Goal: Task Accomplishment & Management: Complete application form

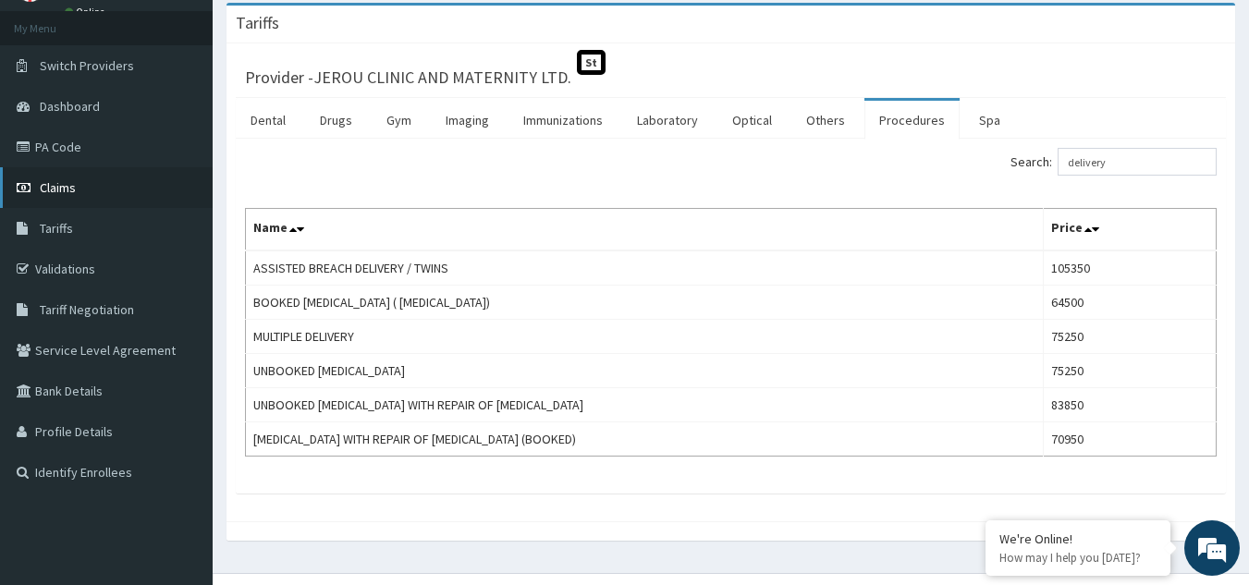
click at [46, 186] on span "Claims" at bounding box center [58, 187] width 36 height 17
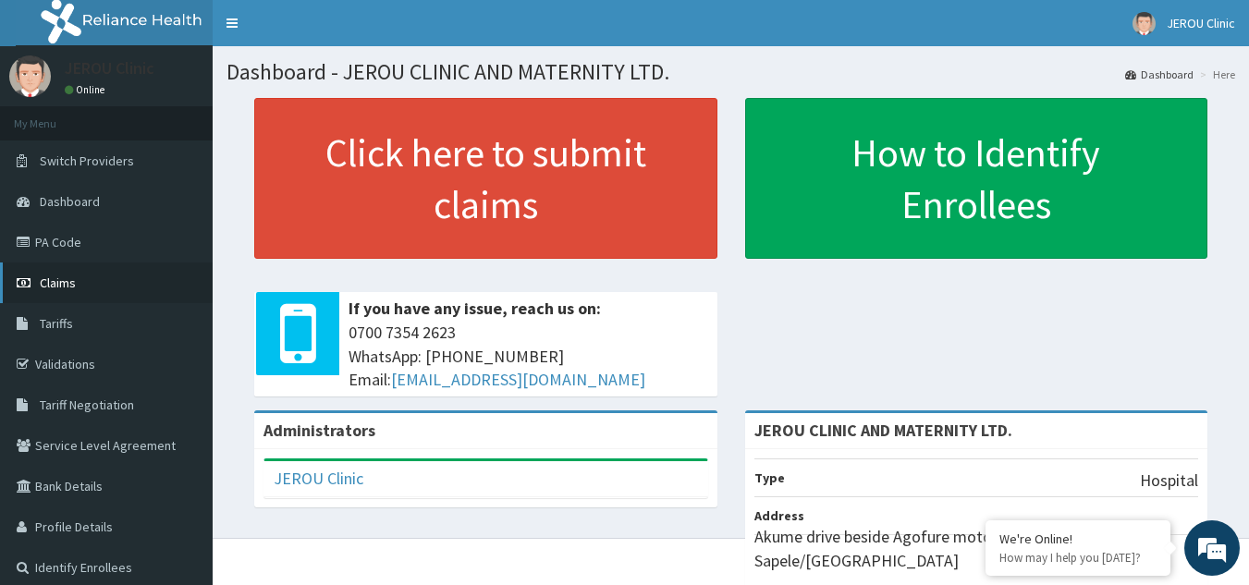
click at [44, 293] on link "Claims" at bounding box center [106, 283] width 213 height 41
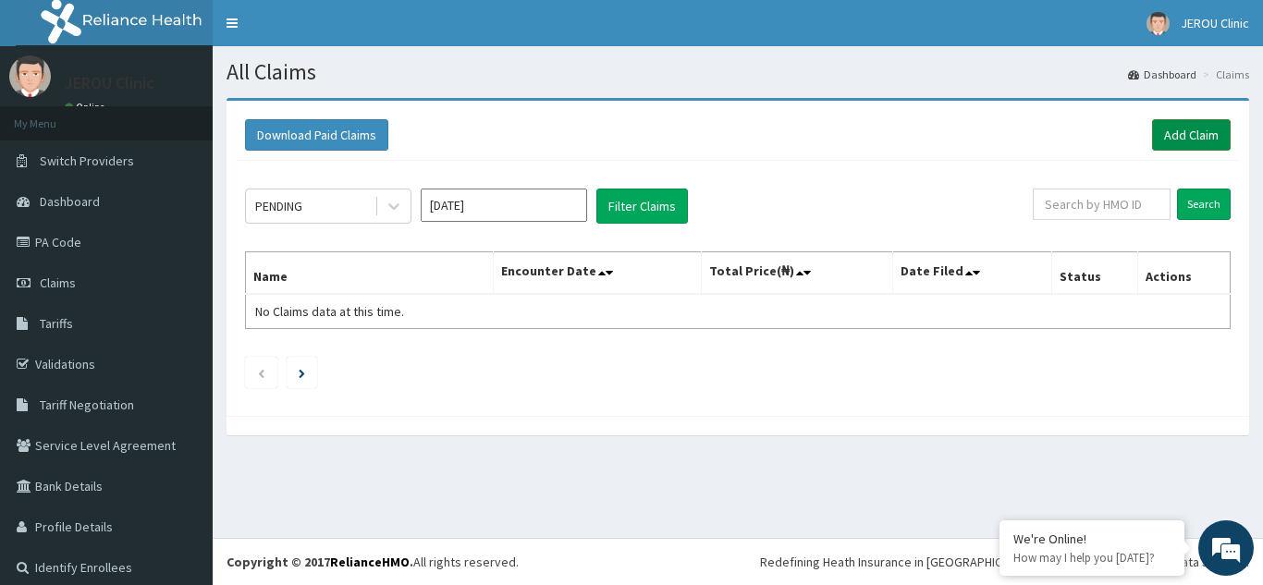
click at [1167, 139] on link "Add Claim" at bounding box center [1191, 134] width 79 height 31
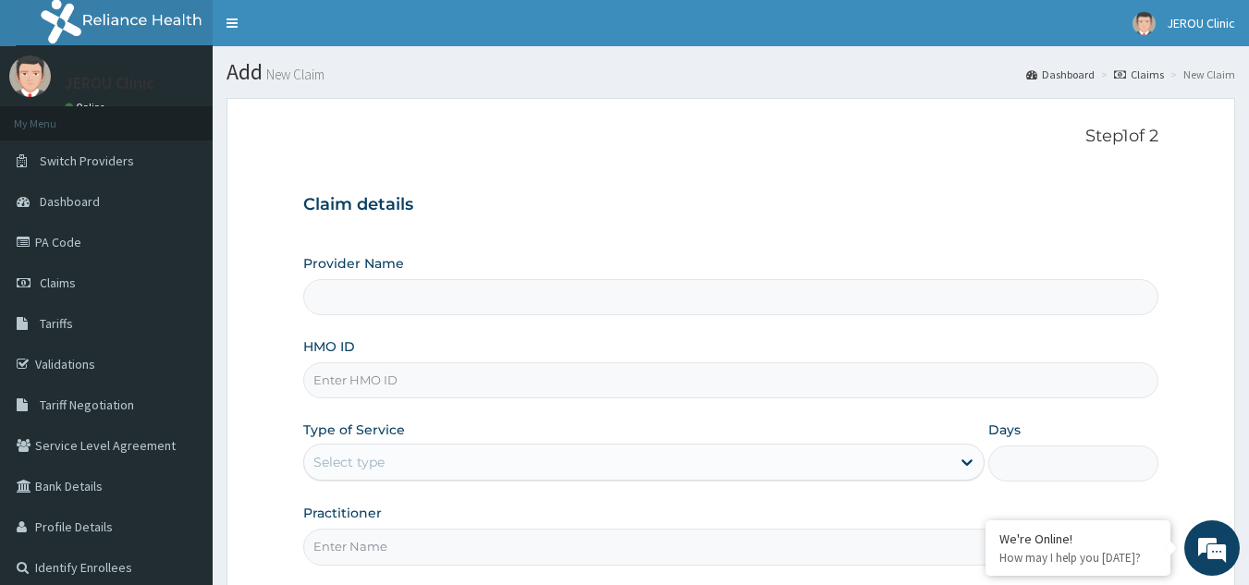
type input "JEROU CLINIC AND MATERNITY LTD."
click at [387, 374] on input "HMO ID" at bounding box center [731, 380] width 856 height 36
paste input "lfm/10026/e"
type input "lfm/10026/e"
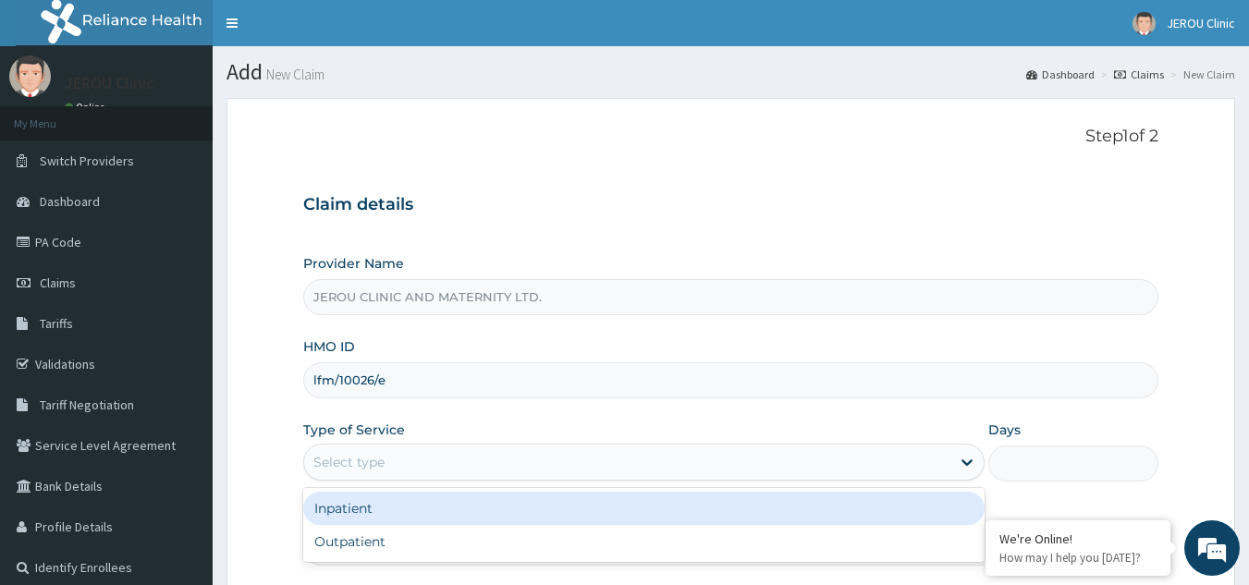
click at [635, 470] on div "Select type" at bounding box center [627, 463] width 646 height 30
click at [624, 511] on div "Inpatient" at bounding box center [643, 508] width 681 height 33
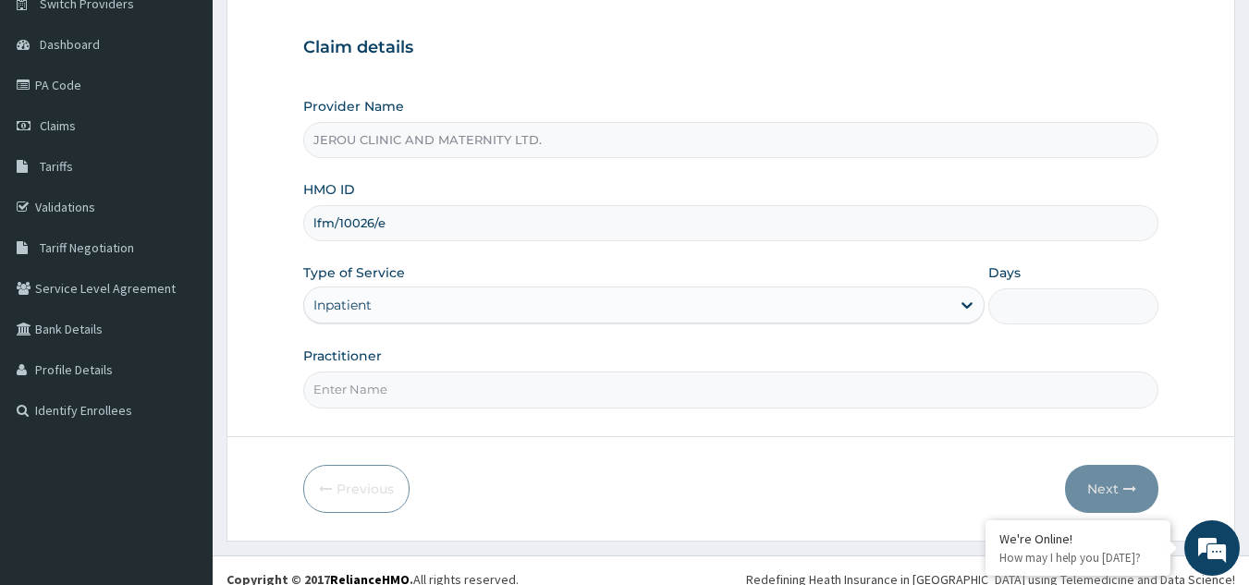
scroll to position [168, 0]
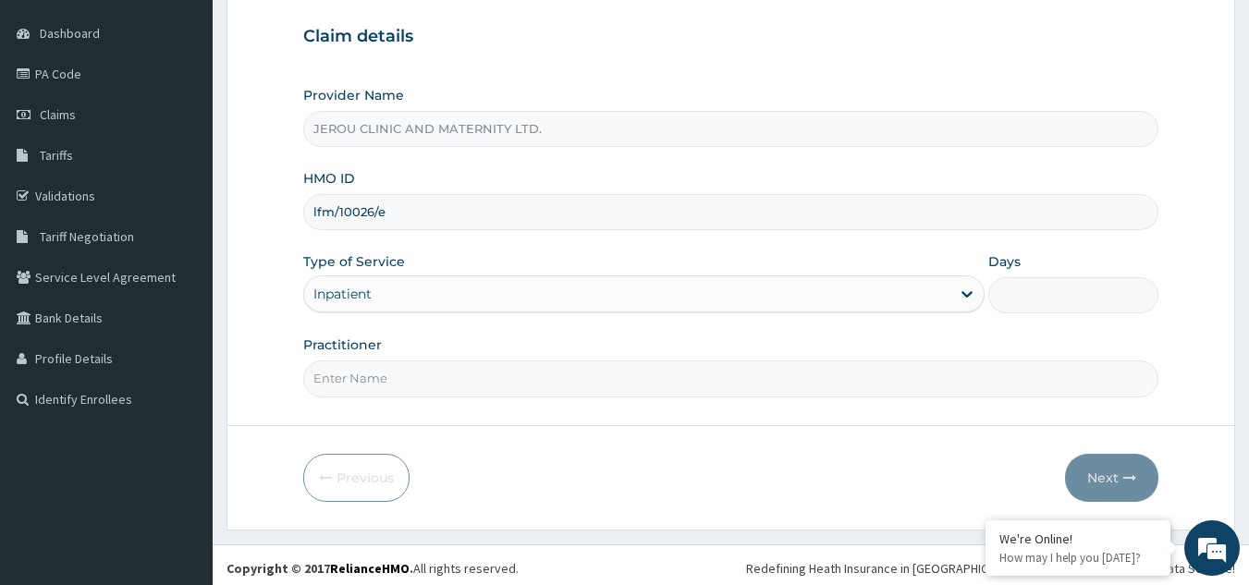
click at [683, 380] on input "Practitioner" at bounding box center [731, 379] width 856 height 36
type input "dr victor"
click at [1034, 284] on input "Days" at bounding box center [1073, 295] width 170 height 36
type input "2"
click at [1110, 474] on button "Next" at bounding box center [1111, 478] width 93 height 48
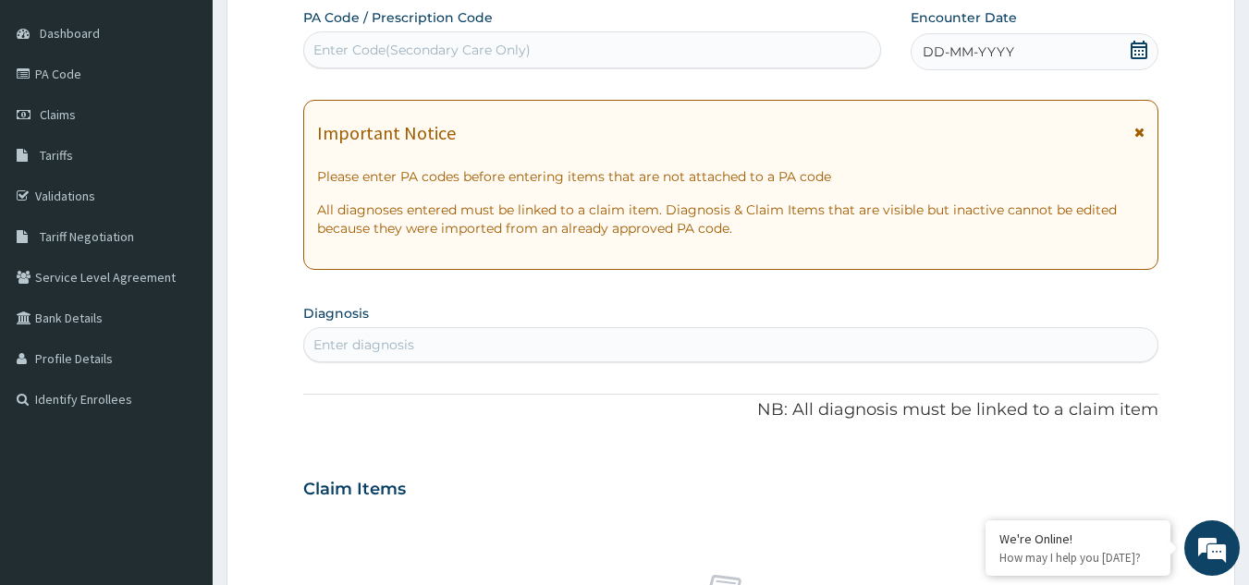
click at [431, 53] on div "Enter Code(Secondary Care Only)" at bounding box center [421, 50] width 217 height 18
paste input "PA/E9A638"
type input "PA/E9A638"
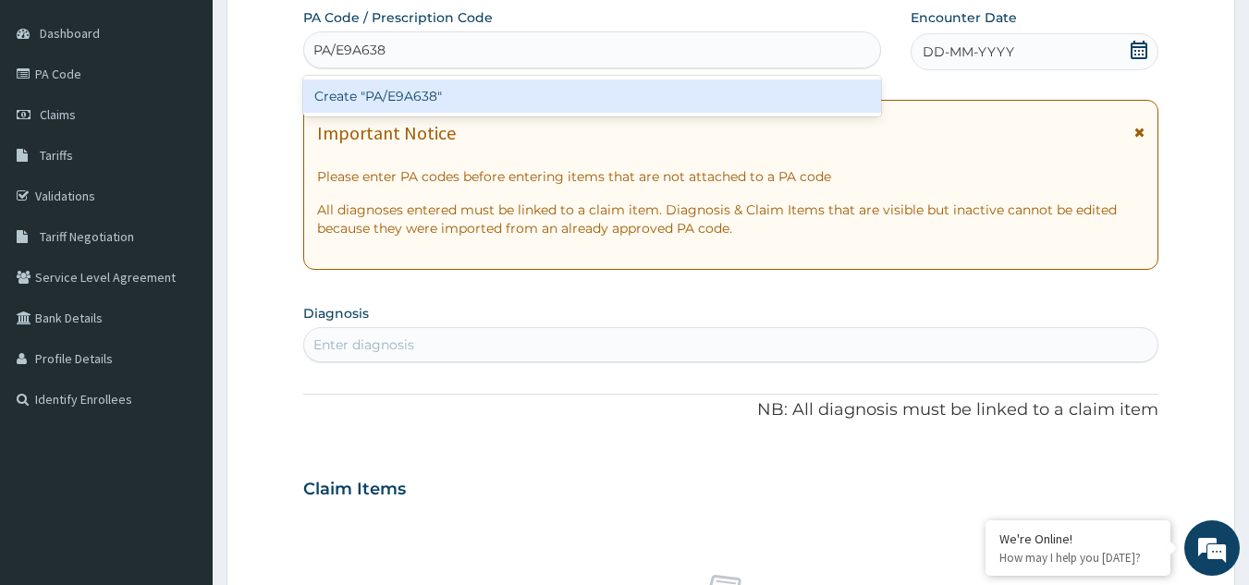
click at [426, 92] on div "Create "PA/E9A638"" at bounding box center [592, 96] width 579 height 33
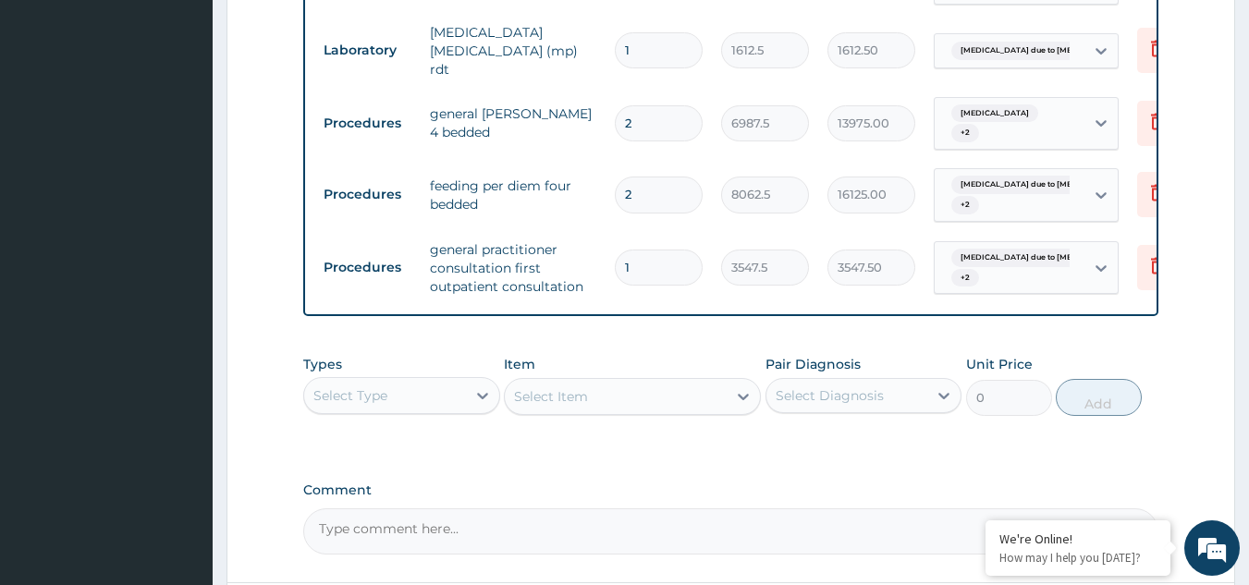
scroll to position [1813, 0]
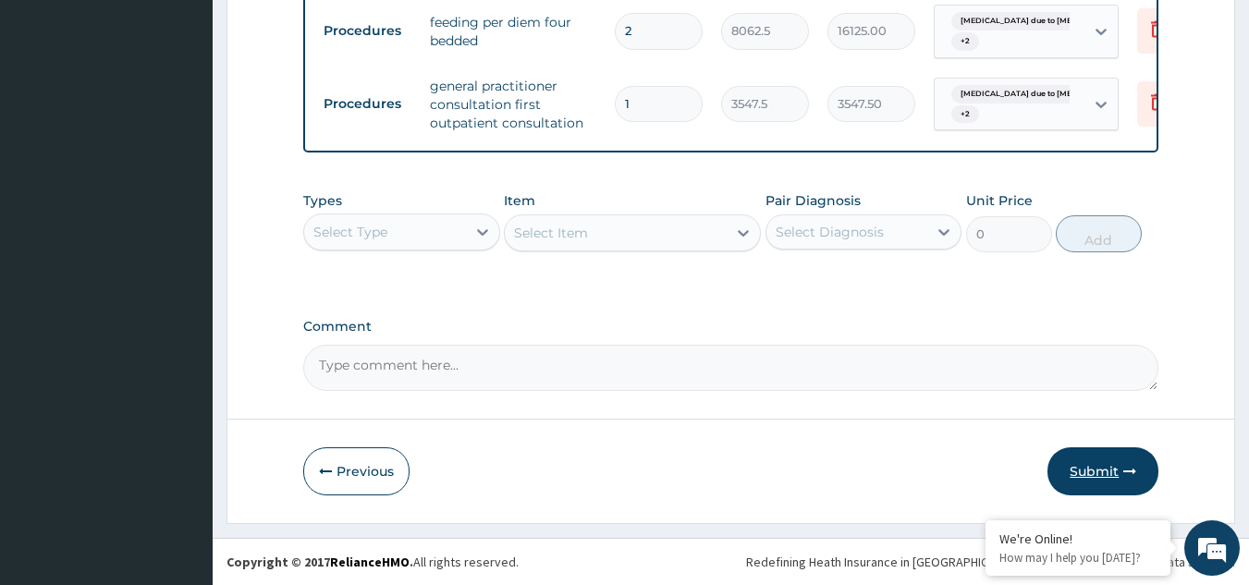
click at [1085, 466] on button "Submit" at bounding box center [1103, 472] width 111 height 48
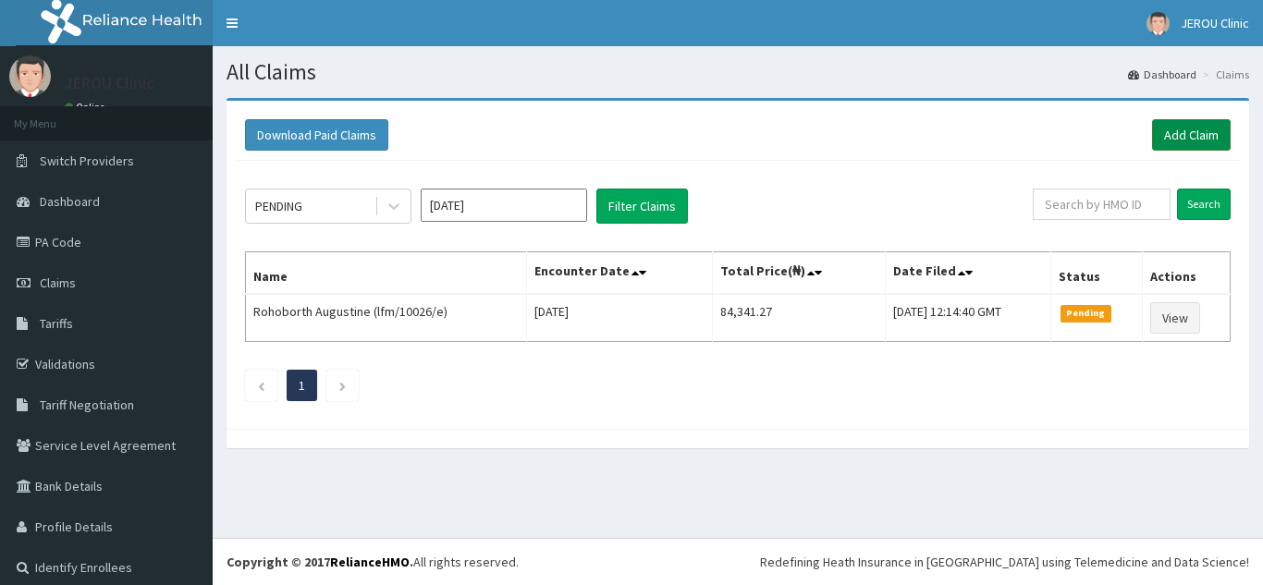
drag, startPoint x: 0, startPoint y: 0, endPoint x: 1193, endPoint y: 135, distance: 1200.4
click at [1193, 135] on link "Add Claim" at bounding box center [1191, 134] width 79 height 31
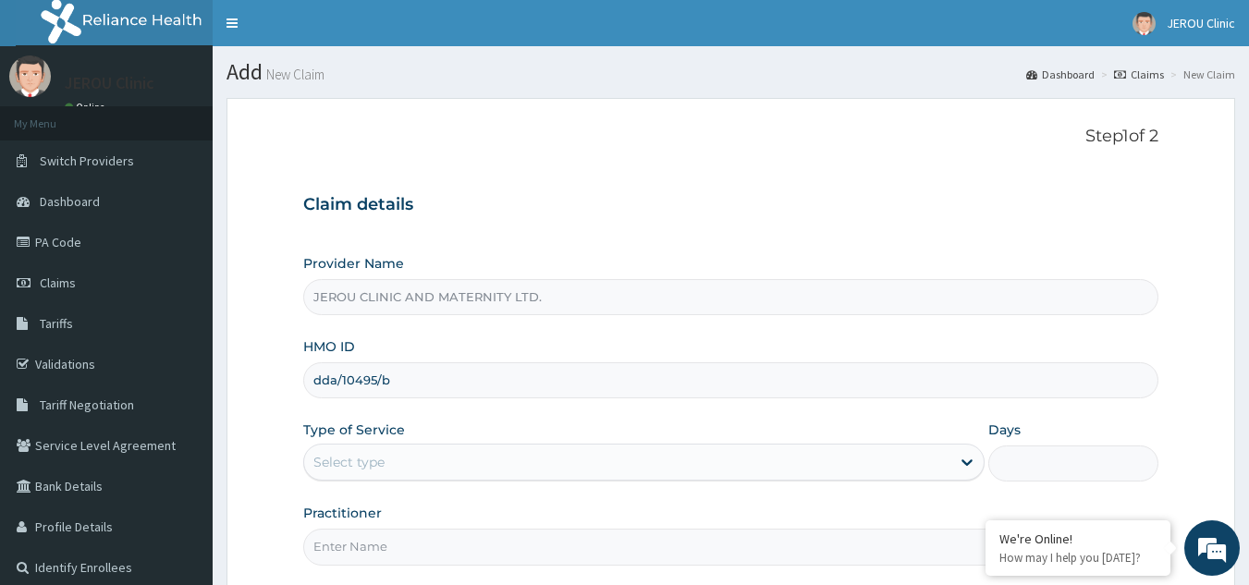
type input "dda/10495/b"
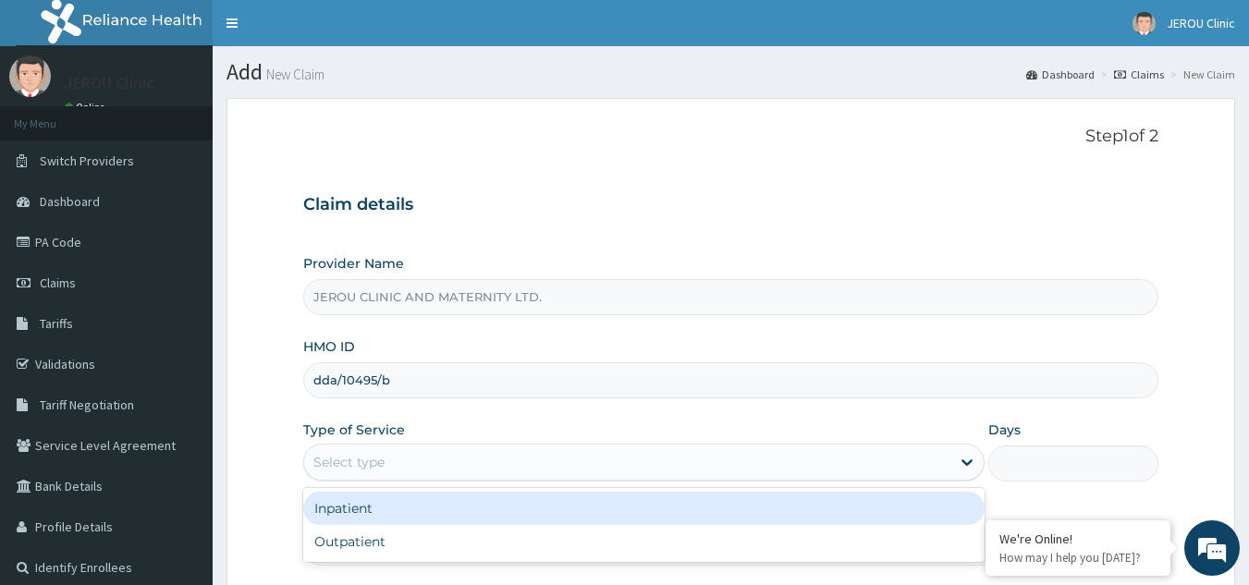
click at [632, 462] on div "Select type" at bounding box center [627, 463] width 646 height 30
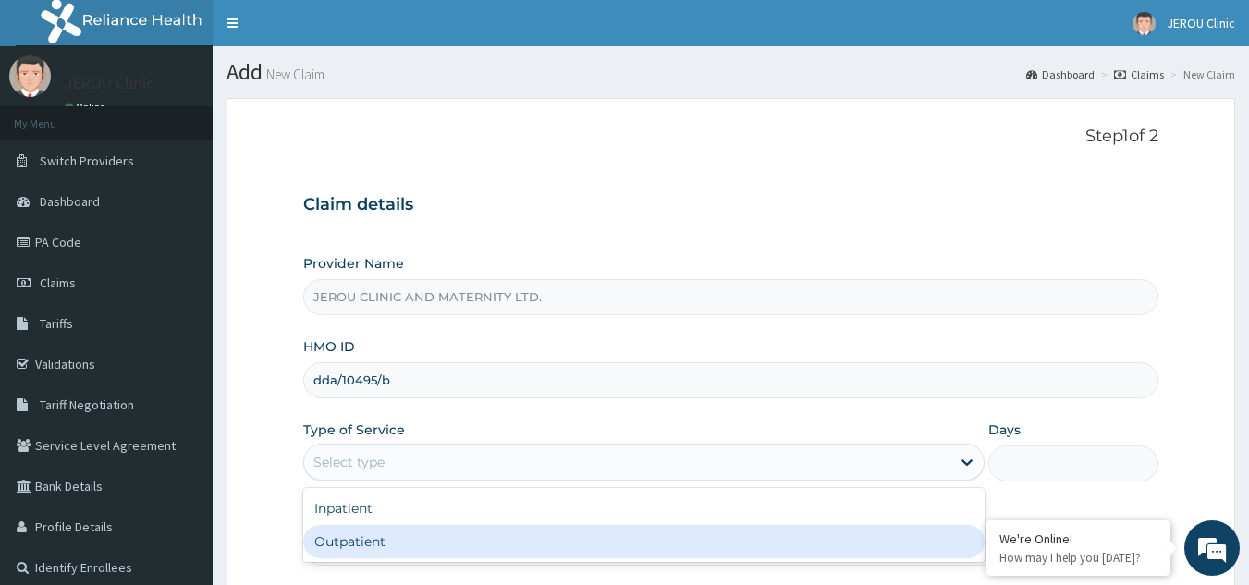
click at [593, 544] on div "Outpatient" at bounding box center [643, 541] width 681 height 33
type input "1"
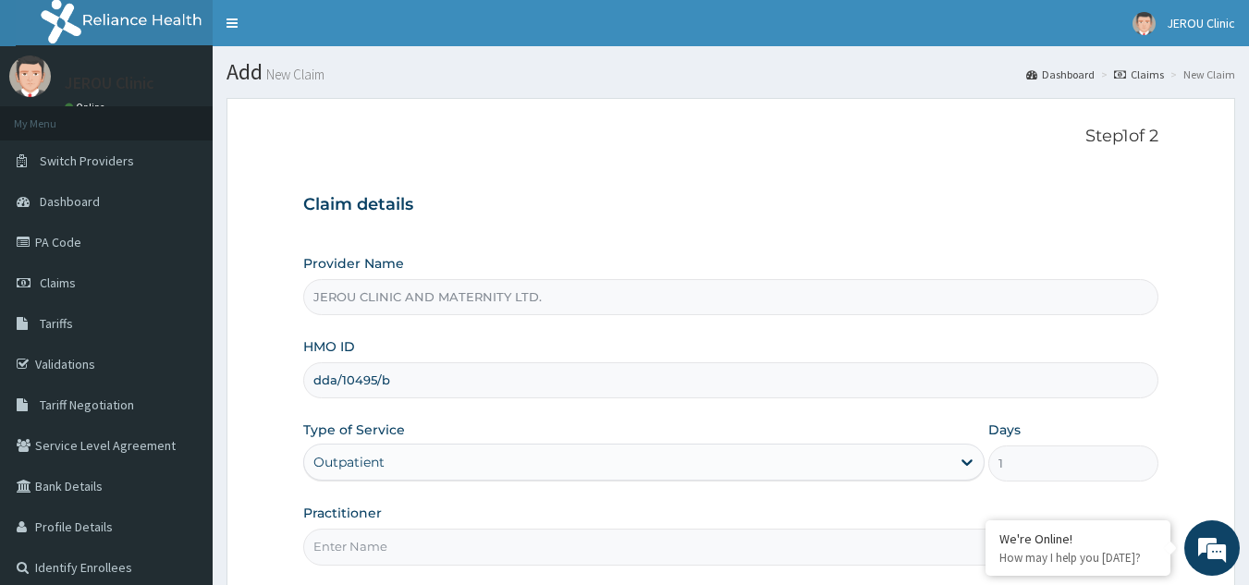
scroll to position [175, 0]
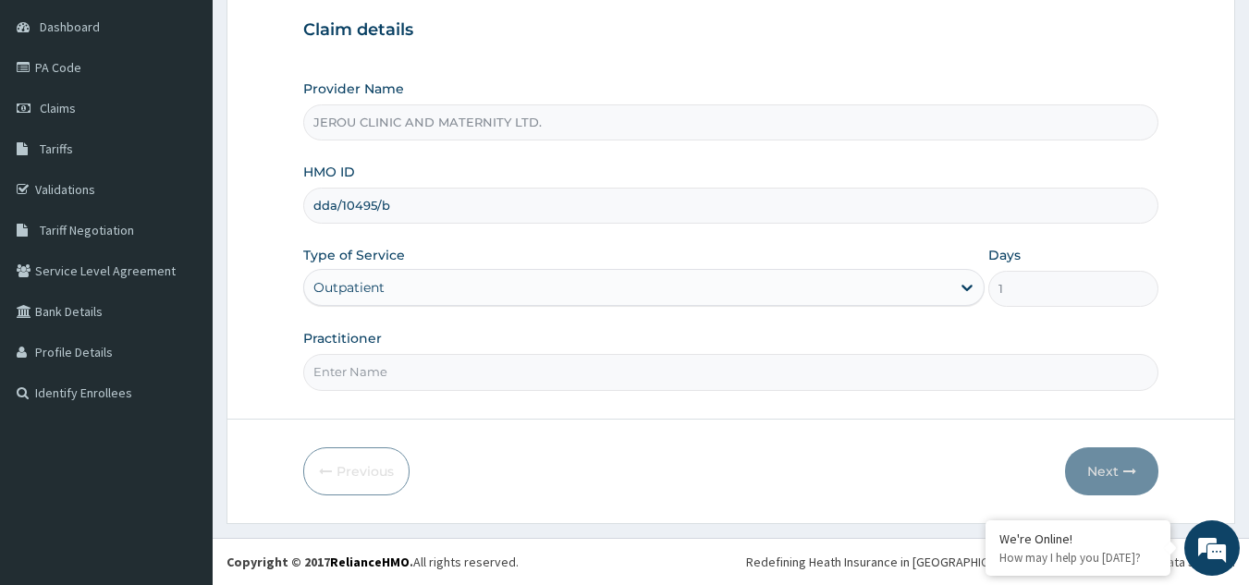
click at [494, 378] on input "Practitioner" at bounding box center [731, 372] width 856 height 36
type input "dr victor"
click at [1104, 473] on button "Next" at bounding box center [1111, 472] width 93 height 48
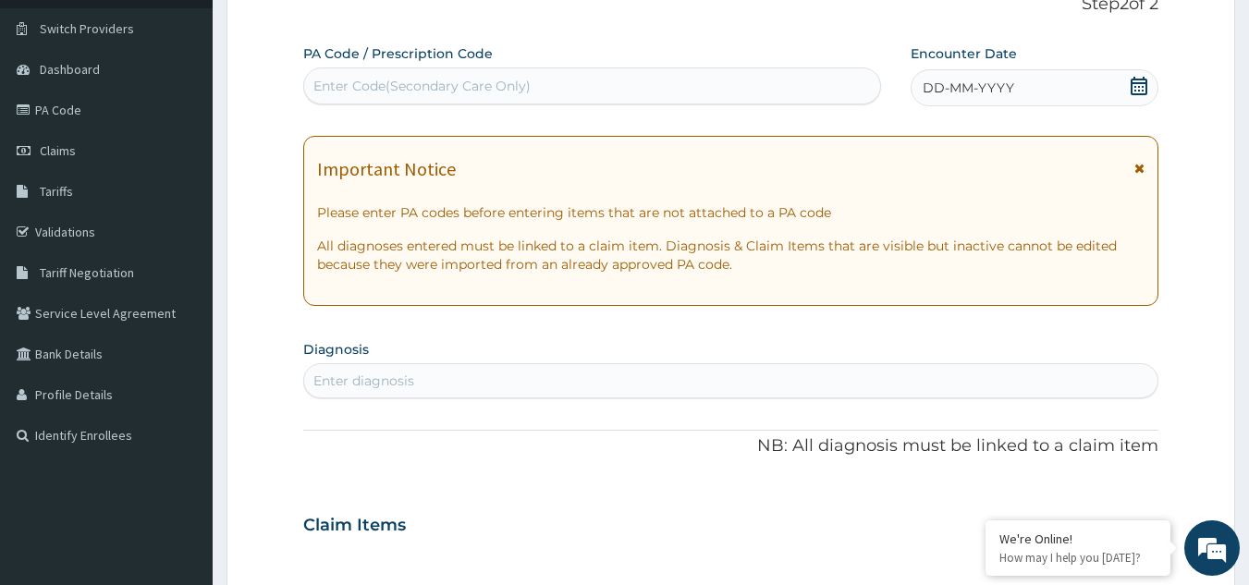
scroll to position [129, 0]
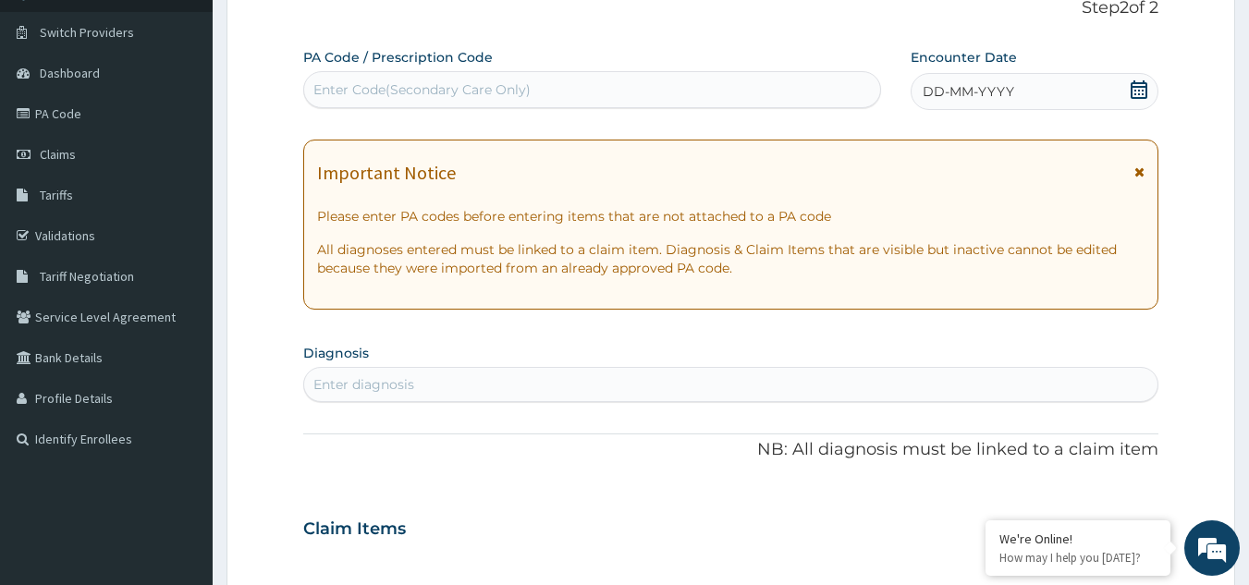
click at [1040, 89] on div "DD-MM-YYYY" at bounding box center [1035, 91] width 248 height 37
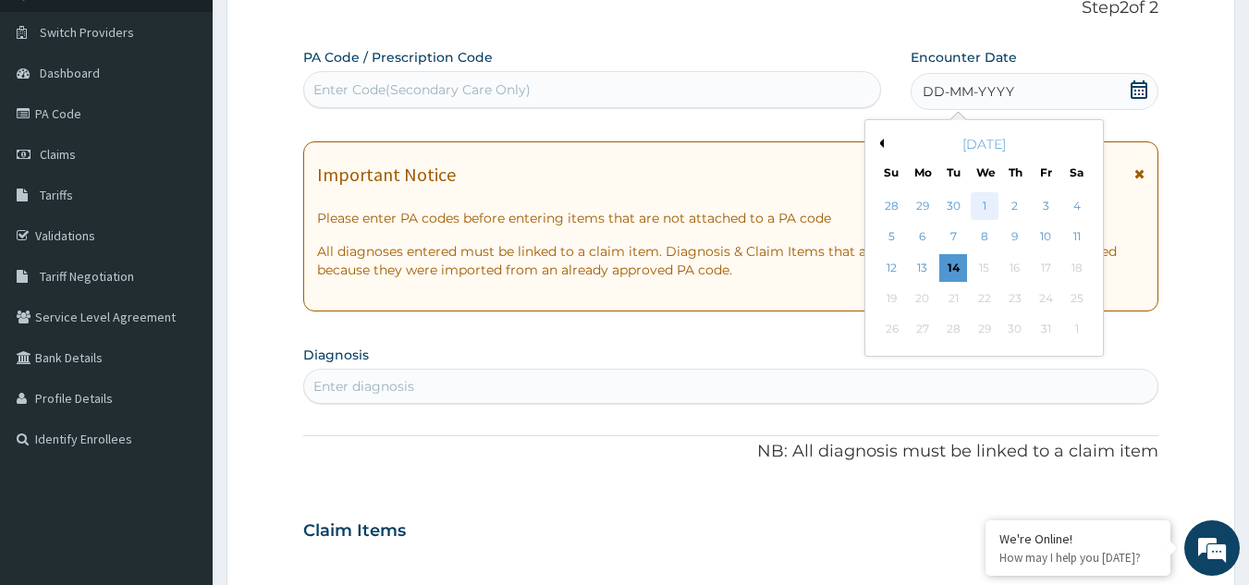
click at [979, 214] on div "1" at bounding box center [985, 206] width 28 height 28
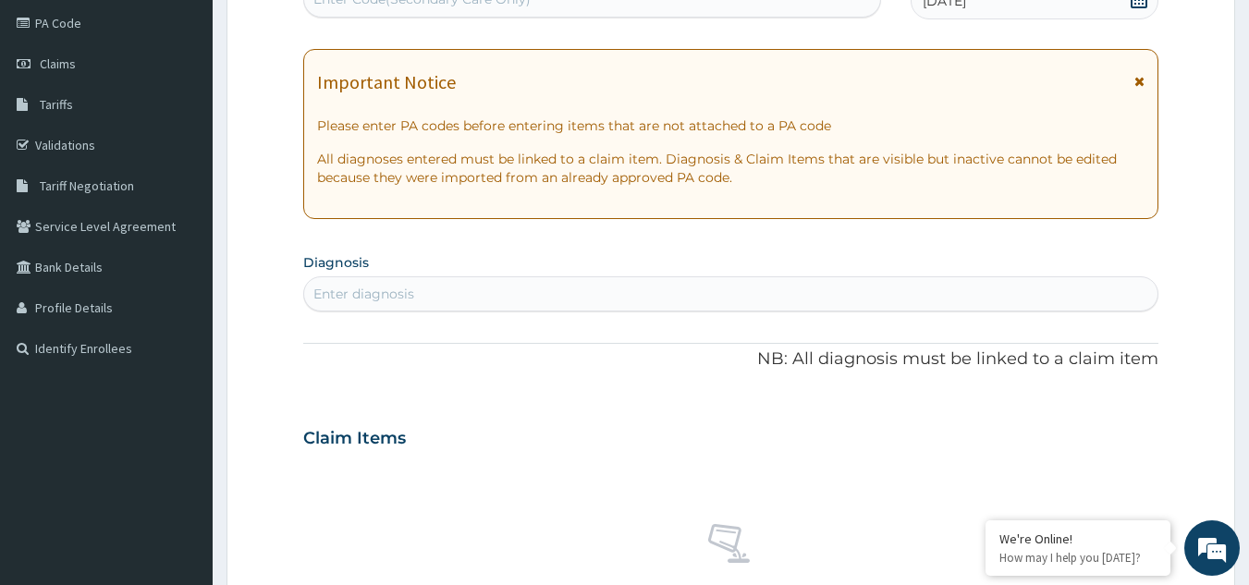
scroll to position [262, 0]
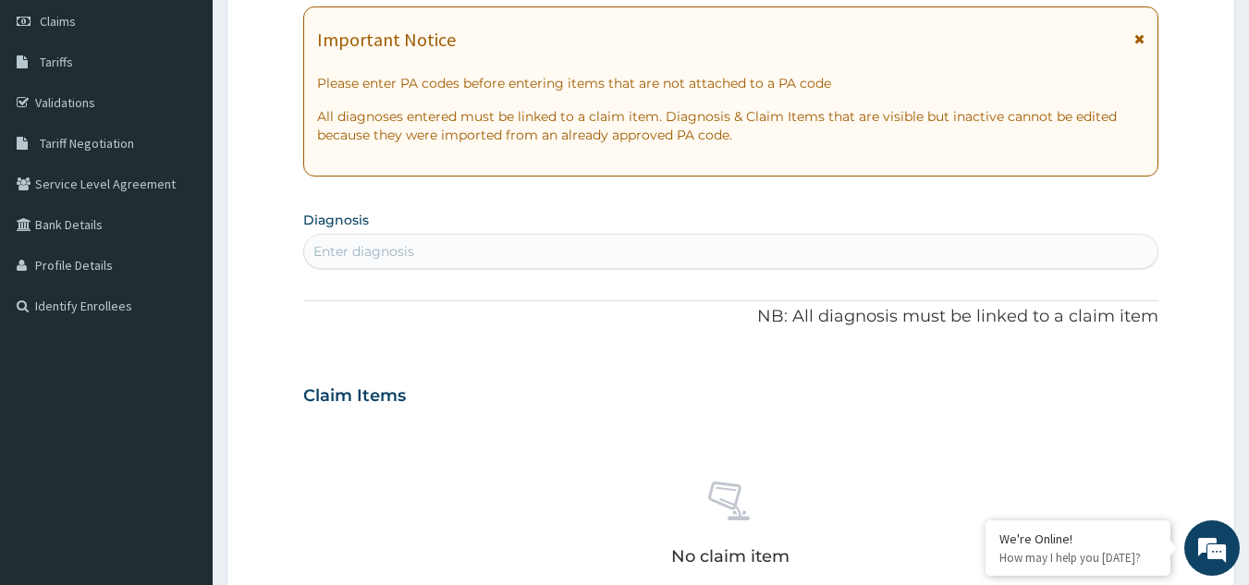
click at [515, 243] on div "Enter diagnosis" at bounding box center [731, 252] width 854 height 30
type input "f"
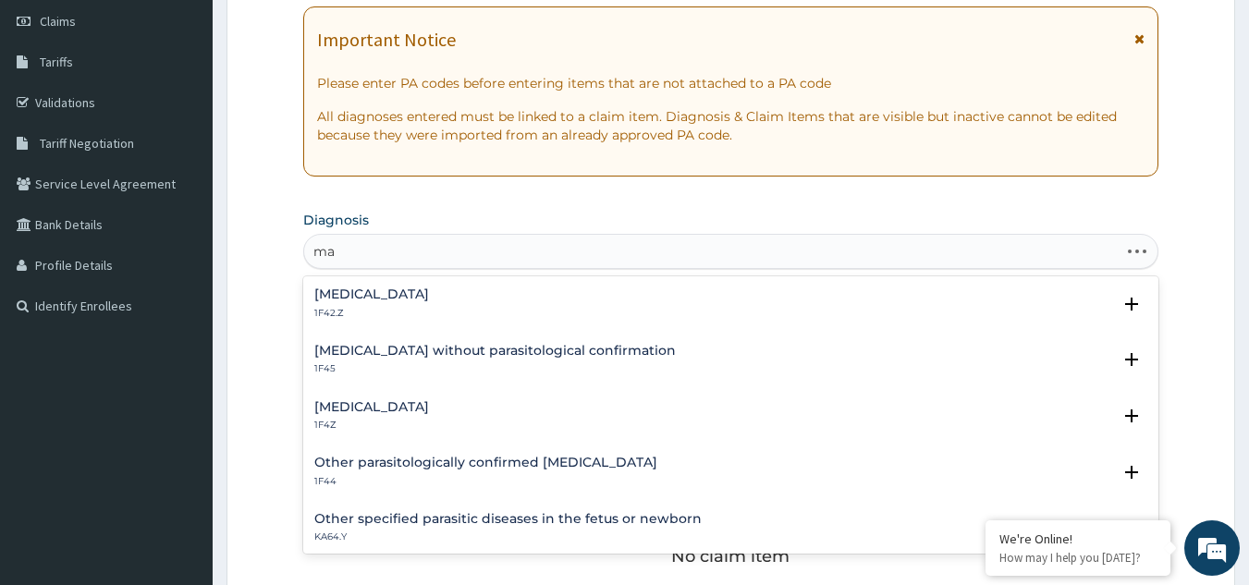
type input "m"
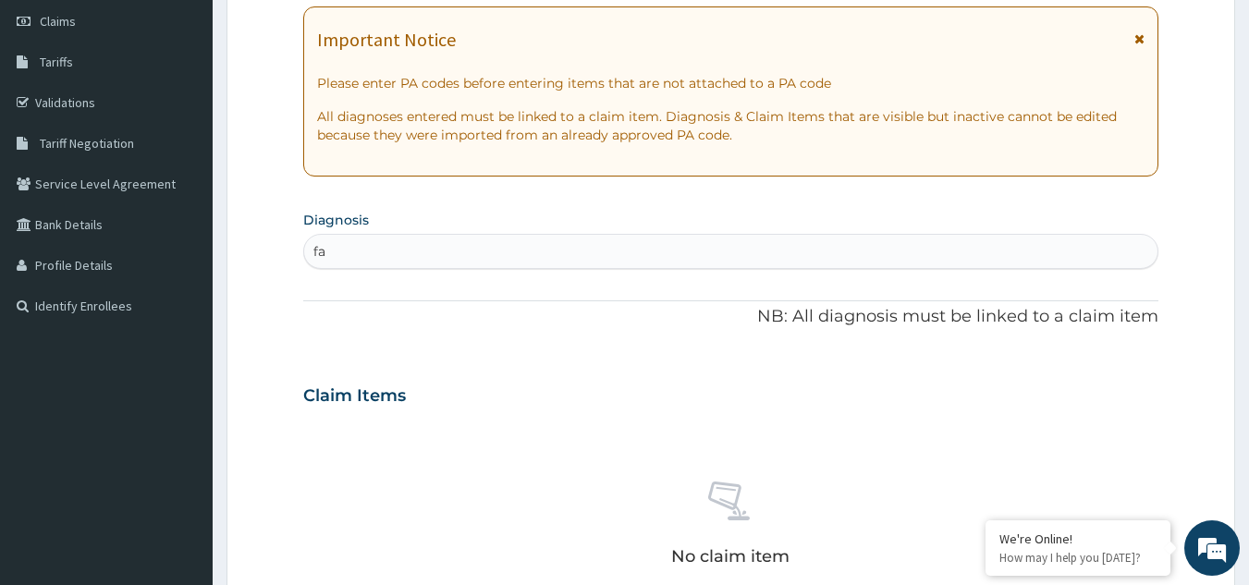
type input "f"
type input "malaria"
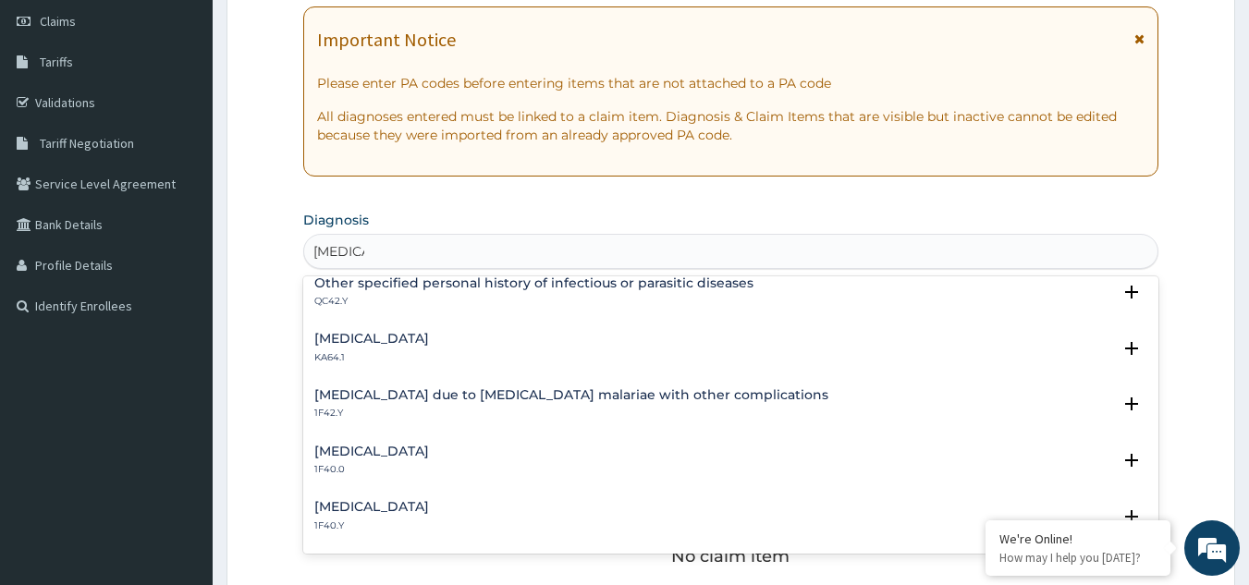
scroll to position [468, 0]
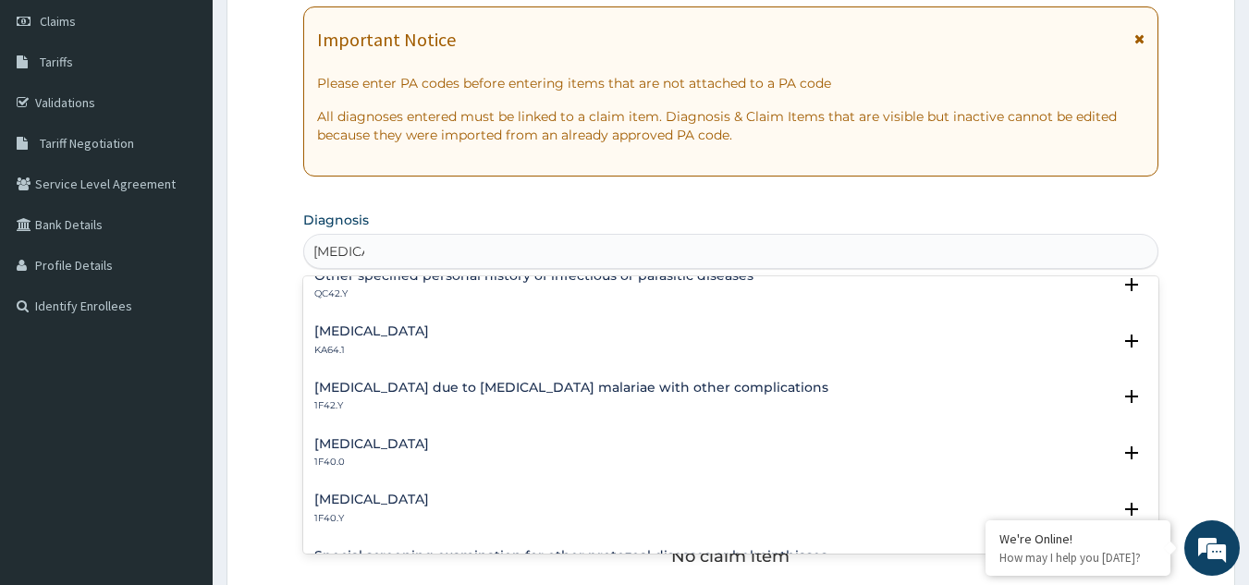
click at [480, 386] on h4 "Malaria due to Plasmodium malariae with other complications" at bounding box center [571, 388] width 514 height 14
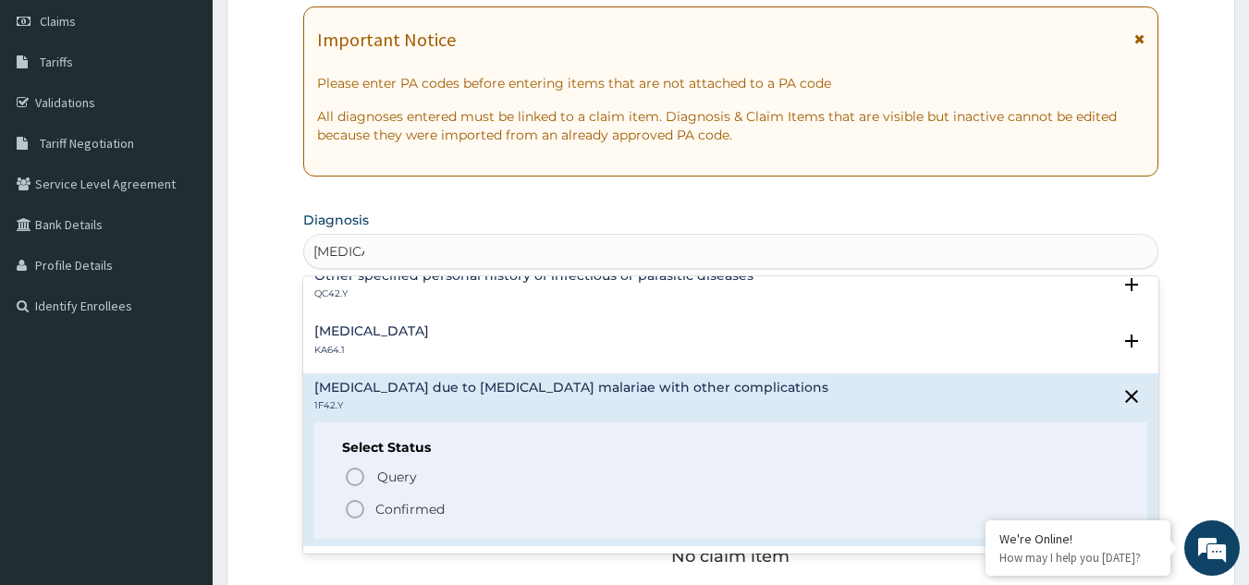
click at [356, 517] on icon "status option filled" at bounding box center [355, 509] width 22 height 22
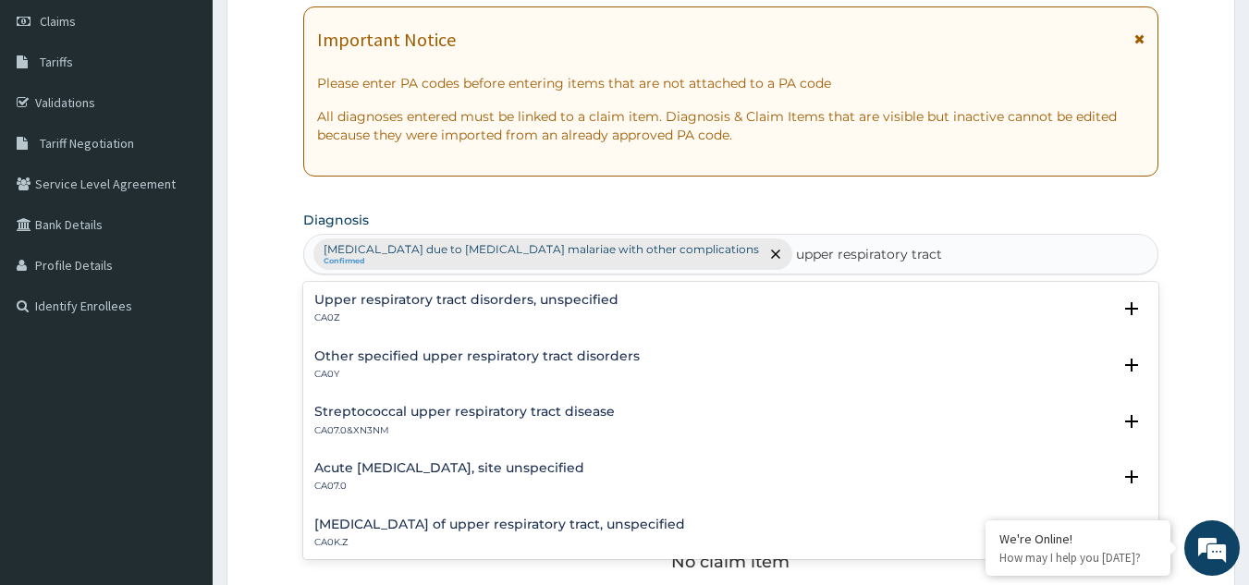
click at [469, 465] on h4 "Acute upper respiratory infection, site unspecified" at bounding box center [449, 468] width 270 height 14
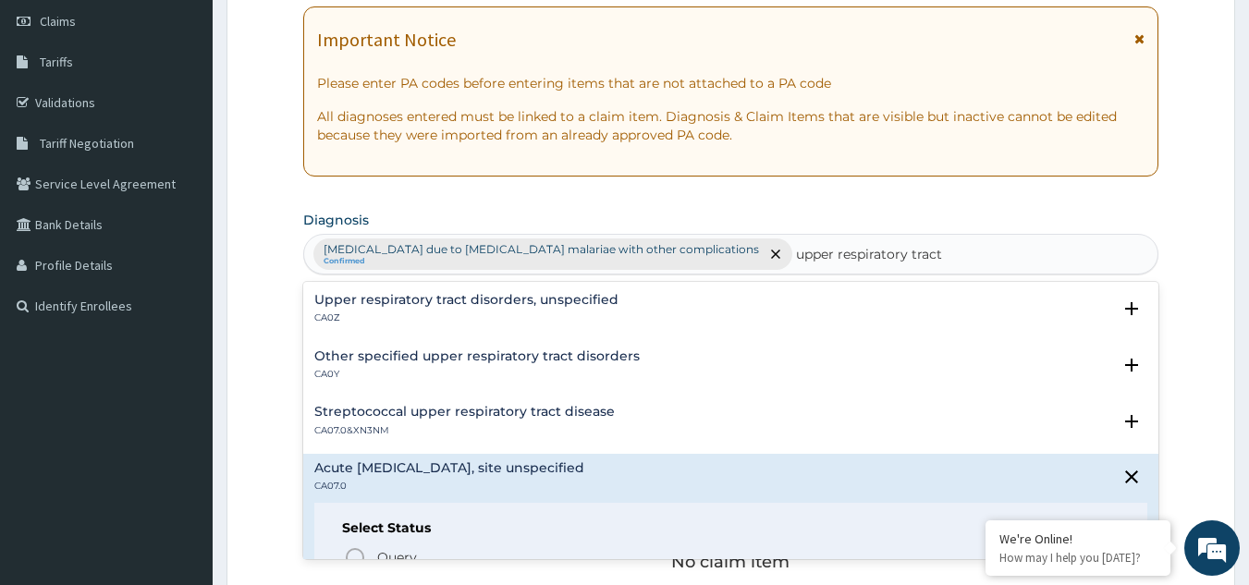
scroll to position [65, 0]
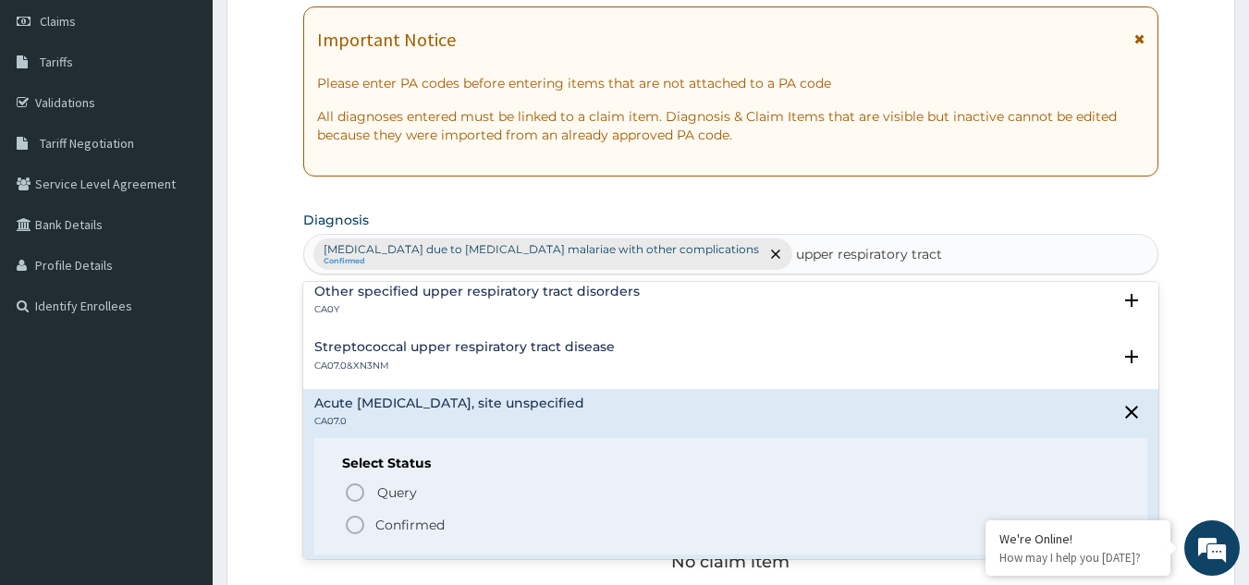
click at [897, 365] on div "Streptococcal upper respiratory tract disease CA07.0&XN3NM" at bounding box center [731, 356] width 834 height 32
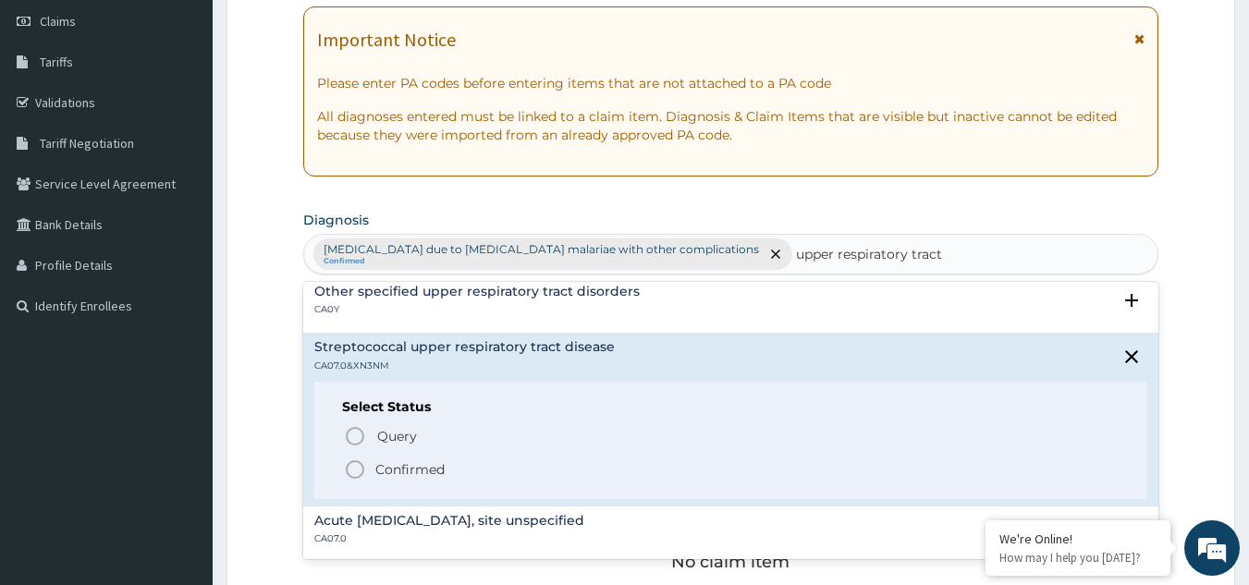
type input "upper respiratory tract"
click at [1221, 349] on form "Step 2 of 2 PA Code / Prescription Code Enter Code(Secondary Care Only) Encount…" at bounding box center [731, 422] width 1009 height 1173
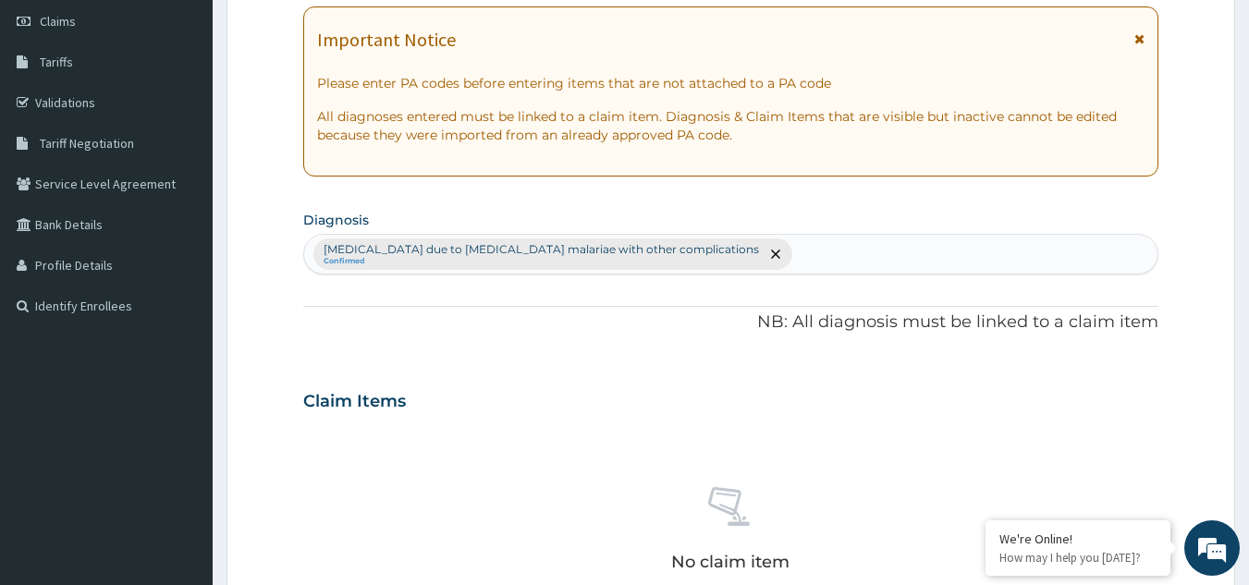
click at [1221, 349] on form "Step 2 of 2 PA Code / Prescription Code Enter Code(Secondary Care Only) Encount…" at bounding box center [731, 422] width 1009 height 1173
click at [719, 262] on div "Malaria due to Plasmodium malariae with other complications Confirmed" at bounding box center [731, 254] width 854 height 39
type input "upper respiratory"
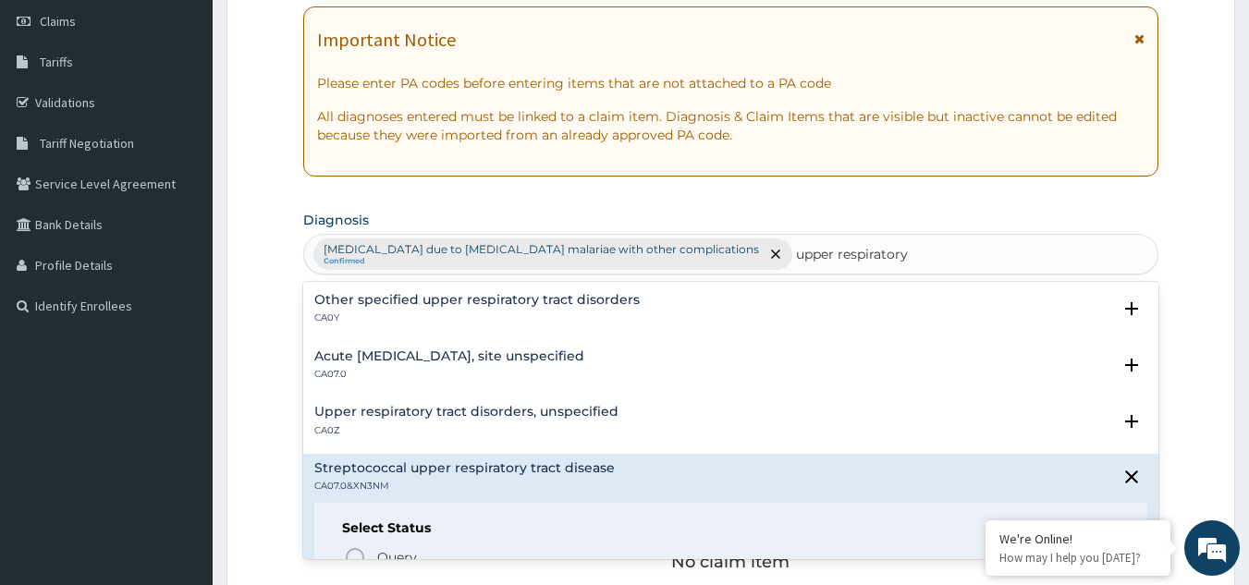
click at [502, 418] on h4 "Upper respiratory tract disorders, unspecified" at bounding box center [466, 412] width 304 height 14
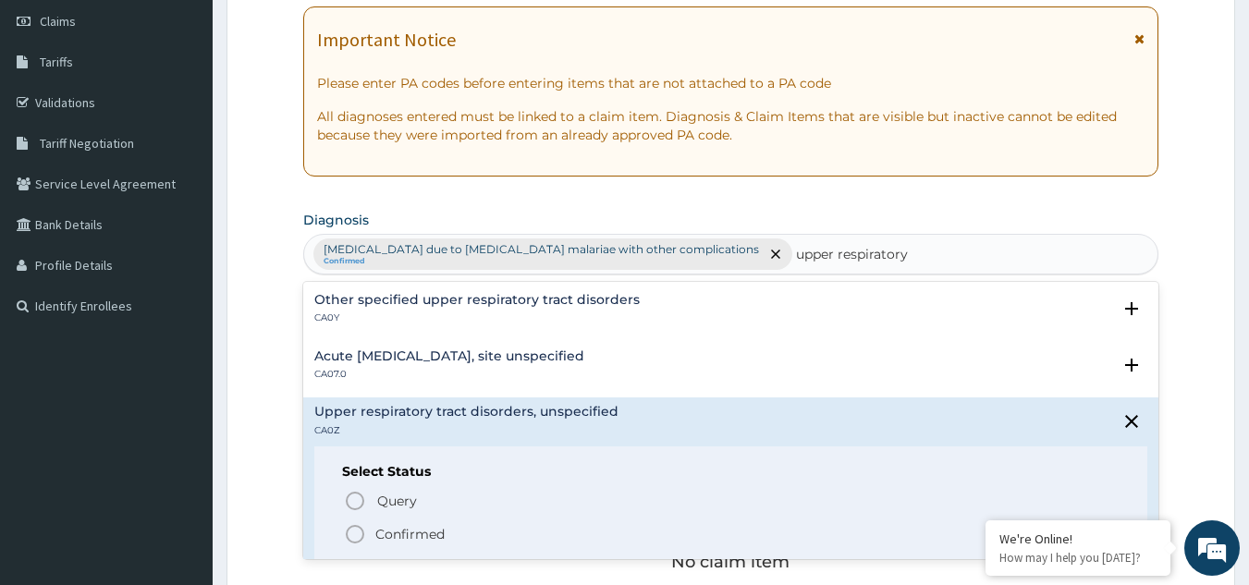
click at [358, 527] on circle "status option filled" at bounding box center [355, 534] width 17 height 17
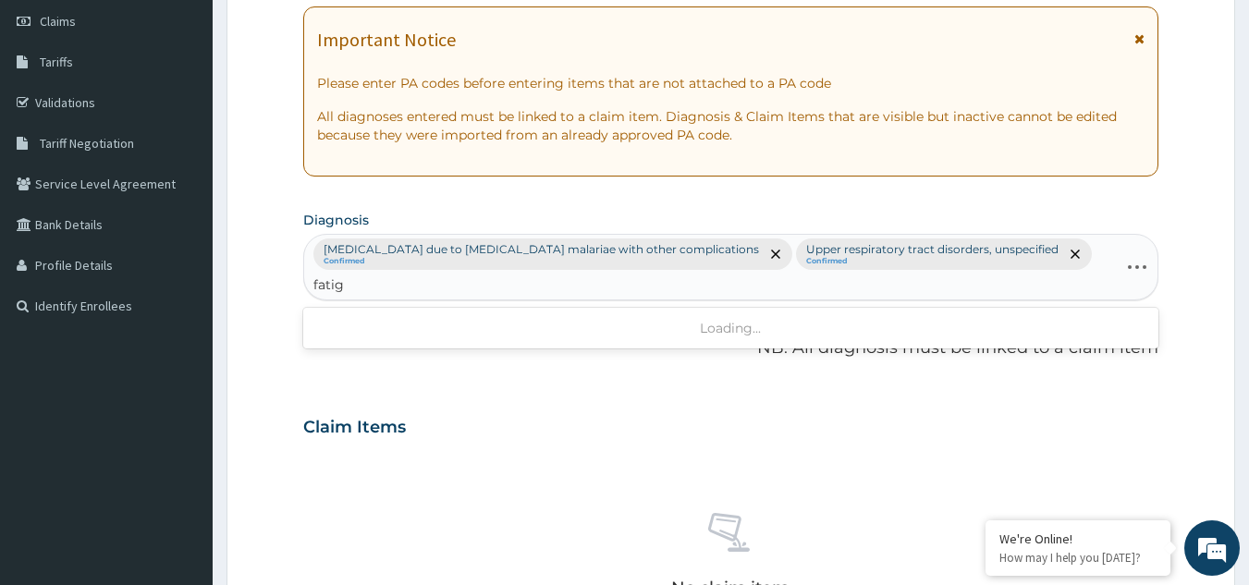
type input "fatigue"
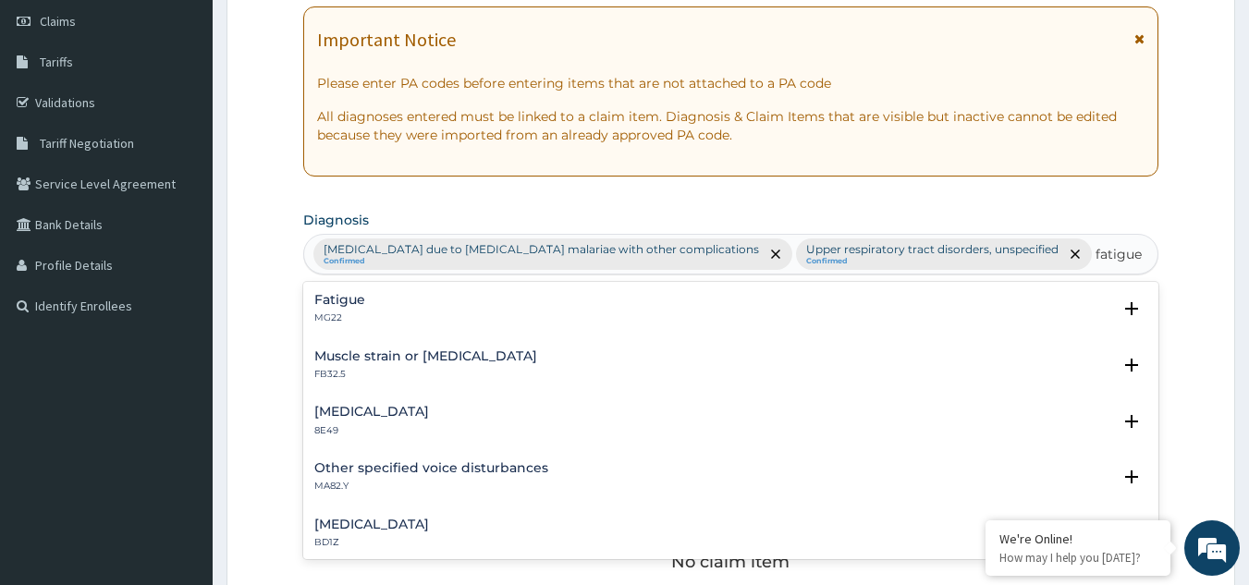
click at [341, 305] on h4 "Fatigue" at bounding box center [339, 300] width 51 height 14
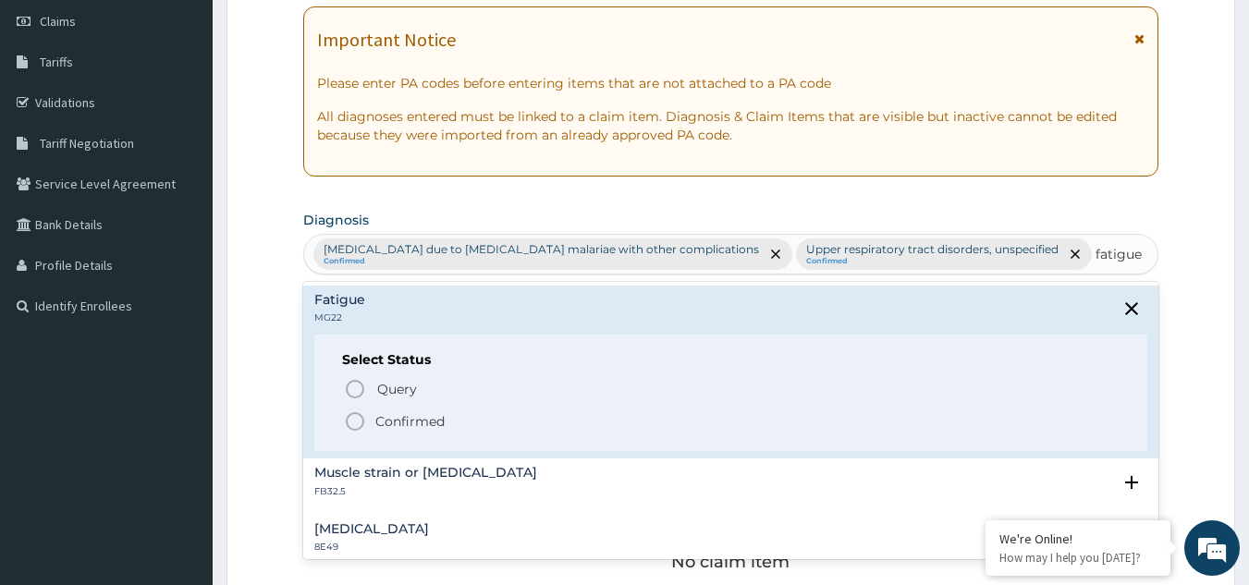
click at [357, 417] on icon "status option filled" at bounding box center [355, 422] width 22 height 22
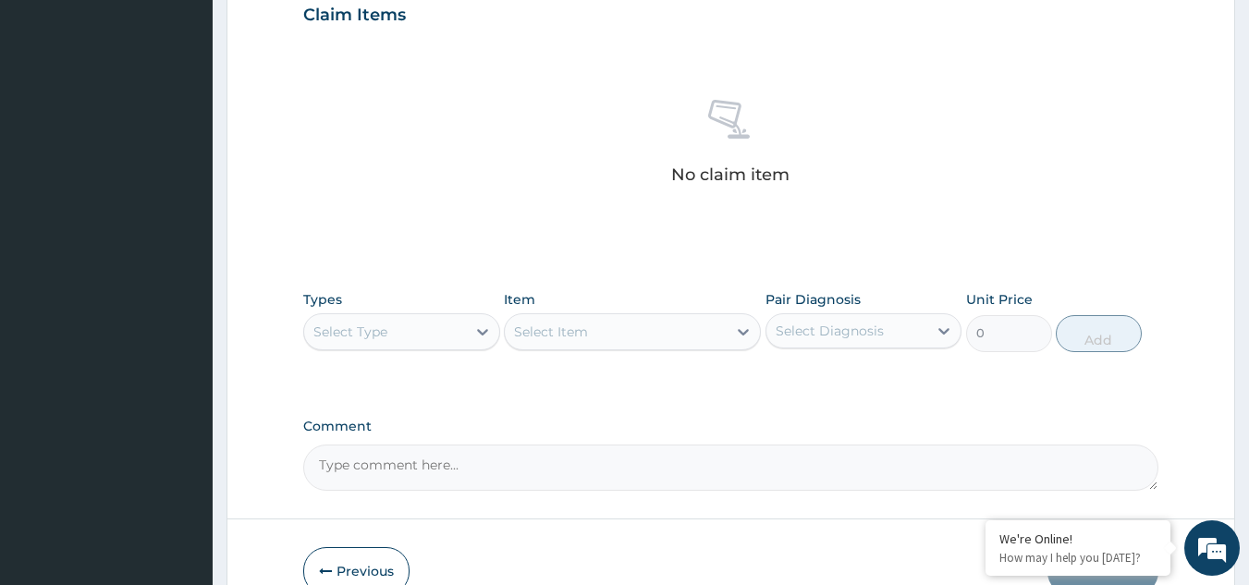
scroll to position [748, 0]
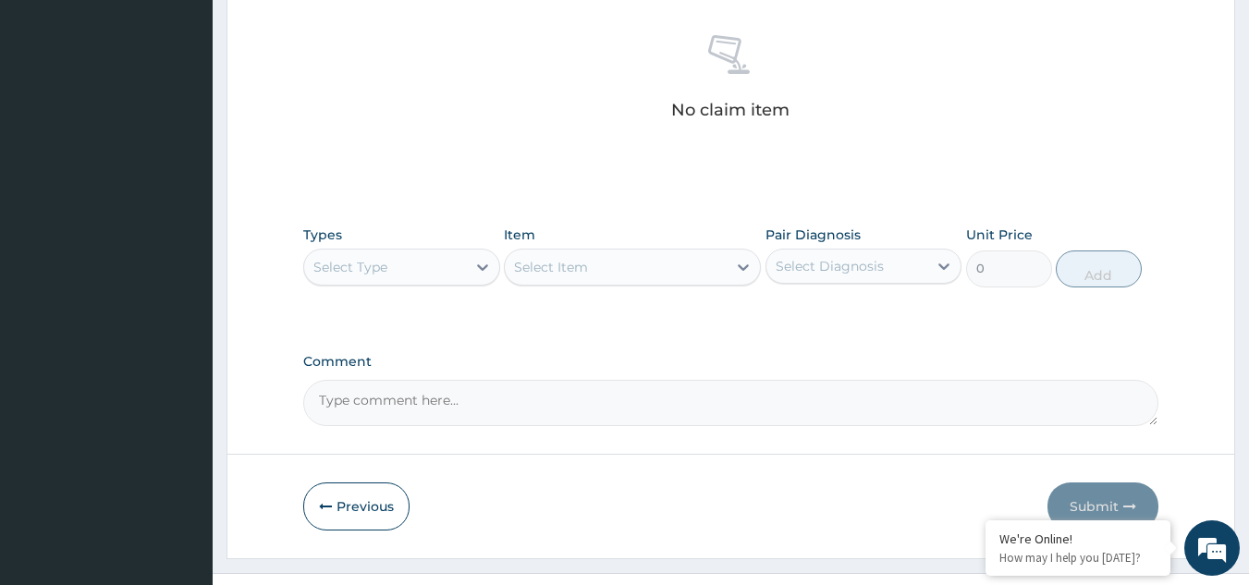
click at [464, 252] on div "Select Type" at bounding box center [385, 267] width 162 height 30
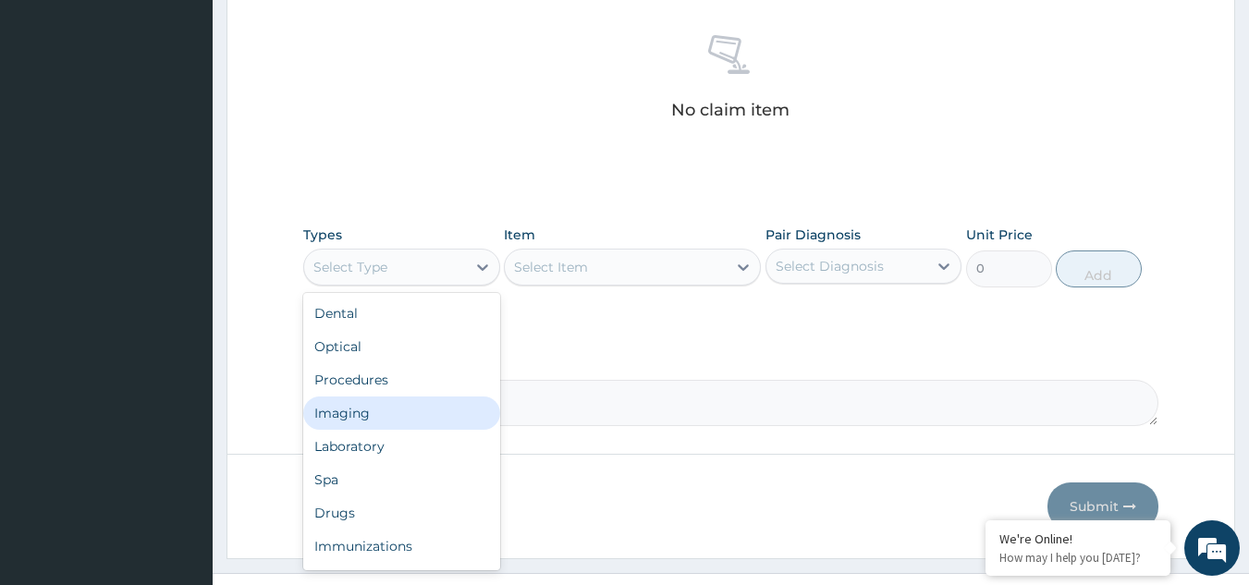
click at [389, 397] on div "Imaging" at bounding box center [401, 413] width 197 height 33
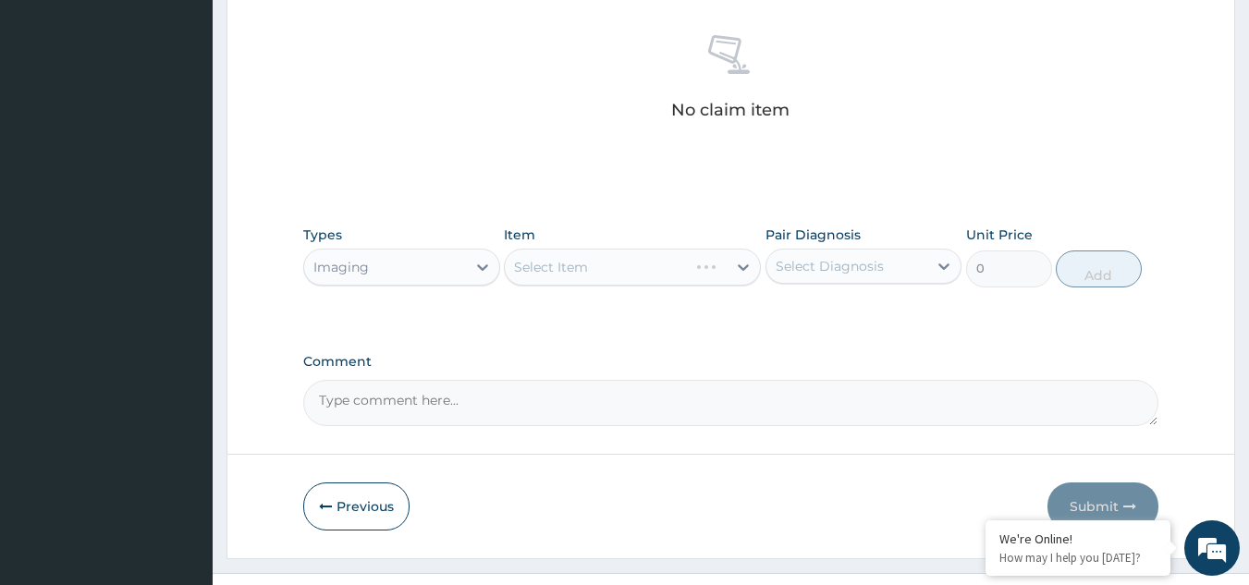
click at [389, 252] on div "Imaging" at bounding box center [385, 267] width 162 height 30
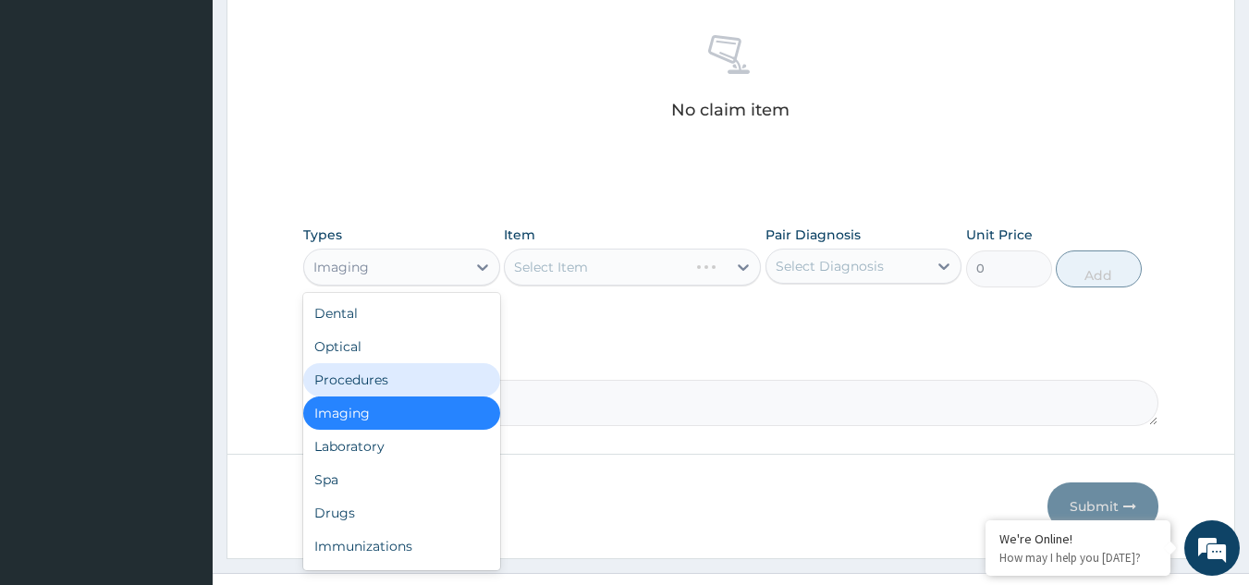
click at [374, 363] on div "Procedures" at bounding box center [401, 379] width 197 height 33
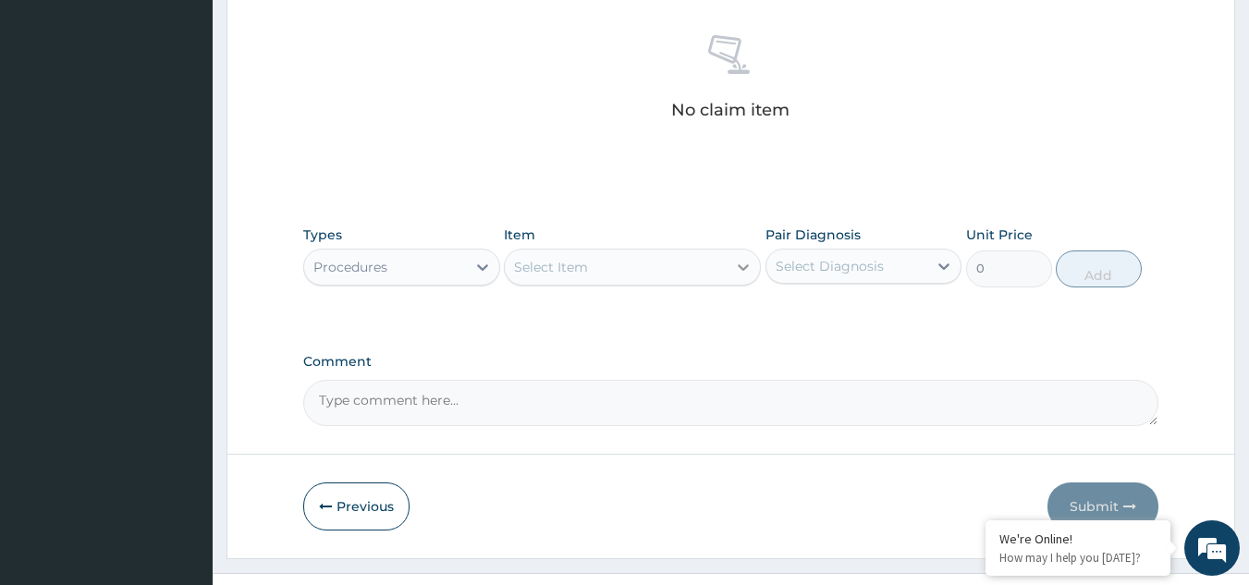
click at [731, 251] on div at bounding box center [743, 267] width 33 height 33
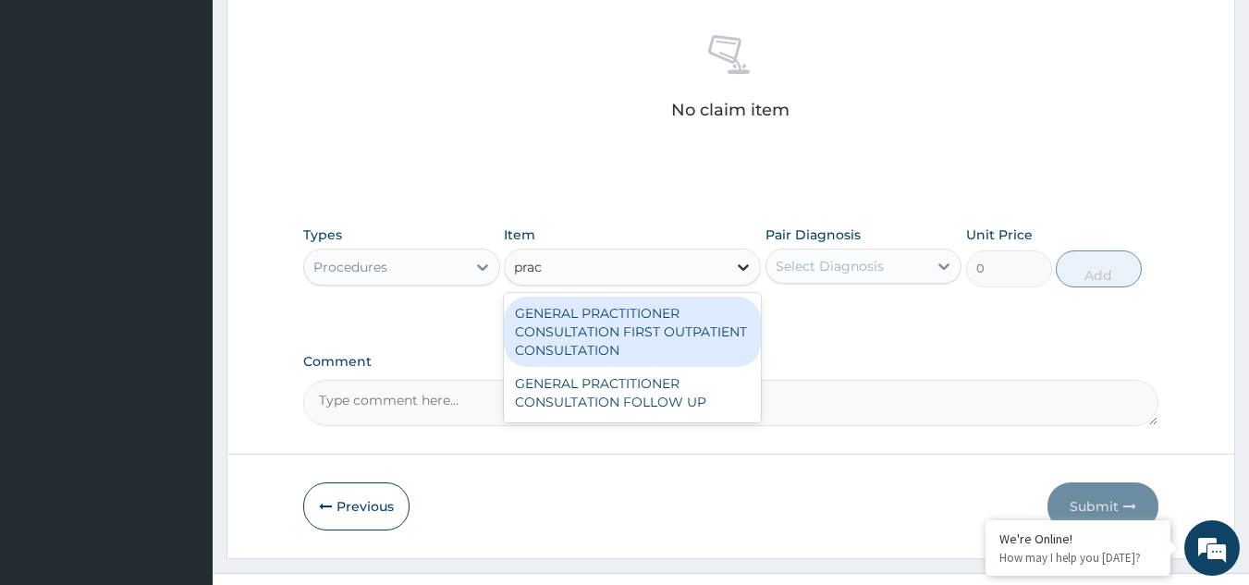
type input "pract"
click at [682, 297] on div "GENERAL PRACTITIONER CONSULTATION FIRST OUTPATIENT CONSULTATION" at bounding box center [632, 332] width 257 height 70
type input "3547.5"
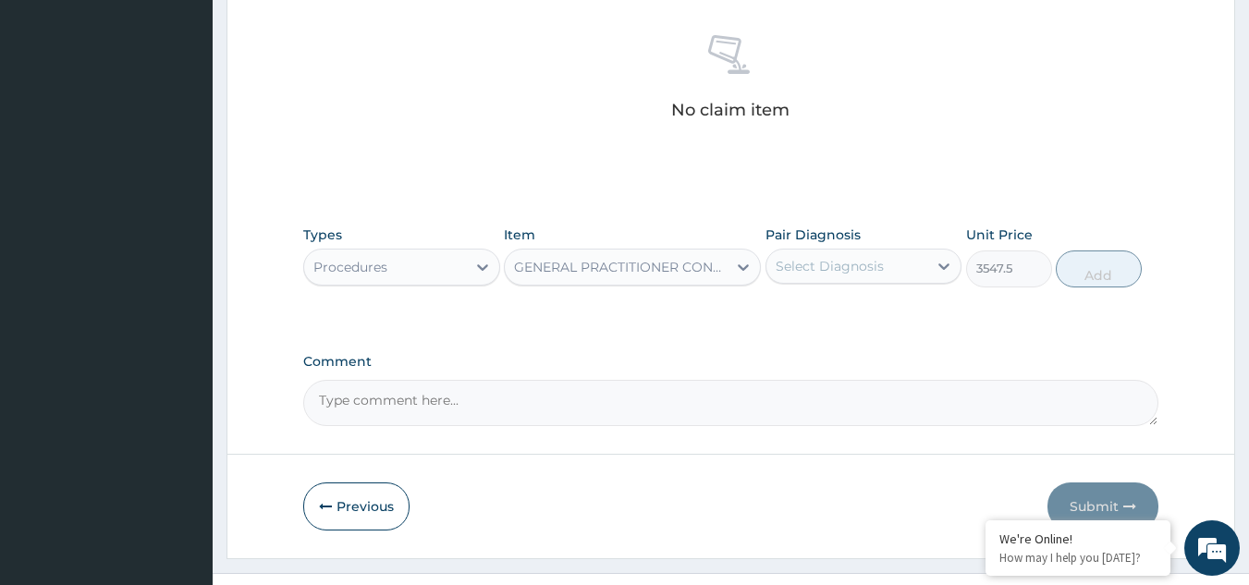
click at [886, 251] on div "Select Diagnosis" at bounding box center [847, 266] width 162 height 30
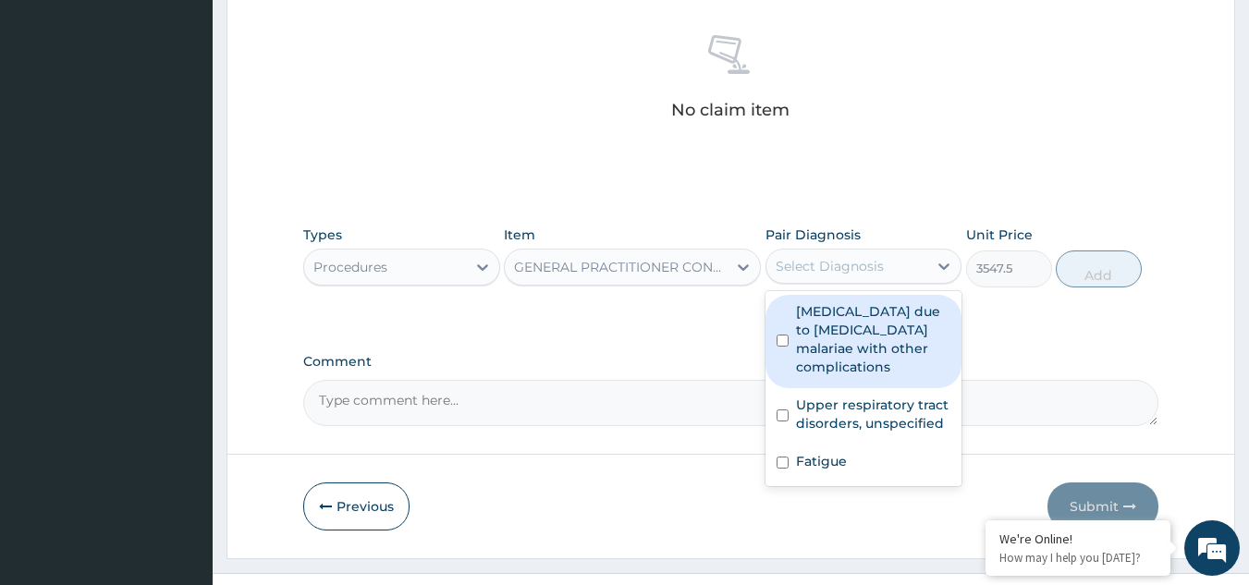
click at [876, 302] on label "Malaria due to Plasmodium malariae with other complications" at bounding box center [873, 339] width 155 height 74
checkbox input "true"
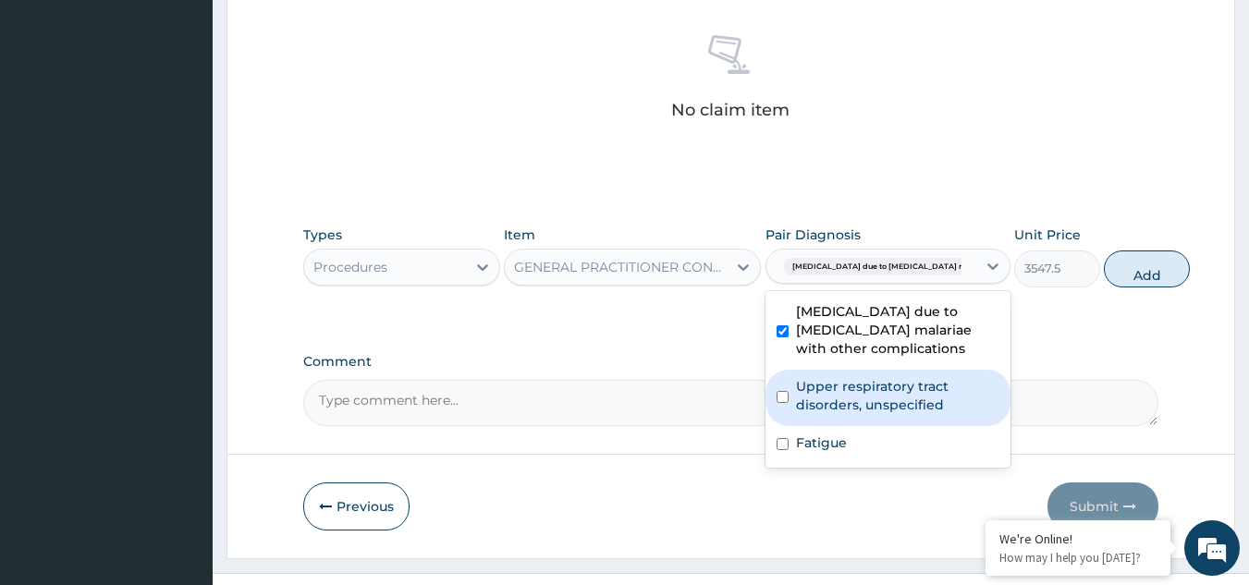
click at [876, 377] on label "Upper respiratory tract disorders, unspecified" at bounding box center [897, 395] width 203 height 37
checkbox input "true"
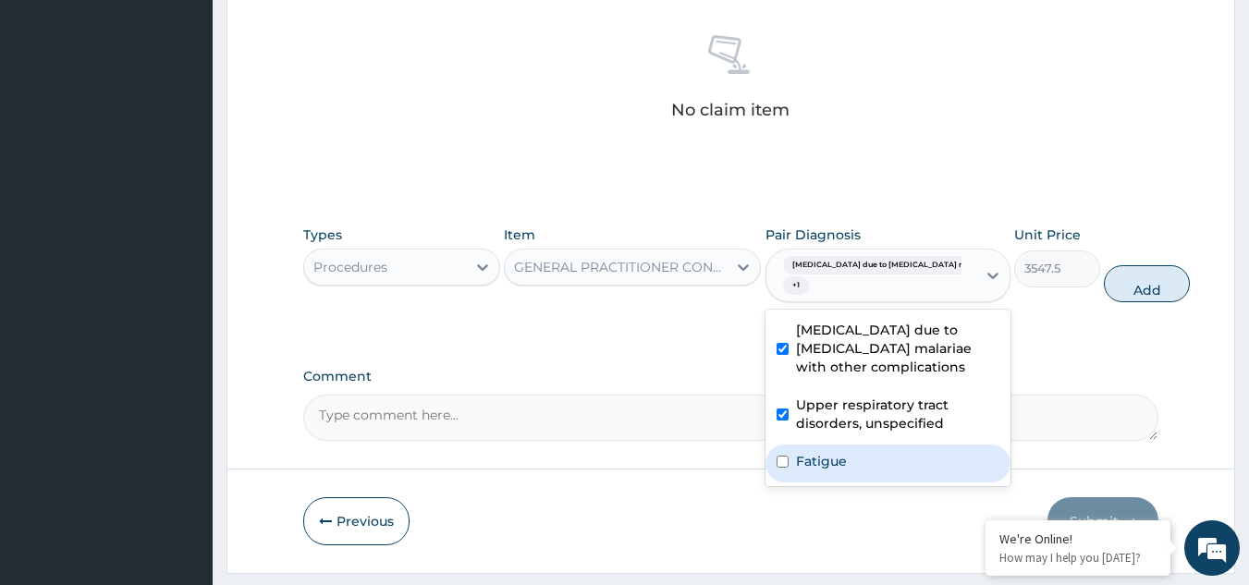
click at [863, 445] on div "Fatigue" at bounding box center [888, 464] width 245 height 38
checkbox input "true"
click at [1110, 265] on button "Add" at bounding box center [1147, 283] width 86 height 37
type input "0"
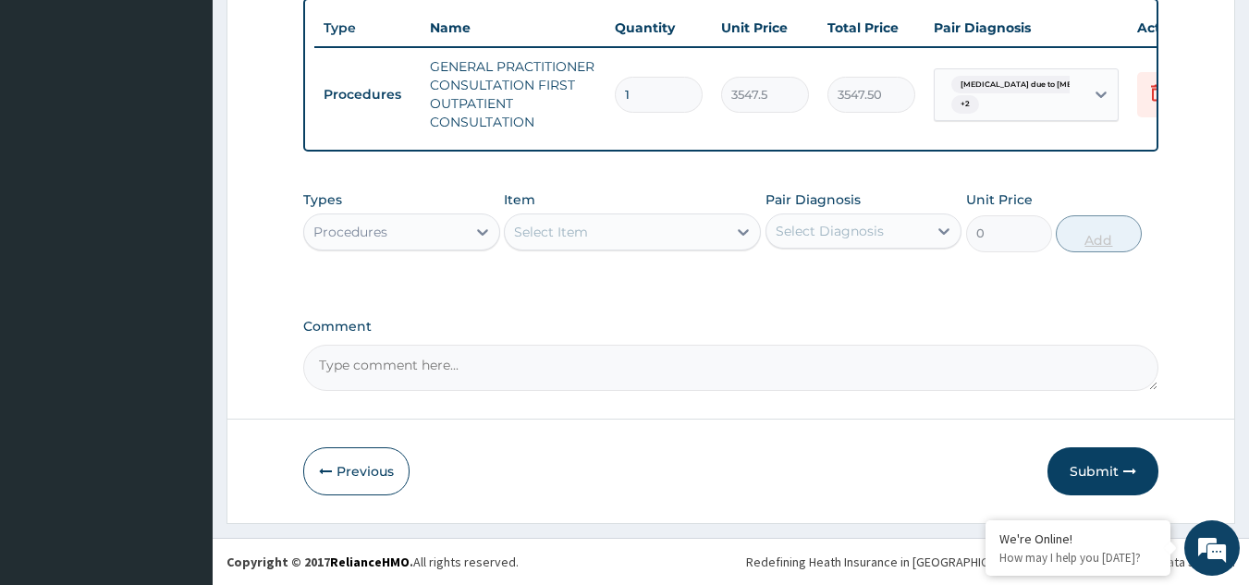
scroll to position [703, 0]
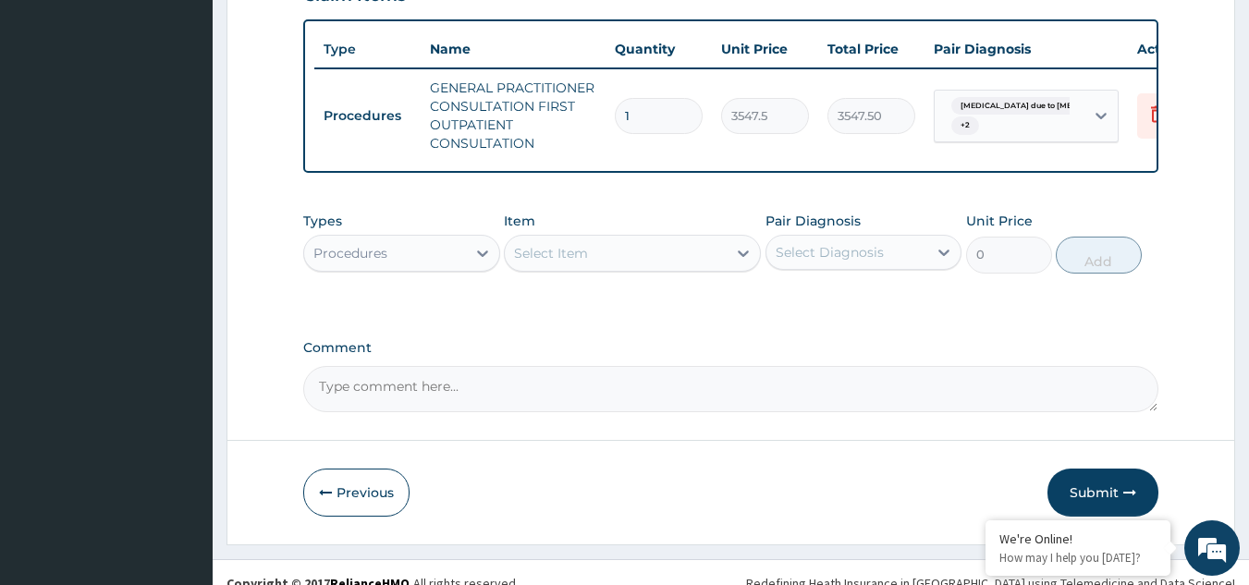
click at [428, 235] on div "Procedures" at bounding box center [401, 253] width 197 height 37
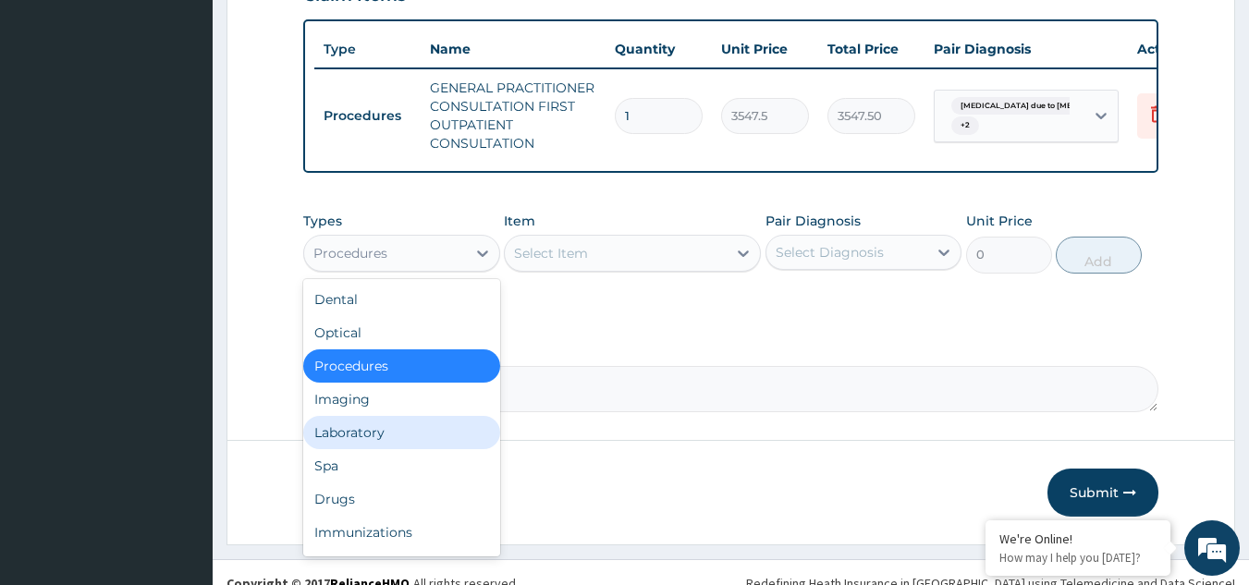
click at [385, 416] on div "Laboratory" at bounding box center [401, 432] width 197 height 33
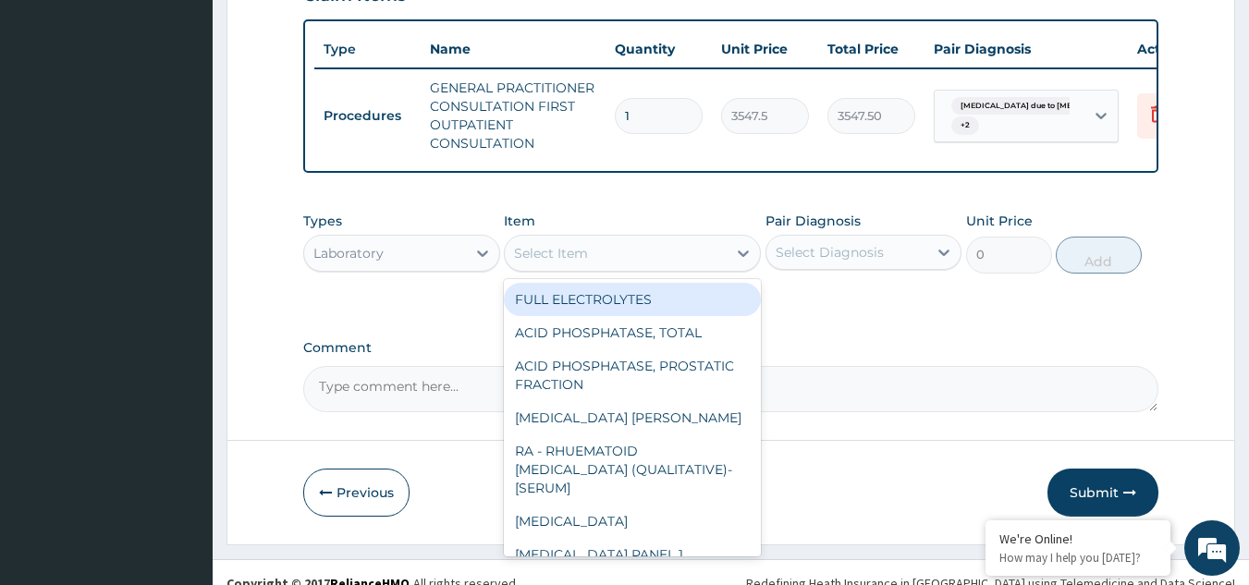
click at [652, 240] on div "Select Item" at bounding box center [616, 254] width 222 height 30
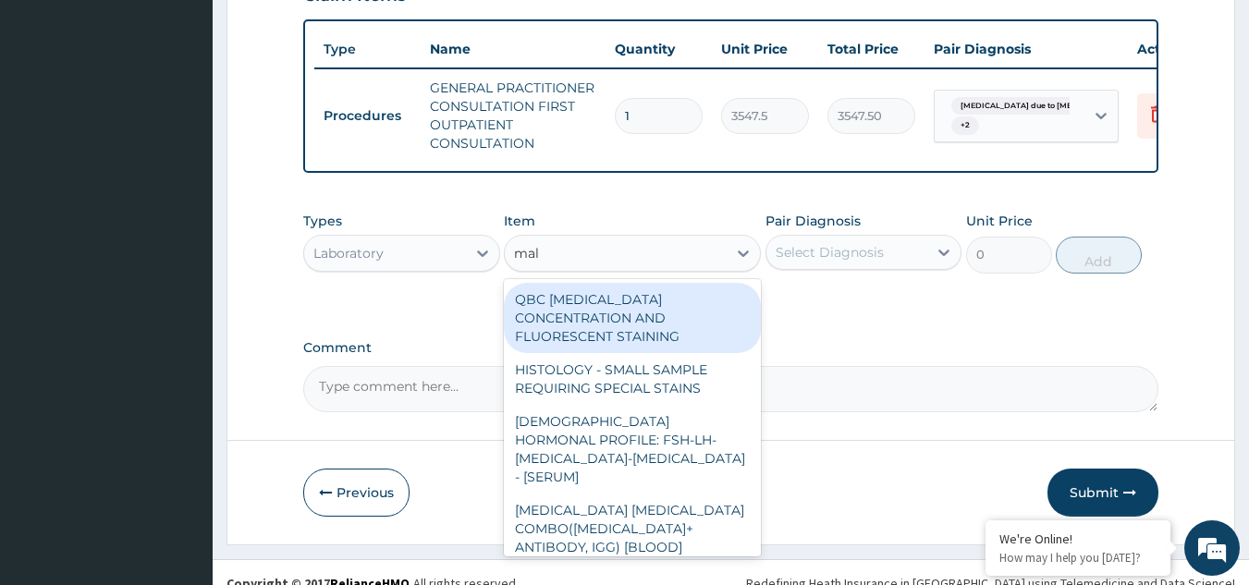
type input "mala"
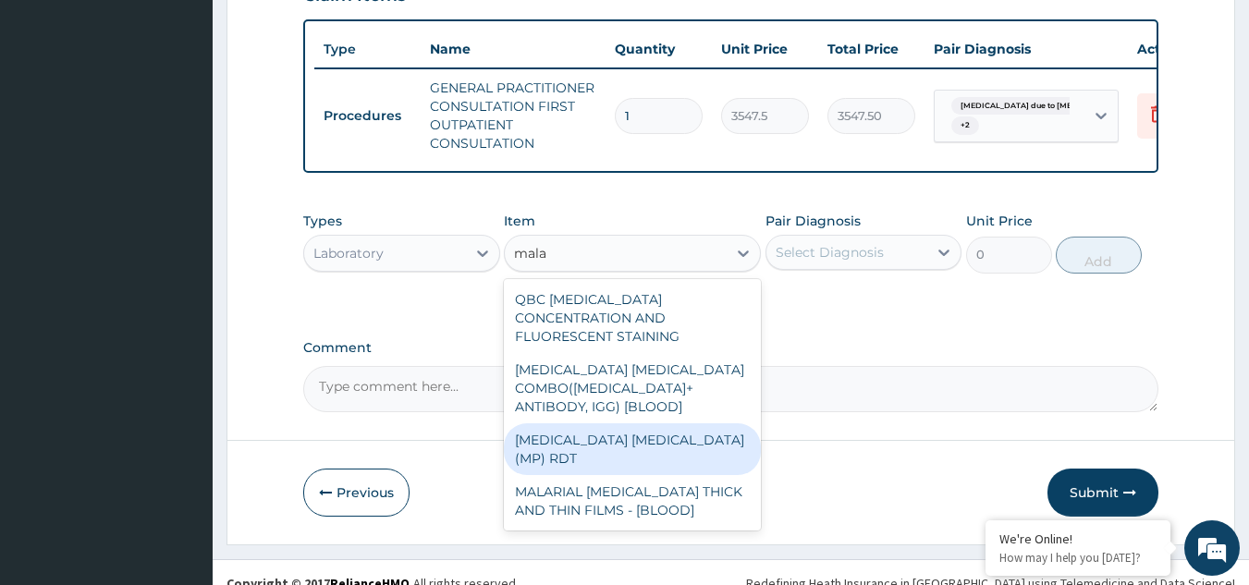
click at [634, 423] on div "MALARIA PARASITE (MP) RDT" at bounding box center [632, 449] width 257 height 52
type input "1612.5"
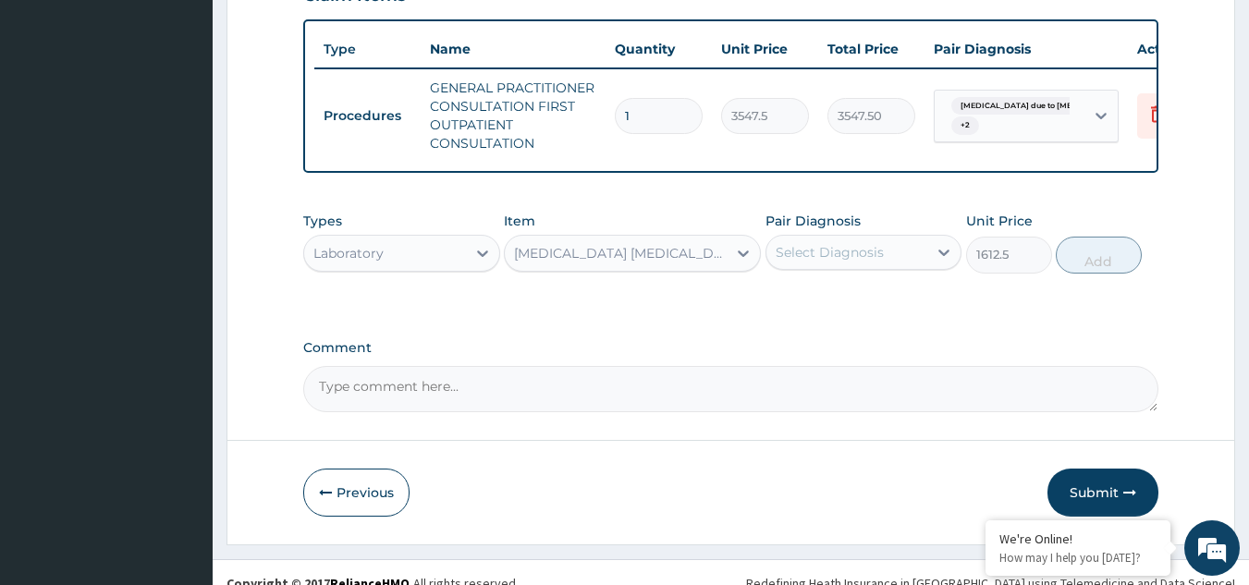
click at [851, 243] on div "Select Diagnosis" at bounding box center [830, 252] width 108 height 18
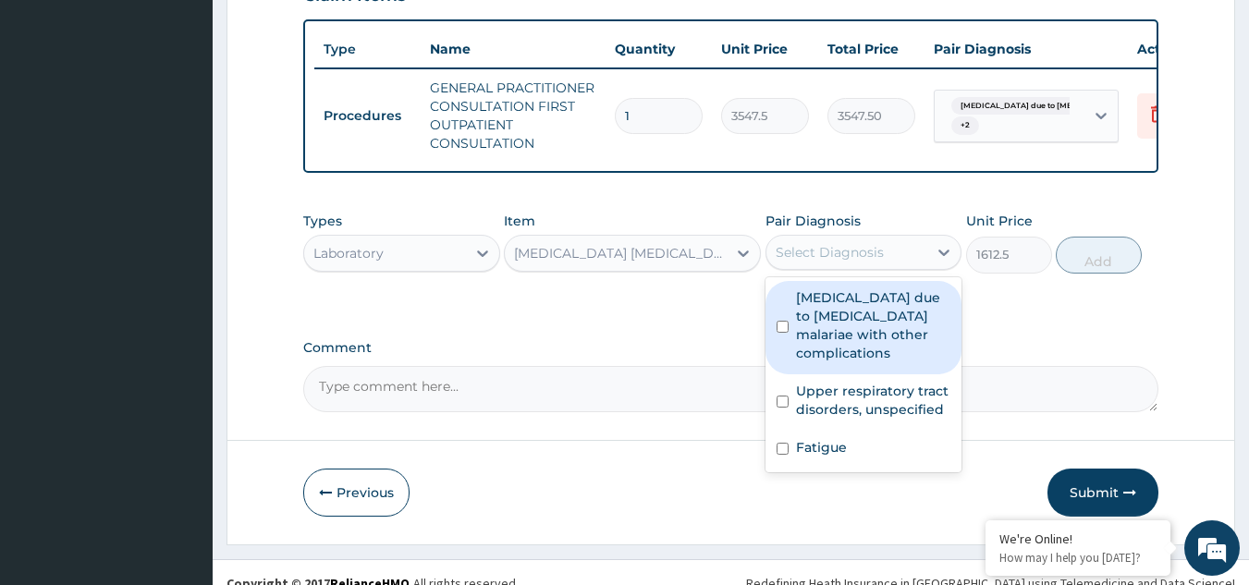
click at [841, 306] on label "Malaria due to Plasmodium malariae with other complications" at bounding box center [873, 325] width 155 height 74
checkbox input "true"
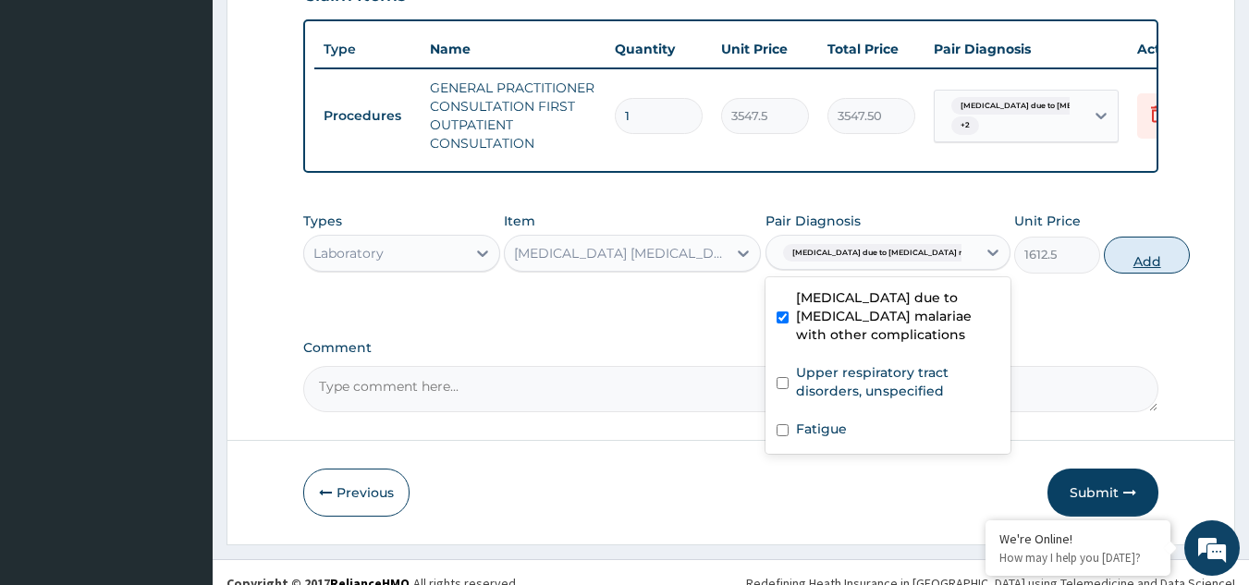
click at [1104, 239] on button "Add" at bounding box center [1147, 255] width 86 height 37
type input "0"
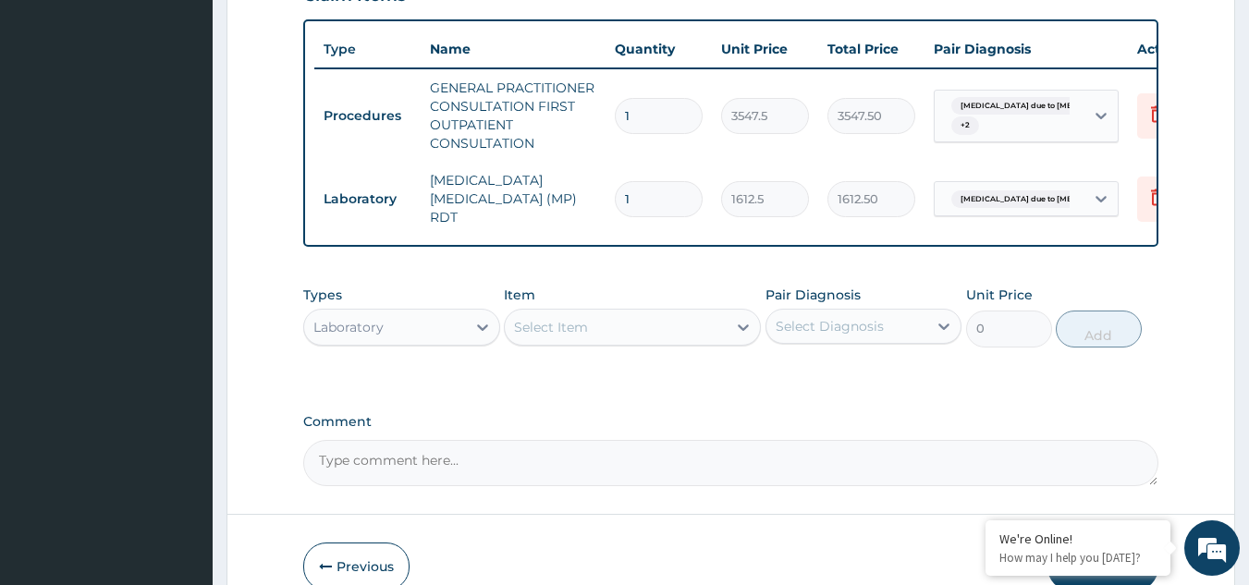
click at [663, 313] on div "Select Item" at bounding box center [616, 328] width 222 height 30
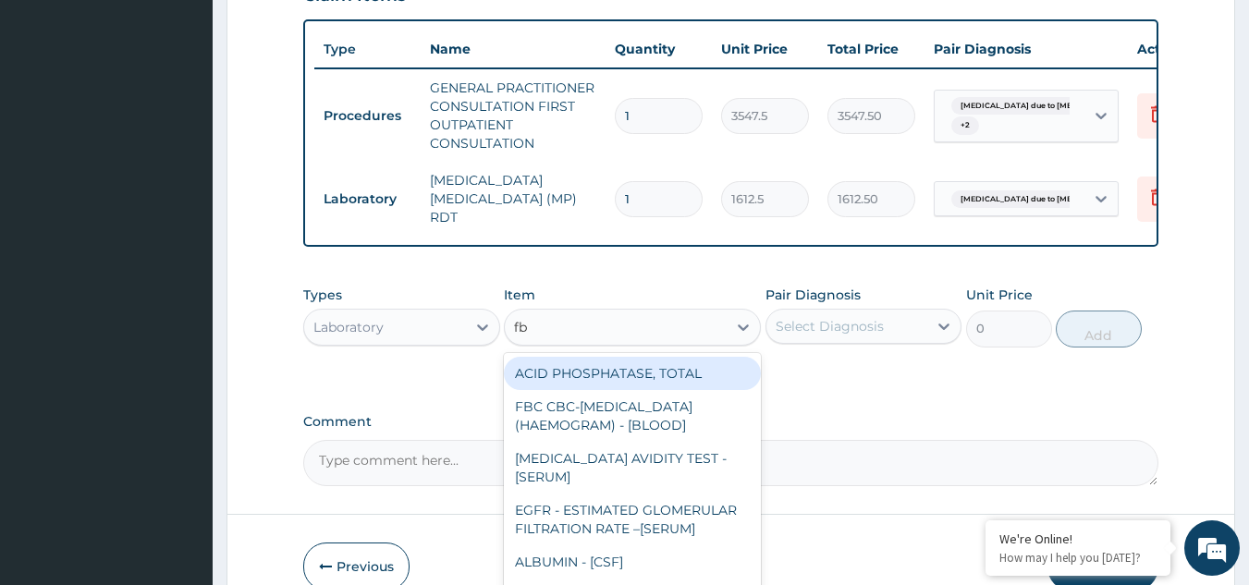
type input "fbc"
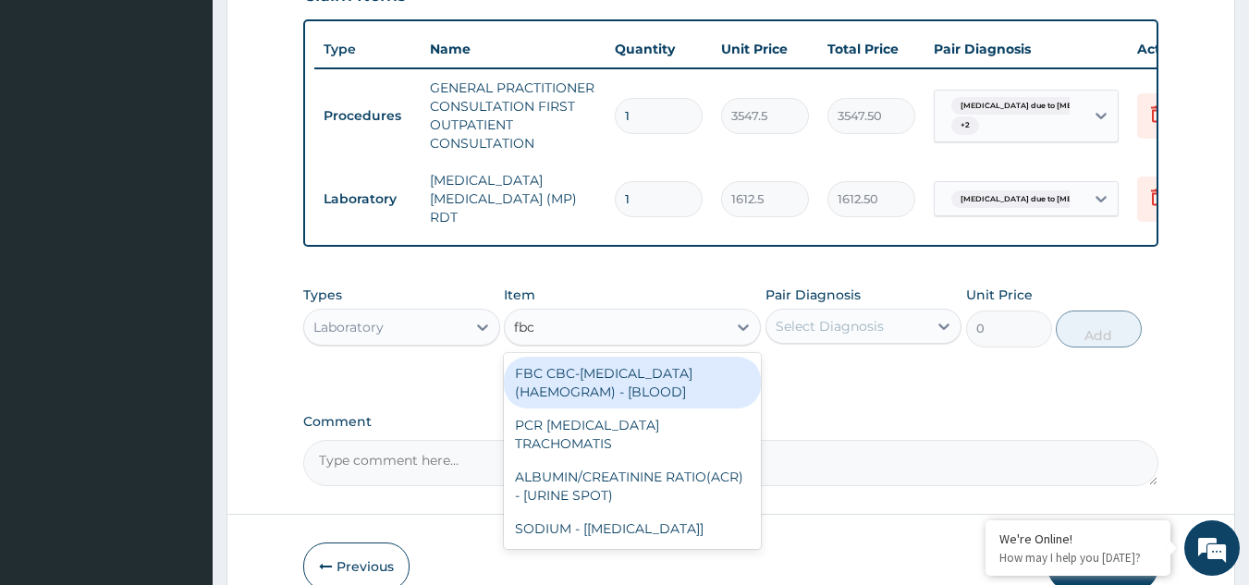
click at [635, 357] on div "FBC CBC-COMPLETE BLOOD COUNT (HAEMOGRAM) - [BLOOD]" at bounding box center [632, 383] width 257 height 52
type input "4300"
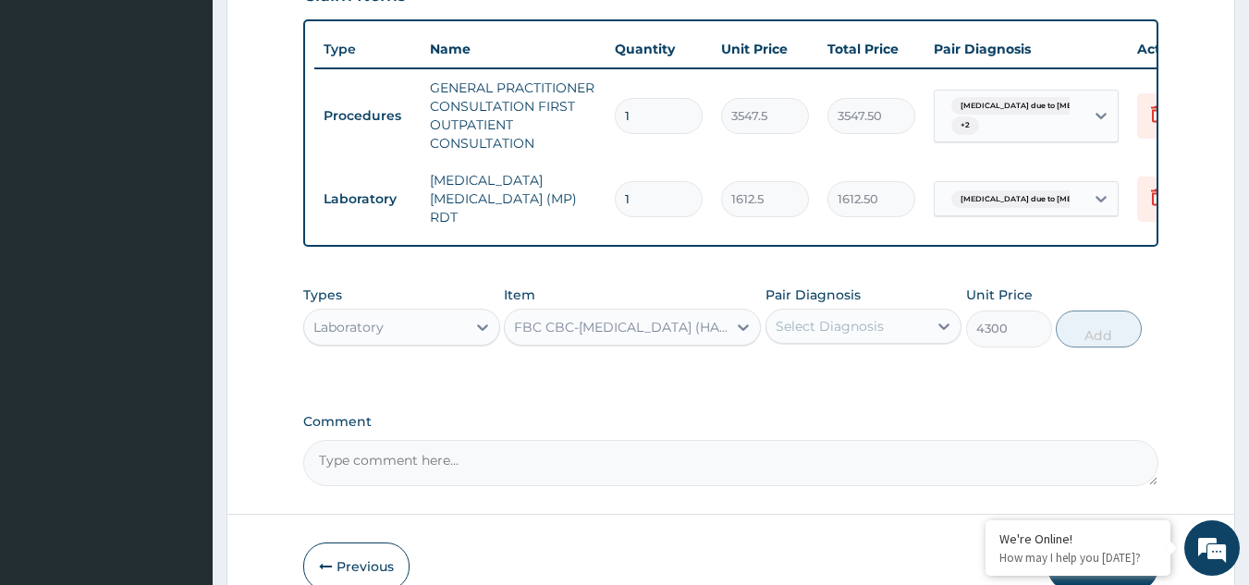
click at [896, 312] on div "Select Diagnosis" at bounding box center [847, 327] width 162 height 30
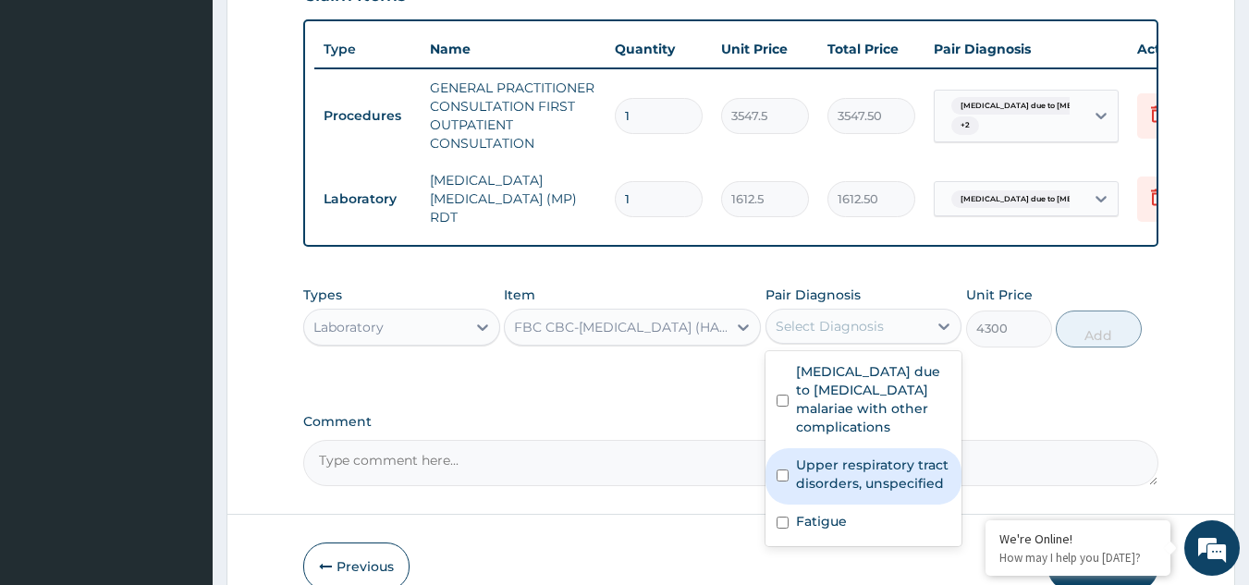
click at [865, 456] on label "Upper respiratory tract disorders, unspecified" at bounding box center [873, 474] width 155 height 37
checkbox input "true"
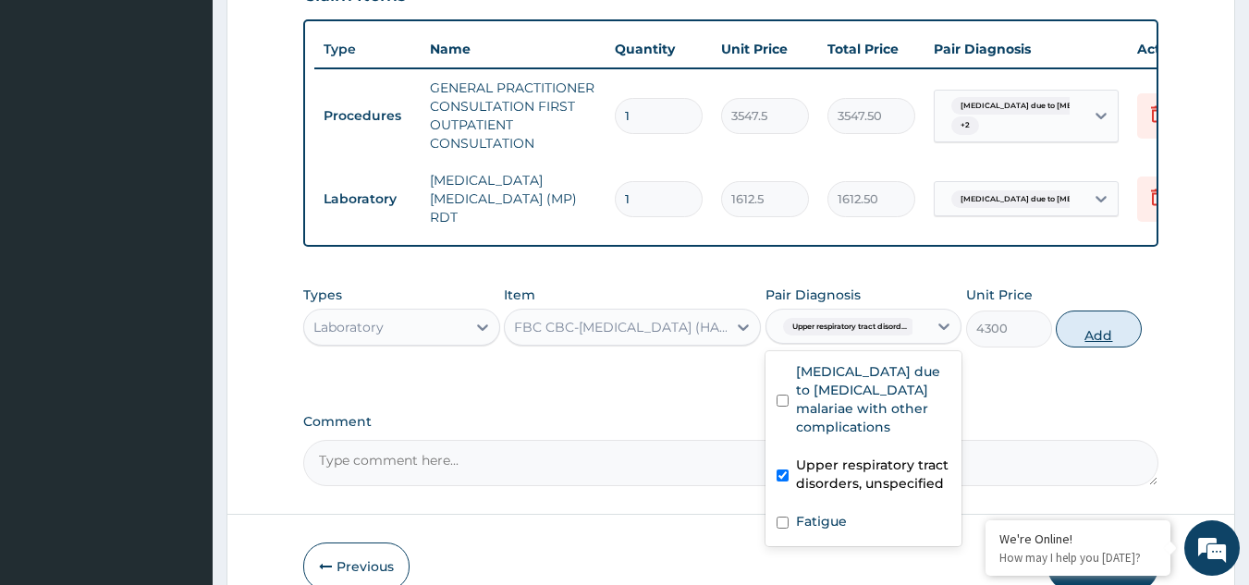
click at [1099, 311] on button "Add" at bounding box center [1099, 329] width 86 height 37
type input "0"
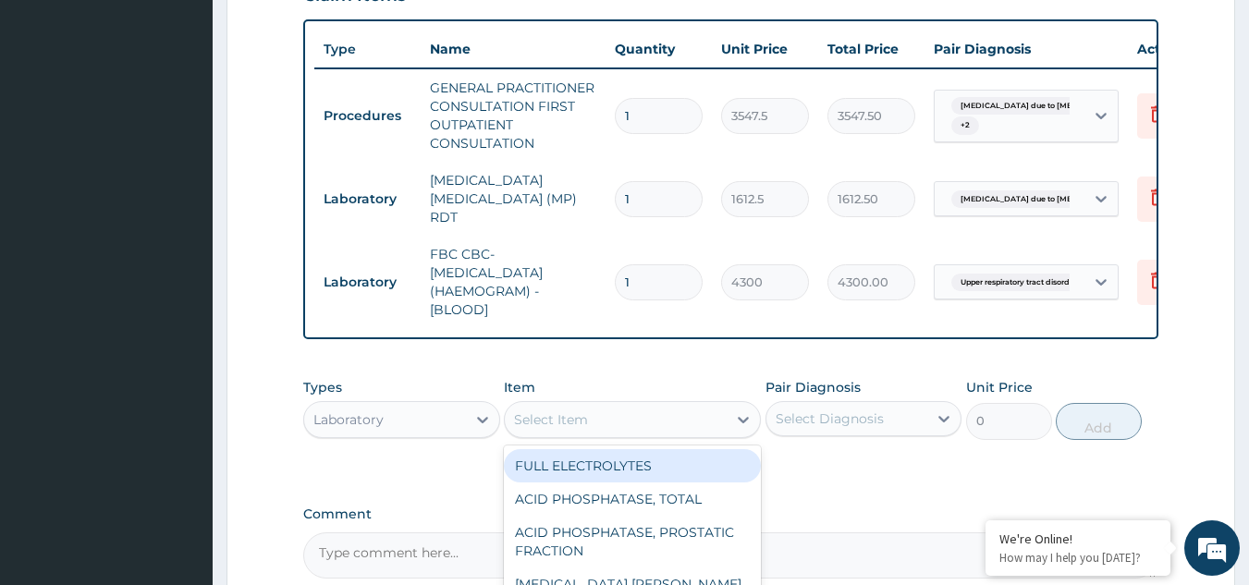
click at [594, 405] on div "Select Item" at bounding box center [616, 420] width 222 height 30
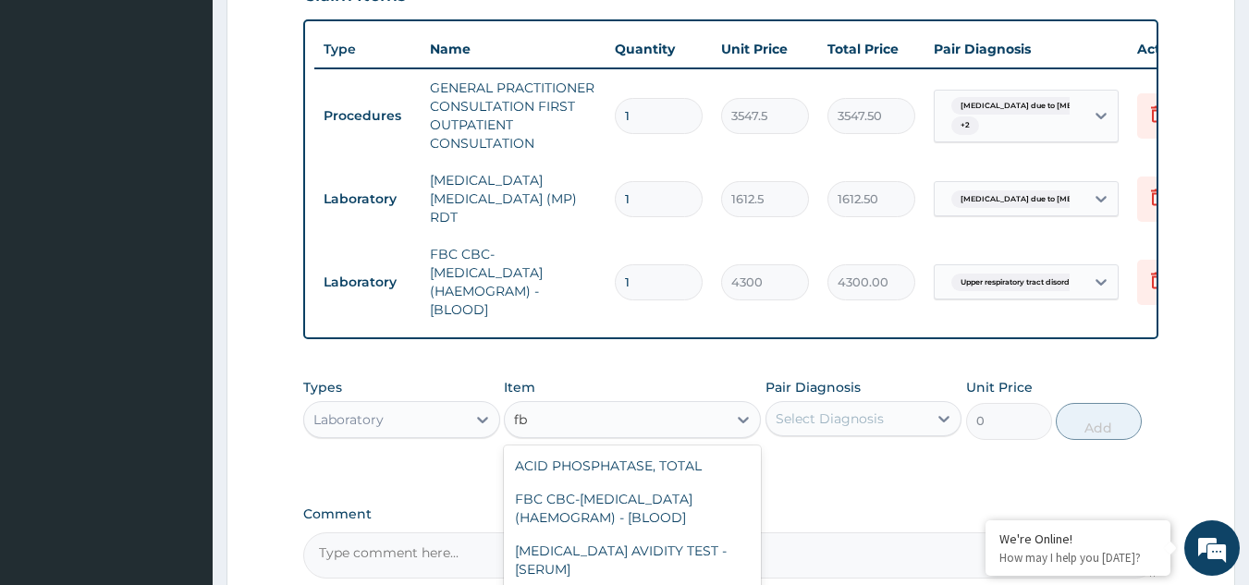
type input "f"
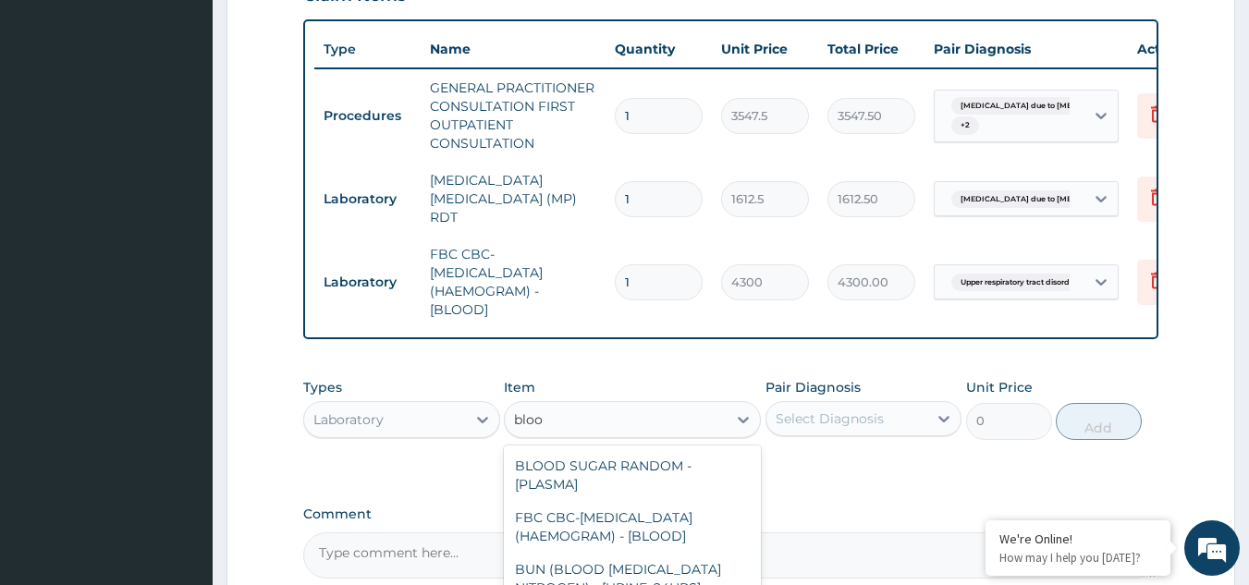
type input "blood"
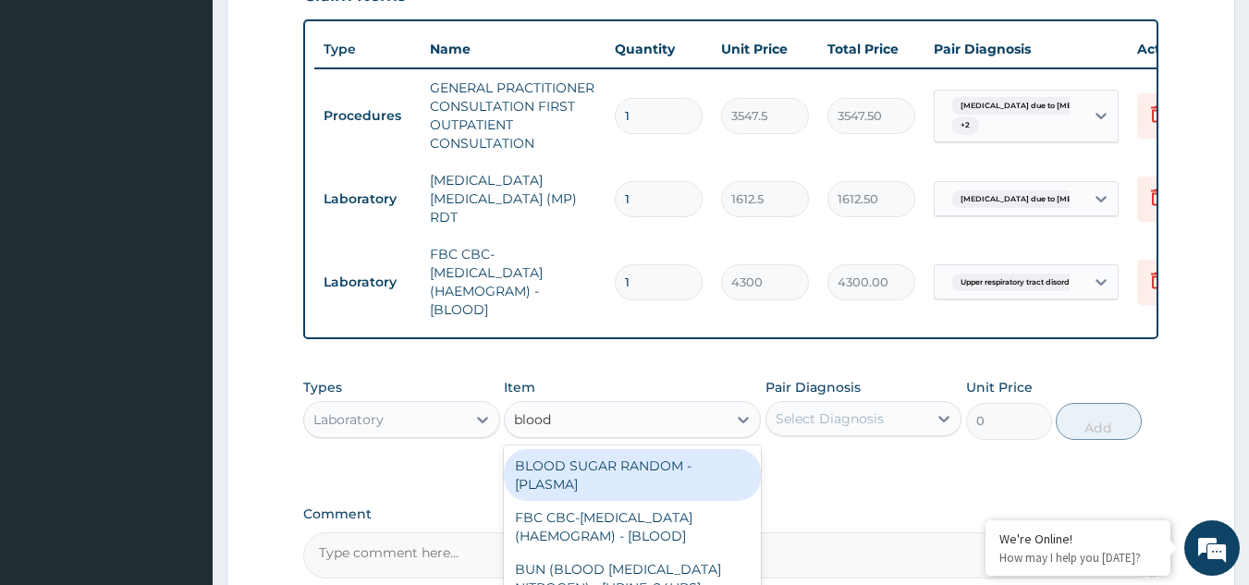
click at [577, 449] on div "BLOOD SUGAR RANDOM - [PLASMA]" at bounding box center [632, 475] width 257 height 52
type input "1290"
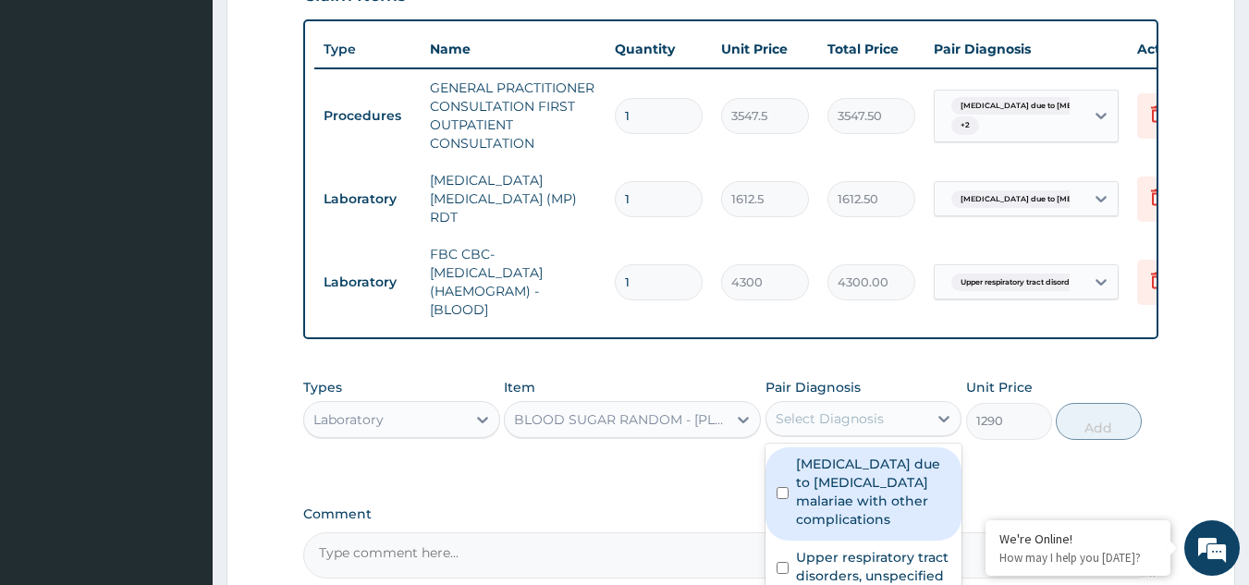
click at [852, 410] on div "Select Diagnosis" at bounding box center [830, 419] width 108 height 18
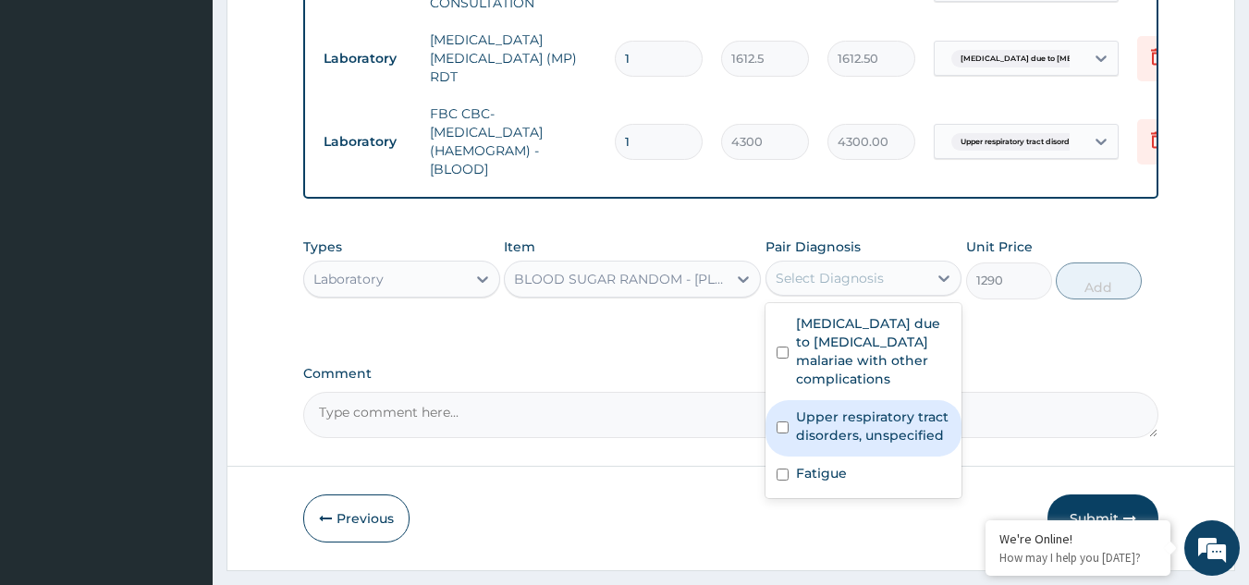
scroll to position [859, 0]
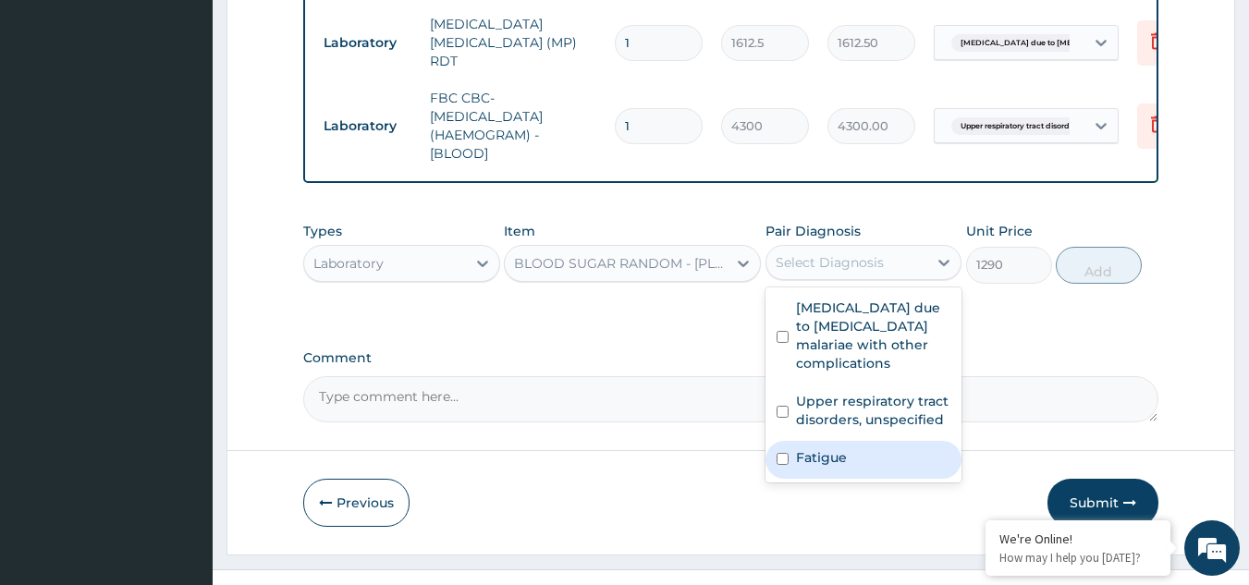
click at [863, 441] on div "Fatigue" at bounding box center [864, 460] width 197 height 38
checkbox input "true"
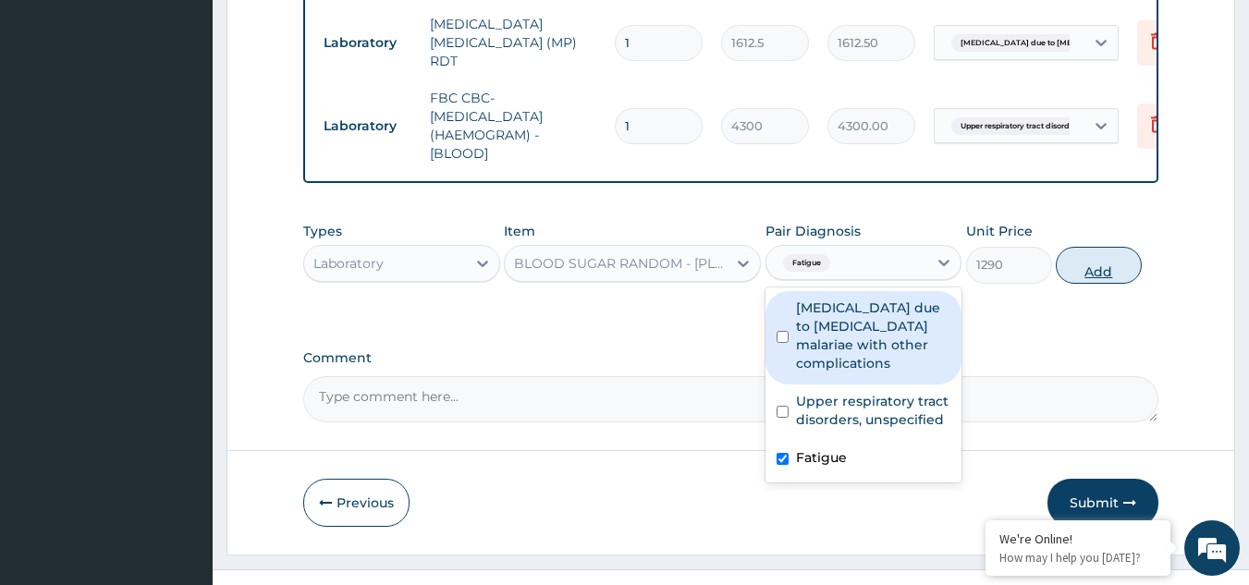
click at [1106, 247] on button "Add" at bounding box center [1099, 265] width 86 height 37
type input "0"
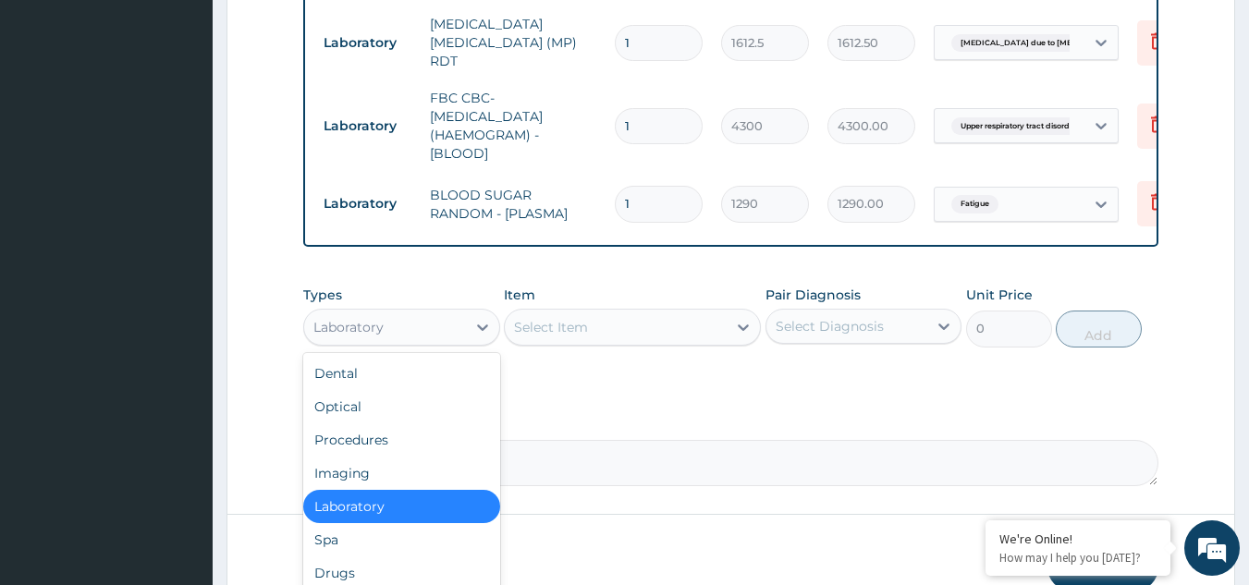
click at [346, 318] on div "Laboratory" at bounding box center [348, 327] width 70 height 18
click at [334, 557] on div "Drugs" at bounding box center [401, 573] width 197 height 33
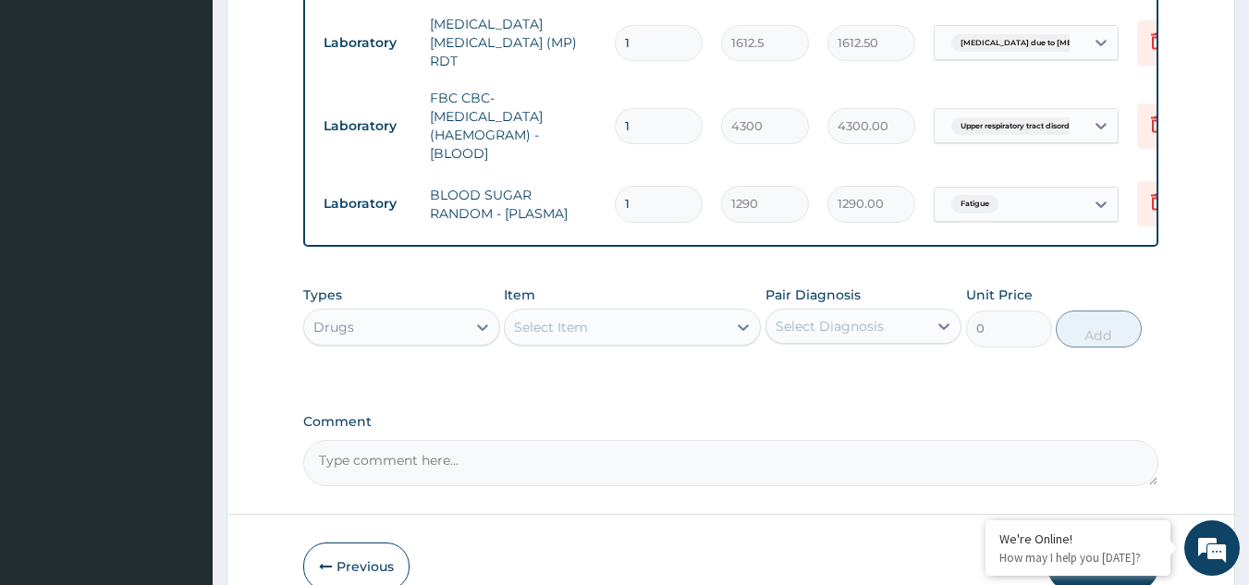
click at [674, 313] on div "Select Item" at bounding box center [616, 328] width 222 height 30
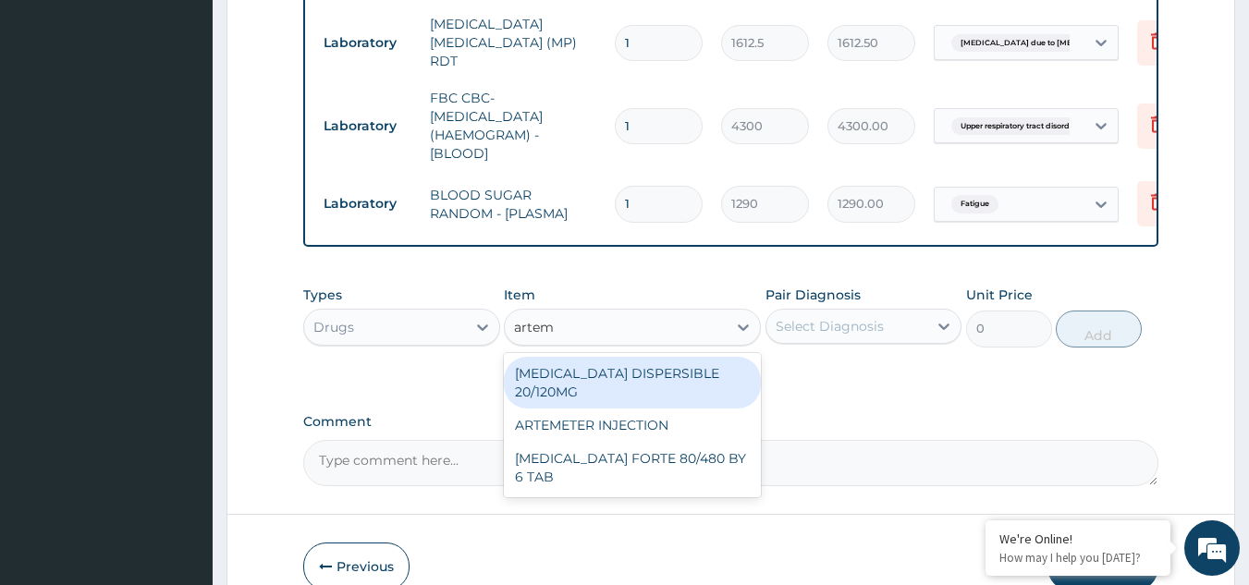
type input "arteme"
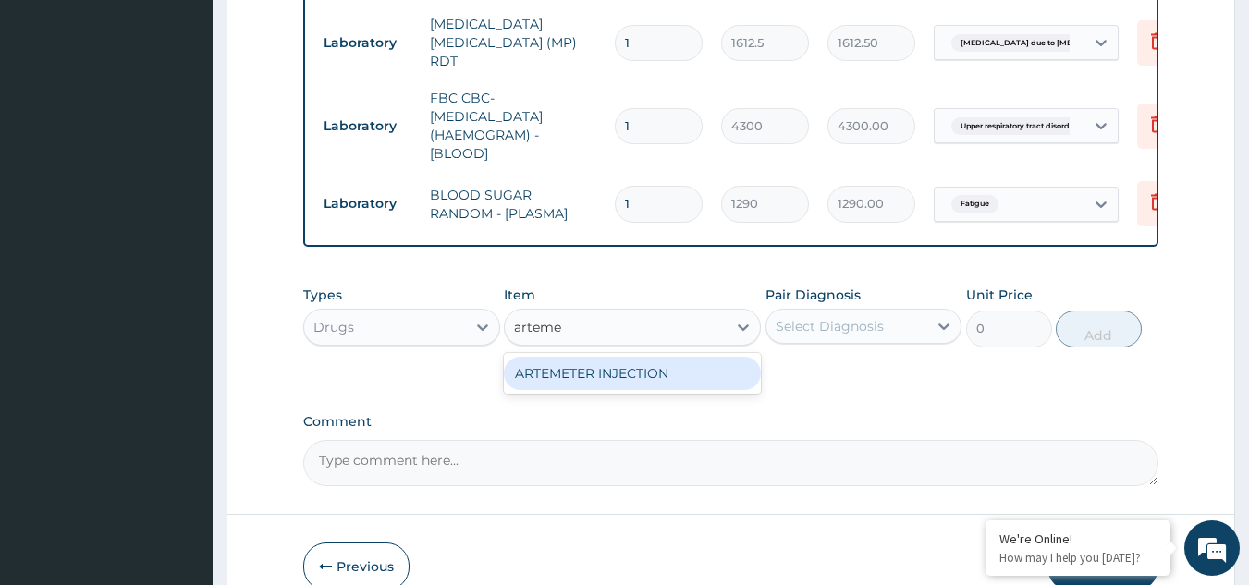
click at [671, 357] on div "ARTEMETER INJECTION" at bounding box center [632, 373] width 257 height 33
type input "946"
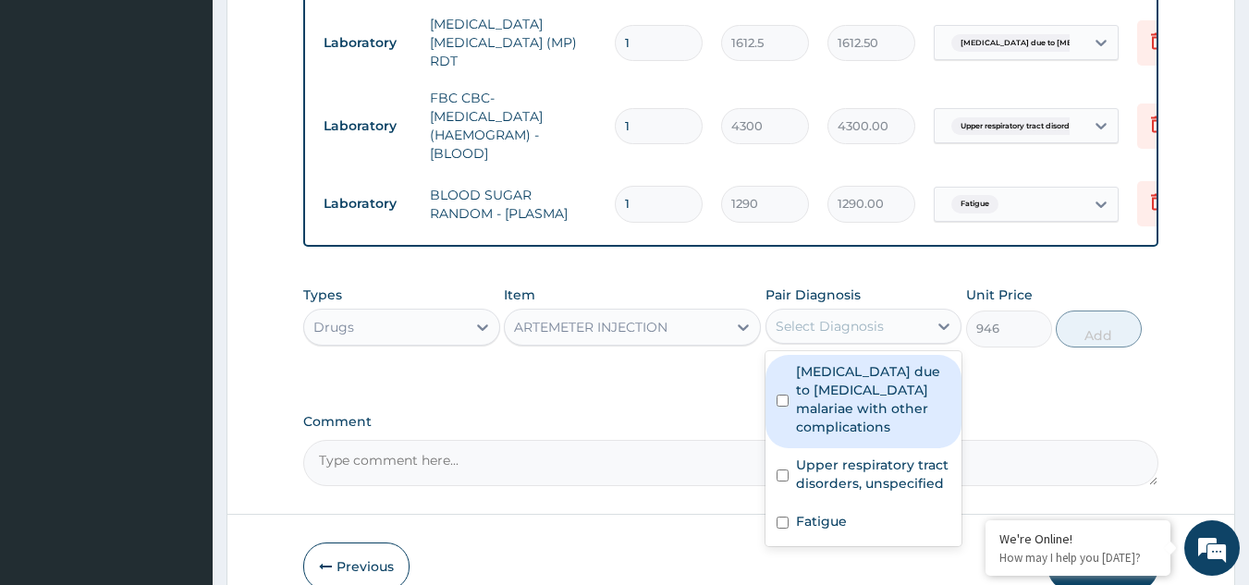
click at [914, 312] on div "Select Diagnosis" at bounding box center [847, 327] width 162 height 30
click at [865, 368] on label "[MEDICAL_DATA] due to [MEDICAL_DATA] malariae with other complications" at bounding box center [873, 399] width 155 height 74
checkbox input "true"
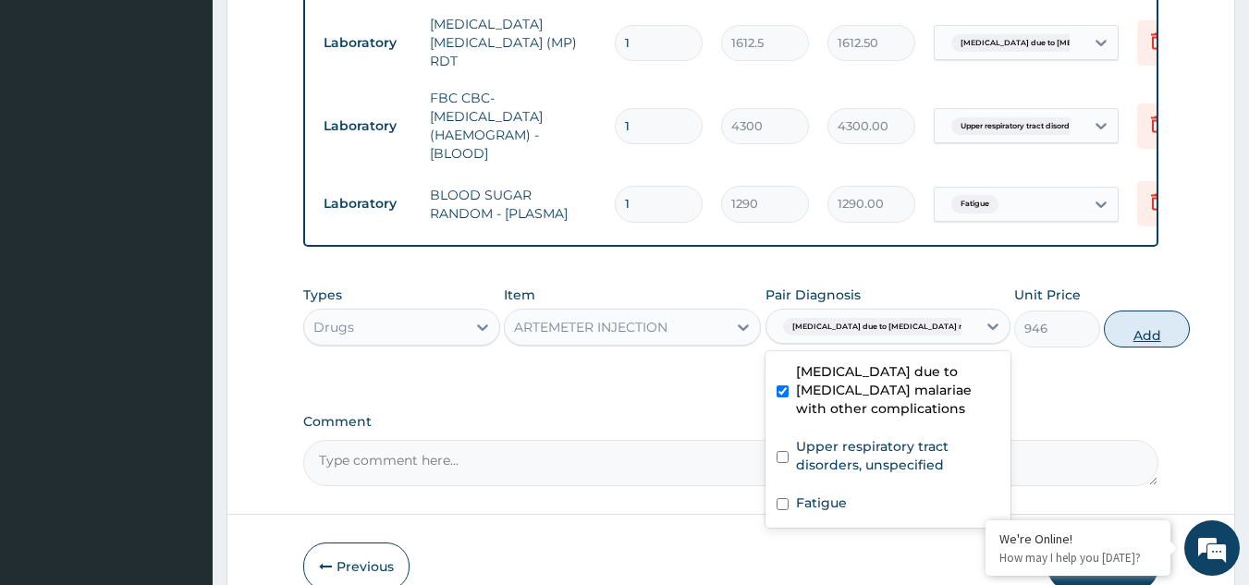
click at [1104, 311] on button "Add" at bounding box center [1147, 329] width 86 height 37
type input "0"
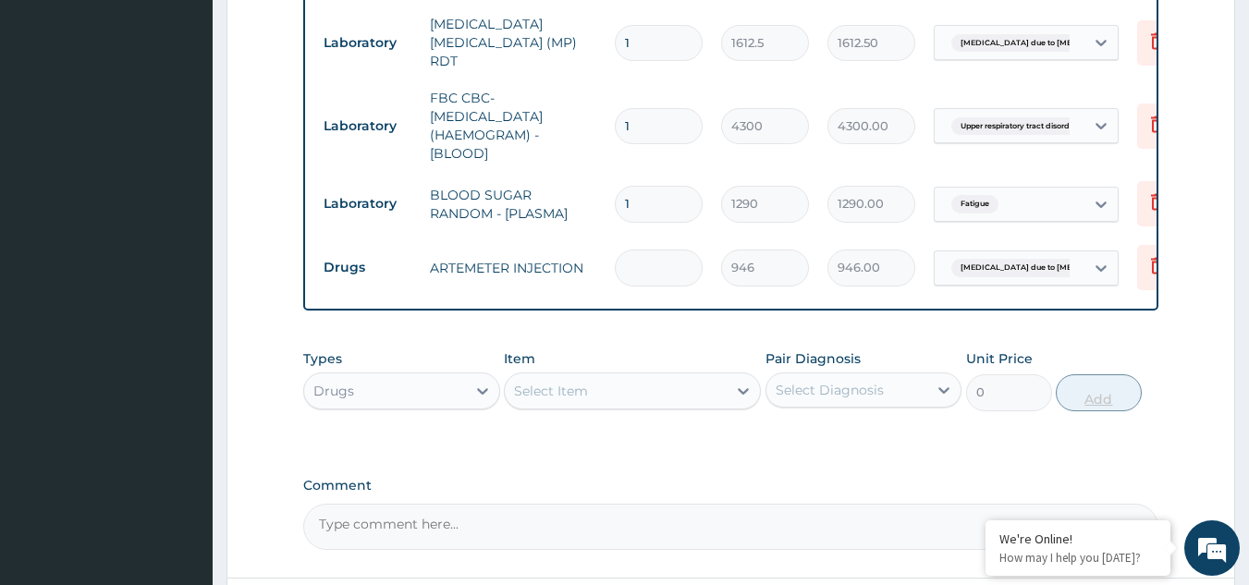
type input "0.00"
type input "6"
type input "5676.00"
type input "6"
click at [697, 376] on div "Select Item" at bounding box center [616, 391] width 222 height 30
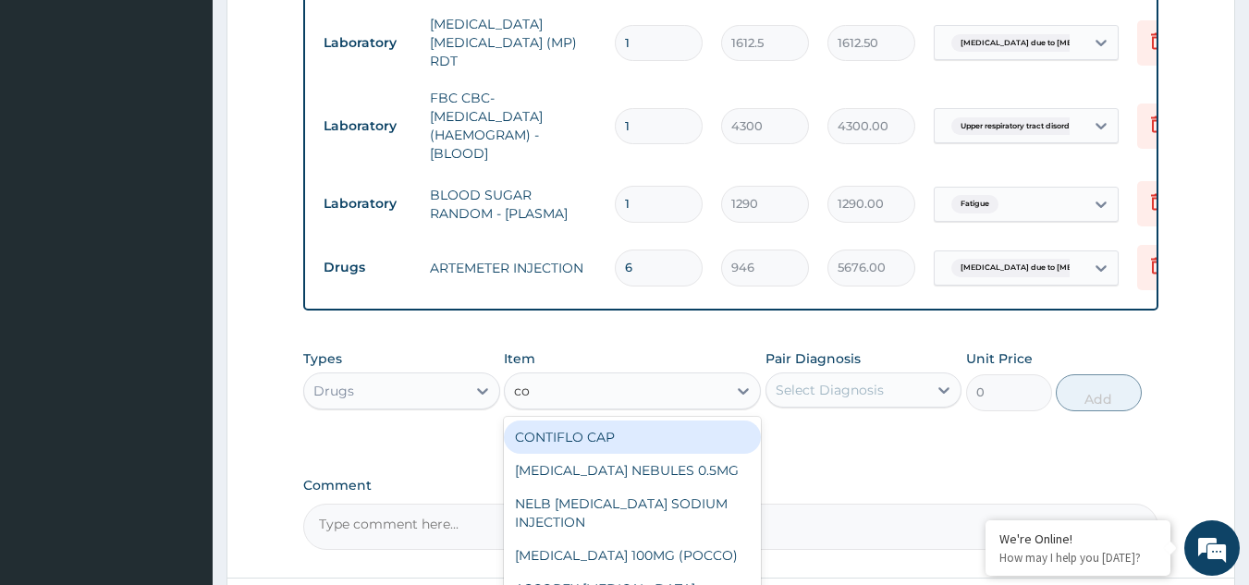
type input "coa"
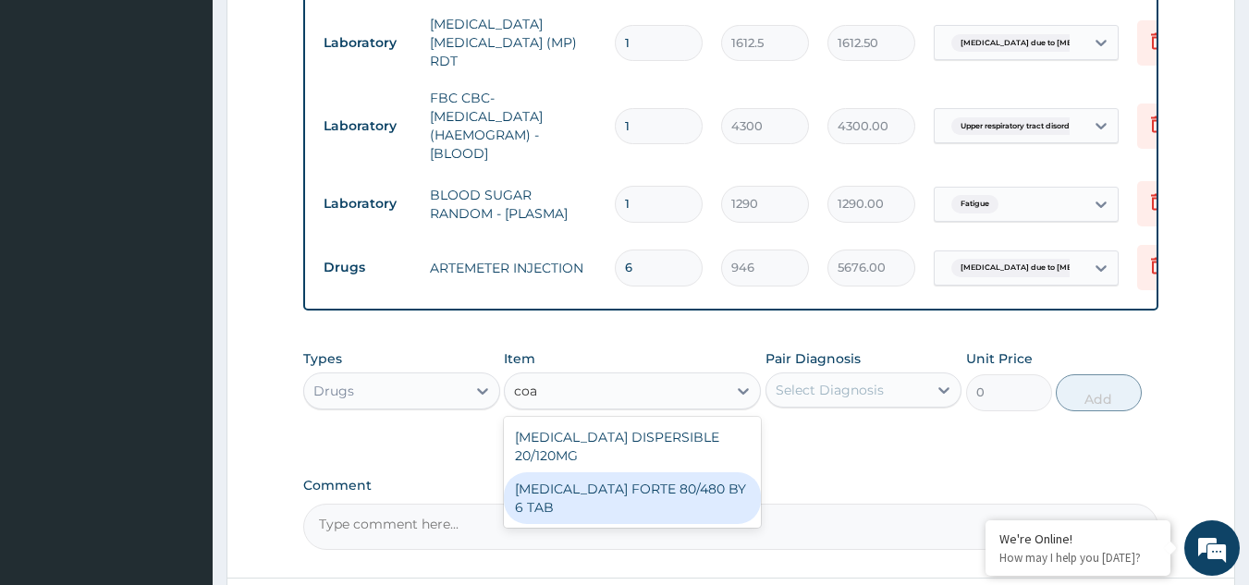
click at [642, 472] on div "[MEDICAL_DATA] FORTE 80/480 BY 6 TAB" at bounding box center [632, 498] width 257 height 52
type input "449.3500061035156"
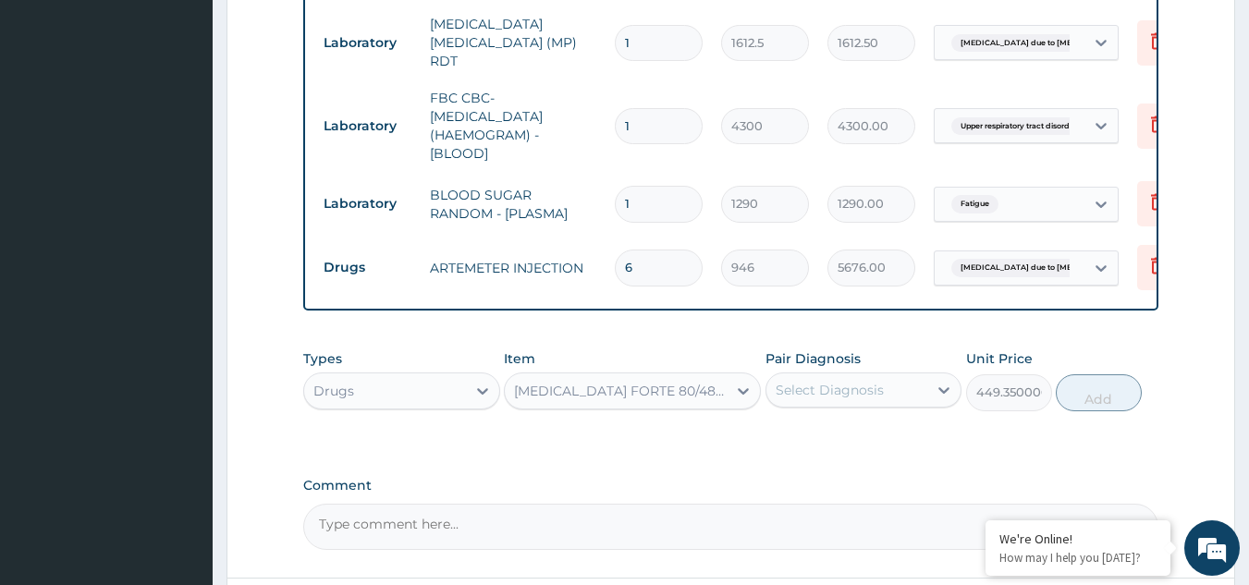
click at [865, 381] on div "Select Diagnosis" at bounding box center [830, 390] width 108 height 18
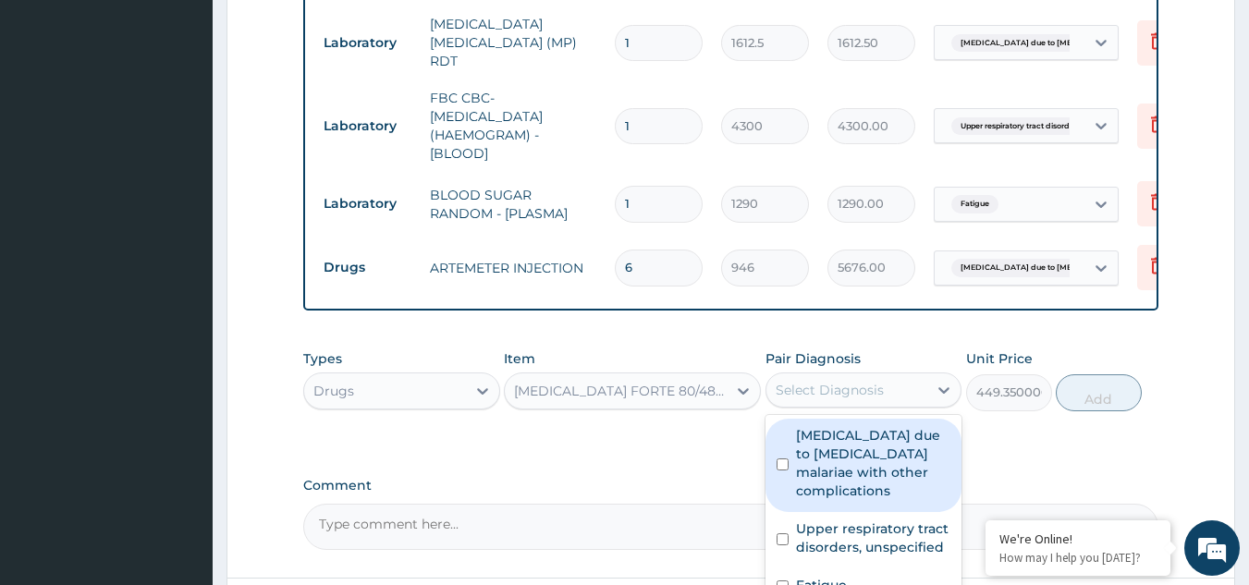
click at [817, 441] on label "[MEDICAL_DATA] due to [MEDICAL_DATA] malariae with other complications" at bounding box center [873, 463] width 155 height 74
checkbox input "true"
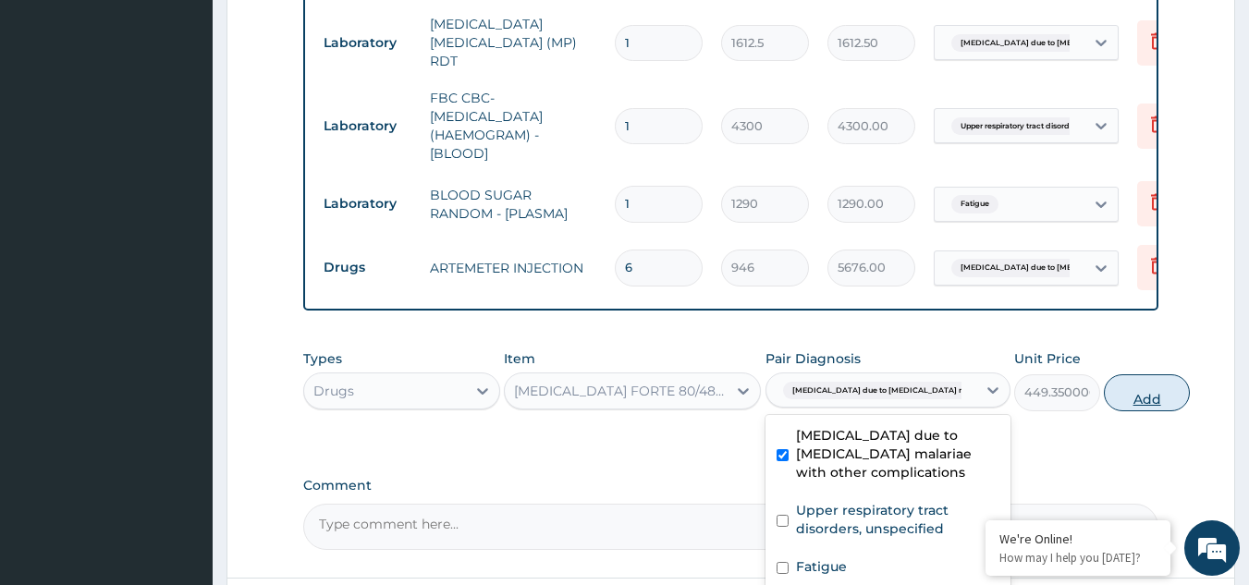
click at [1104, 374] on button "Add" at bounding box center [1147, 392] width 86 height 37
type input "0"
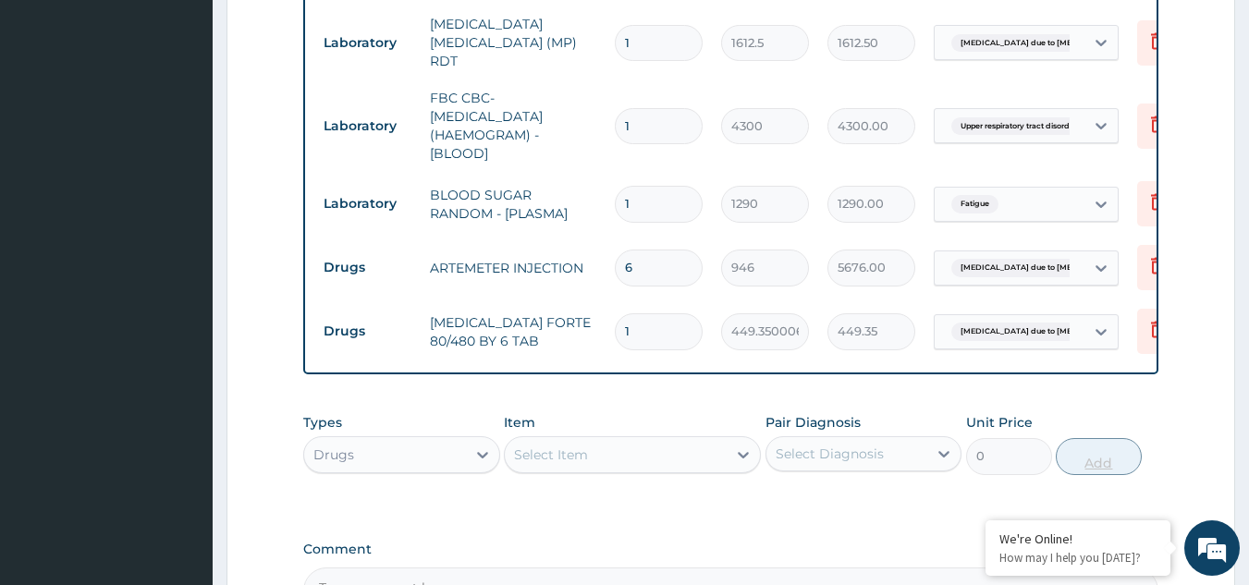
type input "0.00"
type input "6"
type input "2696.10"
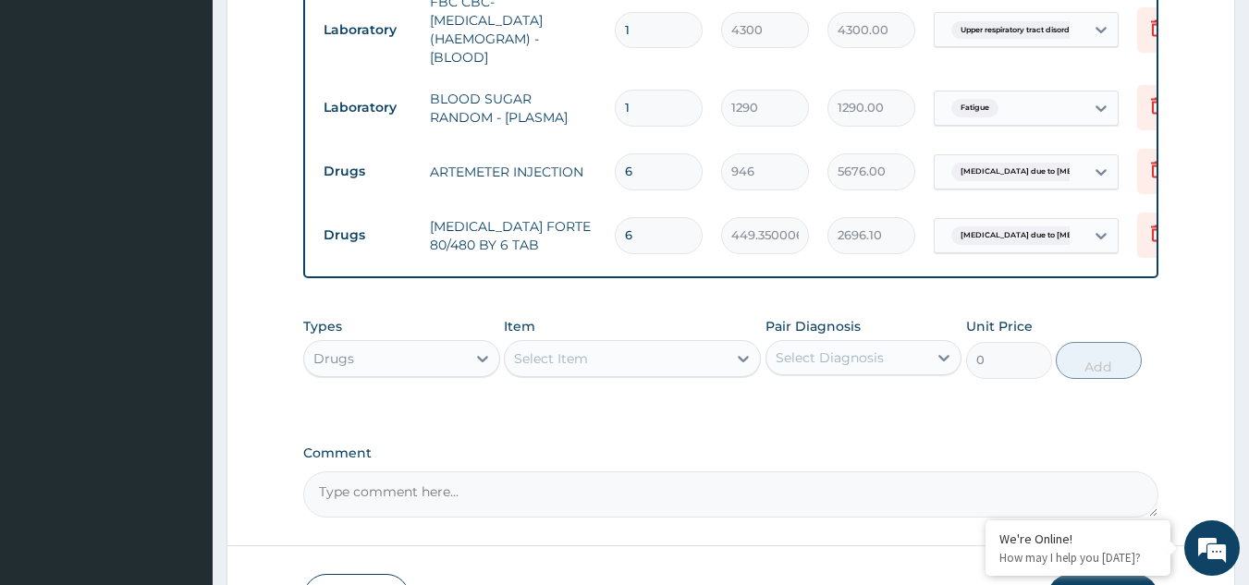
scroll to position [1050, 0]
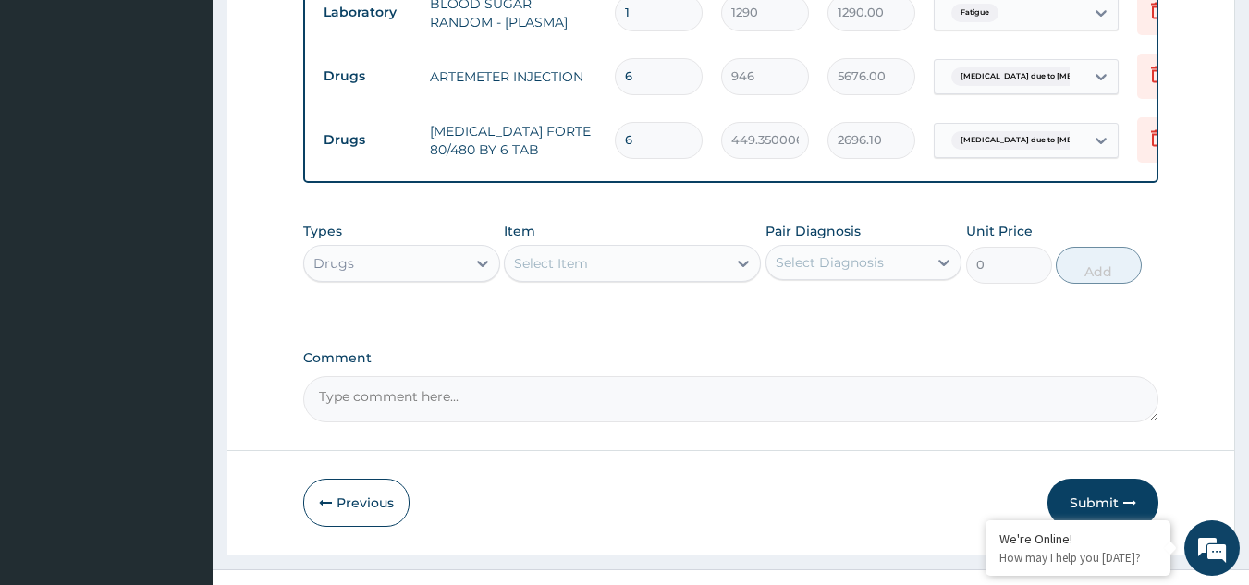
type input "6"
click at [721, 249] on div "Select Item" at bounding box center [616, 264] width 222 height 30
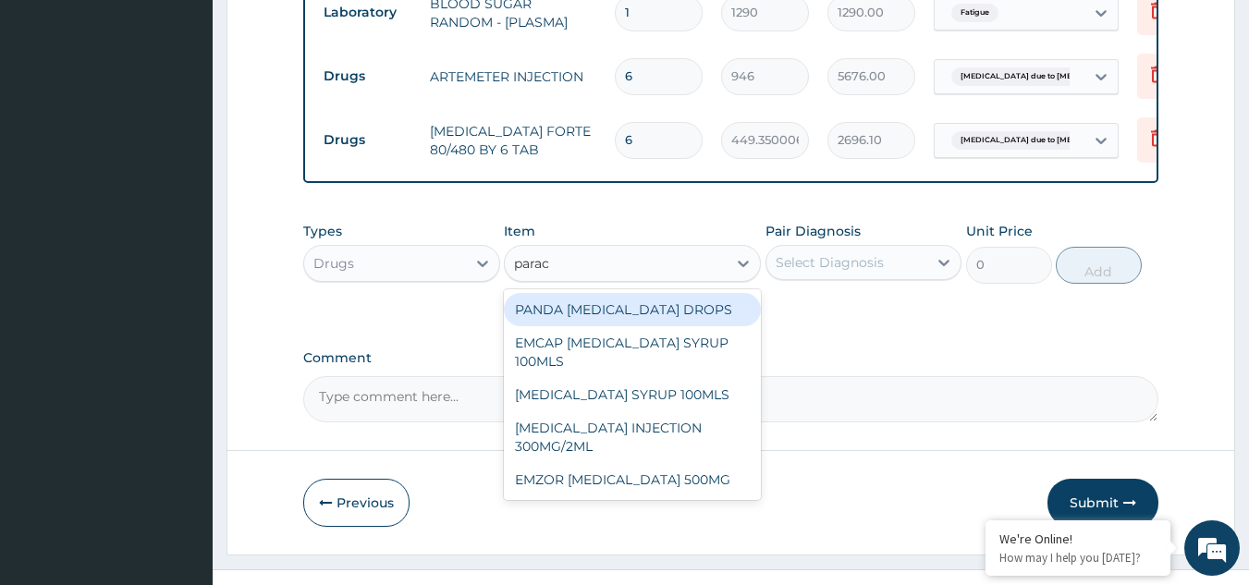
type input "parace"
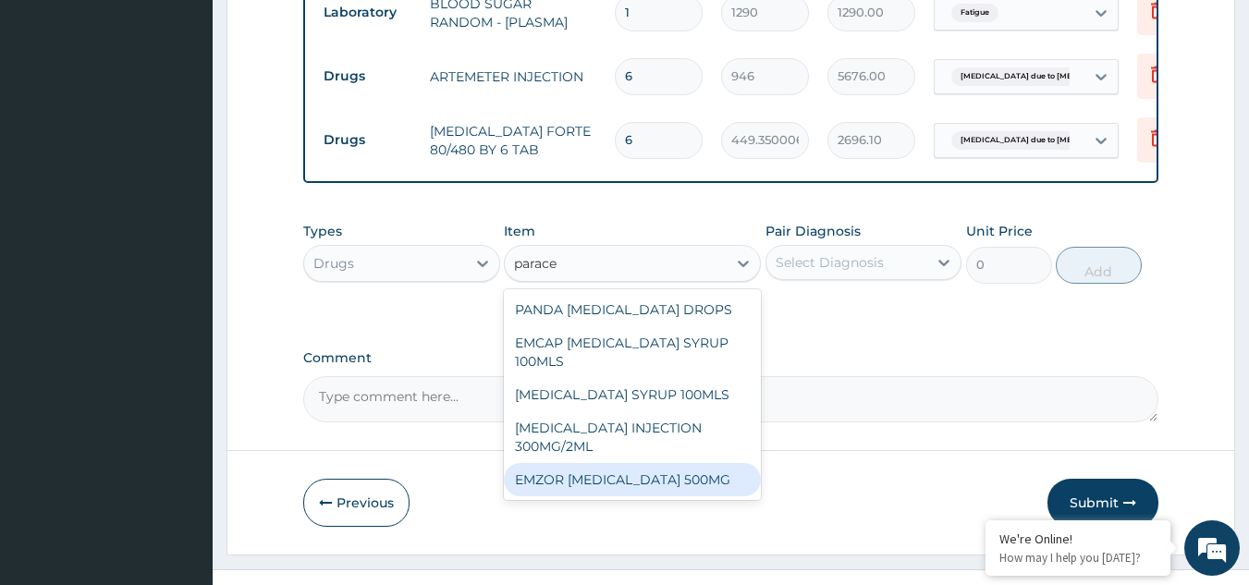
click at [630, 463] on div "EMZOR [MEDICAL_DATA] 500MG" at bounding box center [632, 479] width 257 height 33
type input "23.64999961853027"
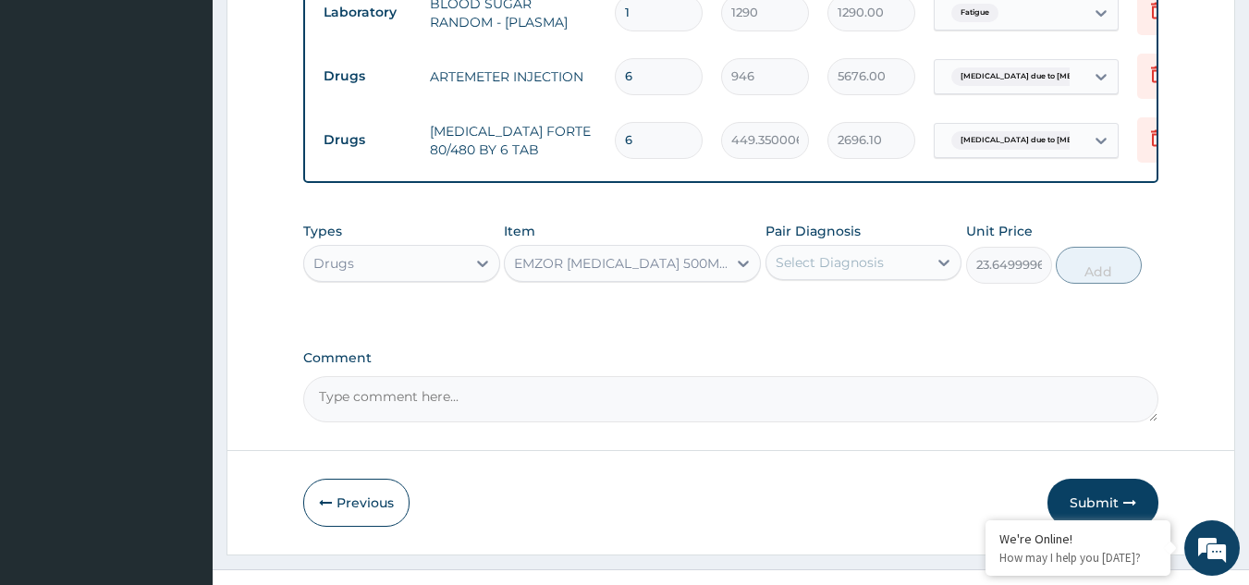
click at [888, 245] on div "Select Diagnosis" at bounding box center [864, 262] width 197 height 35
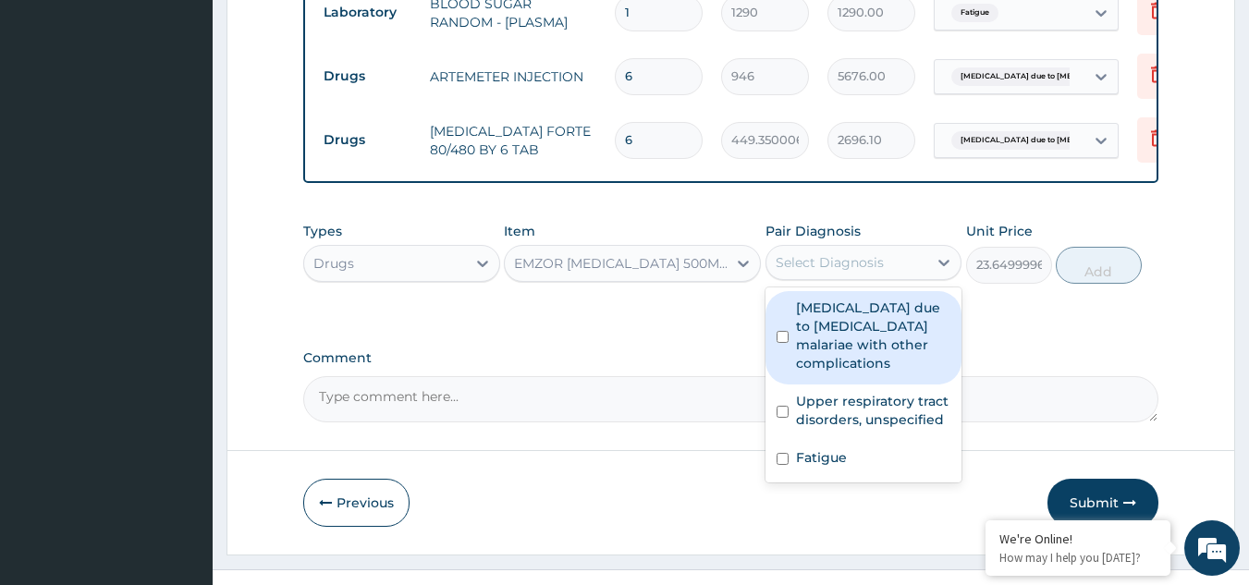
click at [844, 304] on label "[MEDICAL_DATA] due to [MEDICAL_DATA] malariae with other complications" at bounding box center [873, 336] width 155 height 74
checkbox input "true"
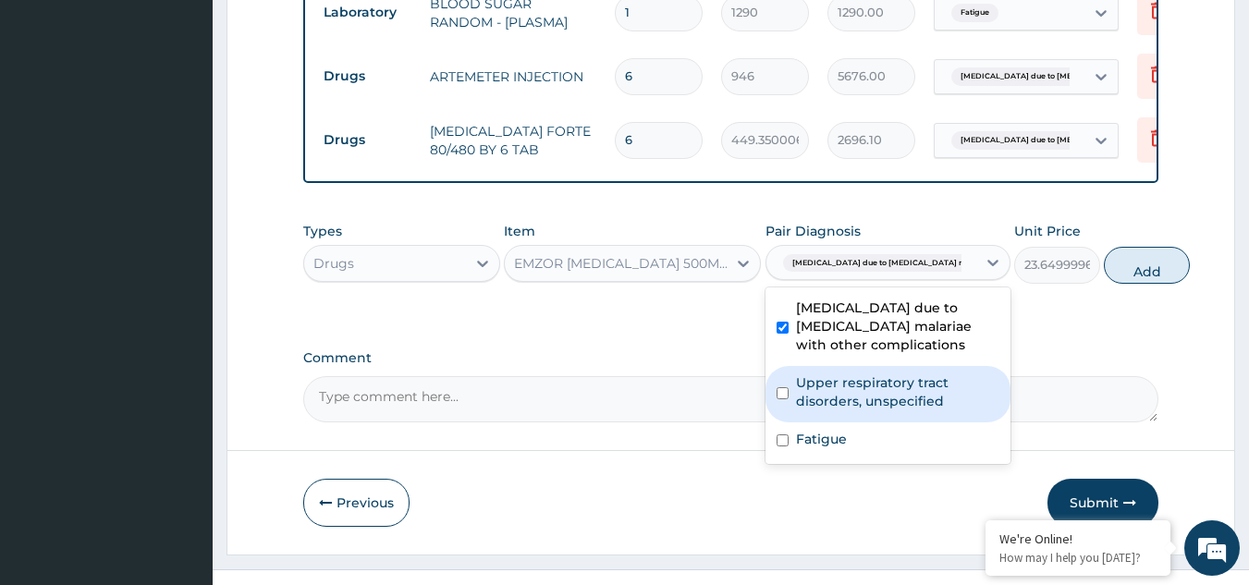
click at [843, 393] on label "Upper respiratory tract disorders, unspecified" at bounding box center [897, 392] width 203 height 37
checkbox input "true"
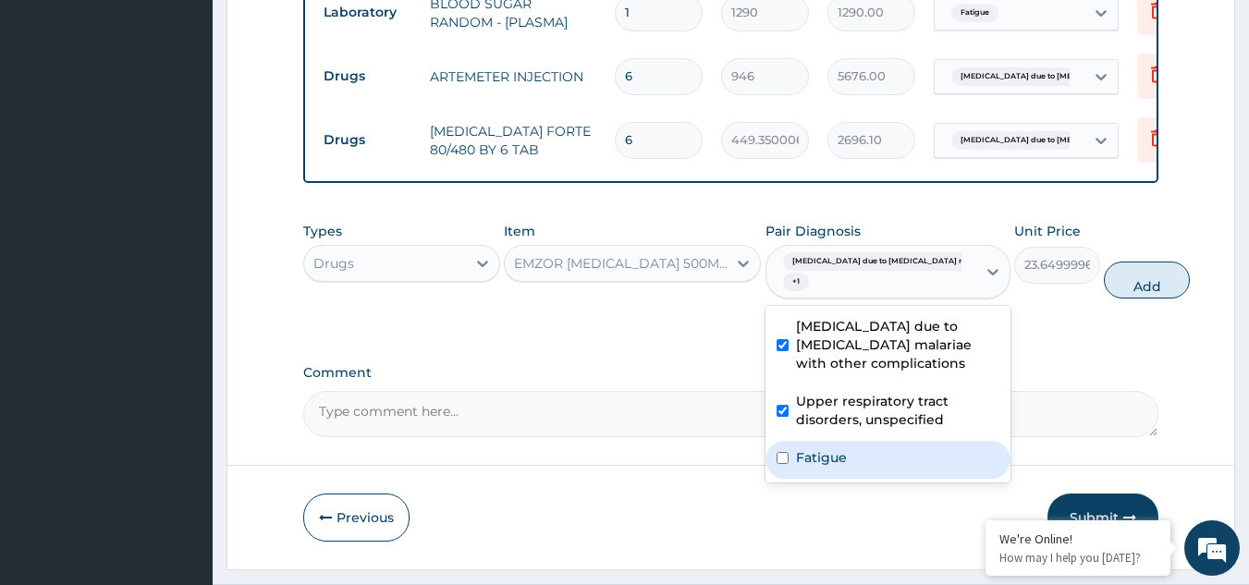
click at [854, 456] on div "Fatigue" at bounding box center [888, 460] width 245 height 38
checkbox input "true"
click at [1104, 262] on button "Add" at bounding box center [1147, 280] width 86 height 37
type input "0"
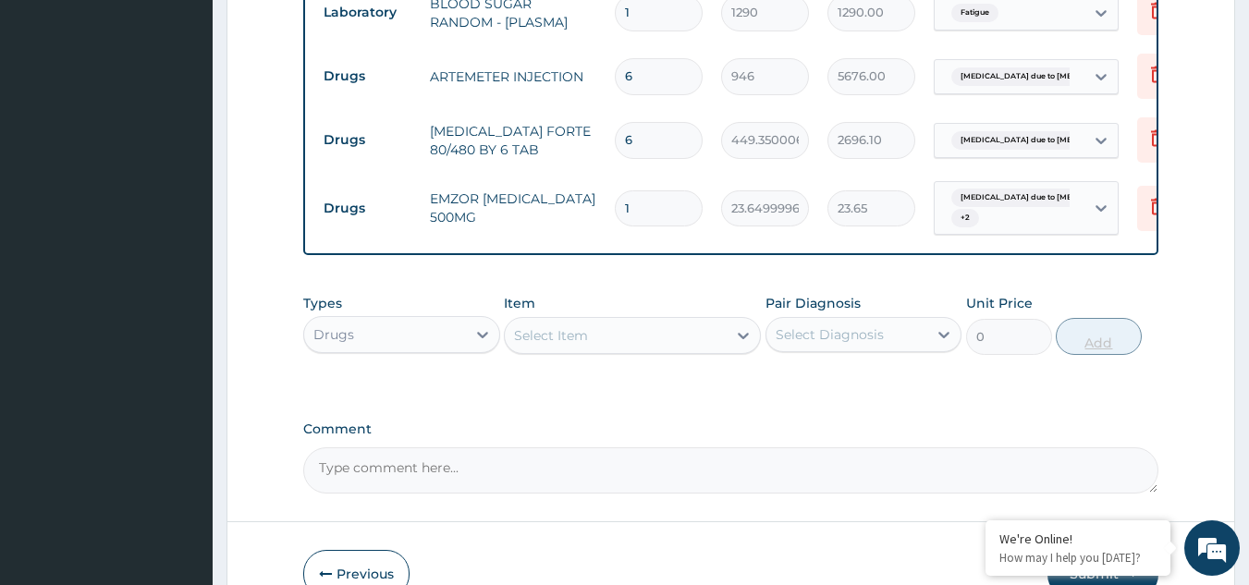
type input "18"
type input "425.70"
type input "18"
click at [620, 321] on div "Select Item" at bounding box center [616, 336] width 222 height 30
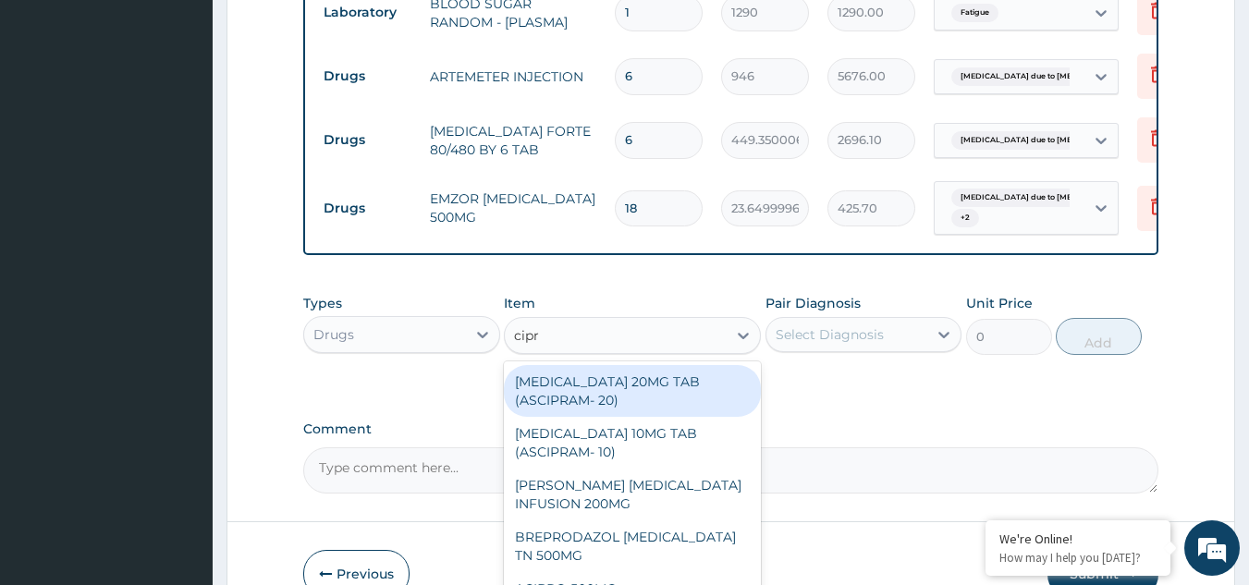
type input "cipro"
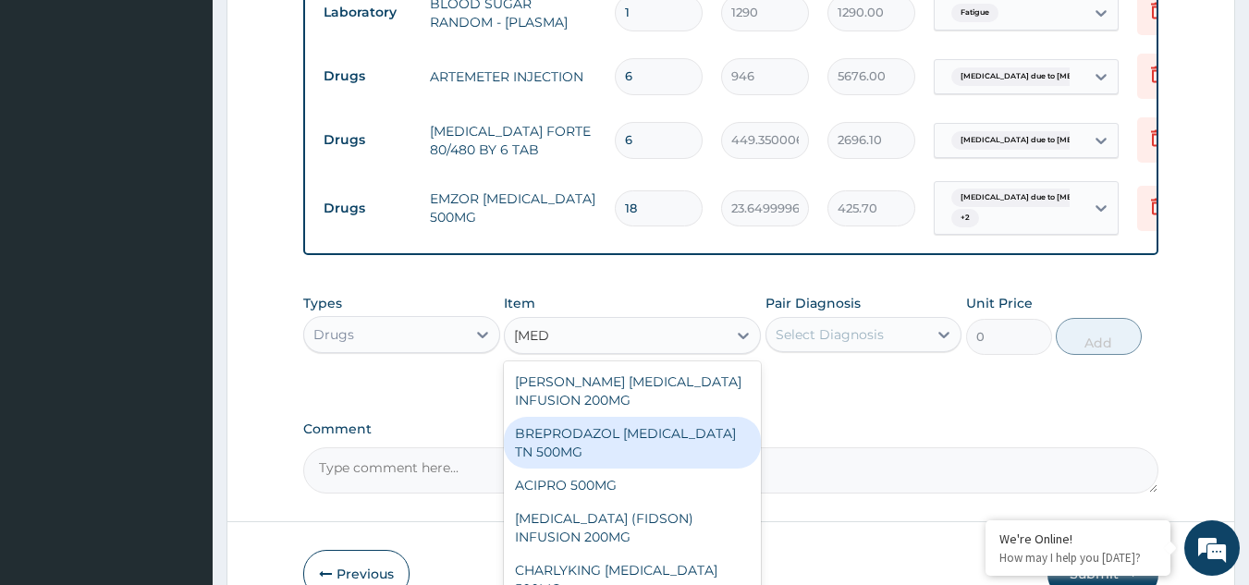
click at [591, 417] on div "BREPRODAZOL [MEDICAL_DATA] TN 500MG" at bounding box center [632, 443] width 257 height 52
type input "177.375"
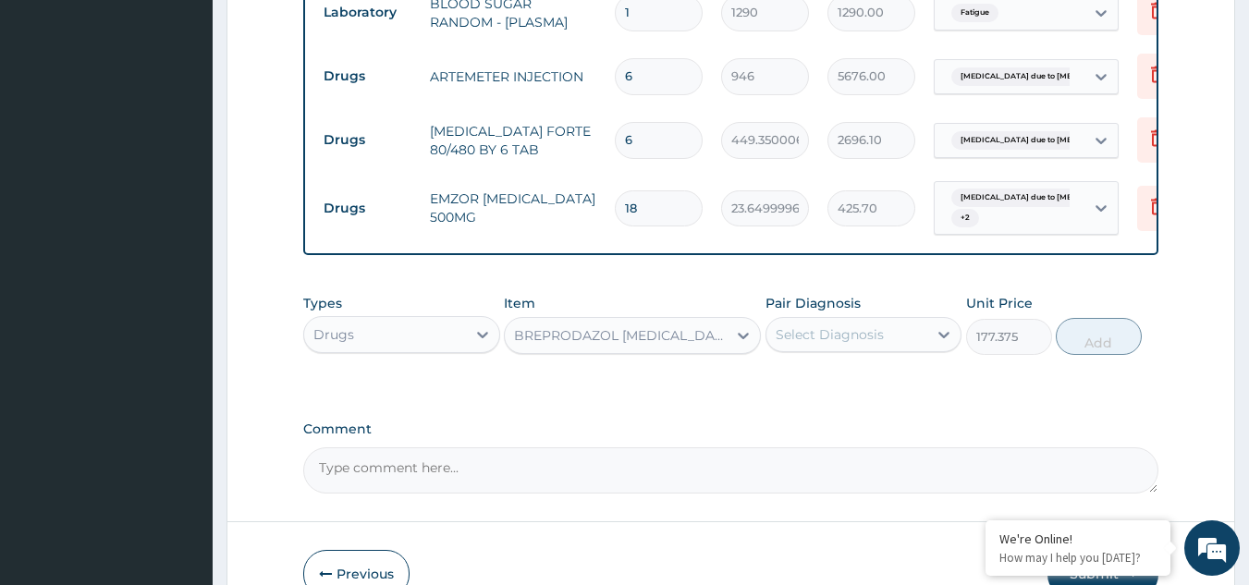
click at [656, 326] on div "BREPRODAZOL [MEDICAL_DATA] TN 500MG" at bounding box center [621, 335] width 215 height 18
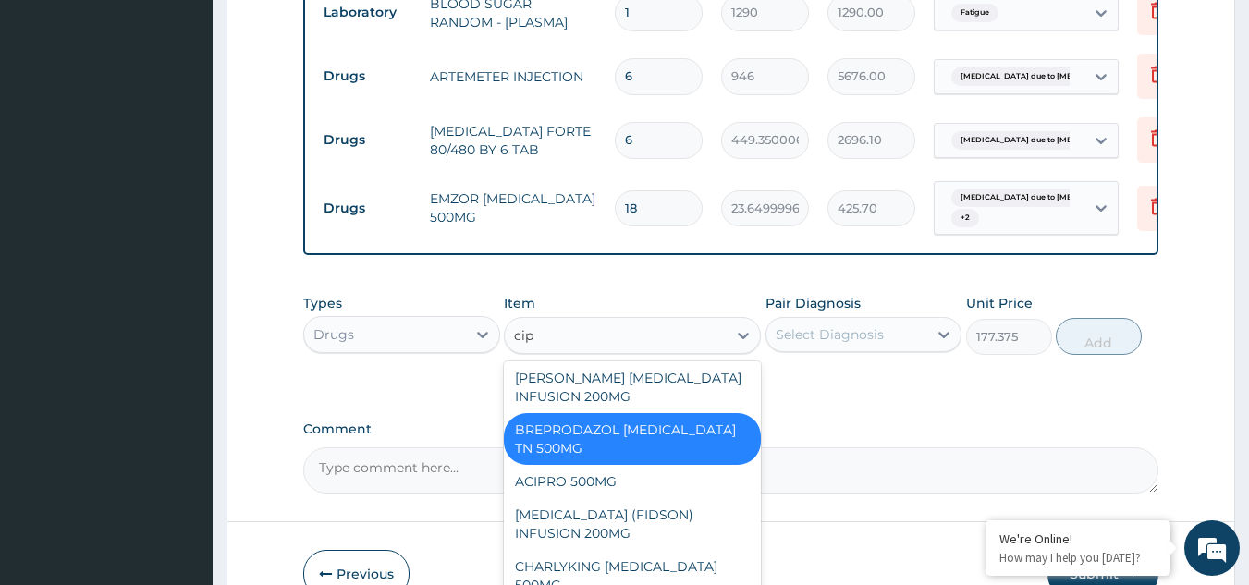
scroll to position [0, 0]
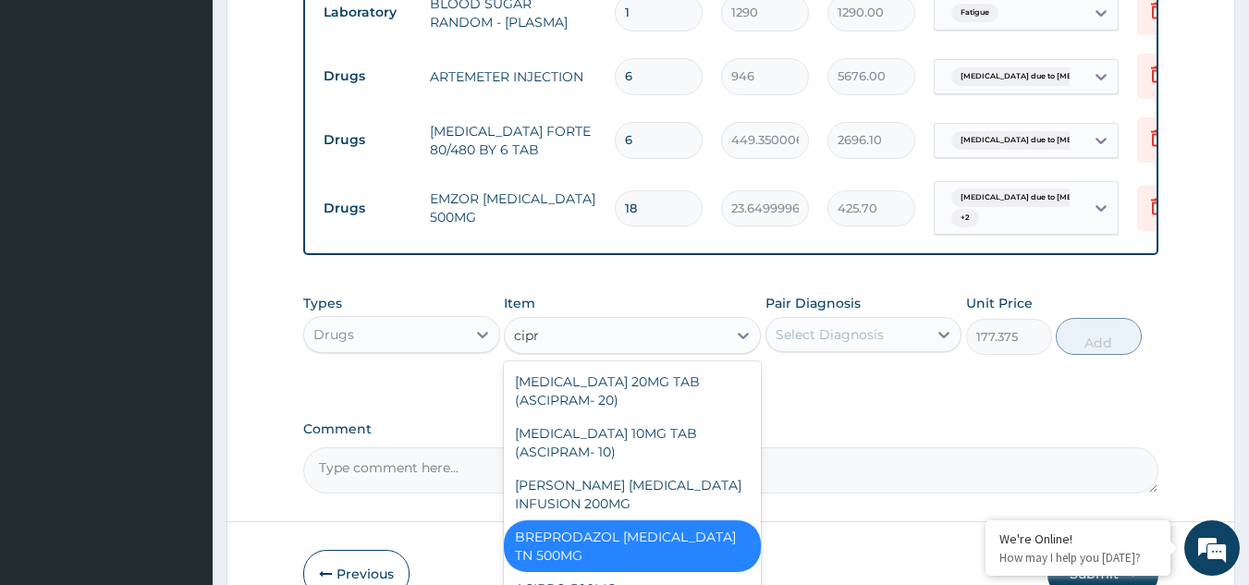
type input "cipro"
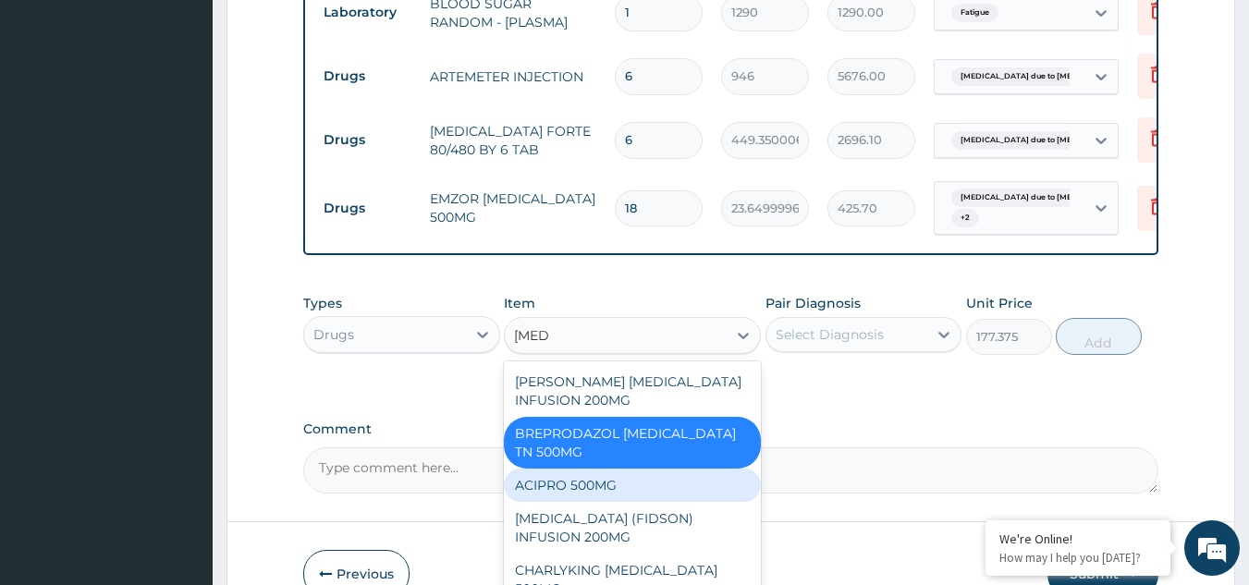
click at [612, 469] on div "ACIPRO 500MG" at bounding box center [632, 485] width 257 height 33
type input "106.4250030517578"
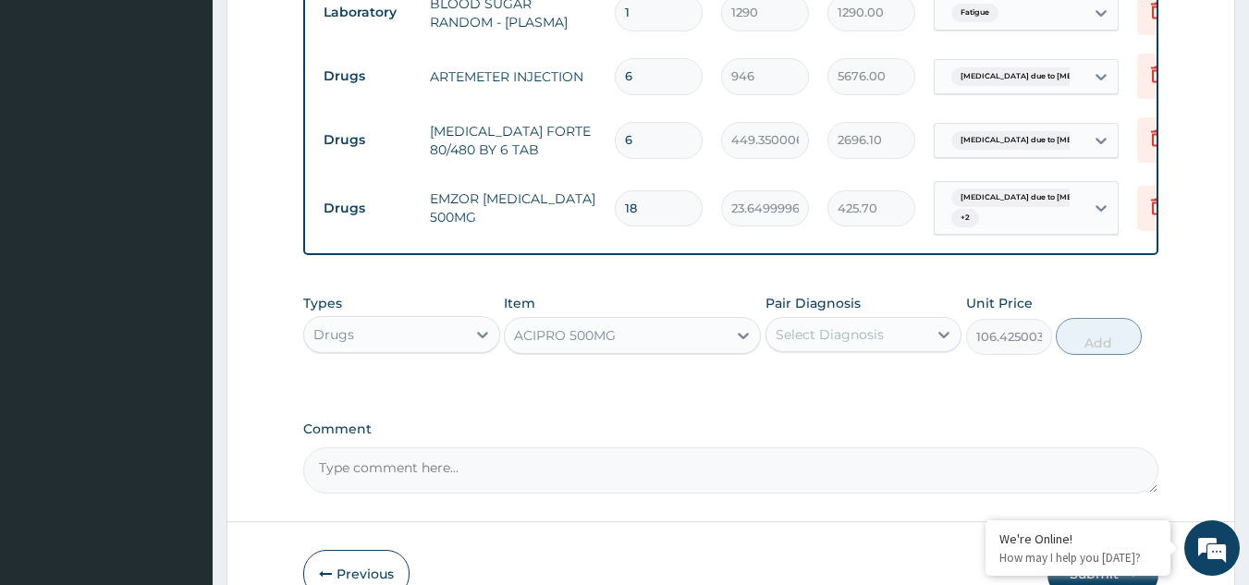
click at [614, 326] on div "ACIPRO 500MG" at bounding box center [565, 335] width 102 height 18
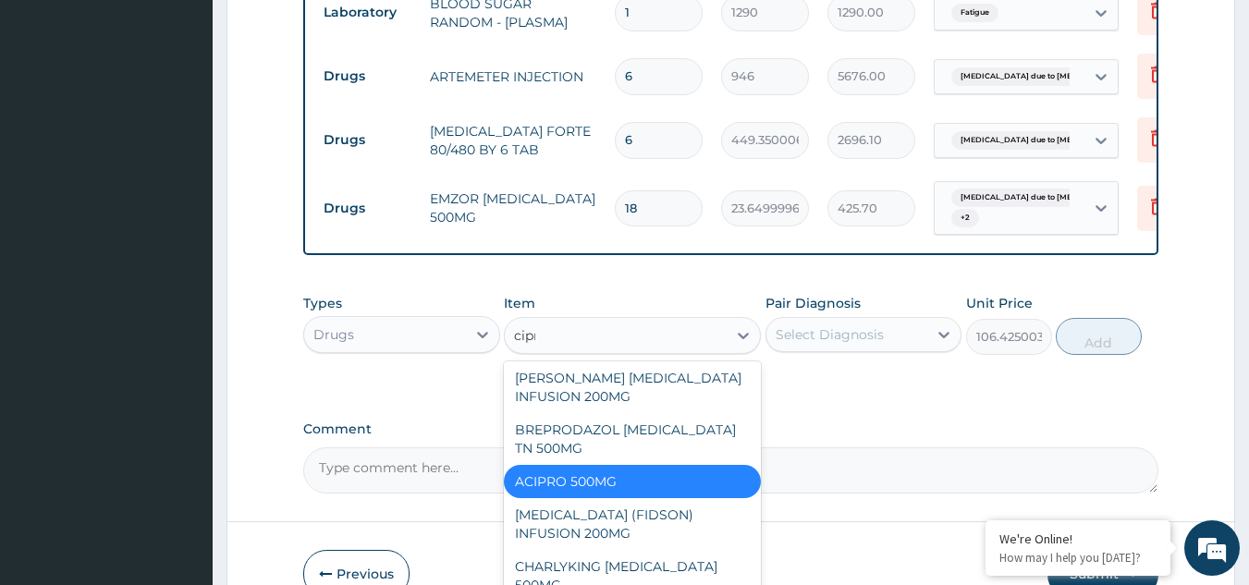
scroll to position [74, 0]
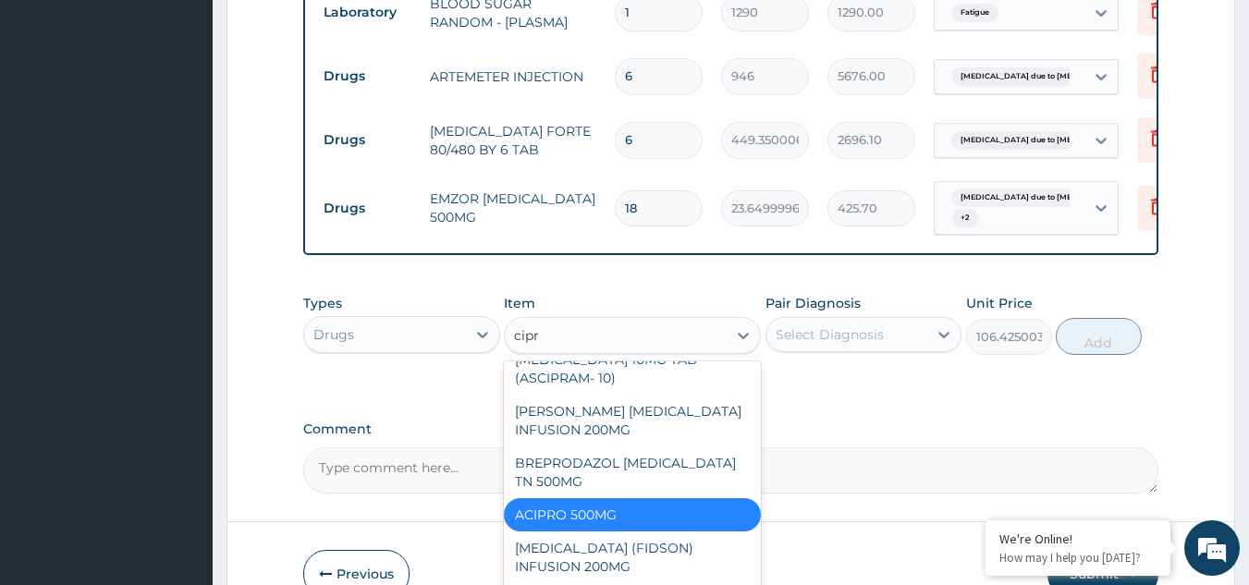
type input "cipro"
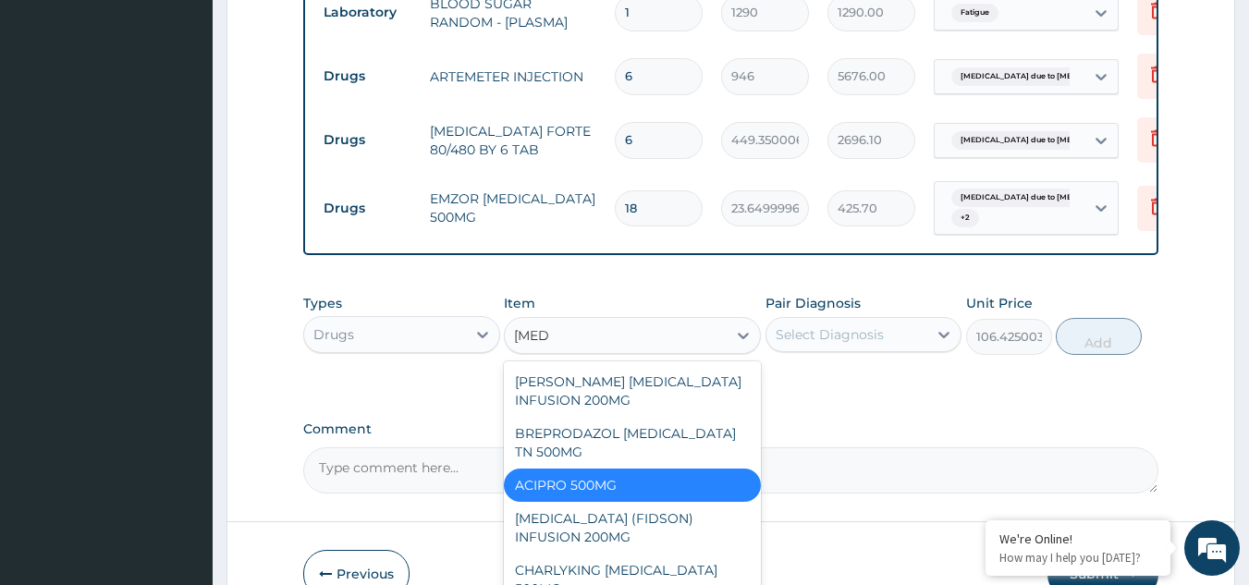
scroll to position [0, 0]
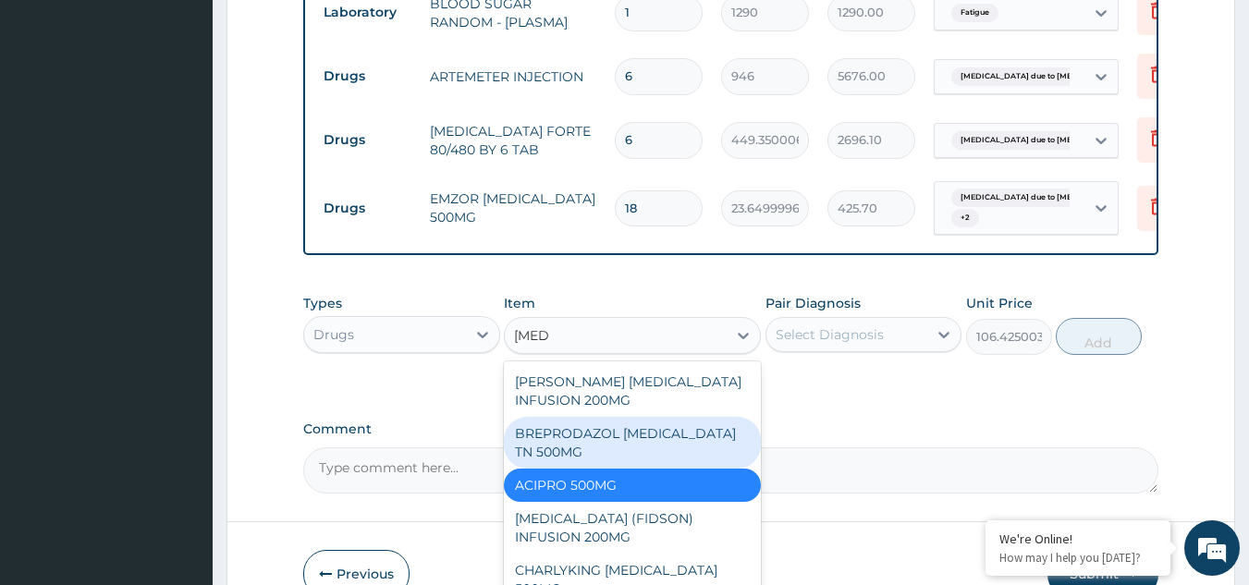
click at [606, 417] on div "BREPRODAZOL [MEDICAL_DATA] TN 500MG" at bounding box center [632, 443] width 257 height 52
type input "177.375"
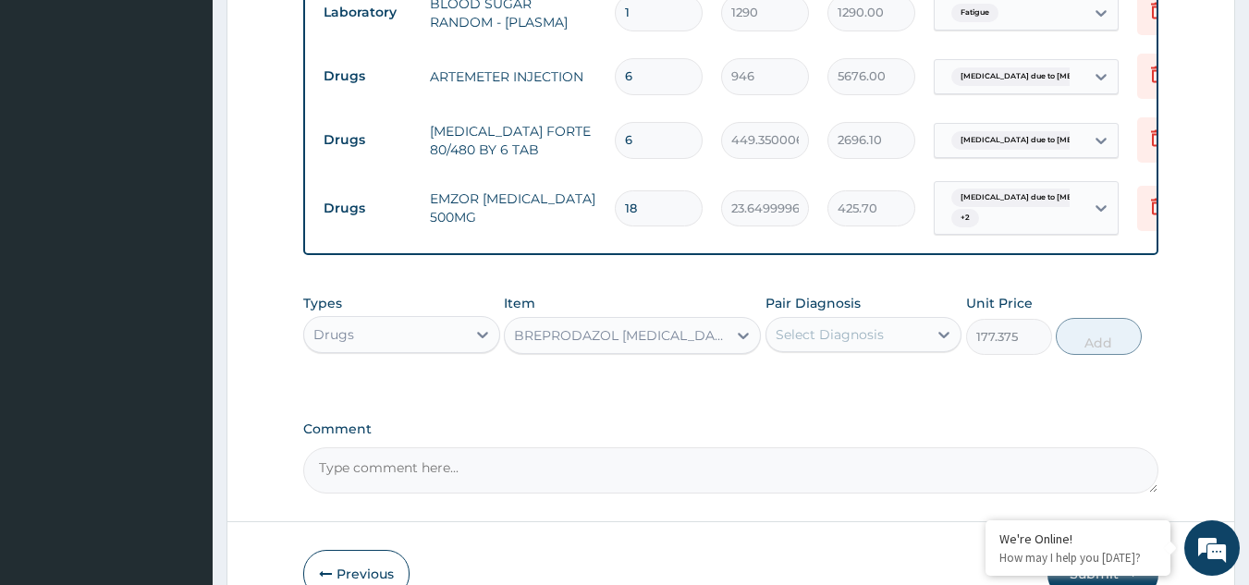
click at [841, 325] on div "Select Diagnosis" at bounding box center [830, 334] width 108 height 18
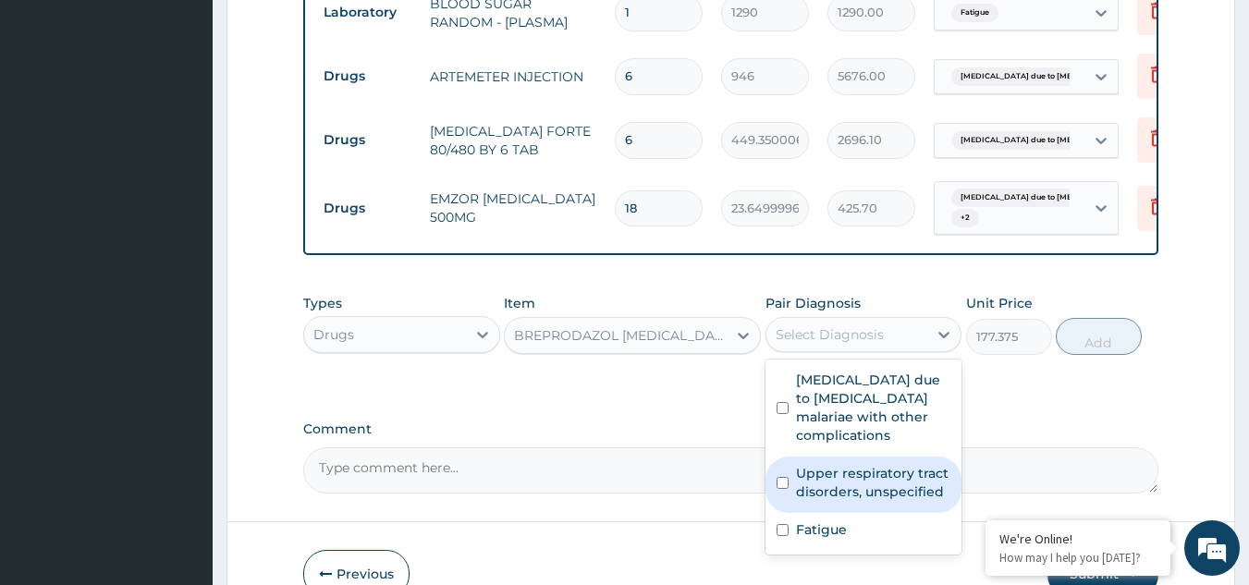
click at [821, 464] on label "Upper respiratory tract disorders, unspecified" at bounding box center [873, 482] width 155 height 37
checkbox input "true"
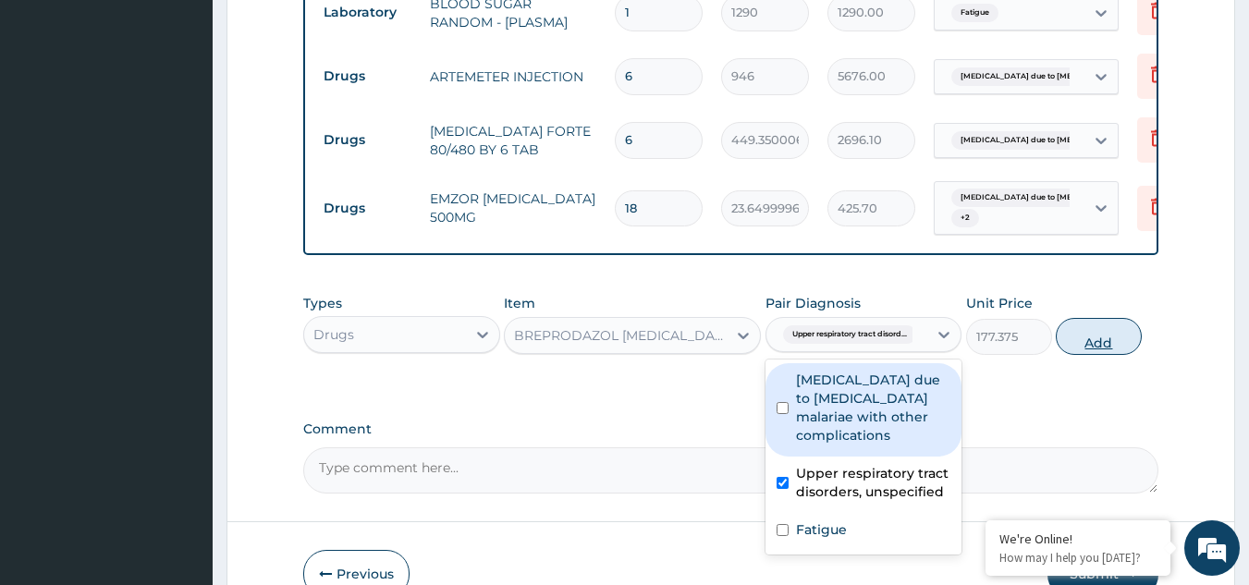
click at [1114, 318] on button "Add" at bounding box center [1099, 336] width 86 height 37
type input "0"
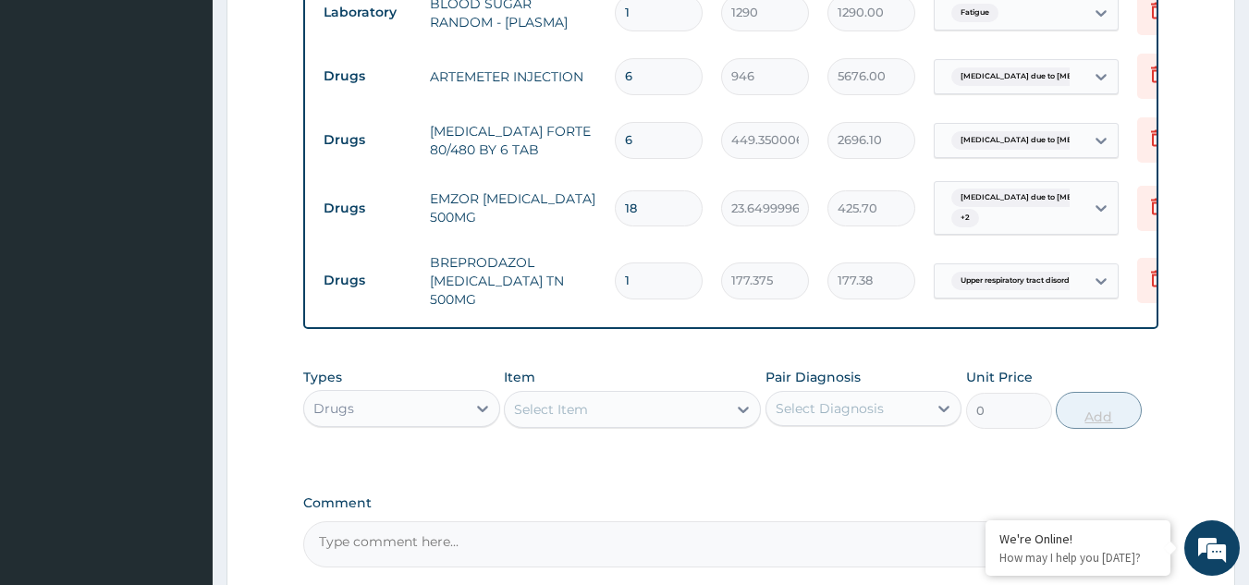
type input "14"
type input "2483.25"
type input "14"
click at [646, 395] on div "Select Item" at bounding box center [616, 410] width 222 height 30
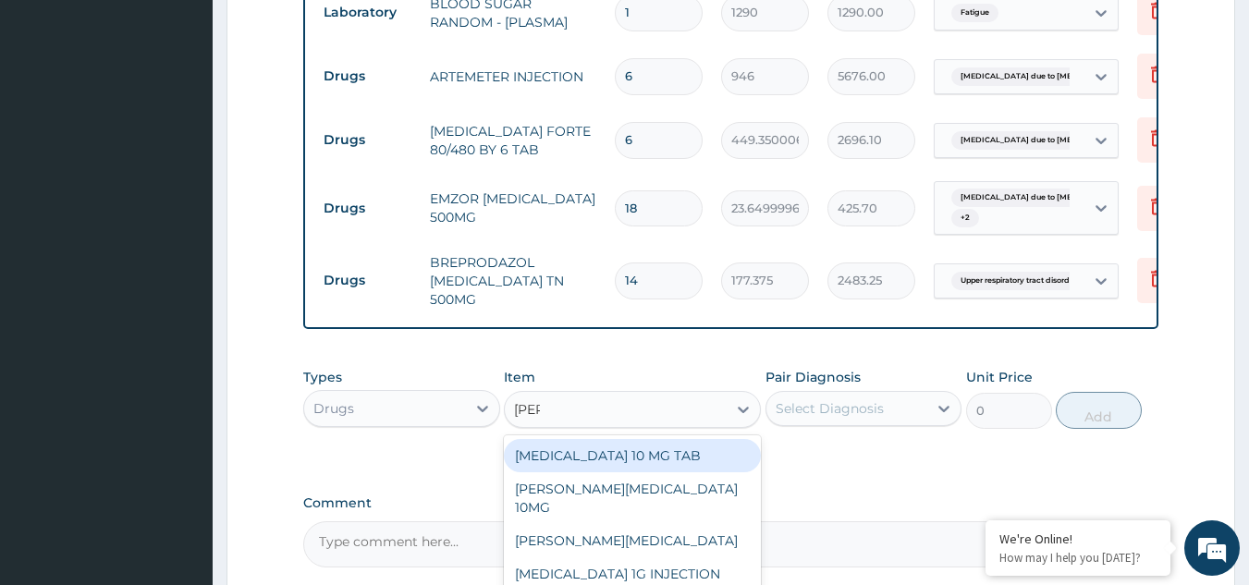
type input "lorat"
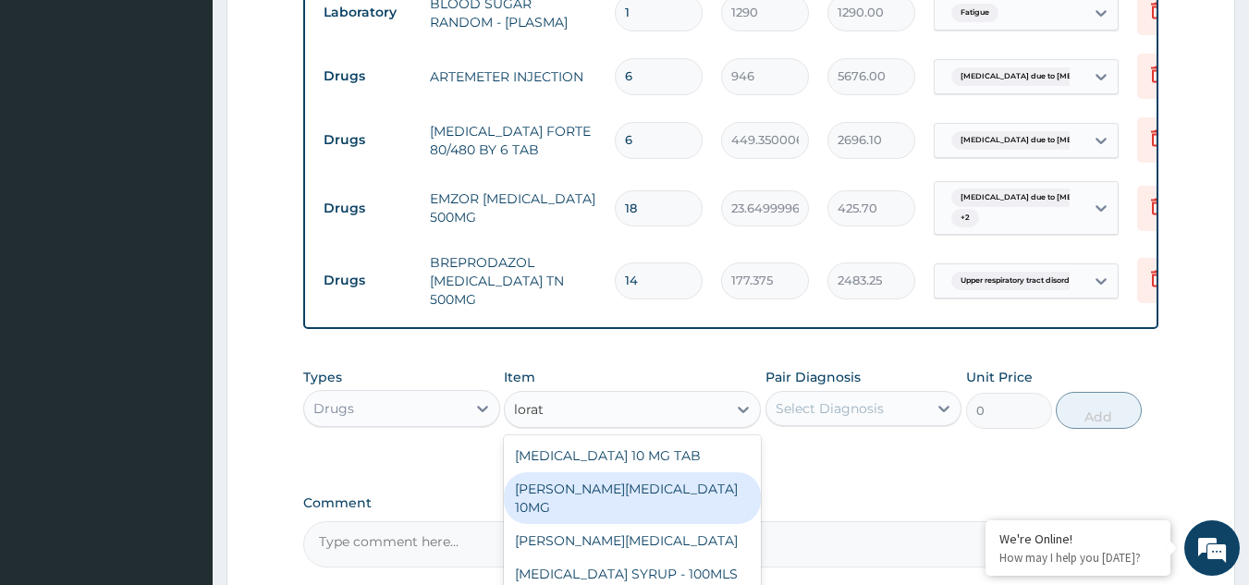
click at [642, 472] on div "LORATYN LORATADINE 10MG" at bounding box center [632, 498] width 257 height 52
type input "88.6875"
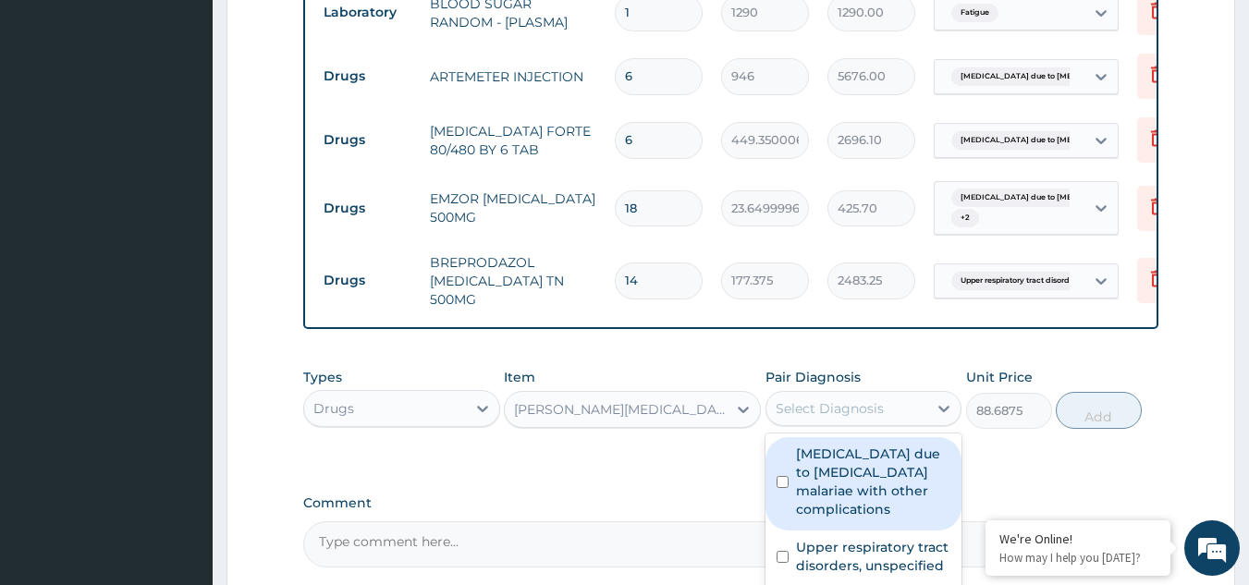
click at [854, 399] on div "Select Diagnosis" at bounding box center [830, 408] width 108 height 18
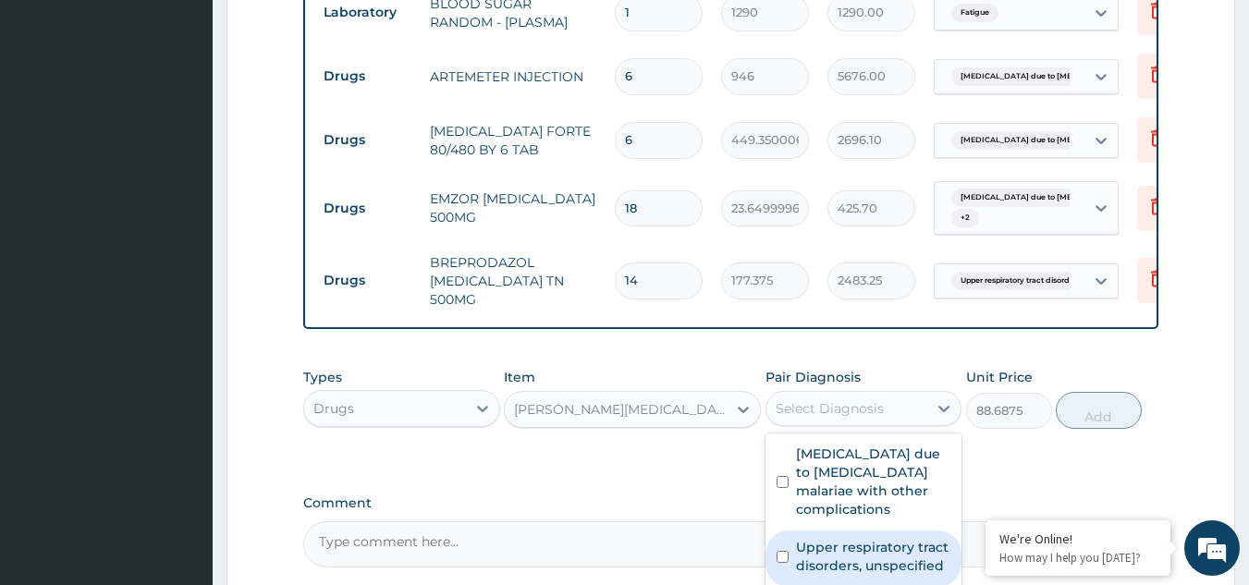
click at [841, 538] on label "Upper respiratory tract disorders, unspecified" at bounding box center [873, 556] width 155 height 37
checkbox input "true"
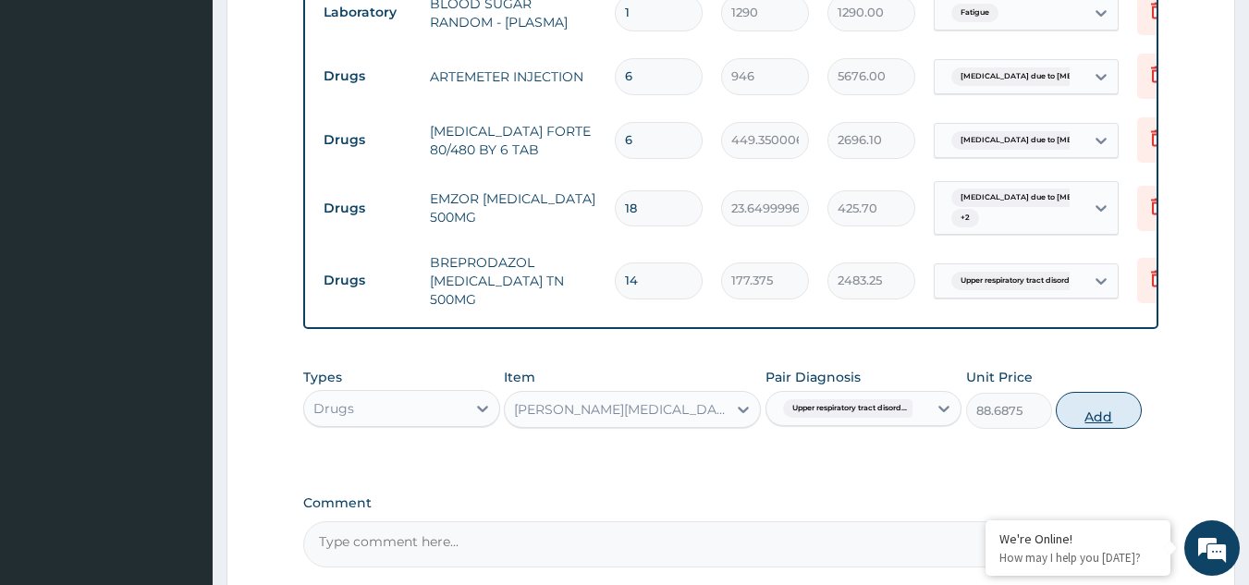
click at [1111, 392] on button "Add" at bounding box center [1099, 410] width 86 height 37
type input "0"
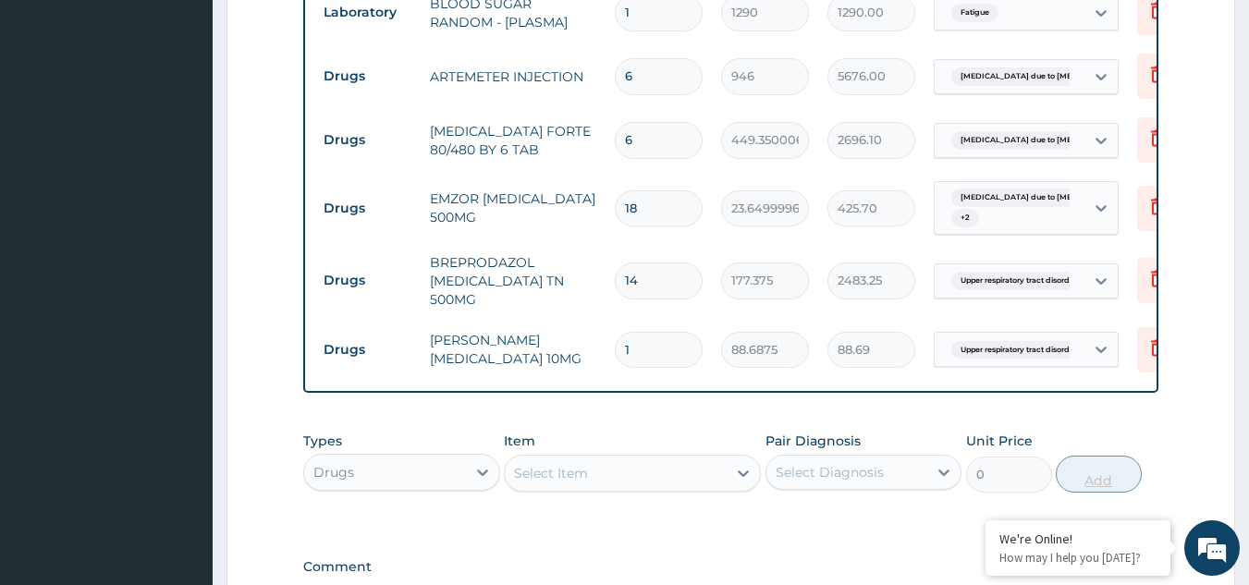
type input "10"
type input "886.88"
type input "10"
click at [640, 459] on div "Select Item" at bounding box center [616, 474] width 222 height 30
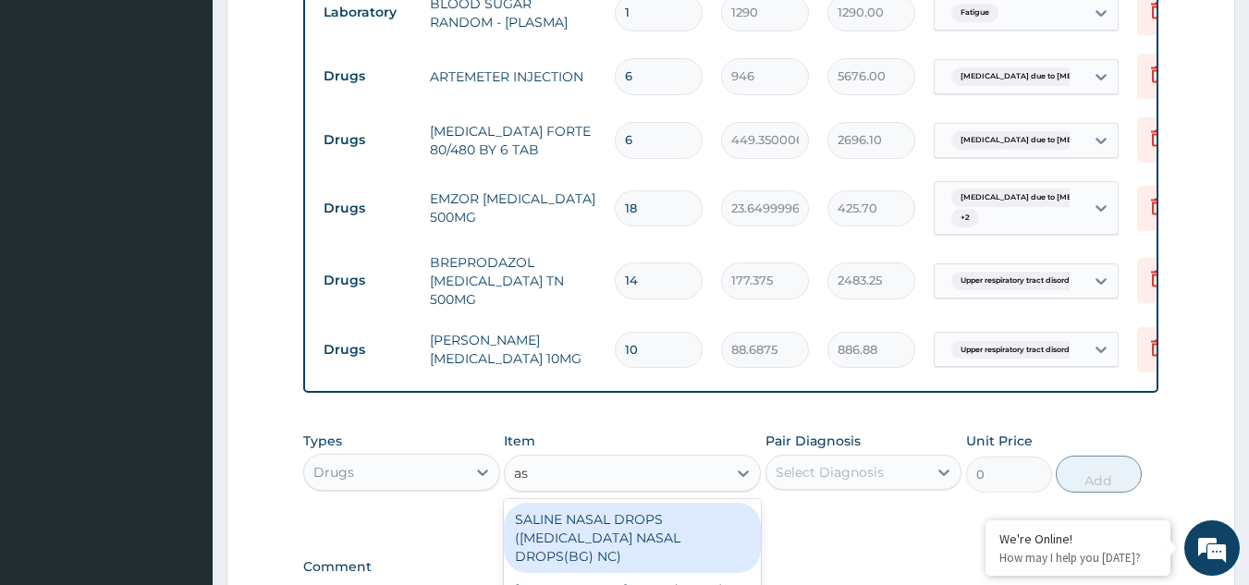
type input "asc"
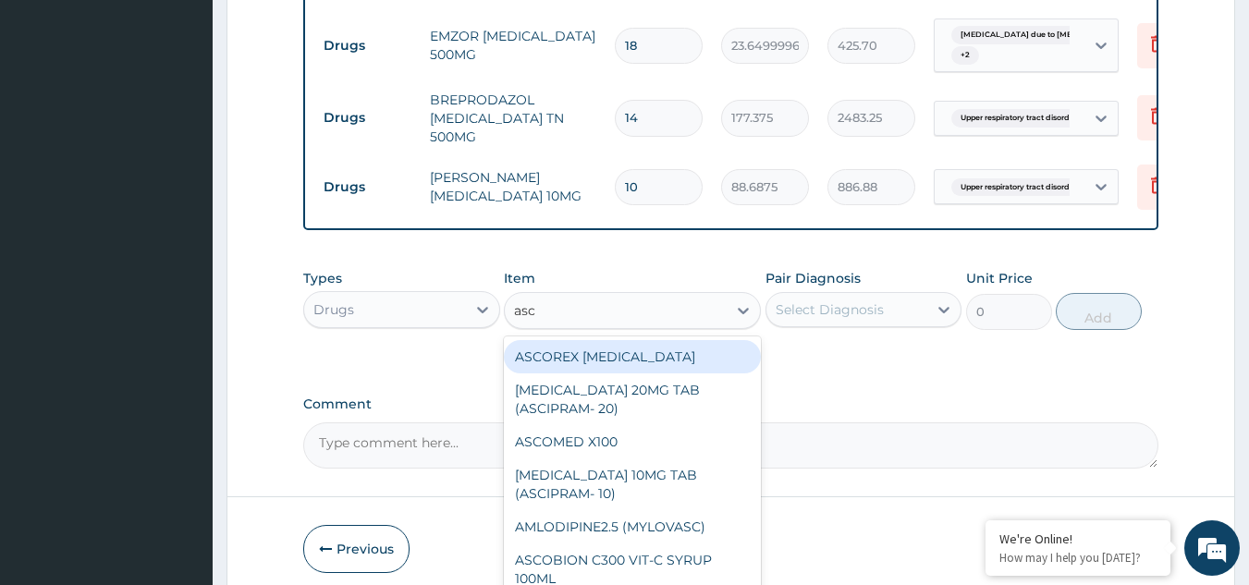
scroll to position [1216, 0]
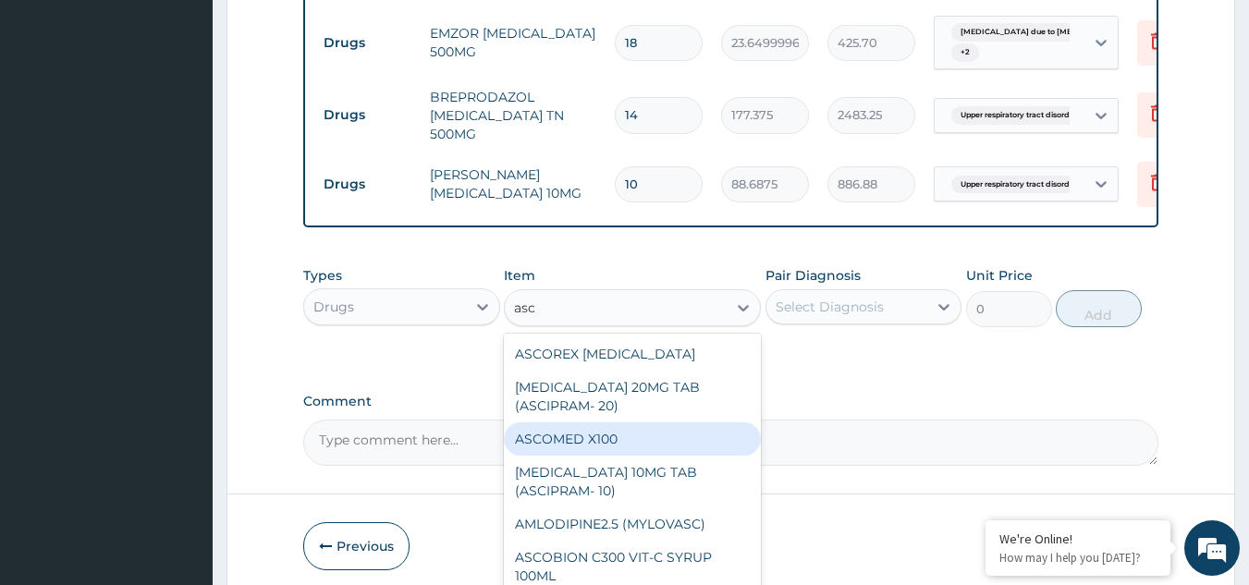
click at [562, 423] on div "ASCOMED X100" at bounding box center [632, 439] width 257 height 33
type input "23.64999961853027"
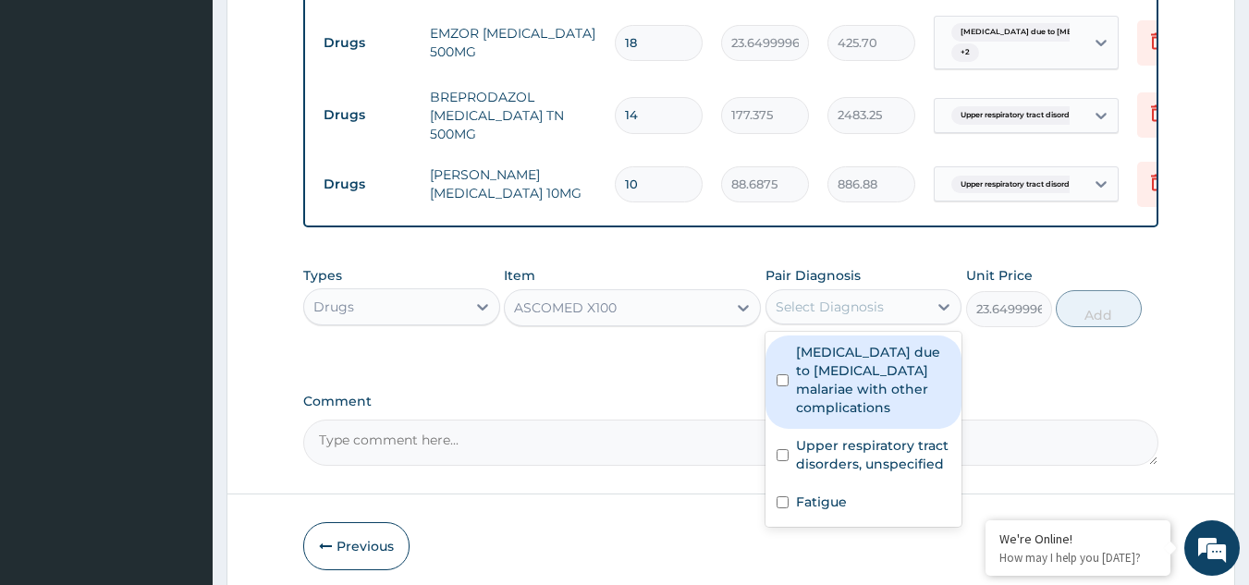
click at [852, 298] on div "Select Diagnosis" at bounding box center [830, 307] width 108 height 18
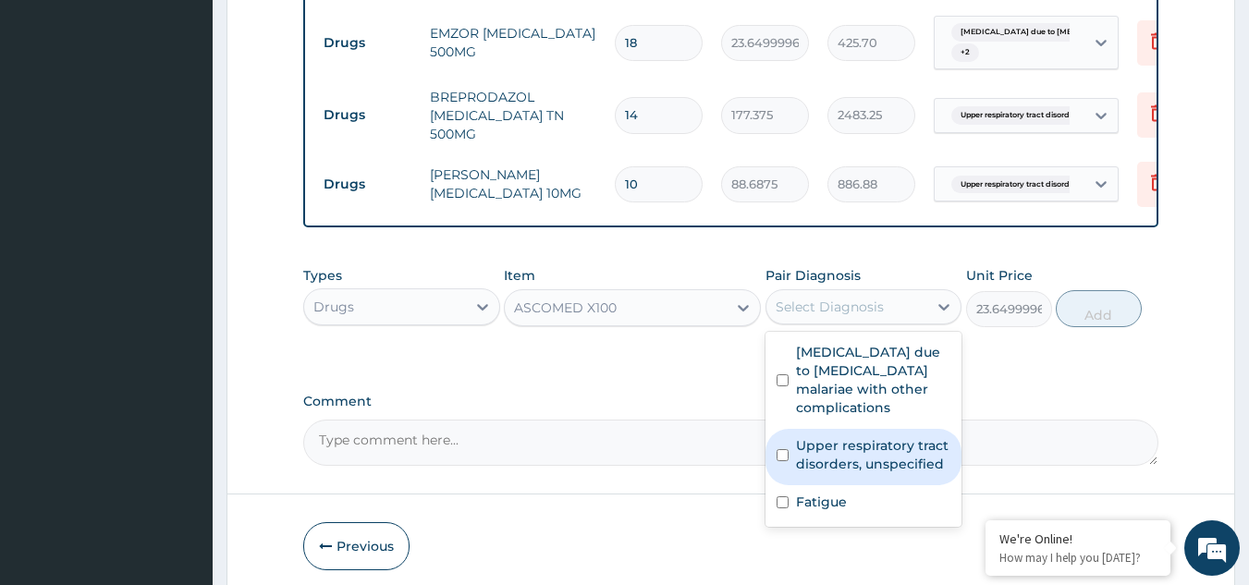
click at [835, 435] on div "Upper respiratory tract disorders, unspecified" at bounding box center [864, 457] width 197 height 56
checkbox input "true"
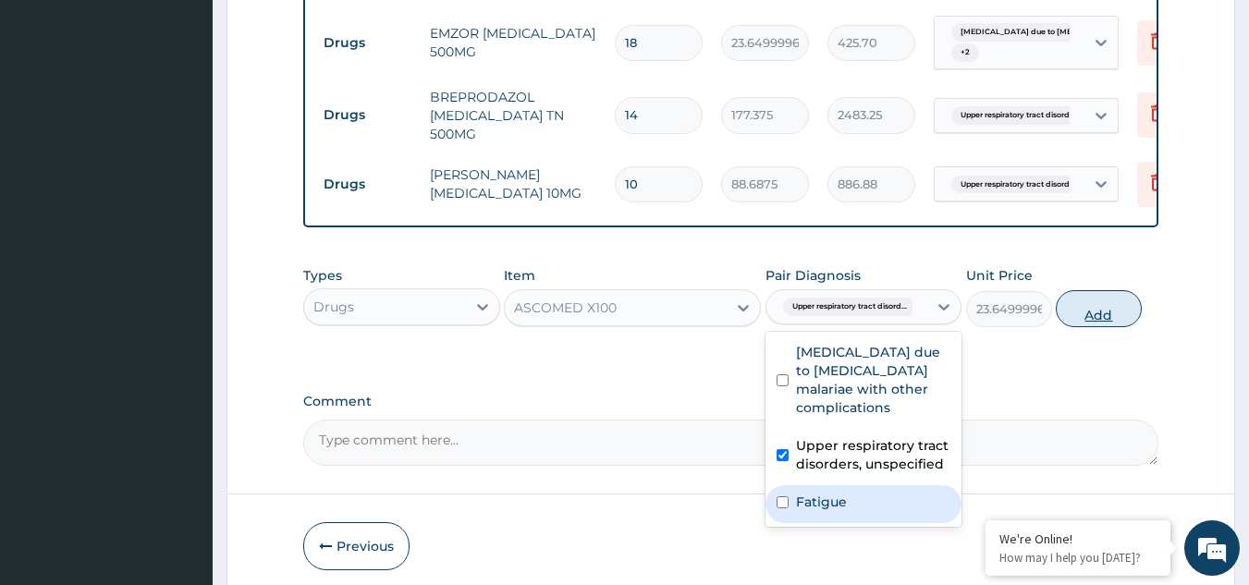
click at [1092, 290] on button "Add" at bounding box center [1099, 308] width 86 height 37
type input "0"
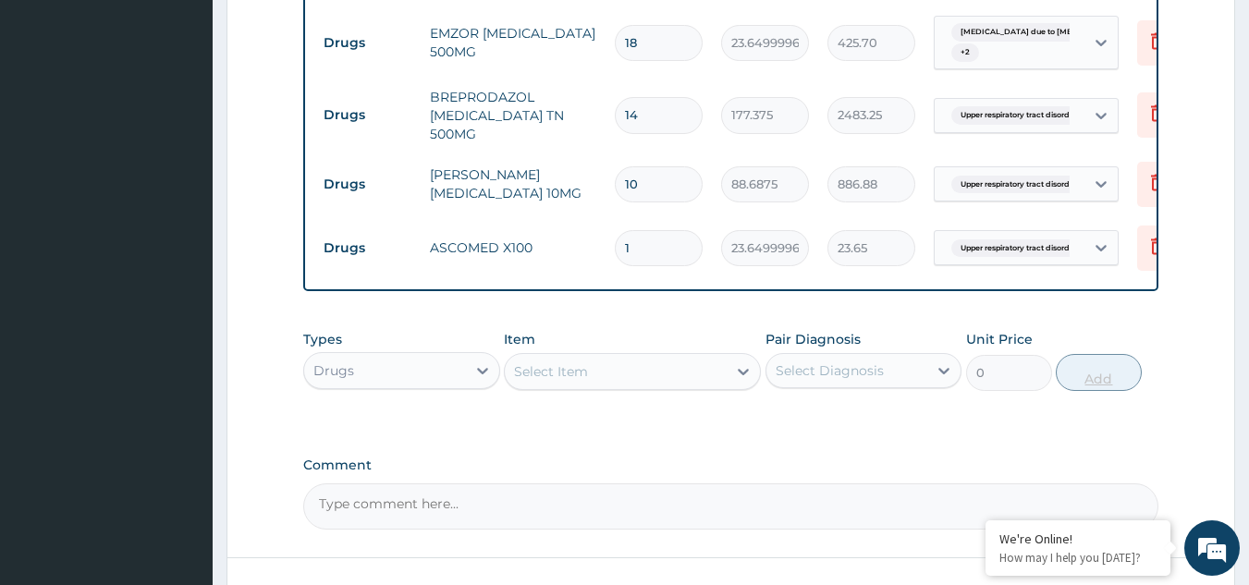
type input "15"
type input "354.75"
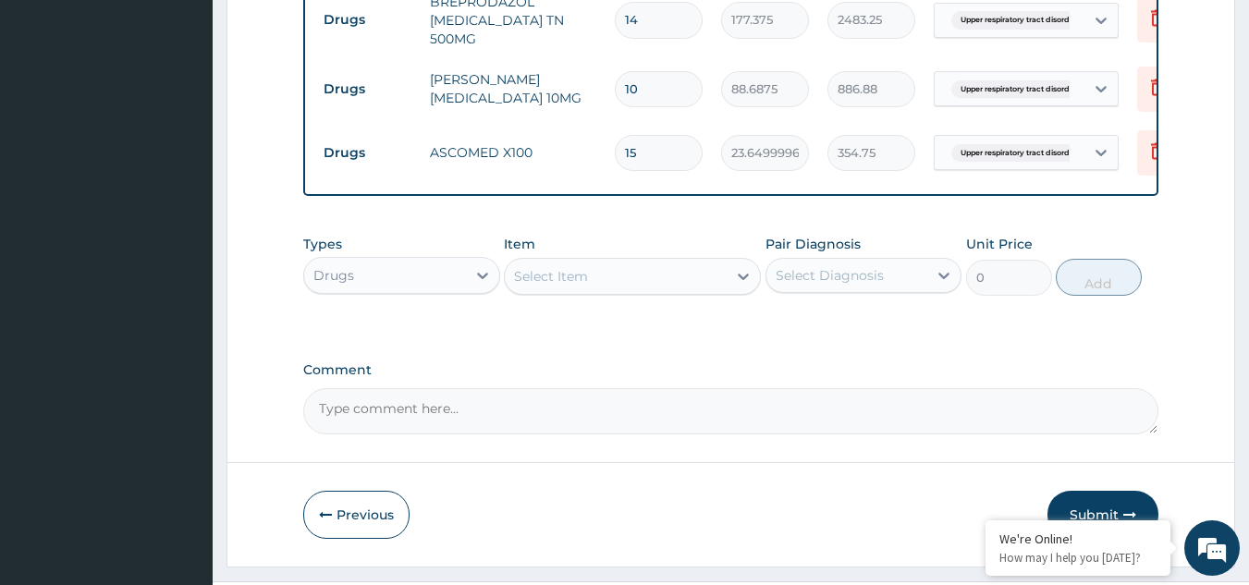
scroll to position [1313, 0]
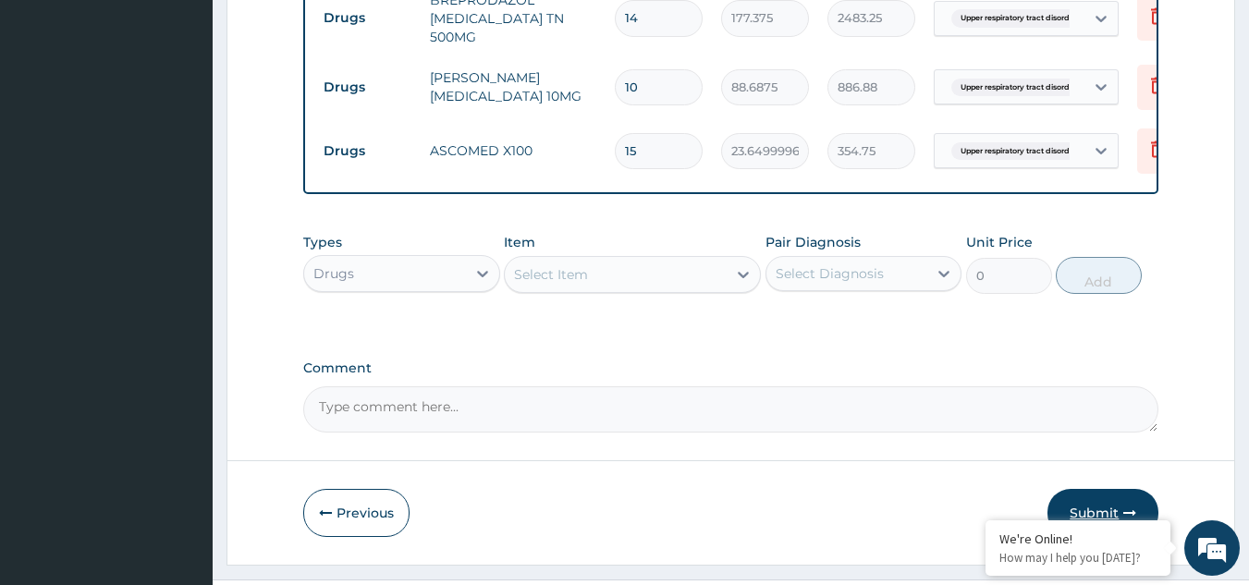
type input "15"
click at [1099, 489] on button "Submit" at bounding box center [1103, 513] width 111 height 48
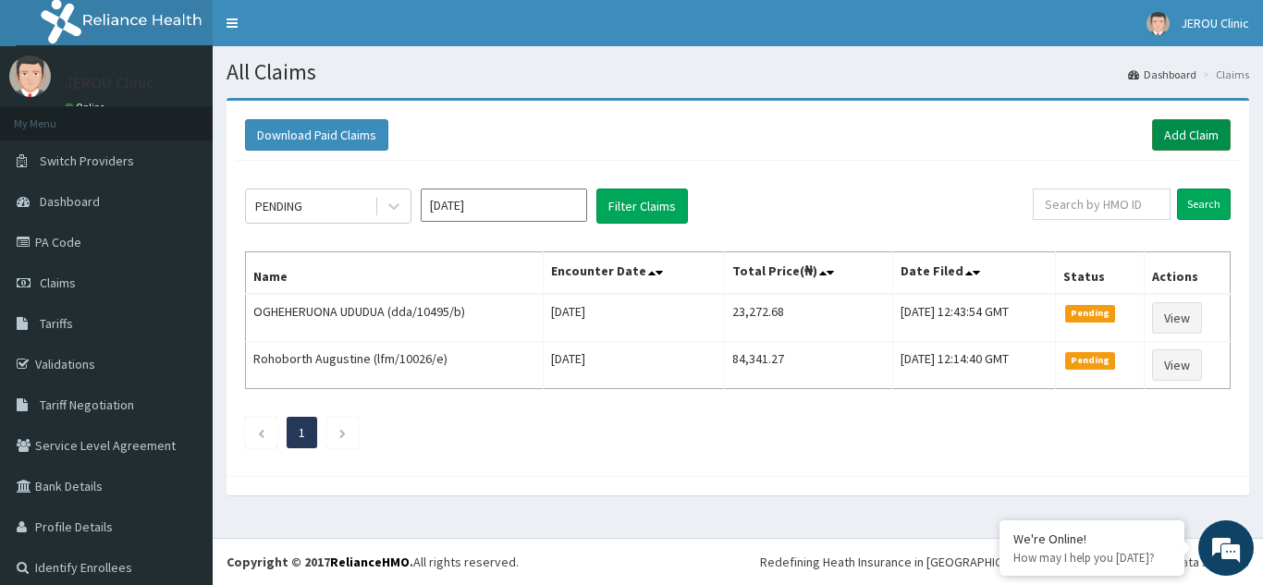
click at [1168, 141] on link "Add Claim" at bounding box center [1191, 134] width 79 height 31
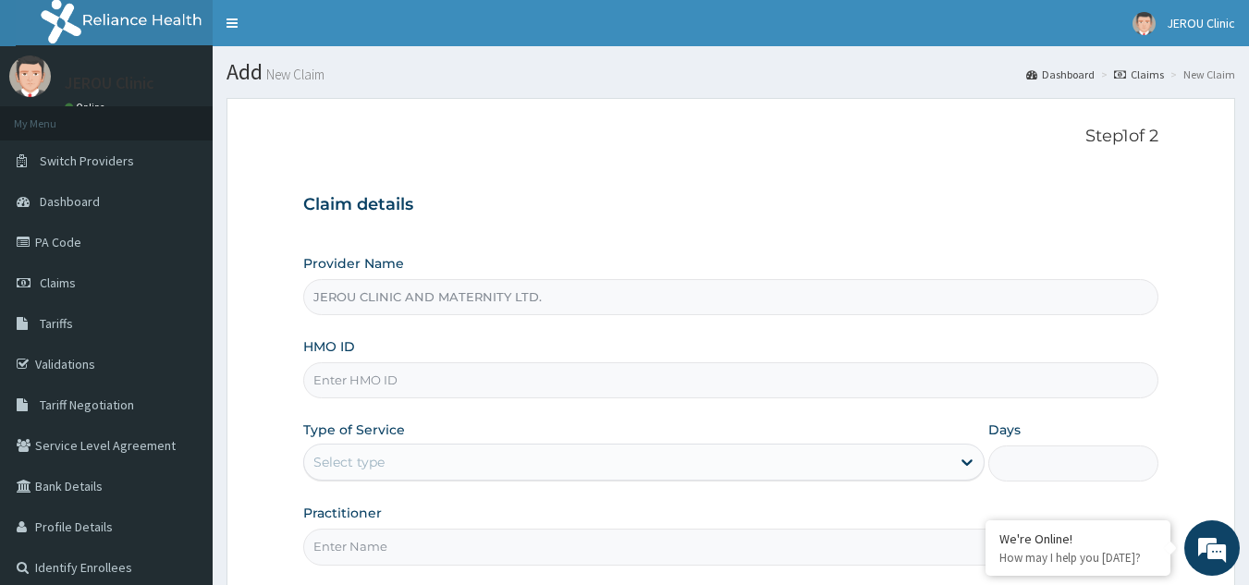
type input "JEROU CLINIC AND MATERNITY LTD."
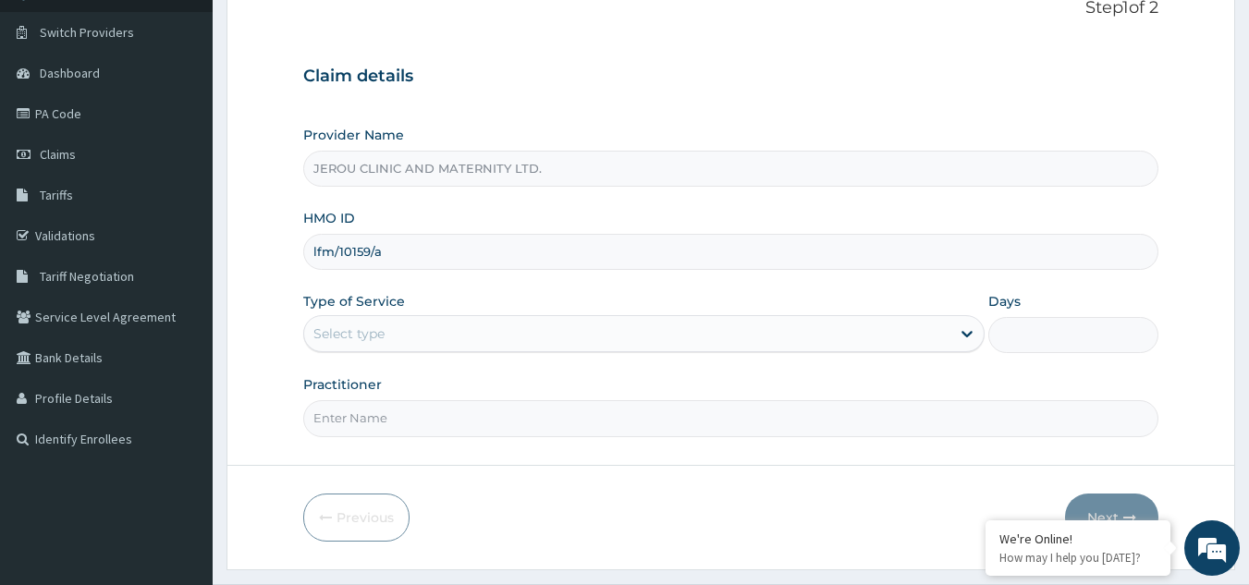
scroll to position [155, 0]
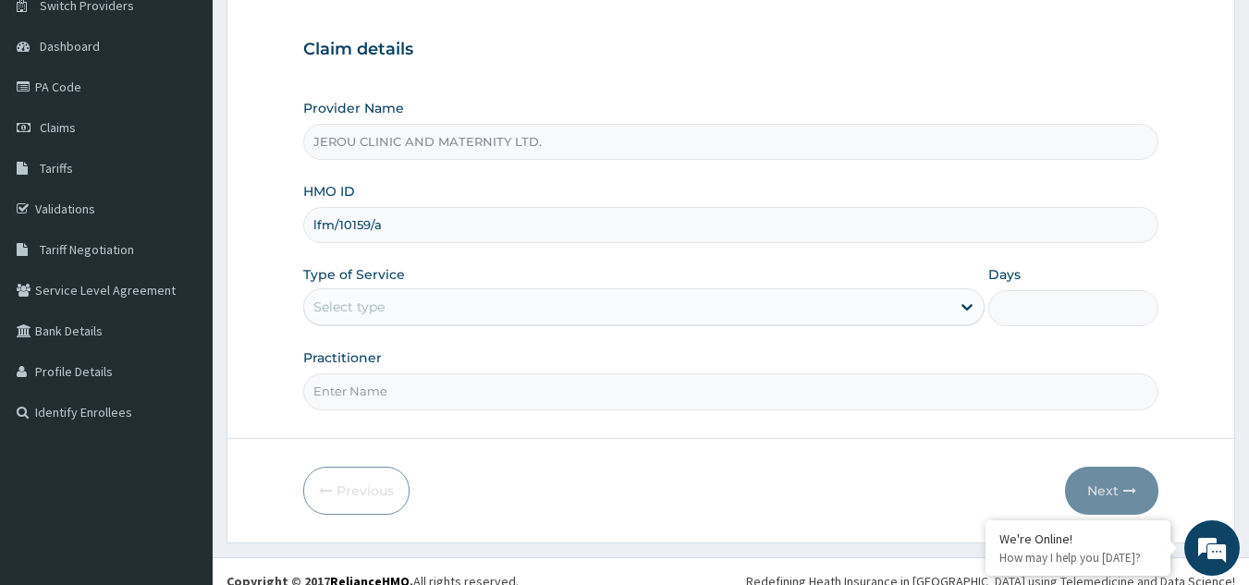
type input "lfm/10159/a"
click at [720, 305] on div "Select type" at bounding box center [627, 307] width 646 height 30
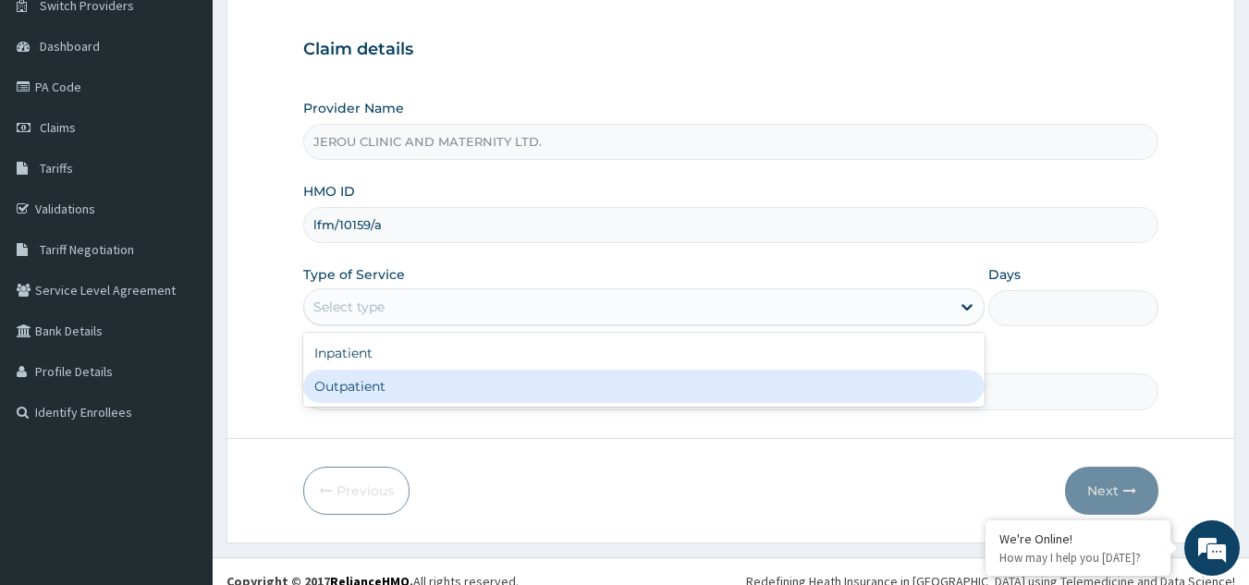
click at [664, 384] on div "Outpatient" at bounding box center [643, 386] width 681 height 33
type input "1"
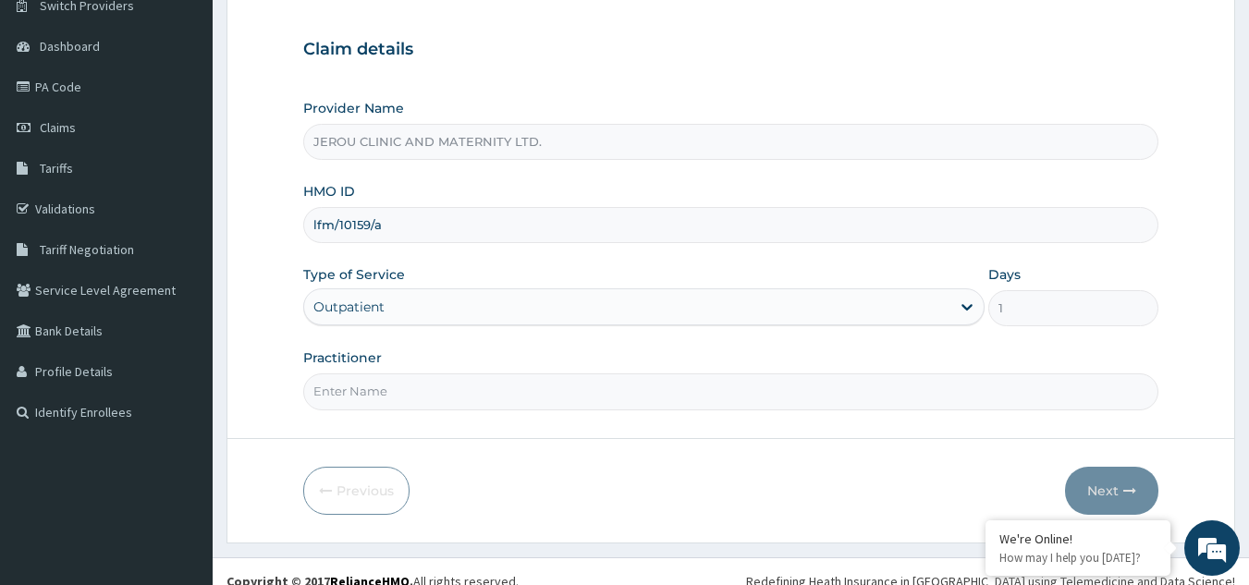
click at [559, 401] on input "Practitioner" at bounding box center [731, 392] width 856 height 36
type input "dr valentine"
click at [1101, 491] on button "Next" at bounding box center [1111, 491] width 93 height 48
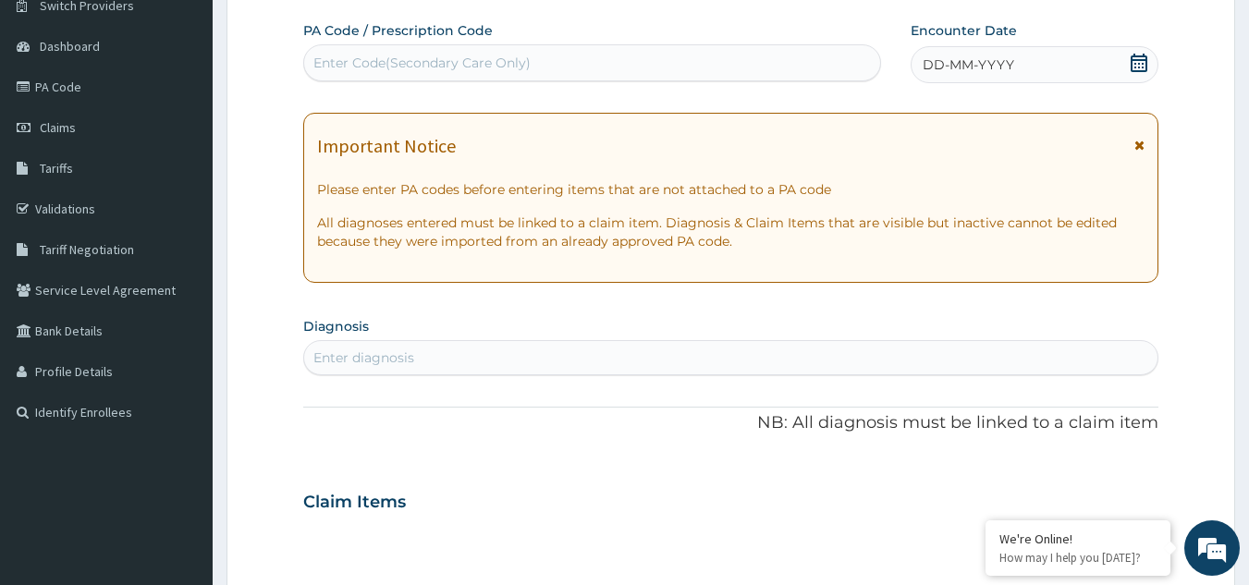
click at [1070, 56] on div "DD-MM-YYYY" at bounding box center [1035, 64] width 248 height 37
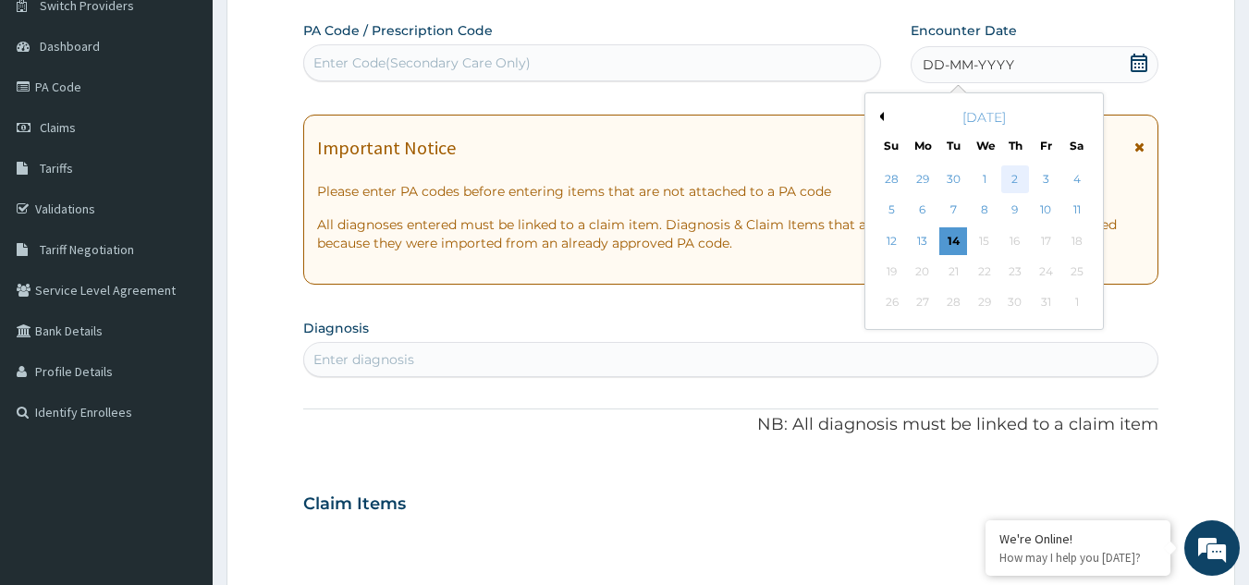
click at [1019, 182] on div "2" at bounding box center [1015, 180] width 28 height 28
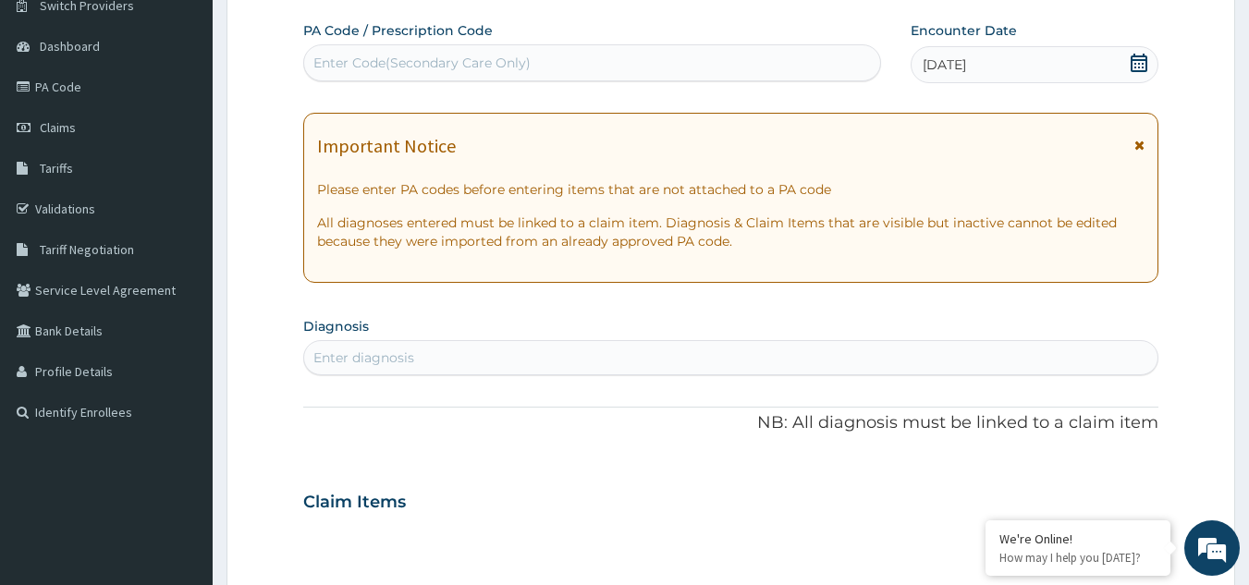
click at [564, 359] on div "Enter diagnosis" at bounding box center [731, 358] width 854 height 30
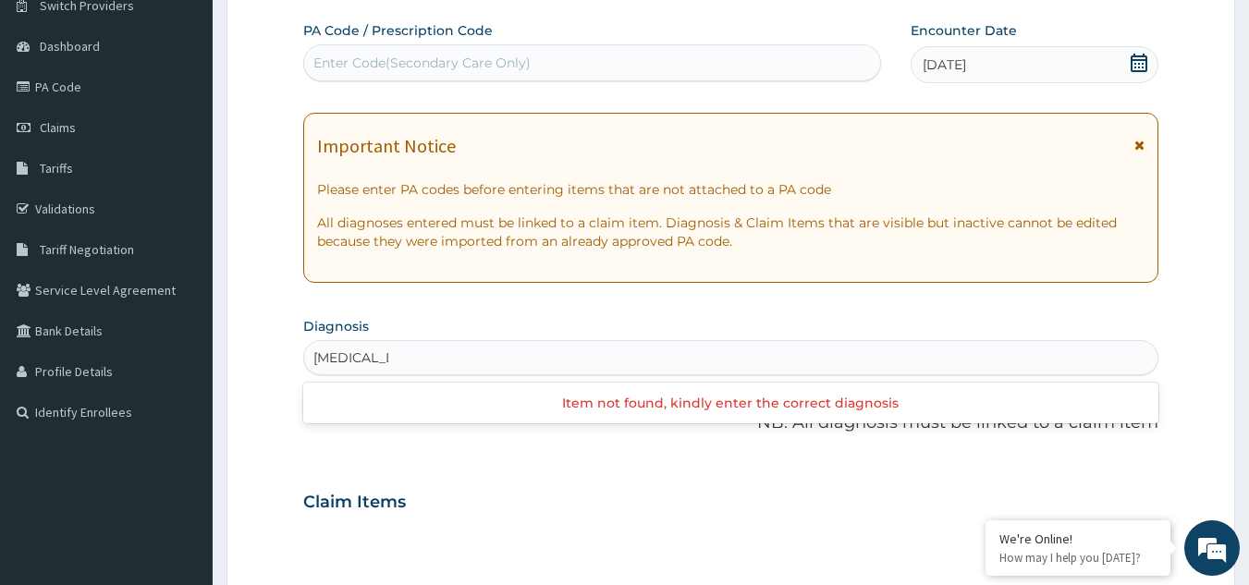
type input "benign pos"
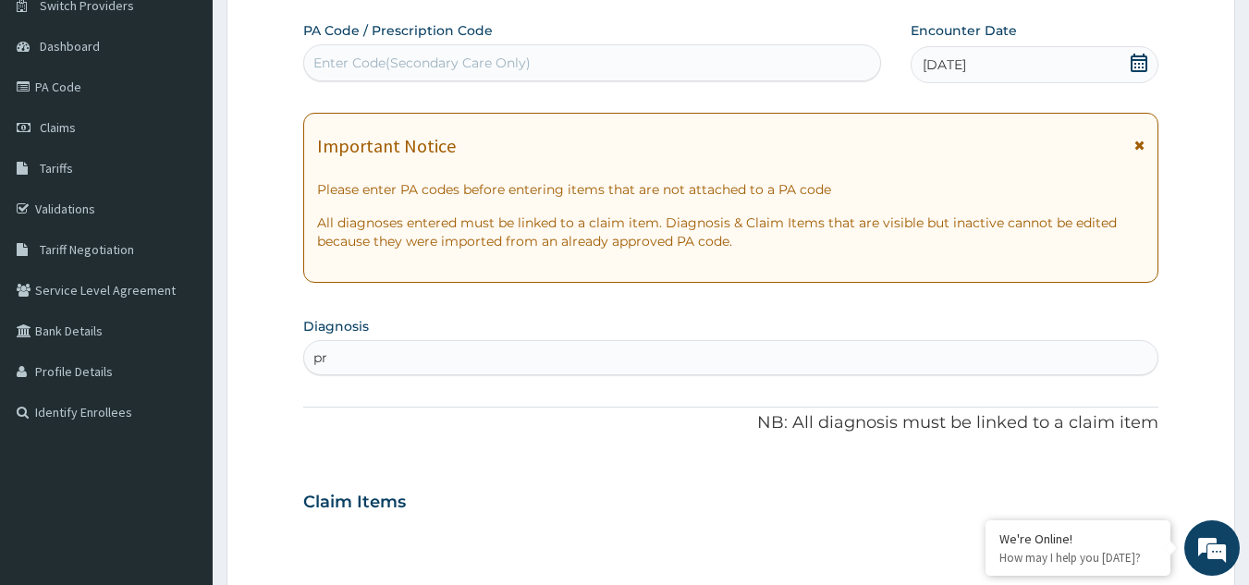
type input "p"
type input "benign"
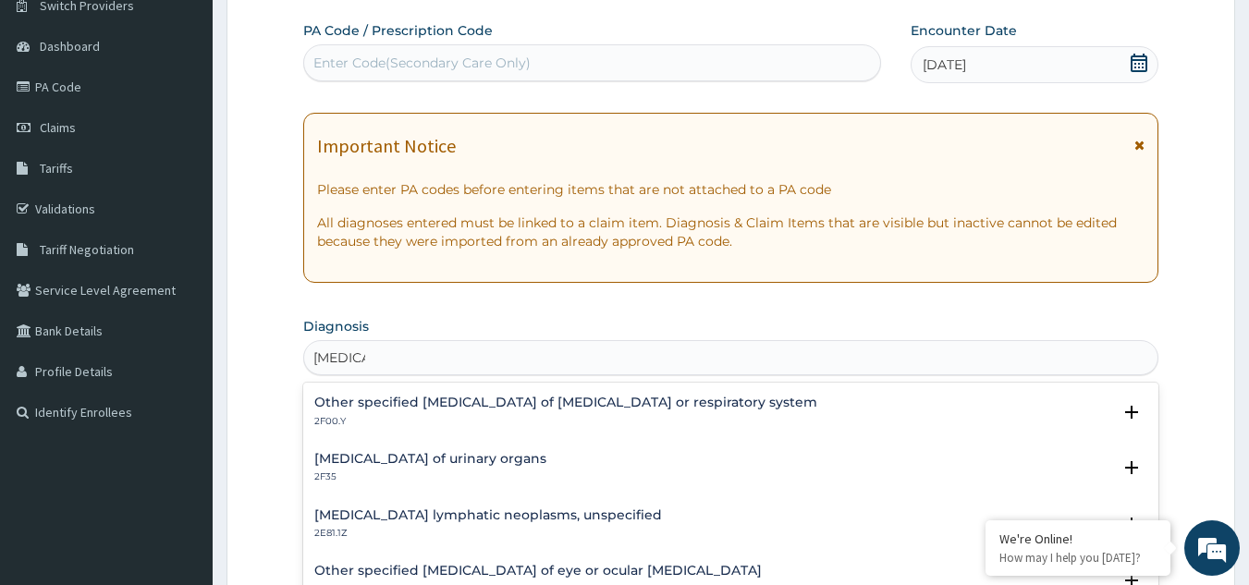
scroll to position [681, 0]
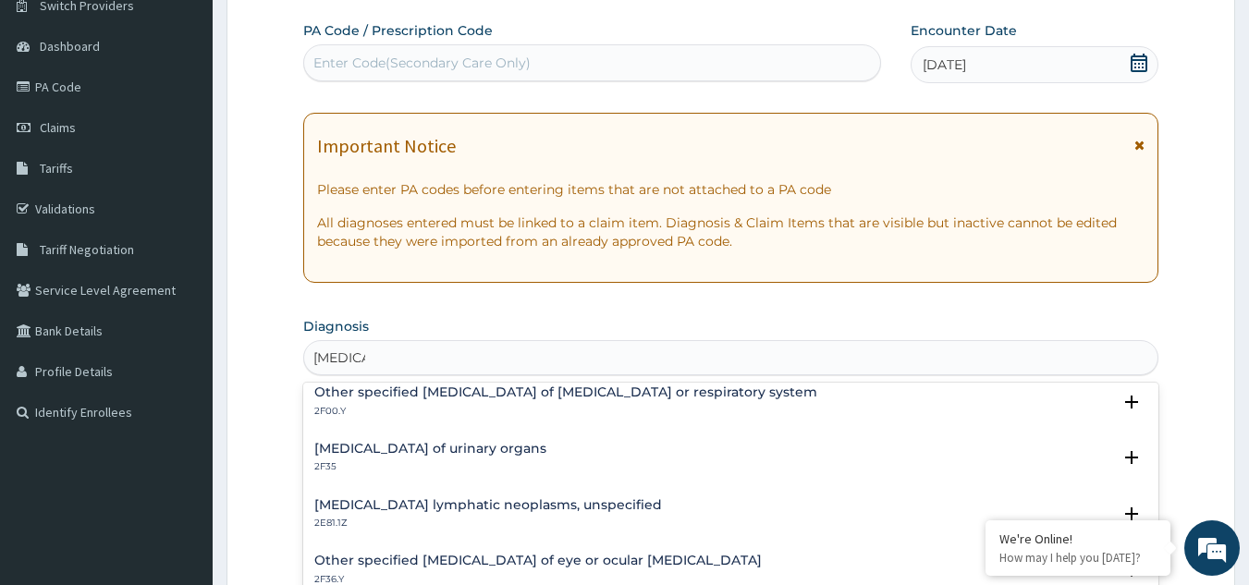
click at [454, 448] on h4 "Benign neoplasm of urinary organs" at bounding box center [430, 449] width 232 height 14
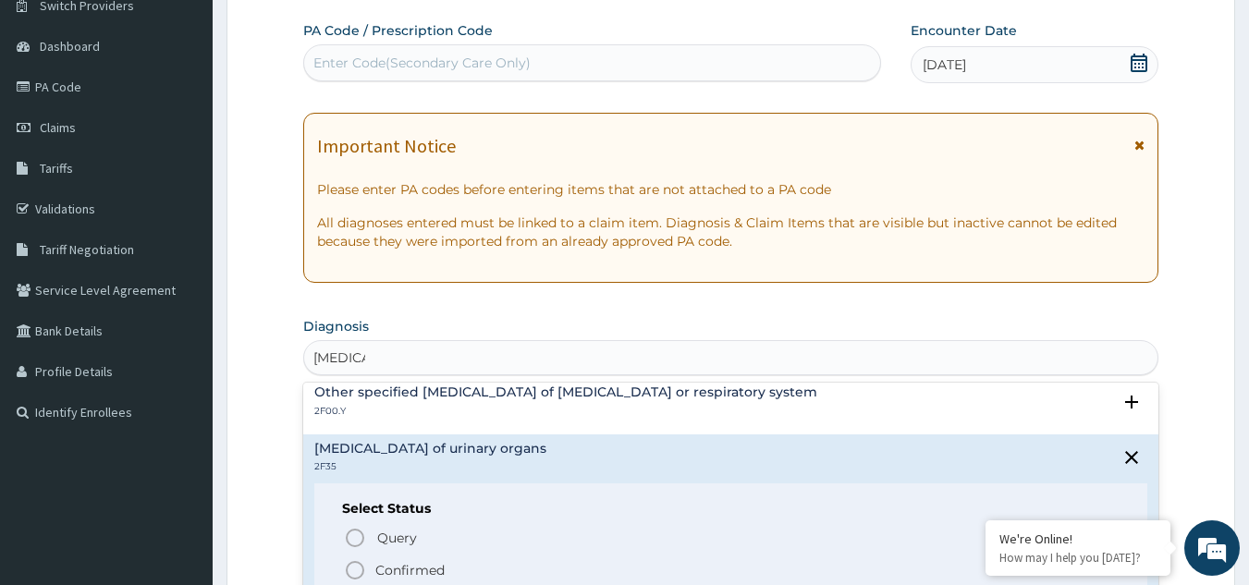
click at [350, 568] on icon "status option filled" at bounding box center [355, 570] width 22 height 22
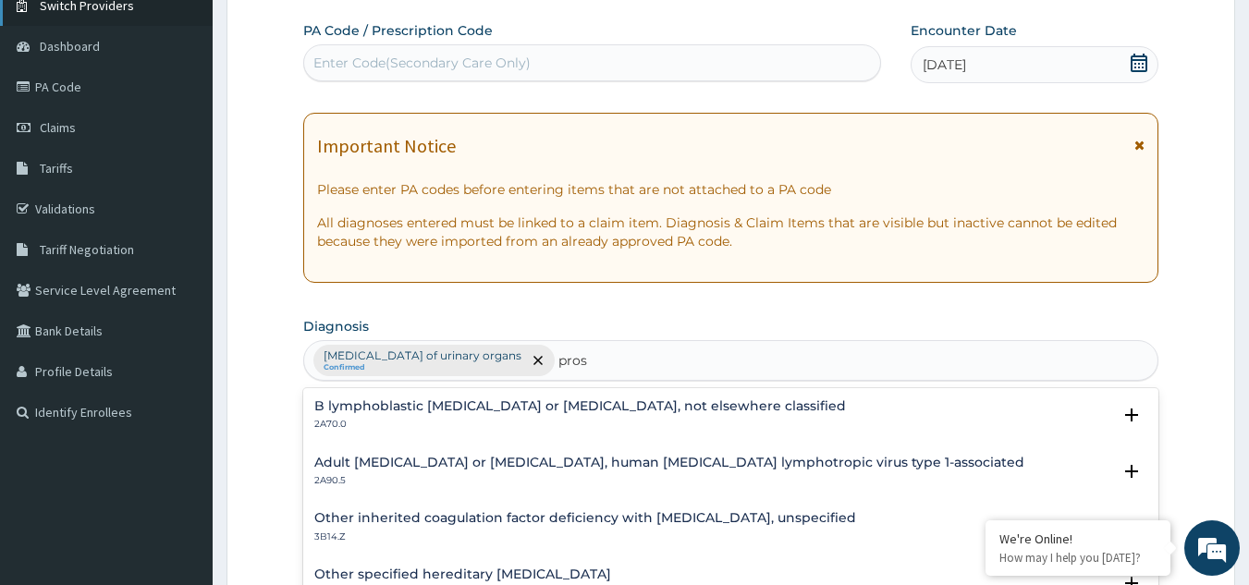
type input "pros"
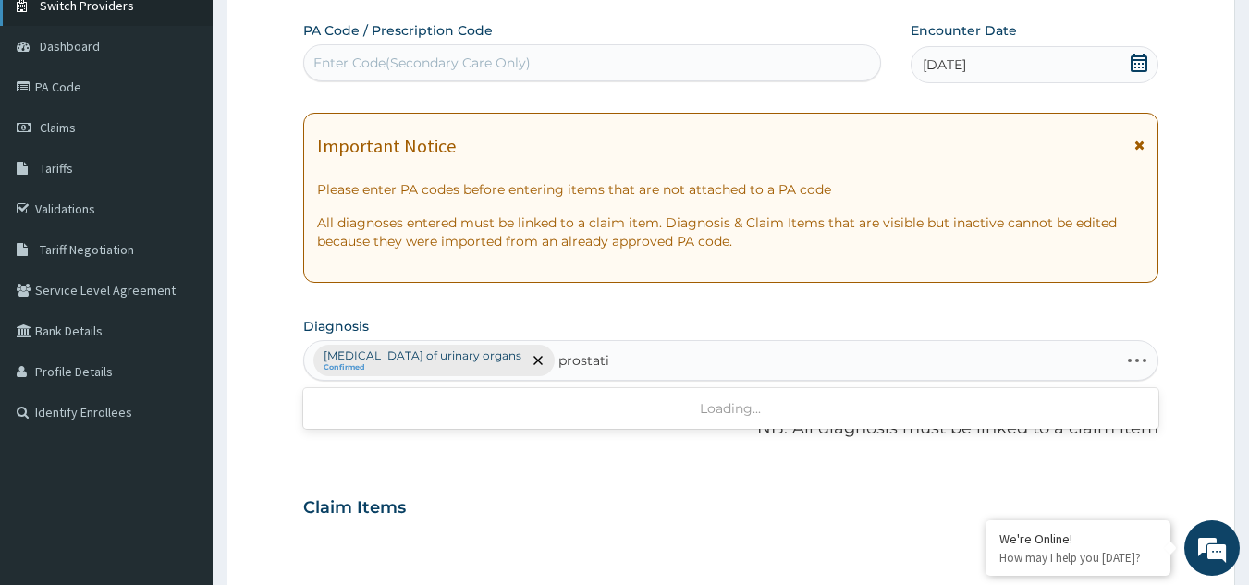
type input "prostatic"
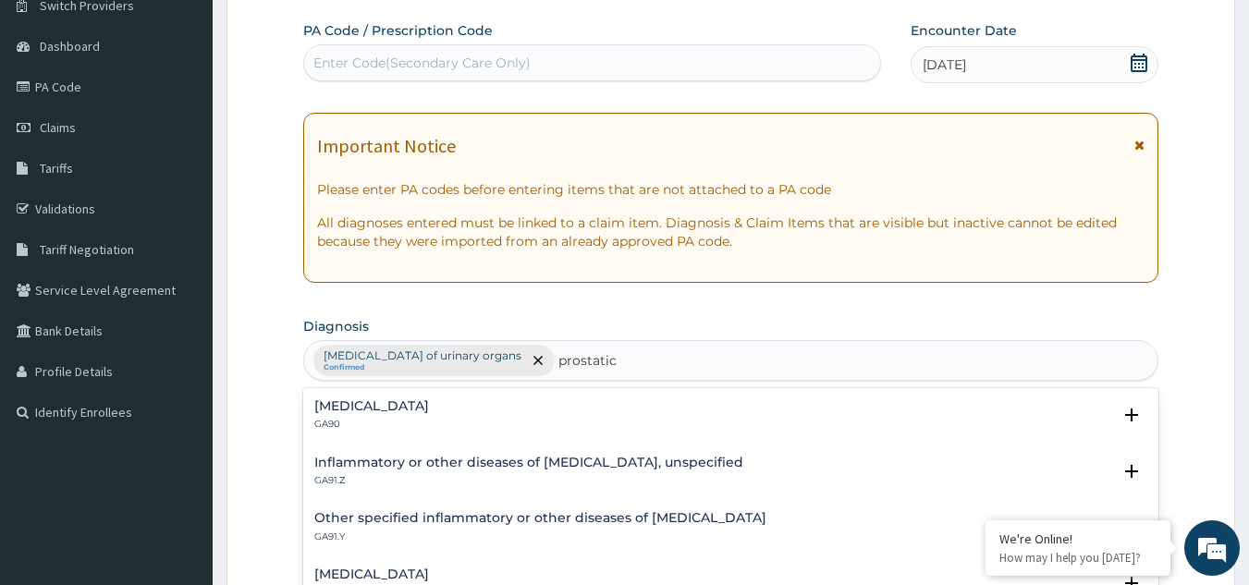
click at [355, 404] on h4 "Hyperplasia of prostate" at bounding box center [371, 406] width 115 height 14
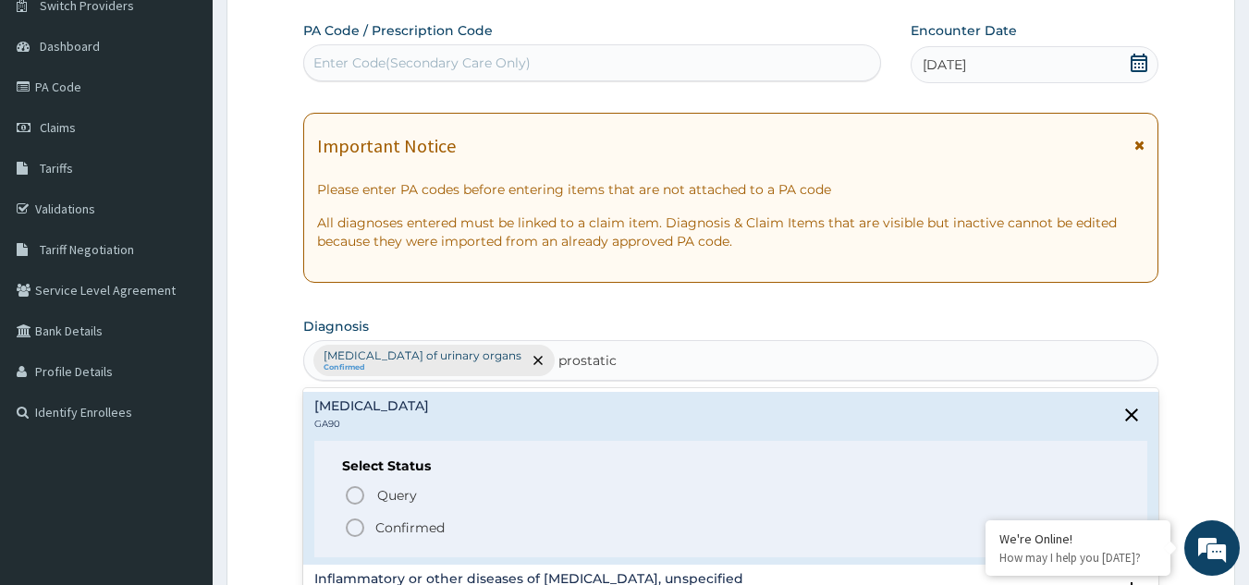
click at [350, 521] on circle "status option filled" at bounding box center [355, 528] width 17 height 17
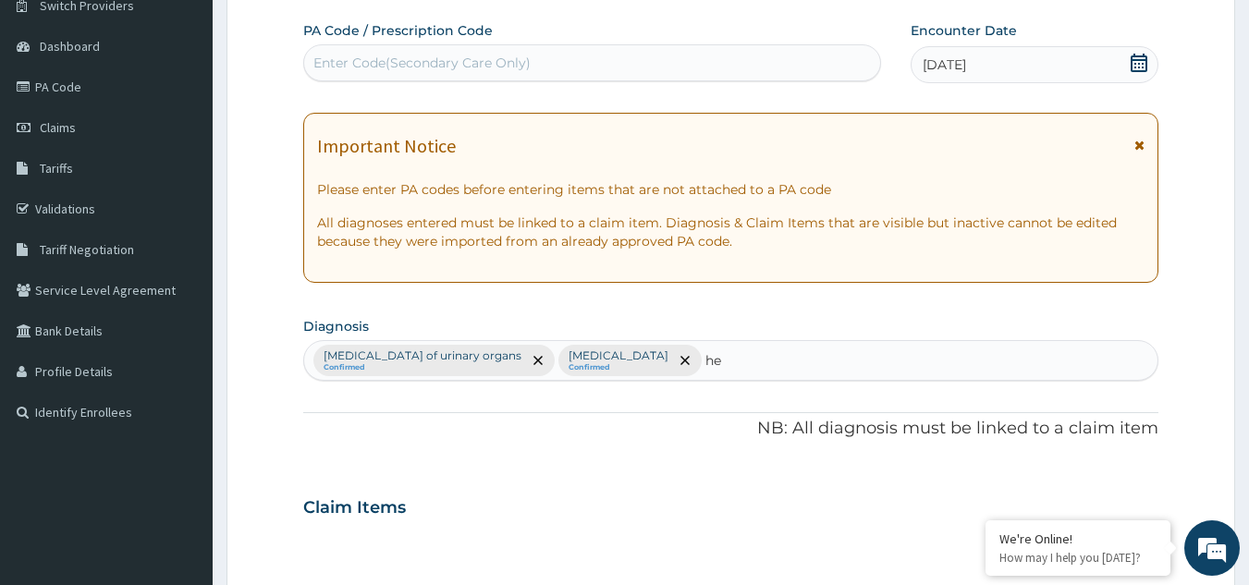
type input "h"
type input "[MEDICAL_DATA]"
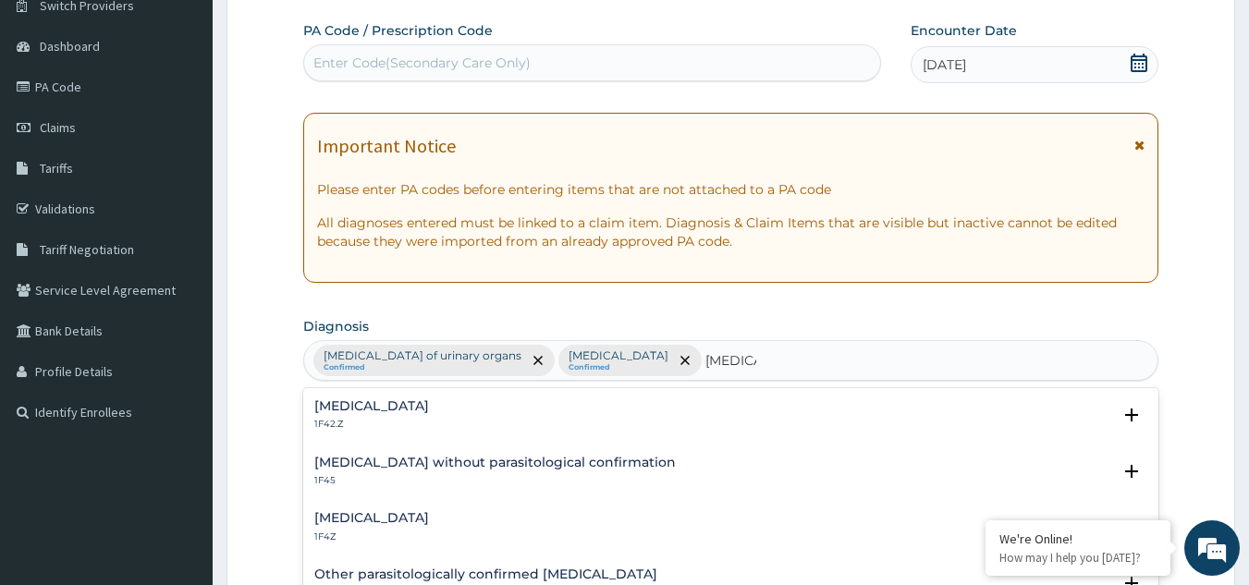
click at [404, 403] on h4 "[MEDICAL_DATA]" at bounding box center [371, 406] width 115 height 14
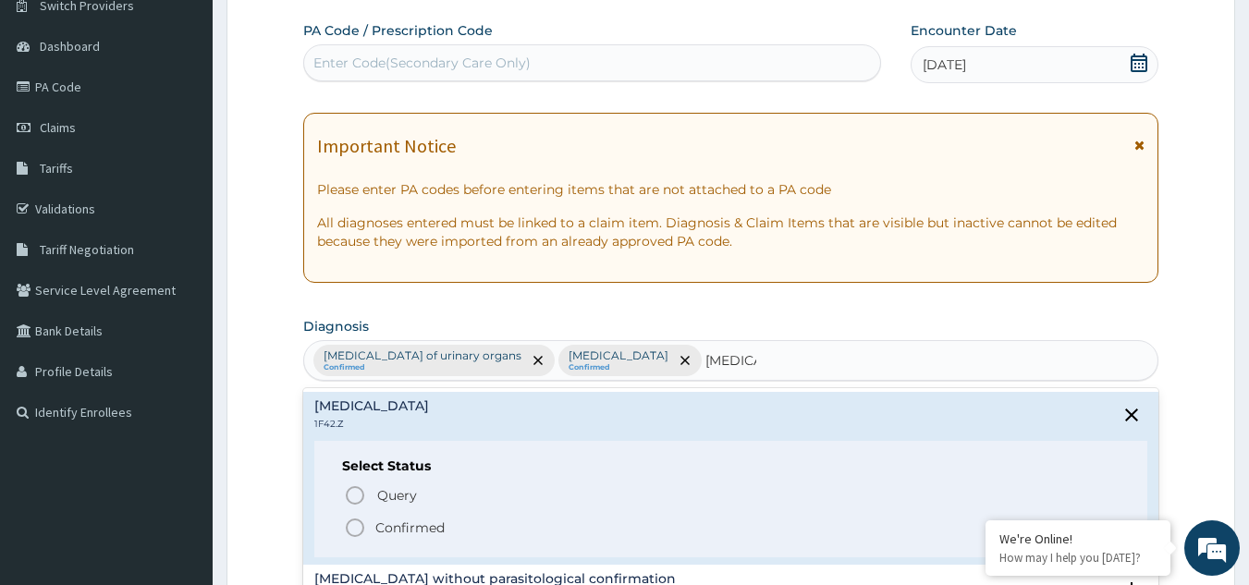
click at [357, 529] on icon "status option filled" at bounding box center [355, 528] width 22 height 22
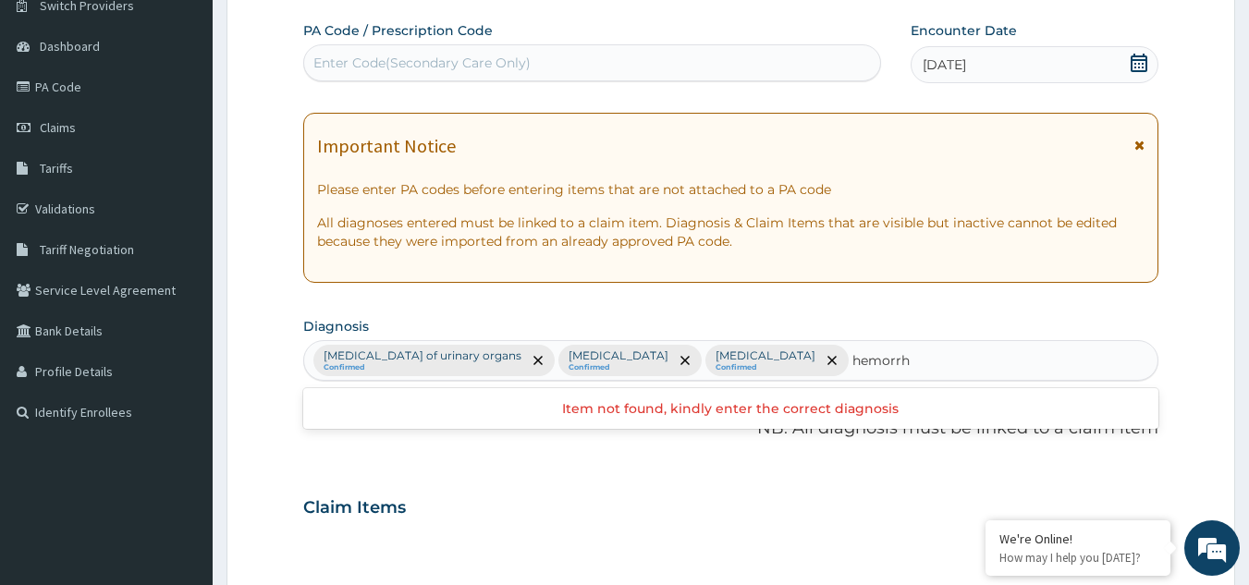
type input "hemorrh"
type input "hemorrhoids"
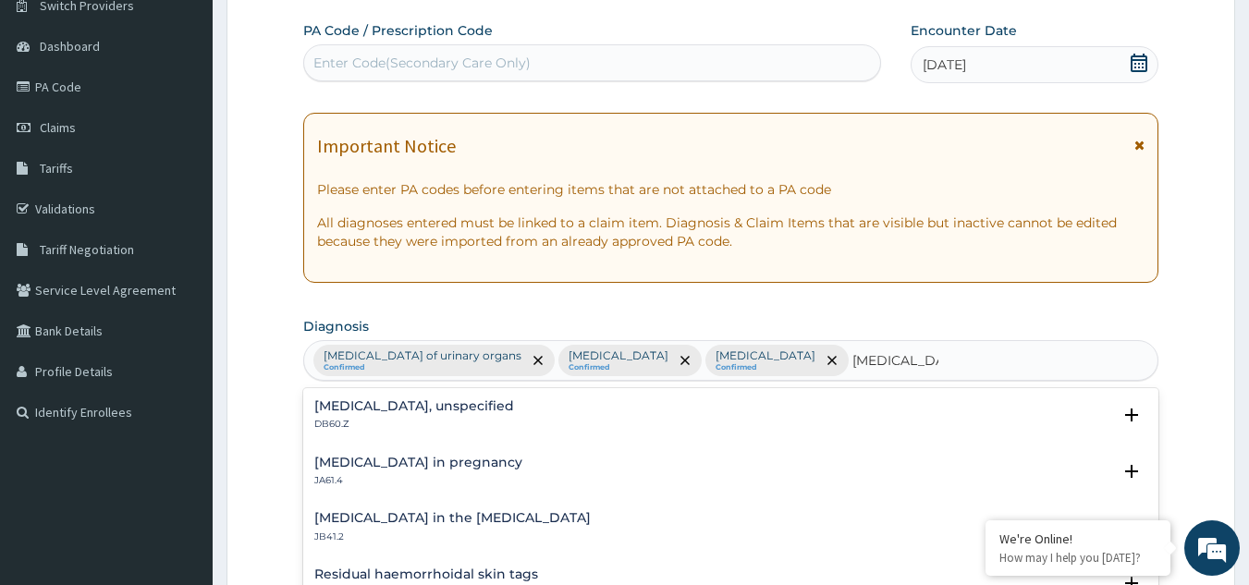
click at [398, 413] on h4 "Haemorrhoids, unspecified" at bounding box center [414, 406] width 200 height 14
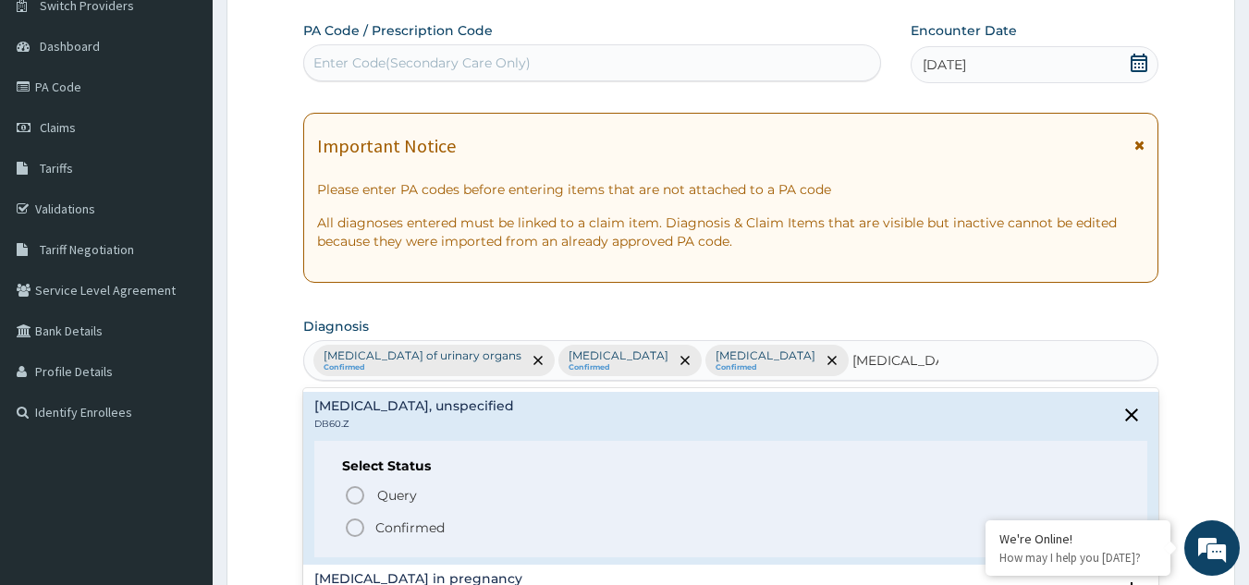
click at [356, 539] on icon "status option filled" at bounding box center [355, 528] width 22 height 22
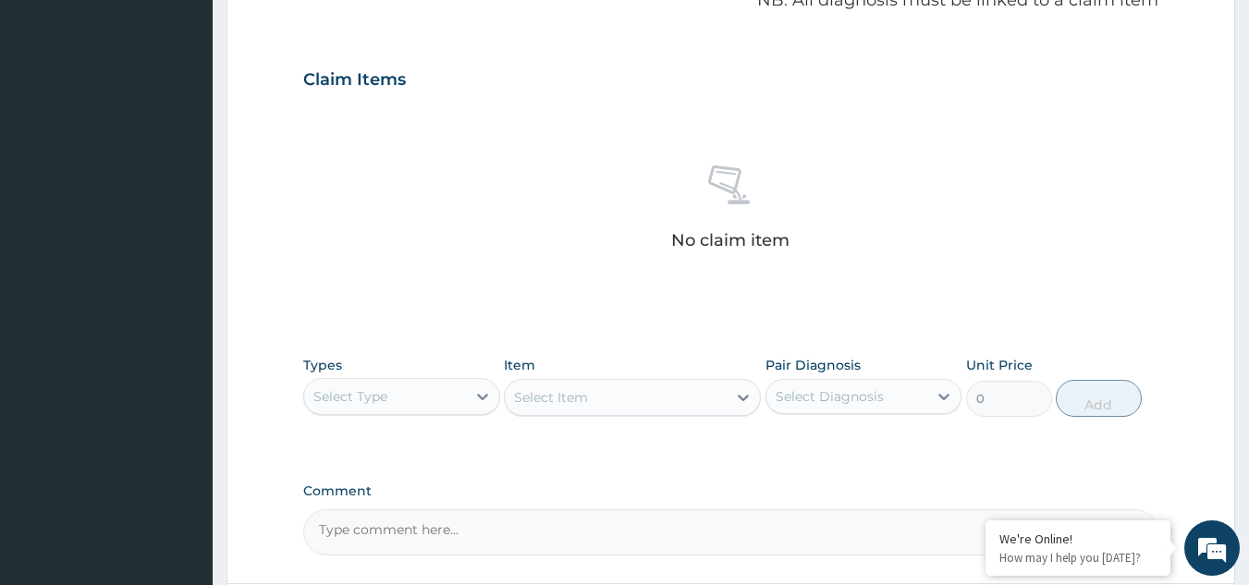
scroll to position [783, 0]
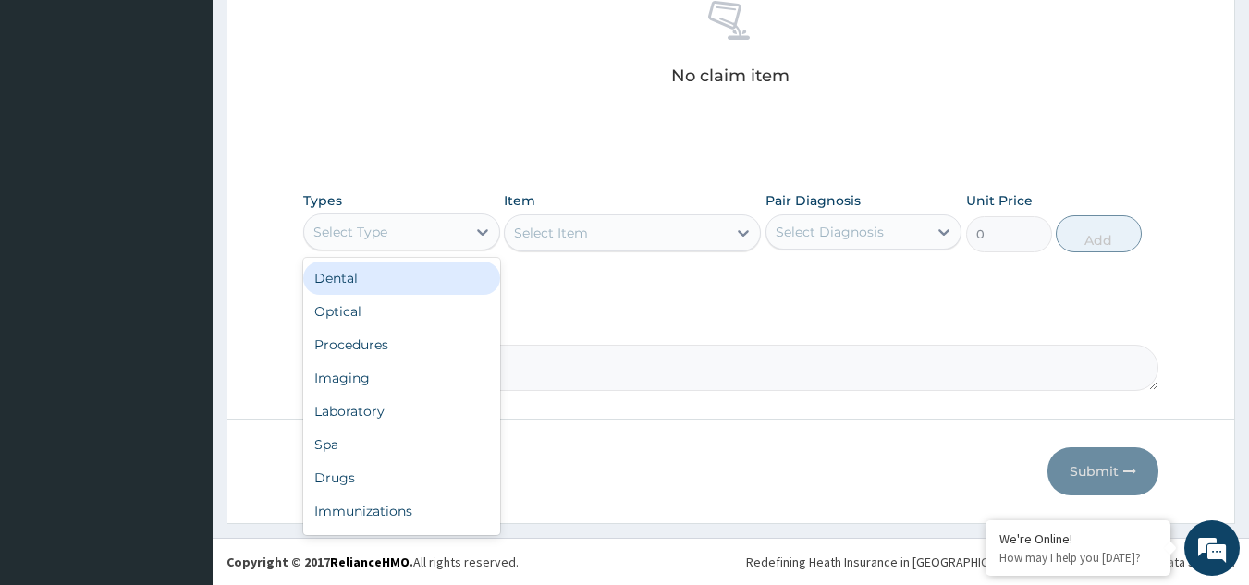
click at [387, 240] on div "Select Type" at bounding box center [385, 232] width 162 height 30
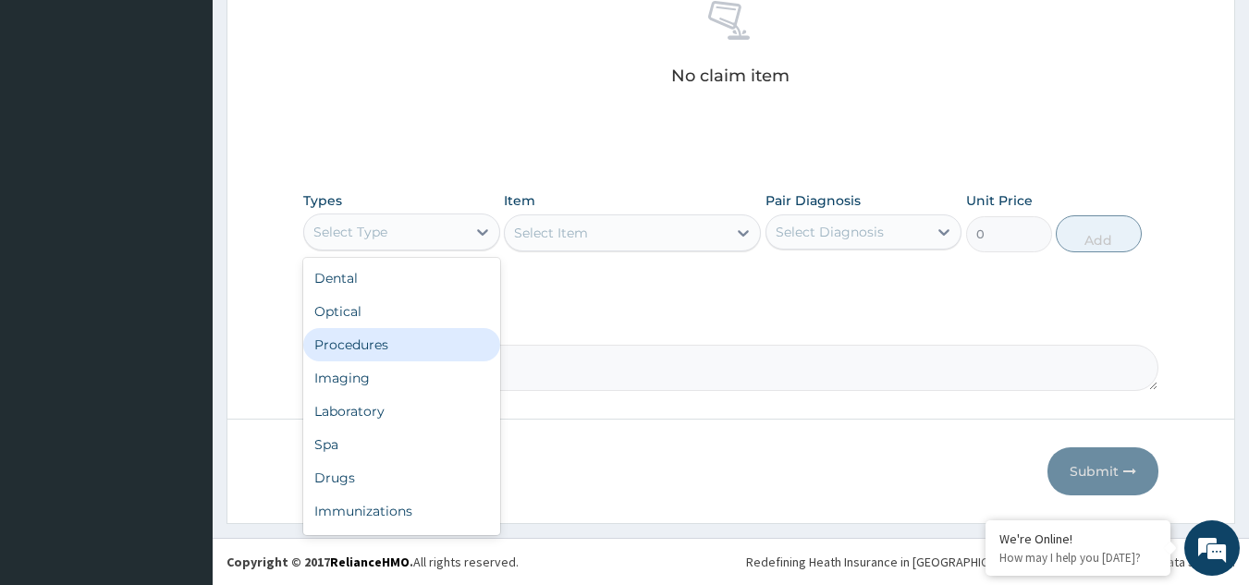
click at [370, 341] on div "Procedures" at bounding box center [401, 344] width 197 height 33
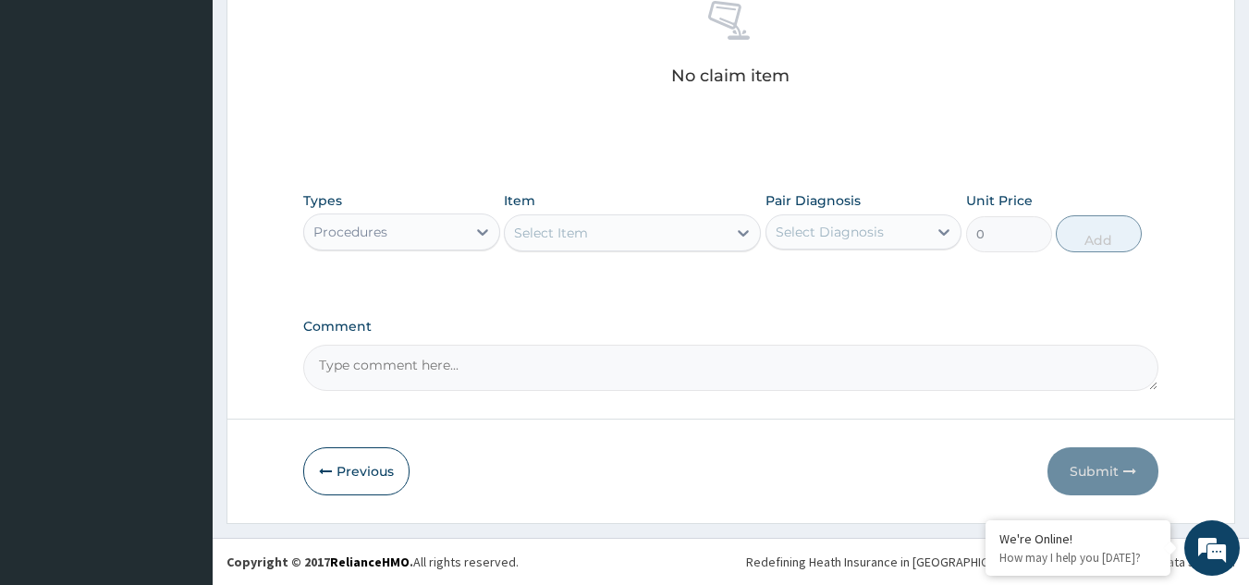
click at [654, 237] on div "Select Item" at bounding box center [616, 233] width 222 height 30
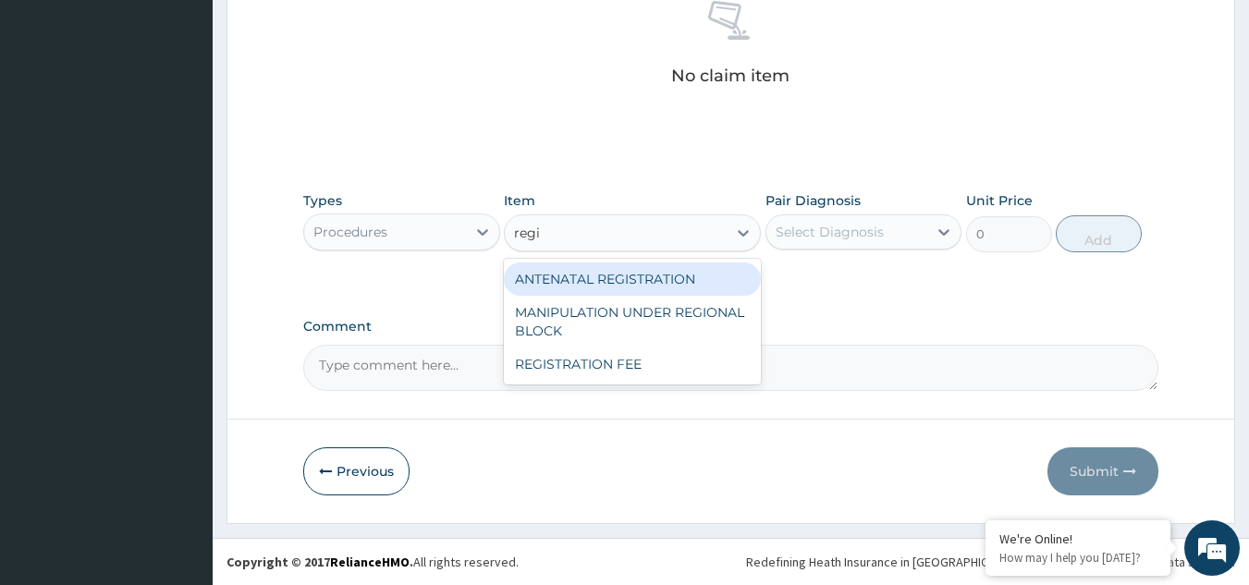
type input "regis"
click at [652, 278] on div "ANTENATAL REGISTRATION" at bounding box center [632, 279] width 257 height 33
type input "75250"
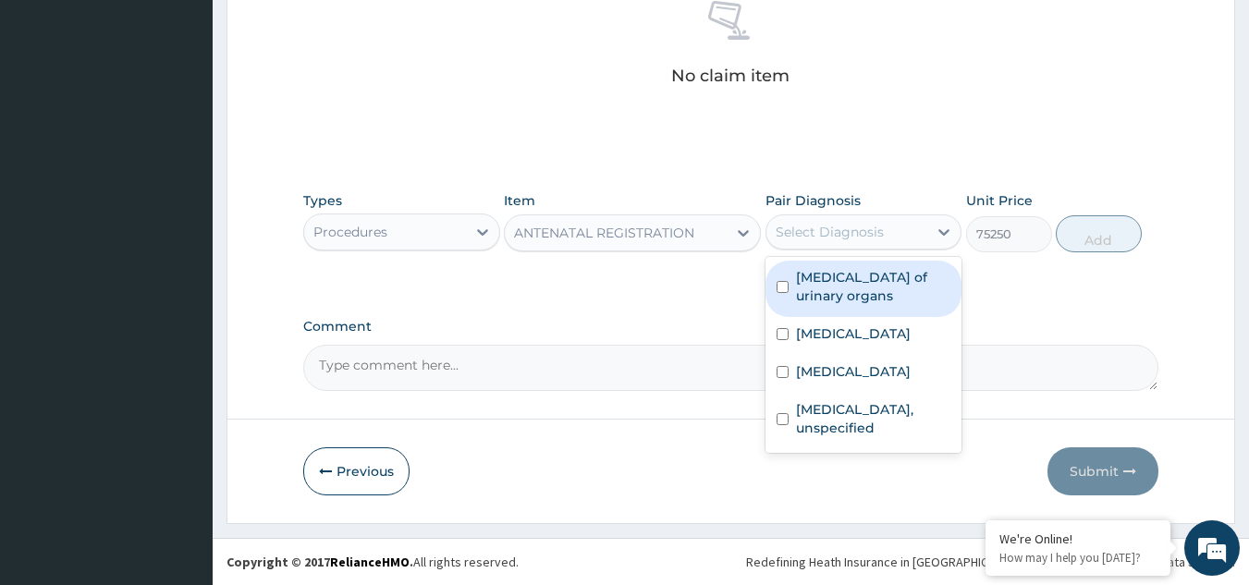
click at [880, 236] on div "Select Diagnosis" at bounding box center [830, 232] width 108 height 18
click at [717, 231] on div "ANTENATAL REGISTRATION" at bounding box center [616, 233] width 222 height 30
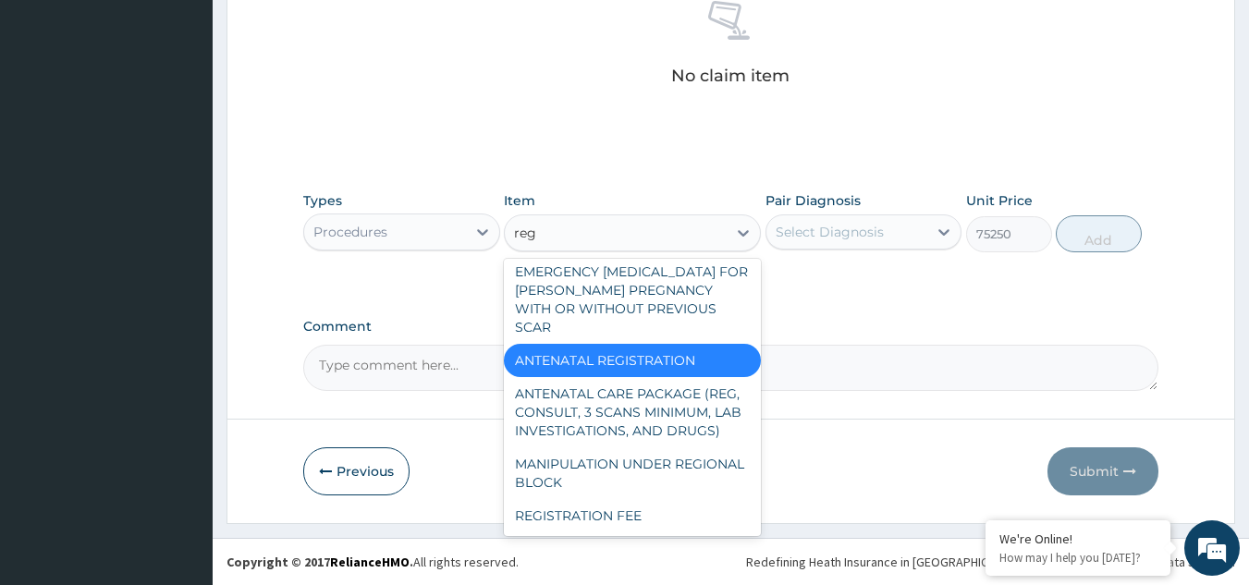
scroll to position [0, 0]
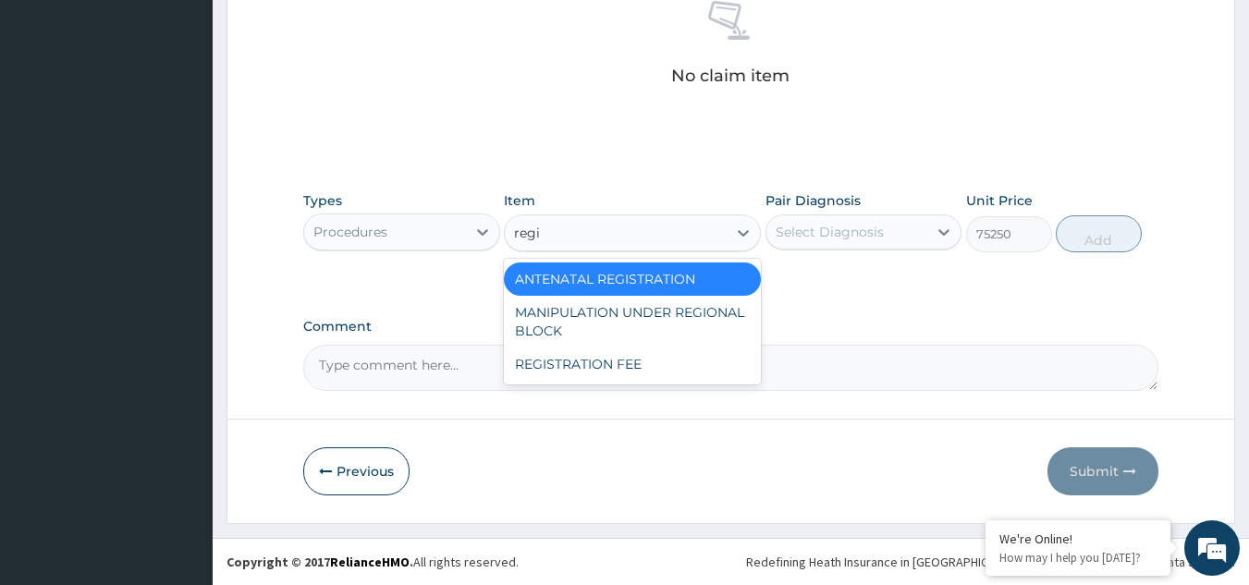
type input "regis"
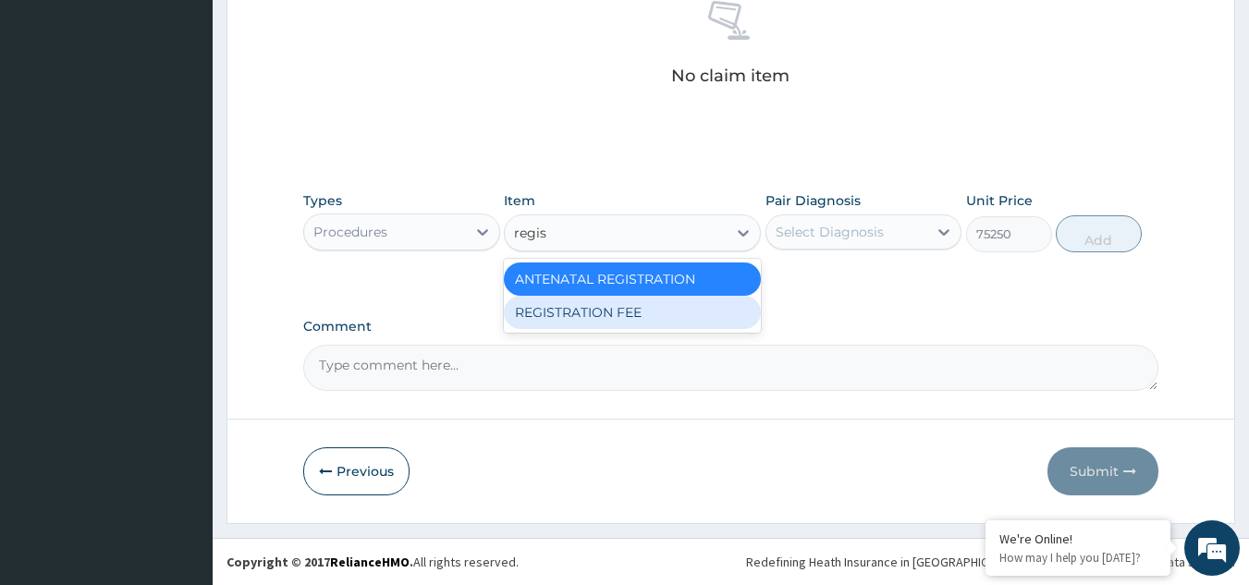
click at [708, 313] on div "REGISTRATION FEE" at bounding box center [632, 312] width 257 height 33
type input "2150"
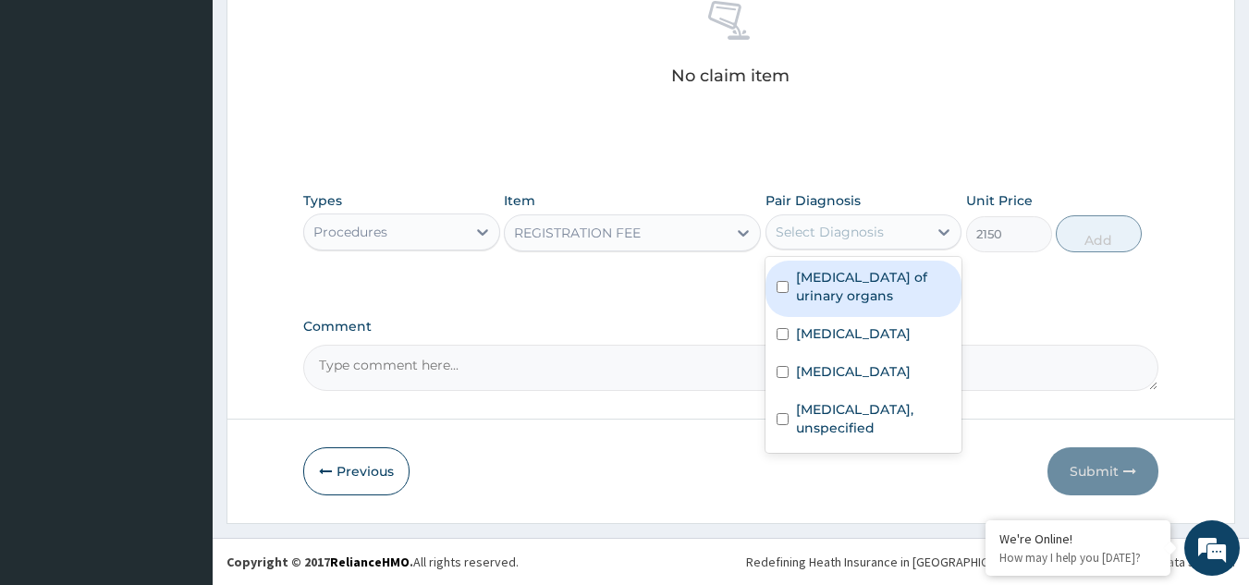
click at [885, 224] on div "Select Diagnosis" at bounding box center [847, 232] width 162 height 30
click at [855, 290] on label "Benign neoplasm of urinary organs" at bounding box center [873, 286] width 155 height 37
checkbox input "true"
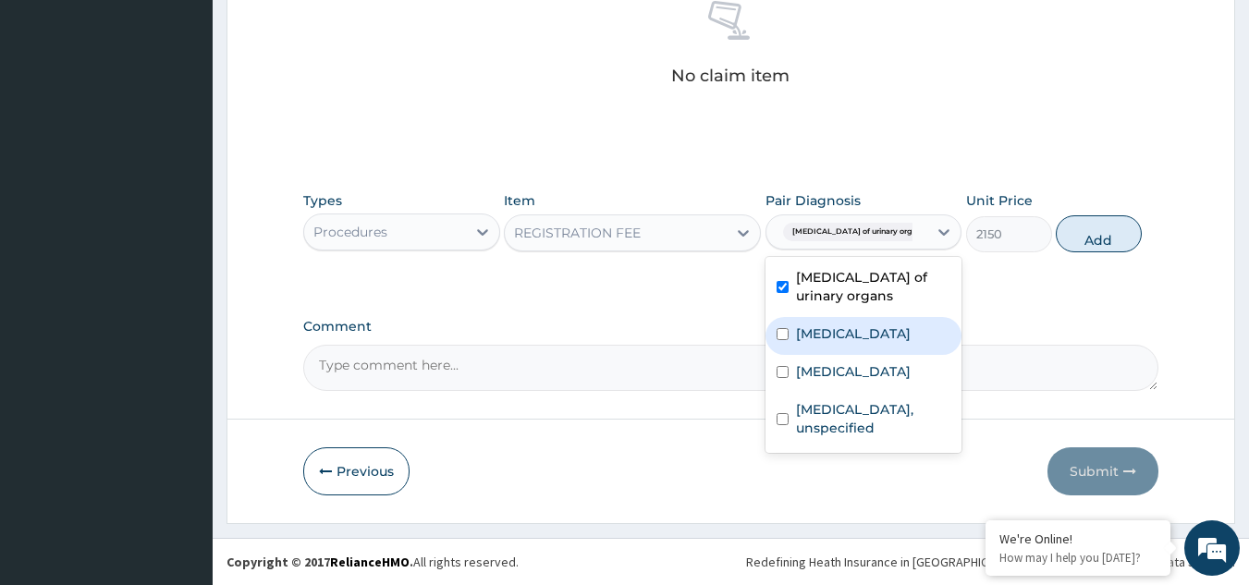
click at [850, 332] on label "Hyperplasia of prostate" at bounding box center [853, 334] width 115 height 18
checkbox input "true"
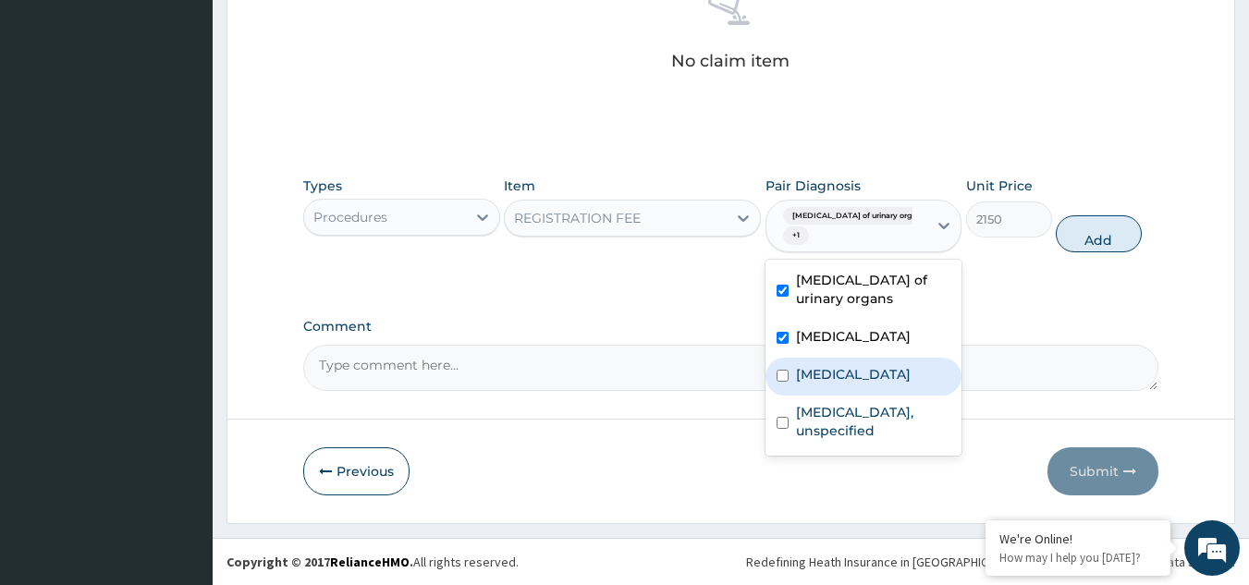
click at [846, 384] on label "Plasmodium malariae malaria without complication" at bounding box center [853, 374] width 115 height 18
checkbox input "true"
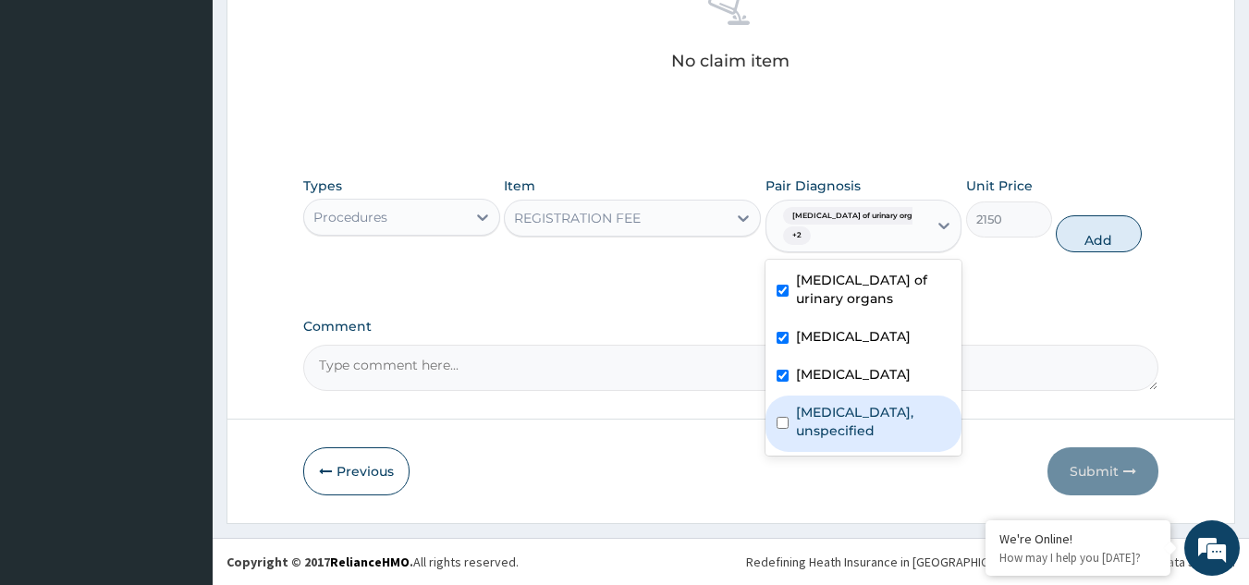
click at [848, 440] on label "Haemorrhoids, unspecified" at bounding box center [873, 421] width 155 height 37
checkbox input "true"
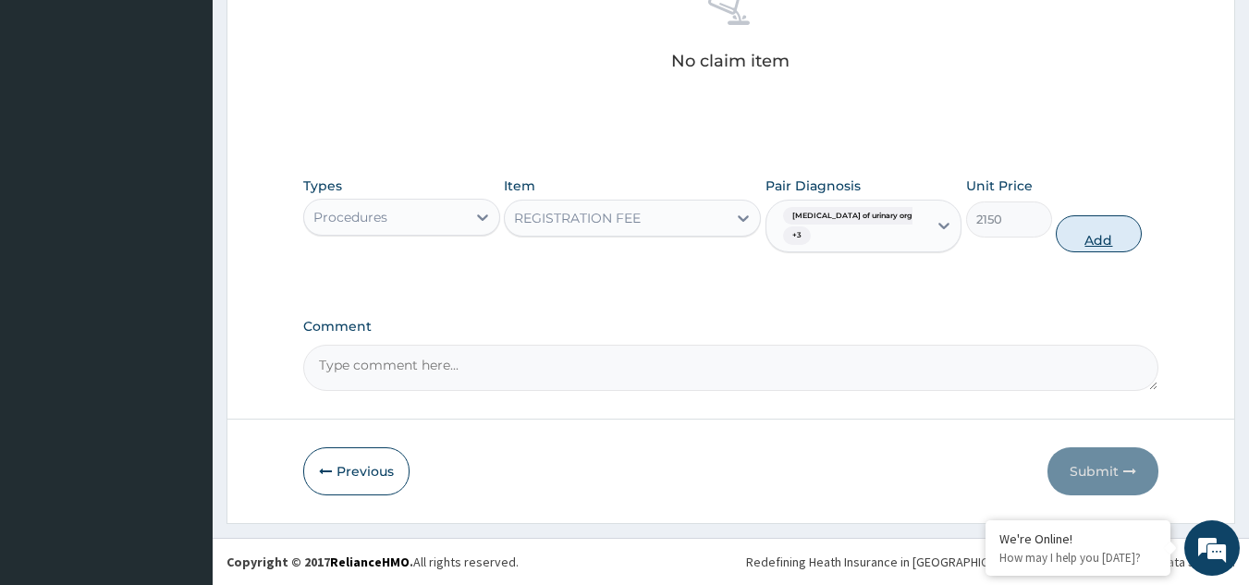
click at [1087, 250] on button "Add" at bounding box center [1099, 233] width 86 height 37
type input "0"
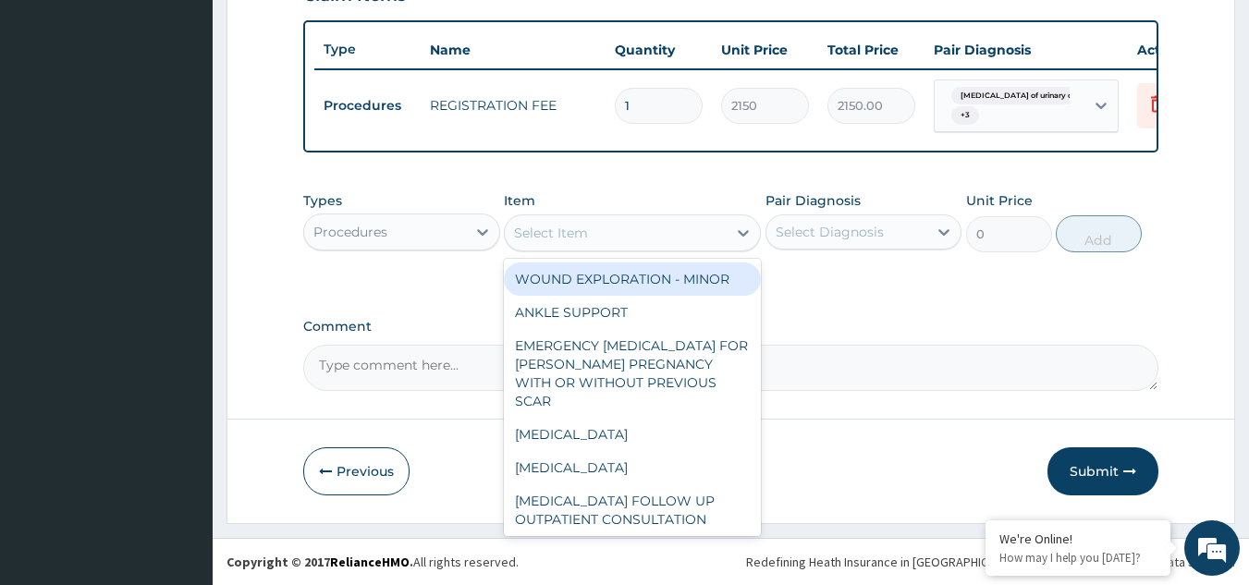
click at [592, 235] on div "Select Item" at bounding box center [616, 233] width 222 height 30
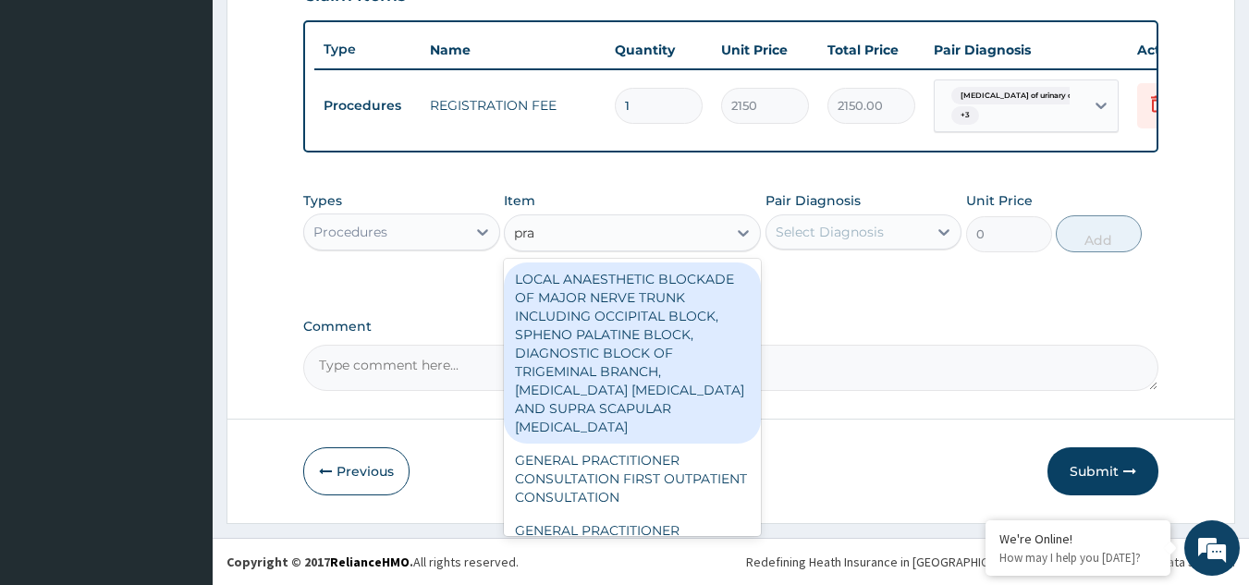
type input "prac"
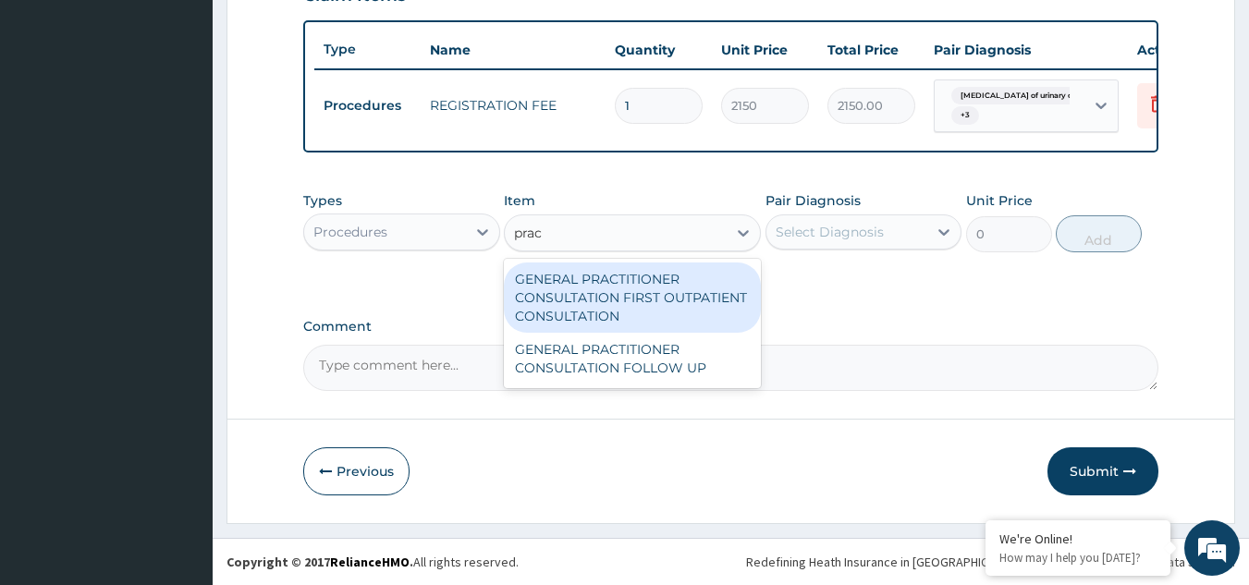
click at [606, 307] on div "GENERAL PRACTITIONER CONSULTATION FIRST OUTPATIENT CONSULTATION" at bounding box center [632, 298] width 257 height 70
type input "3547.5"
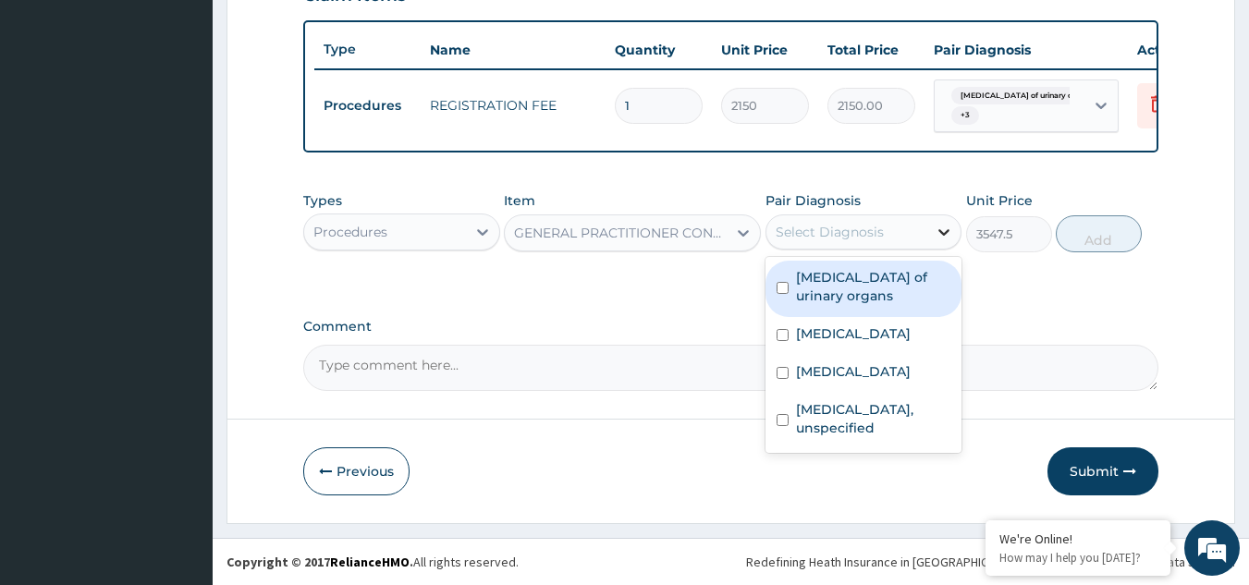
click at [932, 219] on div at bounding box center [943, 231] width 33 height 33
click at [889, 302] on label "Benign neoplasm of urinary organs" at bounding box center [873, 286] width 155 height 37
checkbox input "true"
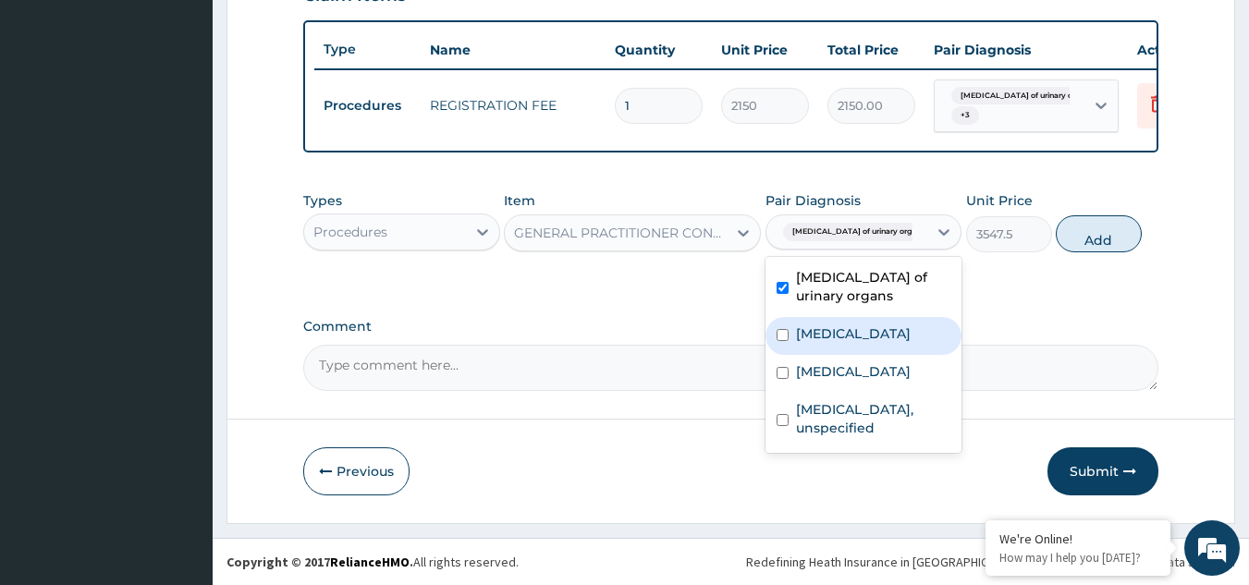
click at [890, 339] on label "Hyperplasia of prostate" at bounding box center [853, 334] width 115 height 18
checkbox input "true"
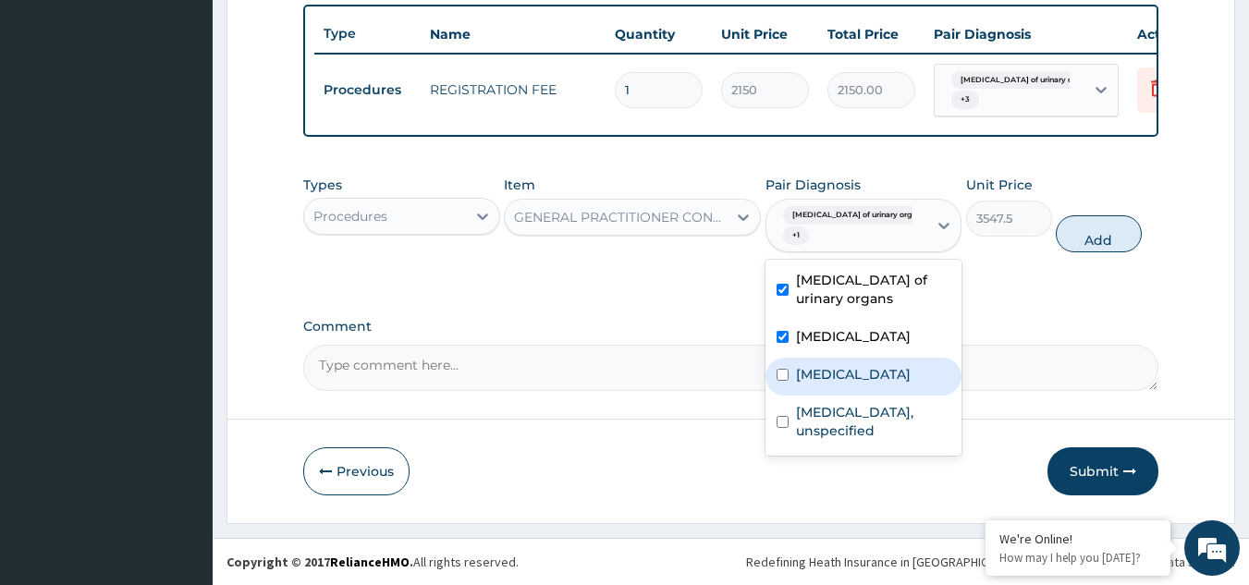
click at [890, 384] on label "Plasmodium malariae malaria without complication" at bounding box center [853, 374] width 115 height 18
checkbox input "true"
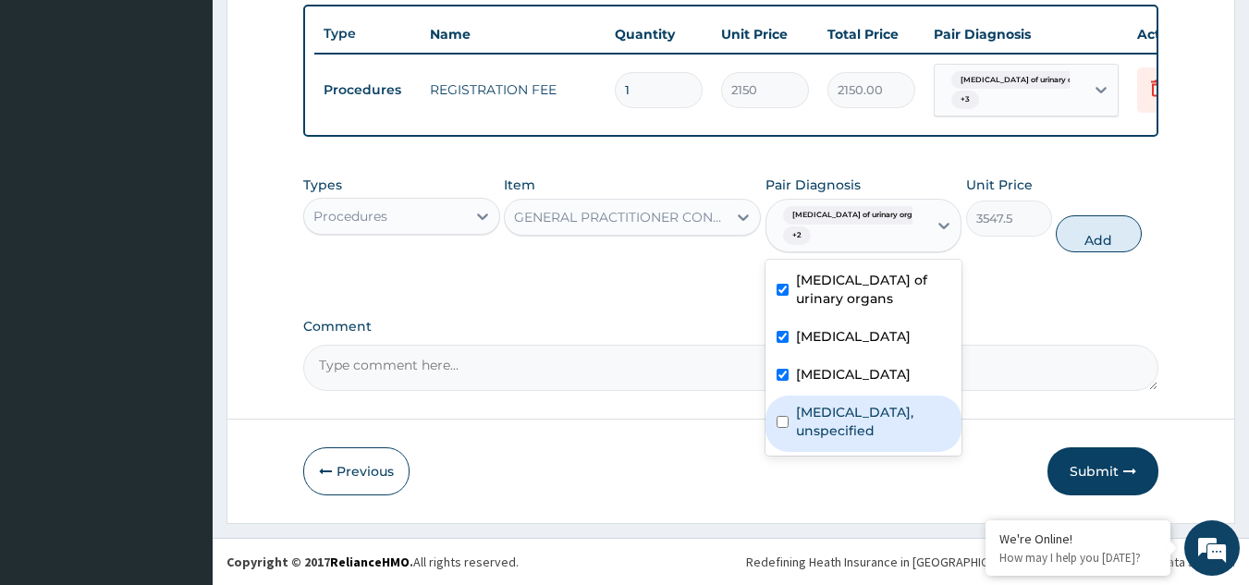
click at [892, 440] on label "Haemorrhoids, unspecified" at bounding box center [873, 421] width 155 height 37
checkbox input "true"
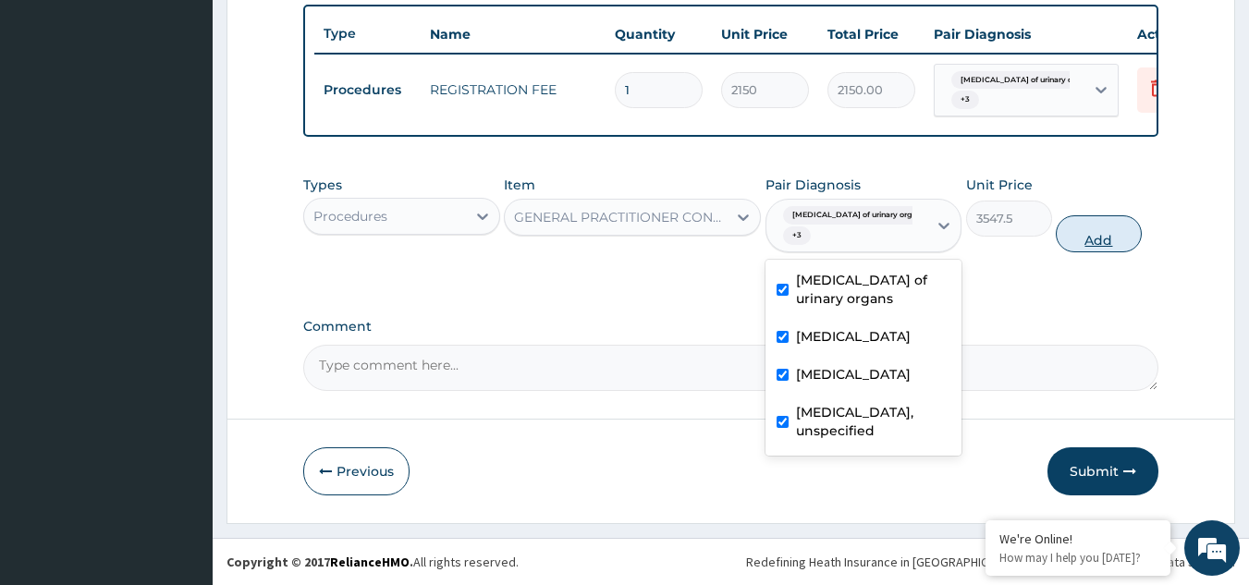
click at [1089, 252] on button "Add" at bounding box center [1099, 233] width 86 height 37
type input "0"
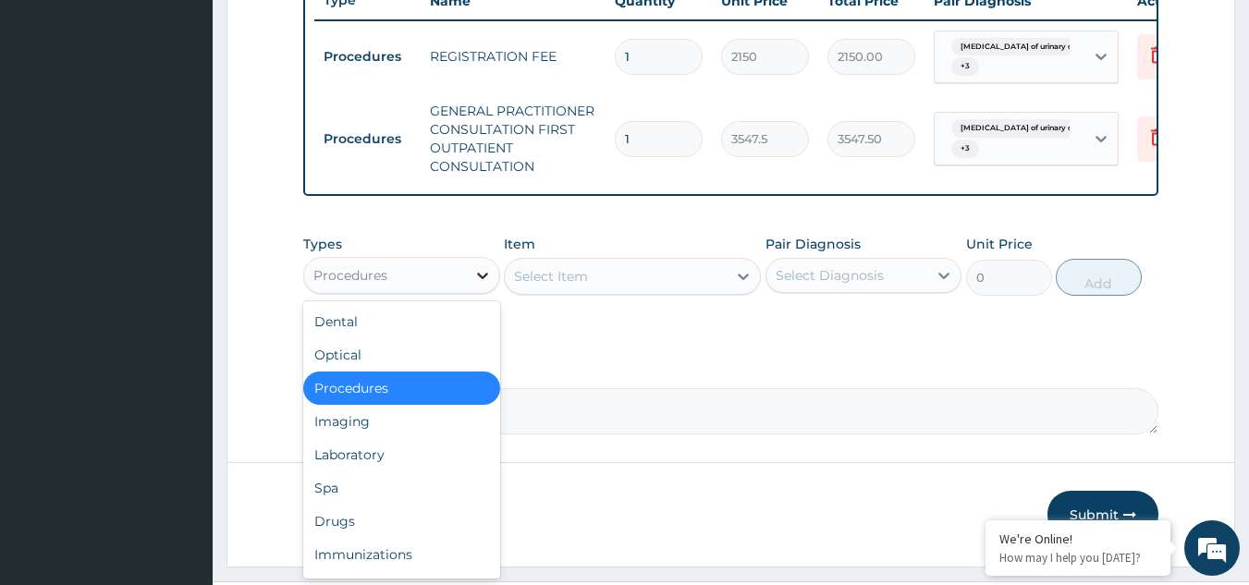
click at [476, 285] on icon at bounding box center [482, 275] width 18 height 18
click at [415, 472] on div "Laboratory" at bounding box center [401, 454] width 197 height 33
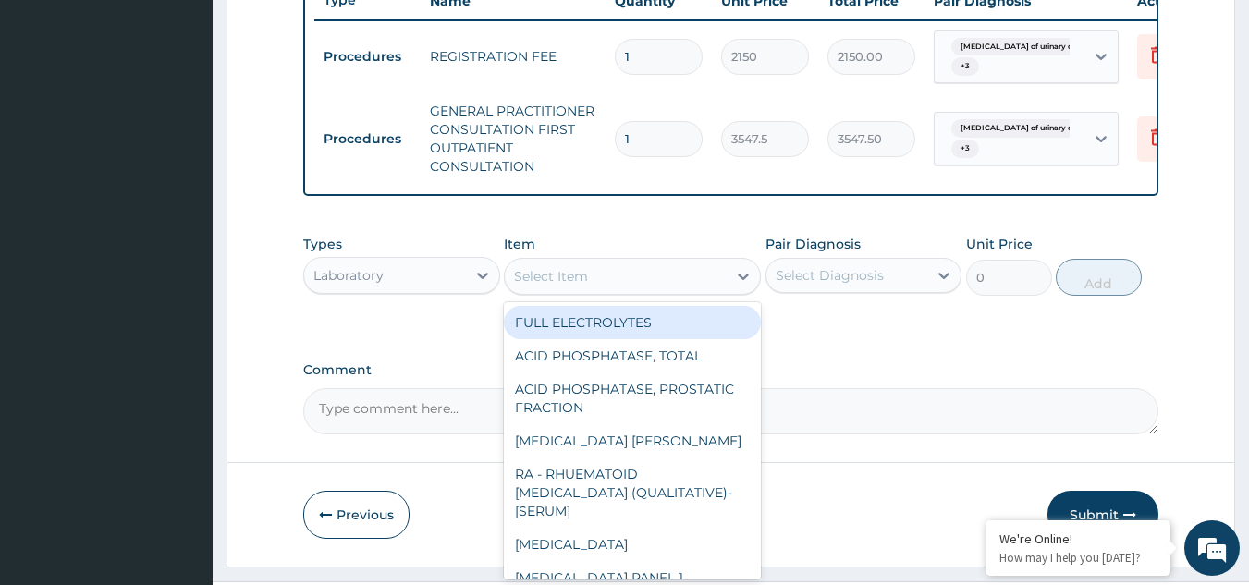
click at [686, 291] on div "Select Item" at bounding box center [616, 277] width 222 height 30
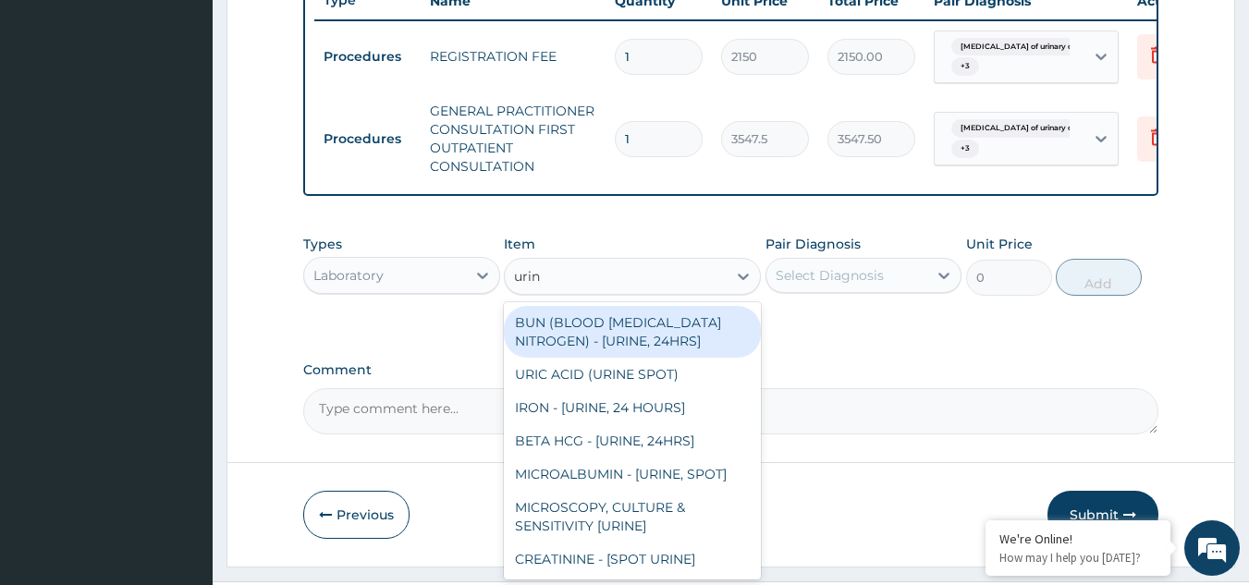
type input "urina"
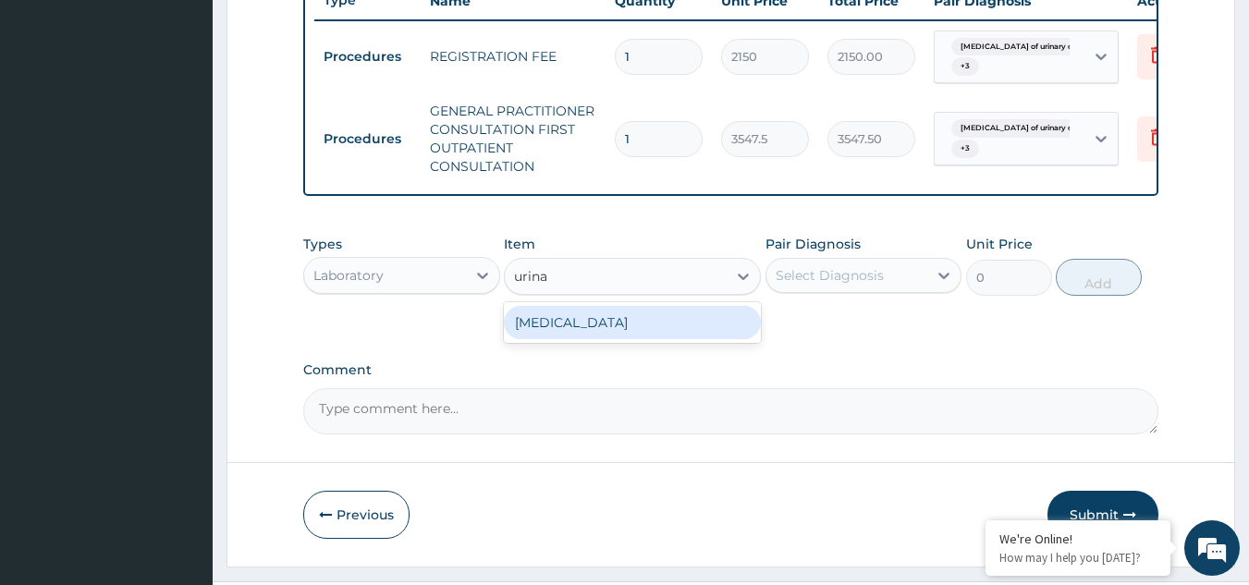
click at [672, 339] on div "URINALYSIS" at bounding box center [632, 322] width 257 height 33
type input "1612.5"
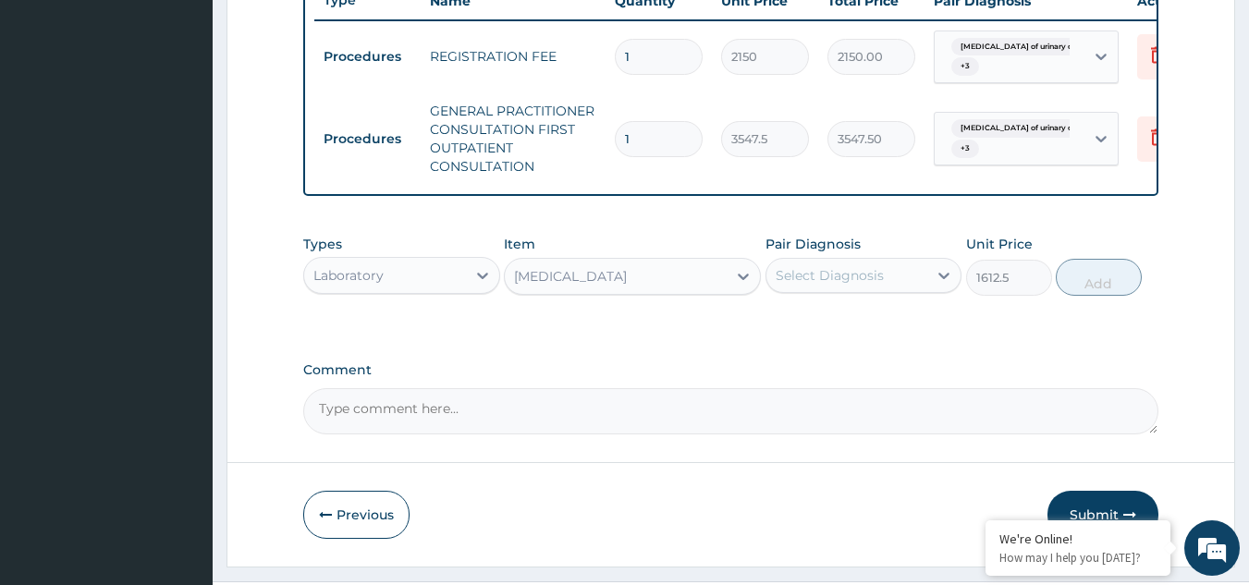
click at [904, 290] on div "Select Diagnosis" at bounding box center [847, 276] width 162 height 30
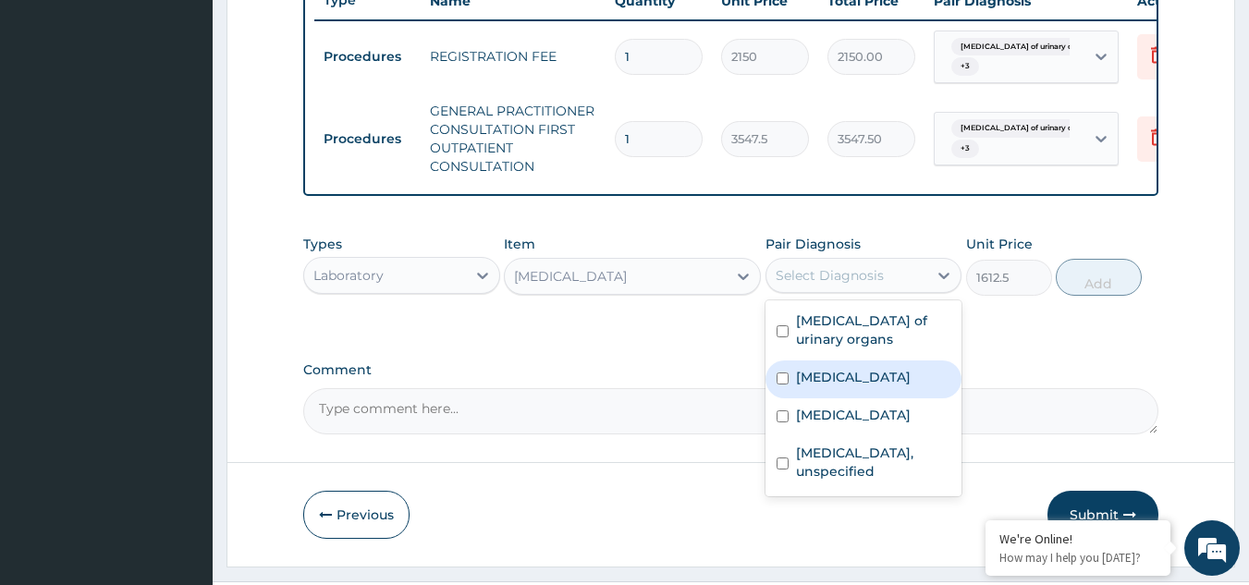
click at [891, 399] on div "Hyperplasia of prostate" at bounding box center [864, 380] width 197 height 38
checkbox input "true"
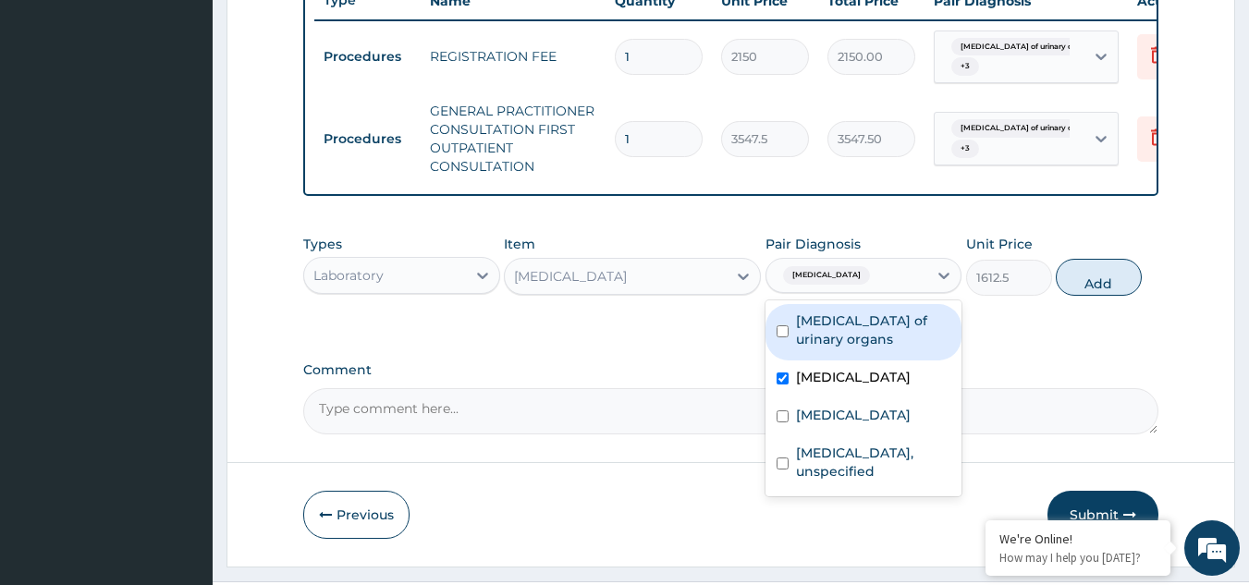
click at [892, 349] on label "Benign neoplasm of urinary organs" at bounding box center [873, 330] width 155 height 37
checkbox input "true"
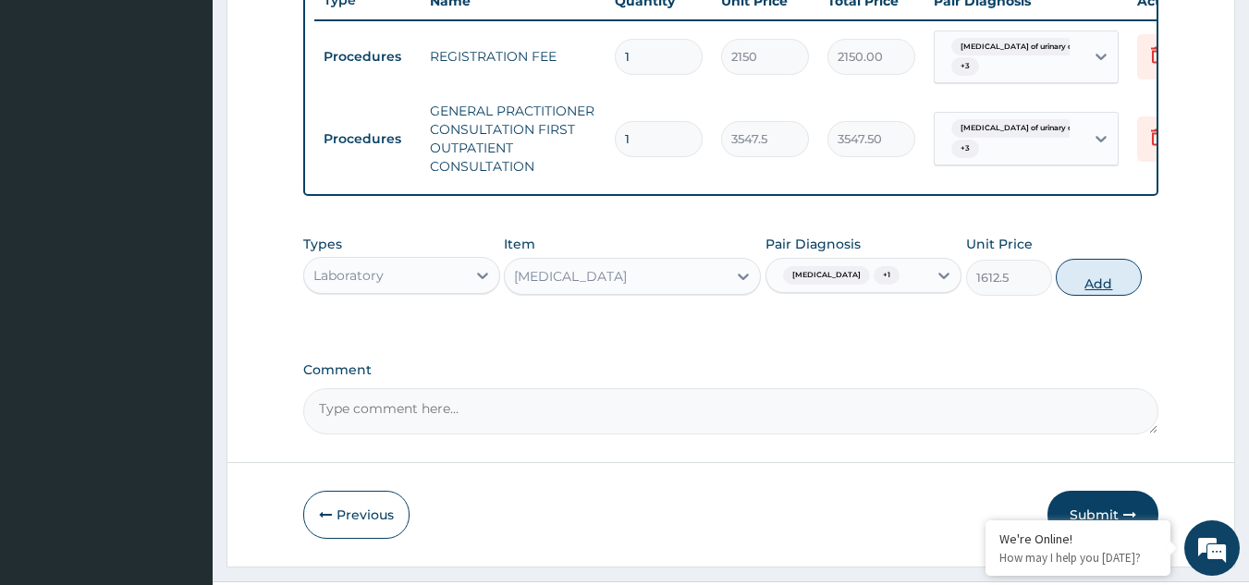
click at [1109, 296] on button "Add" at bounding box center [1099, 277] width 86 height 37
type input "0"
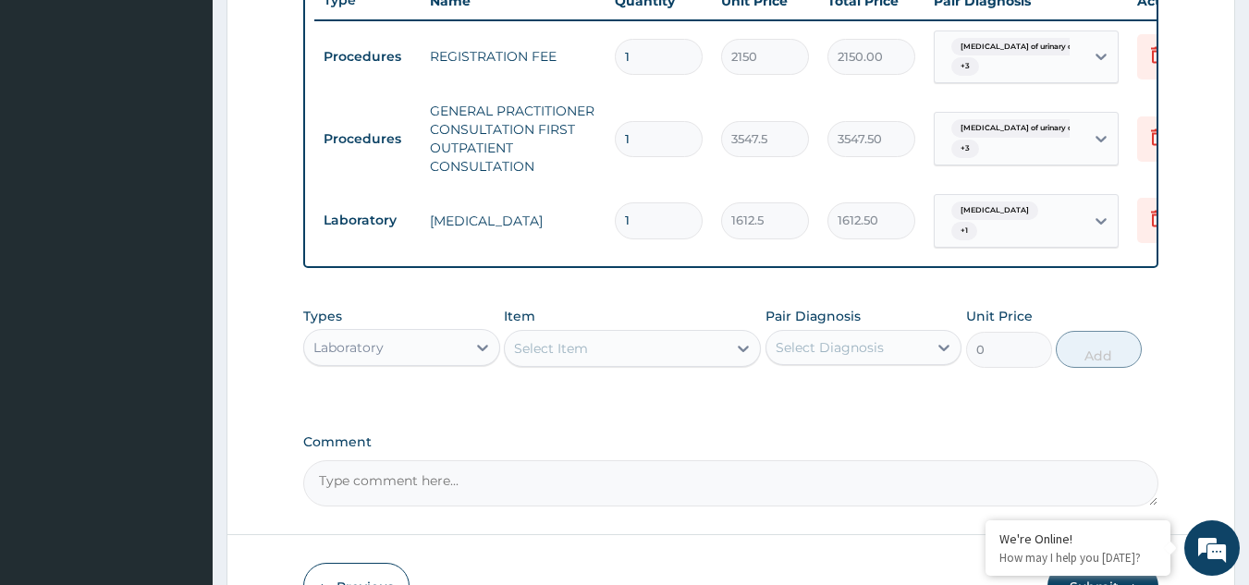
click at [616, 363] on div "Select Item" at bounding box center [616, 349] width 222 height 30
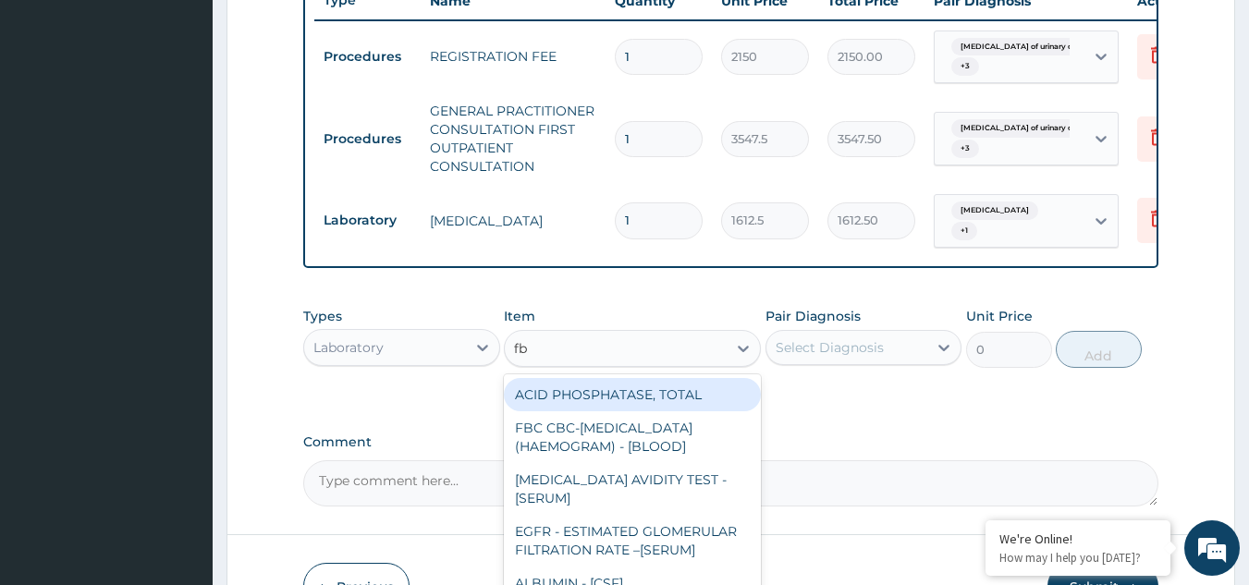
type input "fbc"
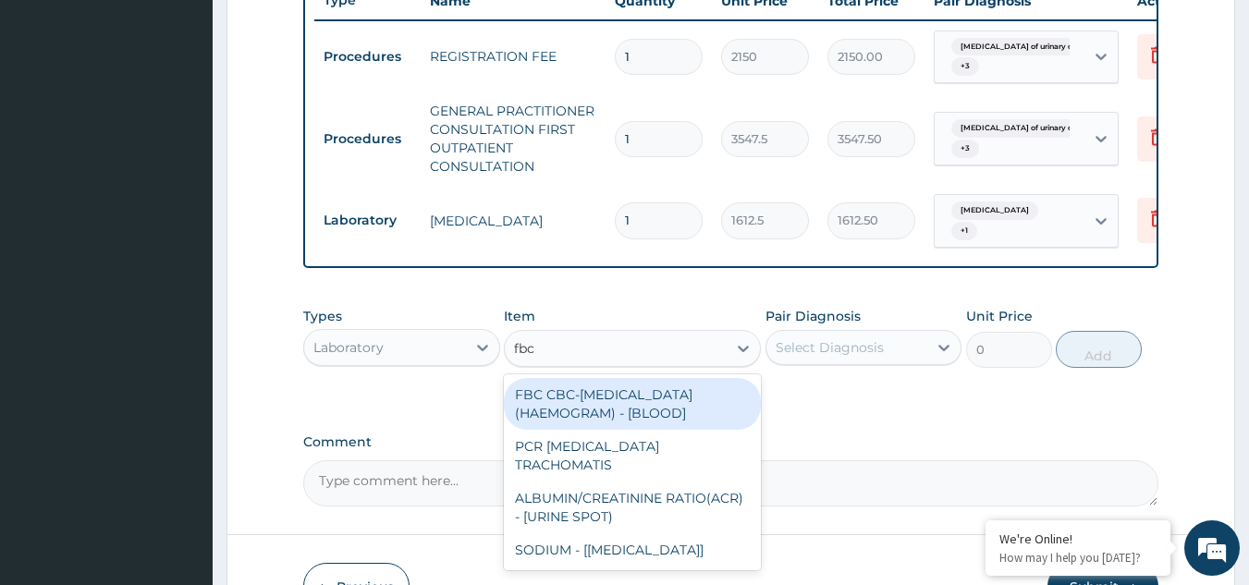
click at [627, 430] on div "FBC CBC-COMPLETE BLOOD COUNT (HAEMOGRAM) - [BLOOD]" at bounding box center [632, 404] width 257 height 52
type input "4300"
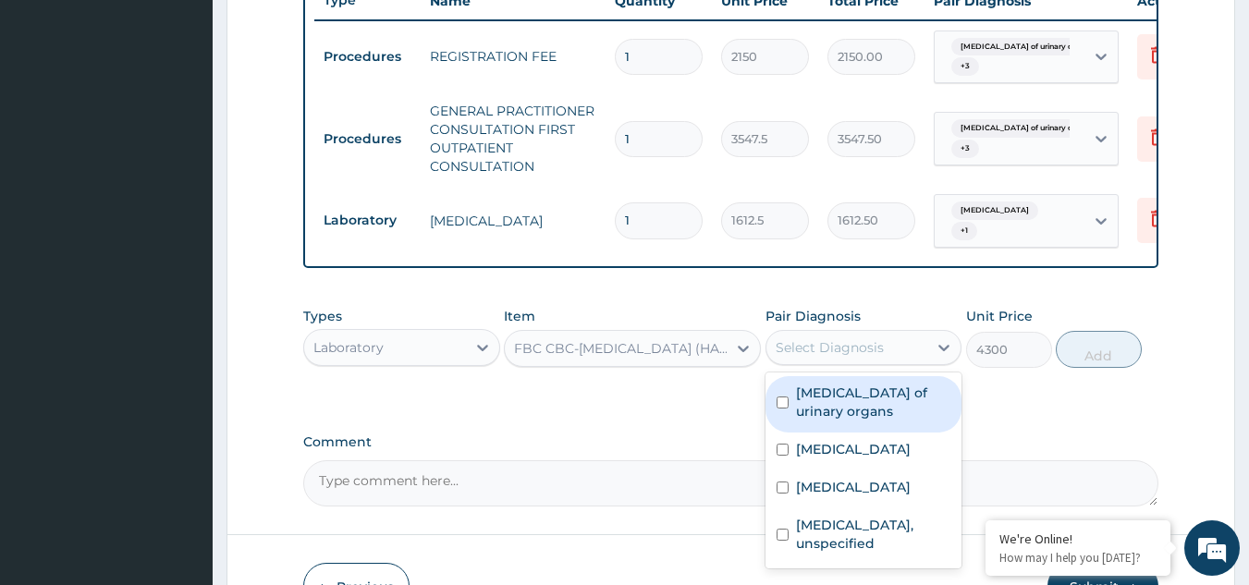
click at [913, 362] on div "Select Diagnosis" at bounding box center [847, 348] width 162 height 30
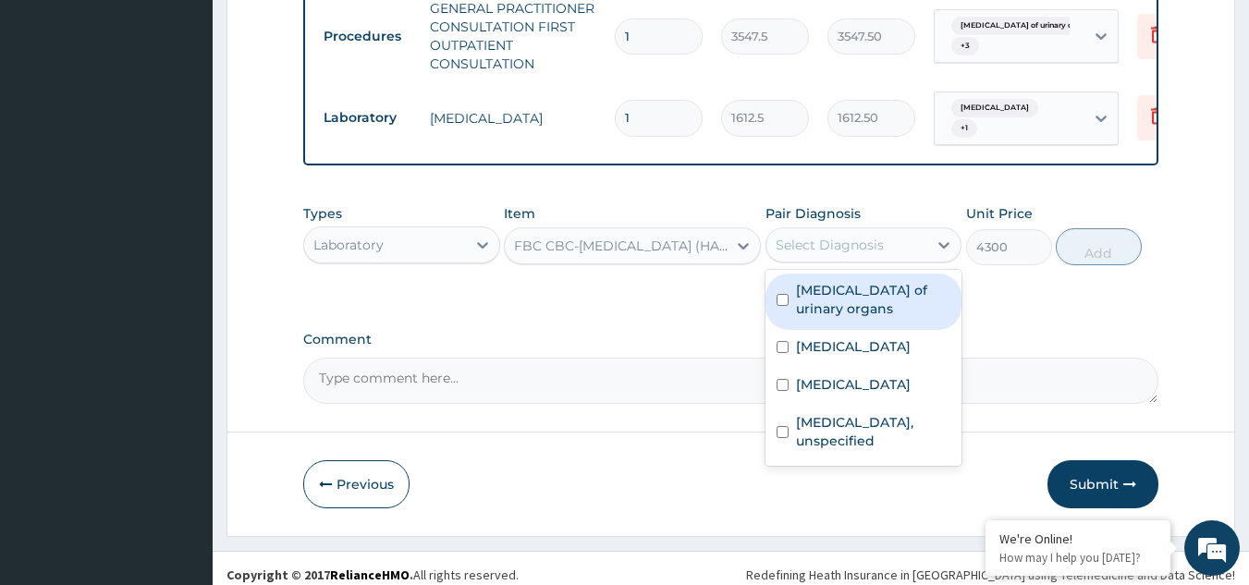
scroll to position [822, 0]
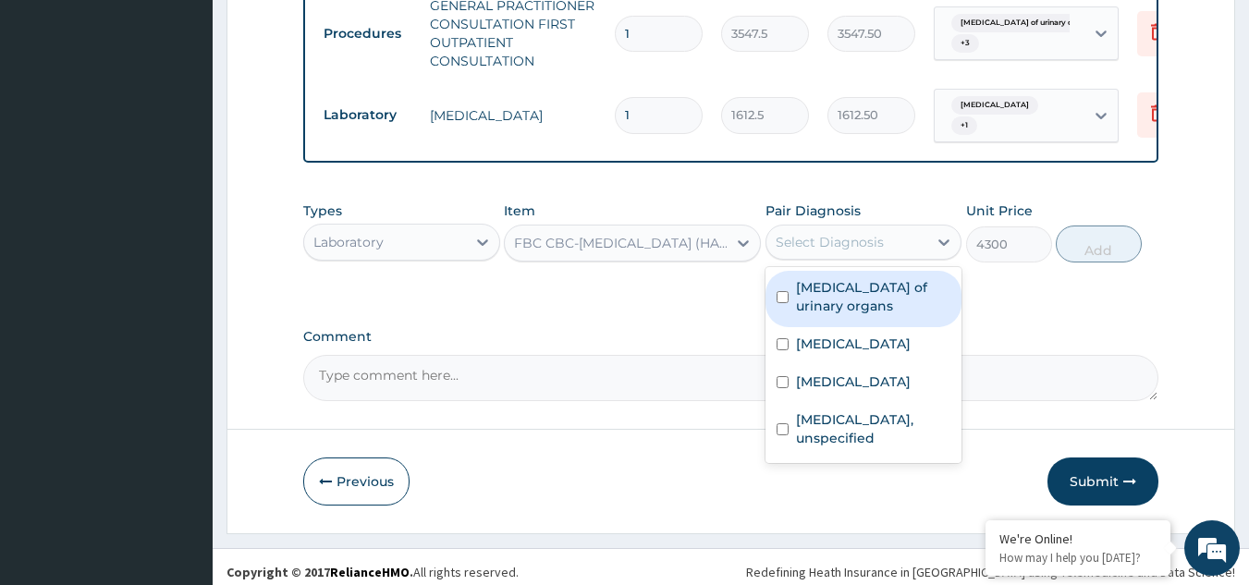
click at [799, 315] on label "Benign neoplasm of urinary organs" at bounding box center [873, 296] width 155 height 37
checkbox input "true"
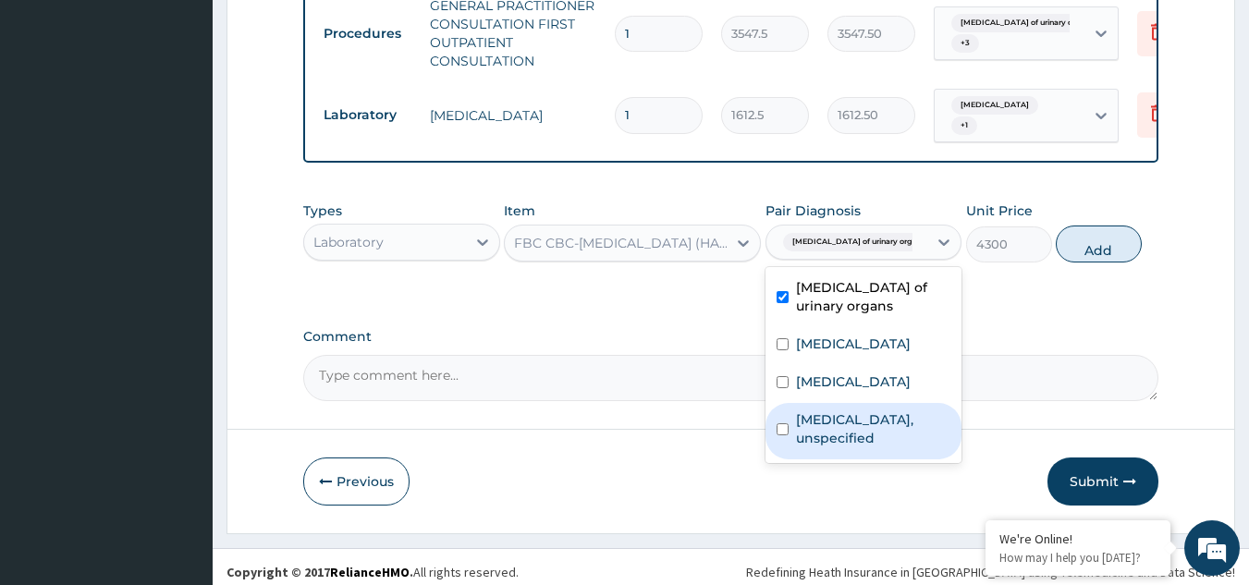
click at [793, 460] on div "Haemorrhoids, unspecified" at bounding box center [864, 431] width 197 height 56
checkbox input "true"
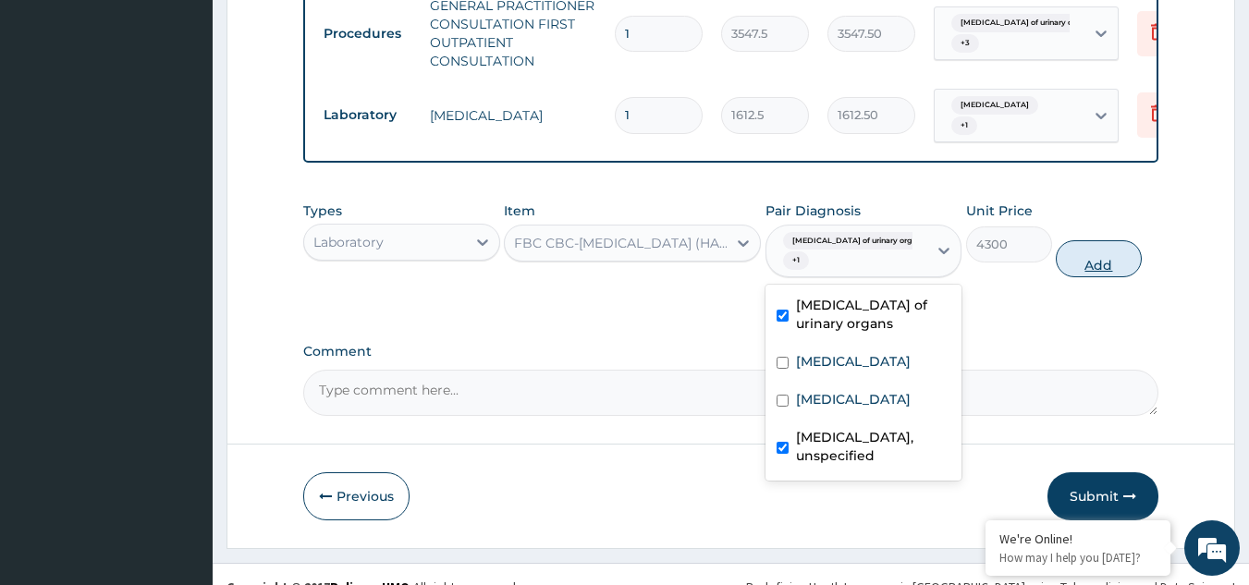
click at [1109, 277] on button "Add" at bounding box center [1099, 258] width 86 height 37
type input "0"
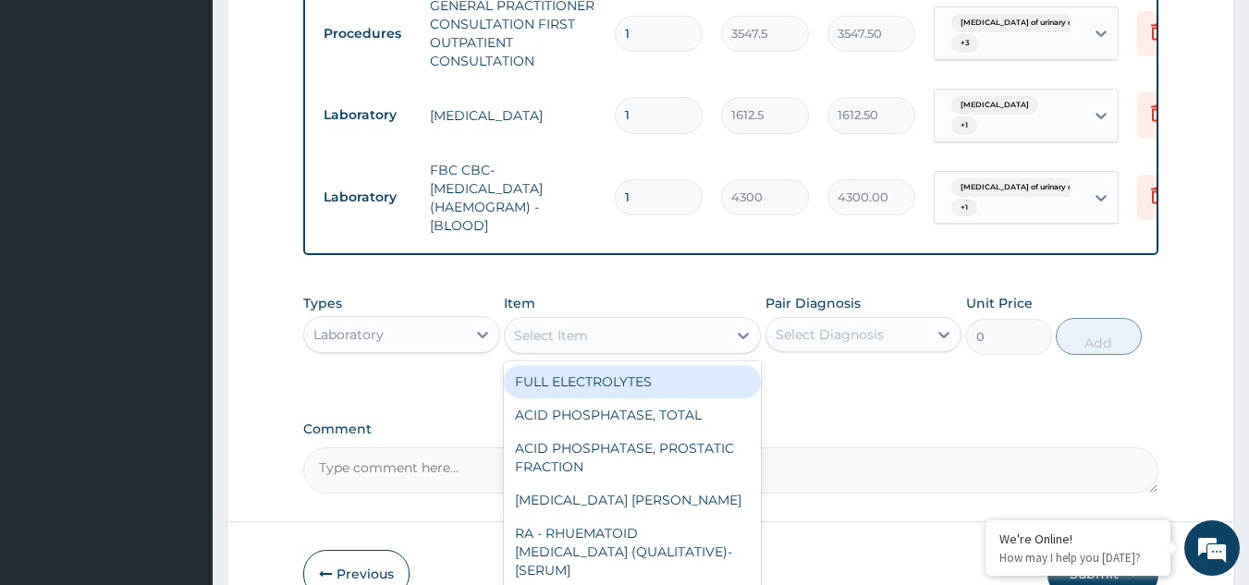
click at [612, 350] on div "Select Item" at bounding box center [616, 336] width 222 height 30
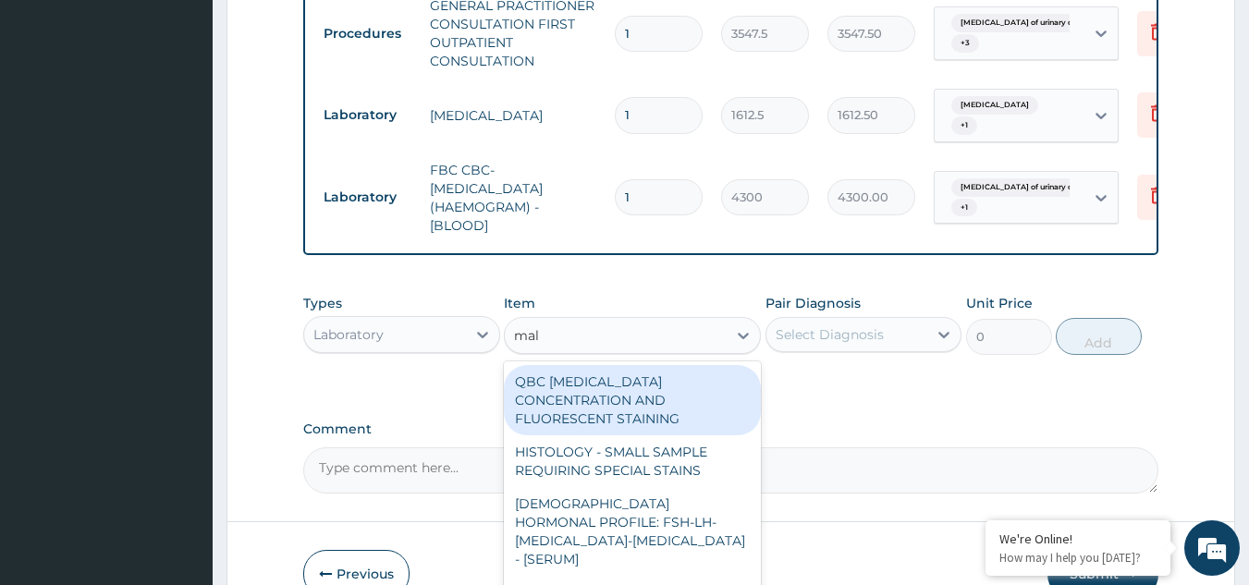
type input "mala"
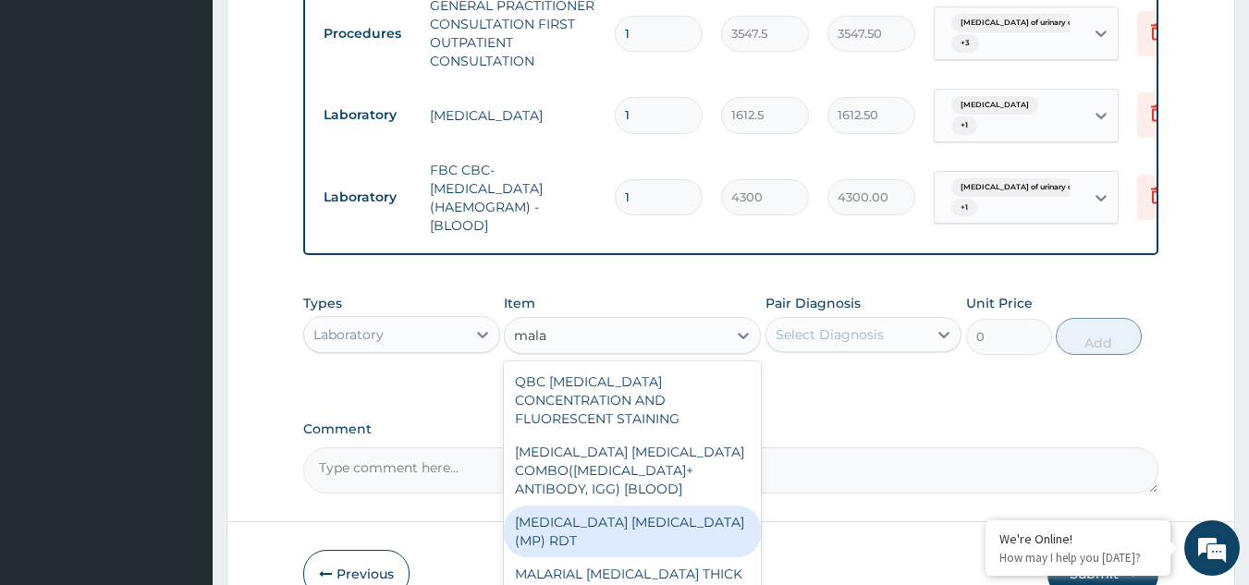
click at [610, 556] on div "MALARIA PARASITE (MP) RDT" at bounding box center [632, 532] width 257 height 52
type input "1612.5"
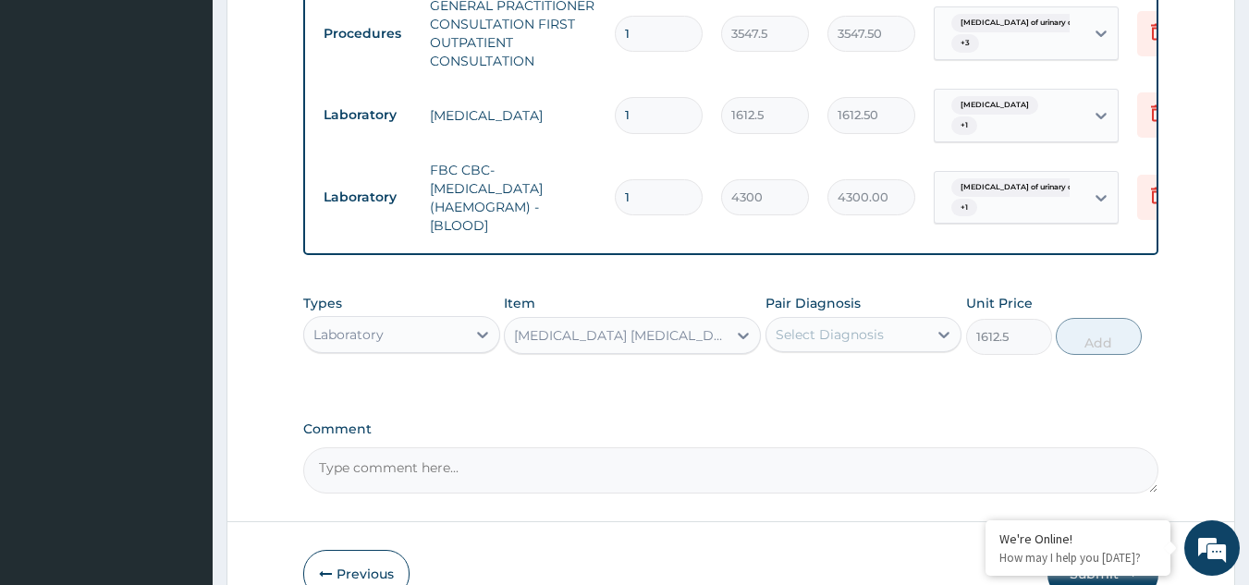
click at [901, 350] on div "Select Diagnosis" at bounding box center [847, 335] width 162 height 30
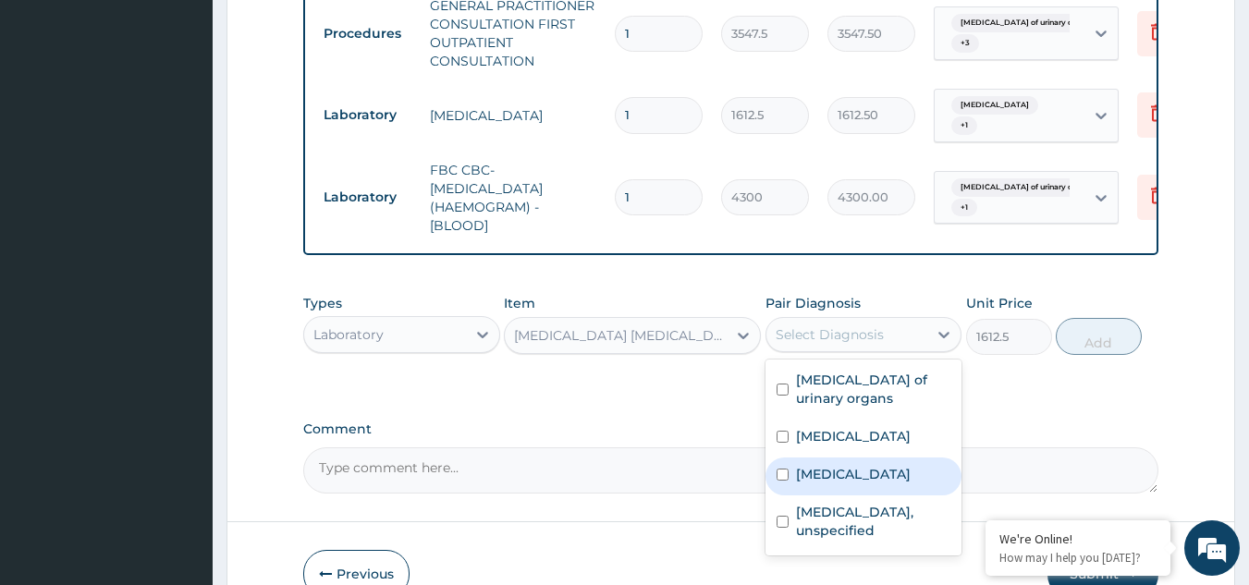
click at [911, 484] on label "Plasmodium malariae malaria without complication" at bounding box center [853, 474] width 115 height 18
checkbox input "true"
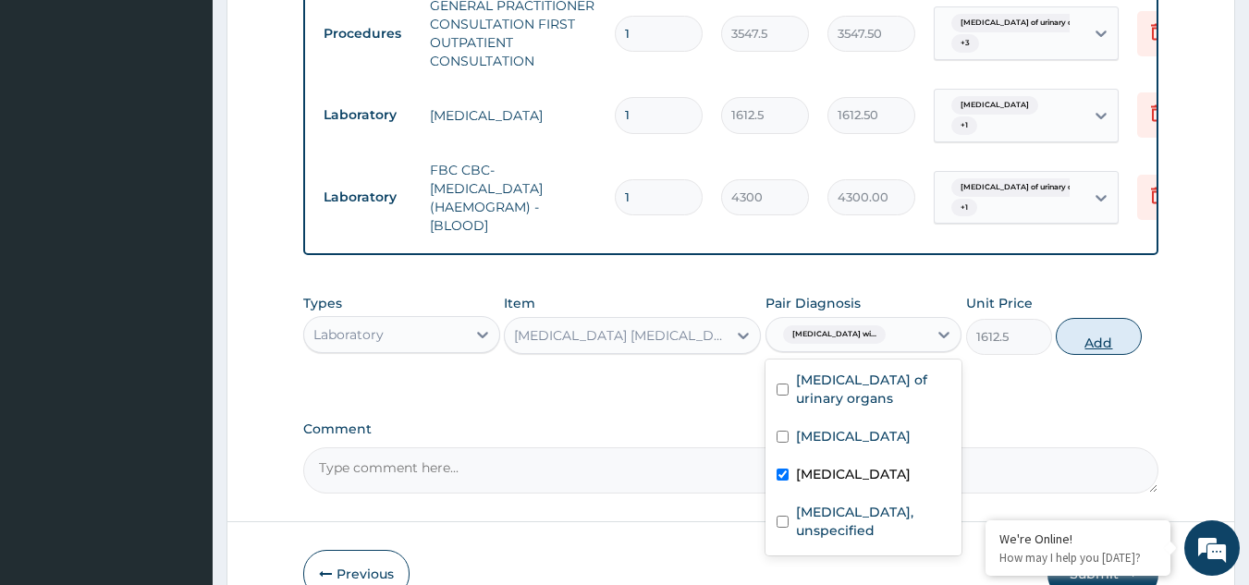
click at [1110, 355] on button "Add" at bounding box center [1099, 336] width 86 height 37
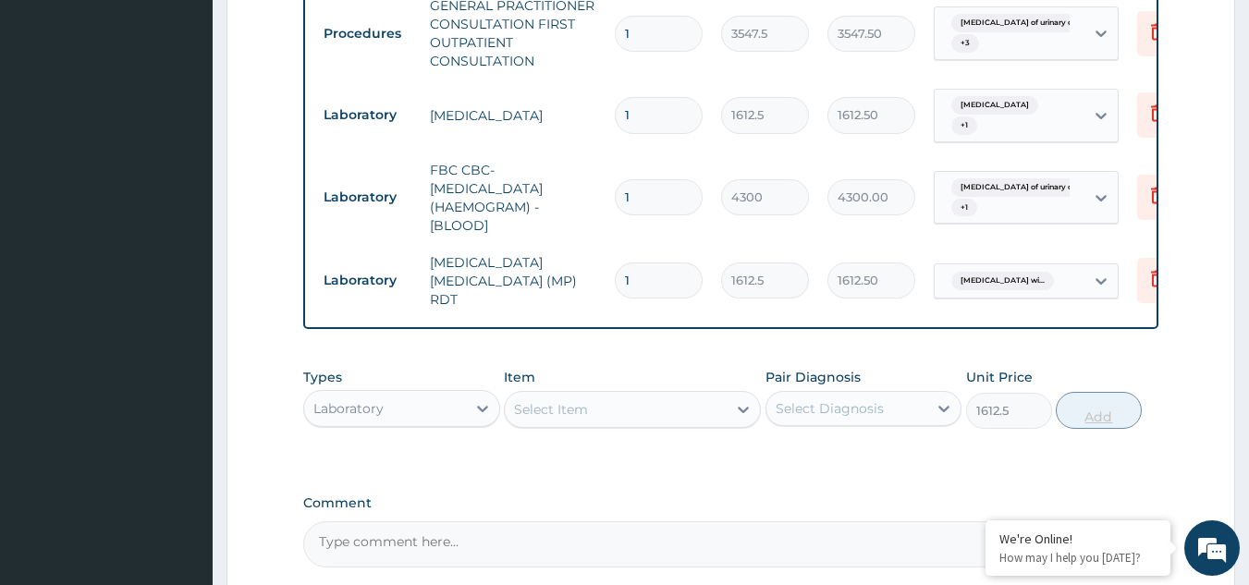
type input "0"
click at [372, 418] on div "Laboratory" at bounding box center [348, 408] width 70 height 18
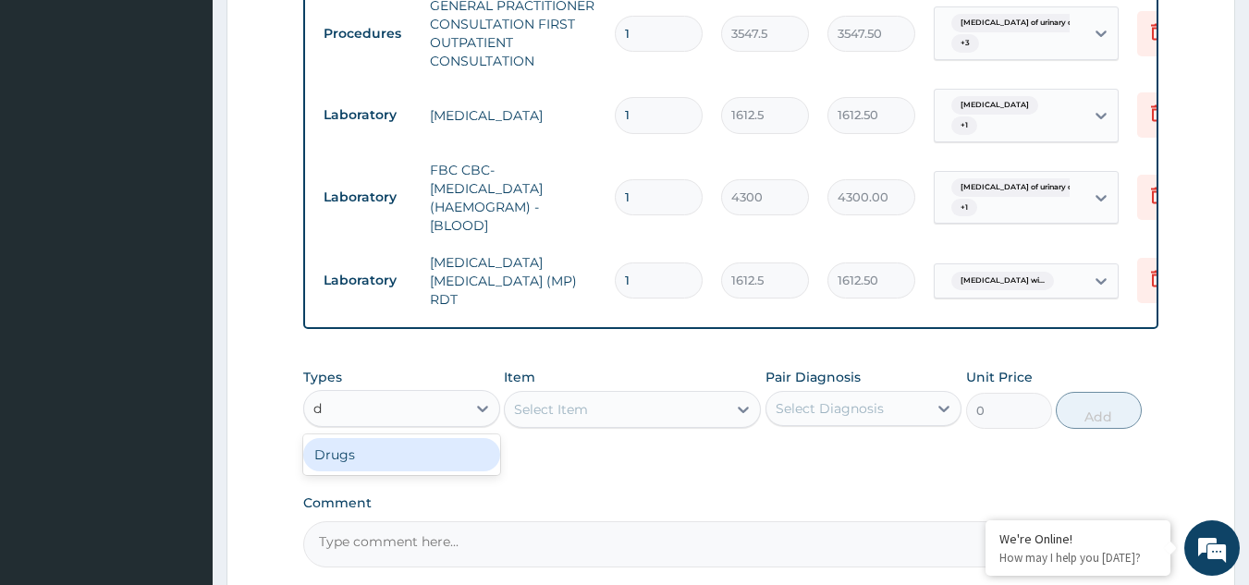
type input "dr"
click at [387, 472] on div "Drugs" at bounding box center [401, 454] width 197 height 33
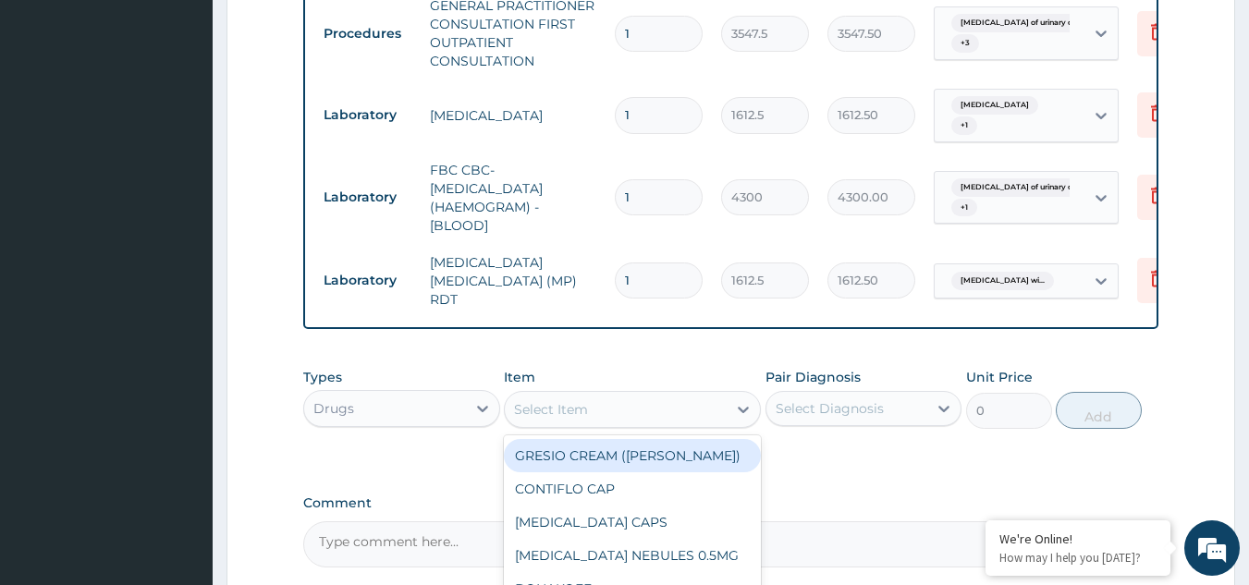
click at [630, 424] on div "Select Item" at bounding box center [616, 410] width 222 height 30
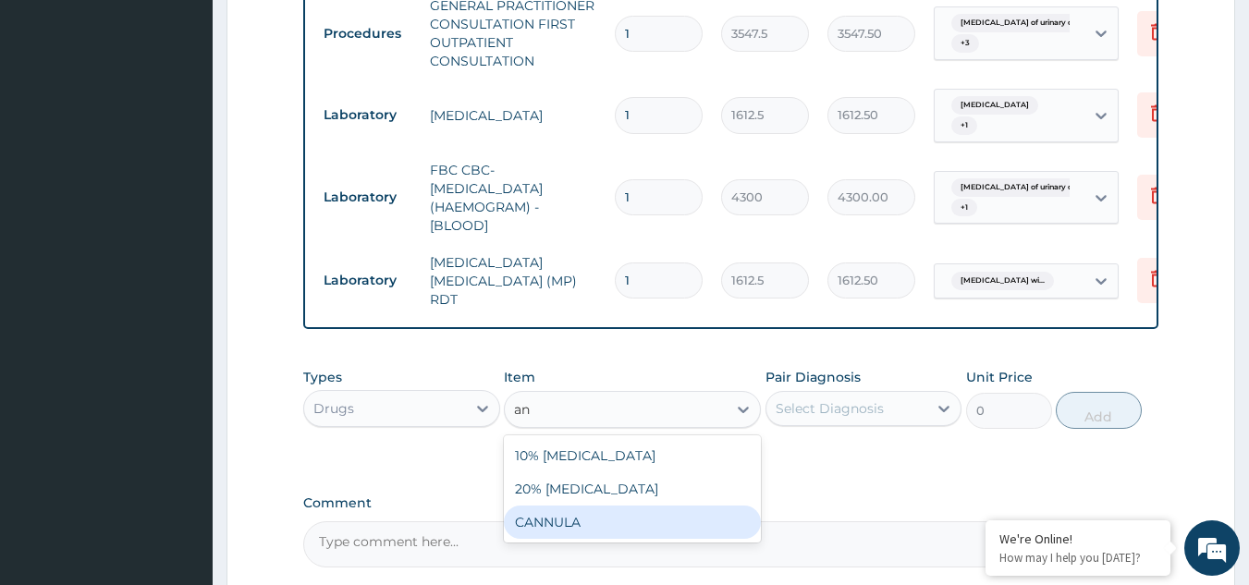
type input "a"
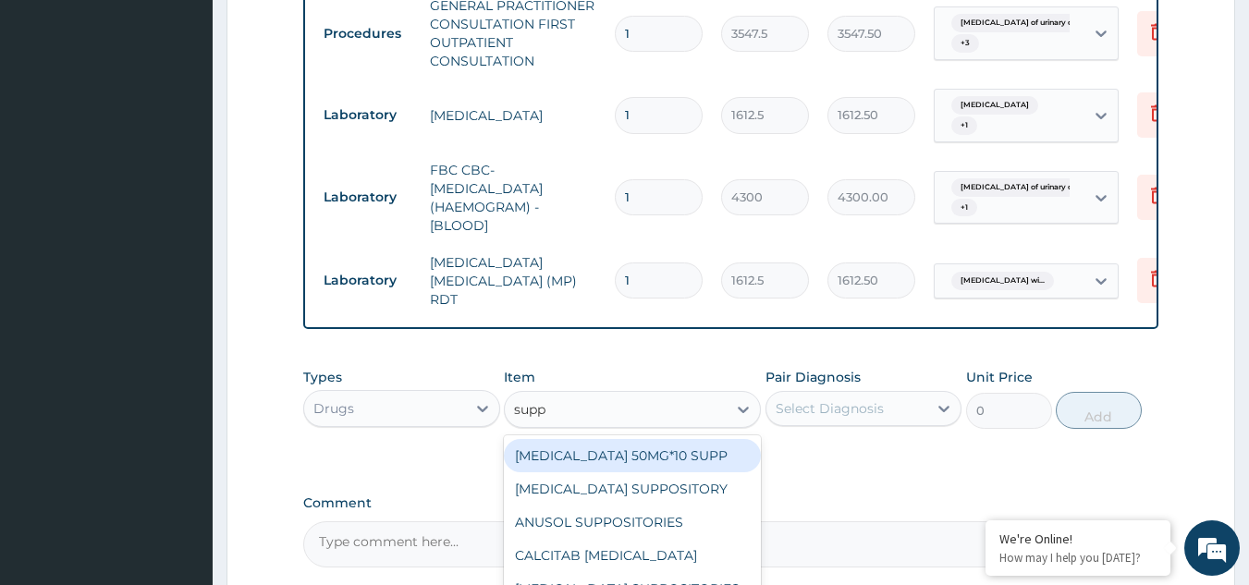
type input "suppo"
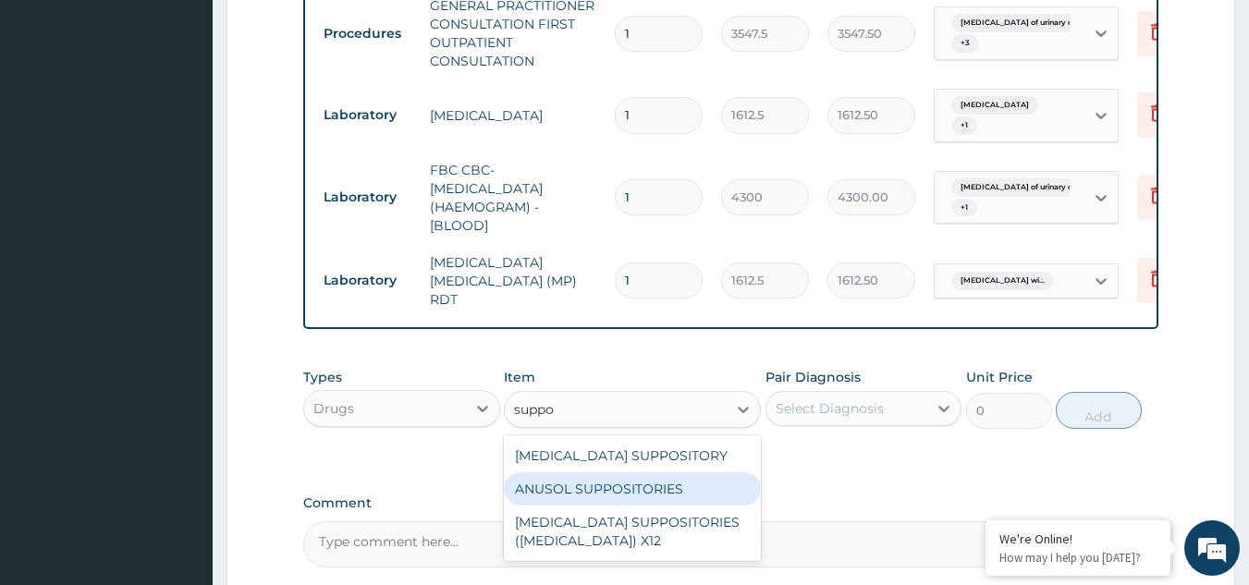
click at [617, 506] on div "ANUSOL SUPPOSITORIES" at bounding box center [632, 488] width 257 height 33
type input "236.5"
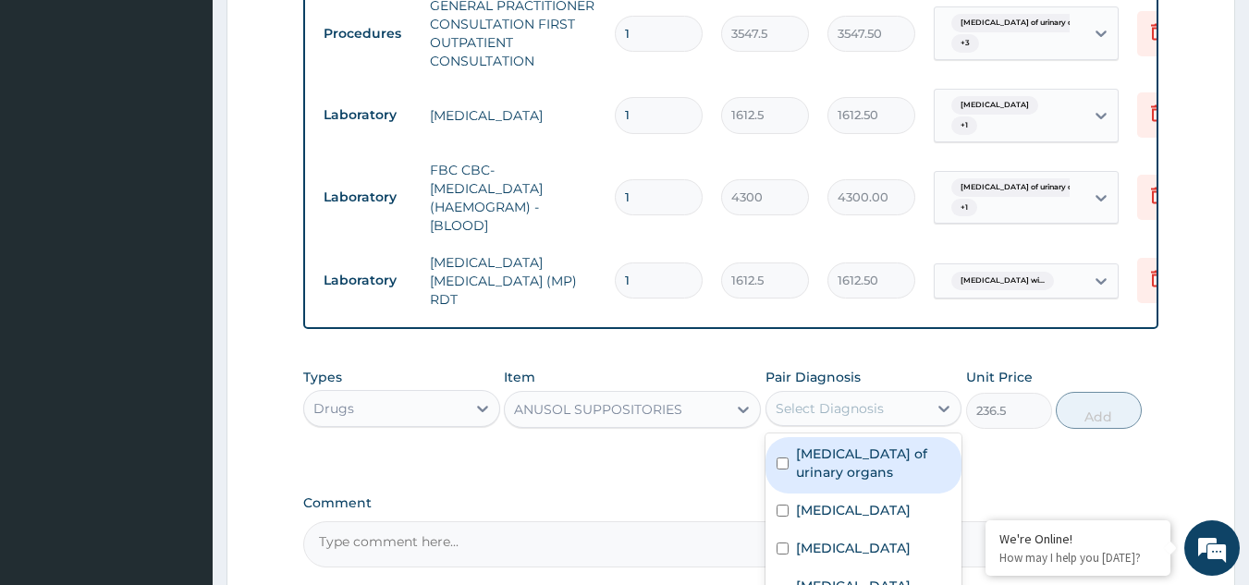
click at [867, 418] on div "Select Diagnosis" at bounding box center [830, 408] width 108 height 18
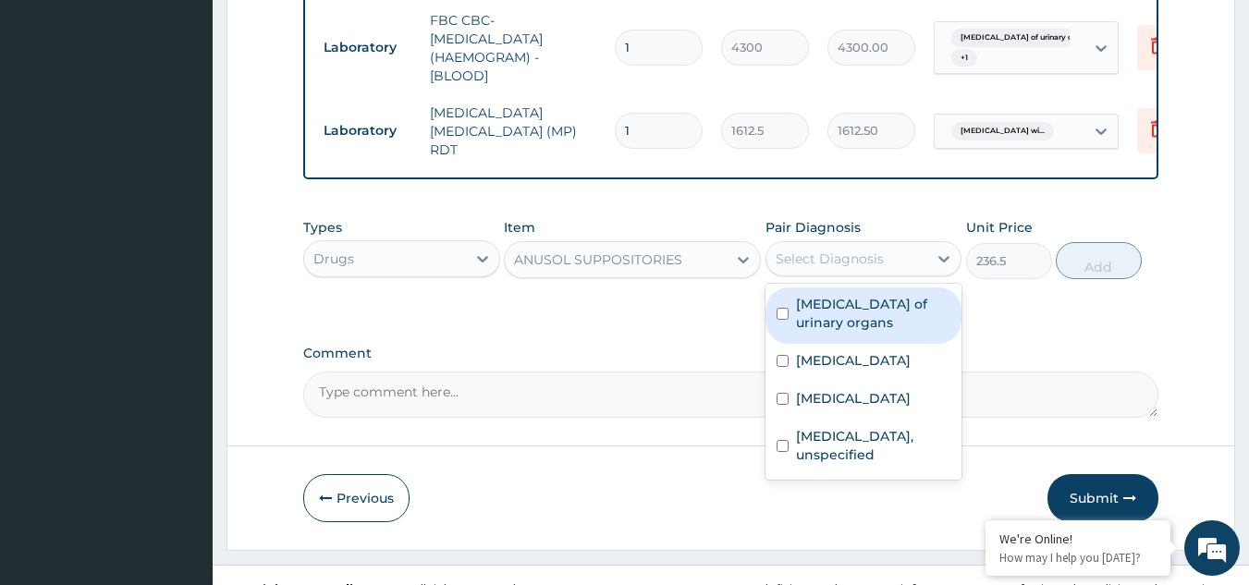
scroll to position [1037, 0]
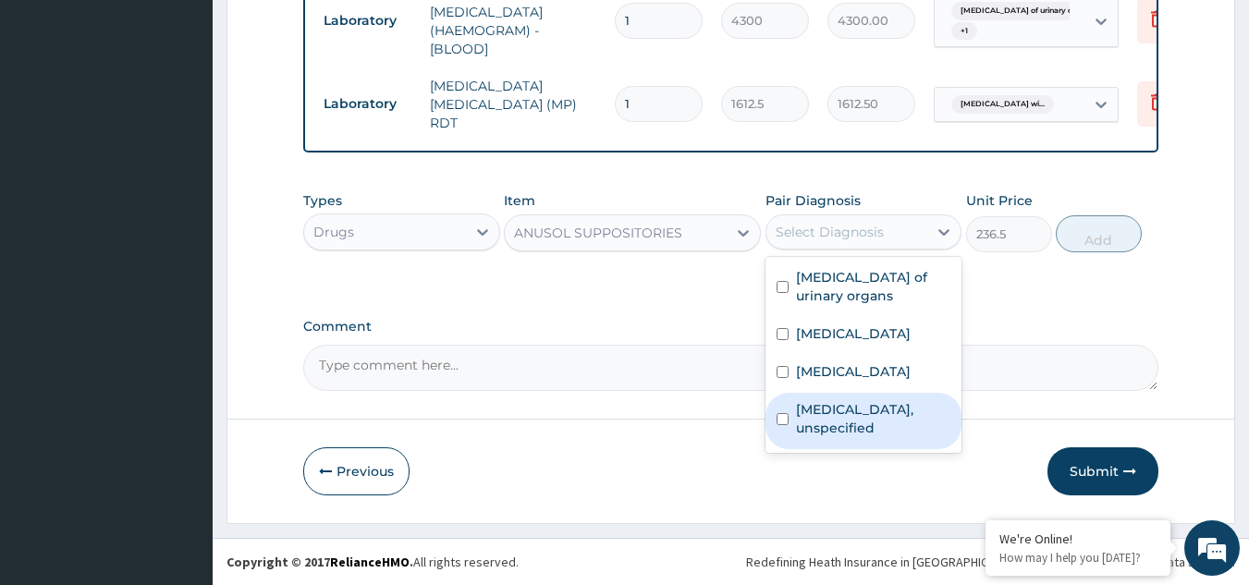
click at [832, 437] on label "Haemorrhoids, unspecified" at bounding box center [873, 418] width 155 height 37
checkbox input "true"
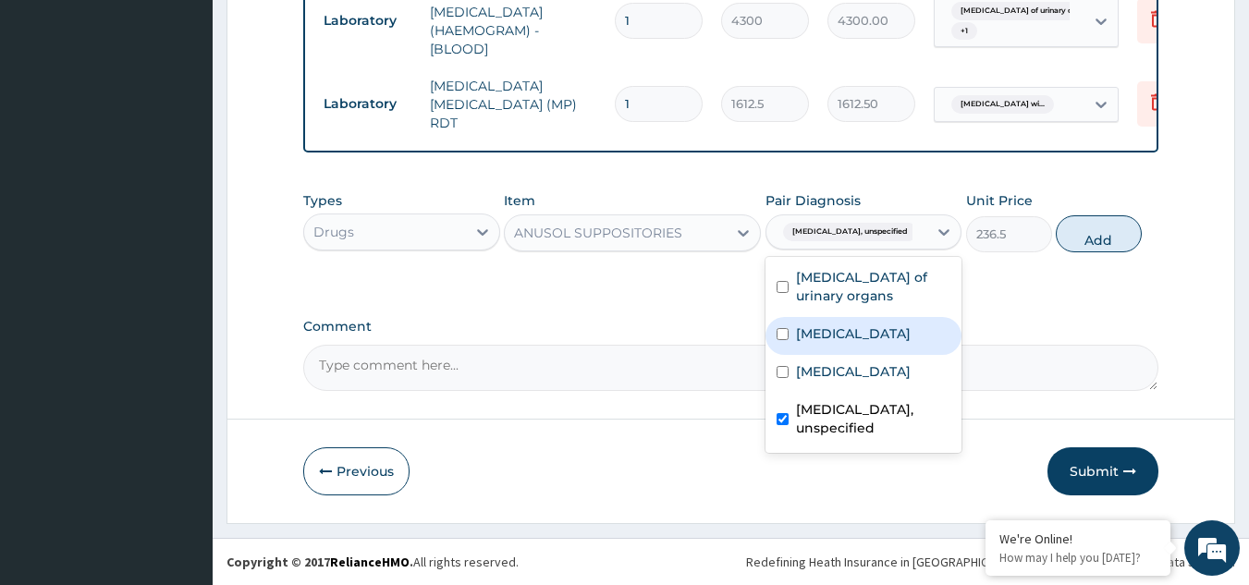
click at [895, 349] on div "Hyperplasia of prostate" at bounding box center [864, 336] width 197 height 38
checkbox input "true"
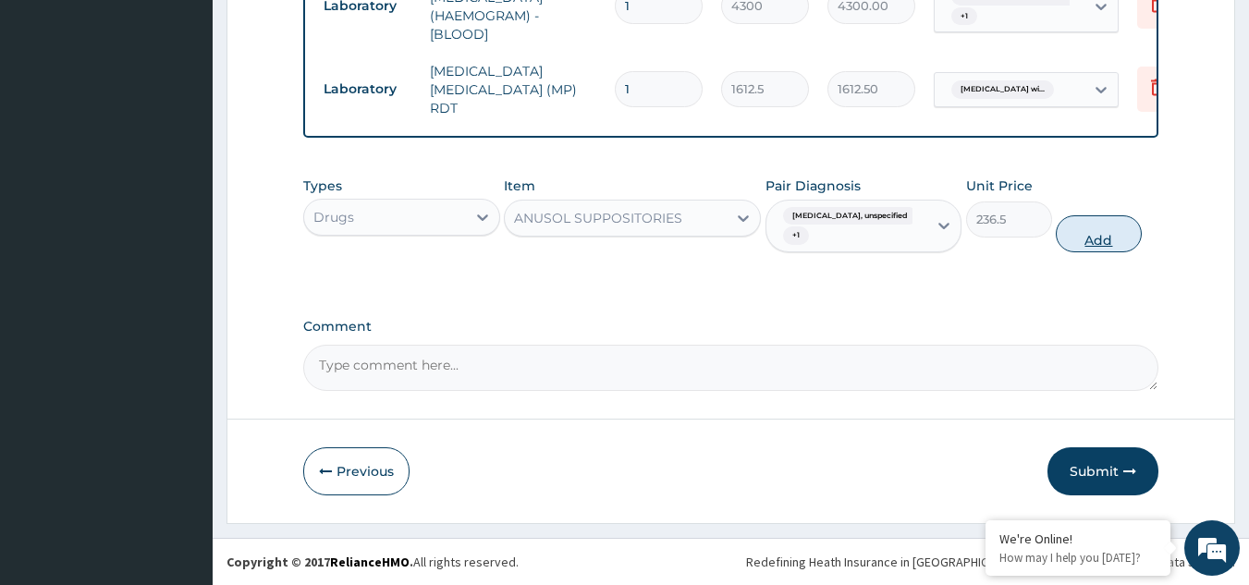
click at [1099, 247] on button "Add" at bounding box center [1099, 233] width 86 height 37
type input "0"
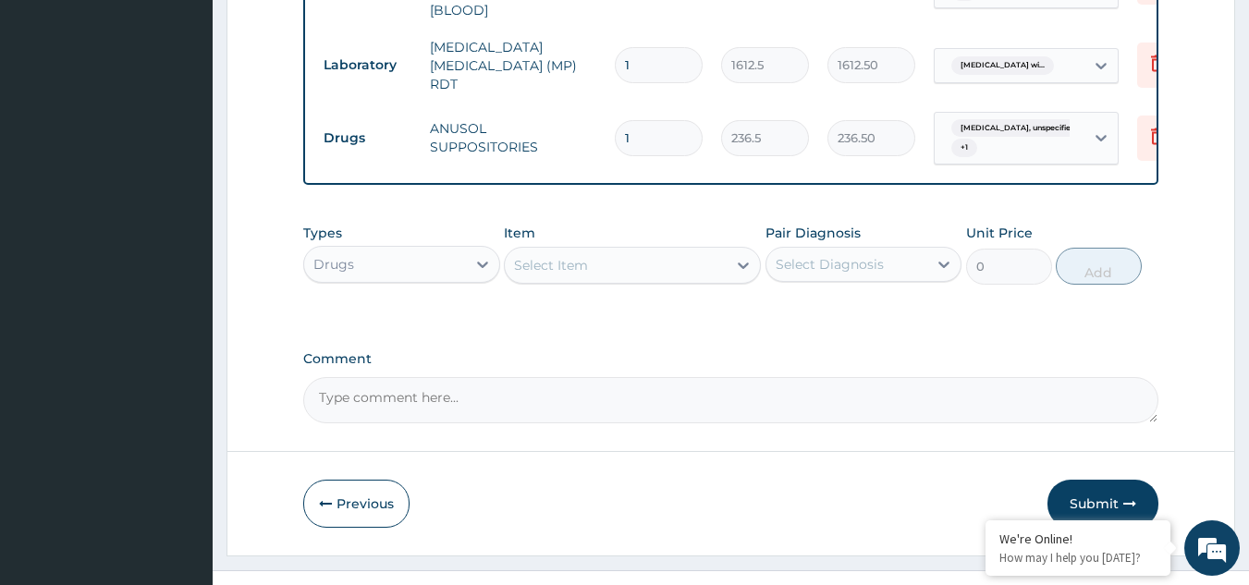
type input "0.00"
type input "5"
type input "1182.50"
type input "5"
click at [621, 280] on div "Select Item" at bounding box center [616, 266] width 222 height 30
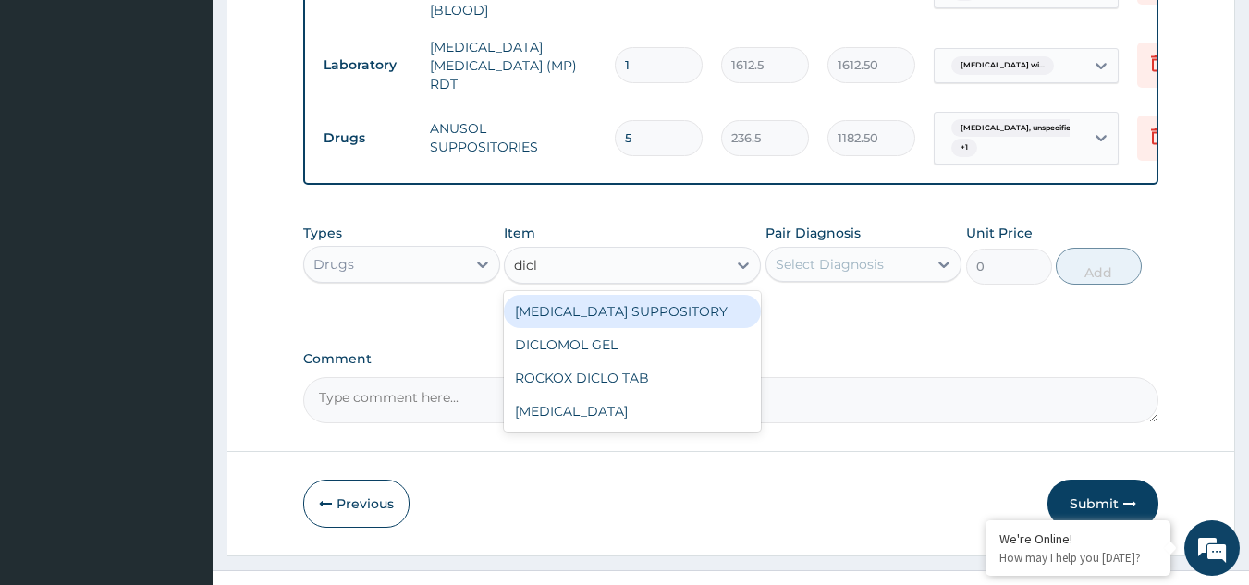
type input "diclo"
click at [607, 328] on div "DICLOFENAC SUPPOSITORY" at bounding box center [632, 311] width 257 height 33
type input "118.25"
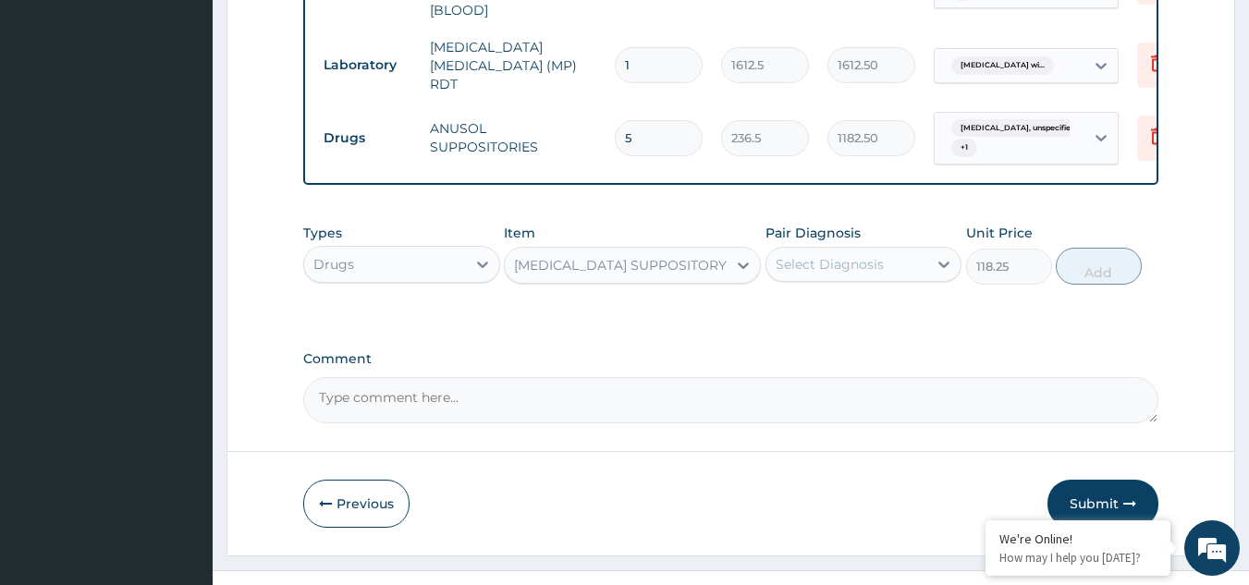
click at [620, 275] on div "DICLOFENAC SUPPOSITORY" at bounding box center [620, 265] width 213 height 18
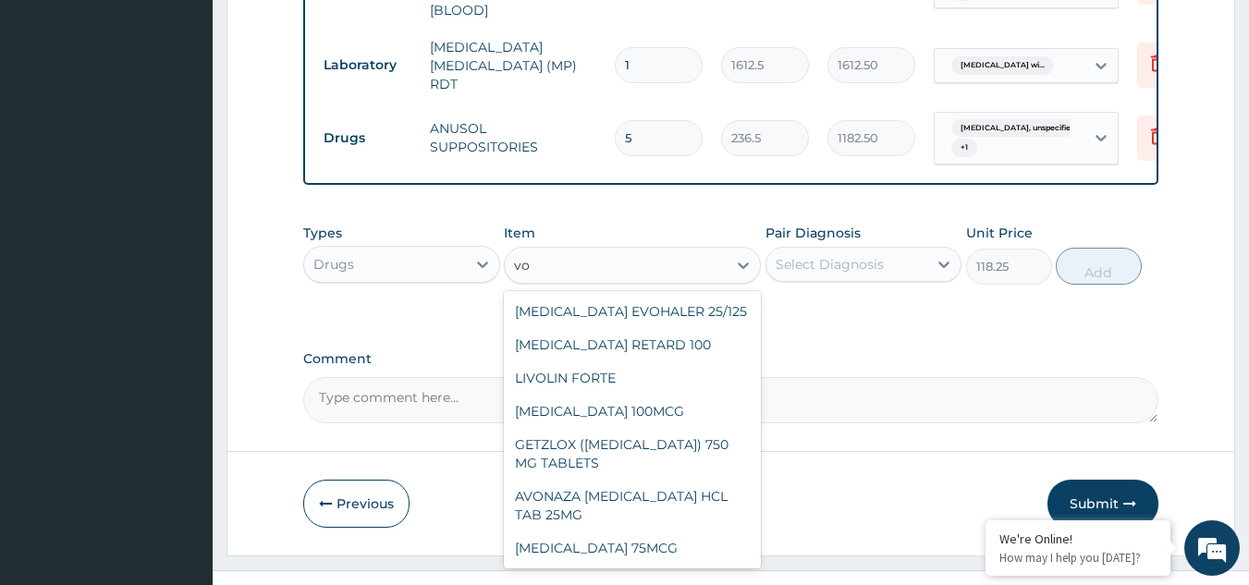
scroll to position [0, 0]
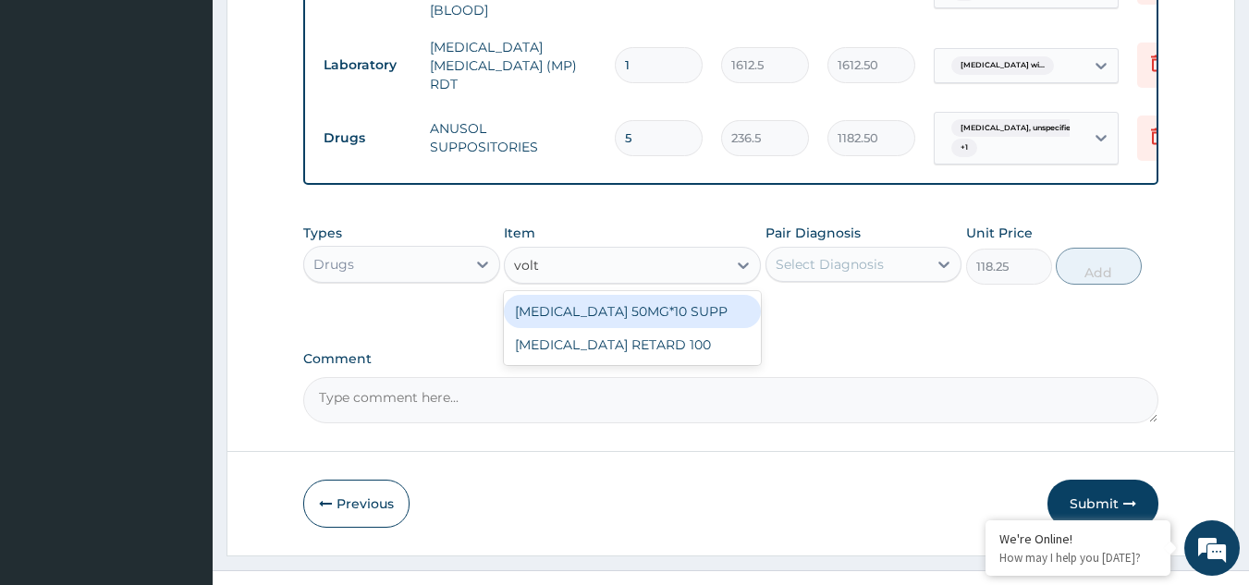
type input "volta"
click at [620, 328] on div "VOLTAREN 50MG*10 SUPP" at bounding box center [632, 311] width 257 height 33
type input "591.25"
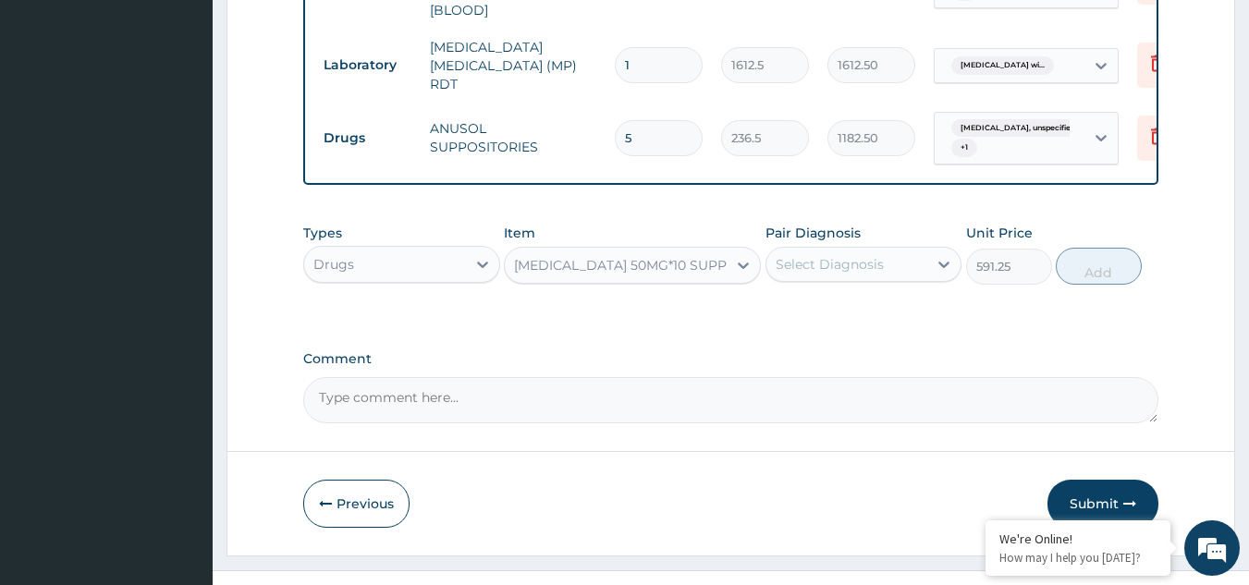
click at [842, 274] on div "Select Diagnosis" at bounding box center [830, 264] width 108 height 18
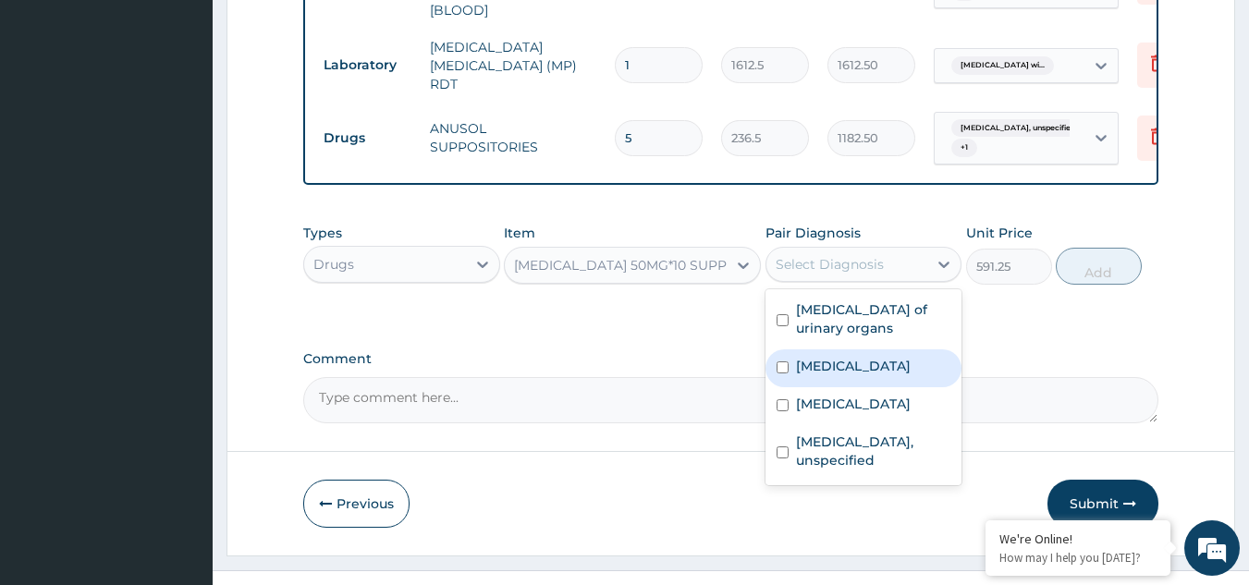
click at [842, 375] on label "Hyperplasia of prostate" at bounding box center [853, 366] width 115 height 18
checkbox input "true"
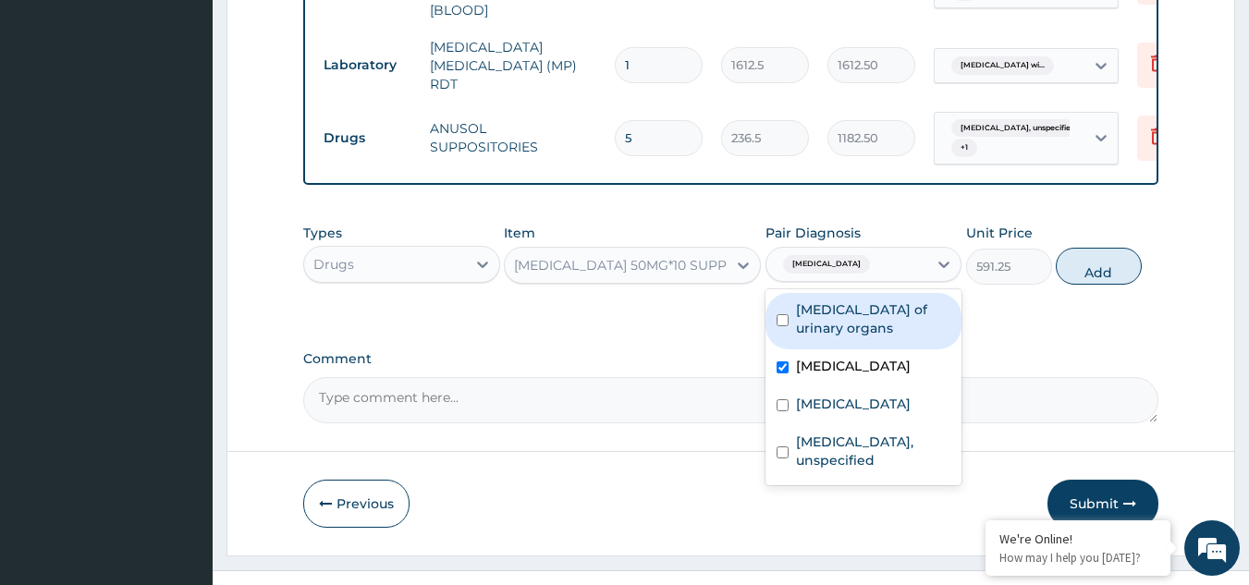
click at [852, 337] on label "Benign neoplasm of urinary organs" at bounding box center [873, 318] width 155 height 37
checkbox input "true"
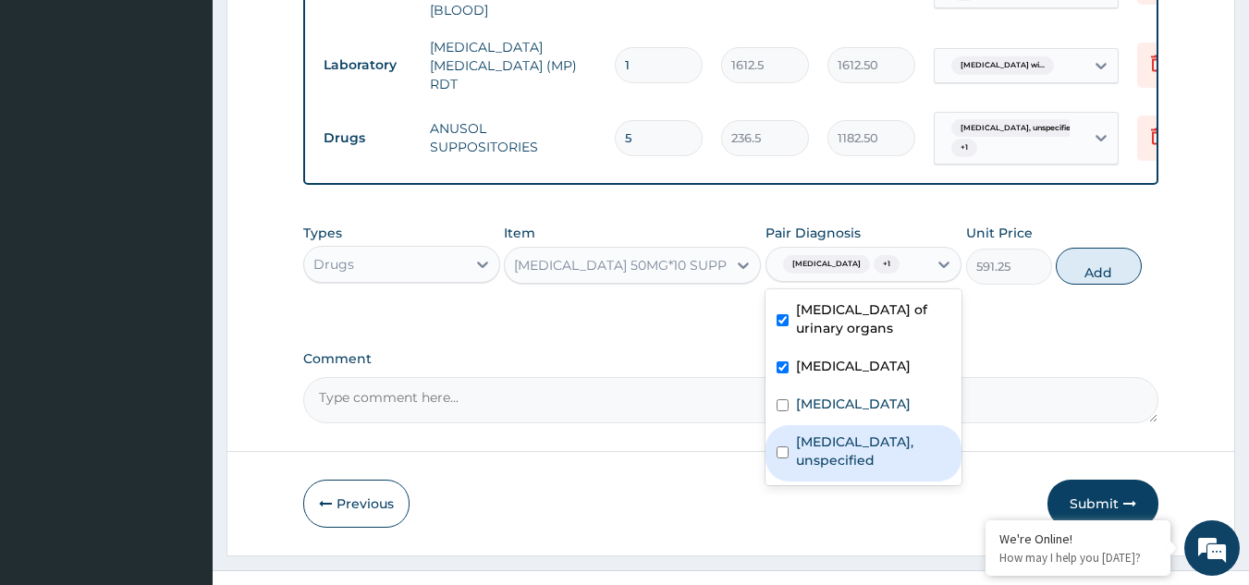
click at [850, 470] on label "Haemorrhoids, unspecified" at bounding box center [873, 451] width 155 height 37
checkbox input "true"
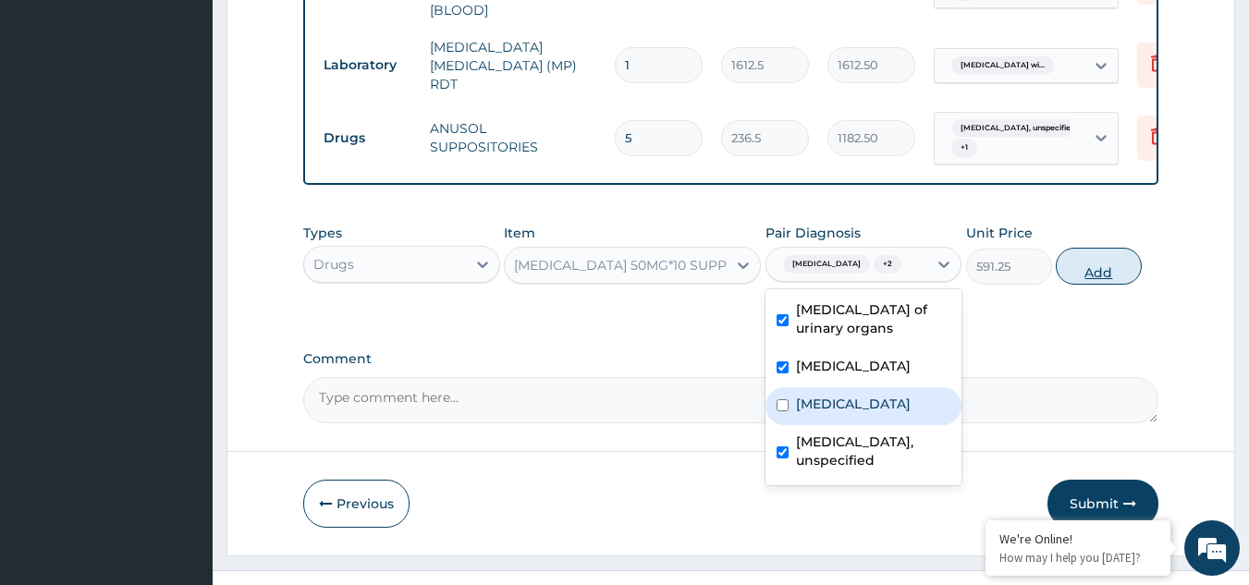
click at [1106, 285] on button "Add" at bounding box center [1099, 266] width 86 height 37
type input "0"
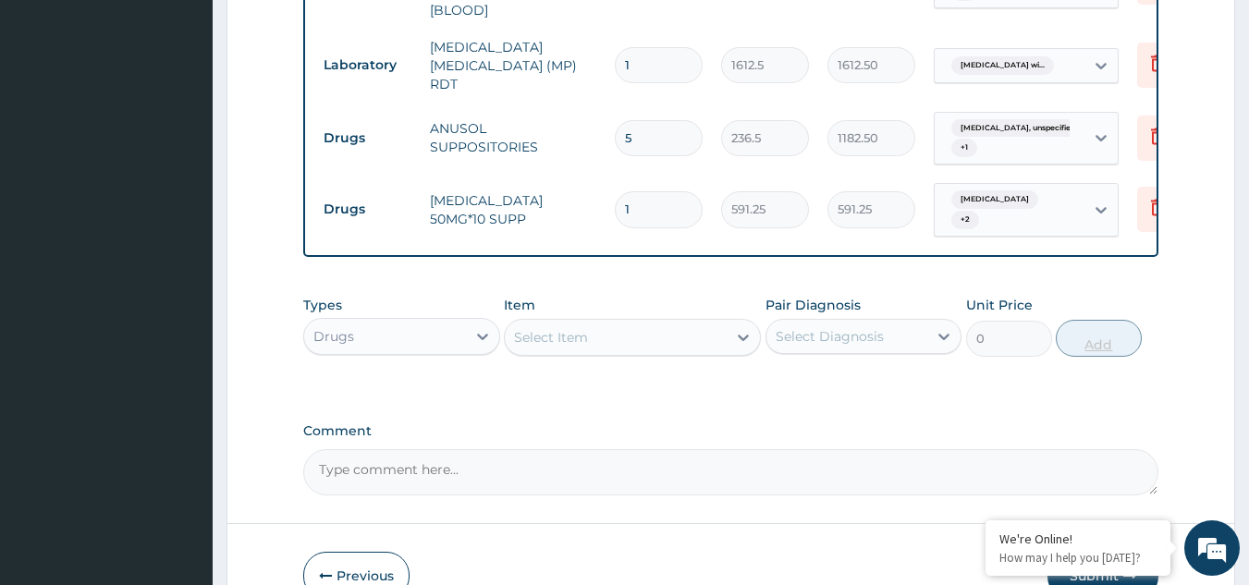
type input "0.00"
type input "5"
type input "2956.25"
type input "5"
click at [586, 347] on div "Select Item" at bounding box center [551, 337] width 74 height 18
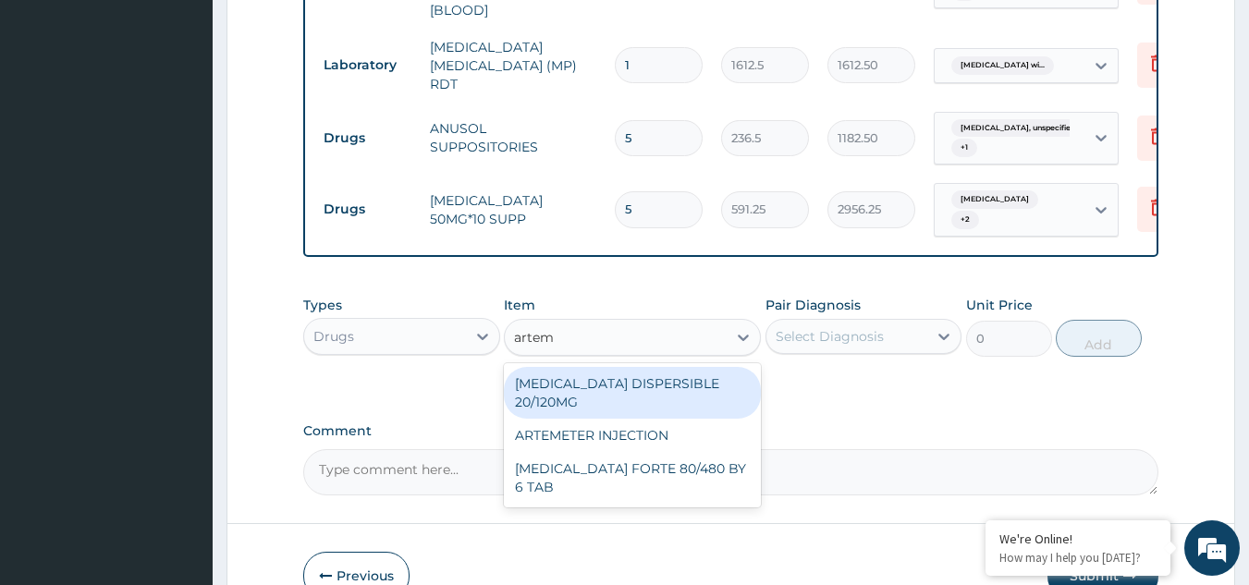
type input "arteme"
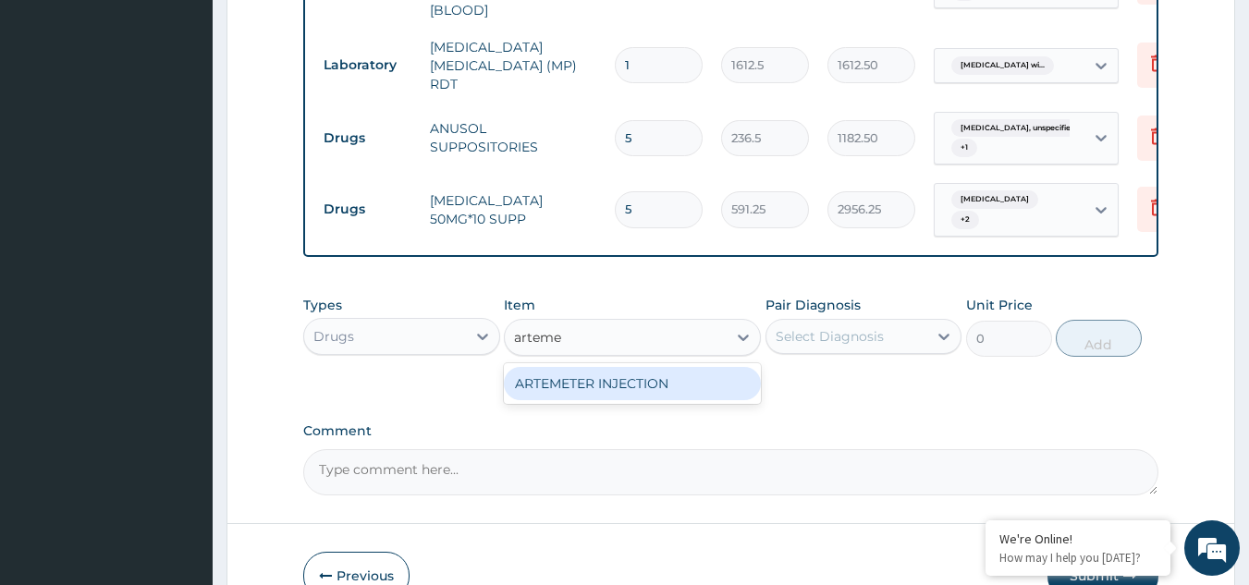
click at [603, 400] on div "ARTEMETER INJECTION" at bounding box center [632, 383] width 257 height 33
type input "946"
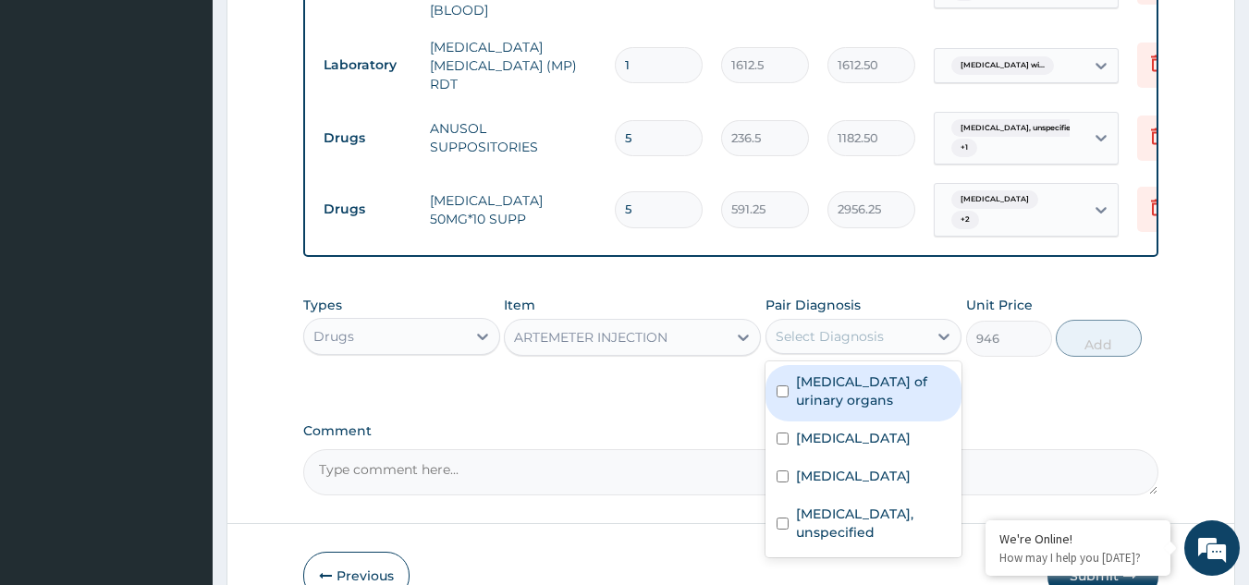
click at [866, 351] on div "Select Diagnosis" at bounding box center [847, 337] width 162 height 30
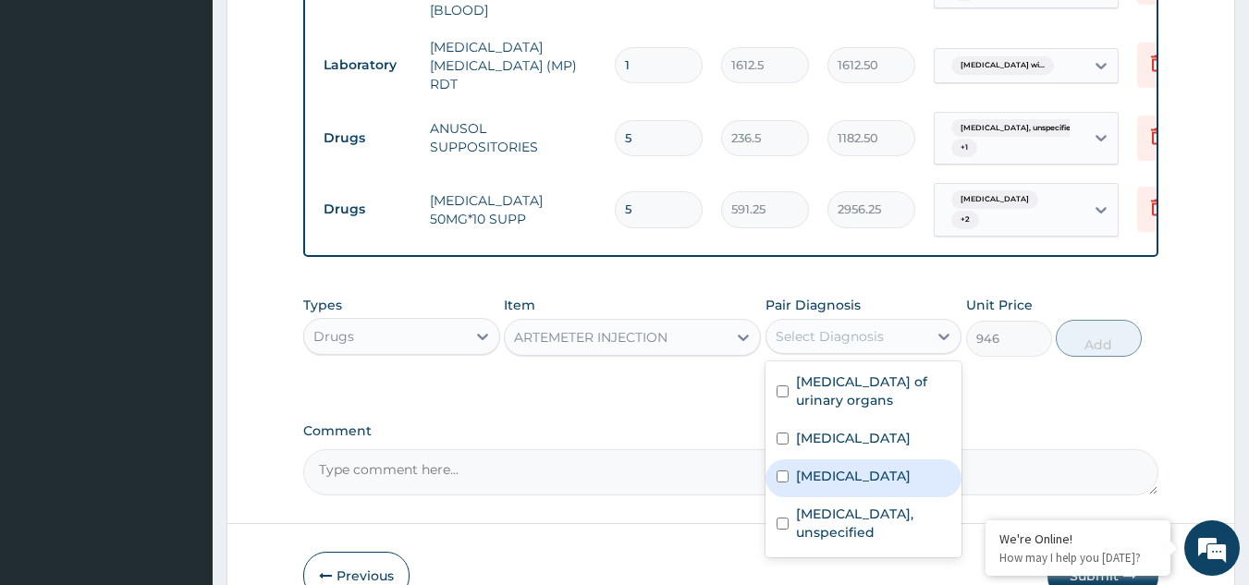
click at [854, 485] on label "Plasmodium malariae malaria without complication" at bounding box center [853, 476] width 115 height 18
checkbox input "true"
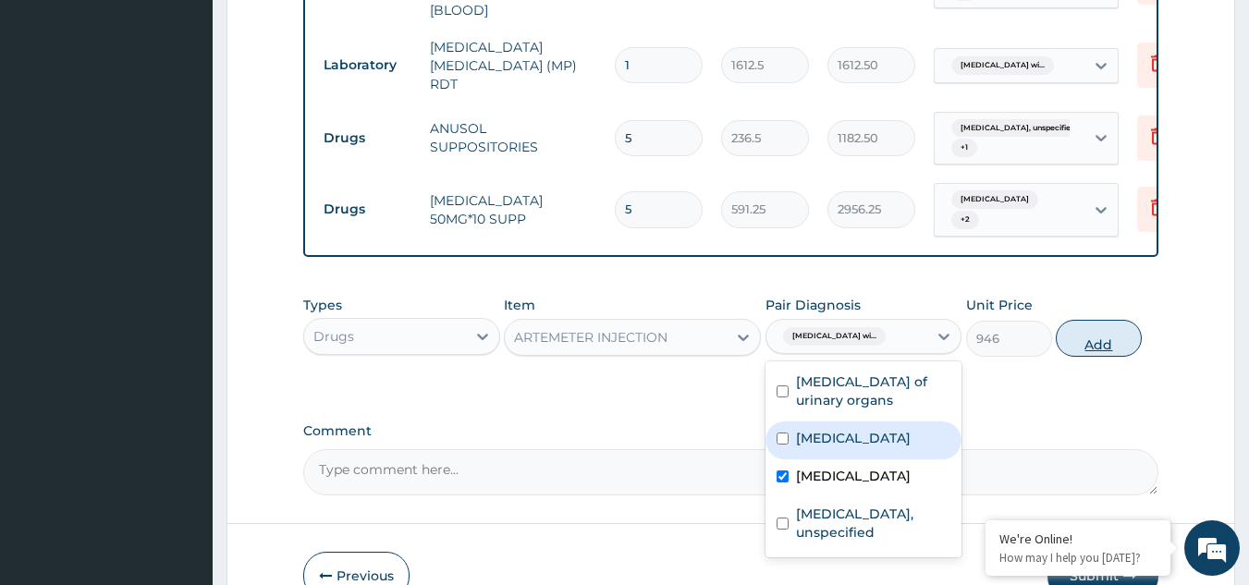
click at [1100, 357] on button "Add" at bounding box center [1099, 338] width 86 height 37
type input "0"
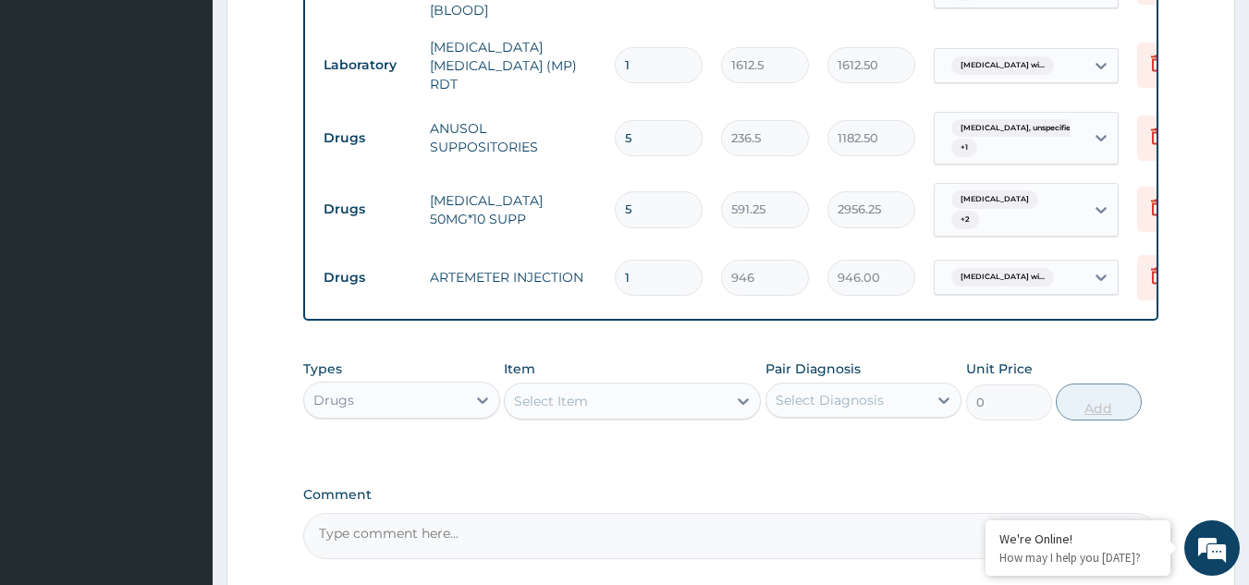
type input "0.00"
type input "6"
type input "5676.00"
type input "6"
click at [558, 411] on div "Select Item" at bounding box center [551, 401] width 74 height 18
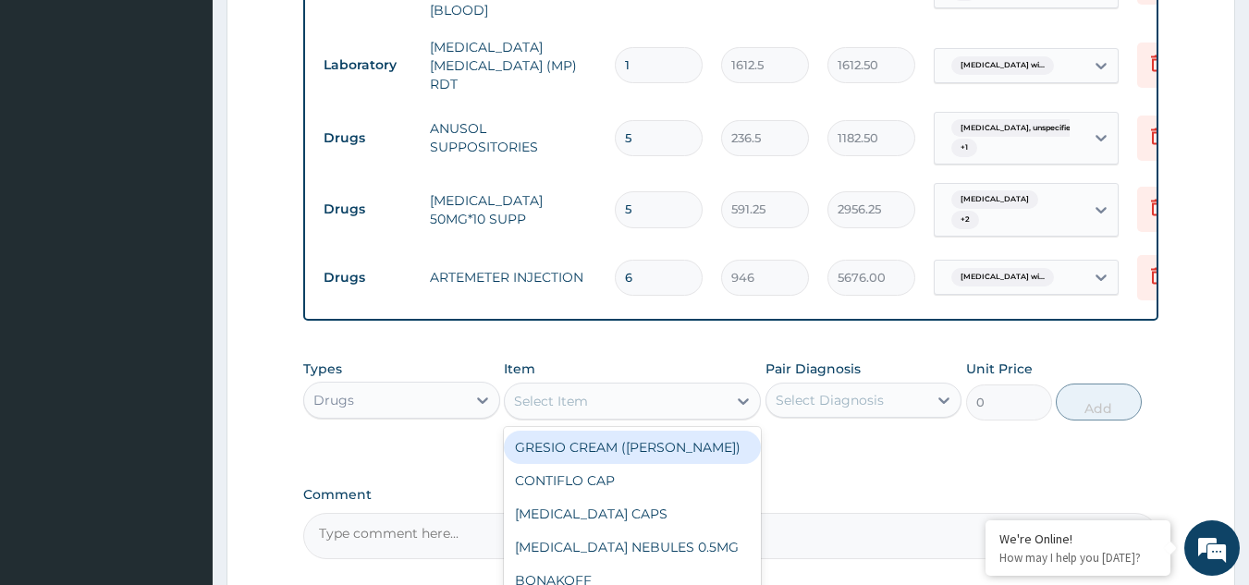
type input "p"
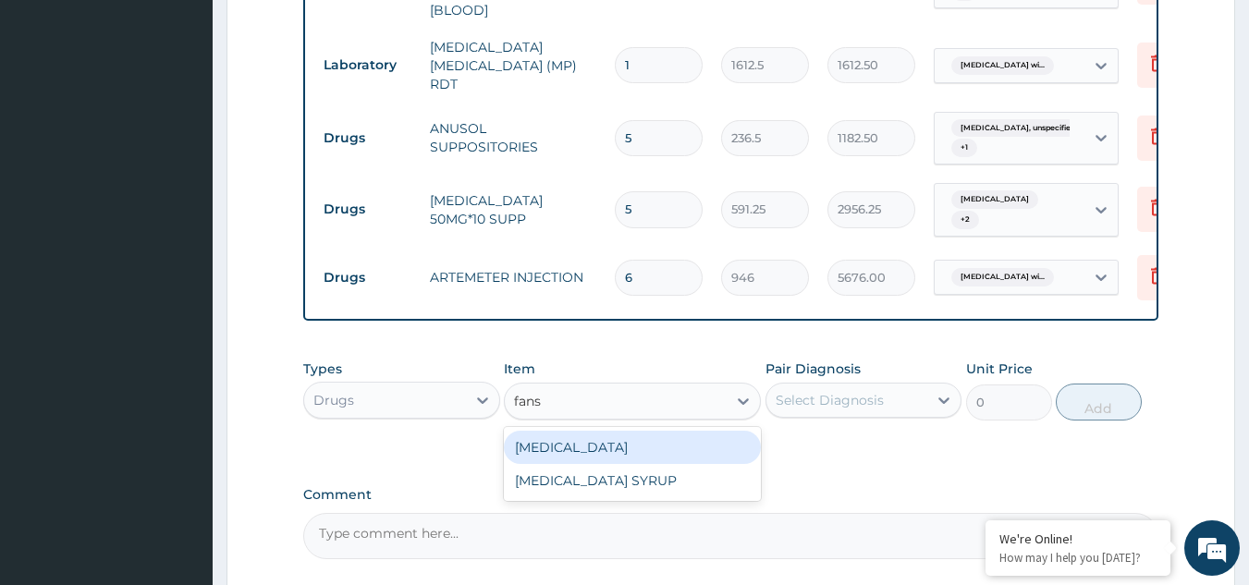
type input "fansi"
click at [561, 464] on div "FANSIDAR" at bounding box center [632, 447] width 257 height 33
type input "212.8500061035156"
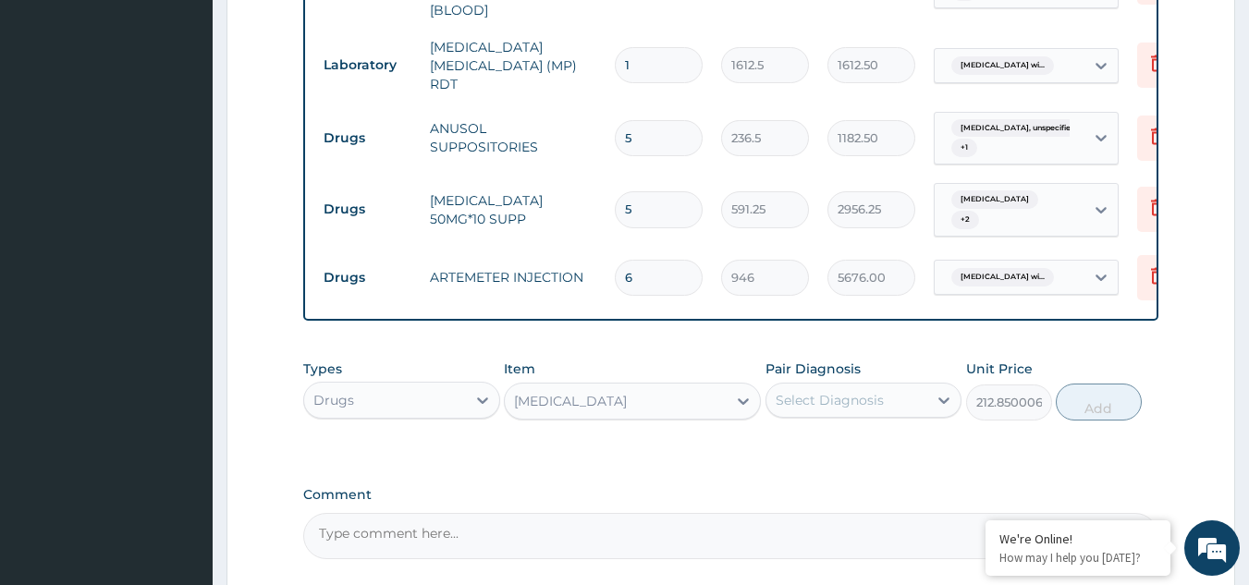
click at [854, 410] on div "Select Diagnosis" at bounding box center [830, 400] width 108 height 18
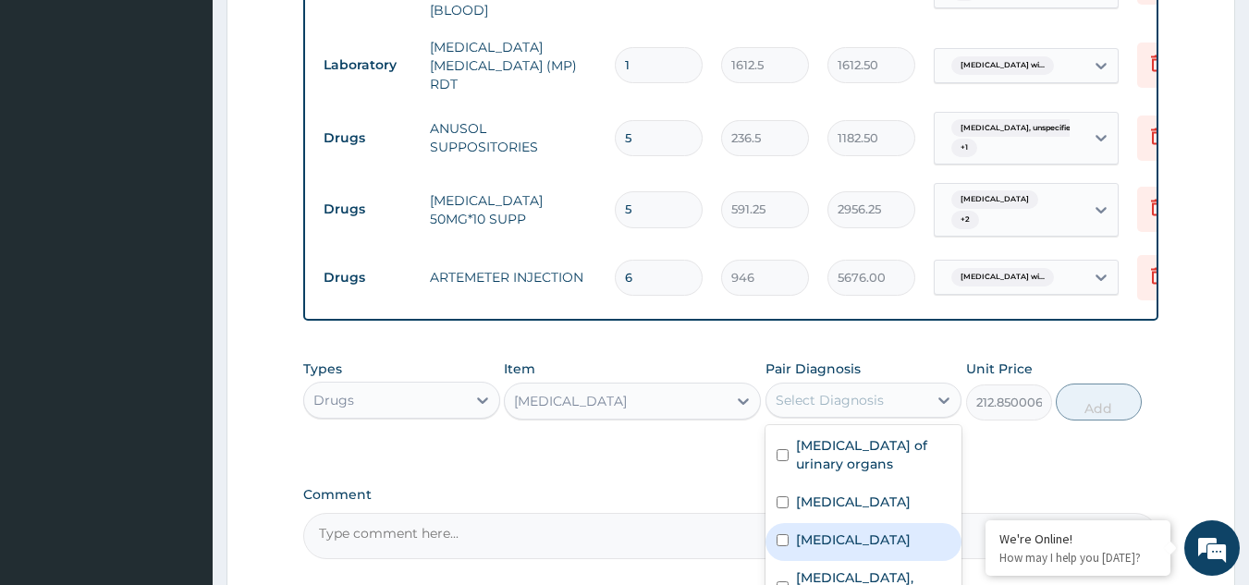
click at [868, 561] on div "Plasmodium malariae malaria without complication" at bounding box center [864, 542] width 197 height 38
checkbox input "true"
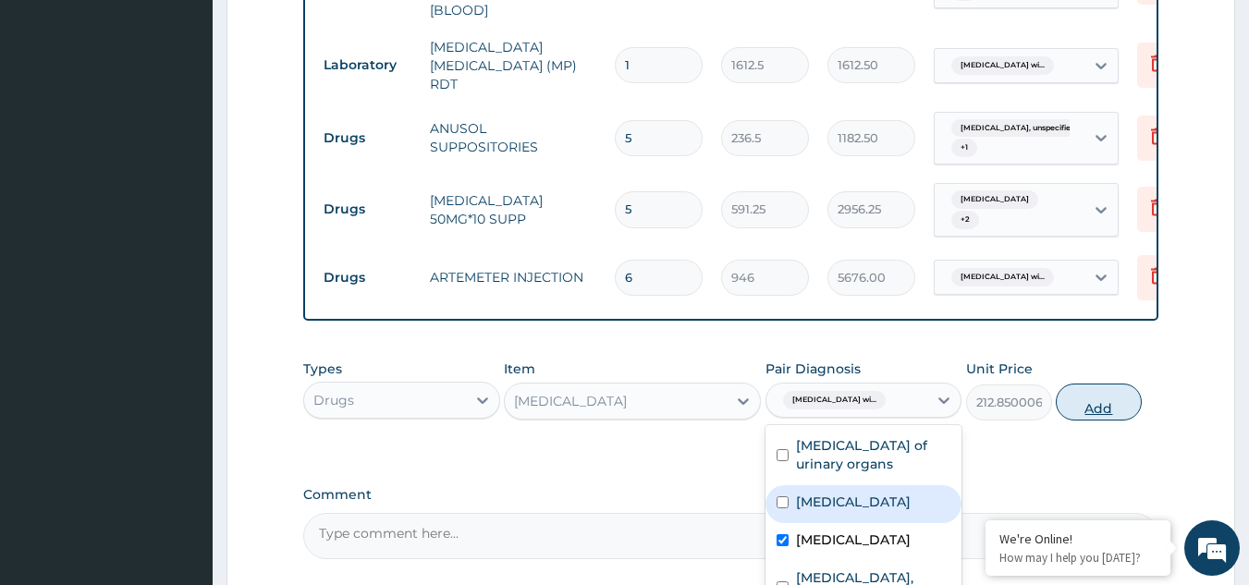
click at [1104, 421] on button "Add" at bounding box center [1099, 402] width 86 height 37
type input "0"
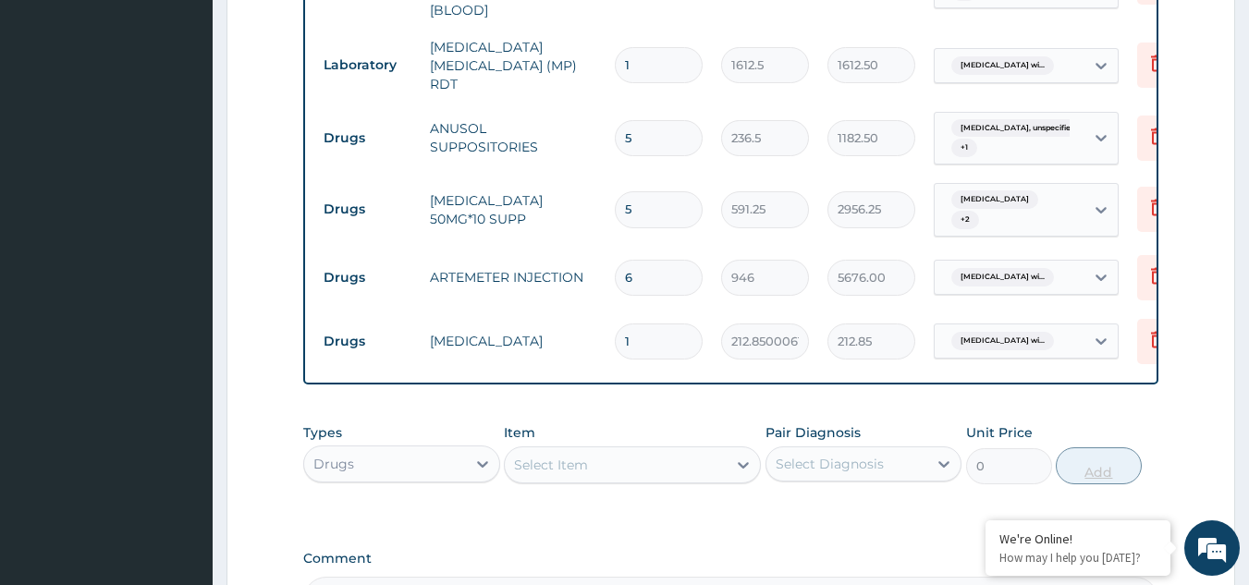
type input "0.00"
type input "3"
type input "638.55"
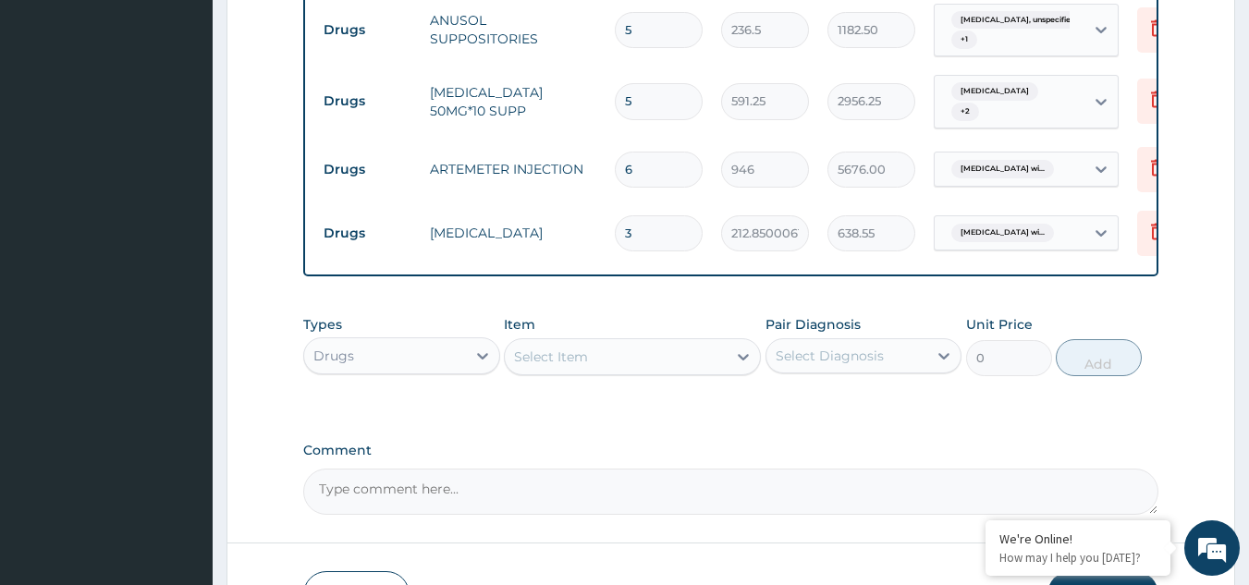
scroll to position [1308, 0]
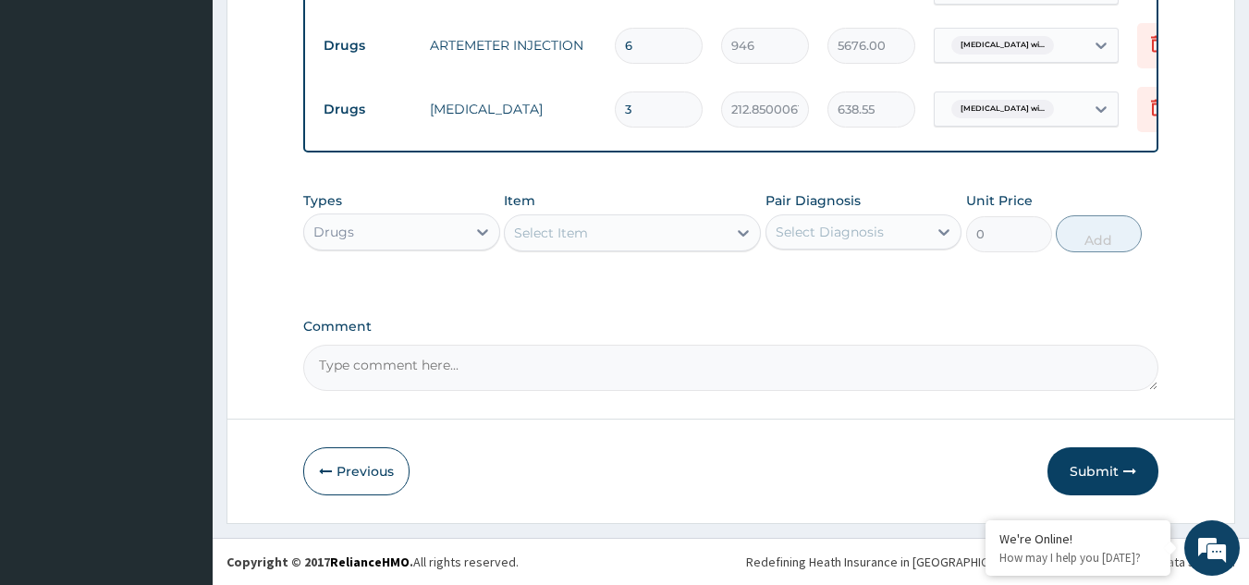
type input "3"
click at [676, 235] on div "Select Item" at bounding box center [616, 233] width 222 height 30
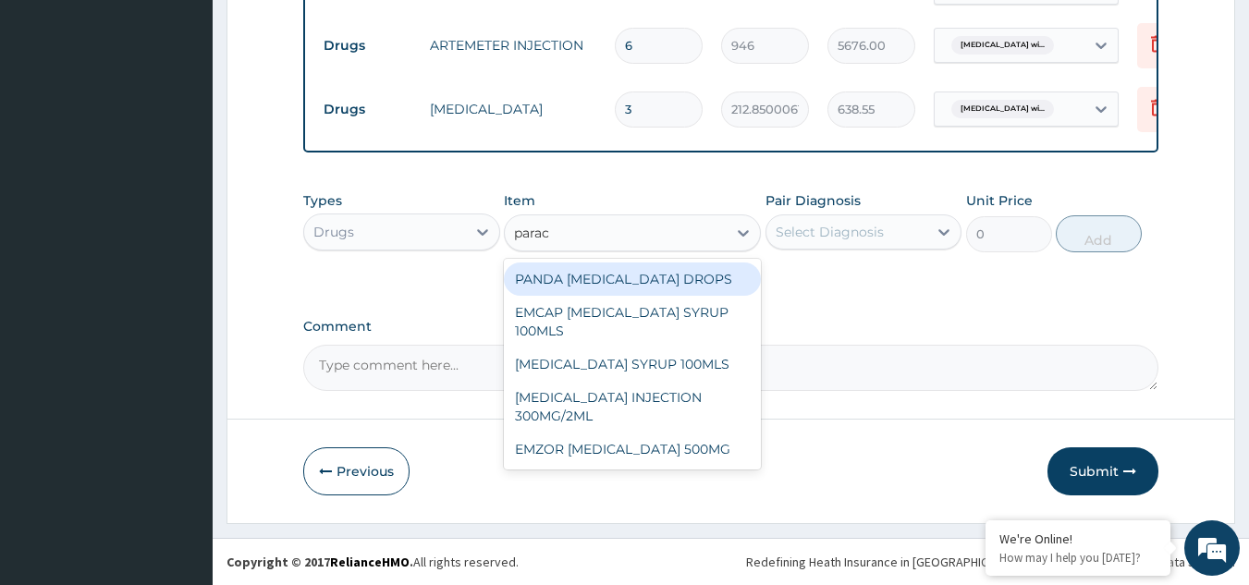
type input "parace"
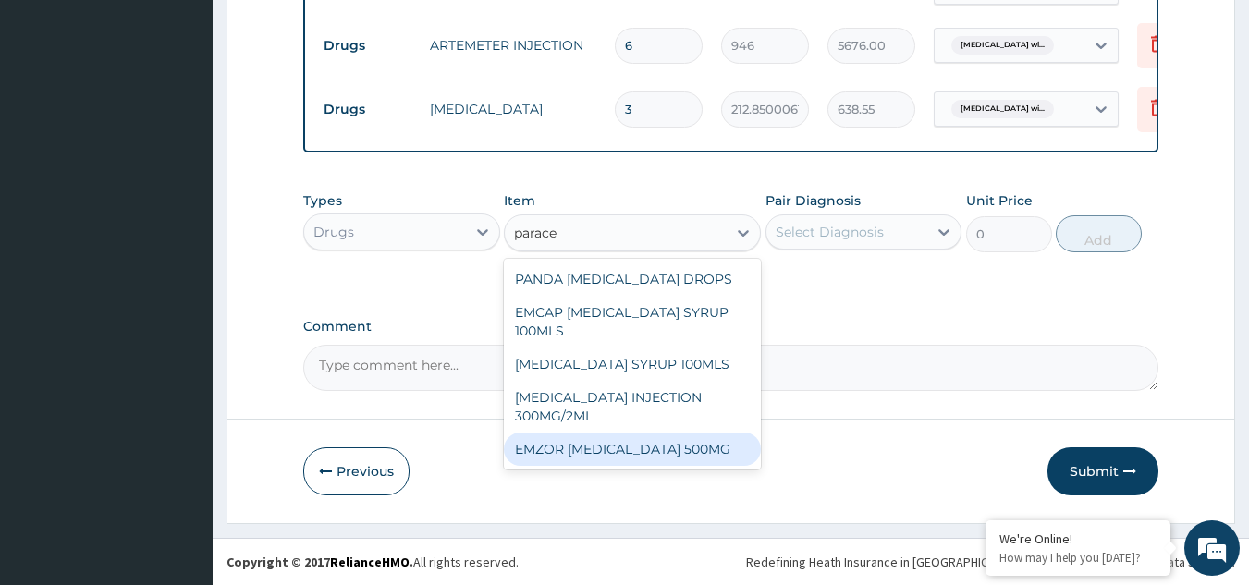
click at [655, 451] on div "EMZOR PARACETAMOL 500MG" at bounding box center [632, 449] width 257 height 33
type input "23.64999961853027"
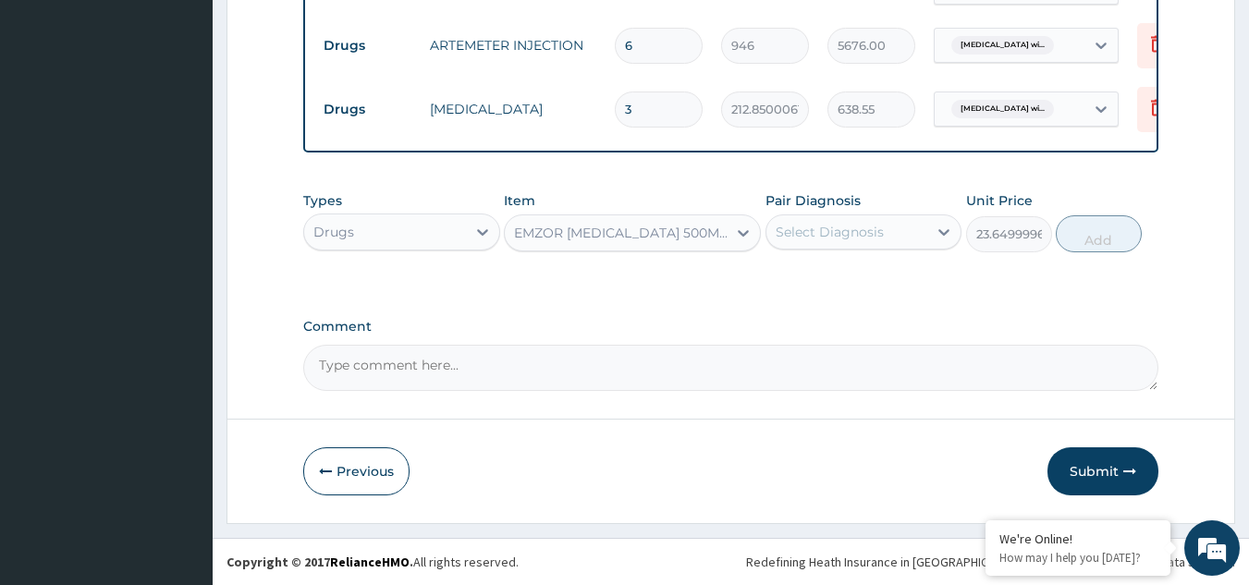
click at [888, 221] on div "Select Diagnosis" at bounding box center [847, 232] width 162 height 30
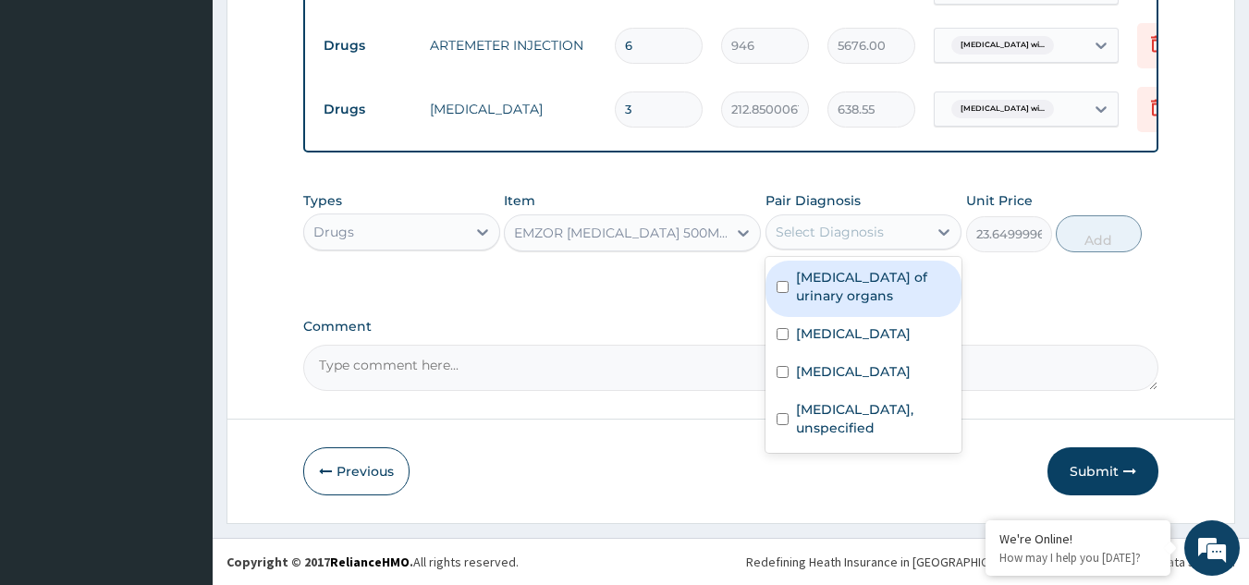
click at [871, 287] on label "Benign neoplasm of urinary organs" at bounding box center [873, 286] width 155 height 37
checkbox input "true"
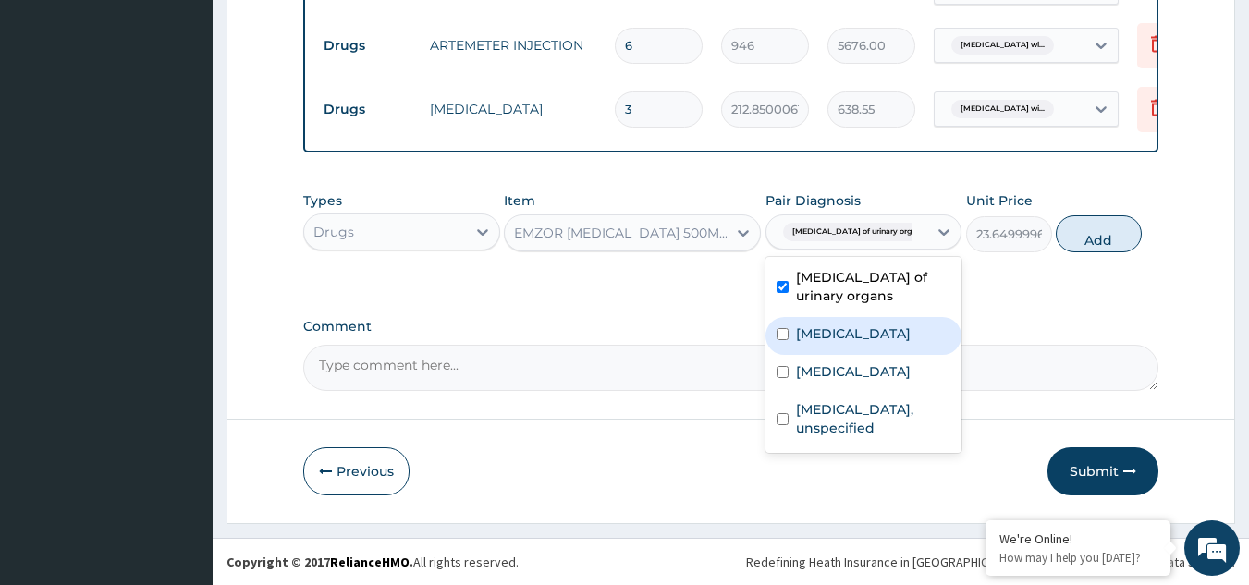
click at [871, 325] on label "Hyperplasia of prostate" at bounding box center [853, 334] width 115 height 18
checkbox input "true"
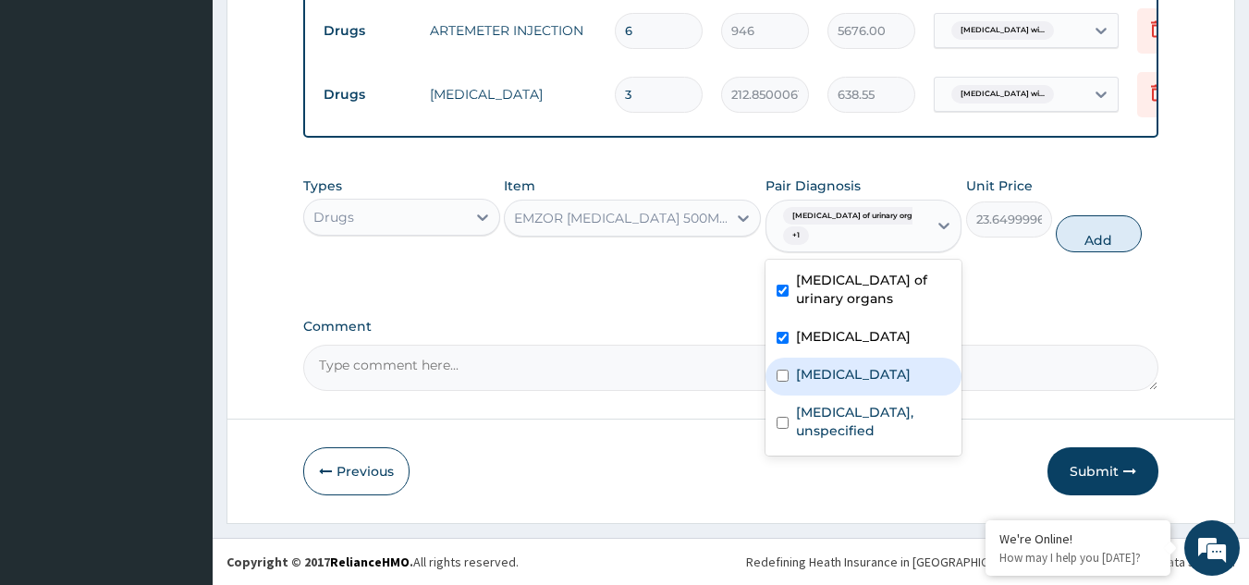
click at [876, 384] on label "Plasmodium malariae malaria without complication" at bounding box center [853, 374] width 115 height 18
checkbox input "true"
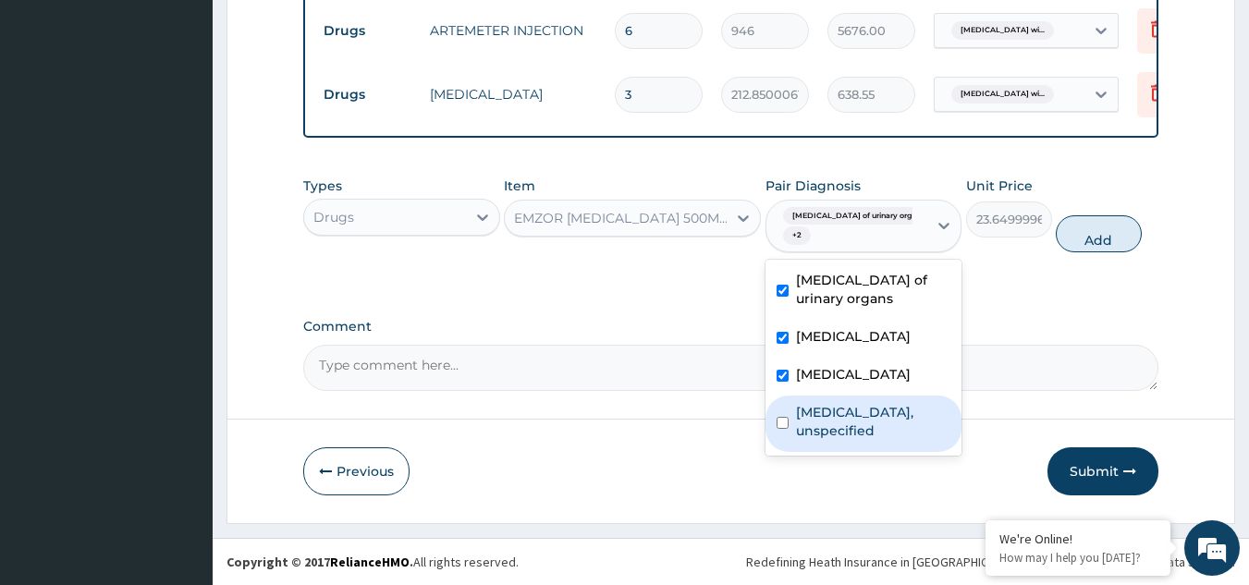
click at [874, 440] on label "Haemorrhoids, unspecified" at bounding box center [873, 421] width 155 height 37
checkbox input "true"
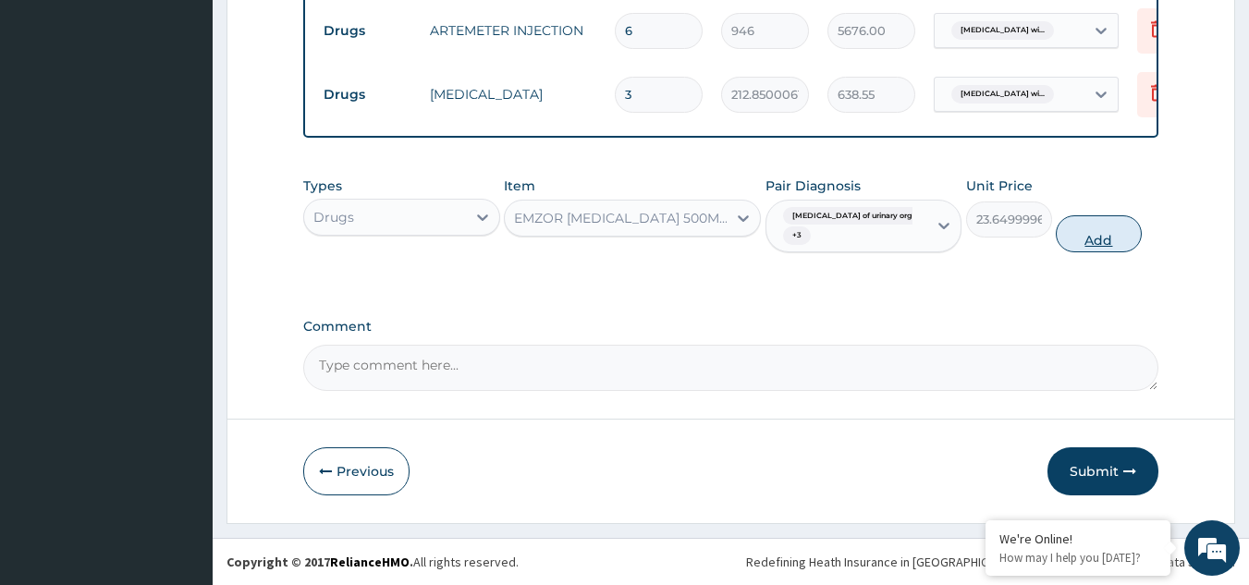
click at [1097, 248] on button "Add" at bounding box center [1099, 233] width 86 height 37
type input "0"
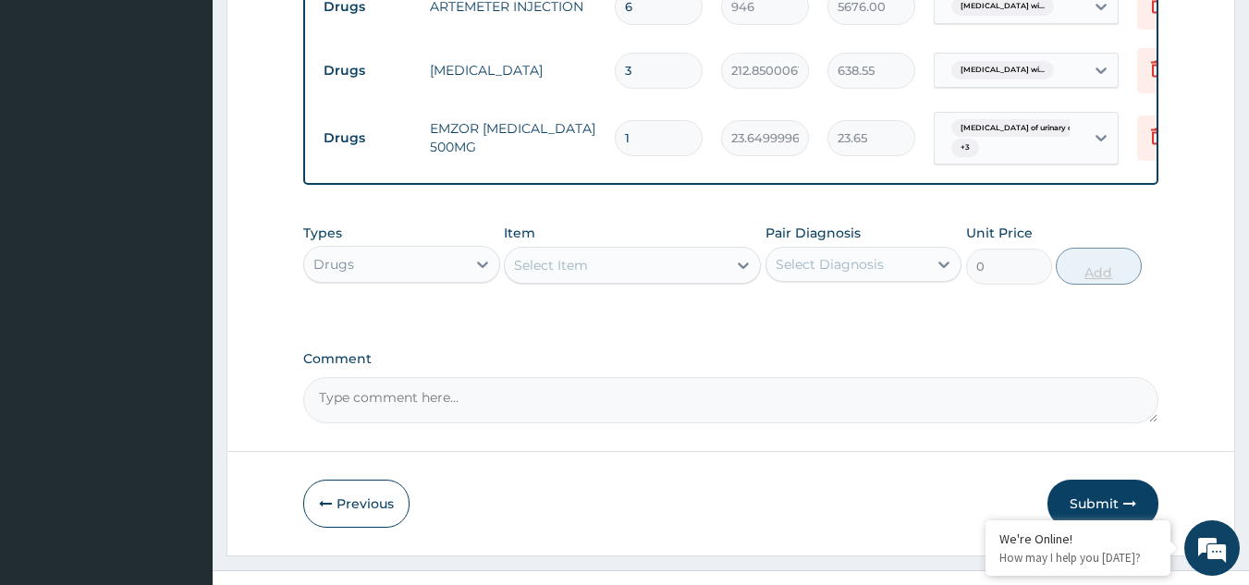
type input "18"
type input "425.70"
type input "18"
click at [698, 280] on div "Select Item" at bounding box center [616, 266] width 222 height 30
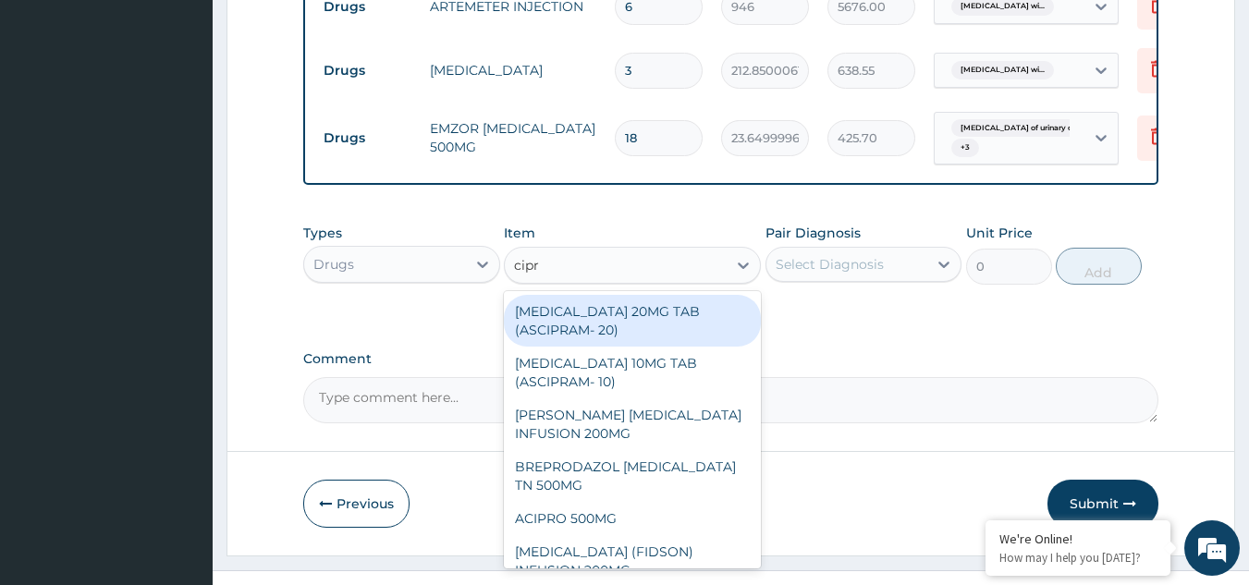
type input "cipro"
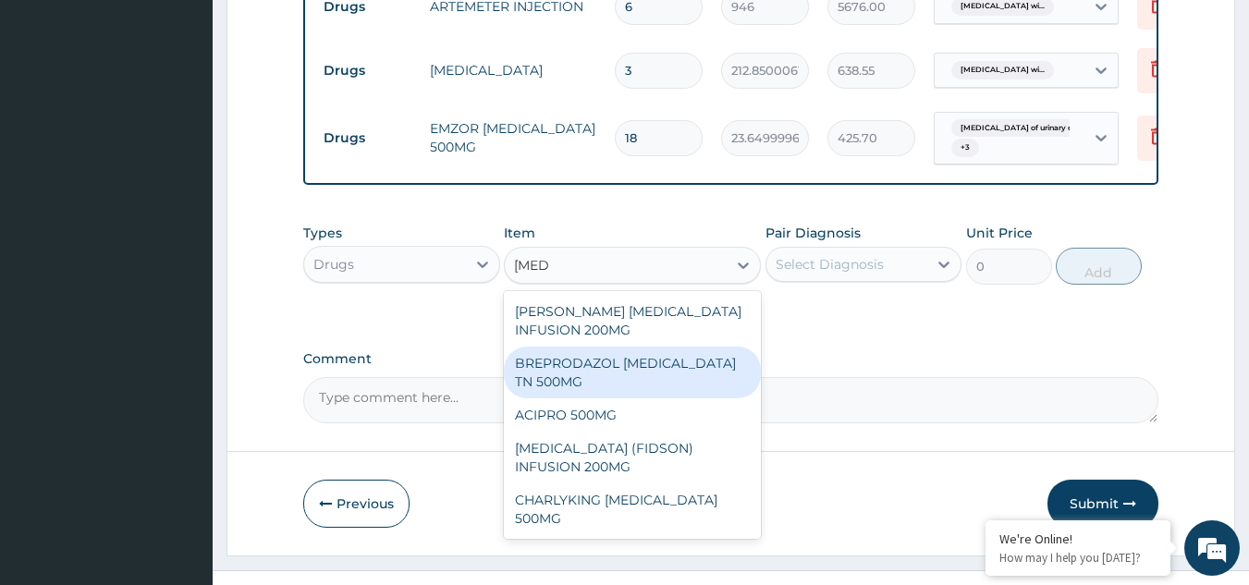
click at [653, 399] on div "BREPRODAZOL CIPRO TN 500MG" at bounding box center [632, 373] width 257 height 52
type input "177.375"
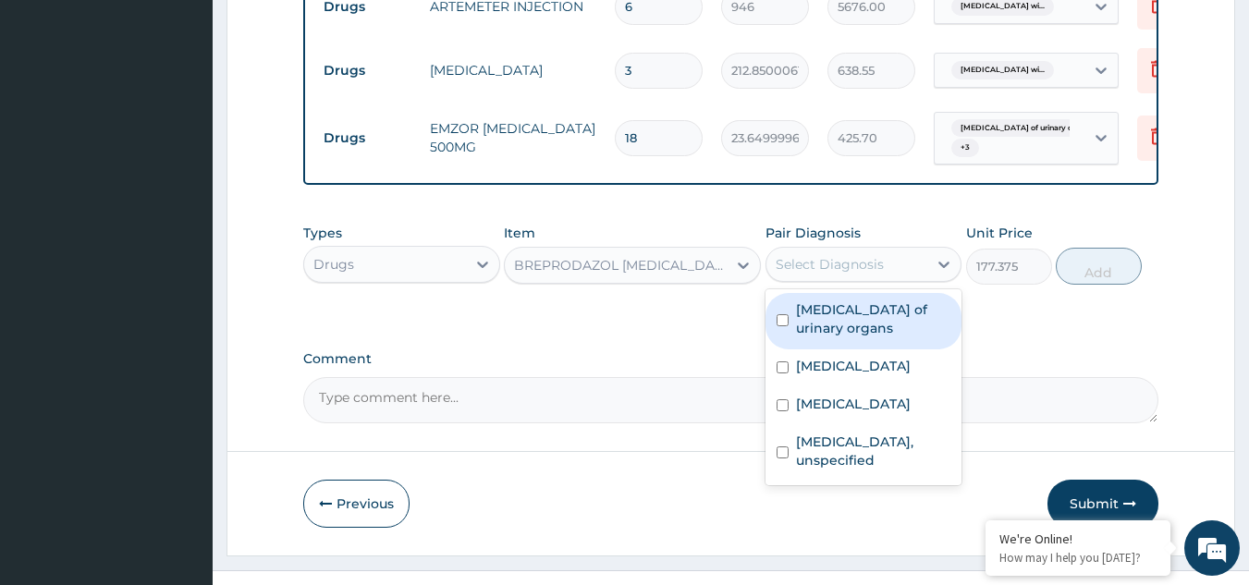
click at [847, 274] on div "Select Diagnosis" at bounding box center [830, 264] width 108 height 18
click at [840, 337] on label "Benign neoplasm of urinary organs" at bounding box center [873, 318] width 155 height 37
checkbox input "true"
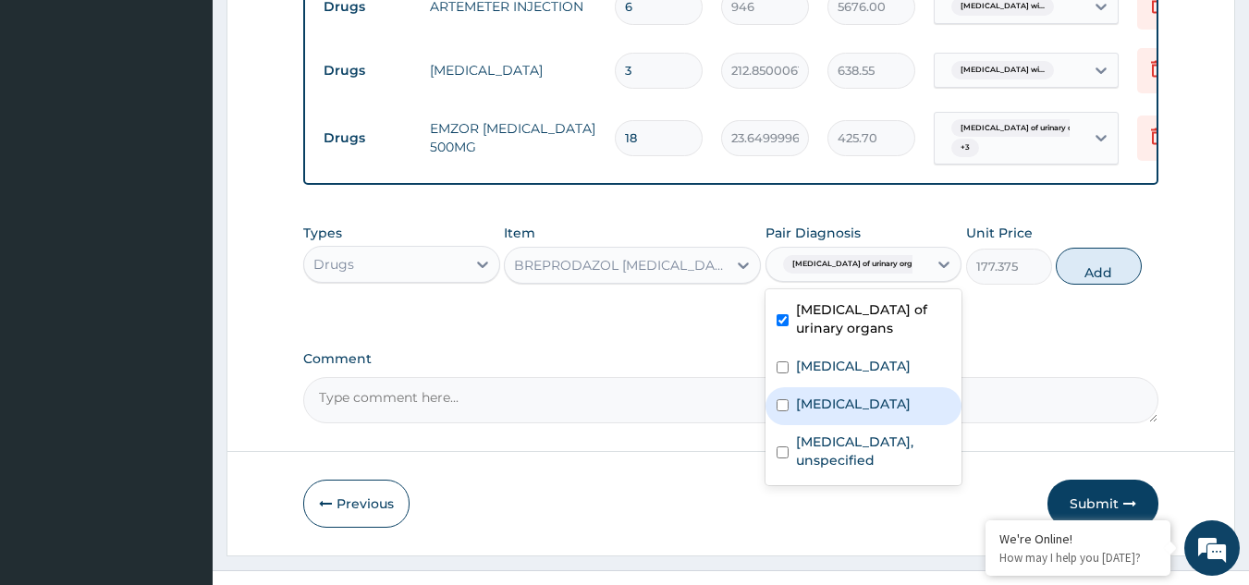
click at [838, 387] on div "Hyperplasia of prostate" at bounding box center [864, 369] width 197 height 38
checkbox input "true"
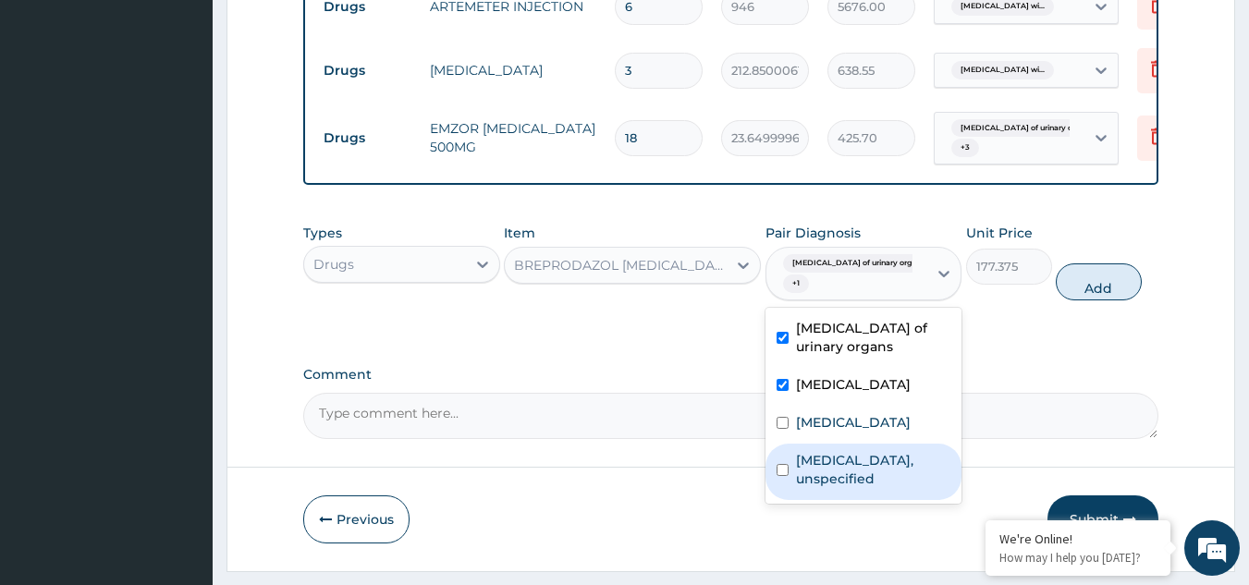
click at [843, 488] on label "Haemorrhoids, unspecified" at bounding box center [873, 469] width 155 height 37
checkbox input "true"
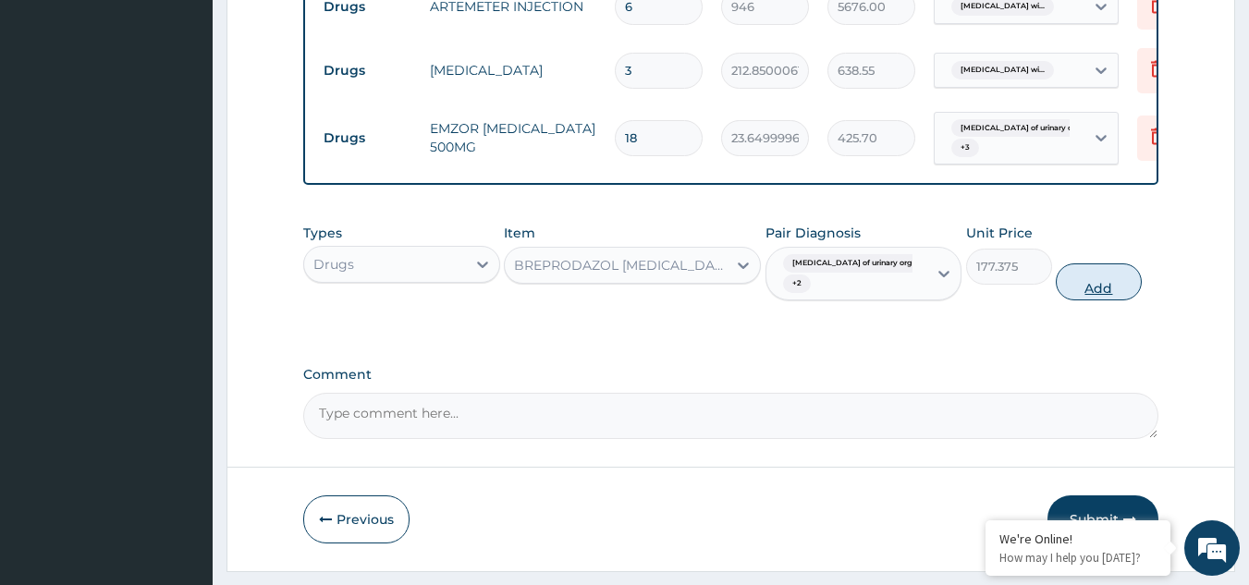
click at [1100, 300] on button "Add" at bounding box center [1099, 282] width 86 height 37
type input "0"
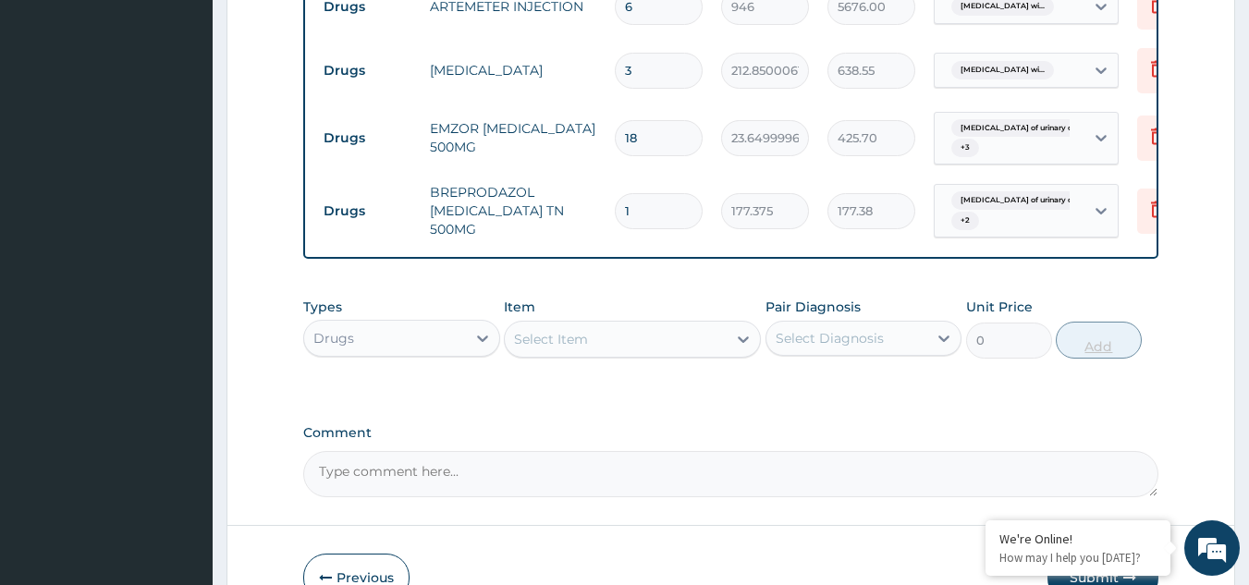
type input "14"
type input "2483.25"
type input "14"
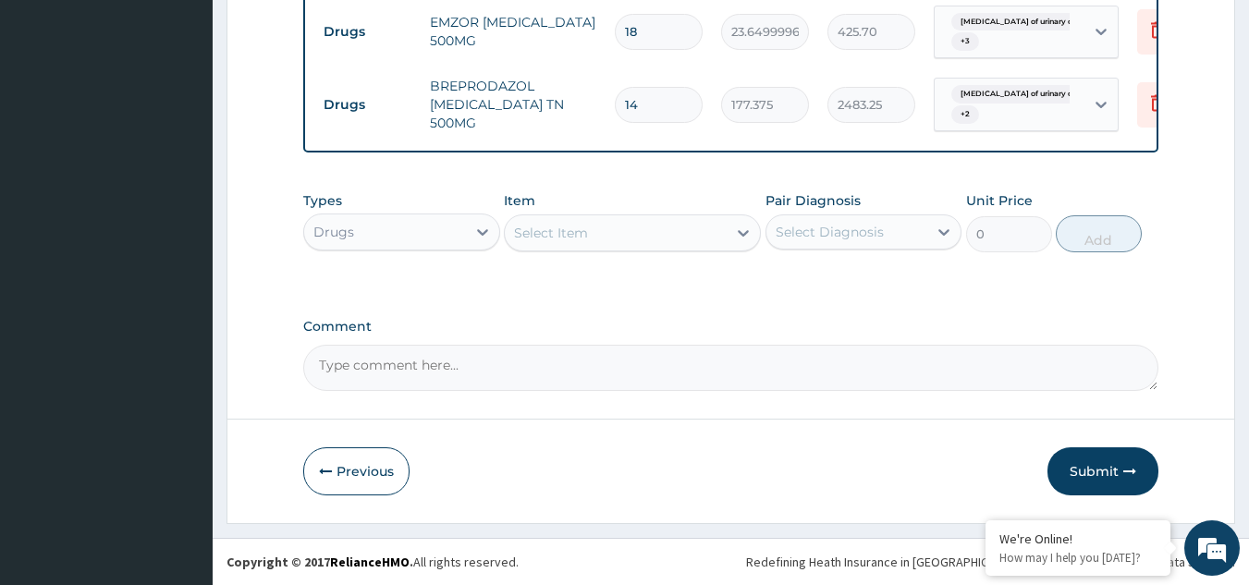
scroll to position [1452, 0]
click at [1092, 468] on button "Submit" at bounding box center [1103, 472] width 111 height 48
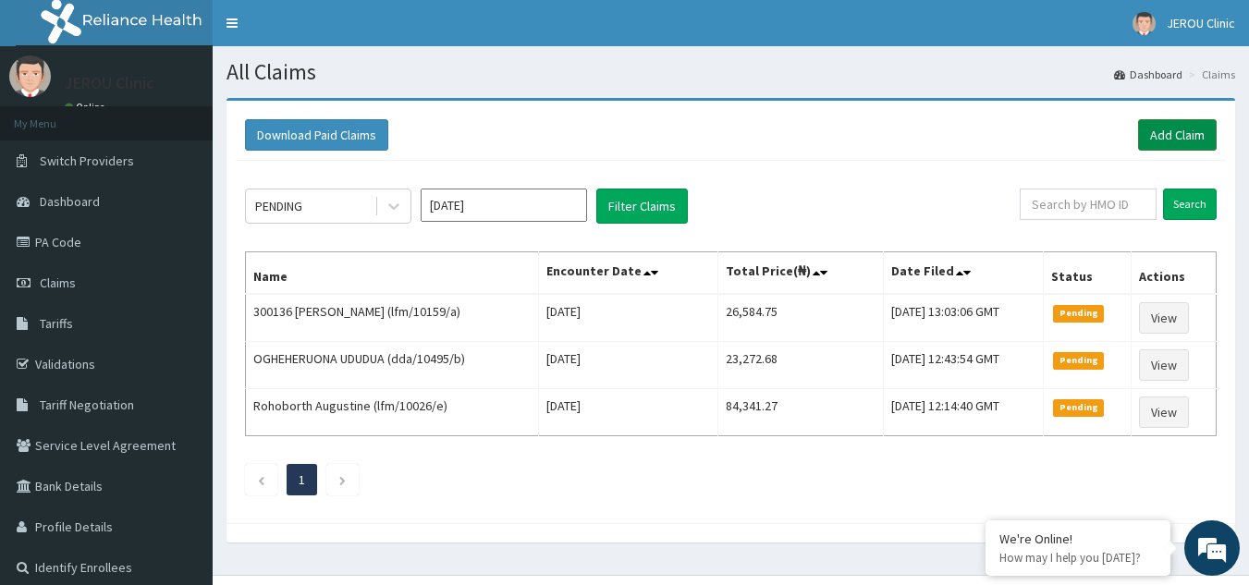
click at [1186, 123] on link "Add Claim" at bounding box center [1177, 134] width 79 height 31
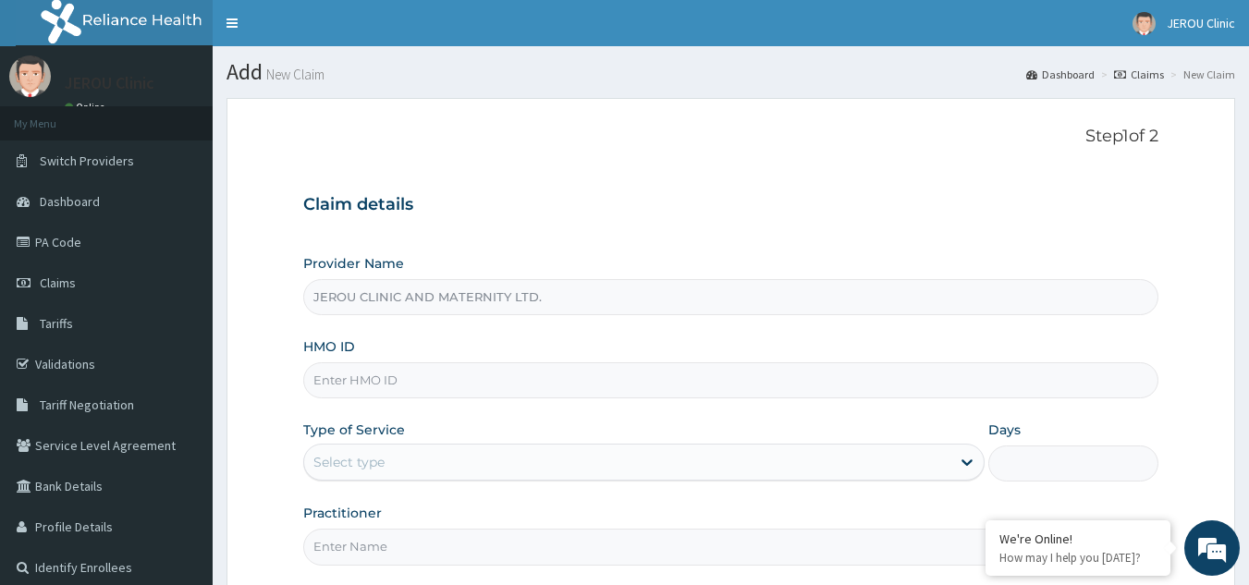
type input "JEROU CLINIC AND MATERNITY LTD."
click at [469, 397] on input "HMO ID" at bounding box center [731, 380] width 856 height 36
paste input "SFA/14393/A"
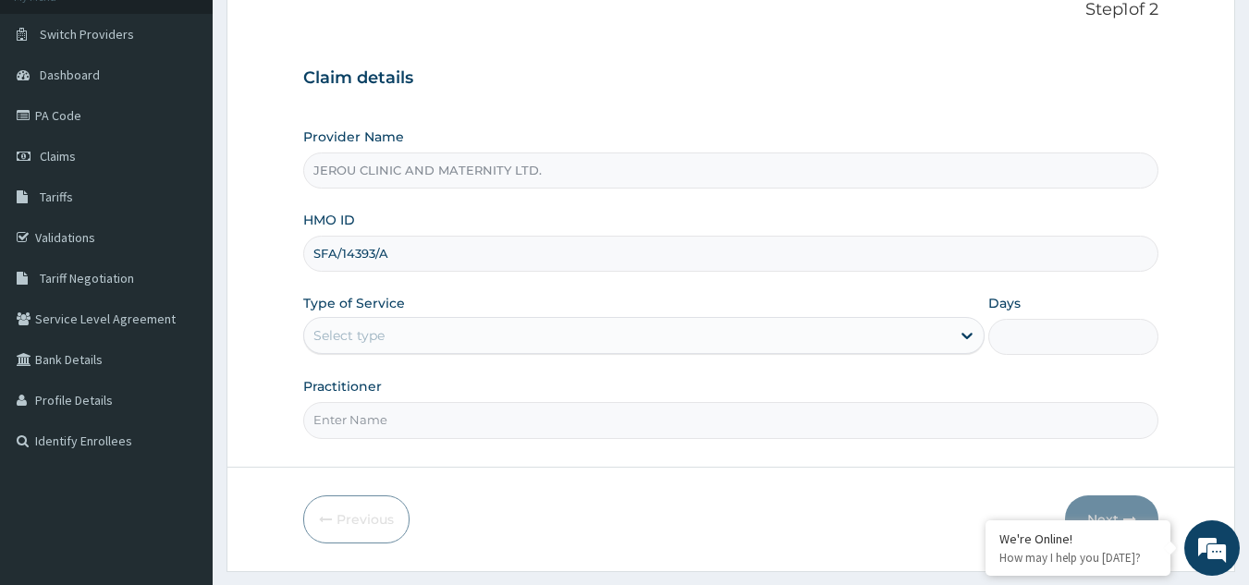
scroll to position [129, 0]
type input "SFA/14393/A"
click at [810, 328] on div "Select type" at bounding box center [627, 334] width 646 height 30
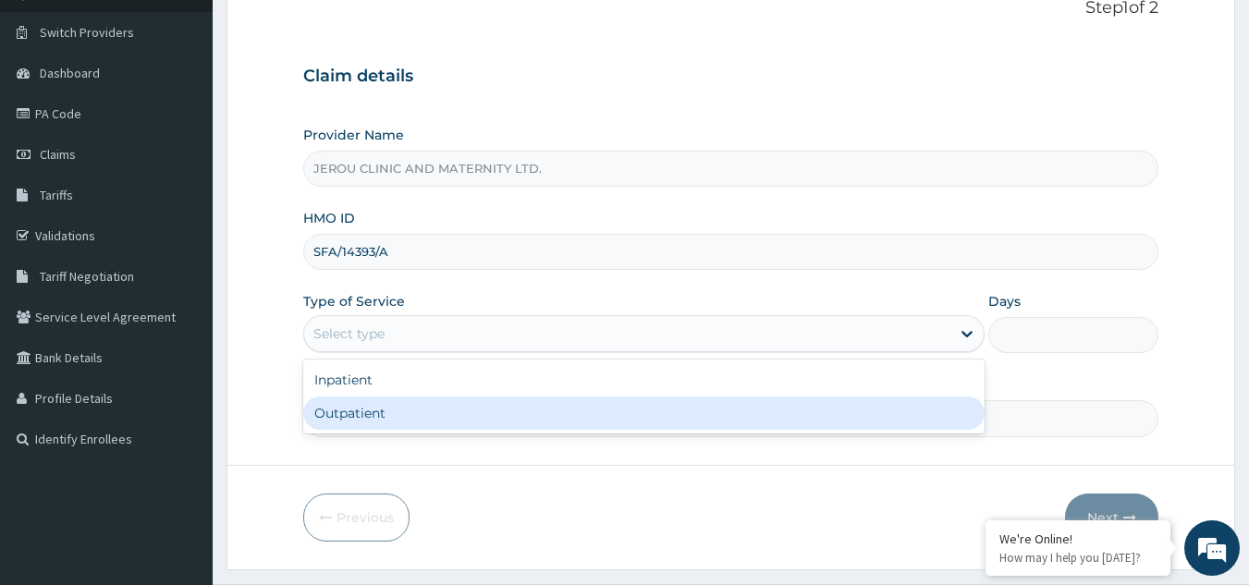
click at [704, 406] on div "Outpatient" at bounding box center [643, 413] width 681 height 33
type input "1"
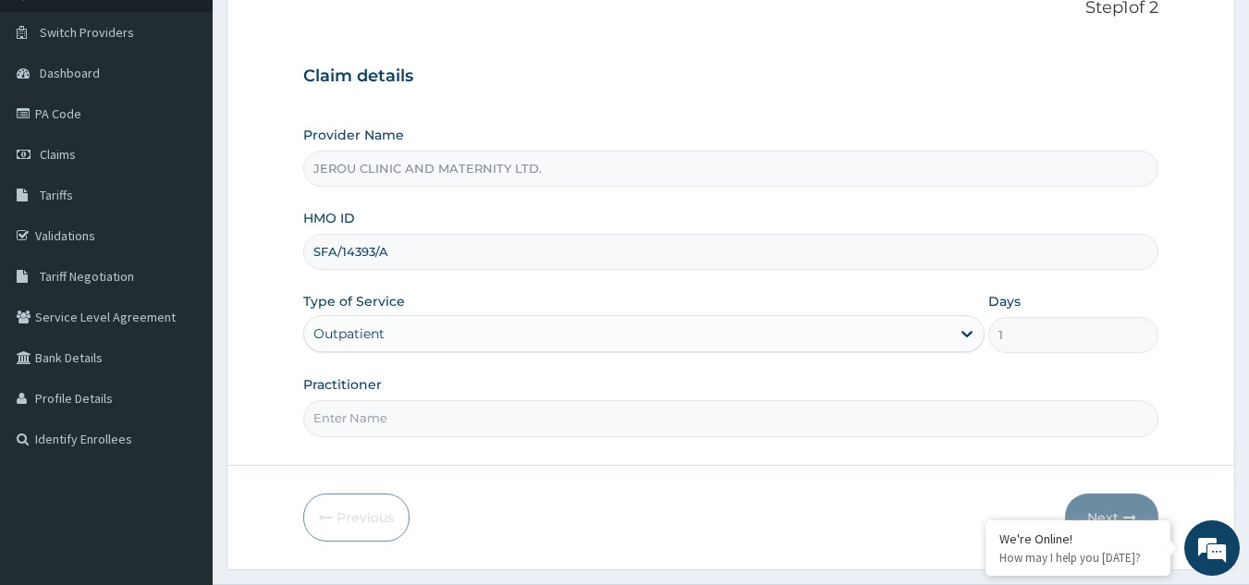
click at [593, 432] on input "Practitioner" at bounding box center [731, 418] width 856 height 36
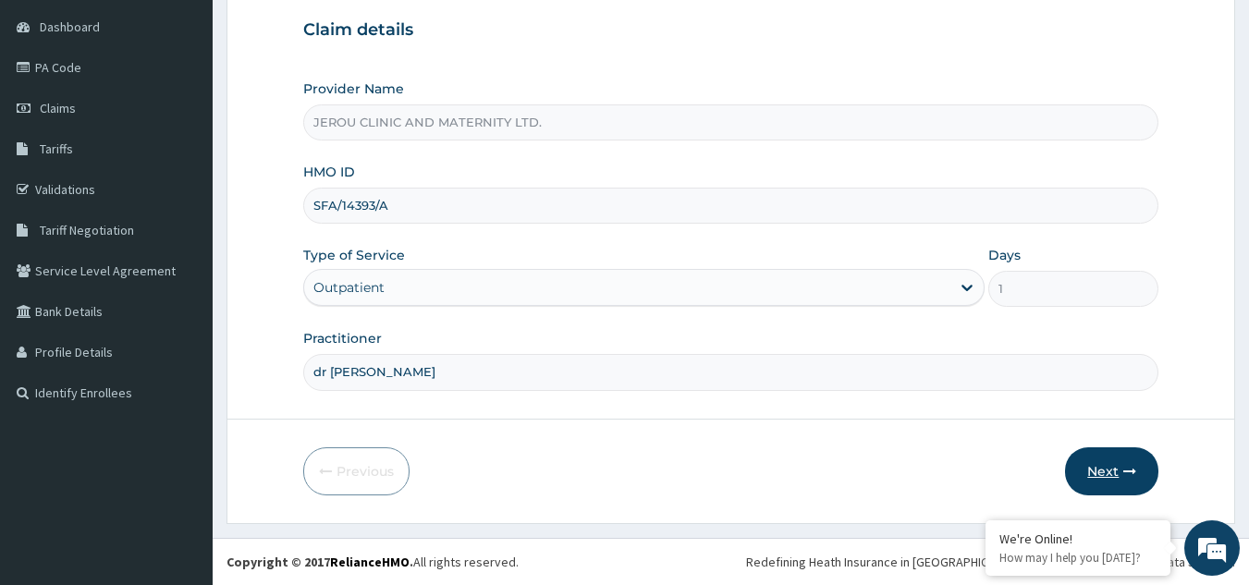
type input "dr [PERSON_NAME]"
click at [1098, 472] on button "Next" at bounding box center [1111, 472] width 93 height 48
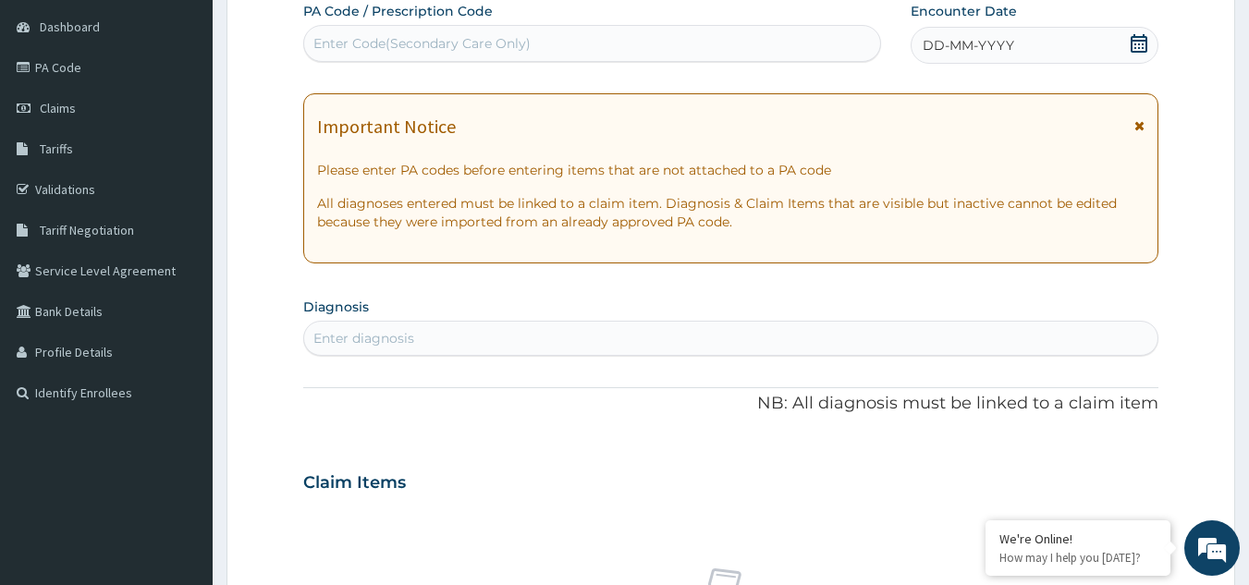
click at [962, 55] on div "DD-MM-YYYY" at bounding box center [1035, 45] width 248 height 37
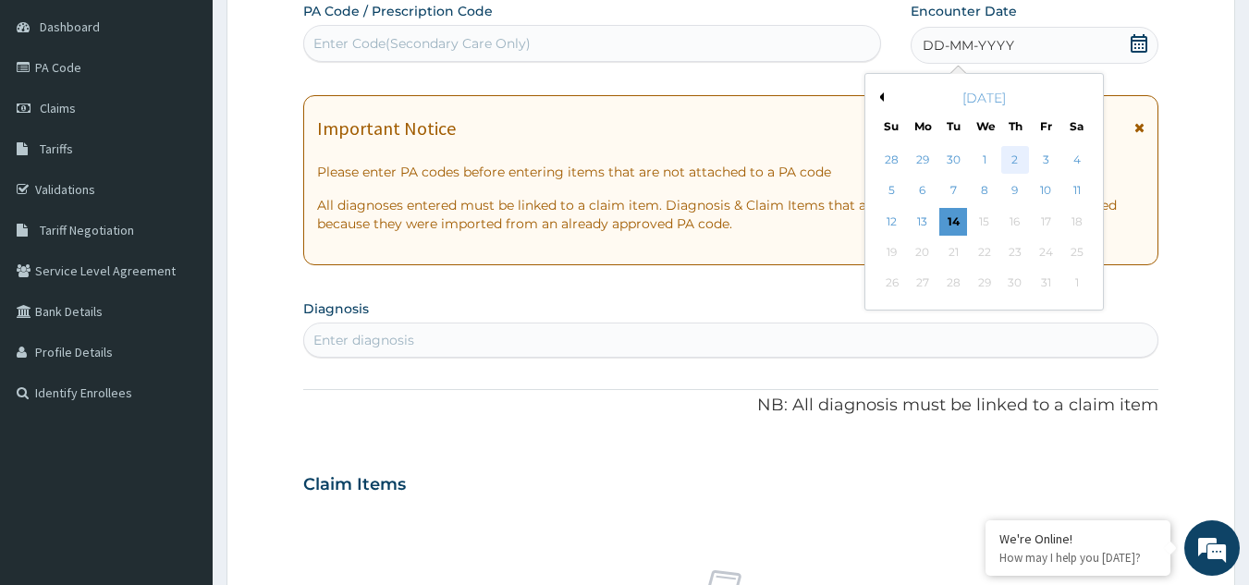
click at [1015, 159] on div "2" at bounding box center [1015, 160] width 28 height 28
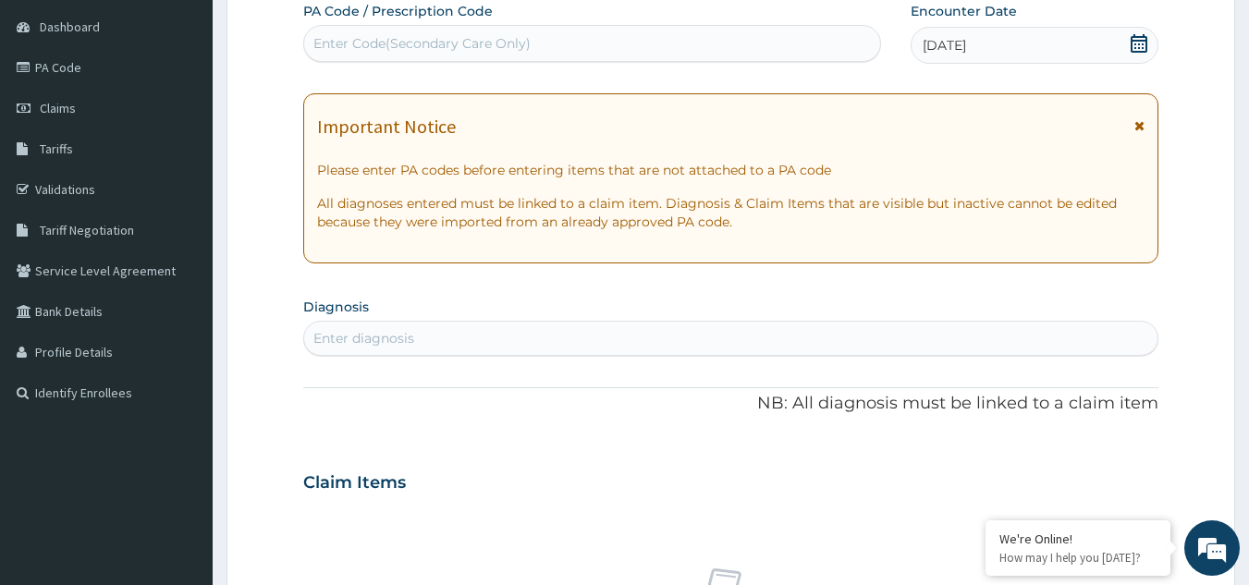
click at [531, 327] on div "Enter diagnosis" at bounding box center [731, 339] width 854 height 30
type input "r"
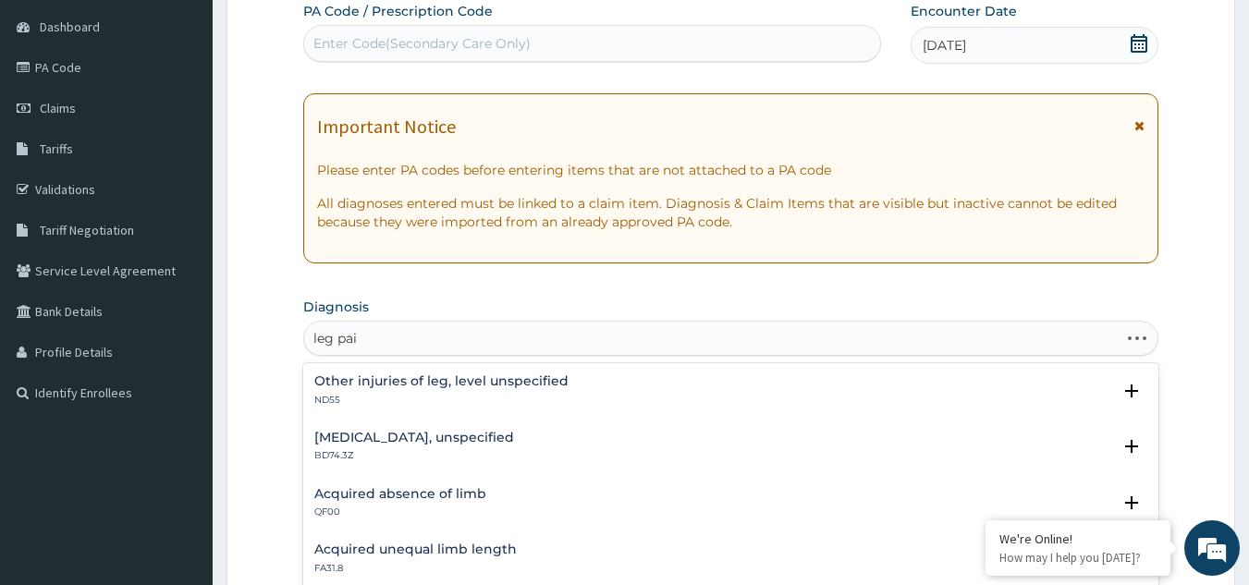
type input "[MEDICAL_DATA]"
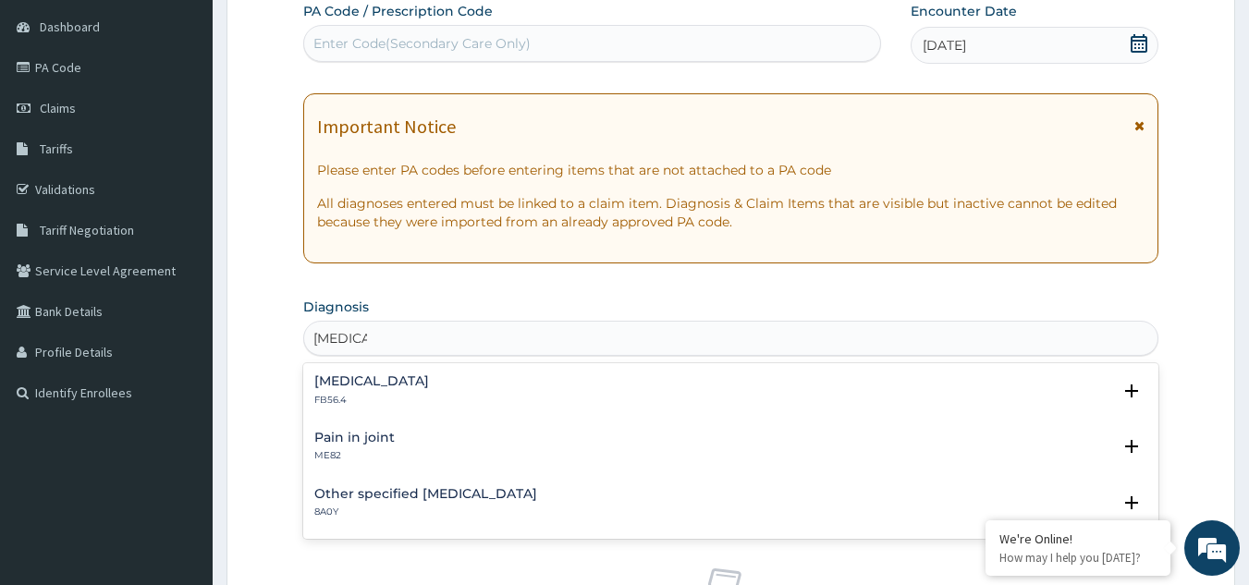
click at [341, 446] on div "Pain in joint ME82" at bounding box center [354, 447] width 80 height 32
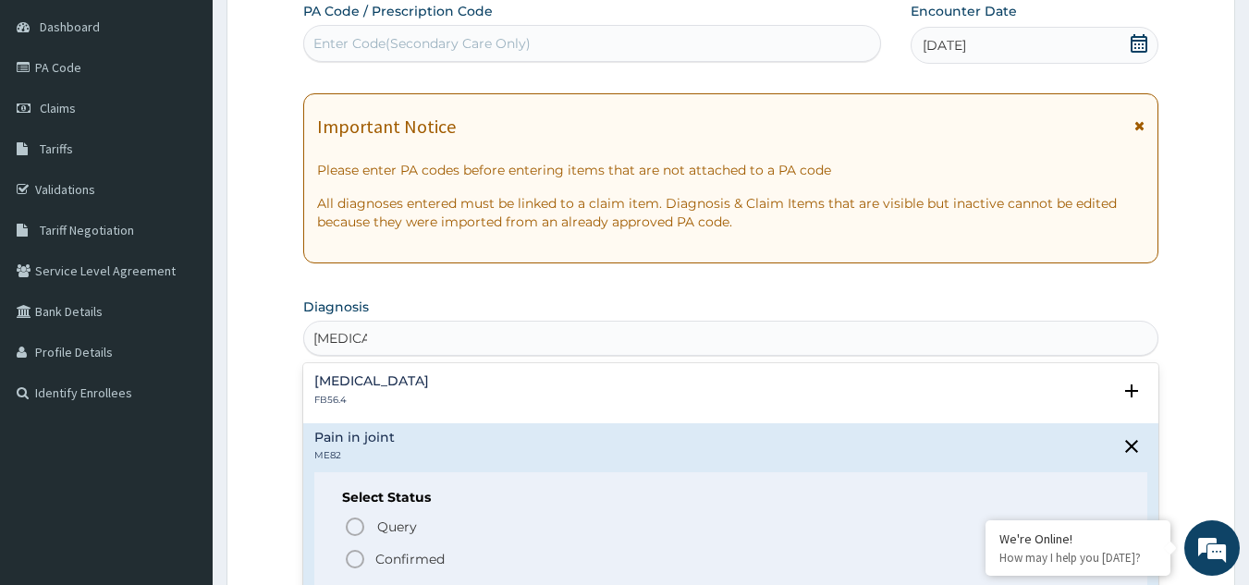
click at [356, 558] on icon "status option filled" at bounding box center [355, 559] width 22 height 22
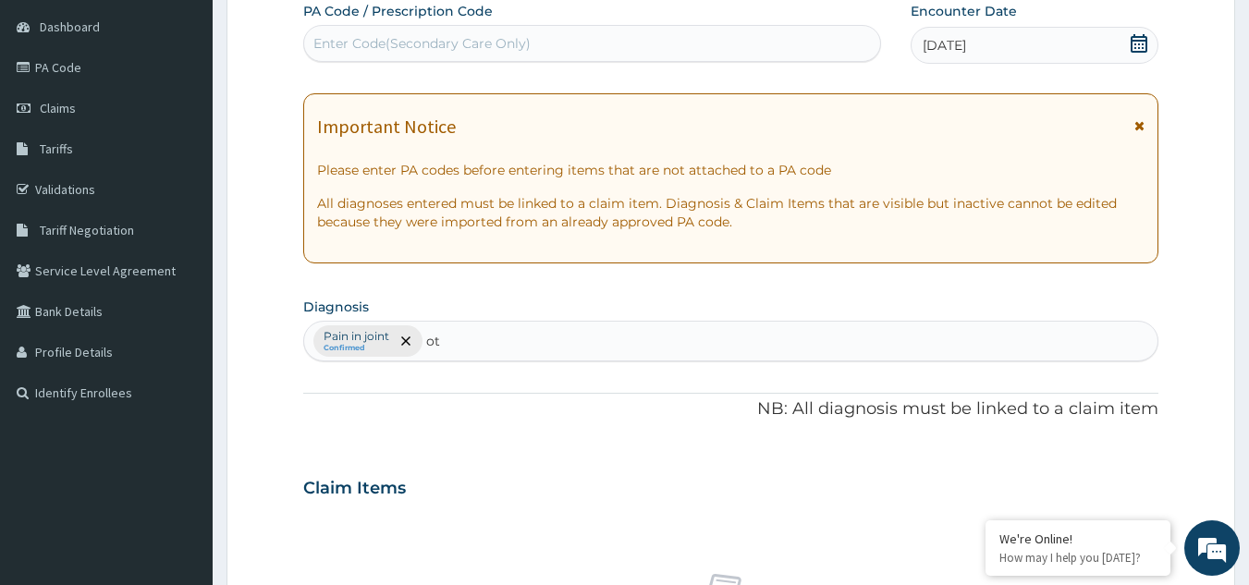
type input "o"
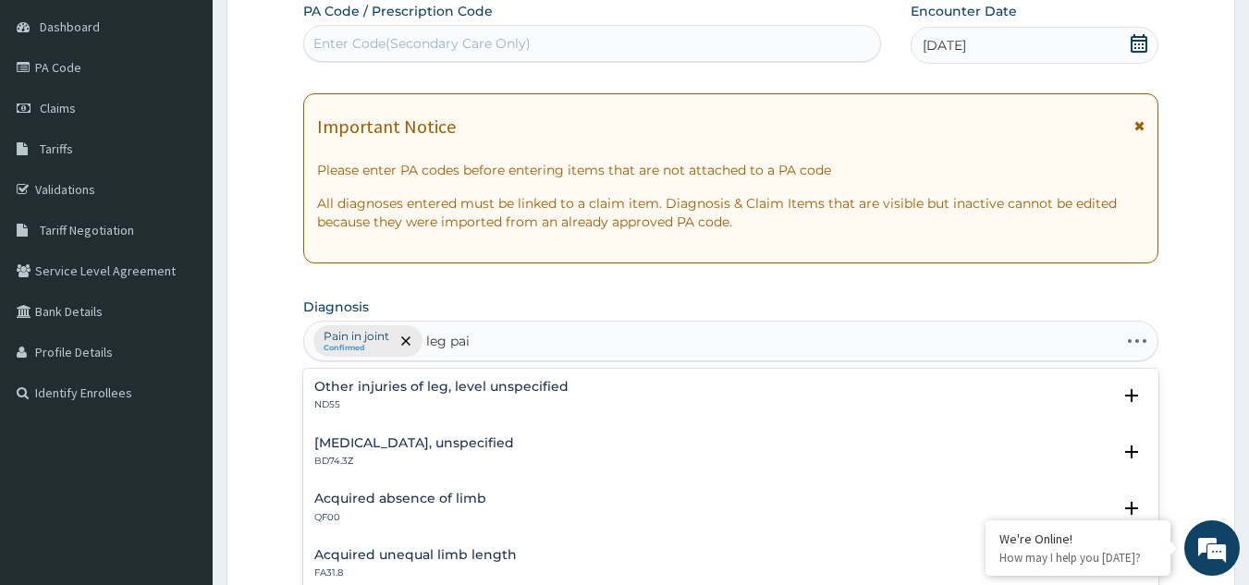
type input "[MEDICAL_DATA]"
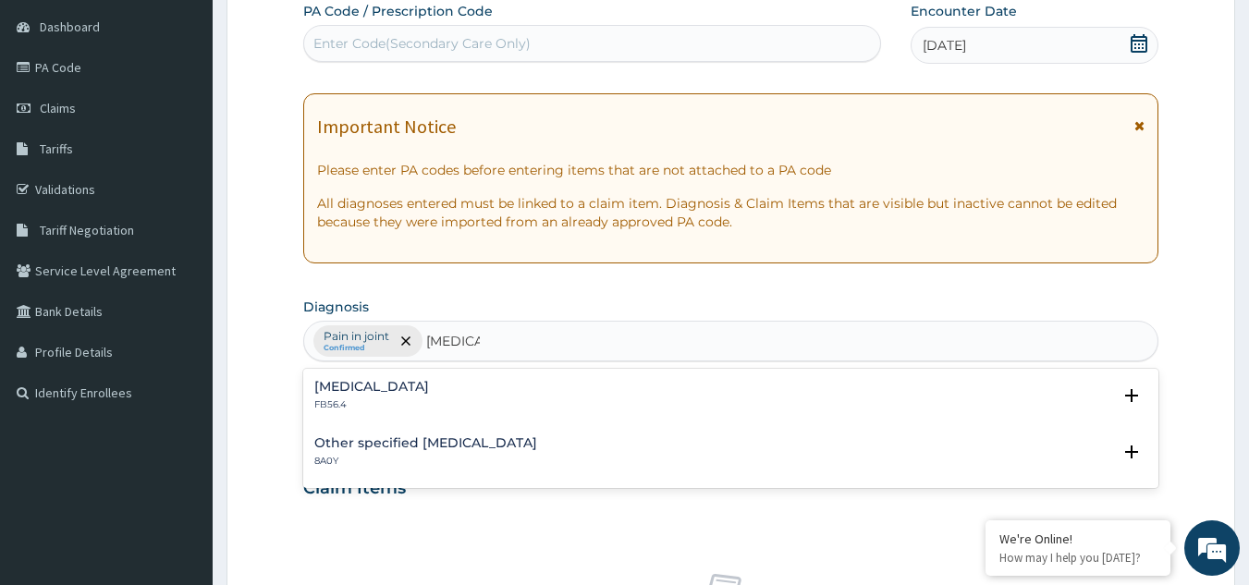
click at [436, 445] on h4 "Other specified [MEDICAL_DATA]" at bounding box center [425, 443] width 223 height 14
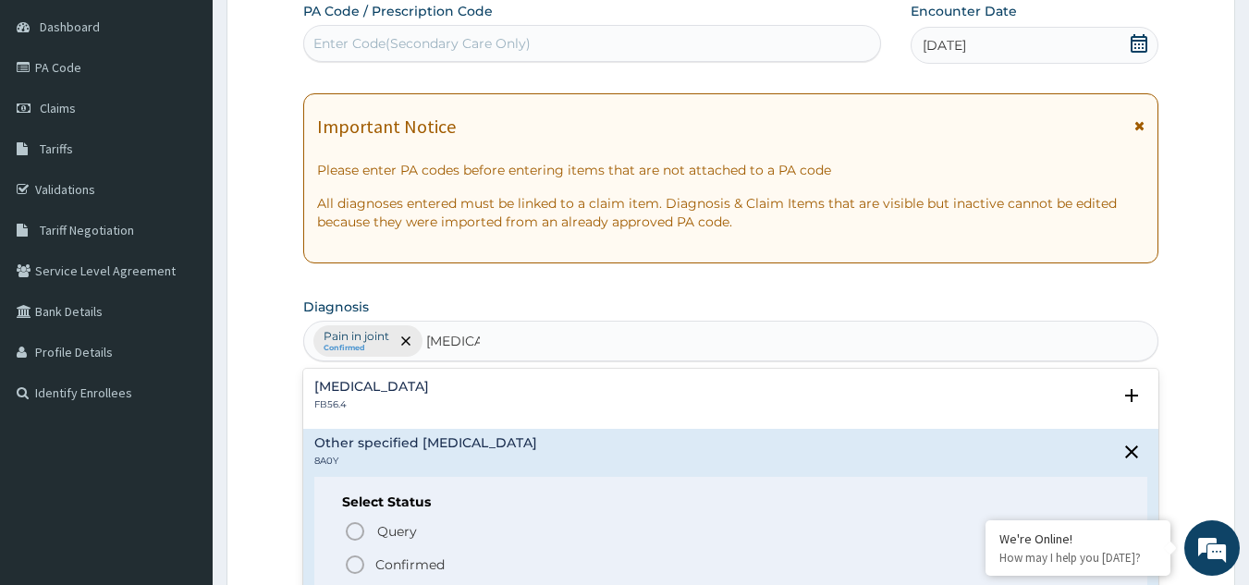
click at [354, 568] on icon "status option filled" at bounding box center [355, 565] width 22 height 22
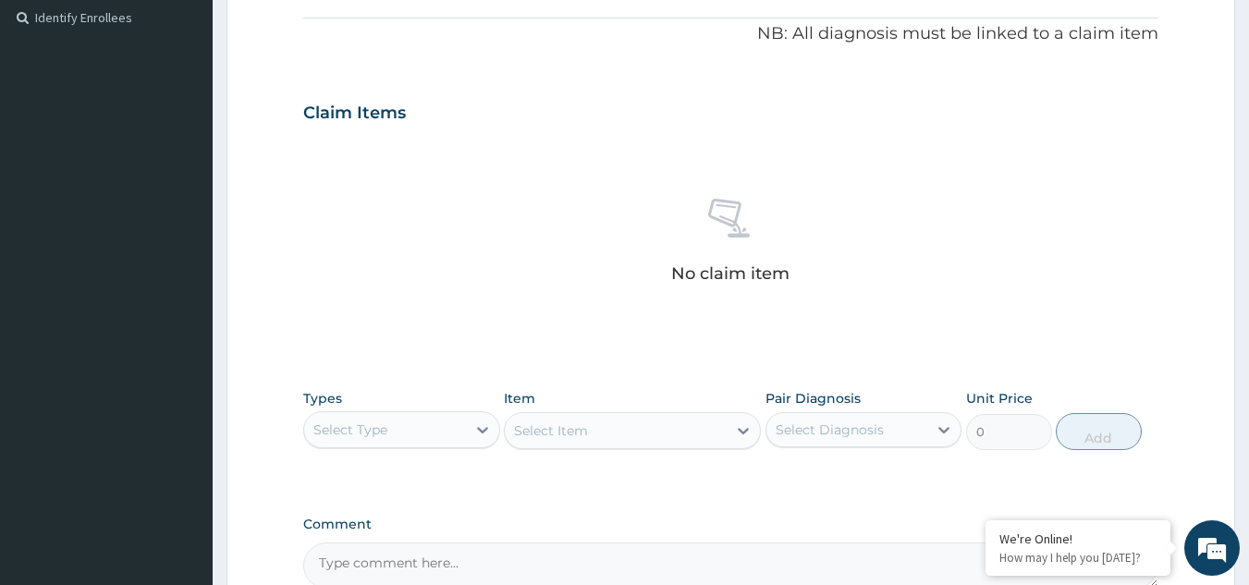
scroll to position [583, 0]
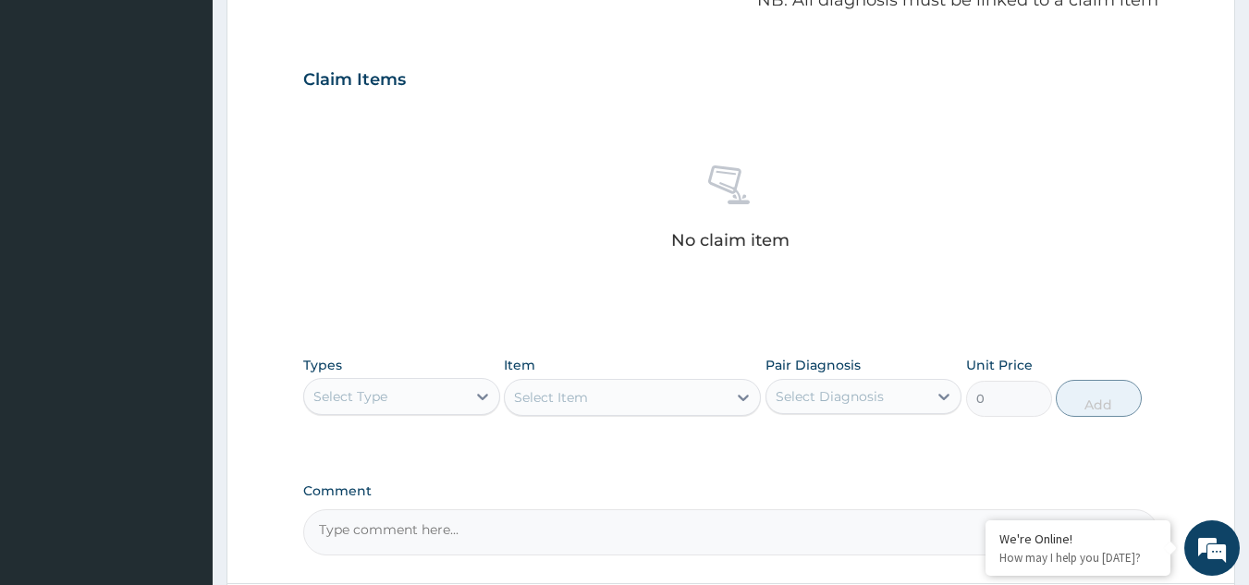
click at [407, 405] on div "Select Type" at bounding box center [385, 397] width 162 height 30
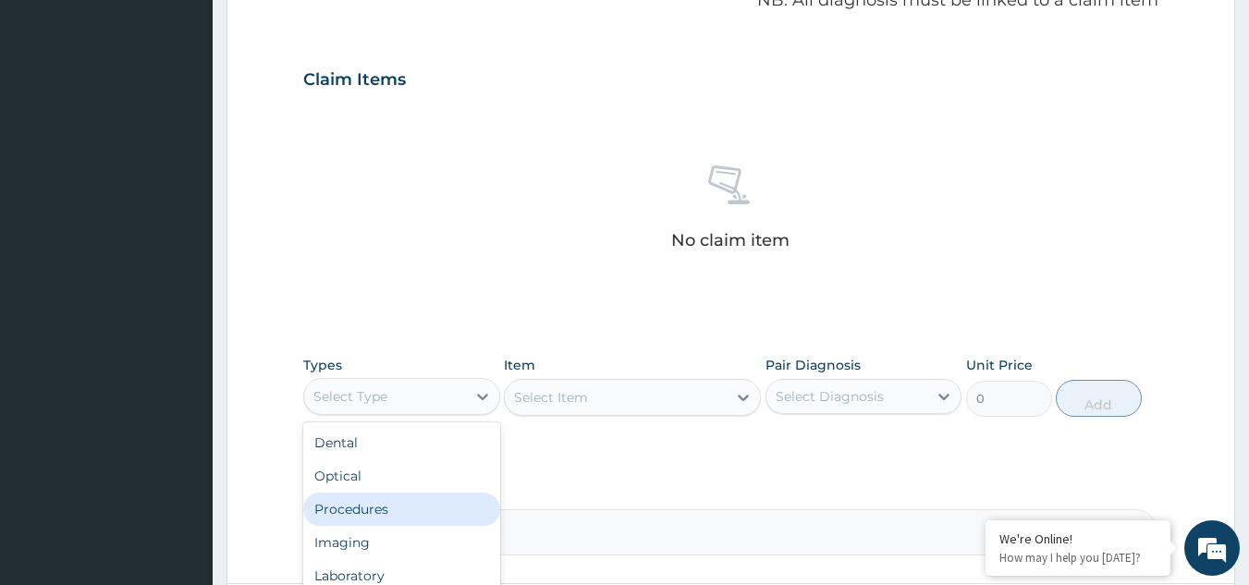
click at [362, 512] on div "Procedures" at bounding box center [401, 509] width 197 height 33
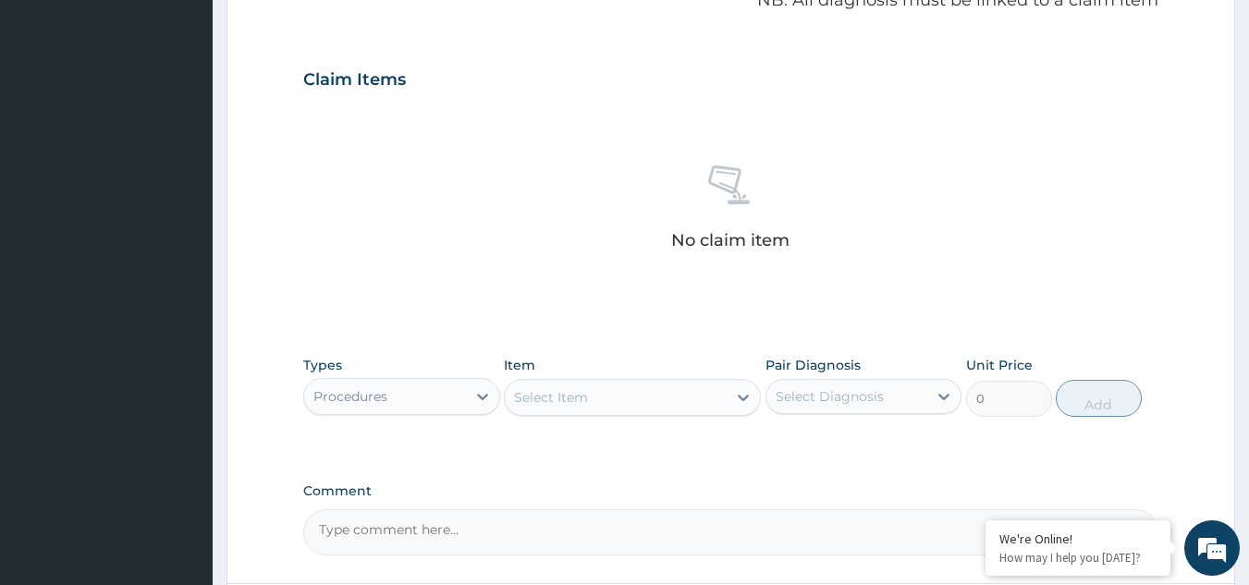
click at [668, 395] on div "Select Item" at bounding box center [616, 398] width 222 height 30
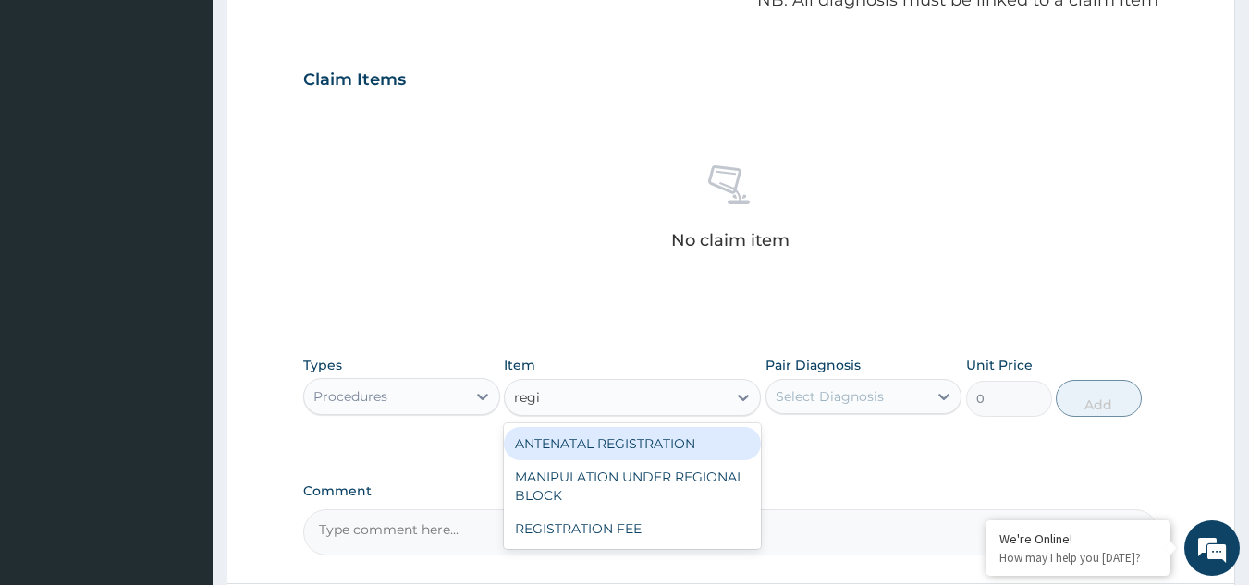
type input "regis"
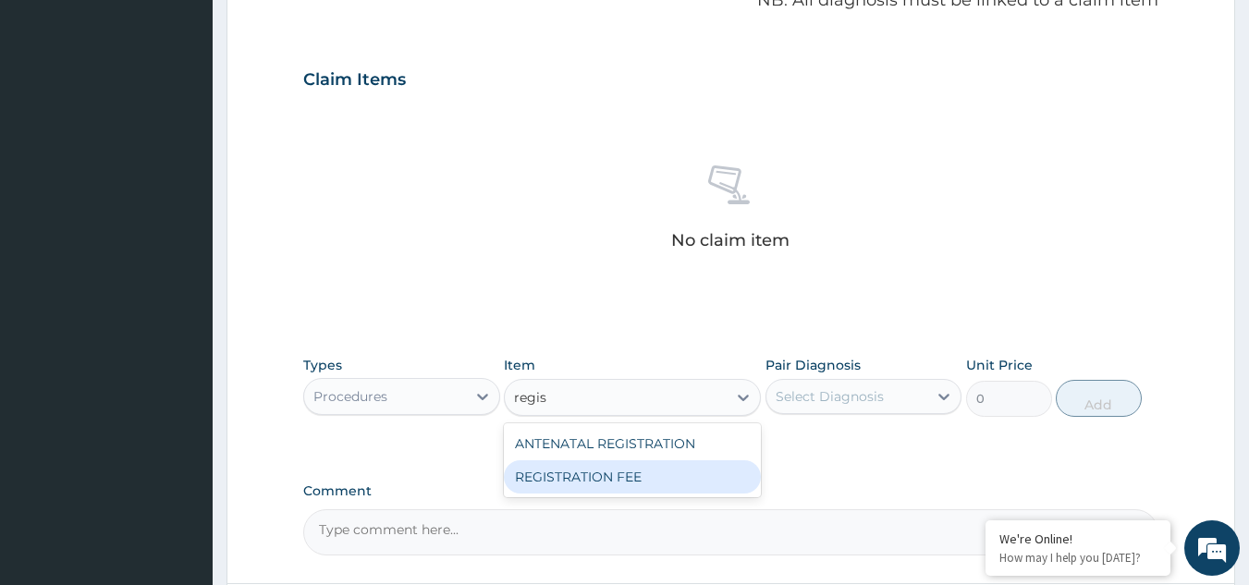
click at [629, 484] on div "REGISTRATION FEE" at bounding box center [632, 476] width 257 height 33
type input "2150"
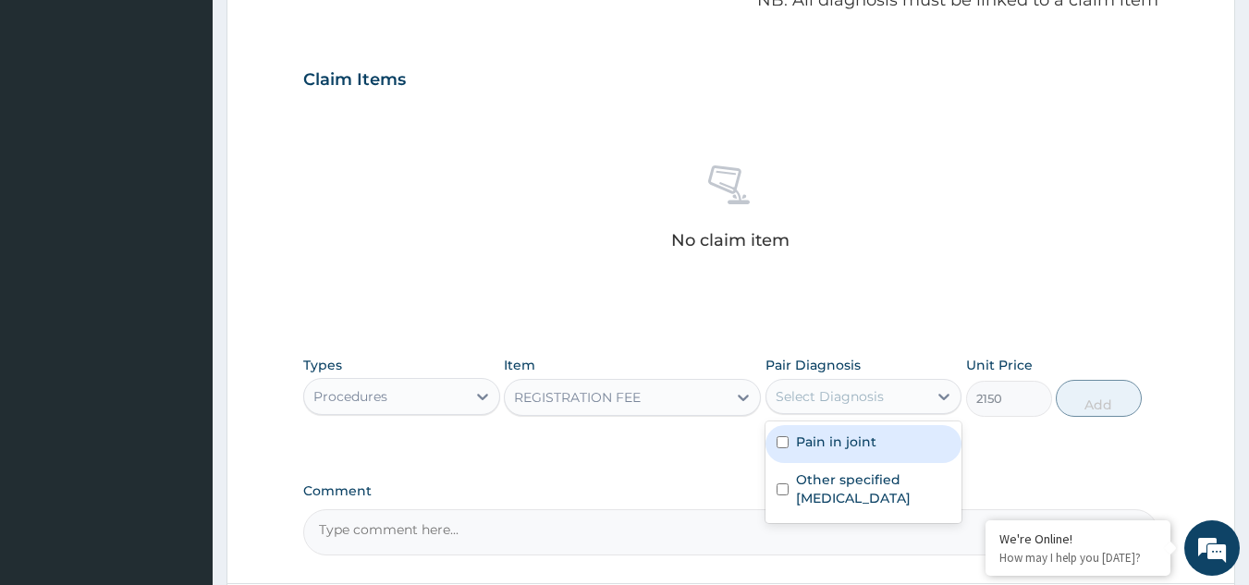
click at [913, 390] on div "Select Diagnosis" at bounding box center [847, 397] width 162 height 30
click at [897, 446] on div "Pain in joint" at bounding box center [864, 444] width 197 height 38
checkbox input "true"
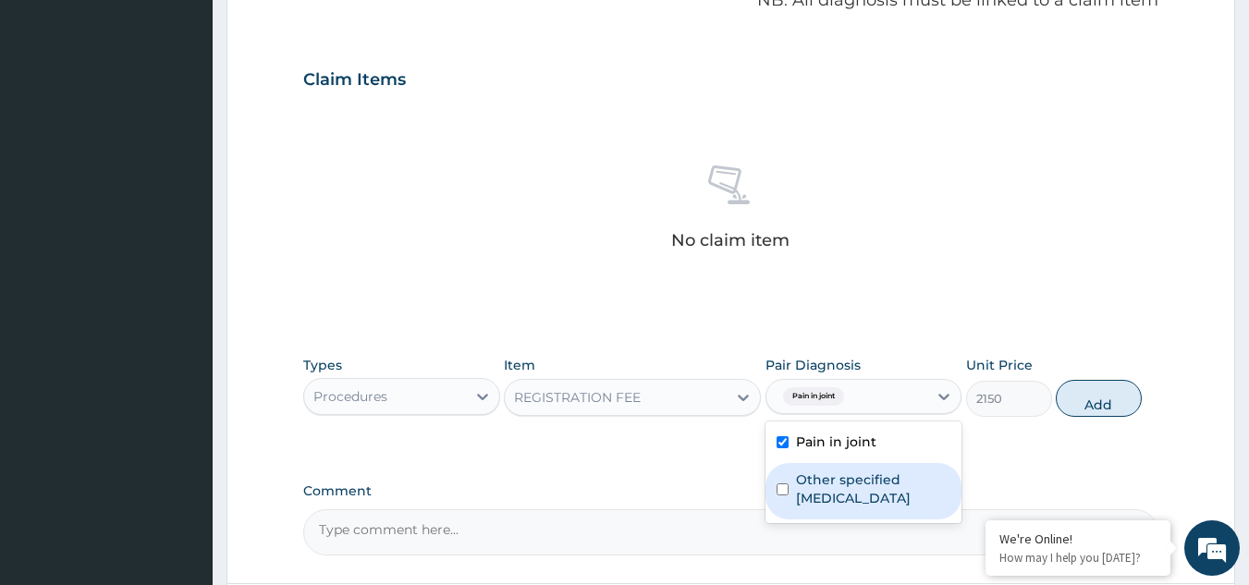
click at [889, 476] on label "Other specified [MEDICAL_DATA]" at bounding box center [873, 489] width 155 height 37
checkbox input "true"
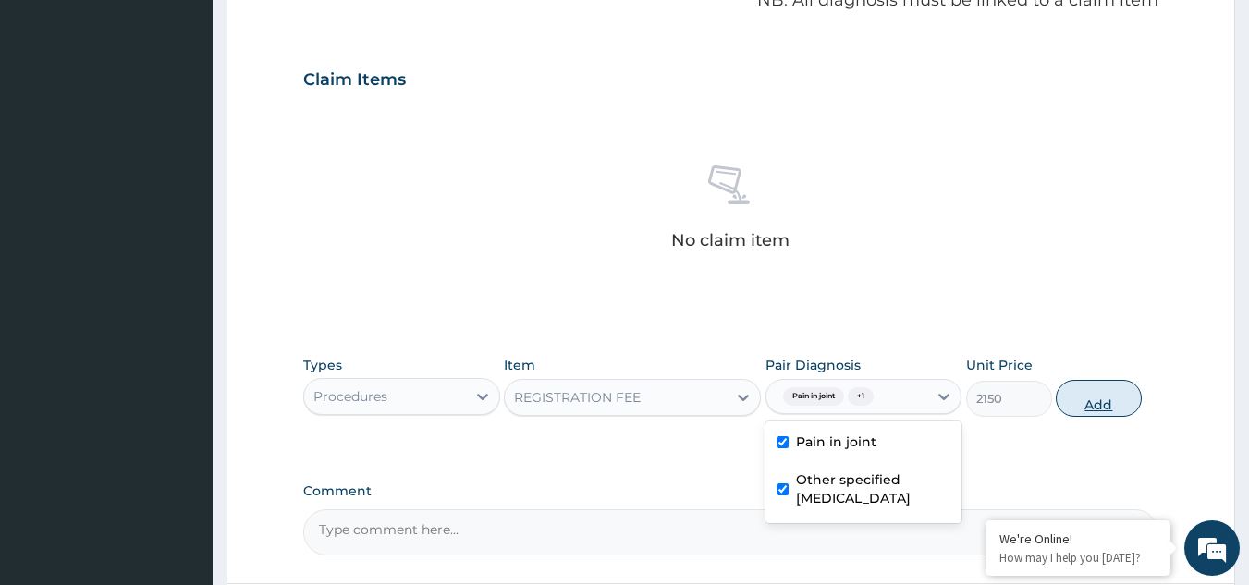
click at [1109, 397] on button "Add" at bounding box center [1099, 398] width 86 height 37
type input "0"
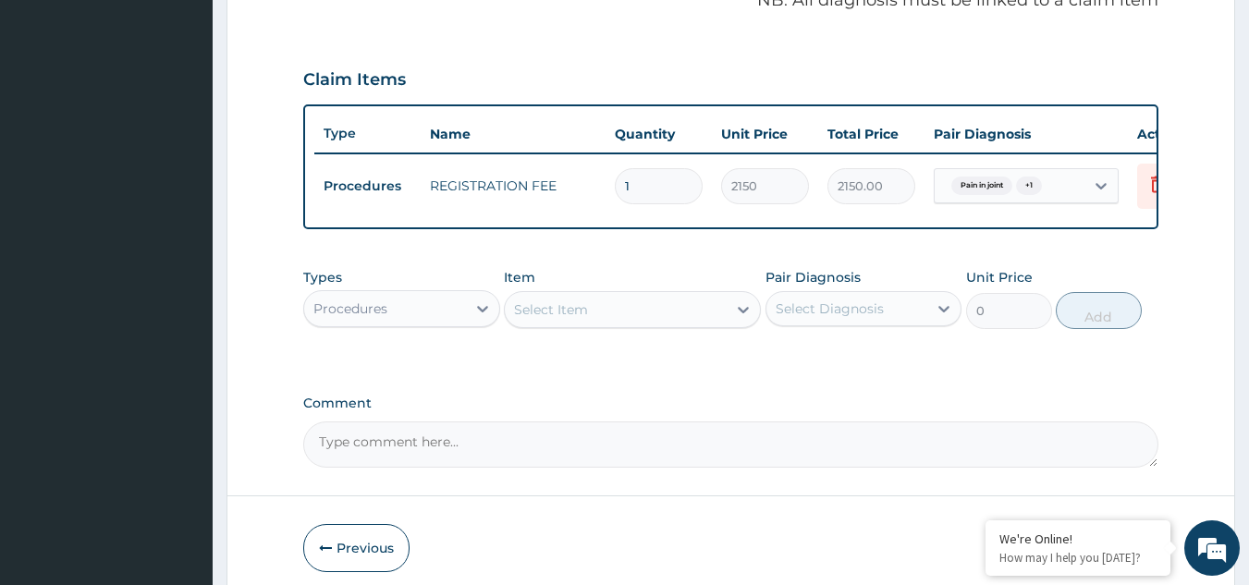
click at [620, 325] on div "Select Item" at bounding box center [616, 310] width 222 height 30
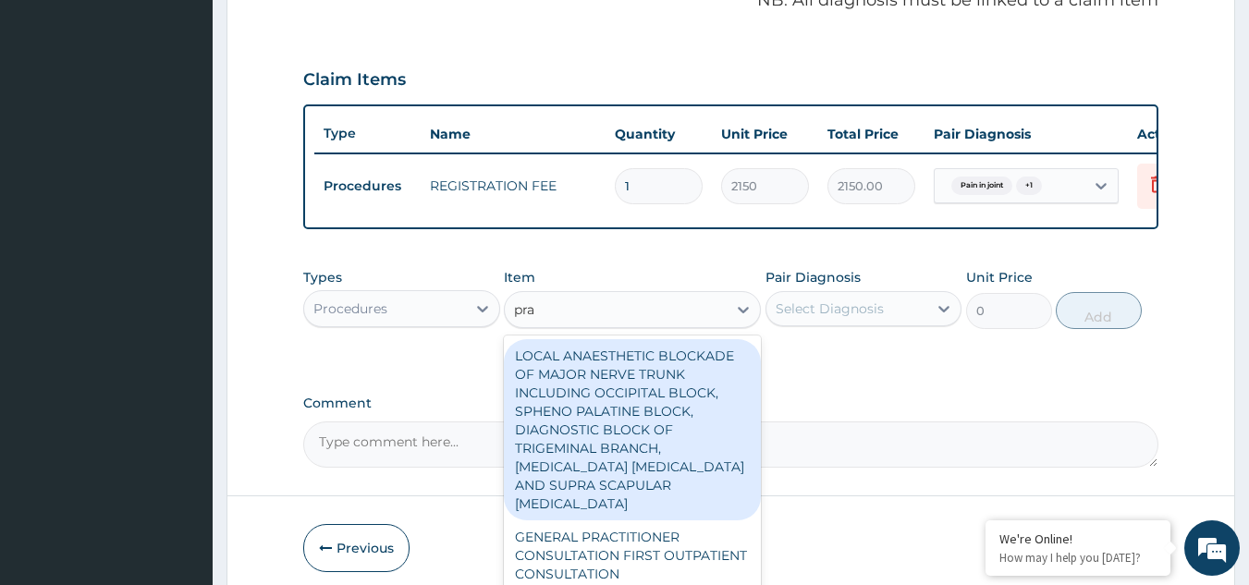
type input "prac"
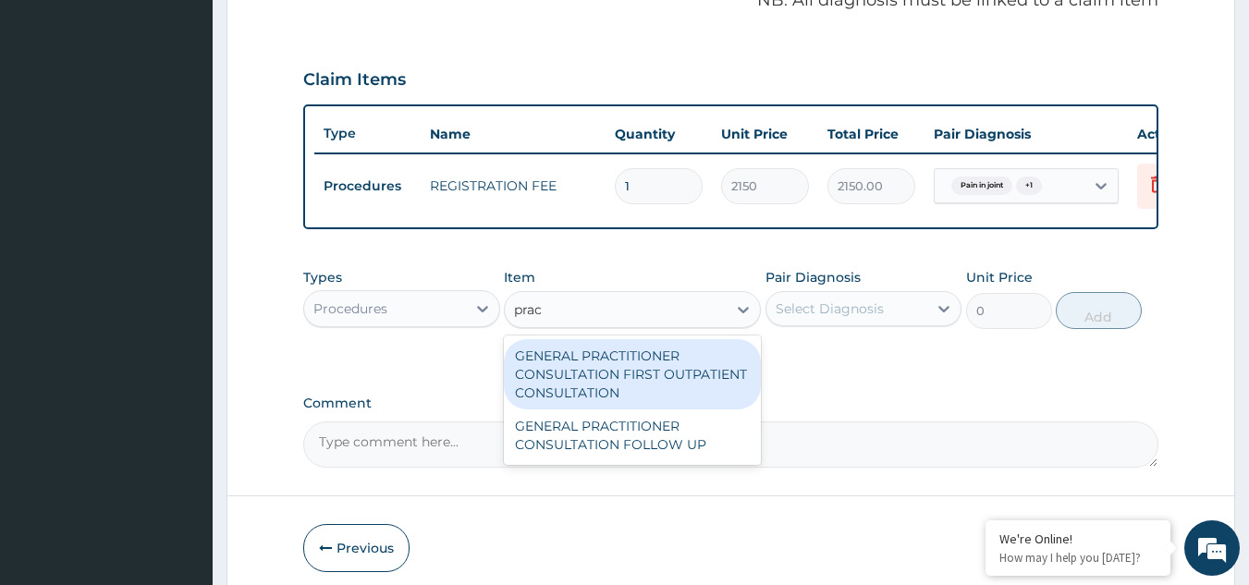
click at [623, 374] on div "GENERAL PRACTITIONER CONSULTATION FIRST OUTPATIENT CONSULTATION" at bounding box center [632, 374] width 257 height 70
type input "3547.5"
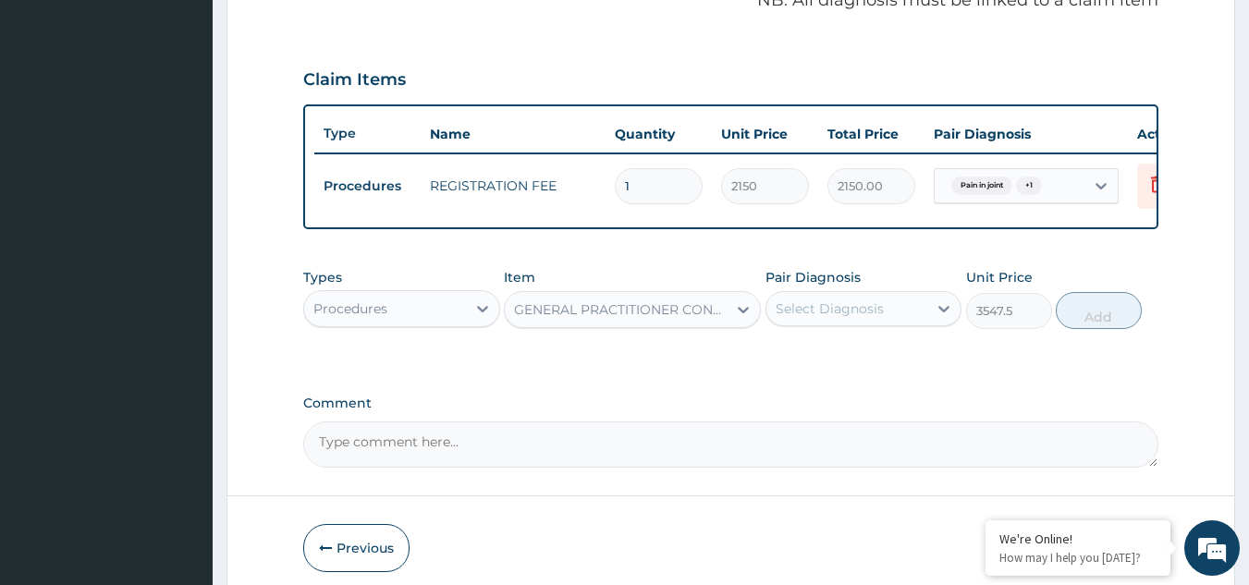
click at [902, 316] on div "Select Diagnosis" at bounding box center [847, 309] width 162 height 30
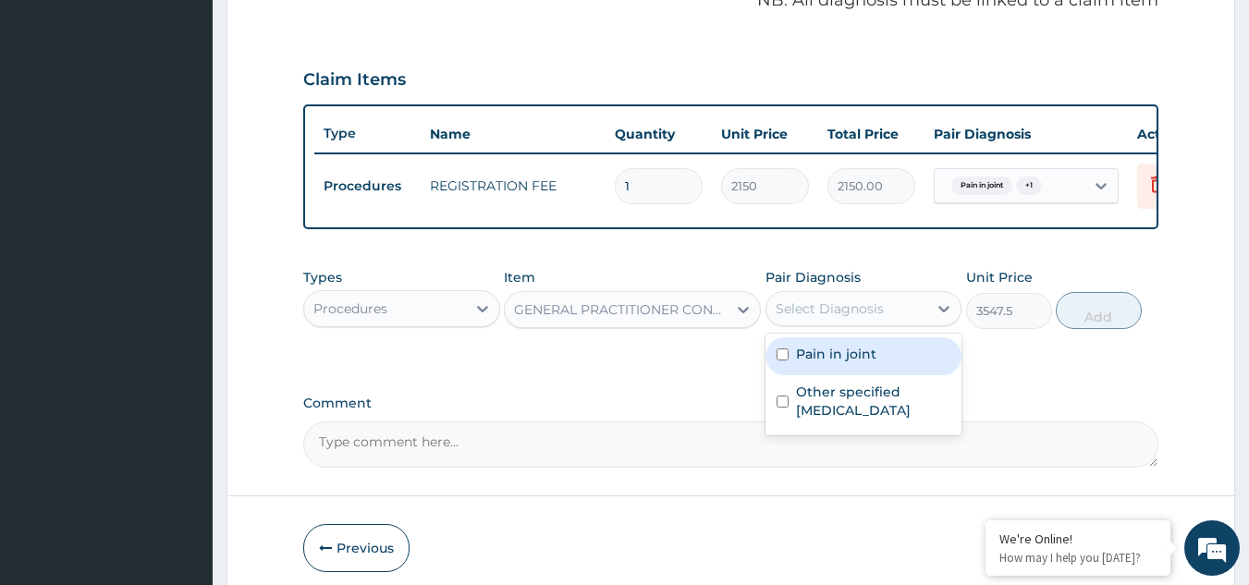
click at [877, 364] on div "Pain in joint" at bounding box center [864, 356] width 197 height 38
checkbox input "true"
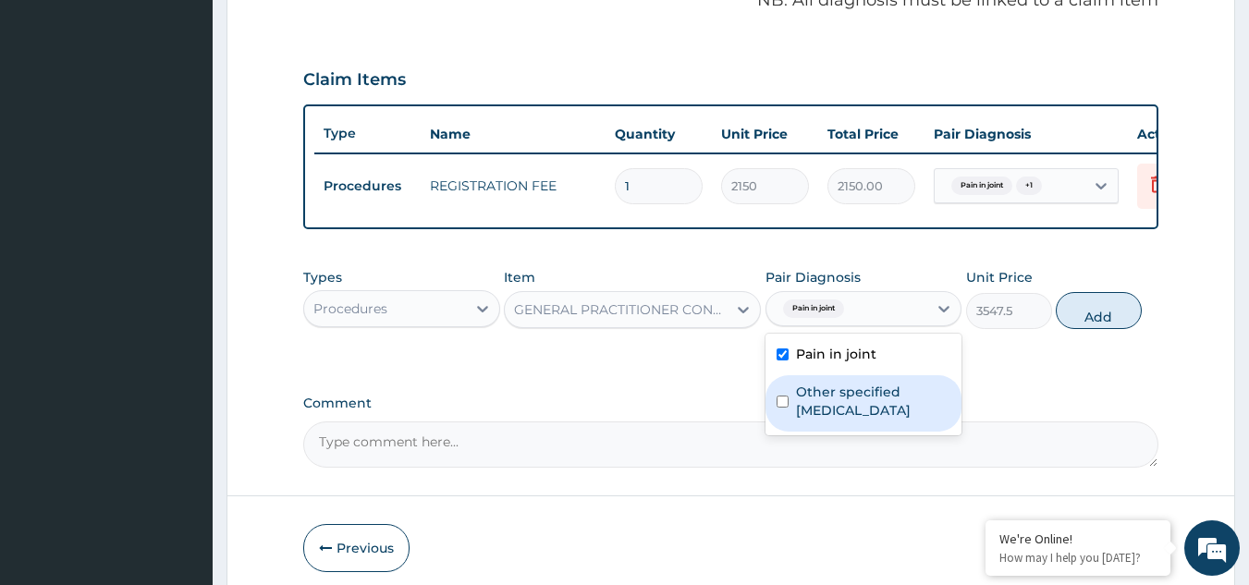
click at [886, 399] on label "Other specified [MEDICAL_DATA]" at bounding box center [873, 401] width 155 height 37
checkbox input "true"
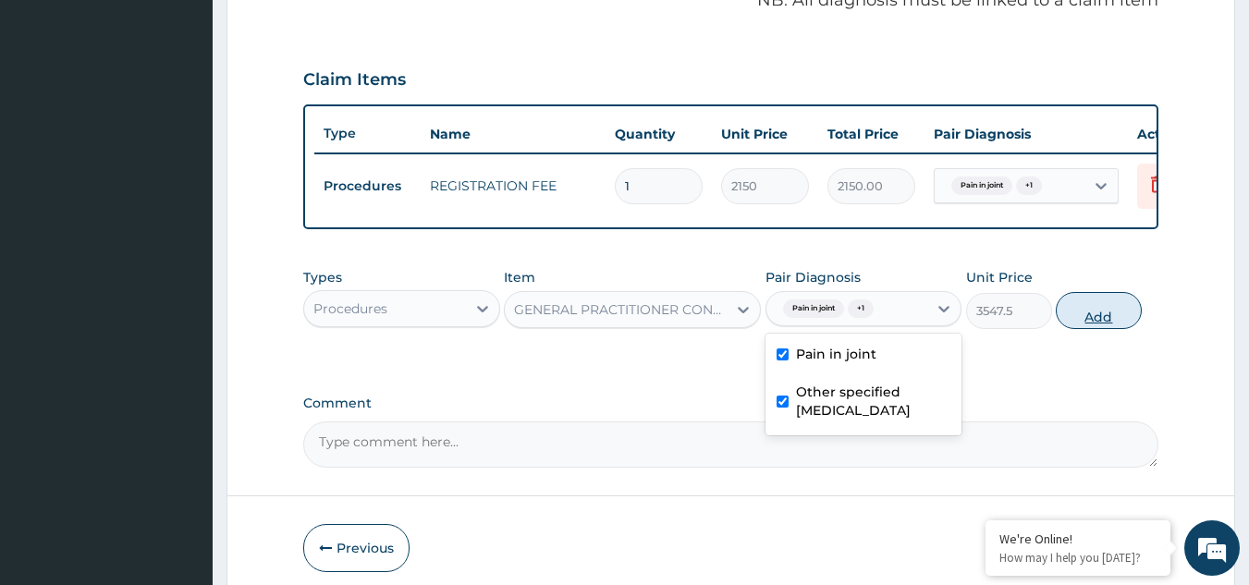
click at [1108, 322] on button "Add" at bounding box center [1099, 310] width 86 height 37
type input "0"
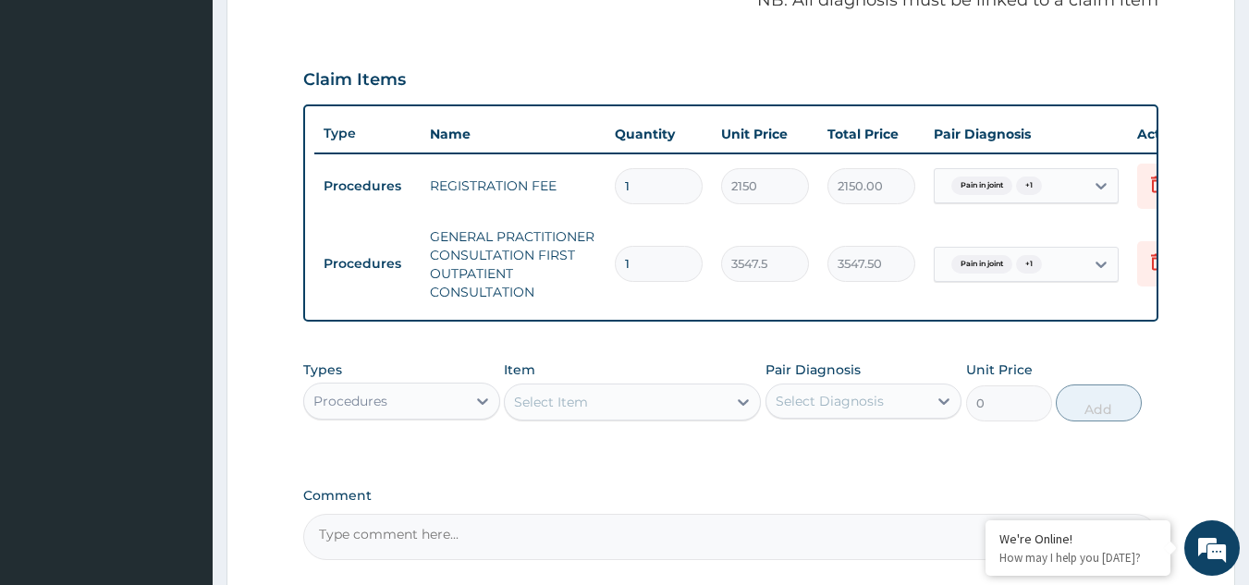
click at [454, 392] on div "Types Procedures" at bounding box center [401, 391] width 197 height 61
click at [455, 416] on div "Procedures" at bounding box center [385, 401] width 162 height 30
type input "drug"
click at [446, 459] on div "Drugs" at bounding box center [401, 447] width 197 height 33
click at [662, 413] on div "Select Item" at bounding box center [616, 402] width 222 height 30
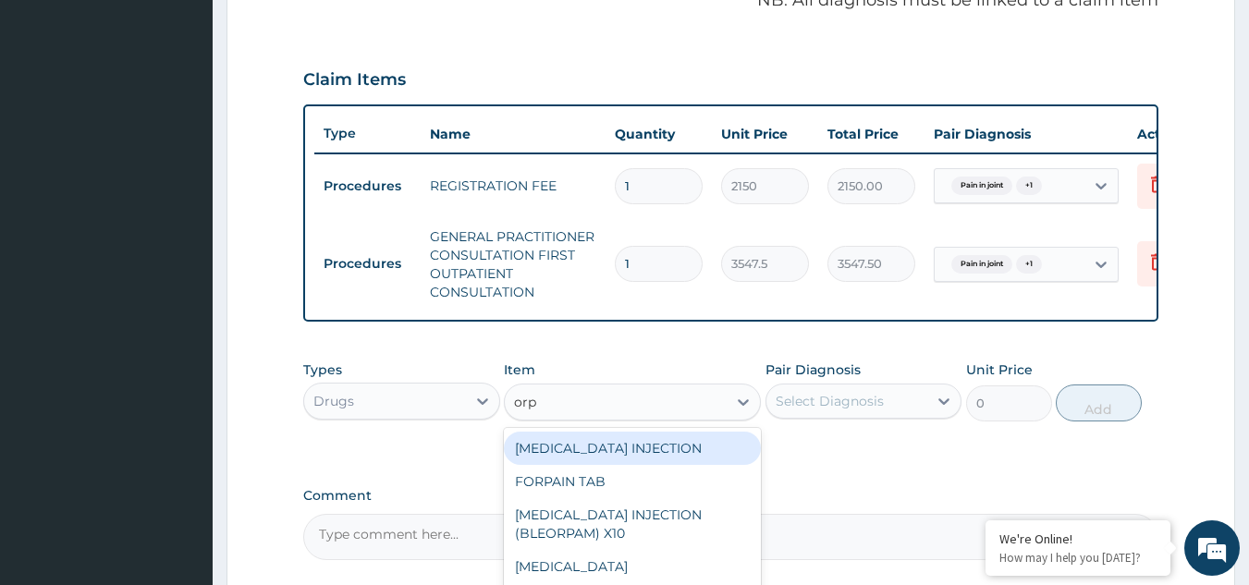
type input "orph"
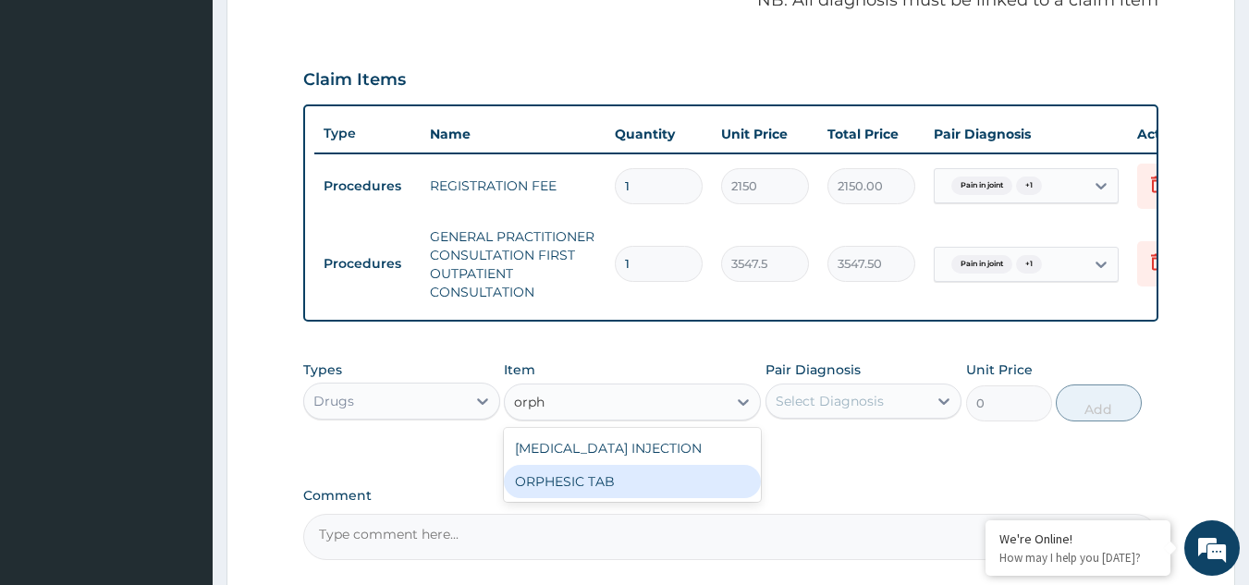
click at [646, 498] on div "ORPHESIC TAB" at bounding box center [632, 481] width 257 height 33
type input "106.4250030517578"
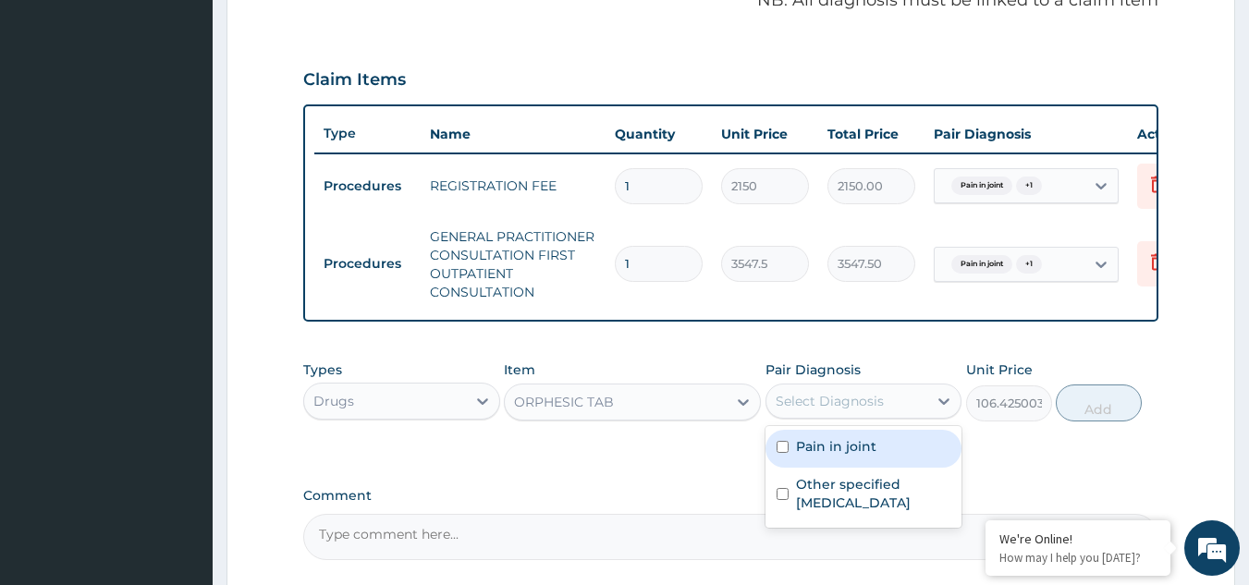
click at [872, 411] on div "Select Diagnosis" at bounding box center [830, 401] width 108 height 18
click at [849, 456] on label "Pain in joint" at bounding box center [836, 446] width 80 height 18
checkbox input "true"
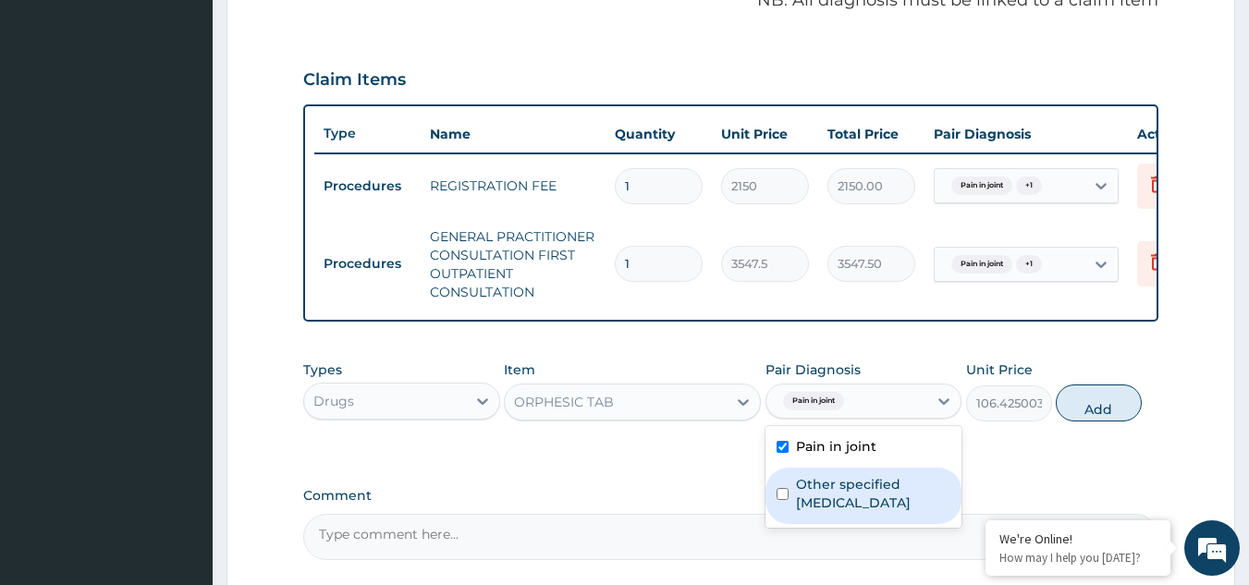
click at [852, 499] on label "Other specified [MEDICAL_DATA]" at bounding box center [873, 493] width 155 height 37
checkbox input "true"
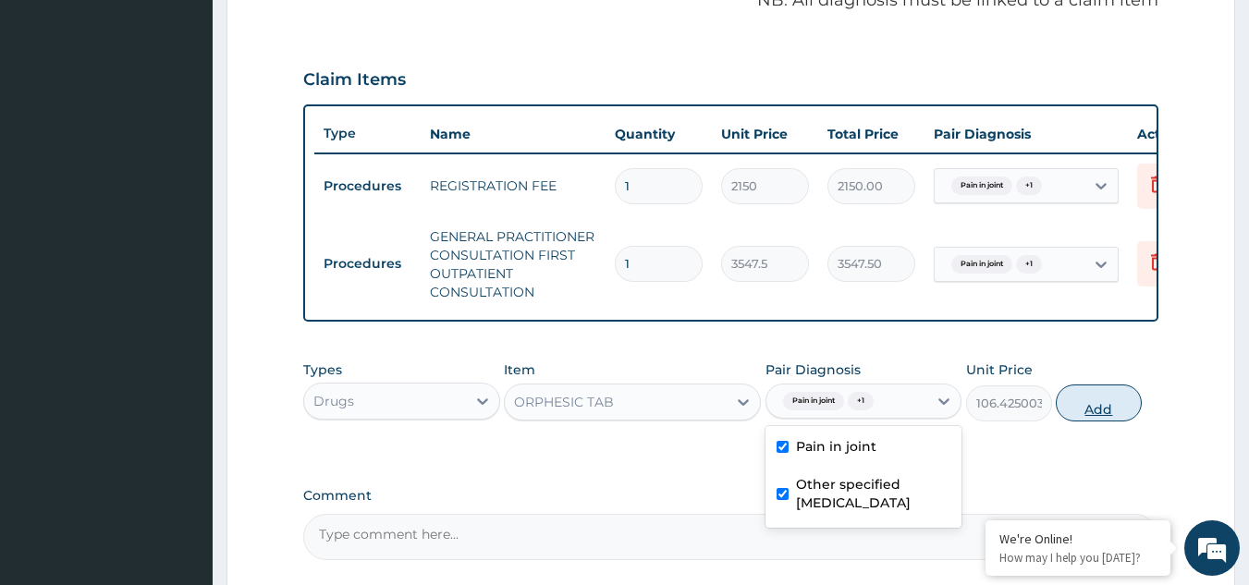
click at [1097, 422] on button "Add" at bounding box center [1099, 403] width 86 height 37
type input "0"
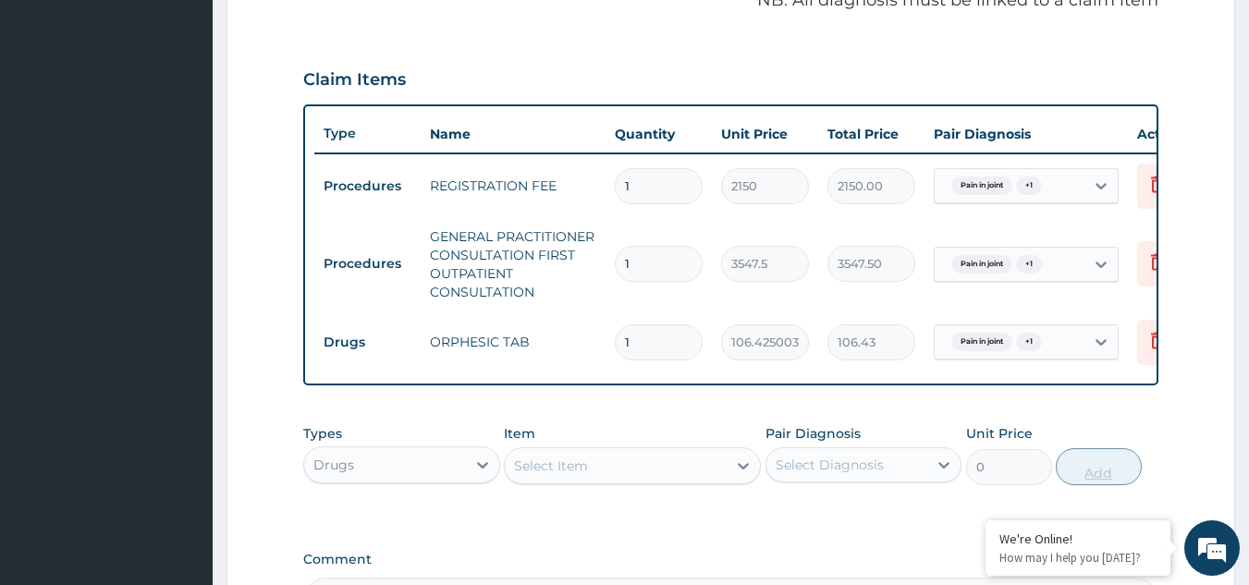
type input "18"
type input "1915.65"
type input "18"
click at [628, 472] on div "Select Item" at bounding box center [616, 466] width 222 height 30
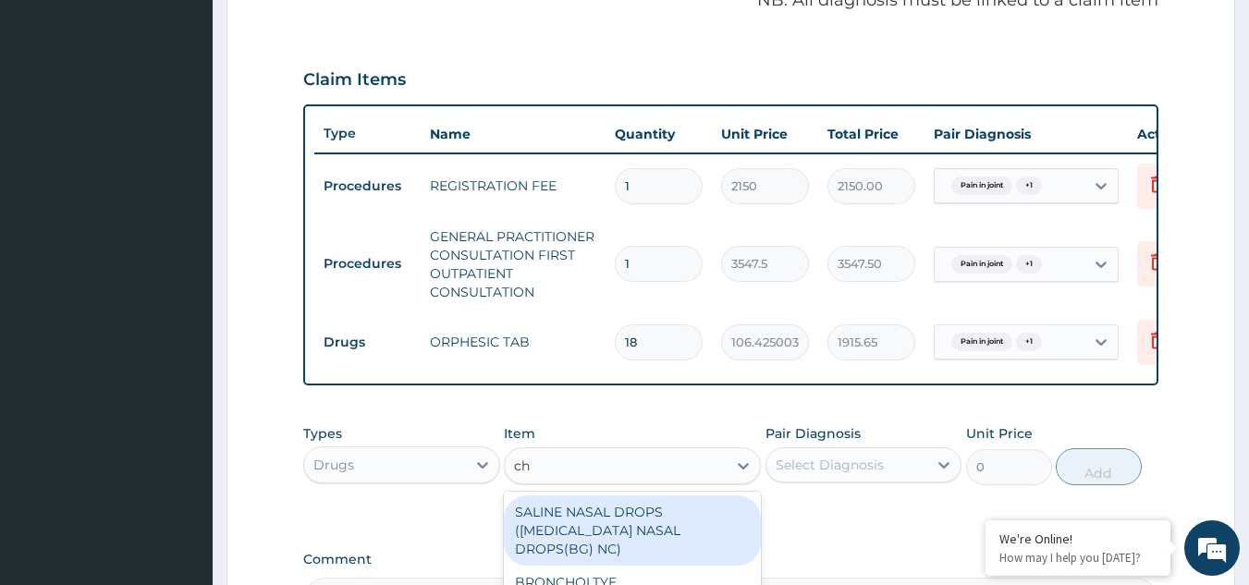
type input "chy"
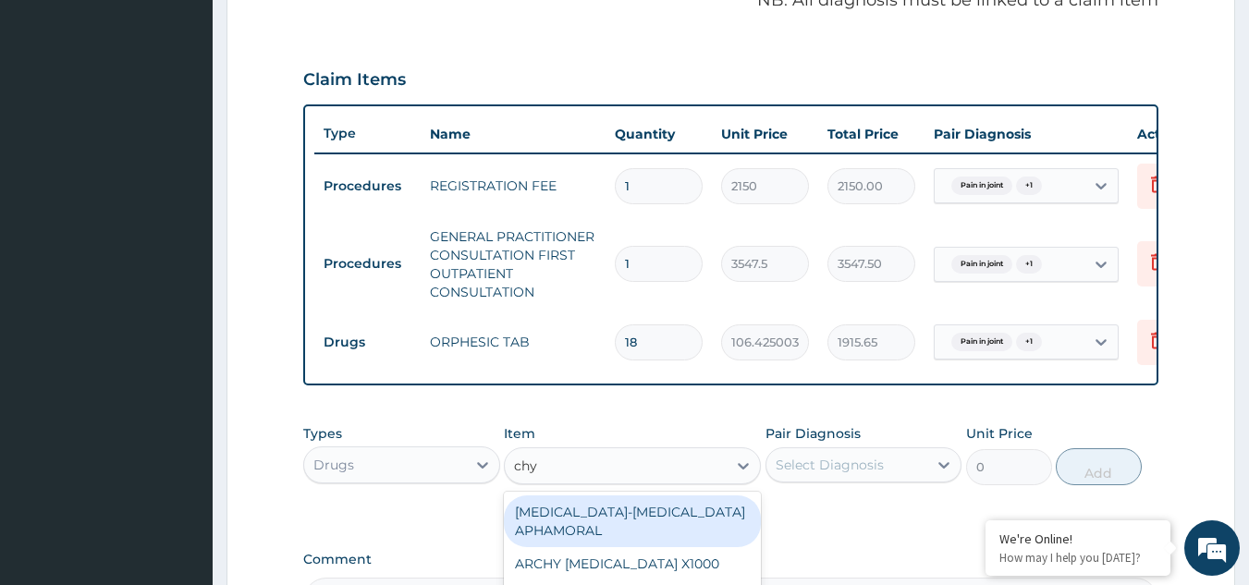
click at [567, 532] on div "[MEDICAL_DATA]-[MEDICAL_DATA] APHAMORAL" at bounding box center [632, 522] width 257 height 52
type input "35.47499847412109"
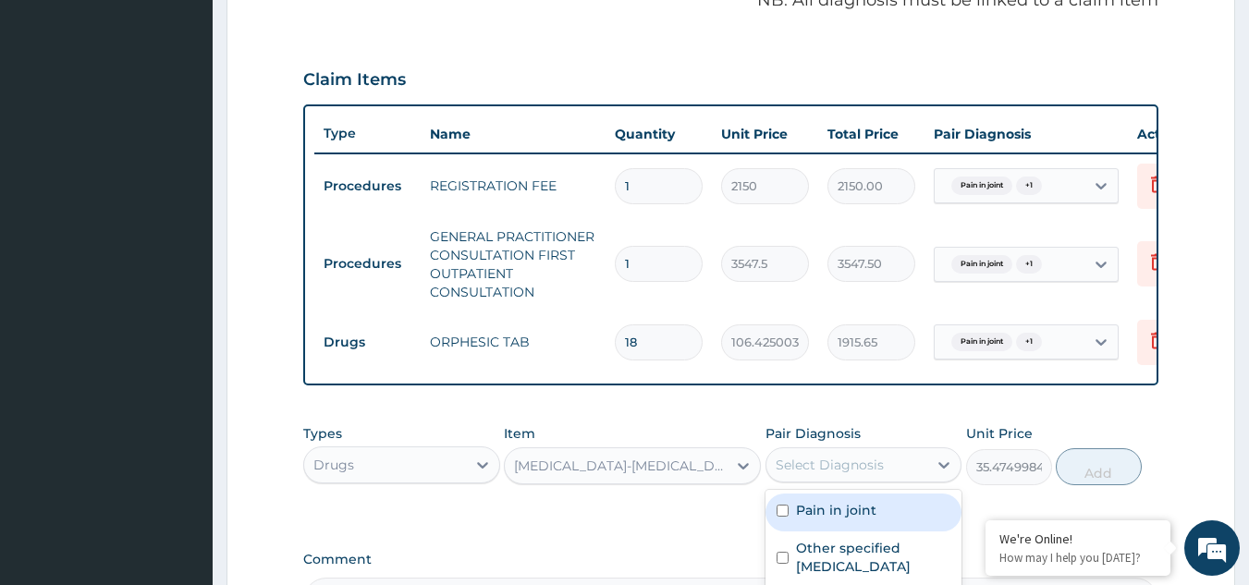
click at [902, 472] on div "Select Diagnosis" at bounding box center [847, 465] width 162 height 30
click at [838, 520] on label "Pain in joint" at bounding box center [836, 510] width 80 height 18
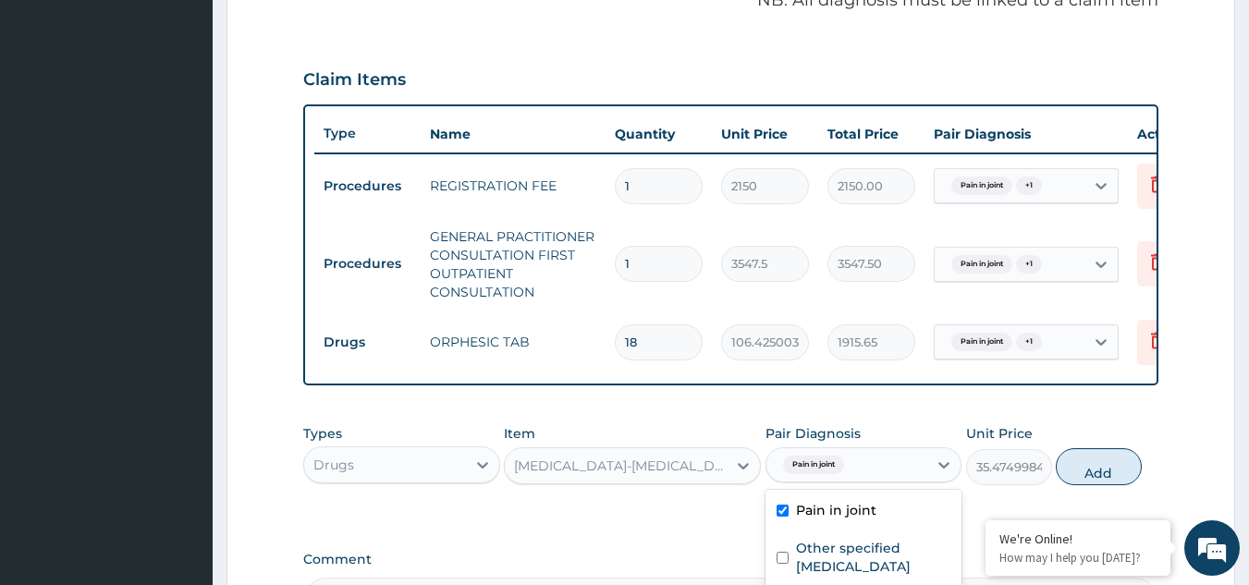
checkbox input "true"
click at [838, 558] on label "Other specified [MEDICAL_DATA]" at bounding box center [873, 557] width 155 height 37
checkbox input "true"
click at [1093, 485] on button "Add" at bounding box center [1099, 466] width 86 height 37
type input "0"
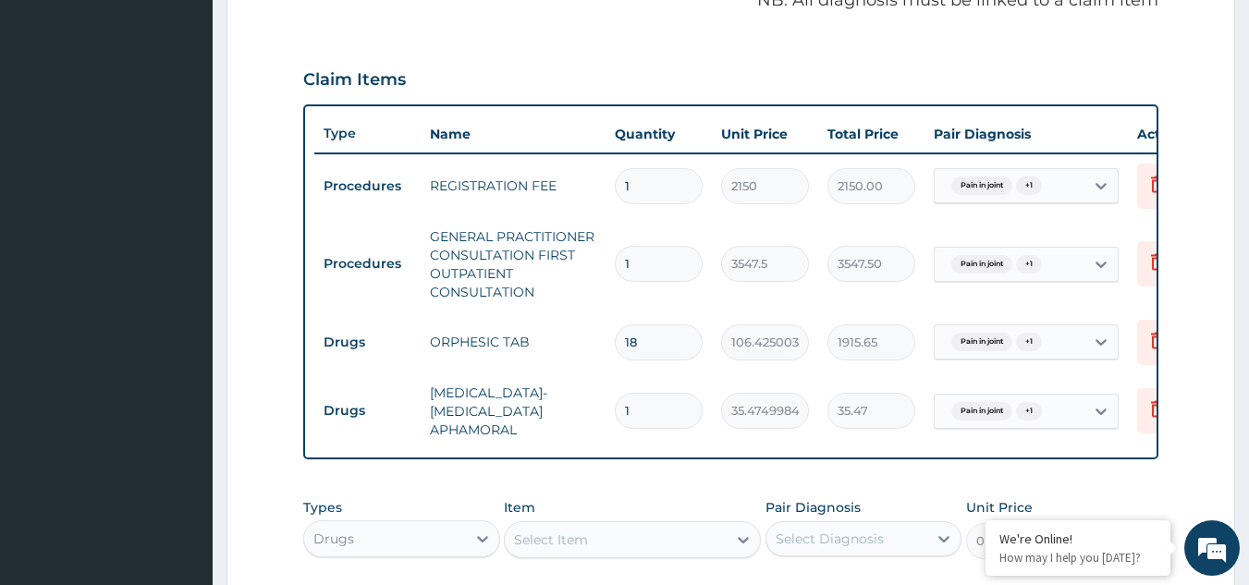
type input "0.00"
type input "3"
type input "106.42"
type input "30"
type input "1064.25"
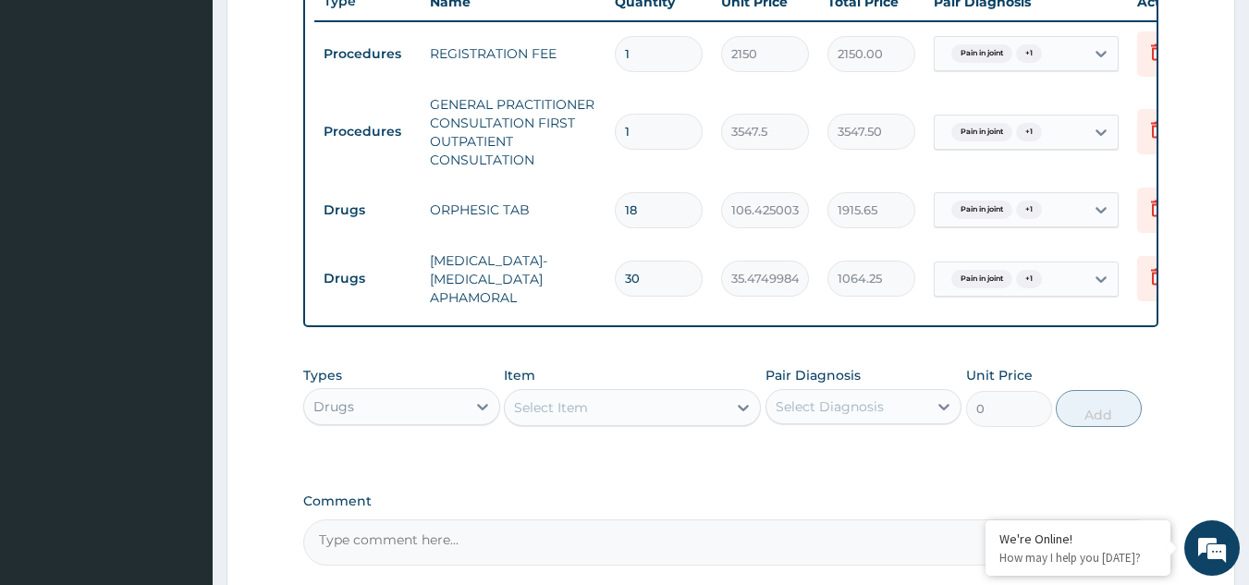
scroll to position [830, 0]
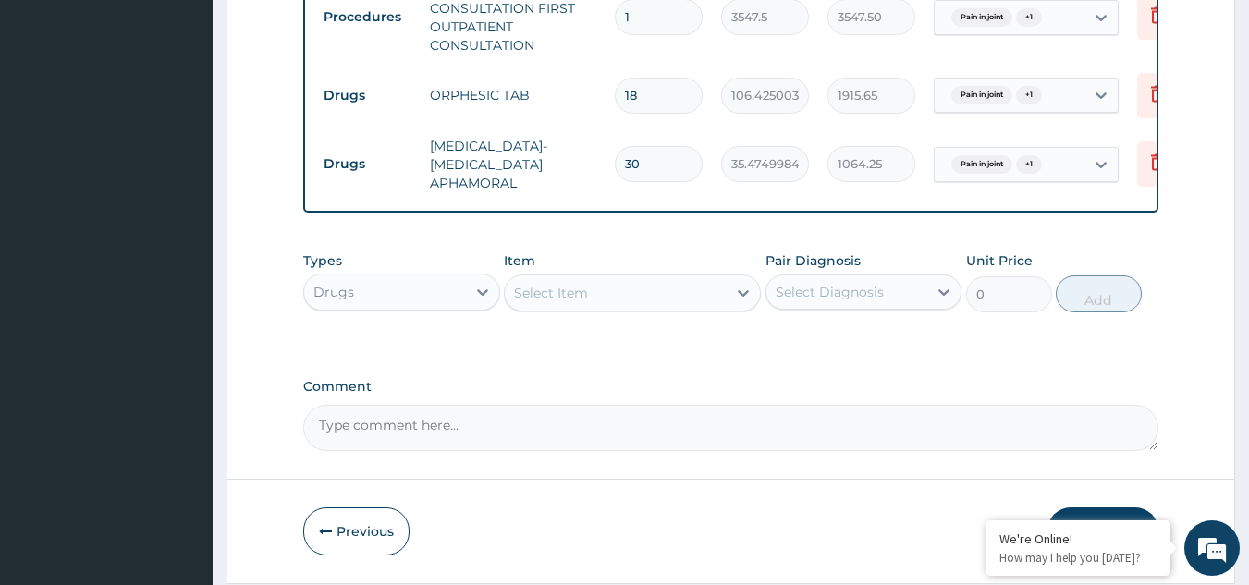
type input "30"
click at [633, 308] on div "Select Item" at bounding box center [616, 293] width 222 height 30
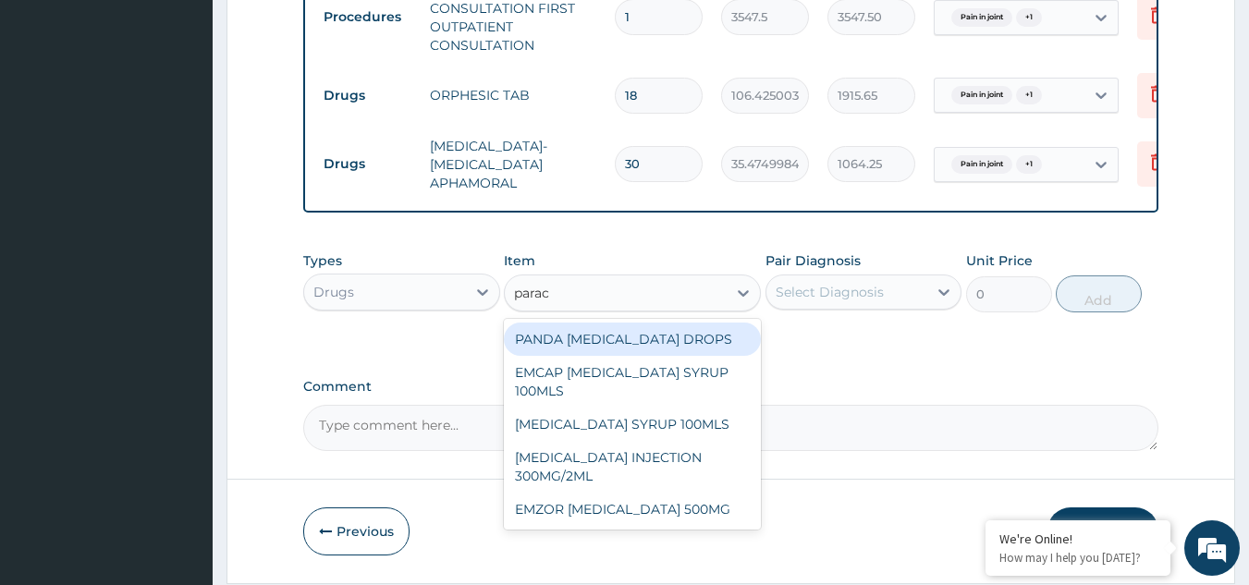
type input "parace"
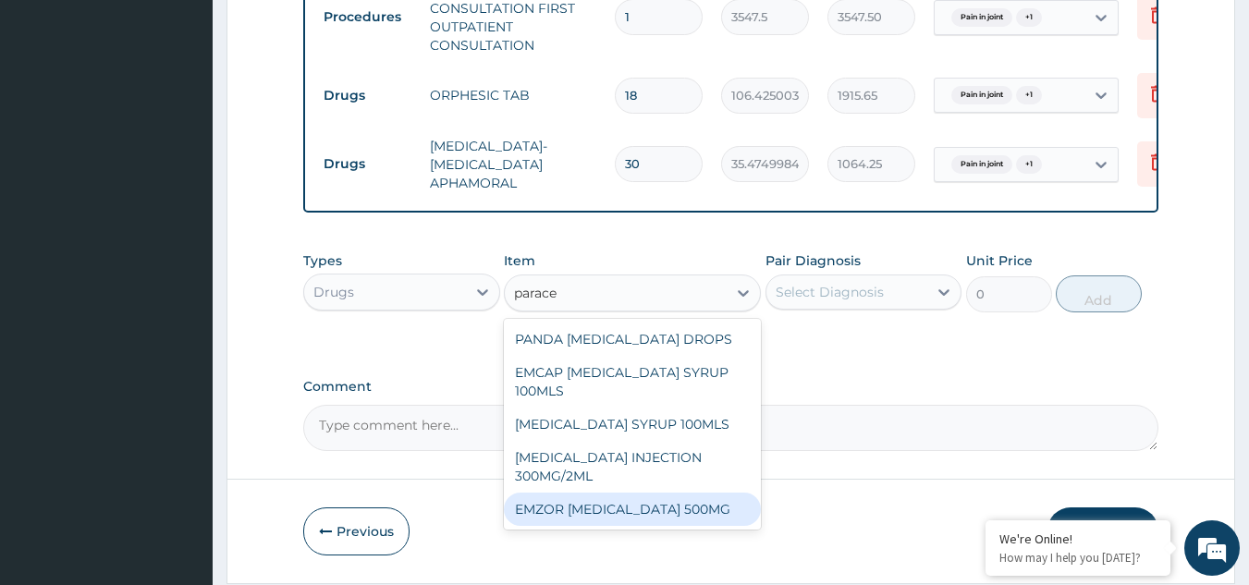
click at [609, 512] on div "EMZOR [MEDICAL_DATA] 500MG" at bounding box center [632, 509] width 257 height 33
type input "23.64999961853027"
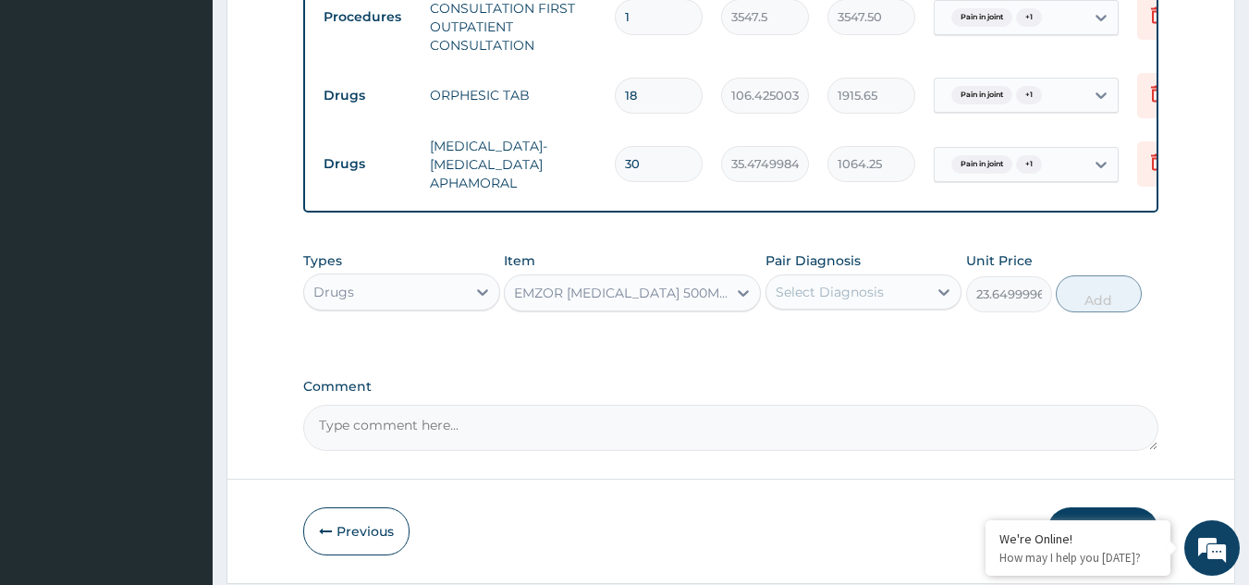
click at [864, 301] on div "Select Diagnosis" at bounding box center [830, 292] width 108 height 18
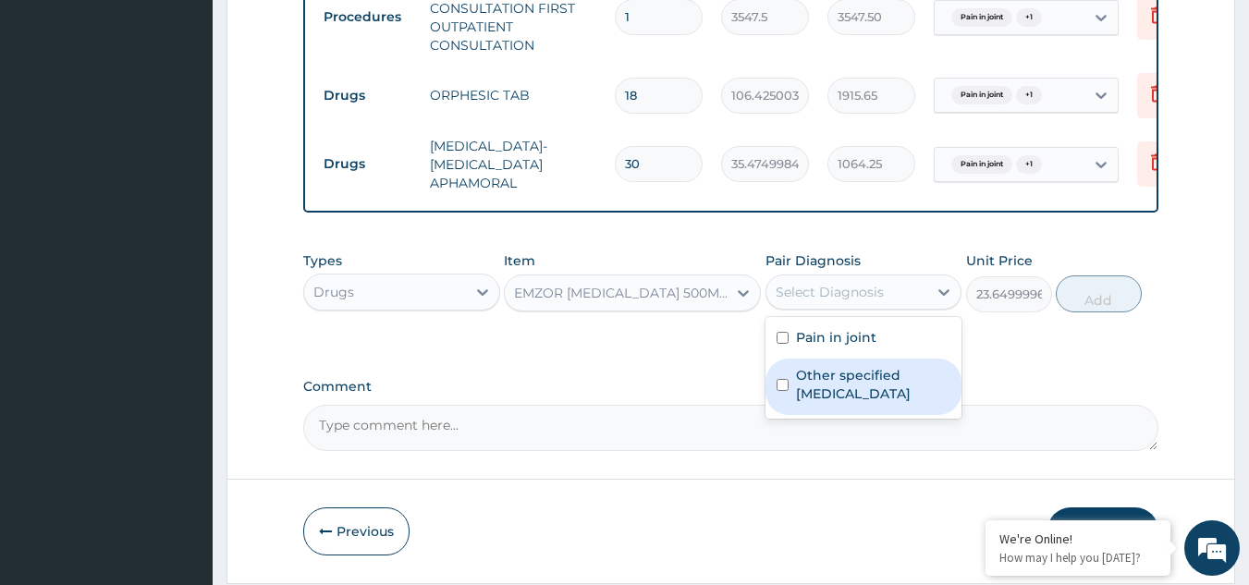
click at [822, 375] on div "Other specified [MEDICAL_DATA]" at bounding box center [864, 387] width 197 height 56
checkbox input "true"
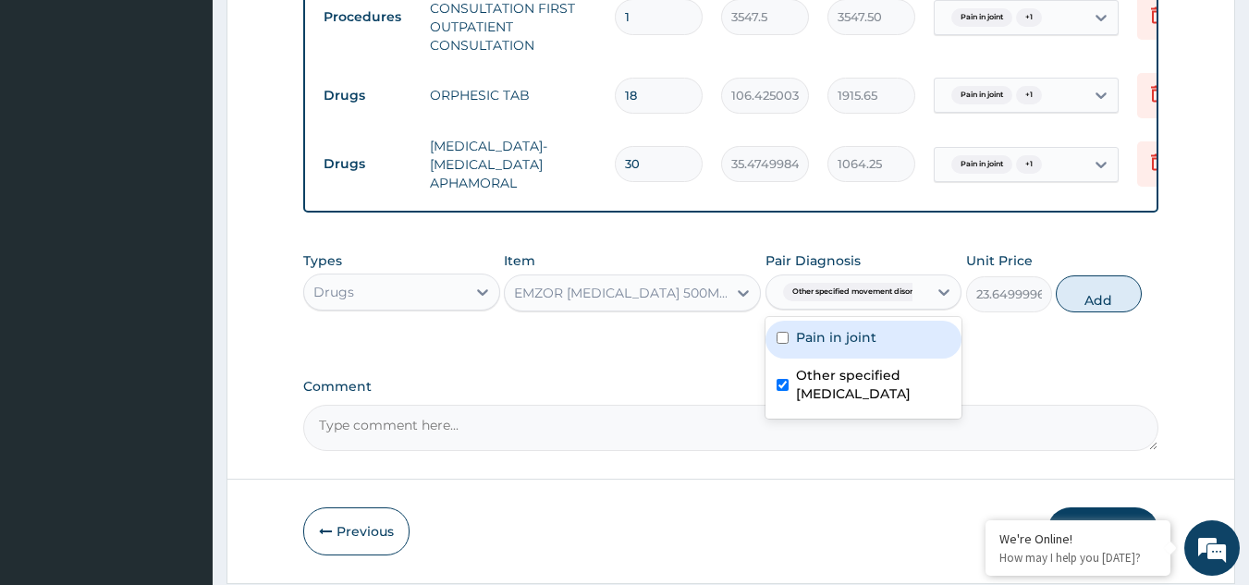
click at [822, 359] on div "Pain in joint" at bounding box center [864, 340] width 197 height 38
checkbox input "true"
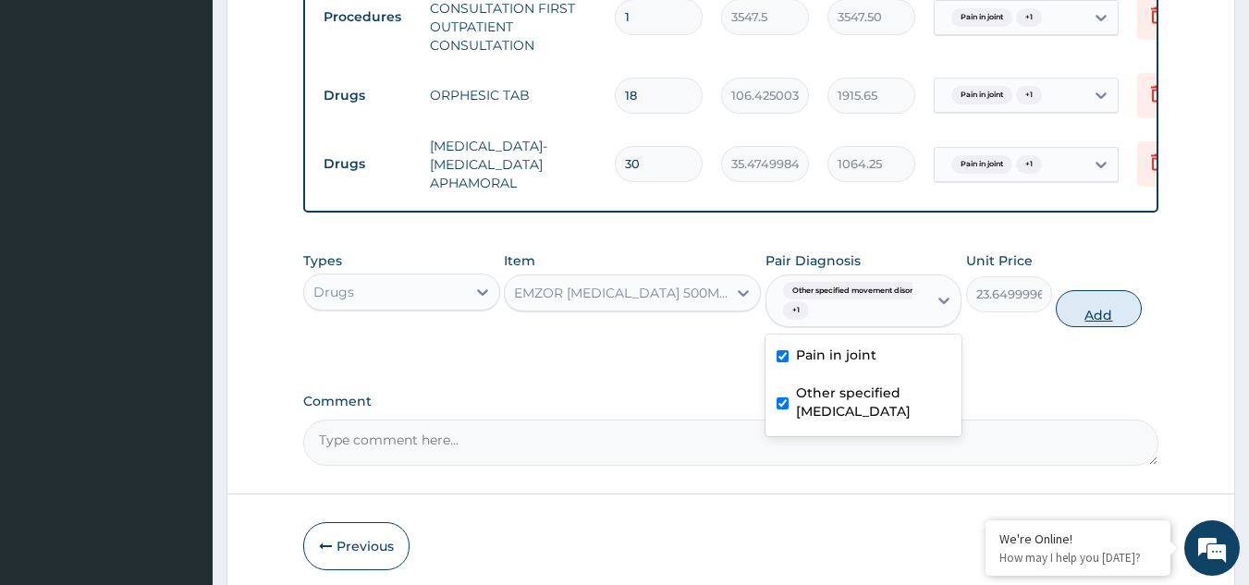
click at [1107, 327] on button "Add" at bounding box center [1099, 308] width 86 height 37
type input "0"
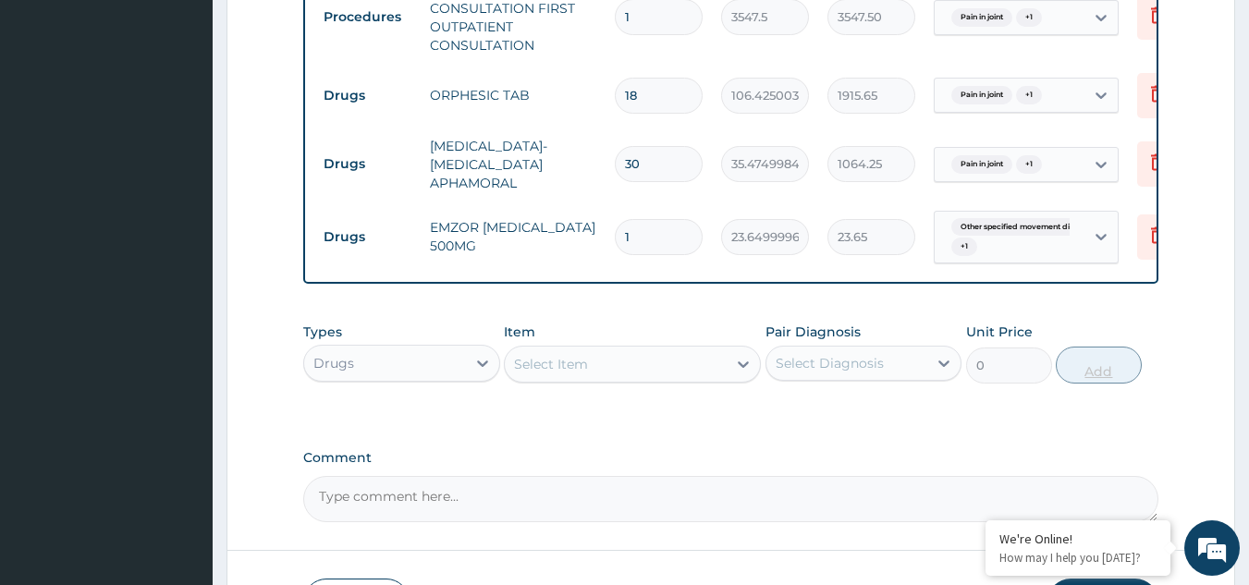
type input "18"
type input "425.70"
type input "18"
click at [677, 355] on div "Item Select Item" at bounding box center [632, 353] width 257 height 61
click at [661, 379] on div "Select Item" at bounding box center [616, 365] width 222 height 30
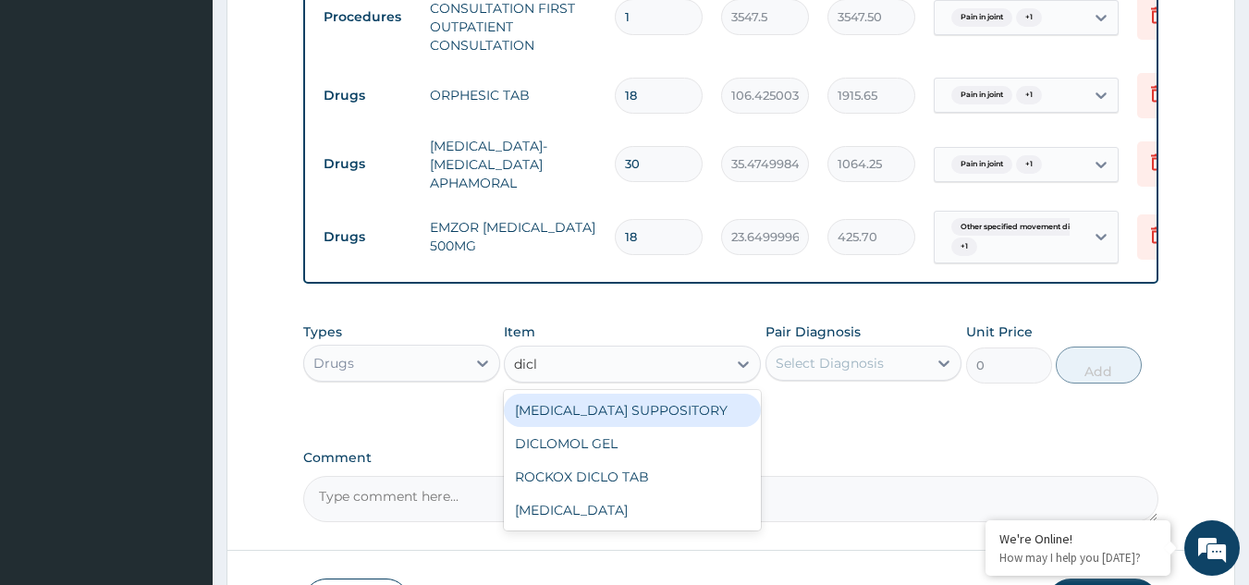
type input "diclo"
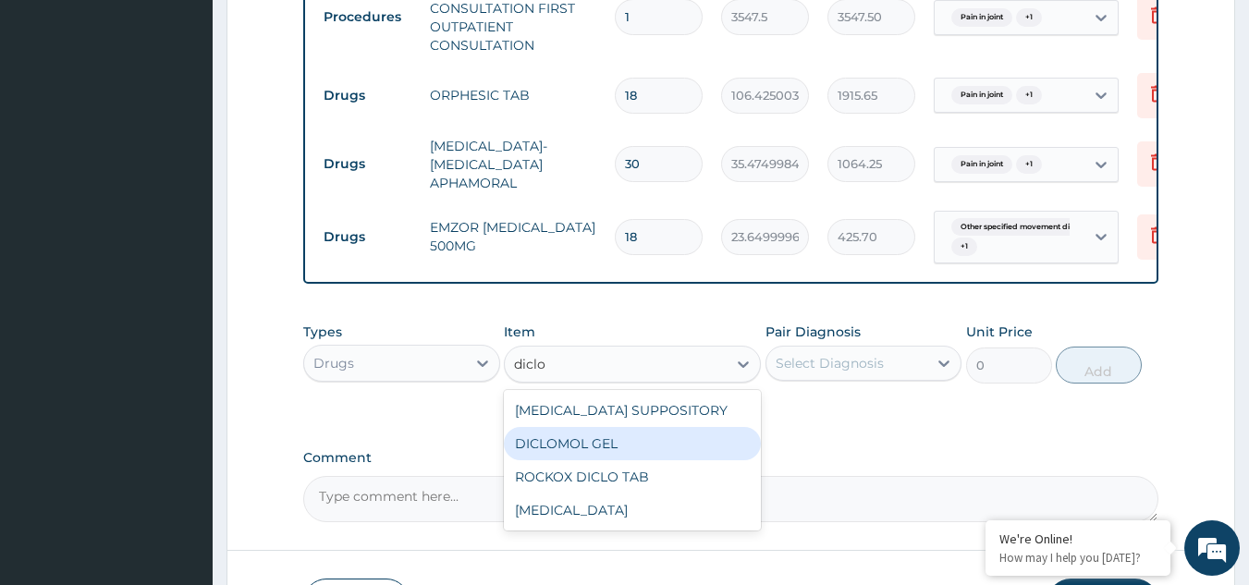
click at [619, 460] on div "DICLOMOL GEL" at bounding box center [632, 443] width 257 height 33
type input "827.75"
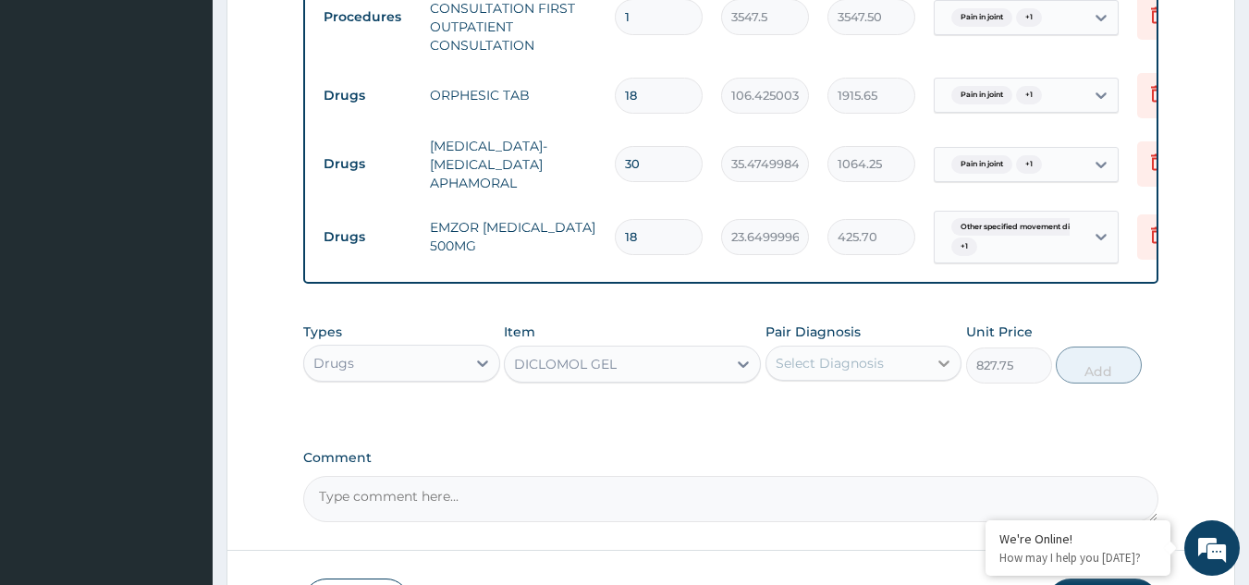
click at [943, 373] on icon at bounding box center [944, 363] width 18 height 18
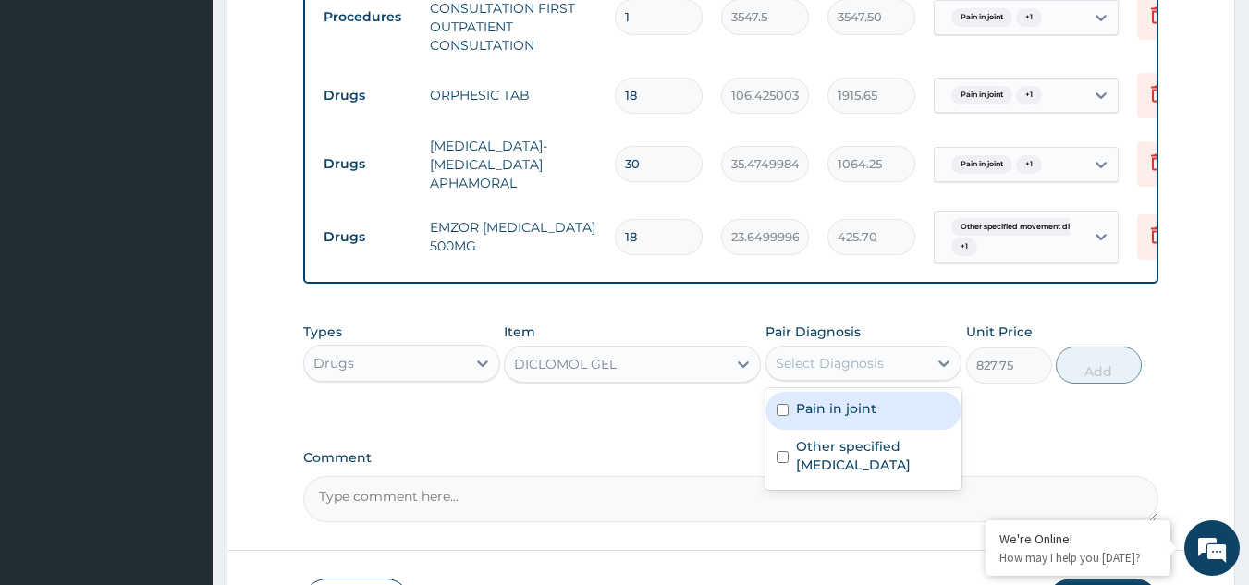
click at [892, 430] on div "Pain in joint" at bounding box center [864, 411] width 197 height 38
checkbox input "true"
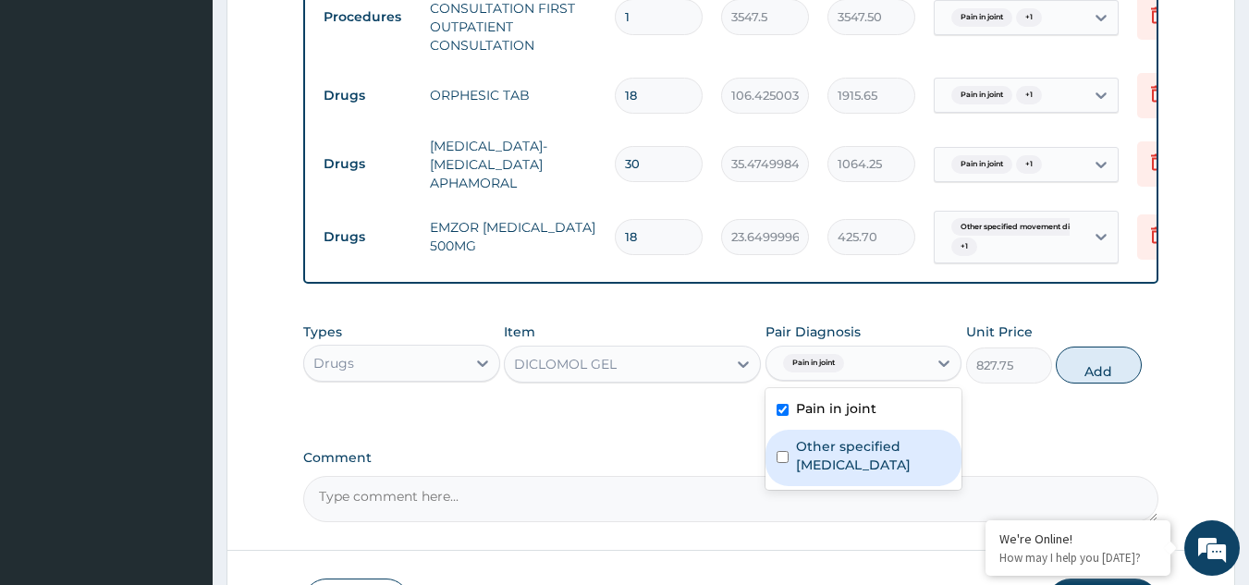
click at [892, 486] on div "Other specified [MEDICAL_DATA]" at bounding box center [864, 458] width 197 height 56
checkbox input "true"
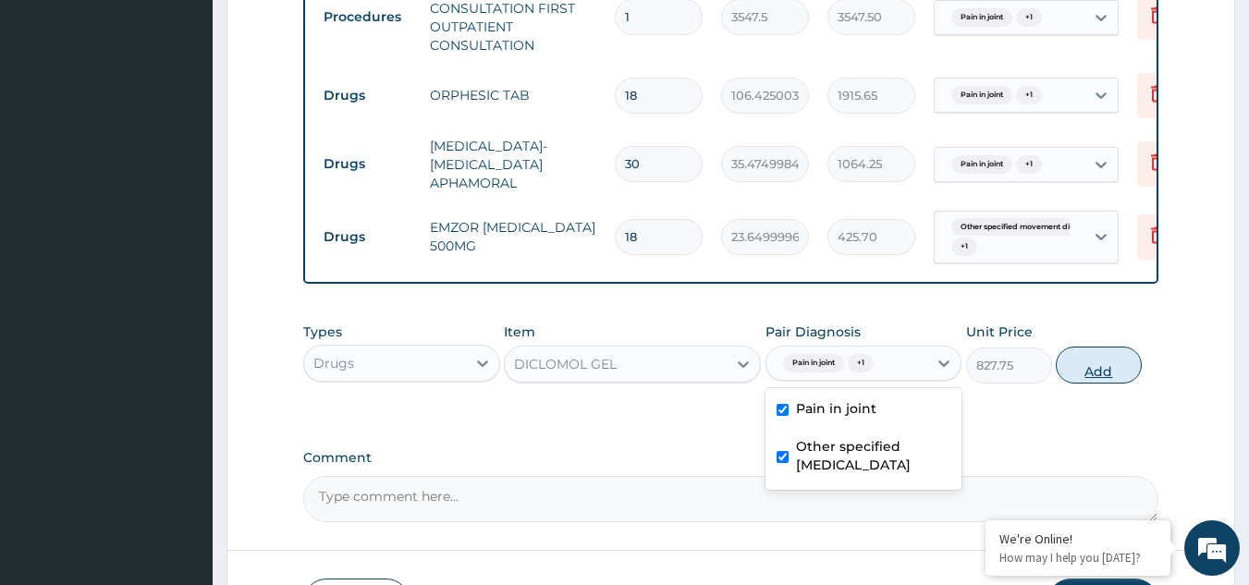
click at [1097, 384] on button "Add" at bounding box center [1099, 365] width 86 height 37
type input "0"
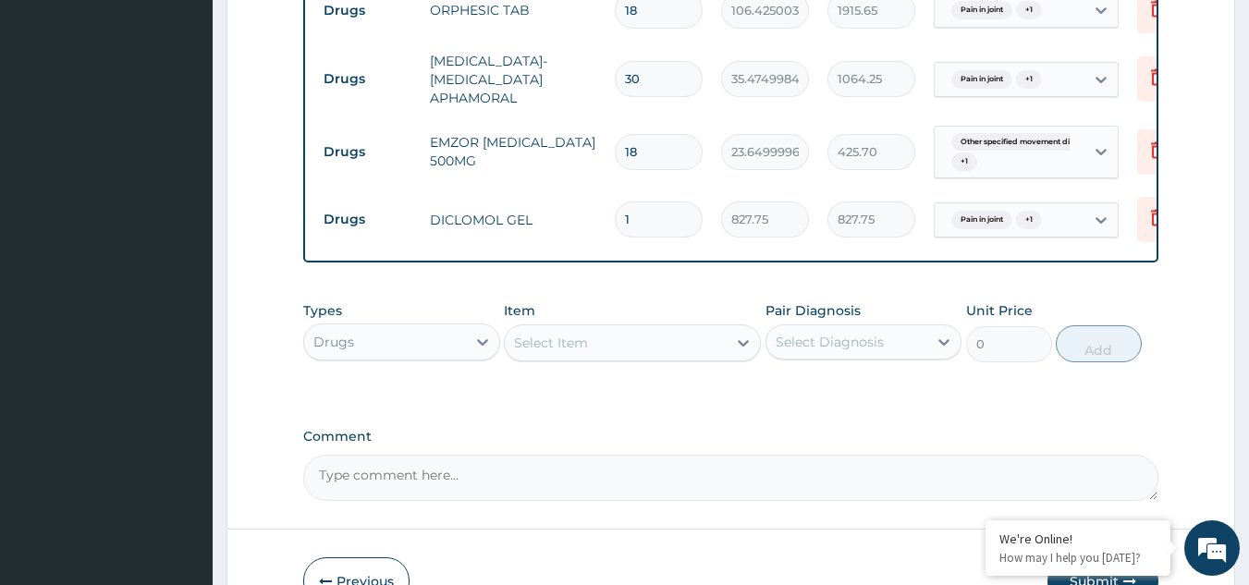
scroll to position [918, 0]
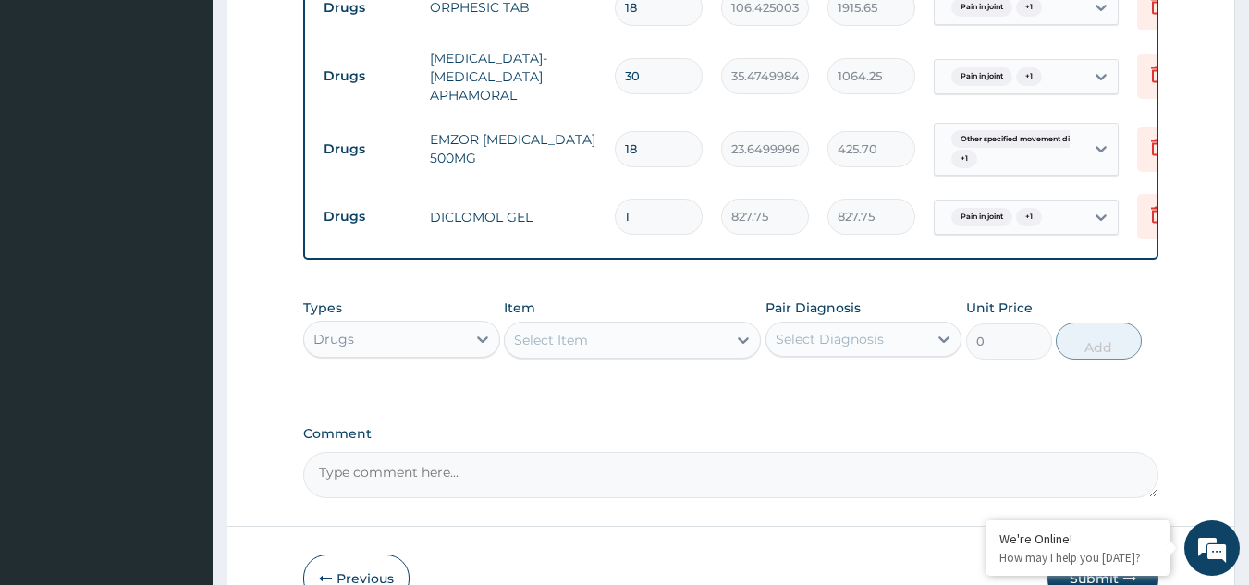
click at [584, 350] on div "Select Item" at bounding box center [551, 340] width 74 height 18
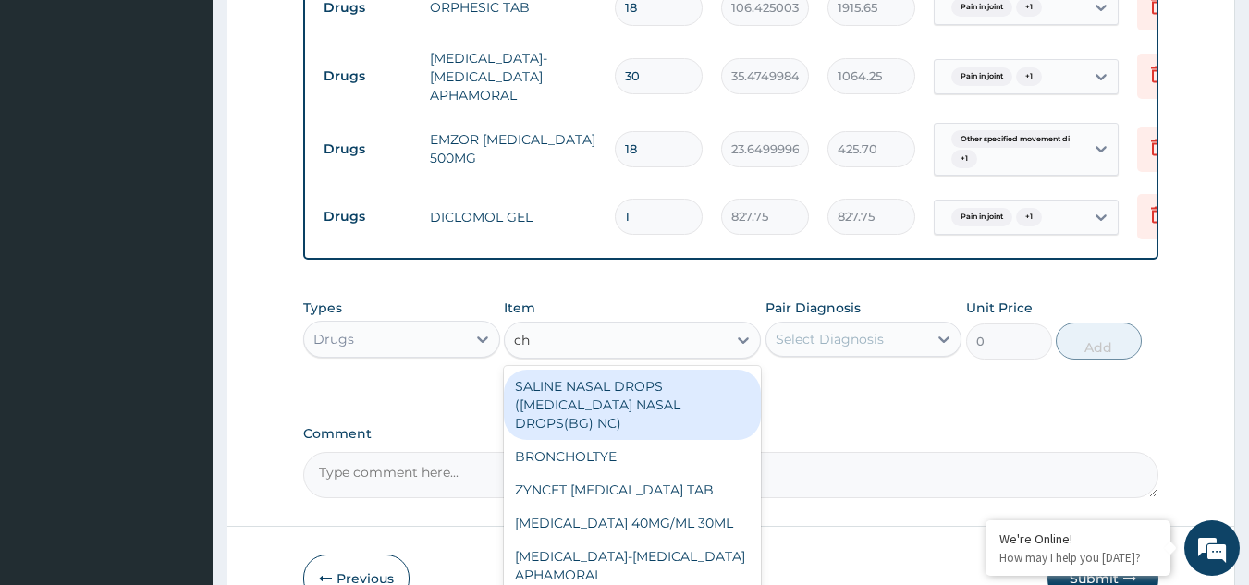
type input "chy"
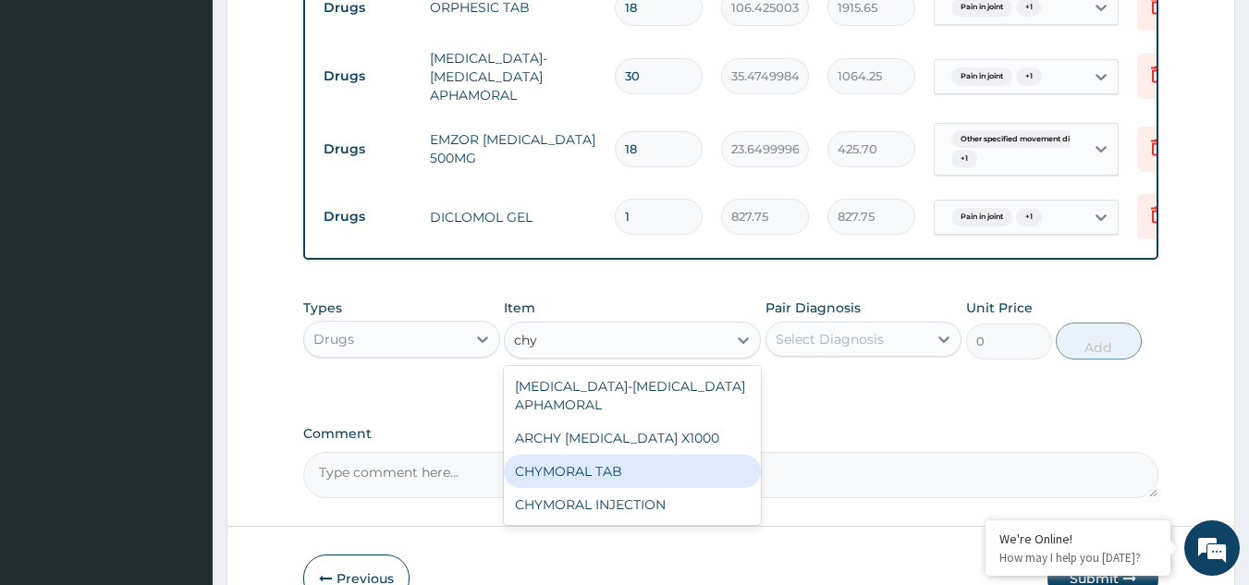
click at [552, 488] on div "CHYMORAL TAB" at bounding box center [632, 471] width 257 height 33
type input "65.0374984741211"
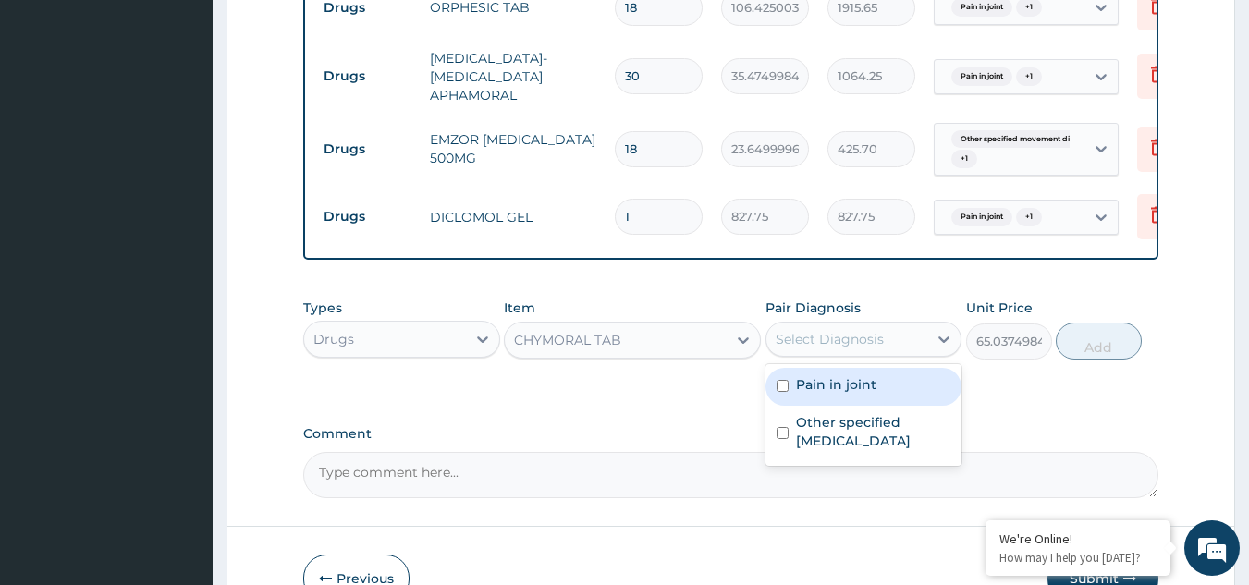
click at [843, 354] on div "Select Diagnosis" at bounding box center [847, 340] width 162 height 30
click at [836, 394] on label "Pain in joint" at bounding box center [836, 384] width 80 height 18
checkbox input "true"
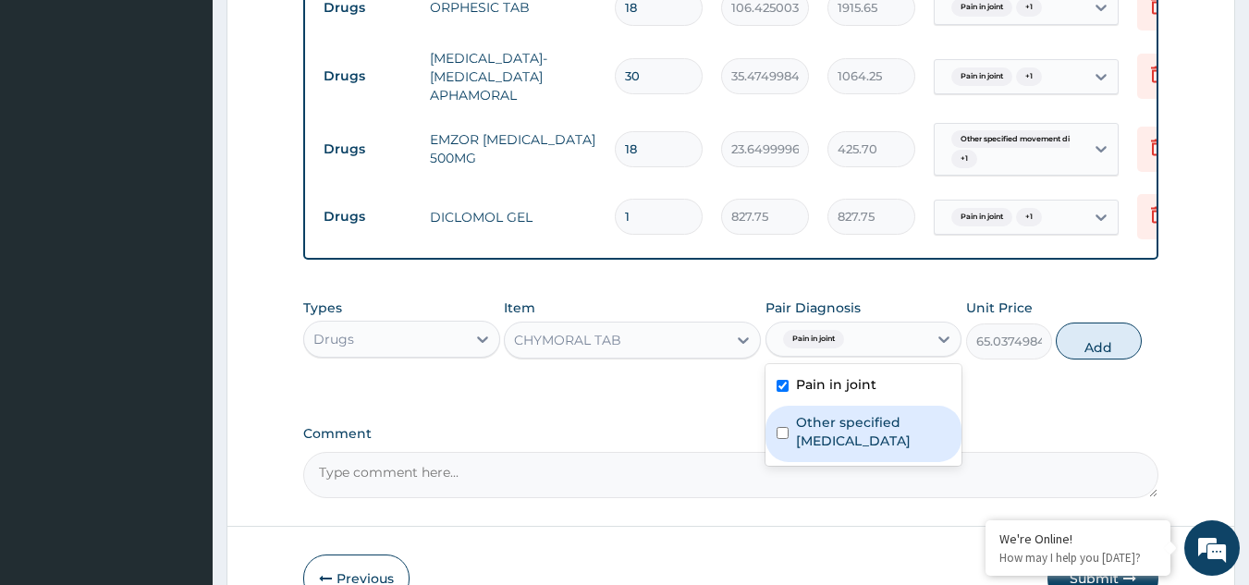
click at [840, 448] on label "Other specified [MEDICAL_DATA]" at bounding box center [873, 431] width 155 height 37
checkbox input "true"
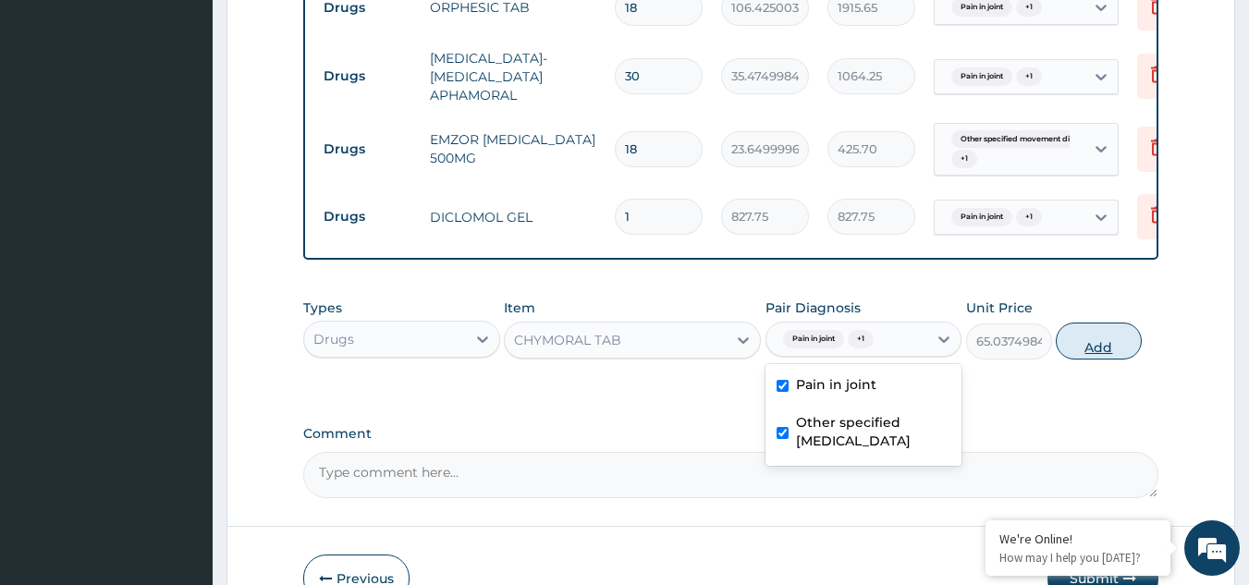
click at [1108, 360] on button "Add" at bounding box center [1099, 341] width 86 height 37
type input "0"
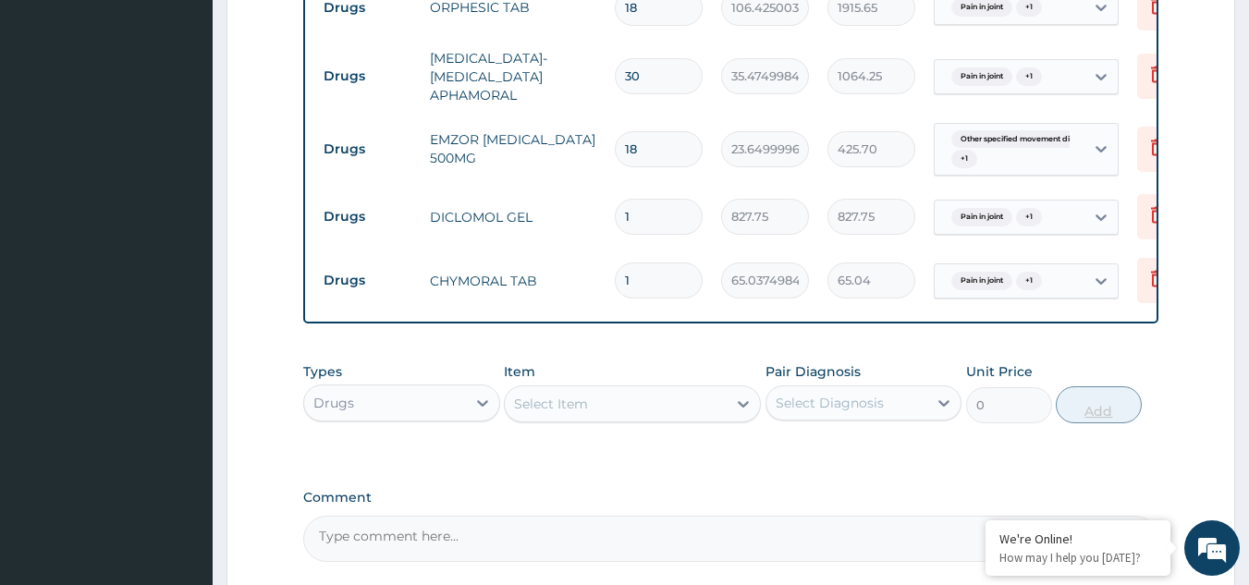
type input "18"
type input "1170.67"
type input "1"
type input "65.04"
type input "0.00"
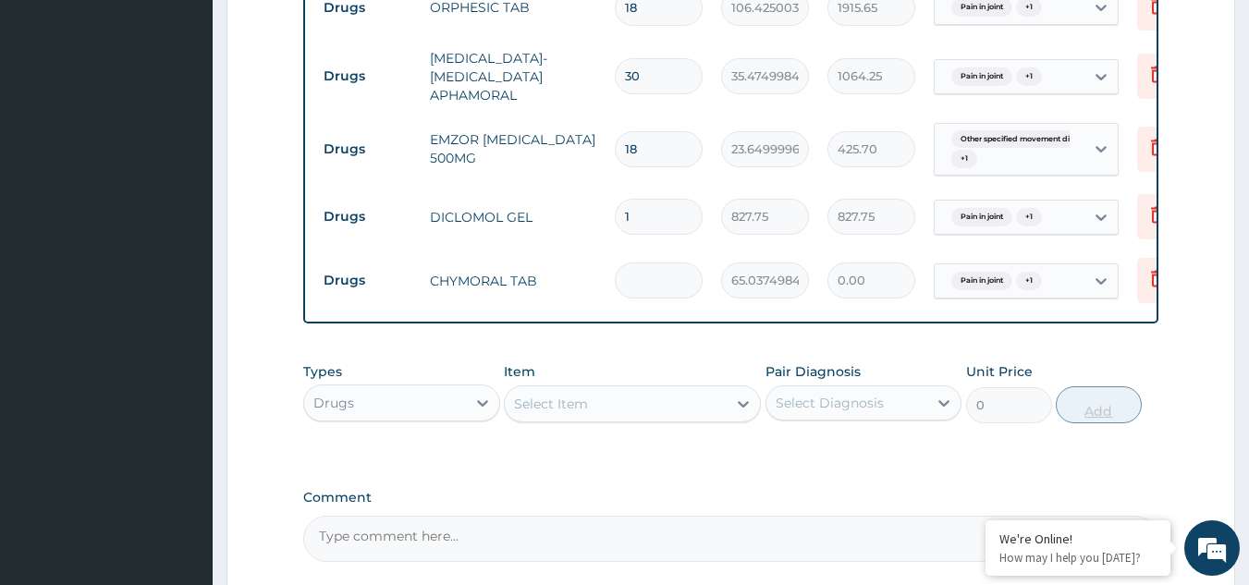
type input "2"
type input "130.07"
type input "21"
type input "1365.79"
type input "21"
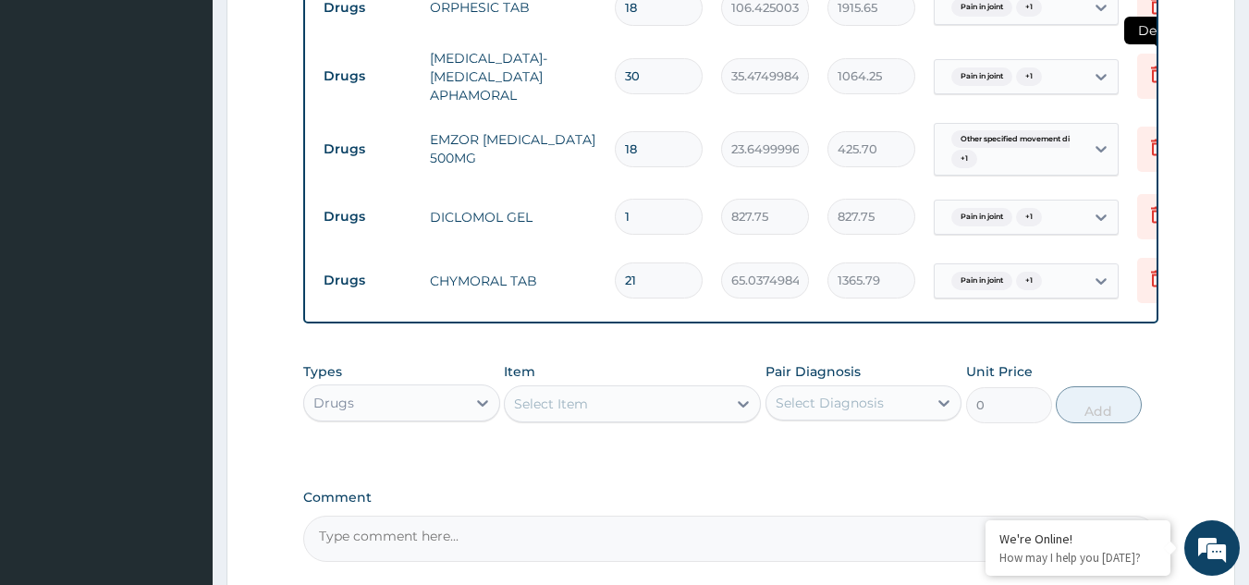
click at [1153, 84] on icon at bounding box center [1158, 74] width 22 height 22
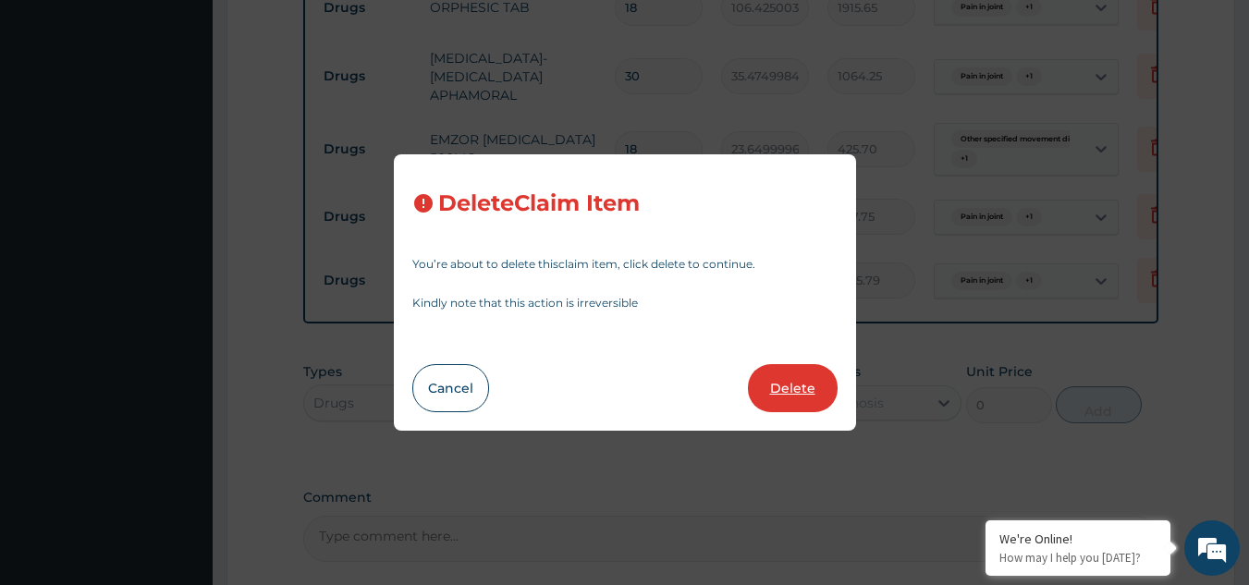
click at [803, 381] on button "Delete" at bounding box center [793, 388] width 90 height 48
type input "18"
type input "23.64999961853027"
type input "425.70"
type input "1"
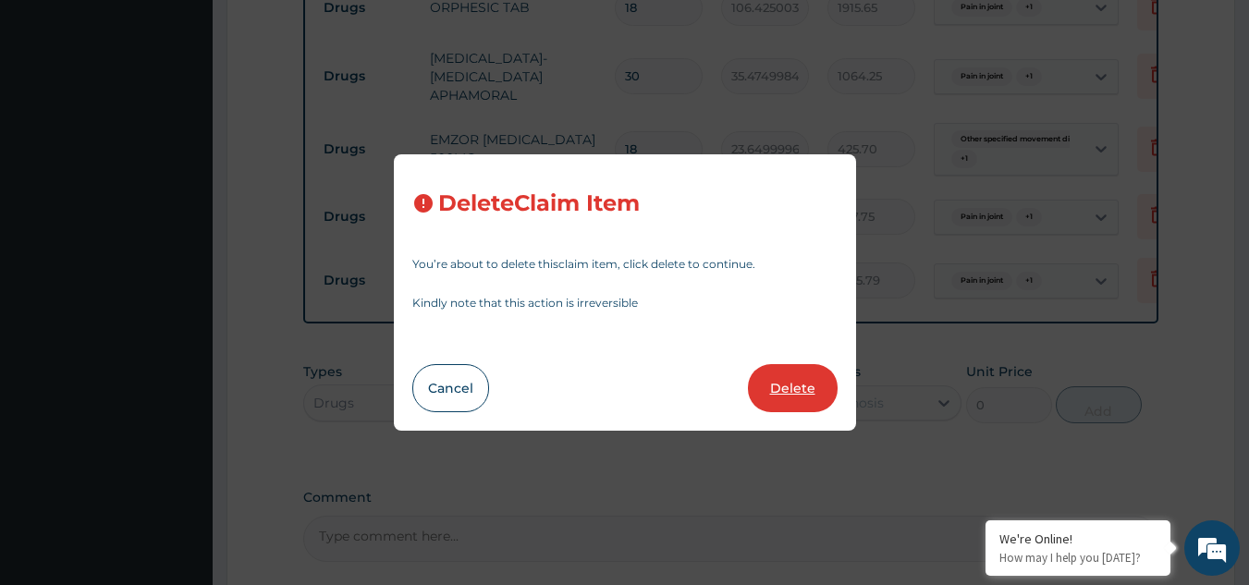
type input "827.75"
type input "21"
type input "65.0374984741211"
type input "1365.79"
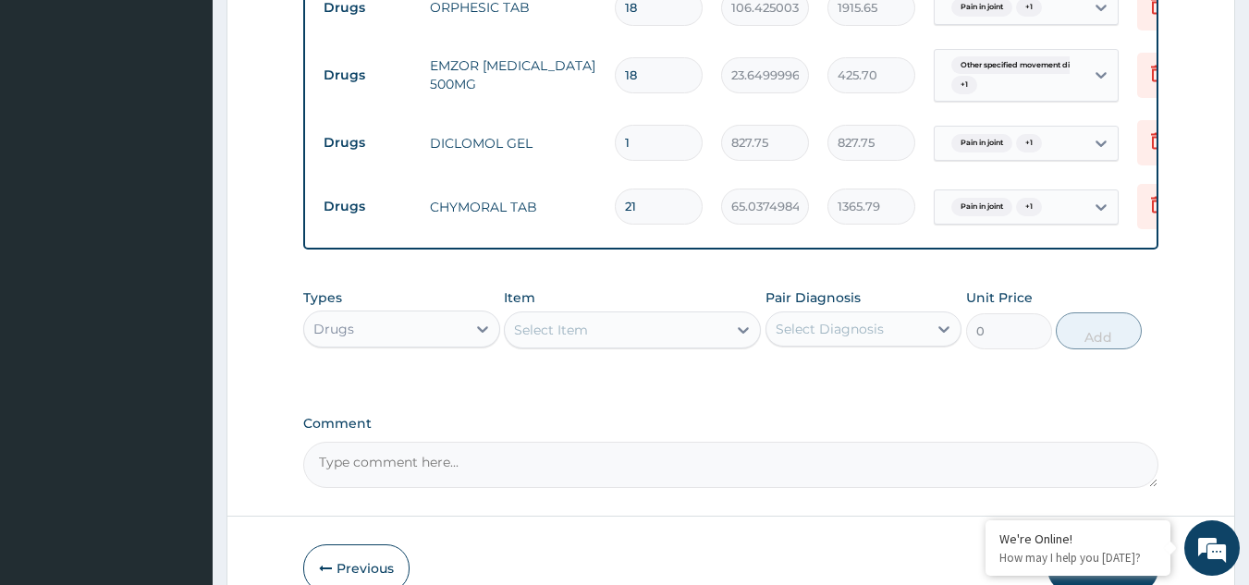
scroll to position [1029, 0]
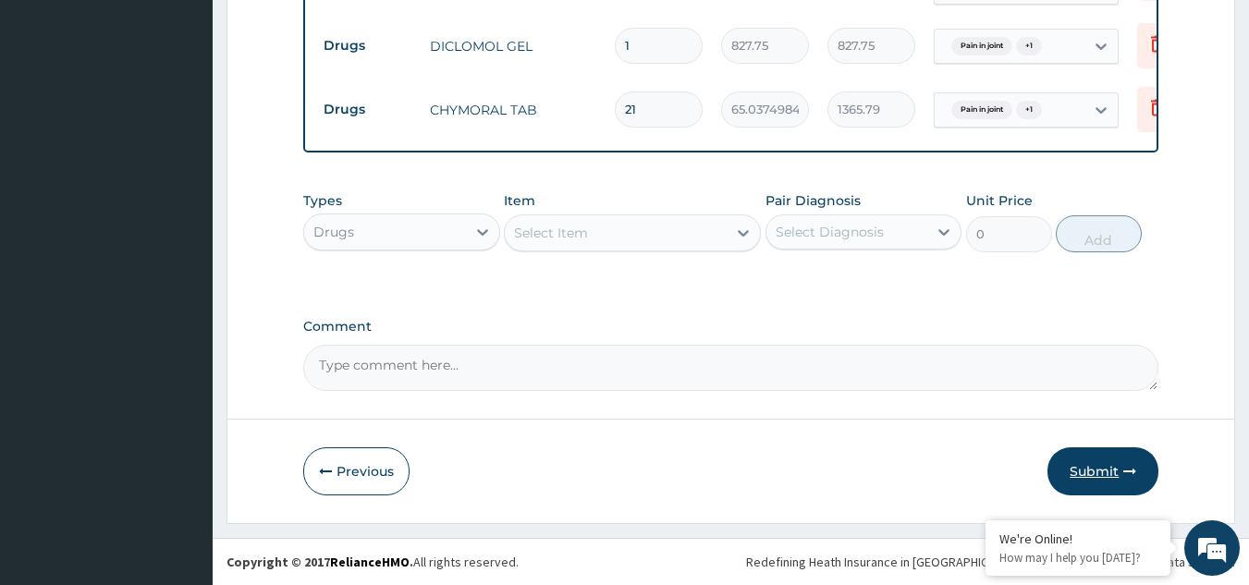
click at [1087, 471] on button "Submit" at bounding box center [1103, 472] width 111 height 48
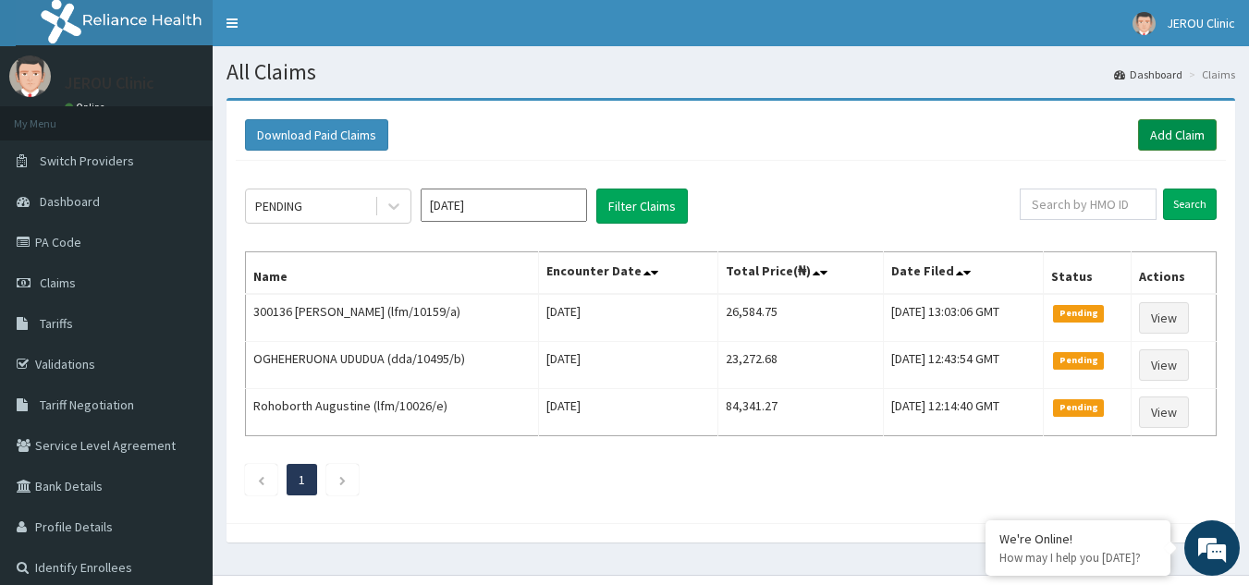
click at [1159, 137] on link "Add Claim" at bounding box center [1177, 134] width 79 height 31
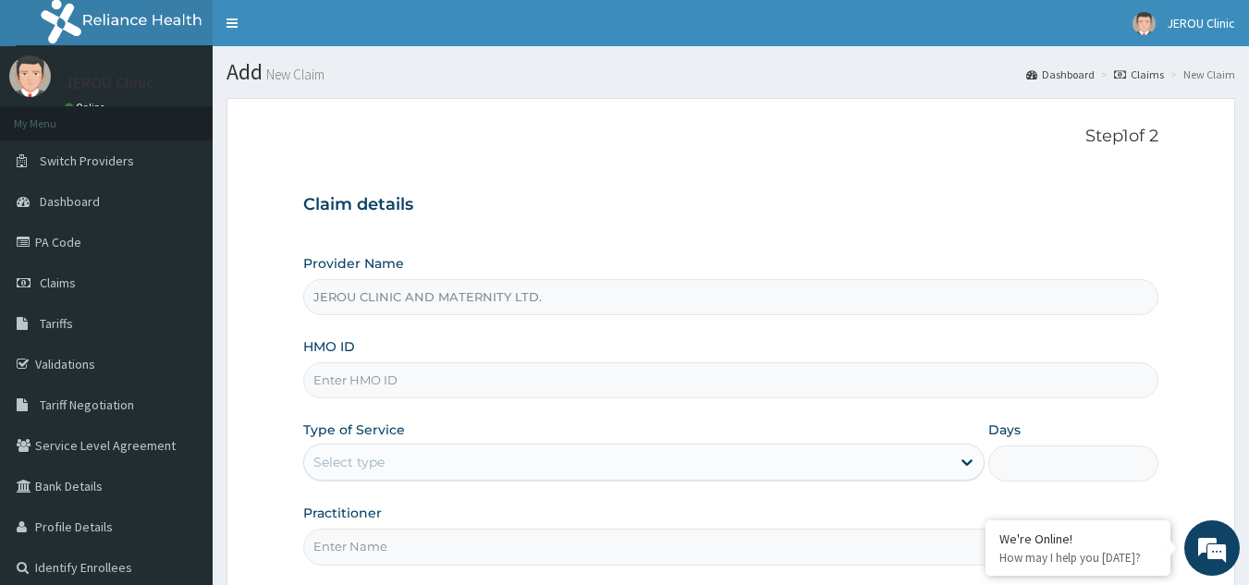
type input "JEROU CLINIC AND MATERNITY LTD."
click at [463, 376] on input "HMO ID" at bounding box center [731, 380] width 856 height 36
paste input "DDA/10495/D"
type input "DDA/10495/D"
click at [513, 450] on div "Select type" at bounding box center [627, 463] width 646 height 30
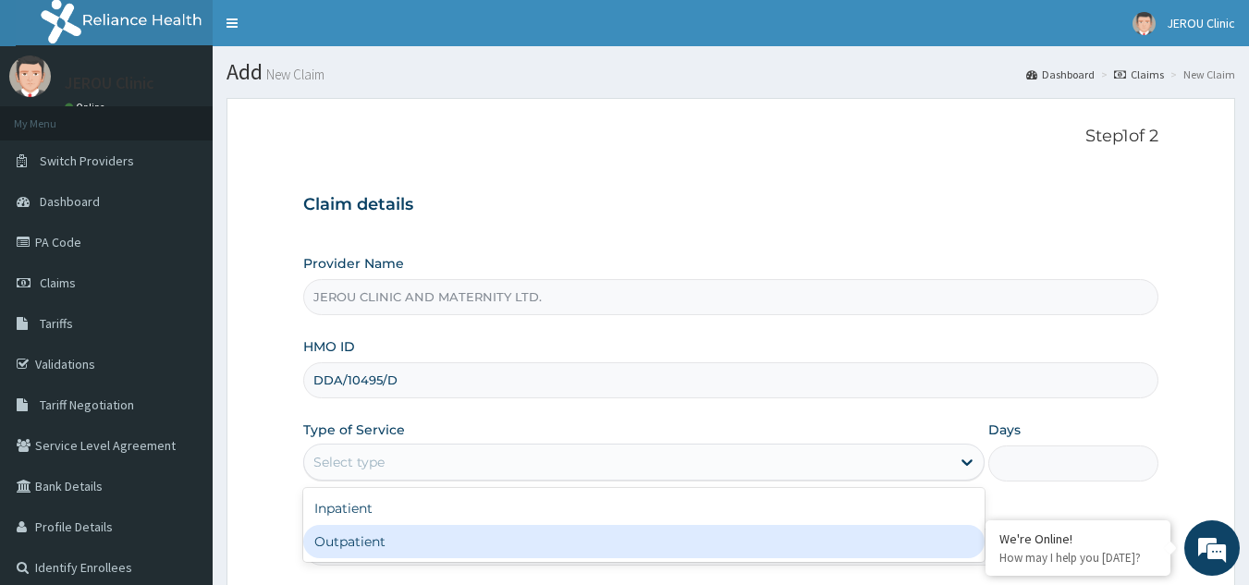
click at [485, 547] on div "Outpatient" at bounding box center [643, 541] width 681 height 33
type input "1"
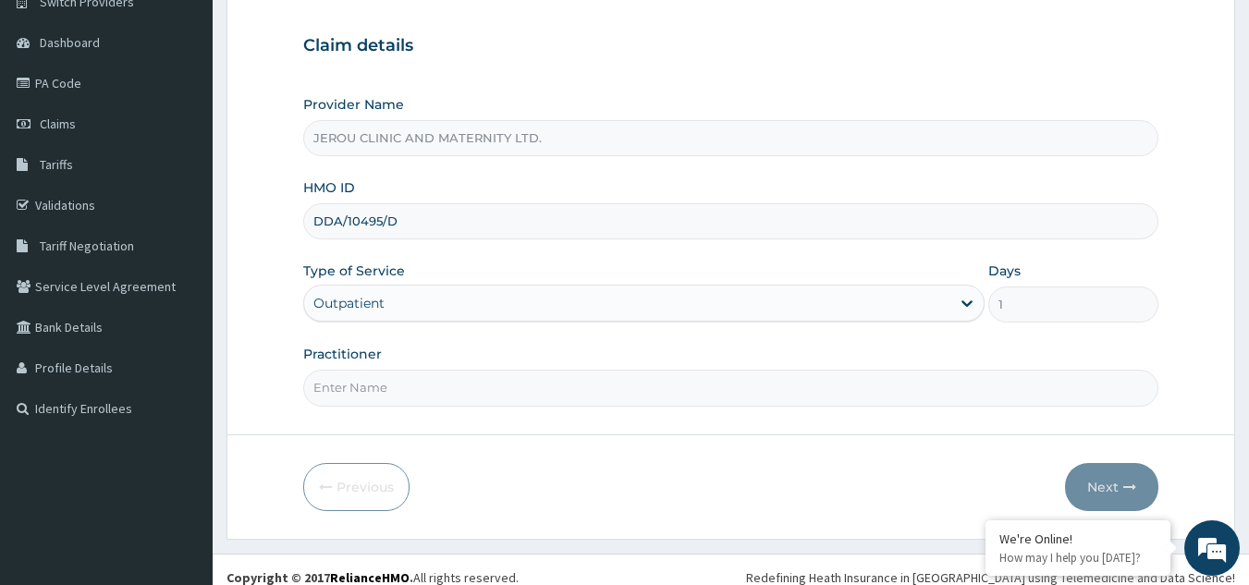
scroll to position [162, 0]
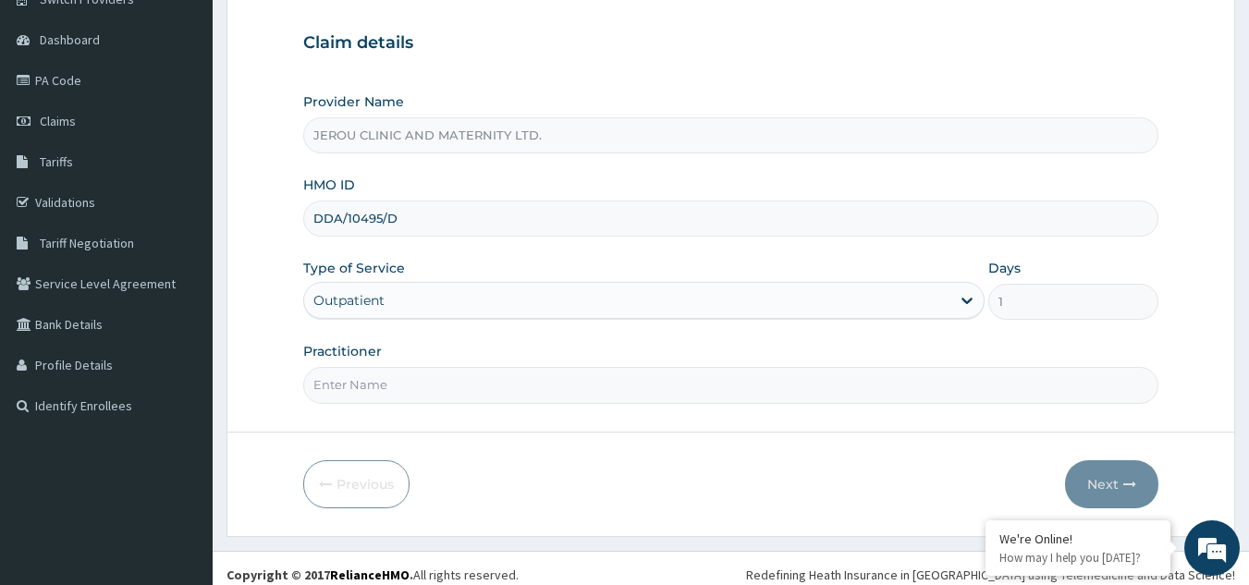
click at [721, 401] on input "Practitioner" at bounding box center [731, 385] width 856 height 36
type input "dr [PERSON_NAME]"
click at [1119, 489] on button "Next" at bounding box center [1111, 484] width 93 height 48
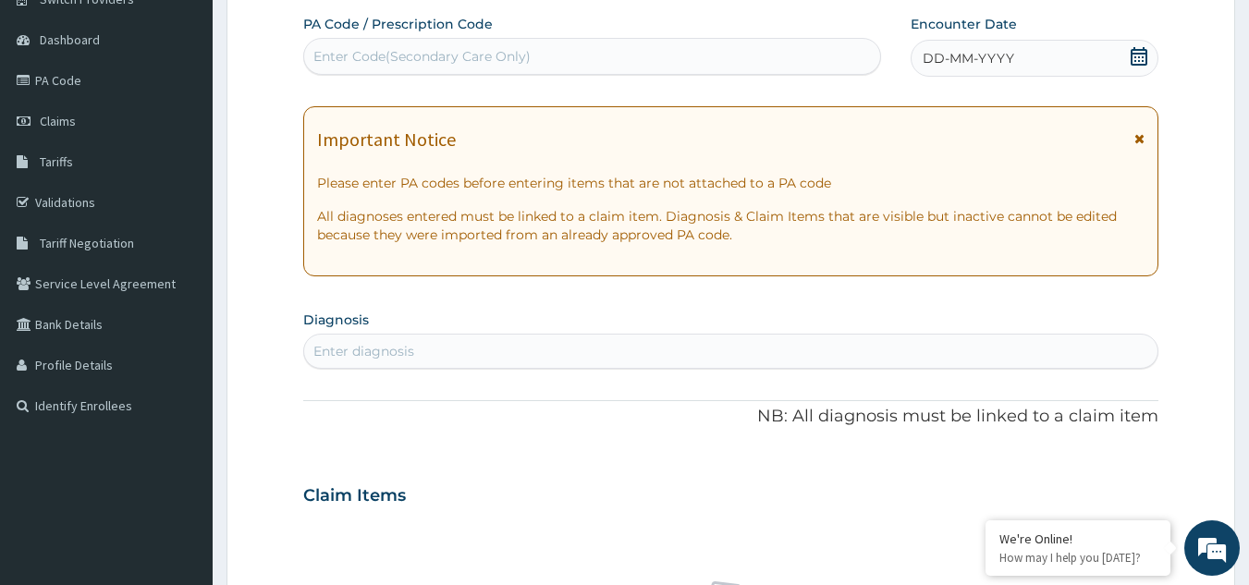
click at [989, 53] on span "DD-MM-YYYY" at bounding box center [969, 58] width 92 height 18
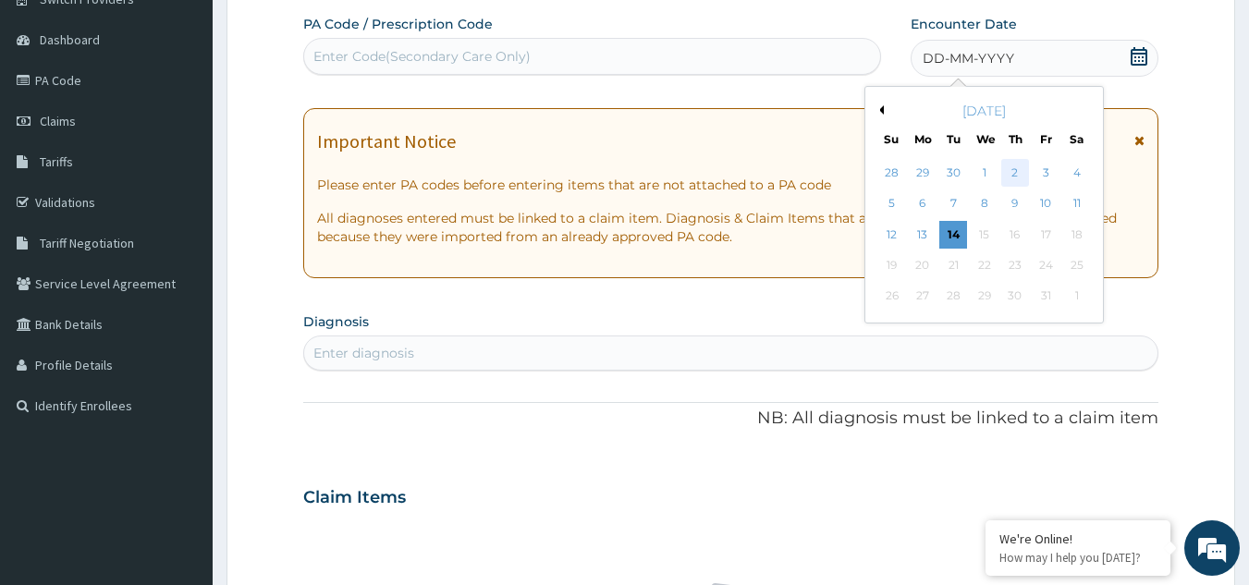
click at [1016, 177] on div "2" at bounding box center [1015, 173] width 28 height 28
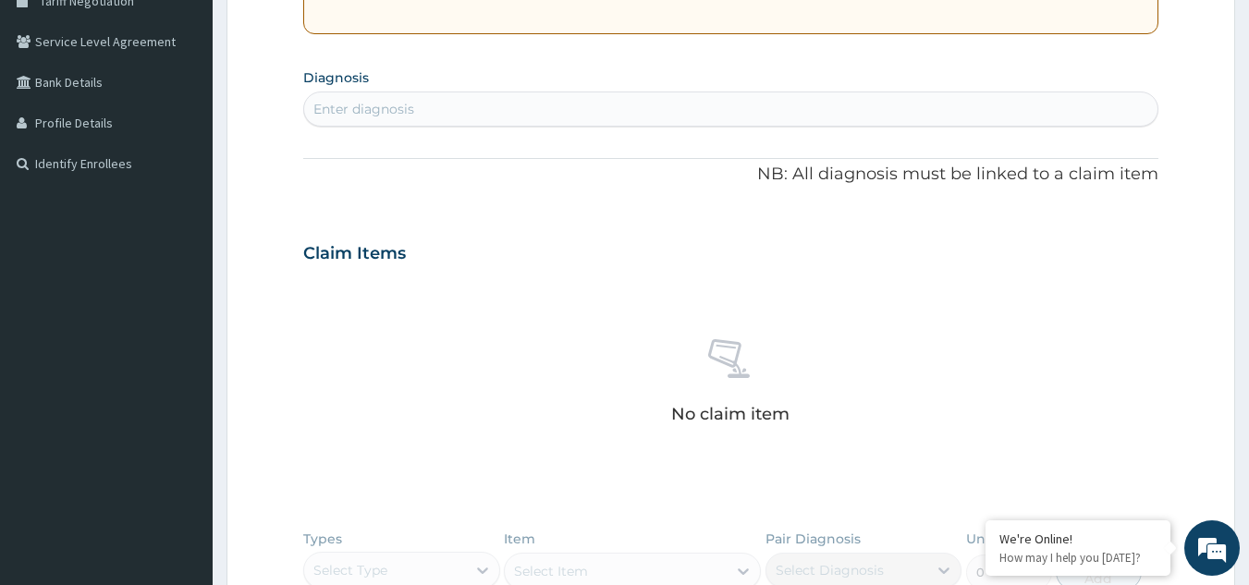
scroll to position [407, 0]
click at [621, 115] on div "Enter diagnosis" at bounding box center [731, 107] width 854 height 30
type input "[MEDICAL_DATA]"
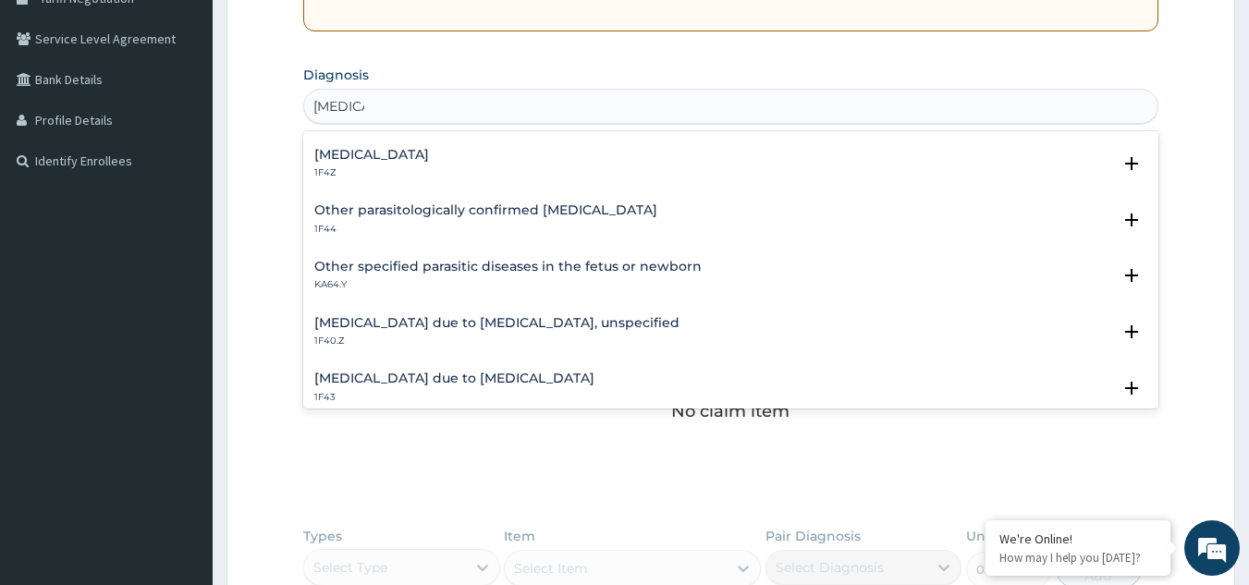
scroll to position [153, 0]
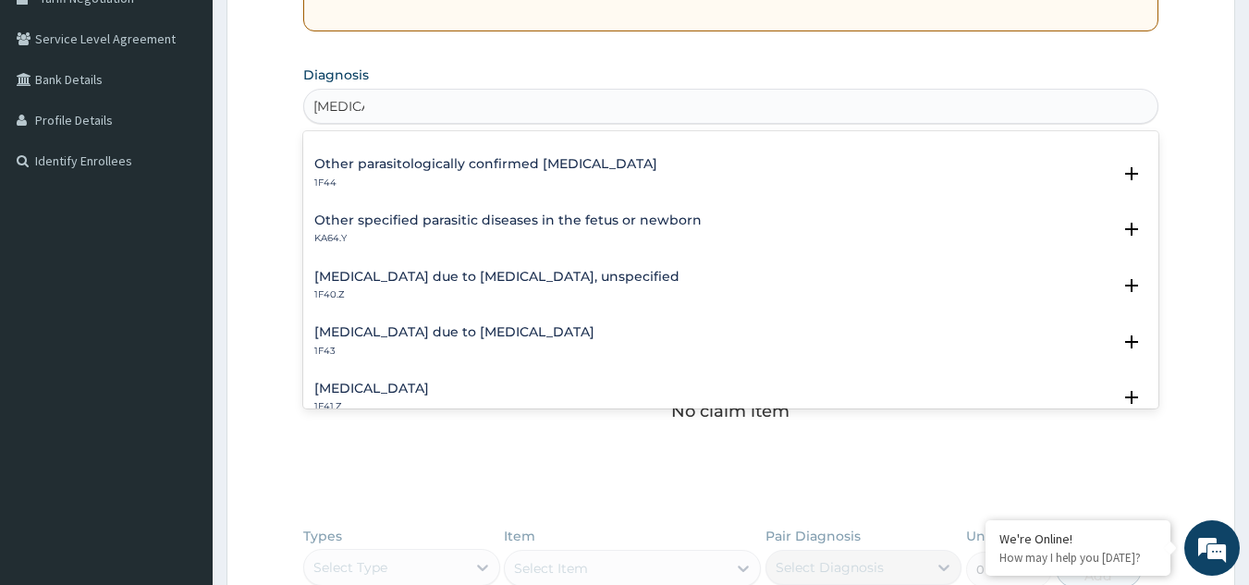
click at [534, 270] on h4 "[MEDICAL_DATA] due to [MEDICAL_DATA], unspecified" at bounding box center [496, 277] width 365 height 14
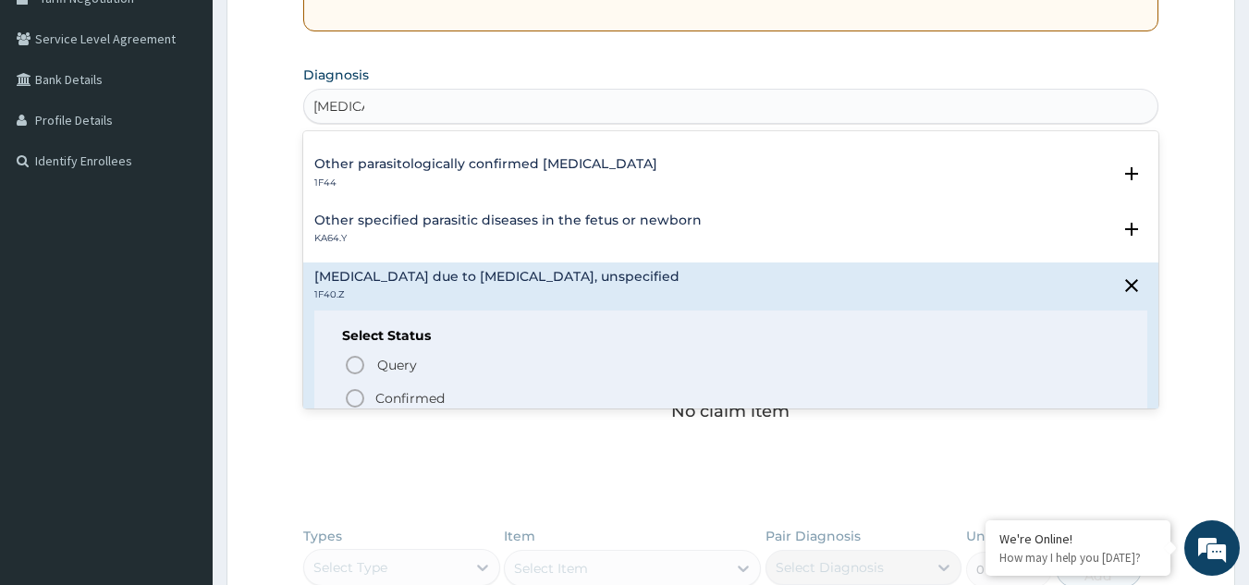
click at [437, 387] on span "Confirmed" at bounding box center [732, 398] width 777 height 22
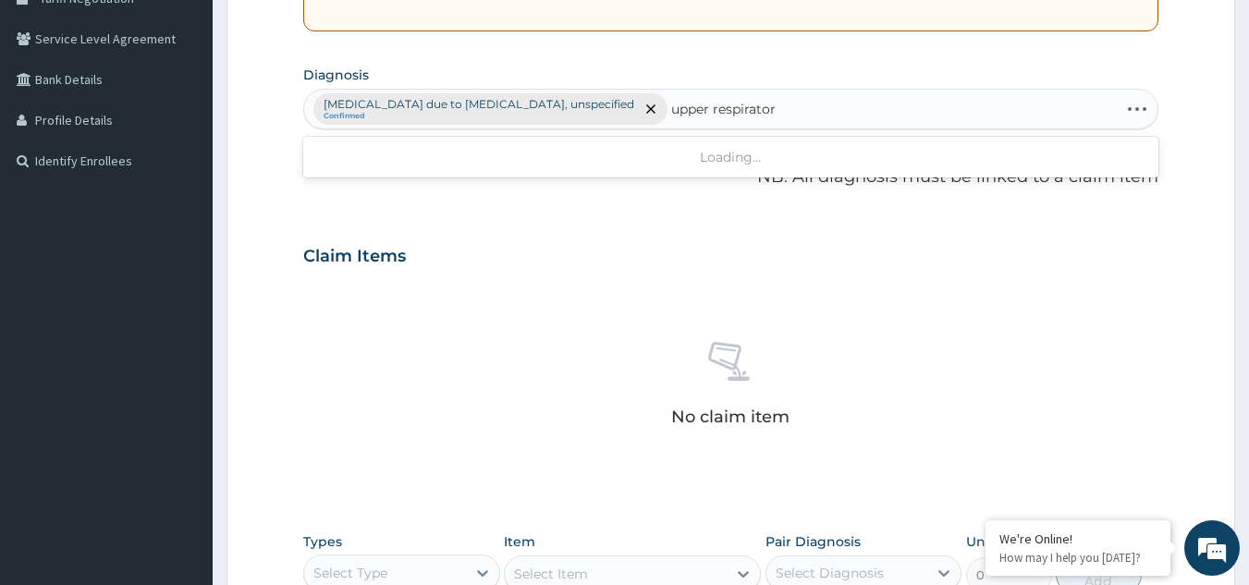
type input "upper respiratory"
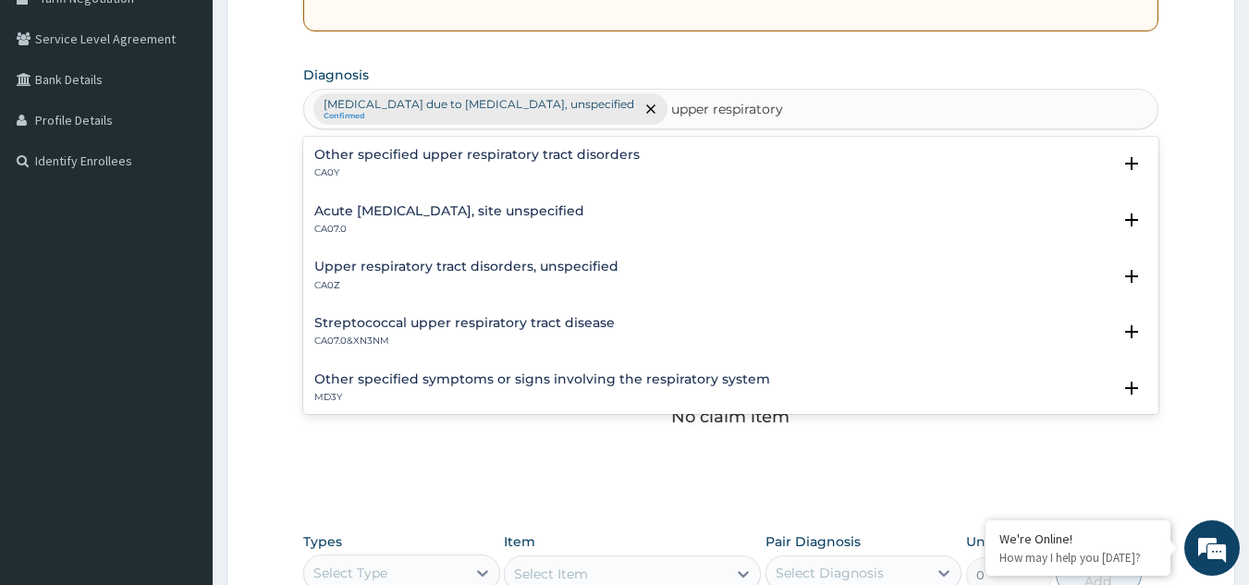
click at [407, 219] on div "Acute [MEDICAL_DATA], site unspecified CA07.0" at bounding box center [449, 220] width 270 height 32
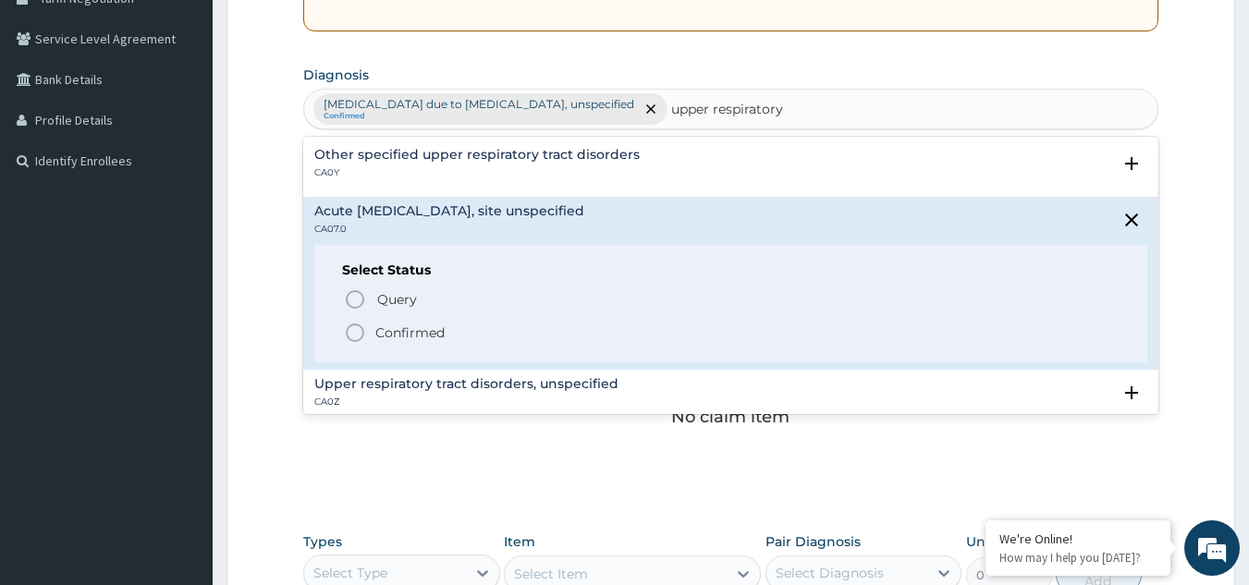
click at [354, 322] on icon "status option filled" at bounding box center [355, 333] width 22 height 22
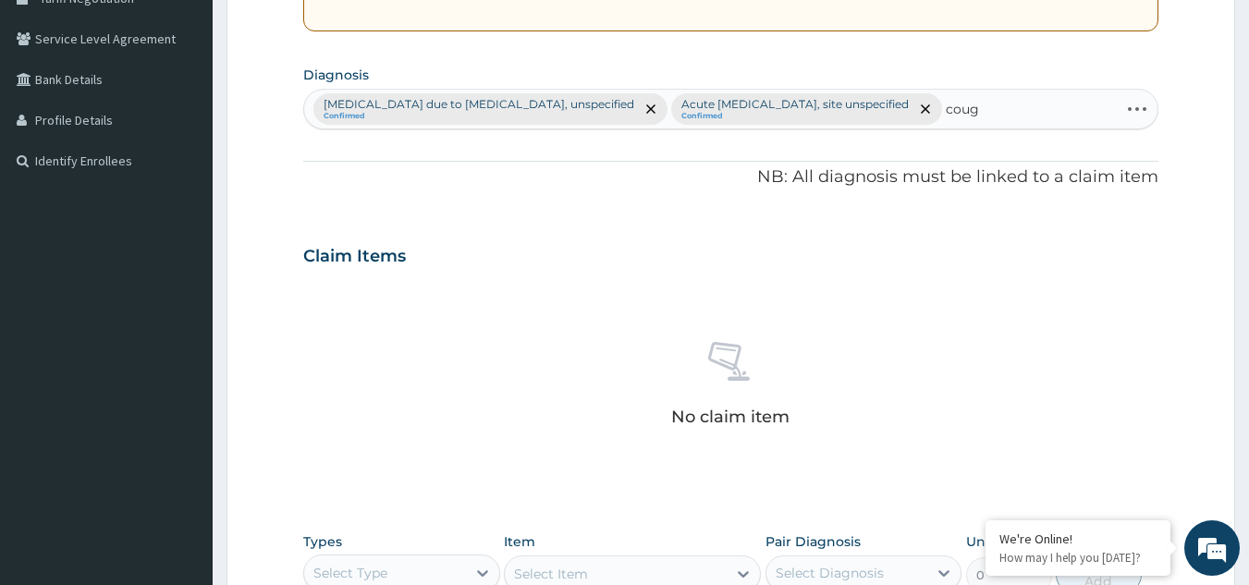
type input "cough"
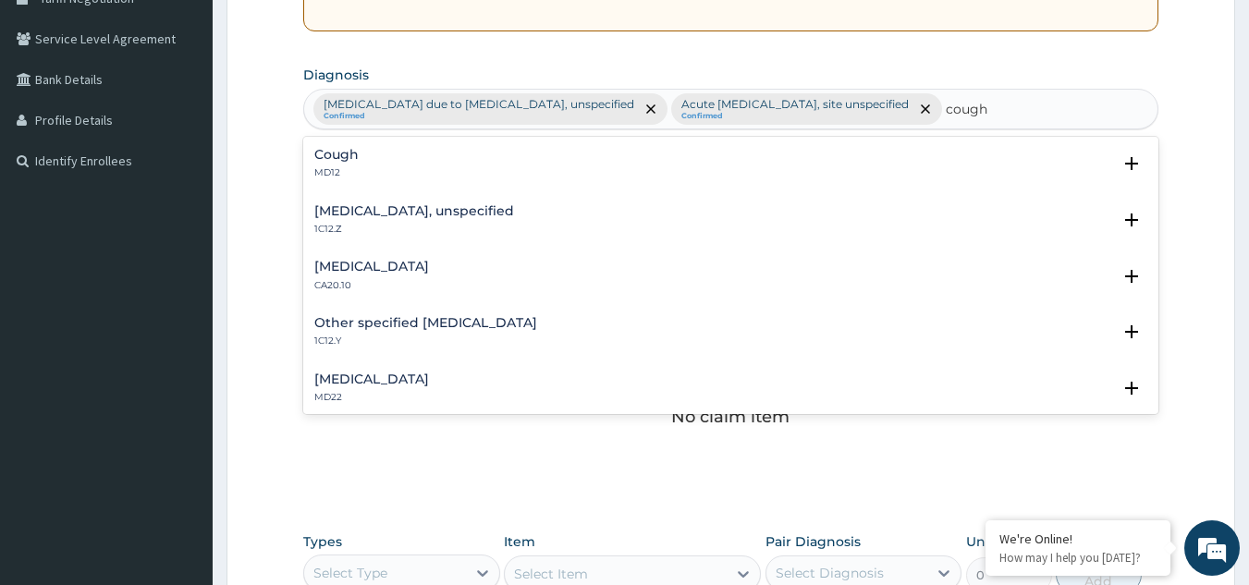
click at [339, 167] on p "MD12" at bounding box center [336, 172] width 44 height 13
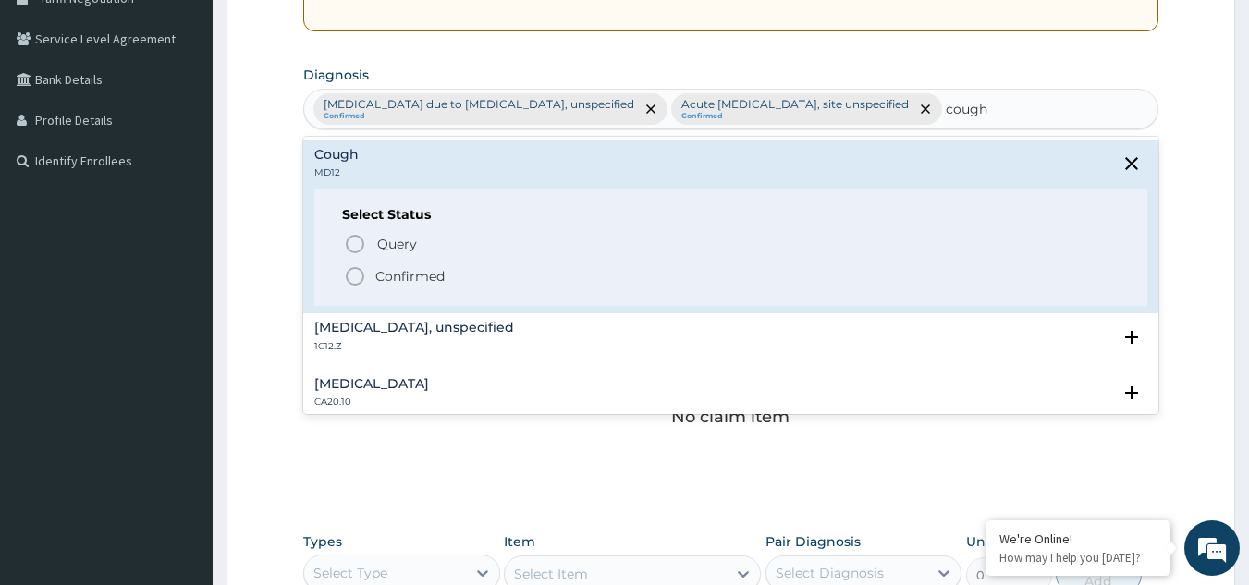
click at [355, 281] on icon "status option filled" at bounding box center [355, 276] width 22 height 22
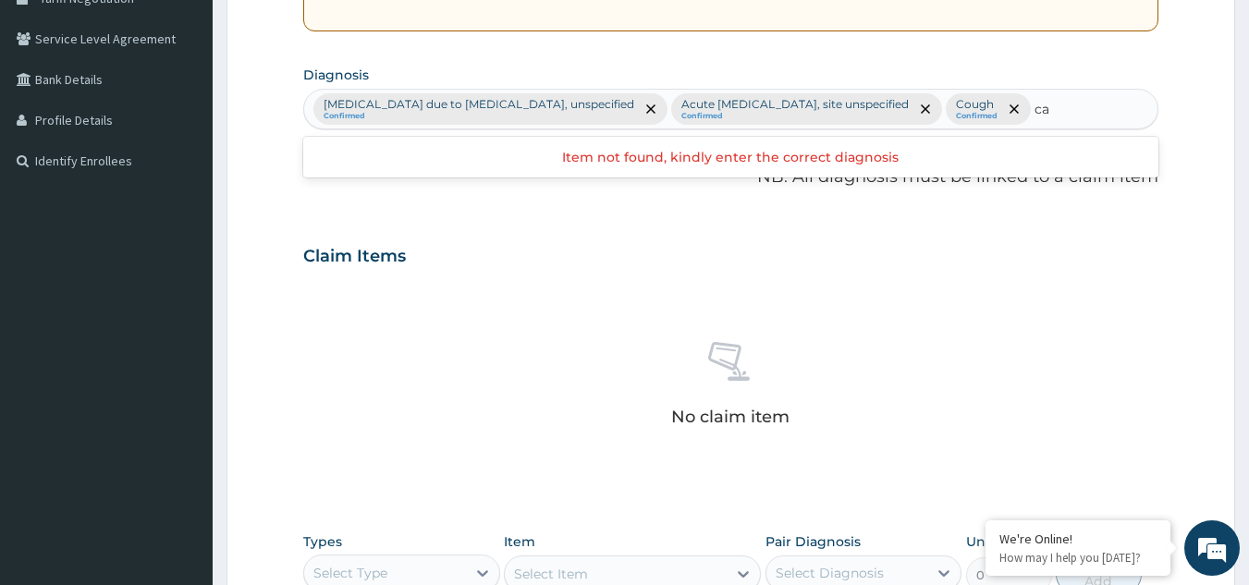
type input "c"
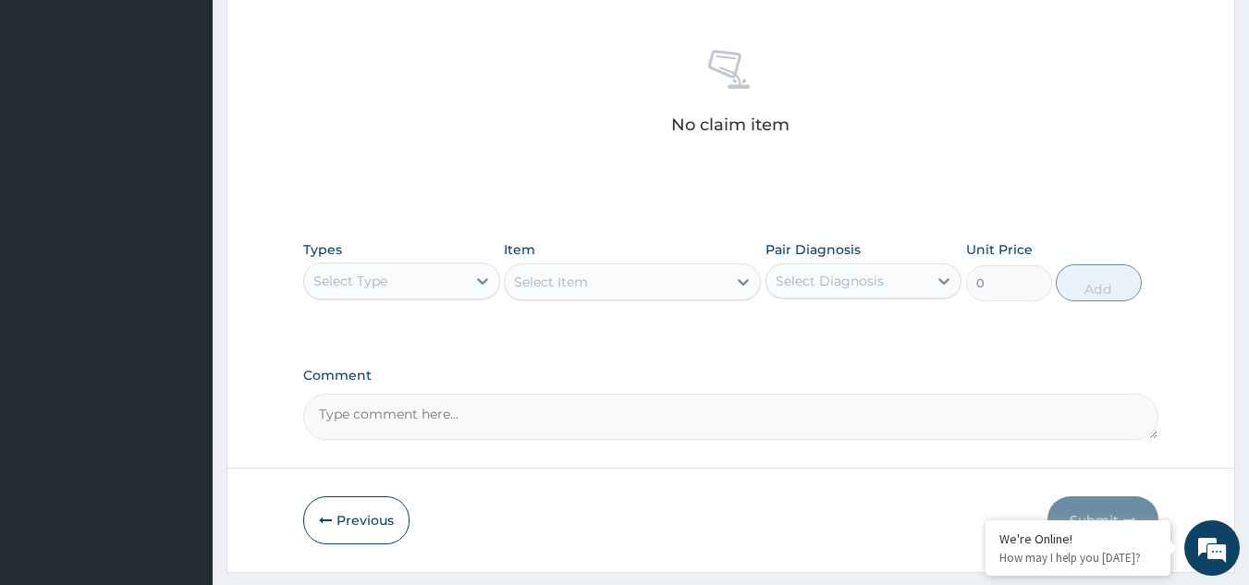
scroll to position [701, 0]
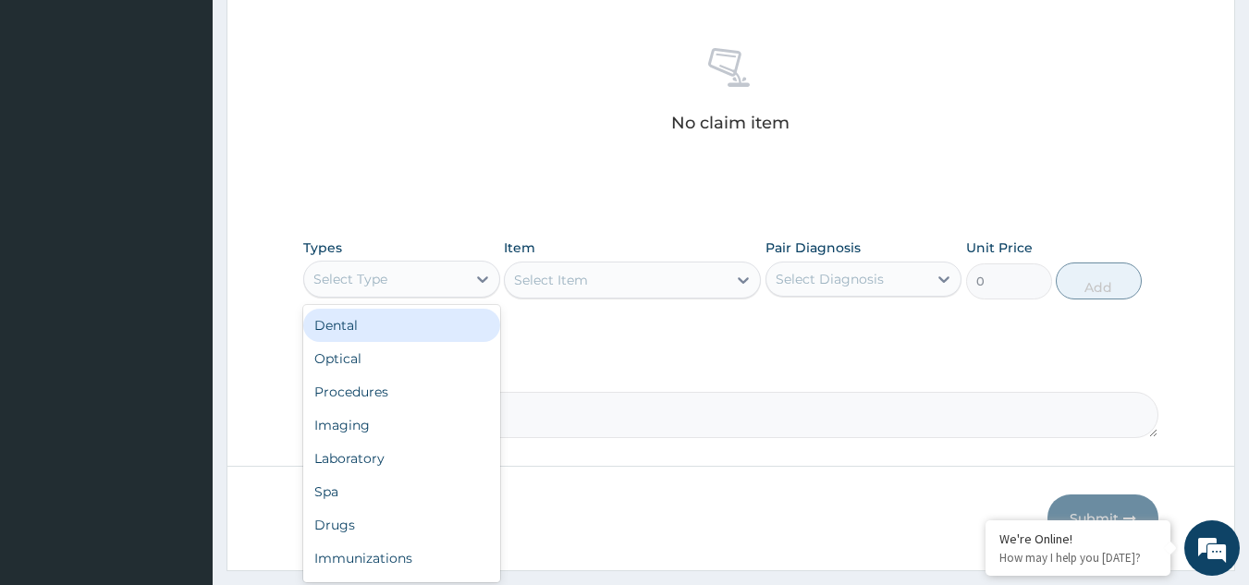
click at [451, 262] on div "Select Type" at bounding box center [401, 279] width 197 height 37
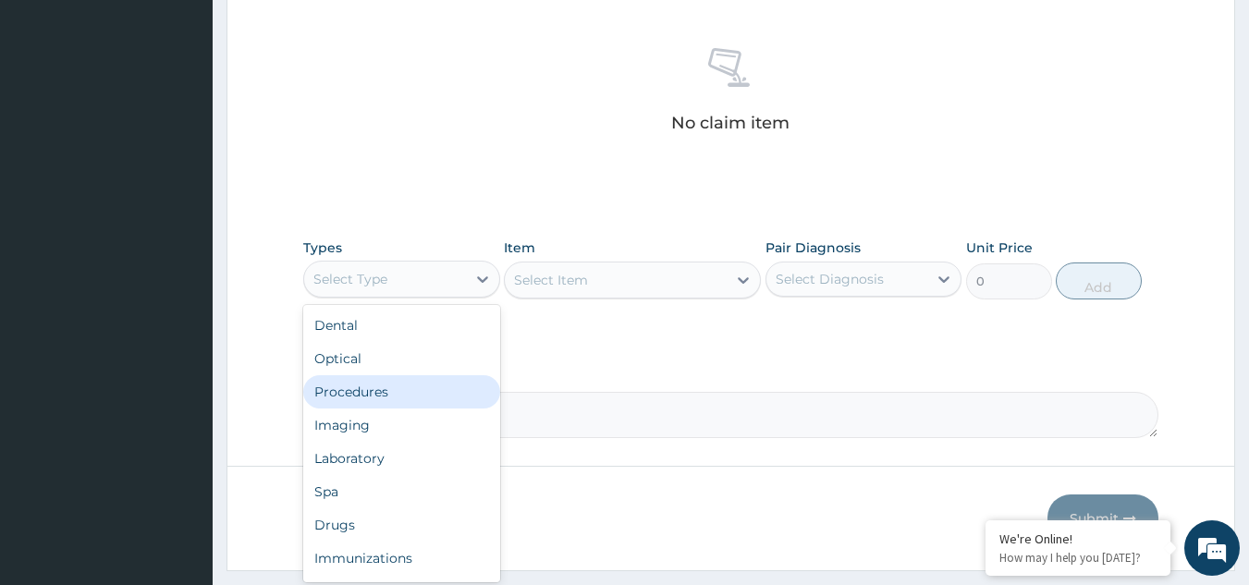
click at [403, 377] on div "Procedures" at bounding box center [401, 391] width 197 height 33
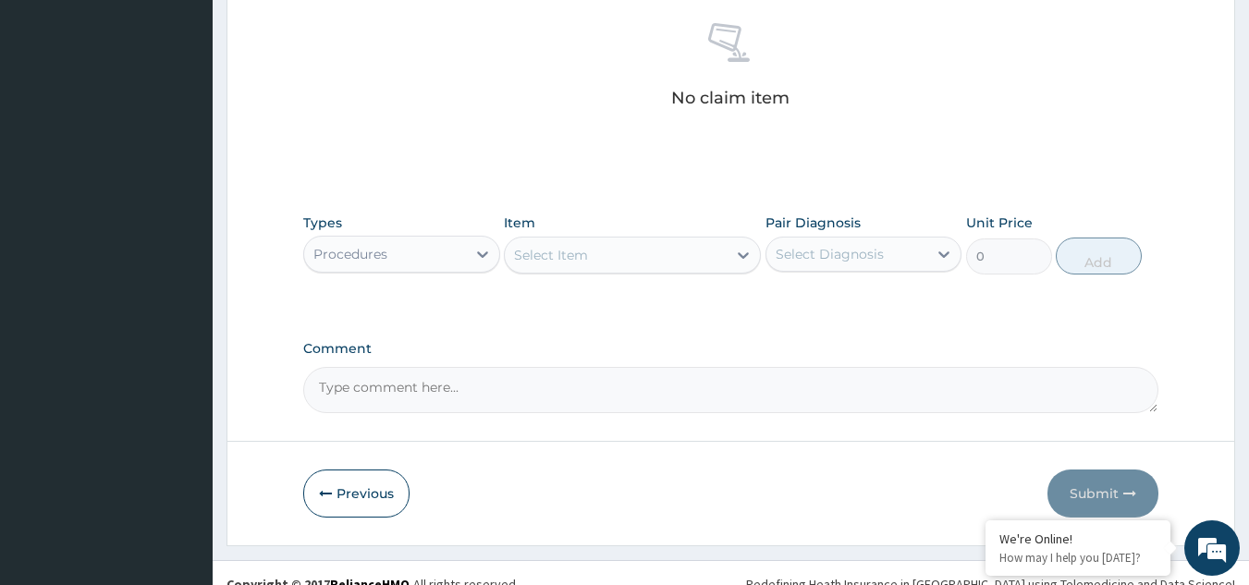
scroll to position [748, 0]
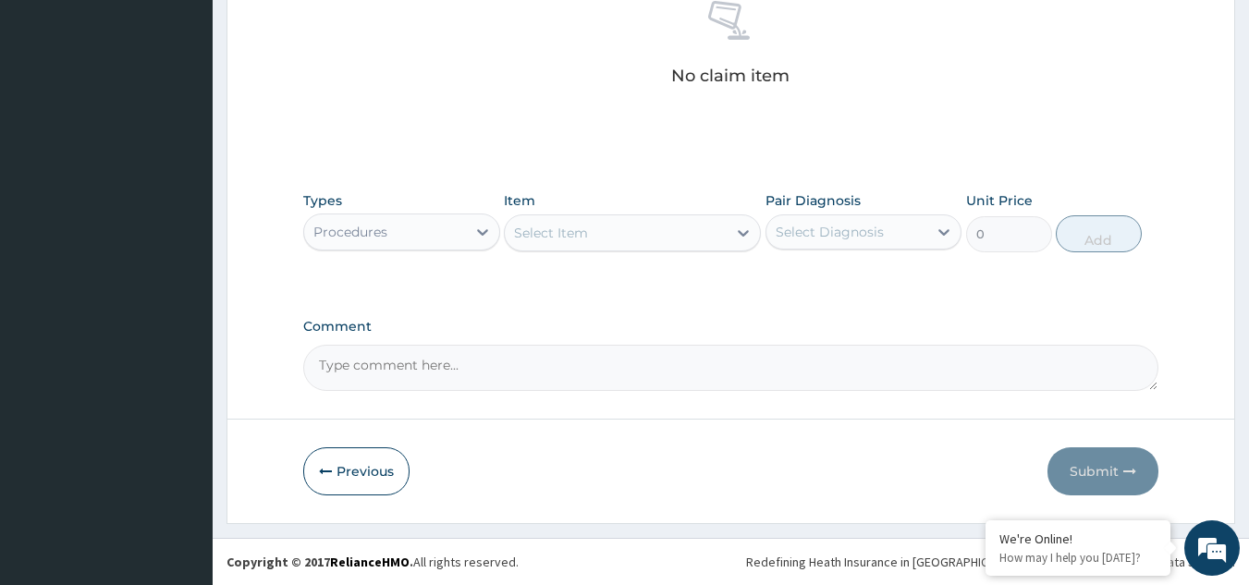
click at [644, 230] on div "Select Item" at bounding box center [616, 233] width 222 height 30
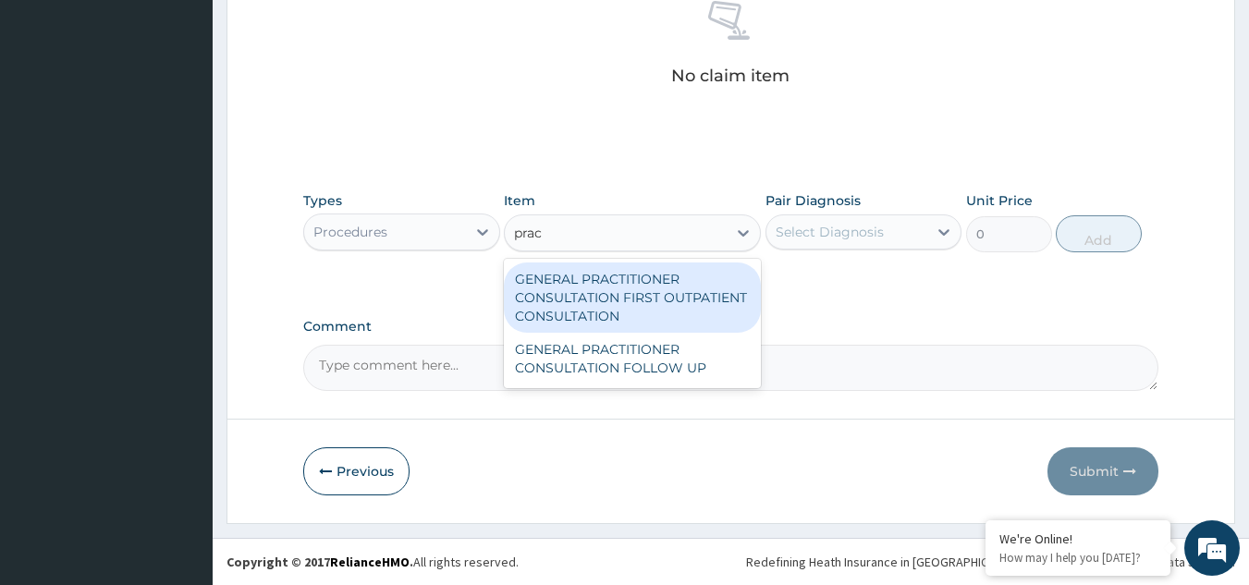
type input "pract"
click at [635, 290] on div "GENERAL PRACTITIONER CONSULTATION FIRST OUTPATIENT CONSULTATION" at bounding box center [632, 298] width 257 height 70
type input "3547.5"
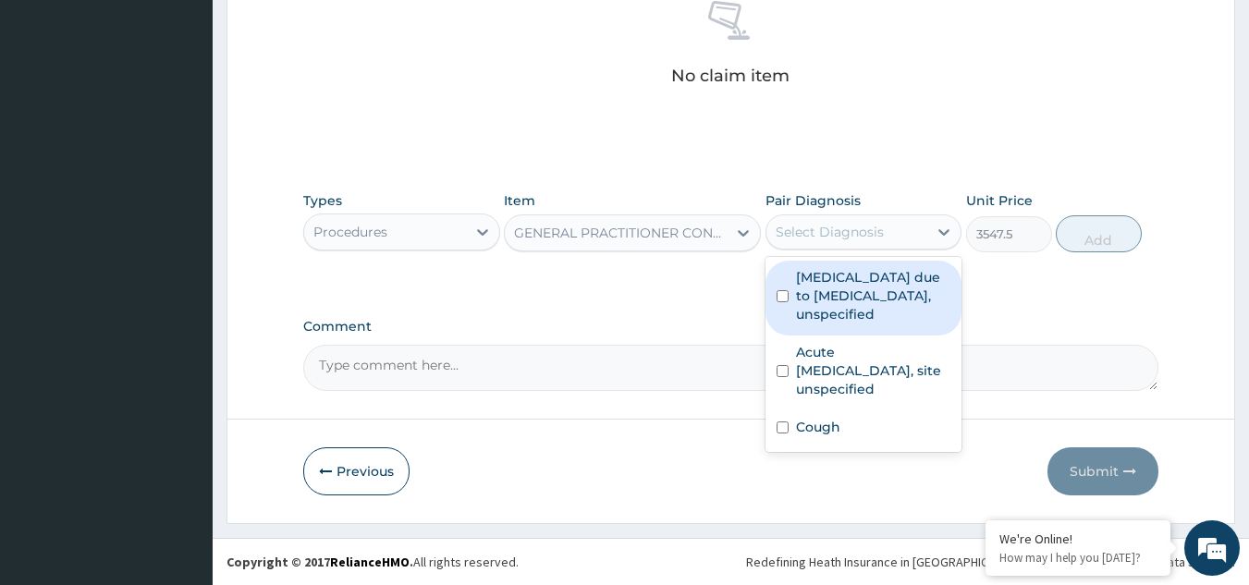
click at [896, 226] on div "Select Diagnosis" at bounding box center [847, 232] width 162 height 30
click at [853, 321] on label "[MEDICAL_DATA] due to [MEDICAL_DATA], unspecified" at bounding box center [873, 295] width 155 height 55
checkbox input "true"
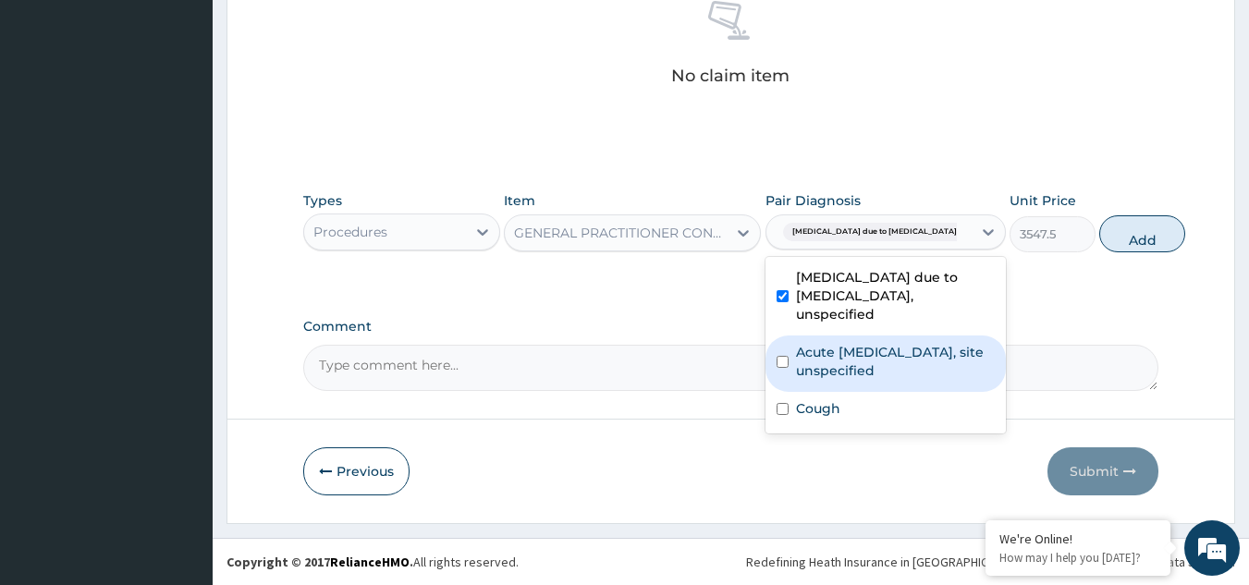
click at [853, 346] on label "Acute [MEDICAL_DATA], site unspecified" at bounding box center [895, 361] width 199 height 37
checkbox input "true"
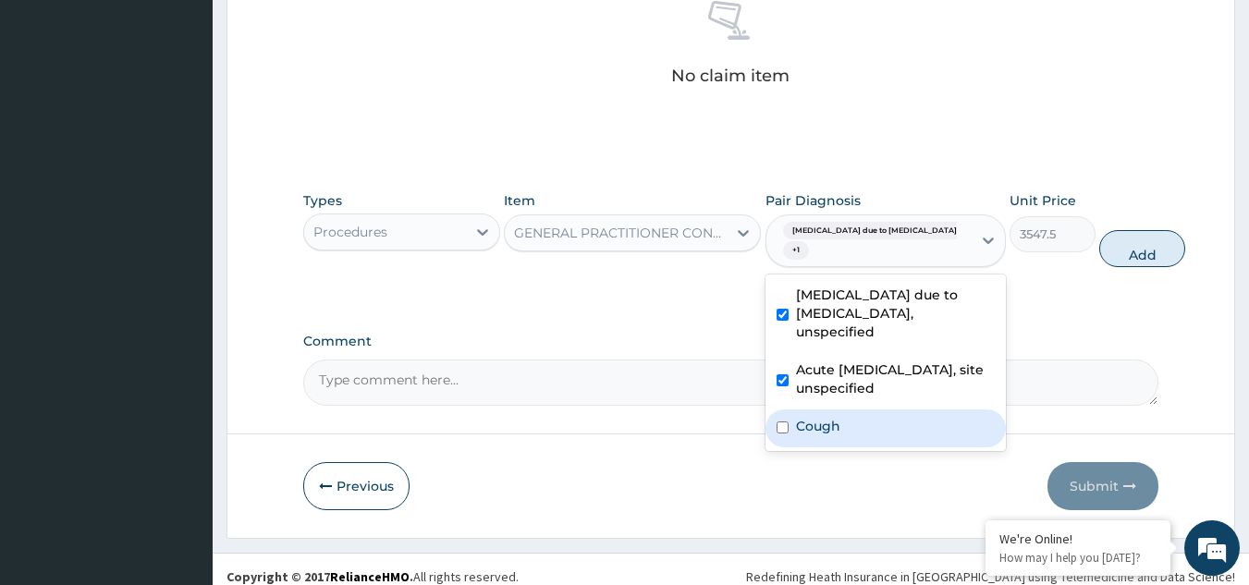
click at [854, 448] on div "Cough" at bounding box center [886, 429] width 240 height 38
checkbox input "true"
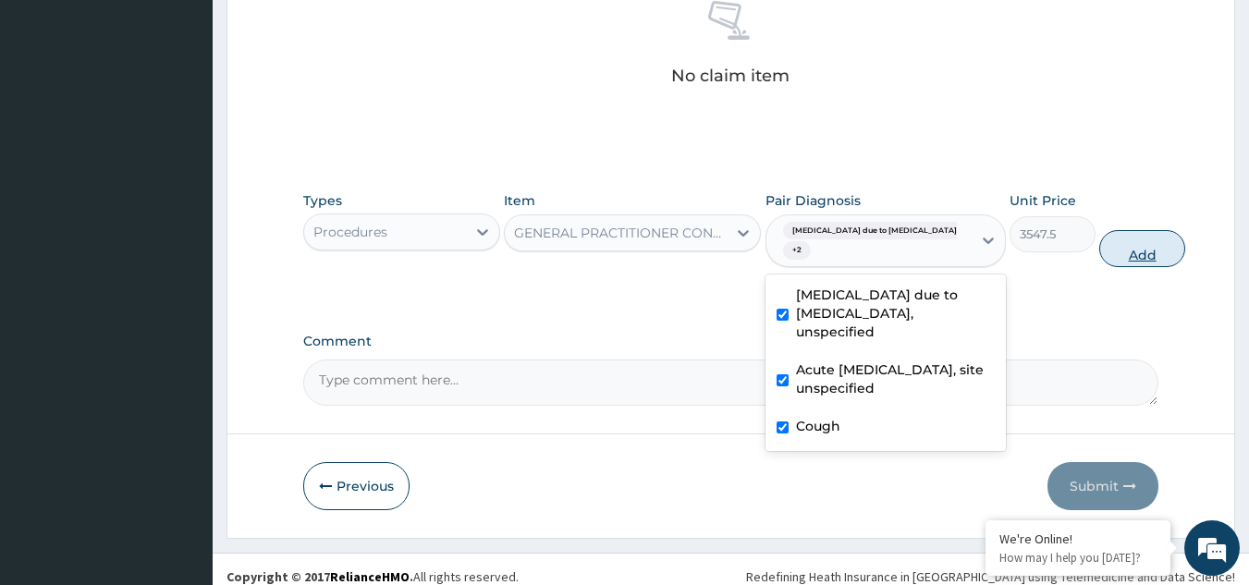
click at [1102, 244] on button "Add" at bounding box center [1142, 248] width 86 height 37
type input "0"
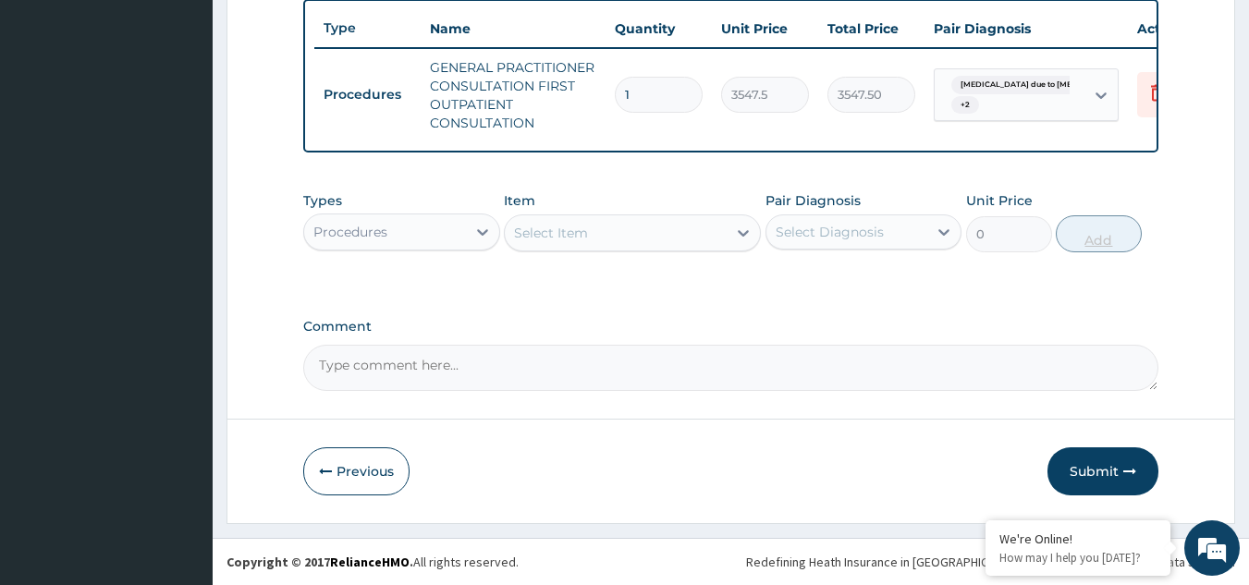
scroll to position [703, 0]
click at [402, 240] on div "Procedures" at bounding box center [385, 232] width 162 height 30
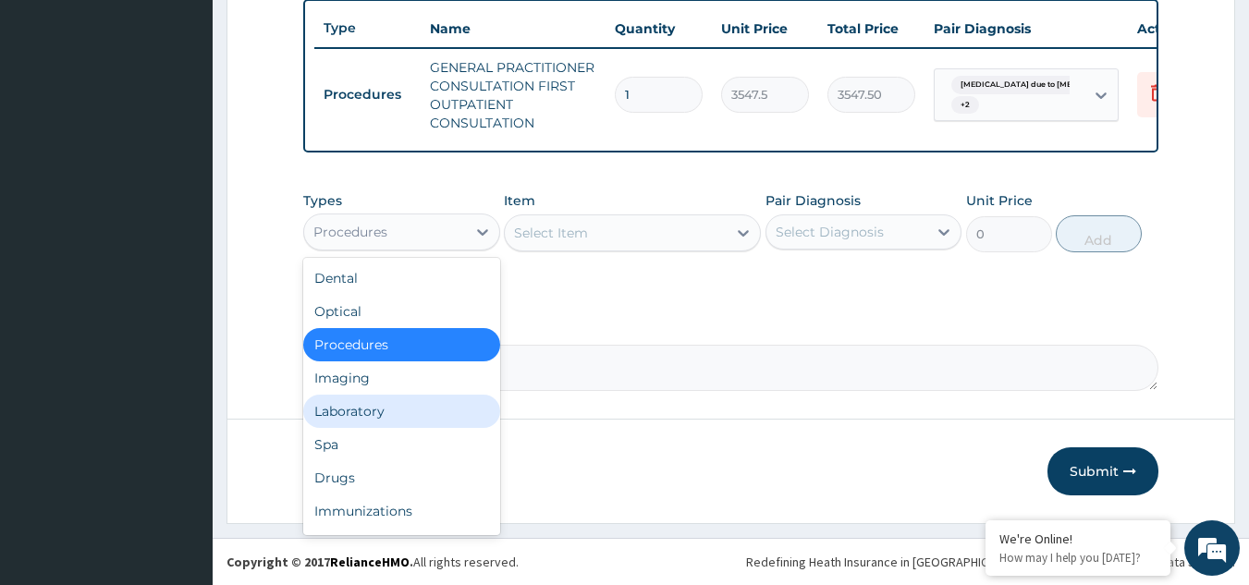
click at [357, 401] on div "Laboratory" at bounding box center [401, 411] width 197 height 33
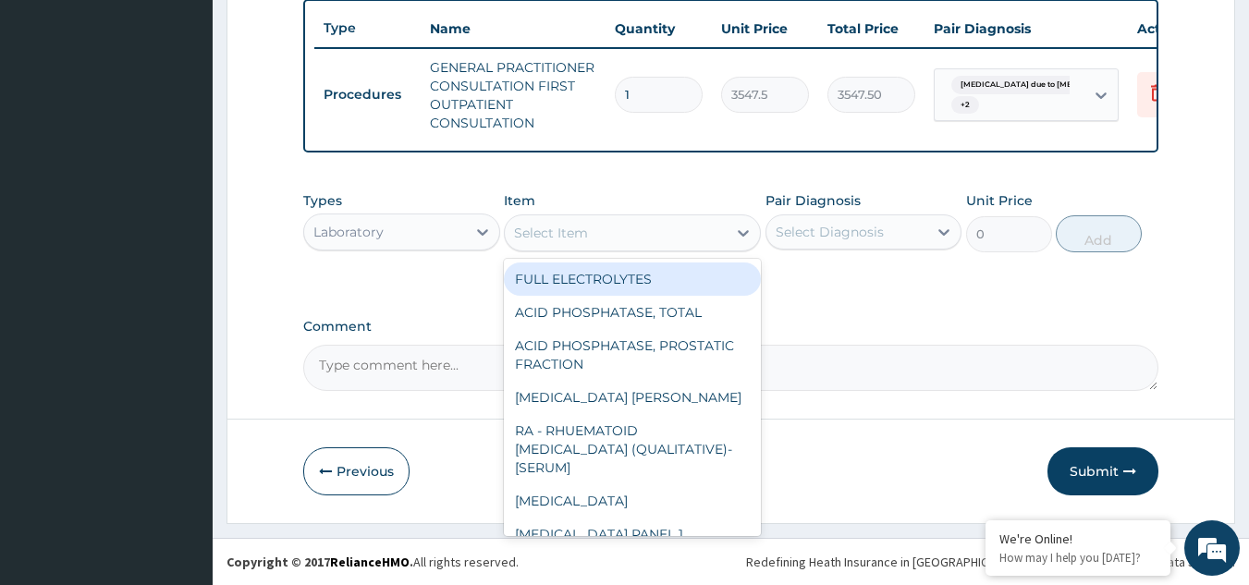
click at [619, 235] on div "Select Item" at bounding box center [616, 233] width 222 height 30
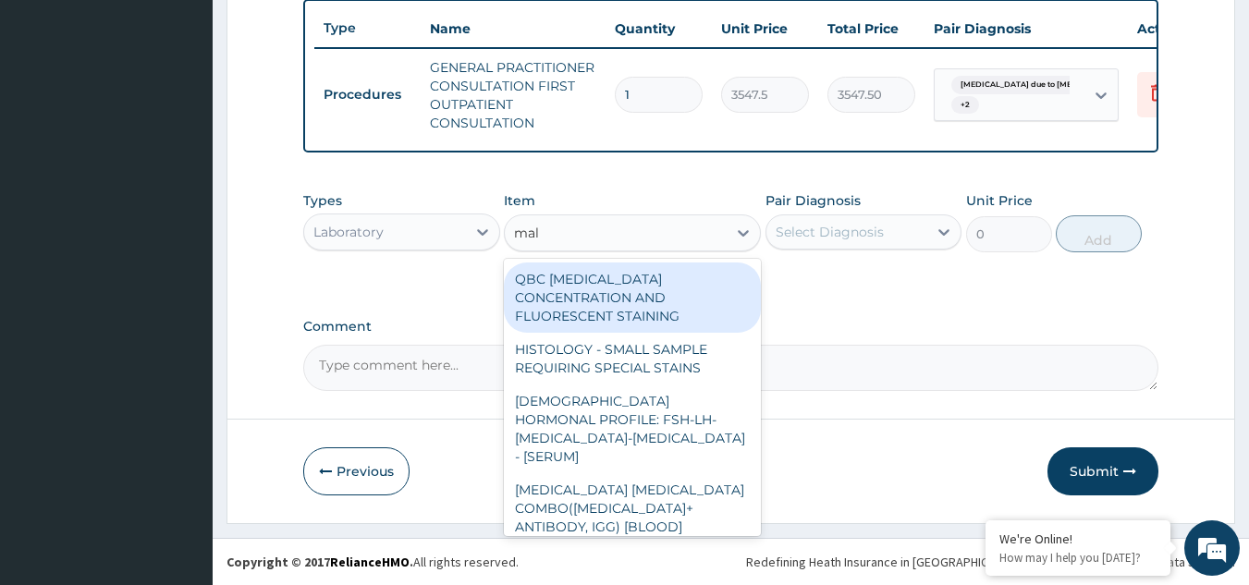
type input "mala"
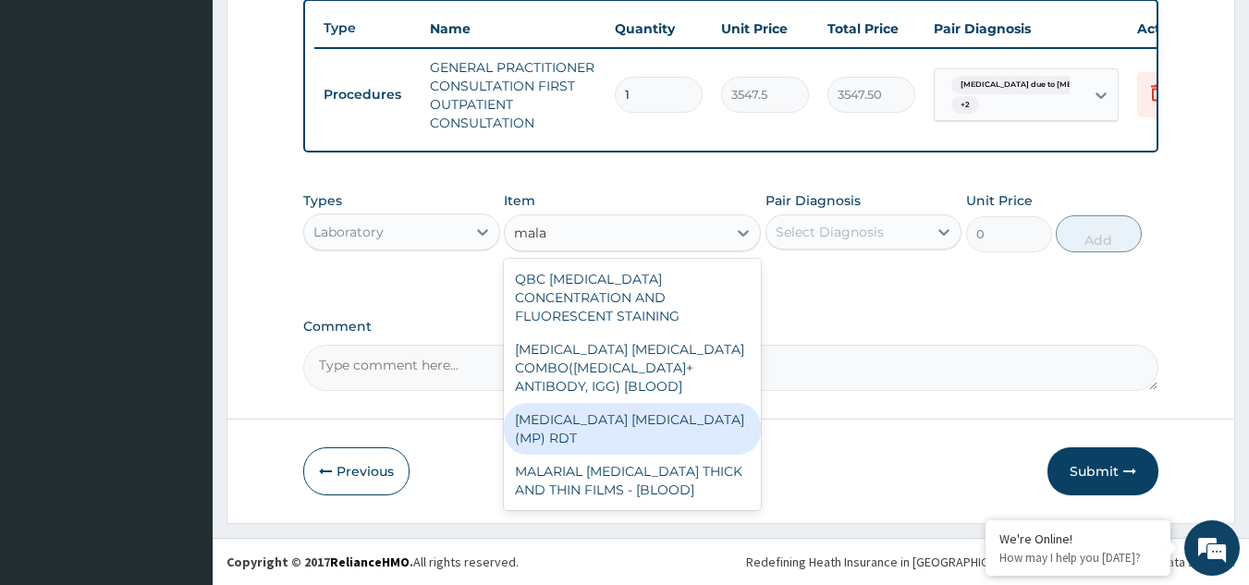
click at [599, 403] on div "[MEDICAL_DATA] [MEDICAL_DATA] (MP) RDT" at bounding box center [632, 429] width 257 height 52
type input "1612.5"
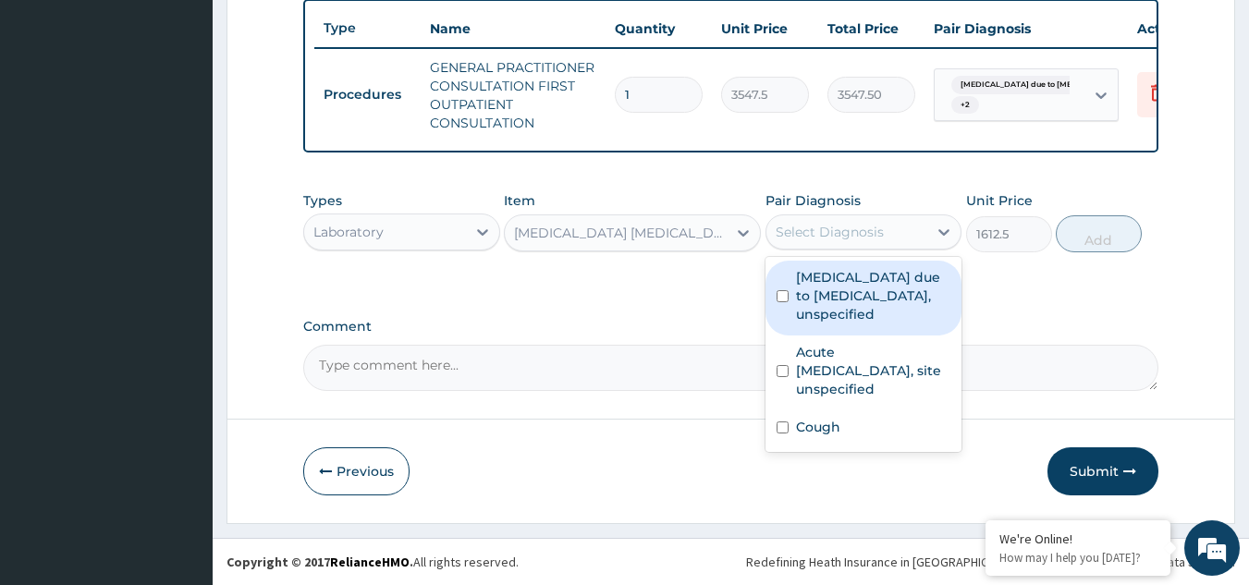
click at [865, 233] on div "Select Diagnosis" at bounding box center [830, 232] width 108 height 18
click at [858, 274] on label "[MEDICAL_DATA] due to [MEDICAL_DATA], unspecified" at bounding box center [873, 295] width 155 height 55
checkbox input "true"
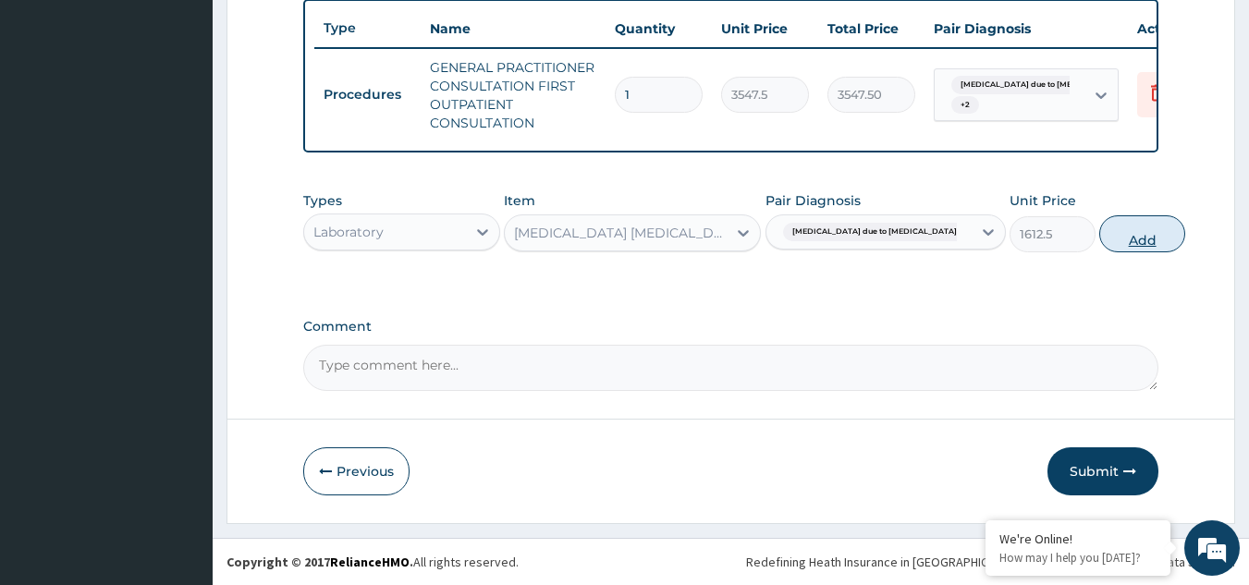
click at [1107, 231] on button "Add" at bounding box center [1142, 233] width 86 height 37
type input "0"
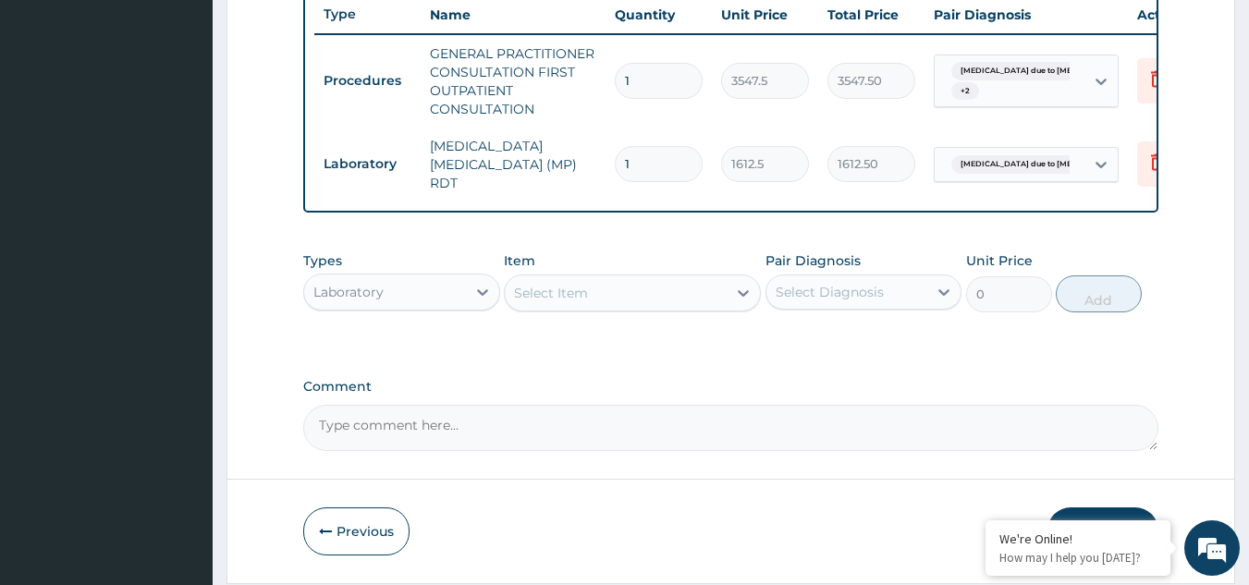
click at [673, 308] on div "Select Item" at bounding box center [616, 293] width 222 height 30
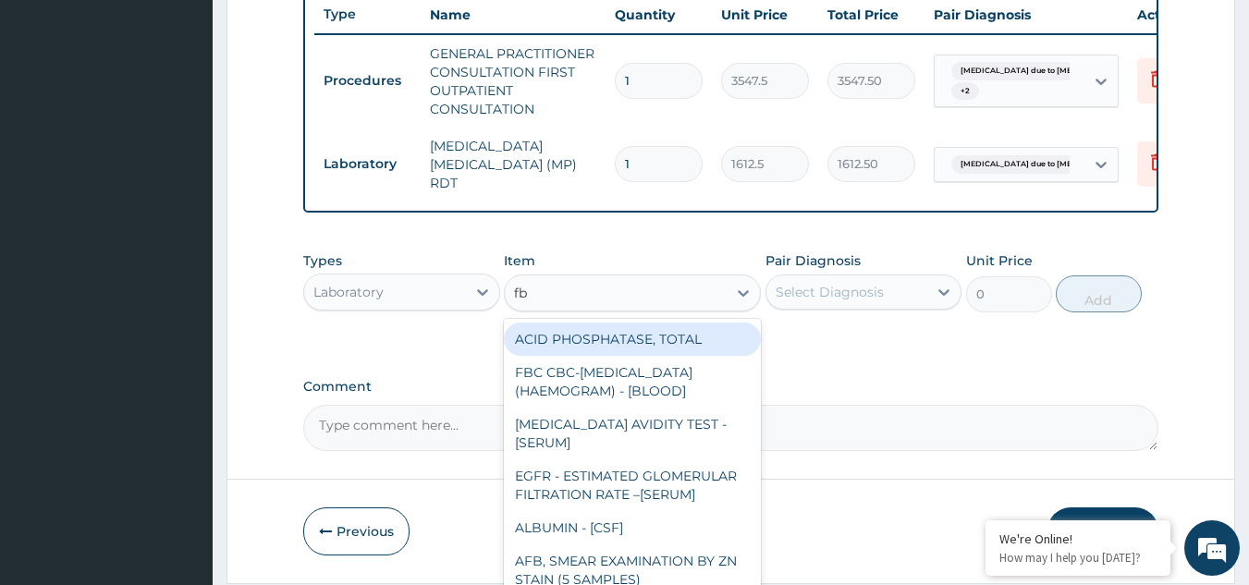
type input "fbc"
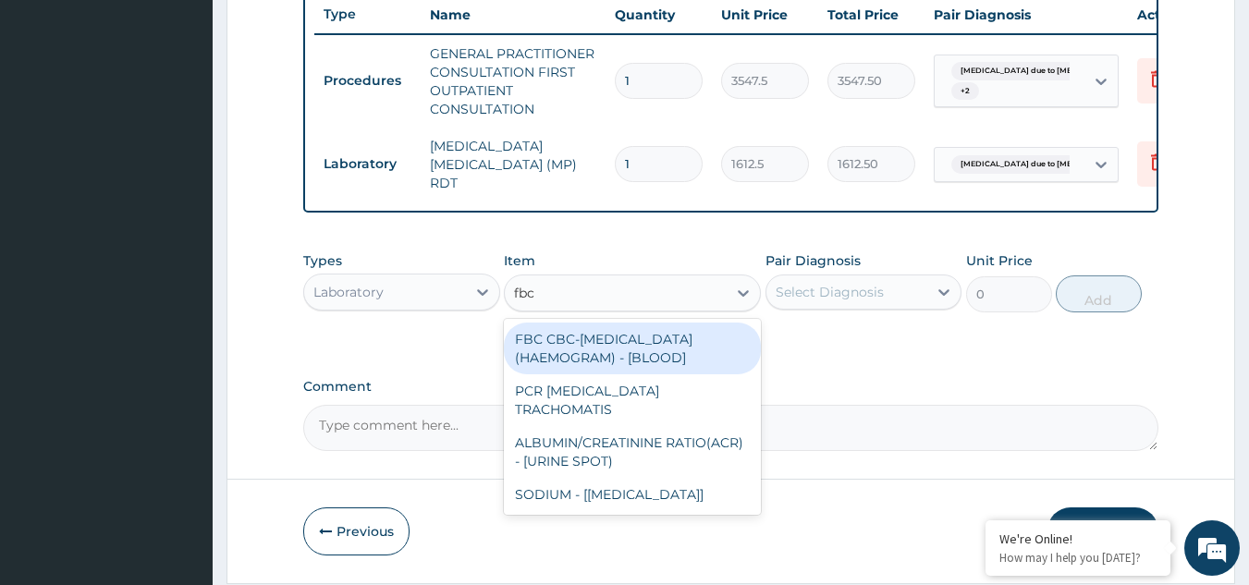
click at [657, 364] on div "FBC CBC-[MEDICAL_DATA] (HAEMOGRAM) - [BLOOD]" at bounding box center [632, 349] width 257 height 52
type input "4300"
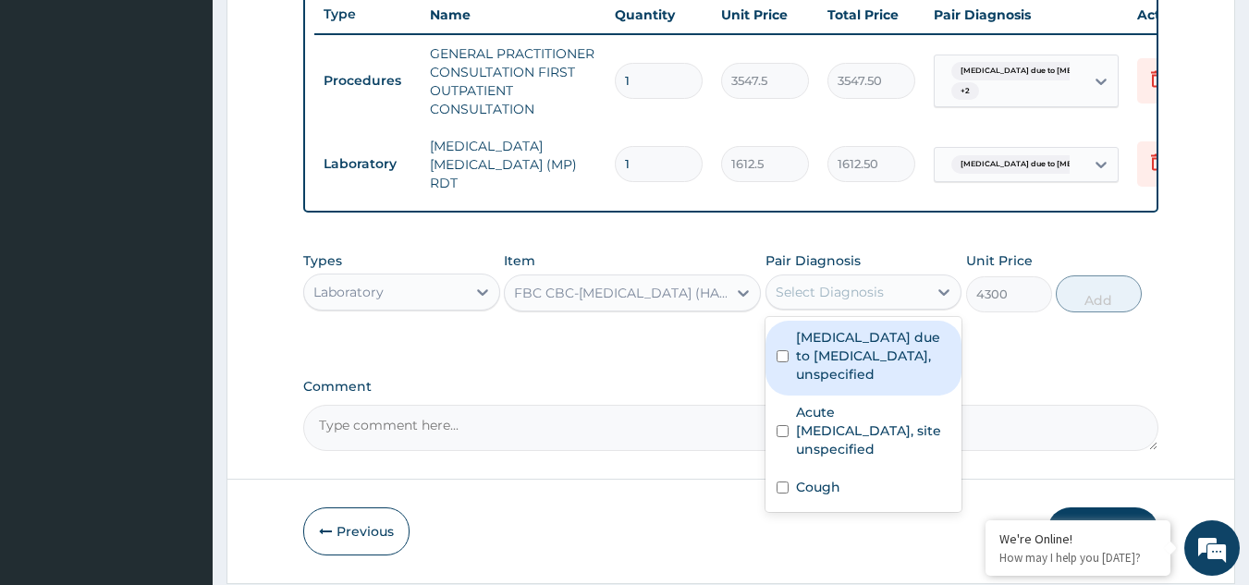
click at [832, 300] on div "Select Diagnosis" at bounding box center [830, 292] width 108 height 18
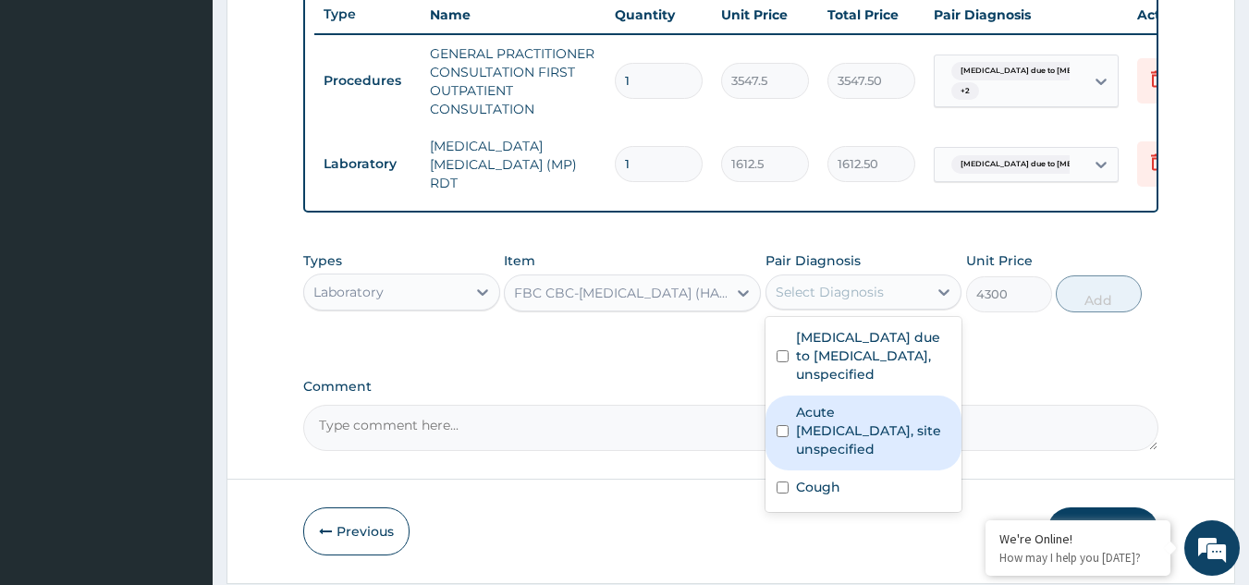
click at [824, 445] on label "Acute [MEDICAL_DATA], site unspecified" at bounding box center [873, 430] width 155 height 55
checkbox input "true"
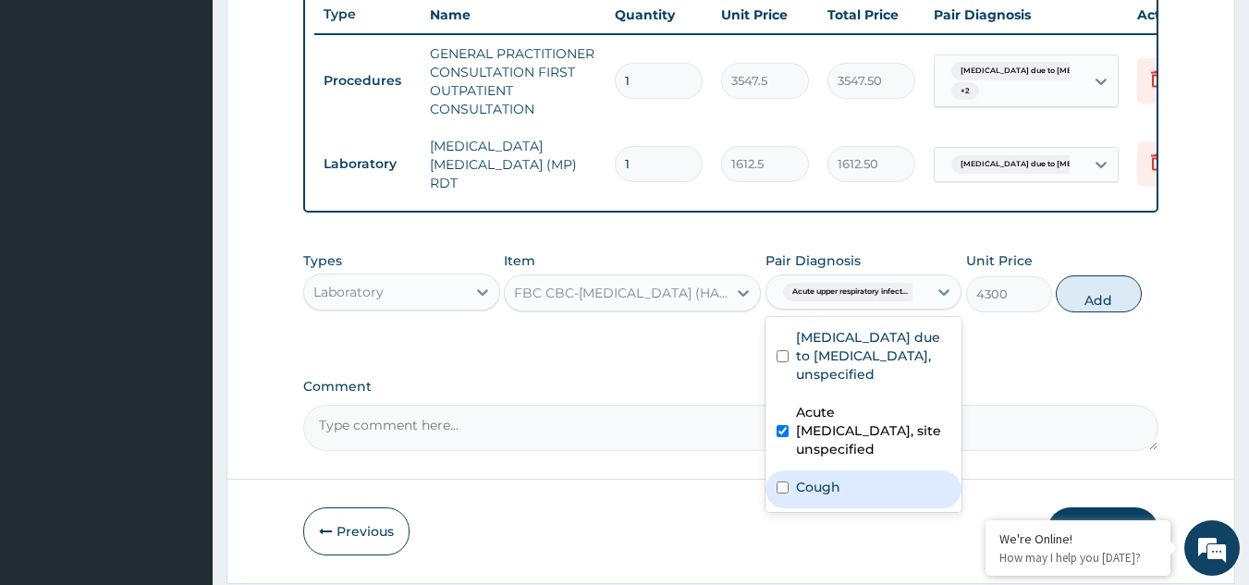
click at [824, 481] on label "Cough" at bounding box center [818, 487] width 44 height 18
checkbox input "true"
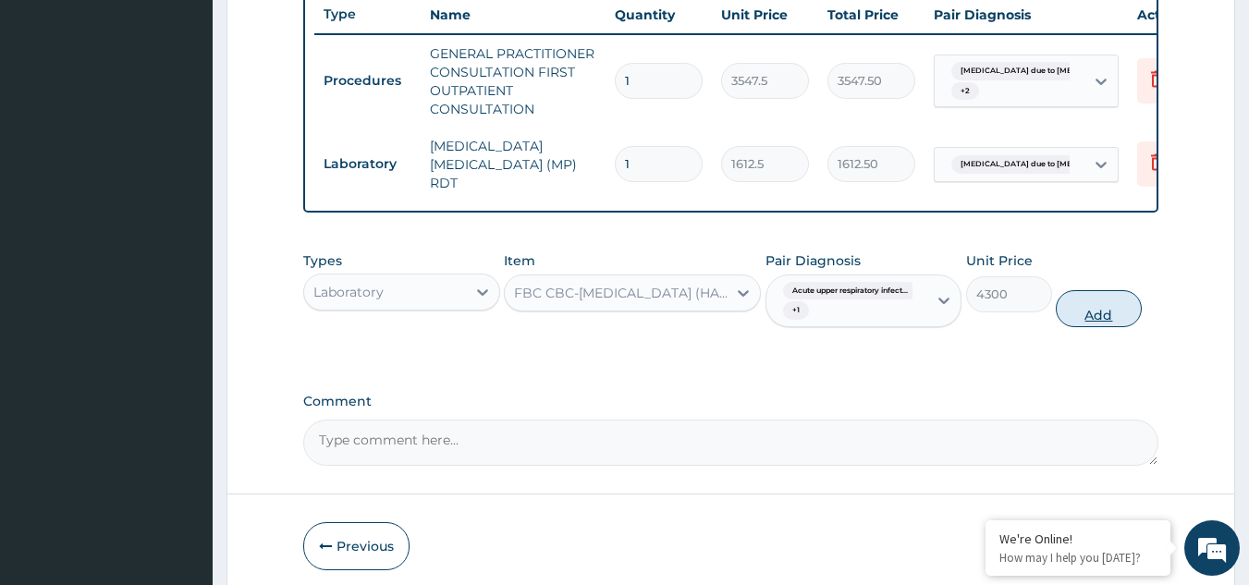
click at [1086, 322] on button "Add" at bounding box center [1099, 308] width 86 height 37
type input "0"
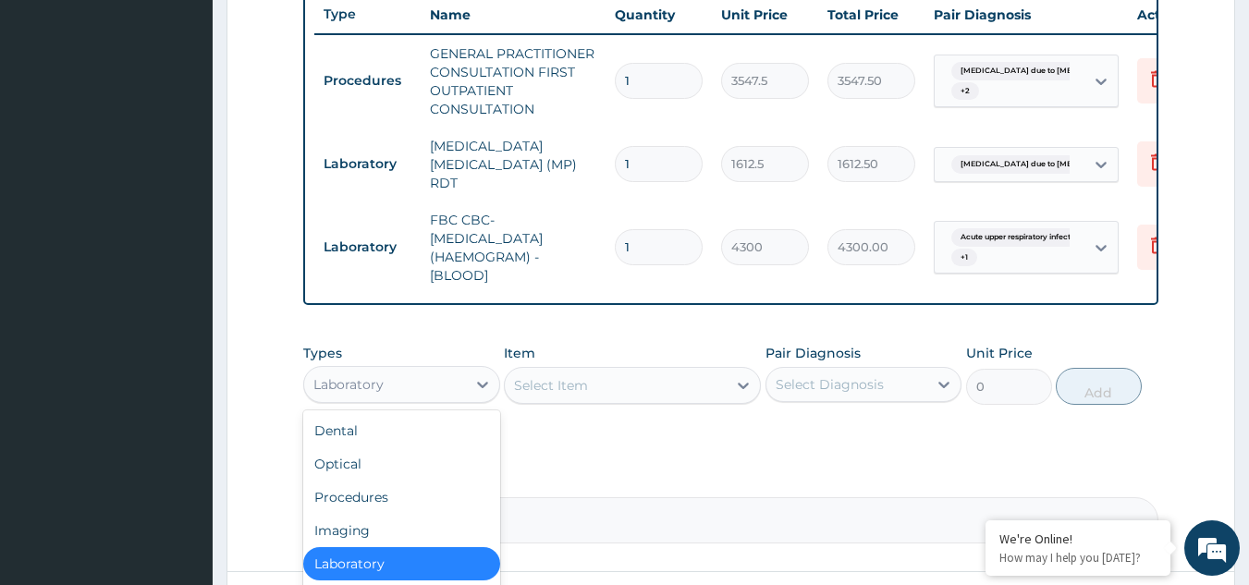
click at [433, 386] on div "Laboratory" at bounding box center [385, 385] width 162 height 30
type input "dr"
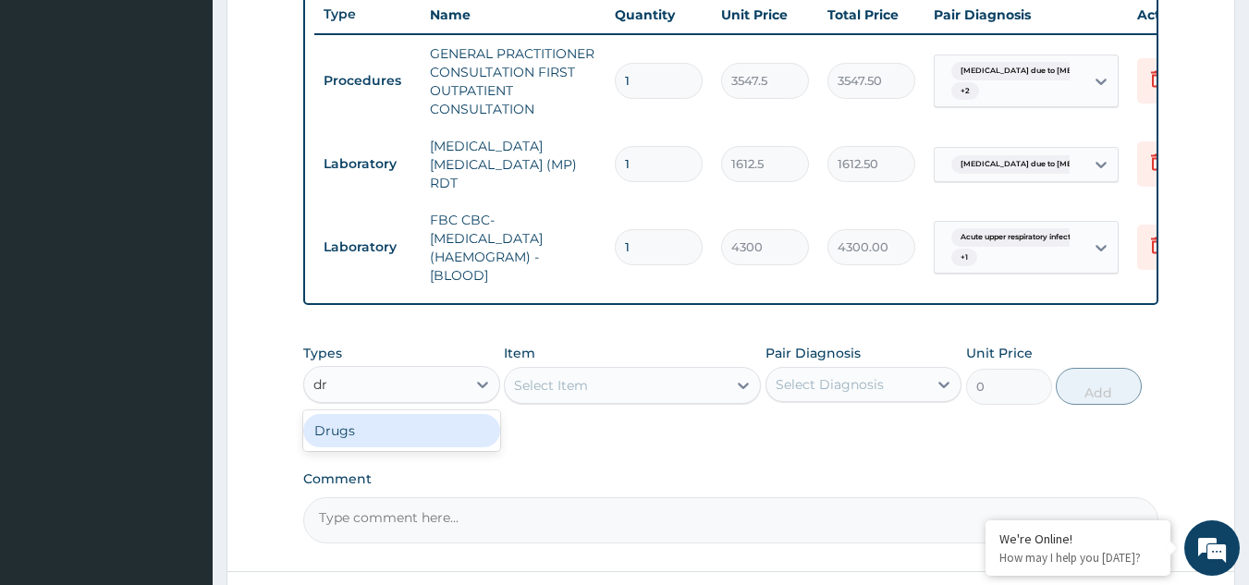
click at [434, 434] on div "Drugs" at bounding box center [401, 430] width 197 height 33
click at [705, 404] on div "Select Item" at bounding box center [632, 385] width 257 height 37
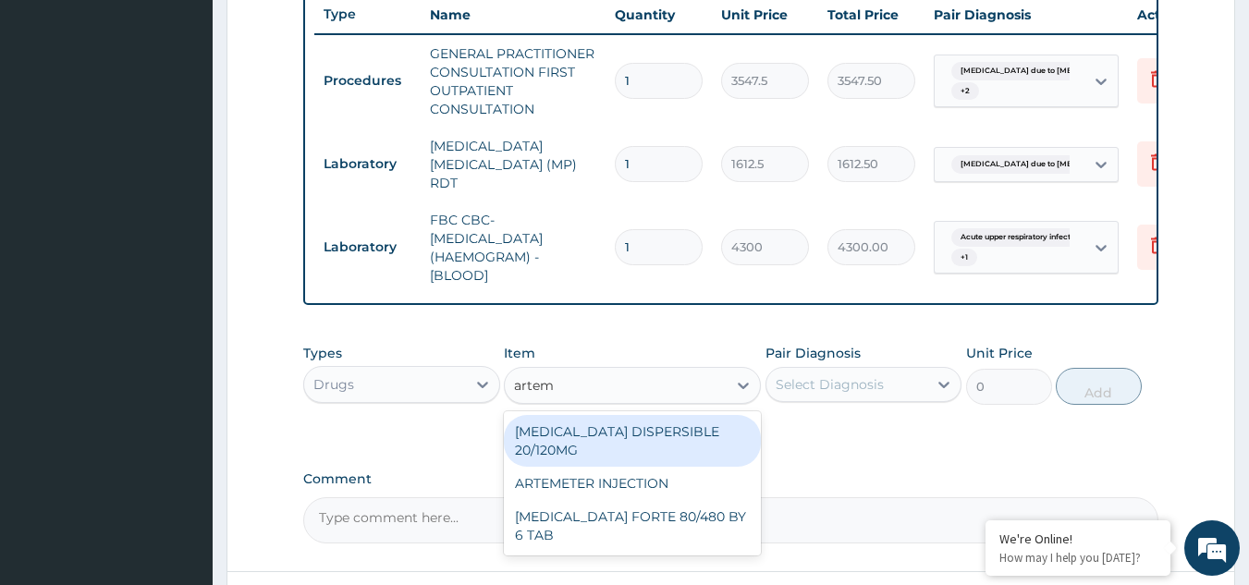
type input "arteme"
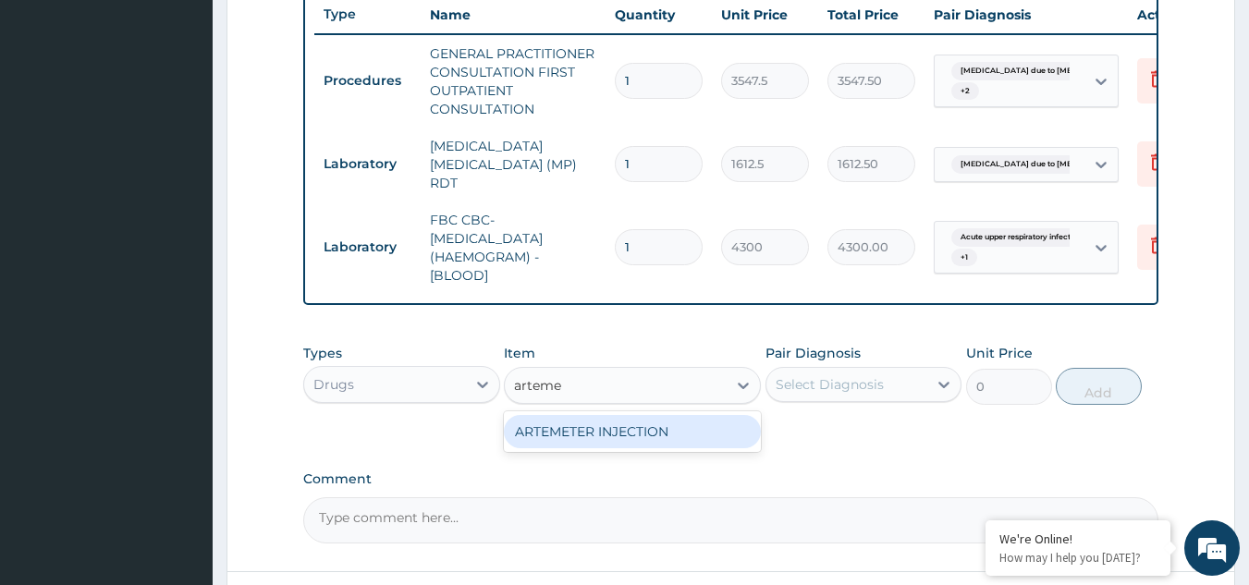
click at [693, 430] on div "ARTEMETER INJECTION" at bounding box center [632, 431] width 257 height 33
type input "946"
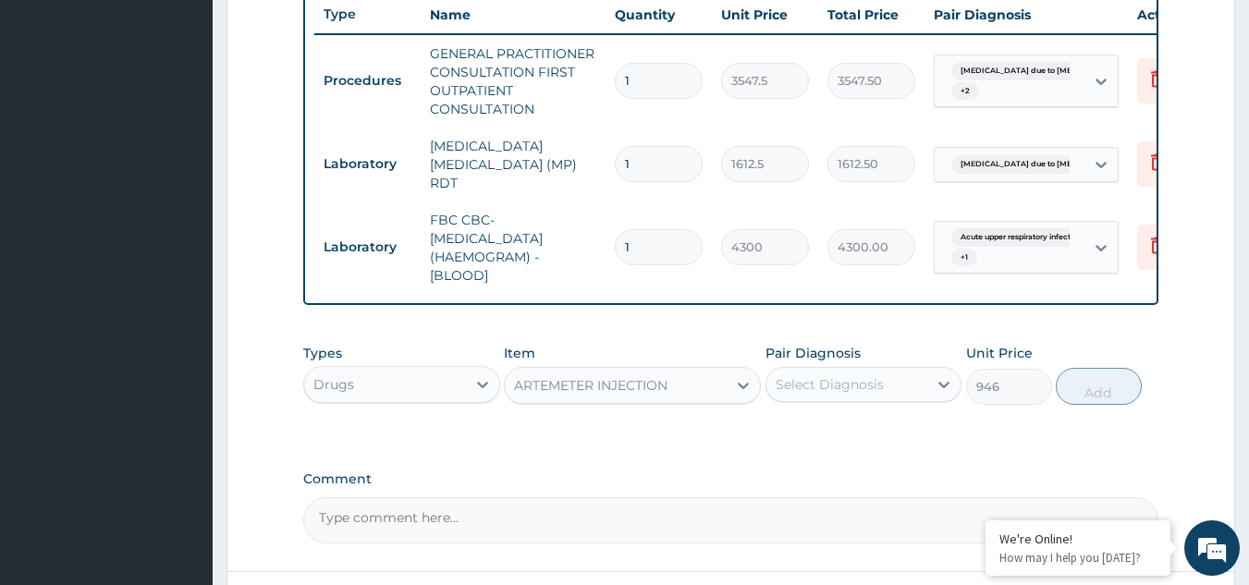
click at [883, 381] on div "Select Diagnosis" at bounding box center [847, 385] width 162 height 30
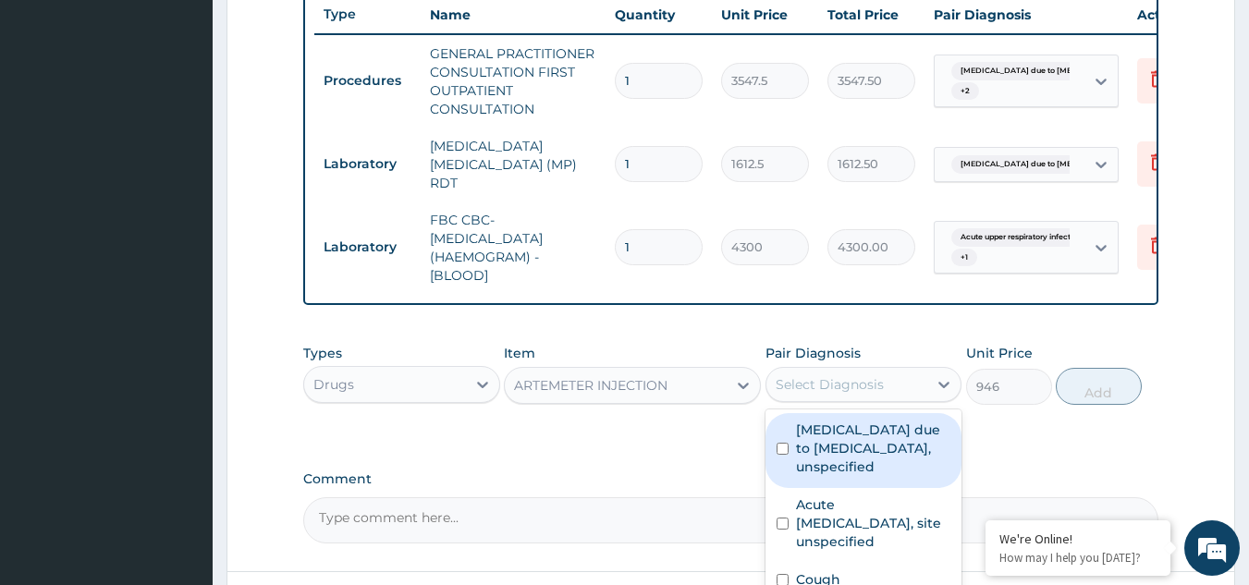
click at [822, 464] on label "[MEDICAL_DATA] due to [MEDICAL_DATA], unspecified" at bounding box center [873, 448] width 155 height 55
checkbox input "true"
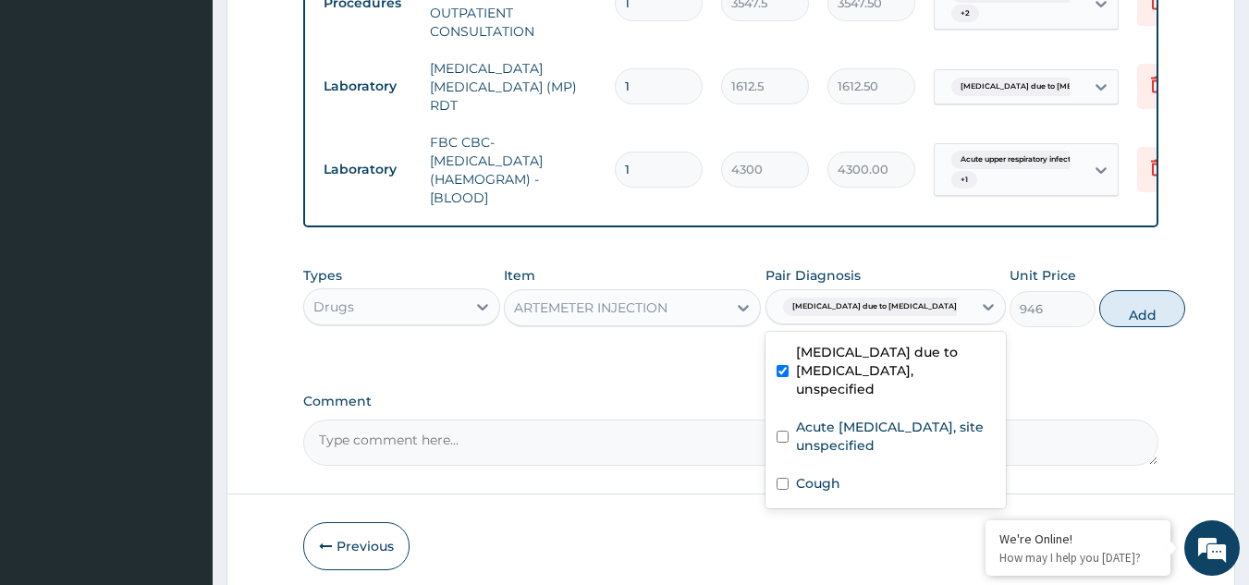
scroll to position [794, 0]
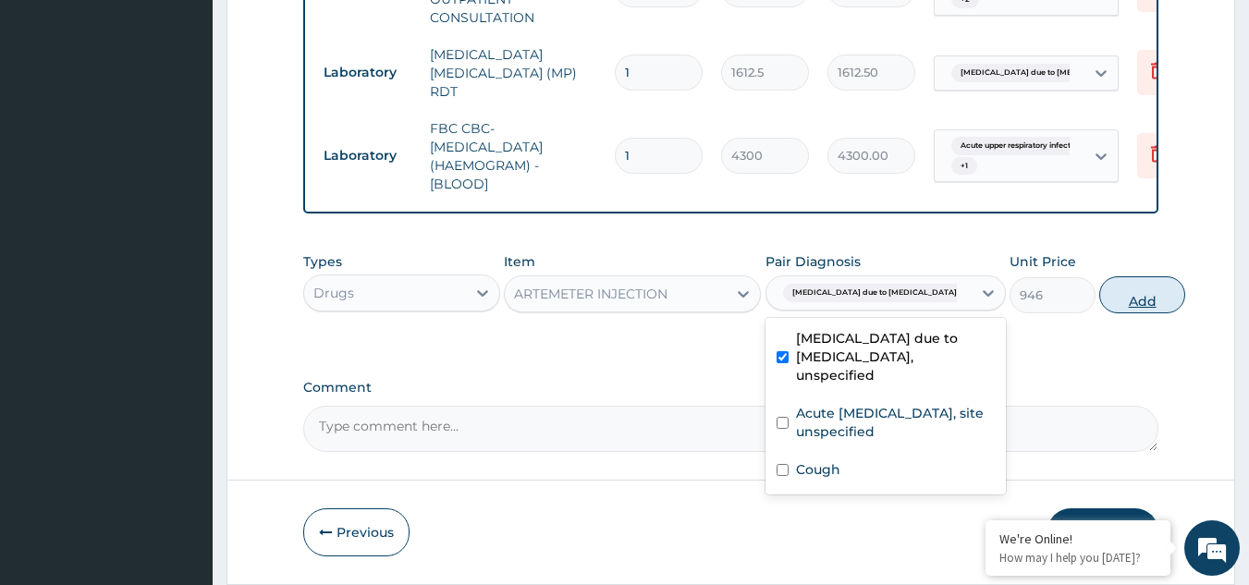
click at [1099, 312] on button "Add" at bounding box center [1142, 294] width 86 height 37
type input "0"
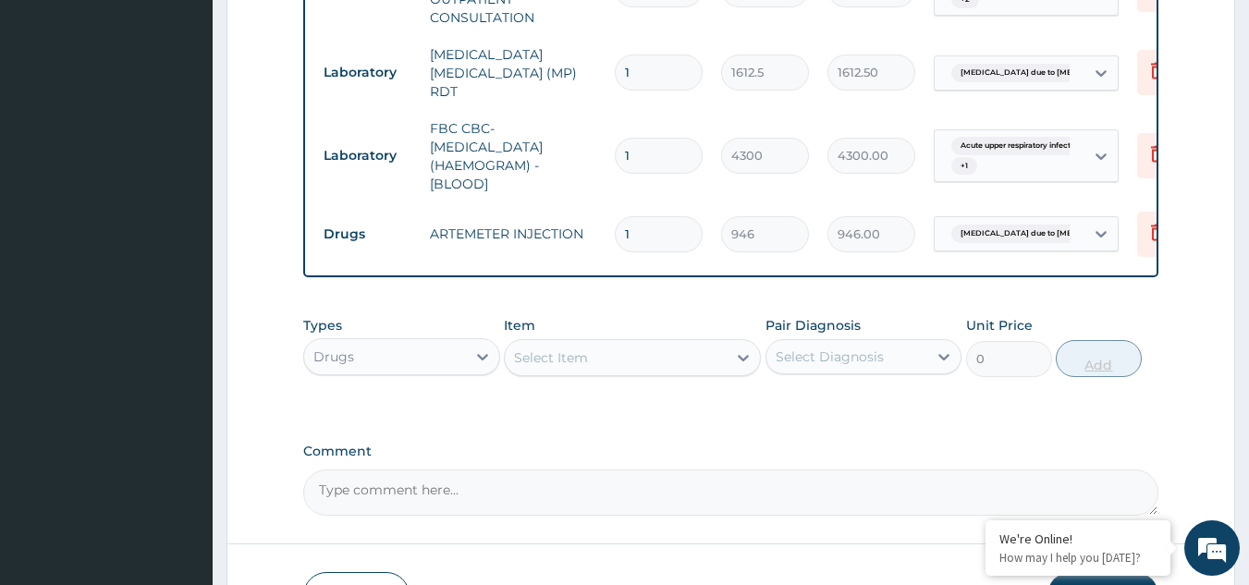
type input "0.00"
type input "6"
type input "5676.00"
type input "6"
click at [680, 350] on div "Select Item" at bounding box center [616, 358] width 222 height 30
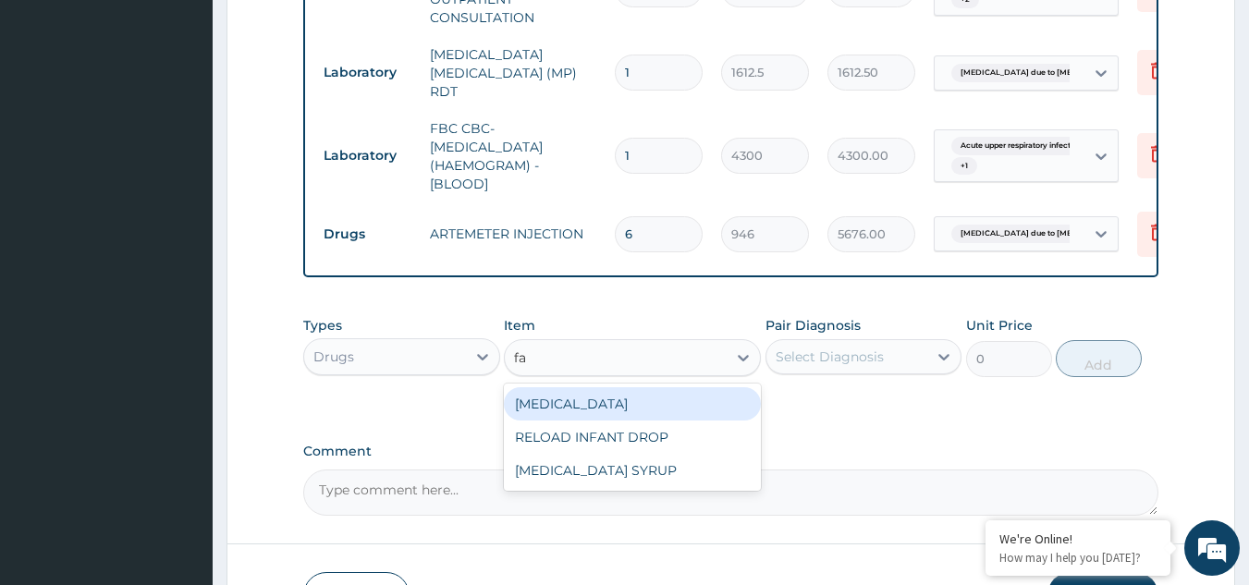
type input "f"
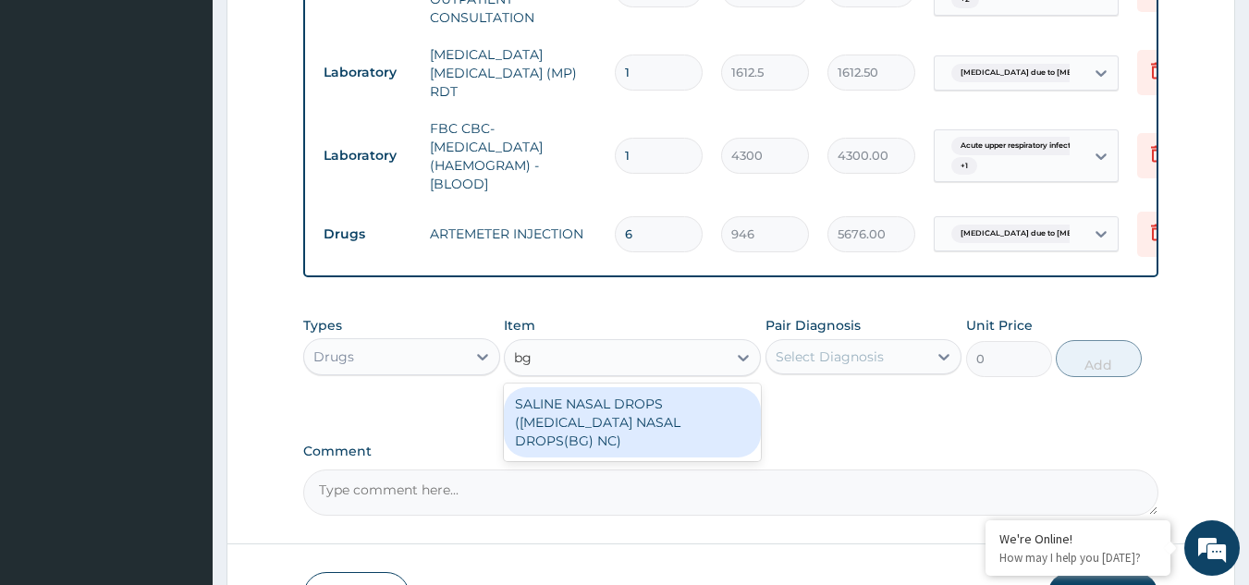
type input "b"
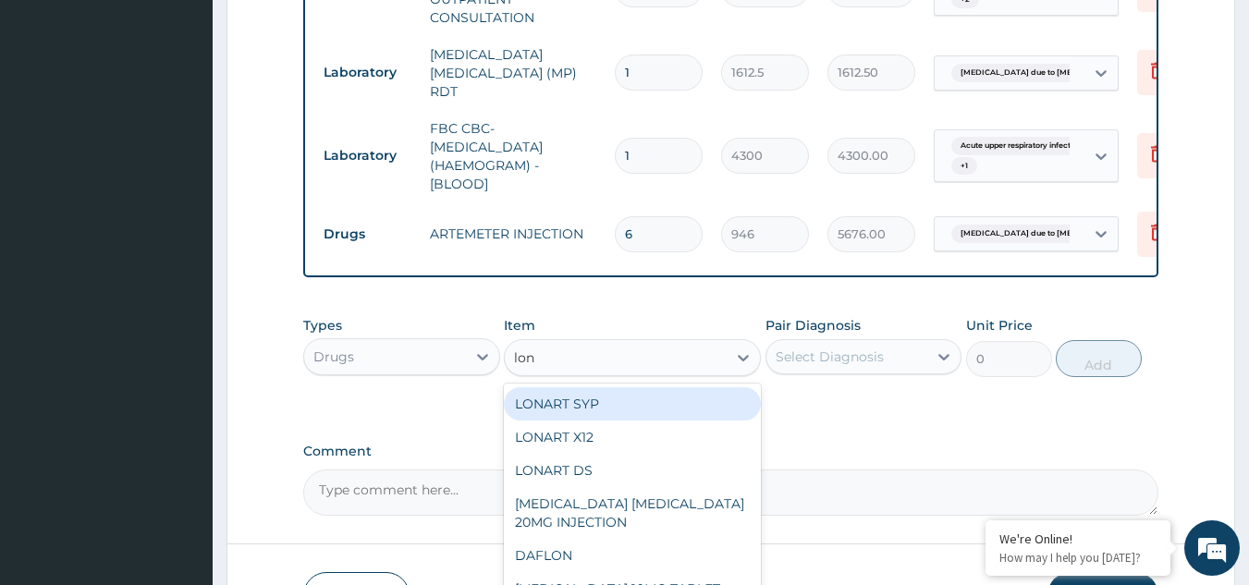
type input "[PERSON_NAME]"
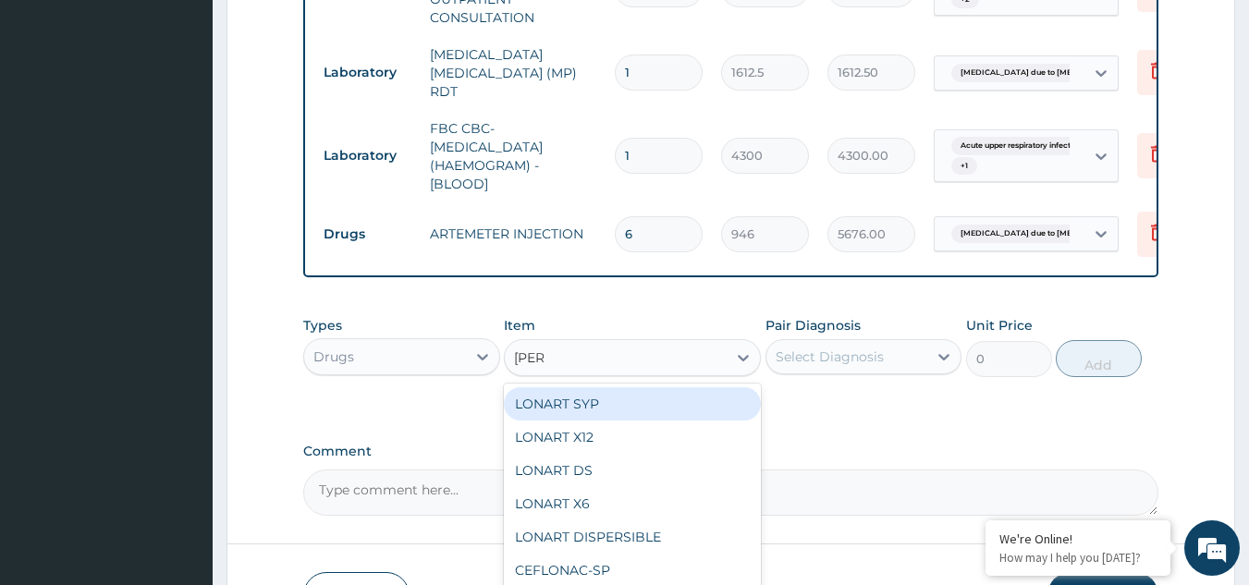
click at [646, 396] on div "LONART SYP" at bounding box center [632, 403] width 257 height 33
type input "2719.75"
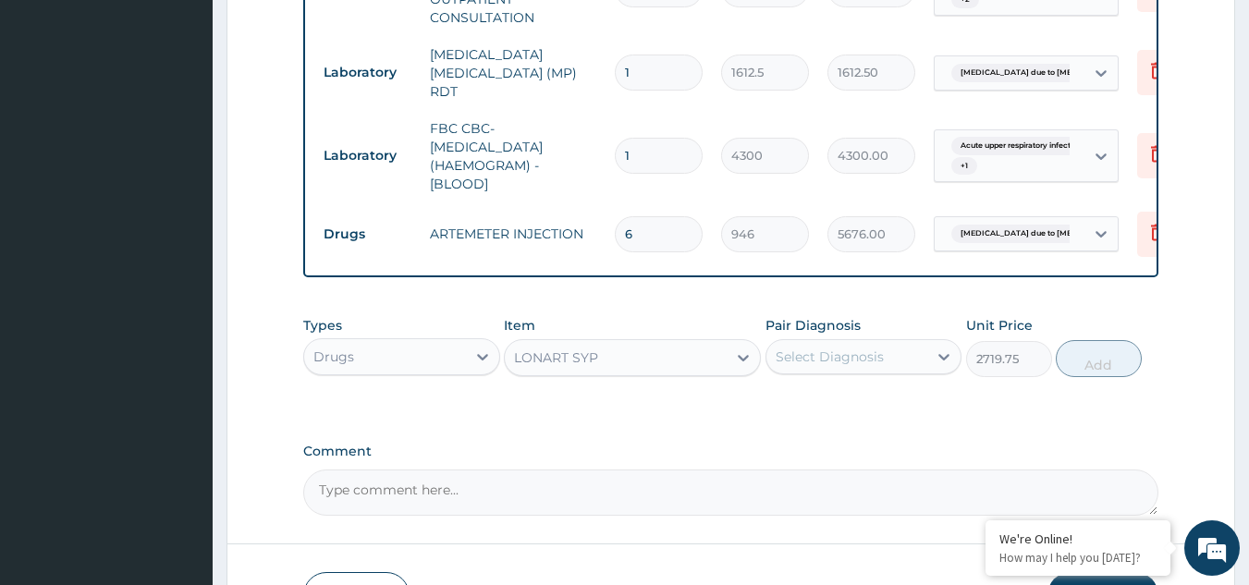
click at [889, 362] on div "Select Diagnosis" at bounding box center [847, 357] width 162 height 30
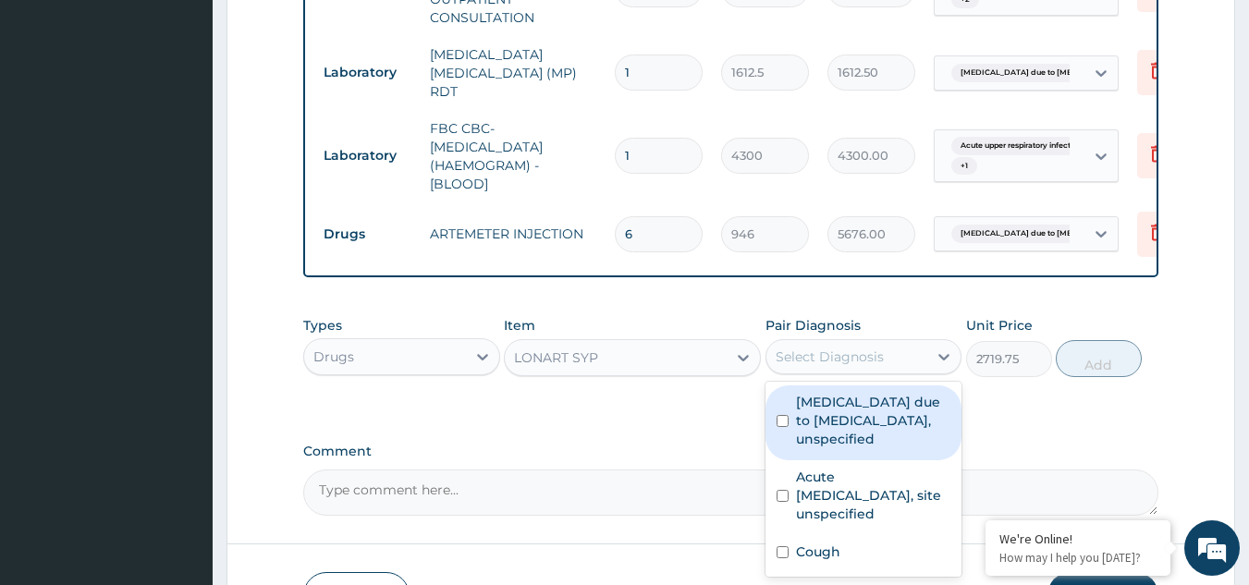
click at [860, 432] on label "[MEDICAL_DATA] due to [MEDICAL_DATA], unspecified" at bounding box center [873, 420] width 155 height 55
checkbox input "true"
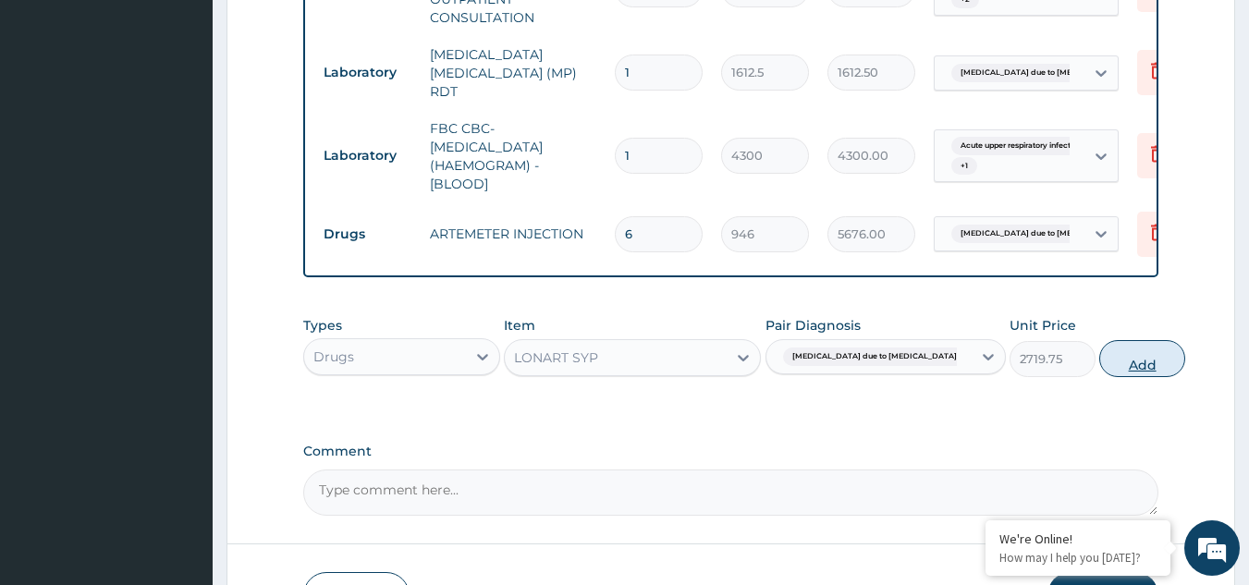
click at [1099, 374] on button "Add" at bounding box center [1142, 358] width 86 height 37
type input "0"
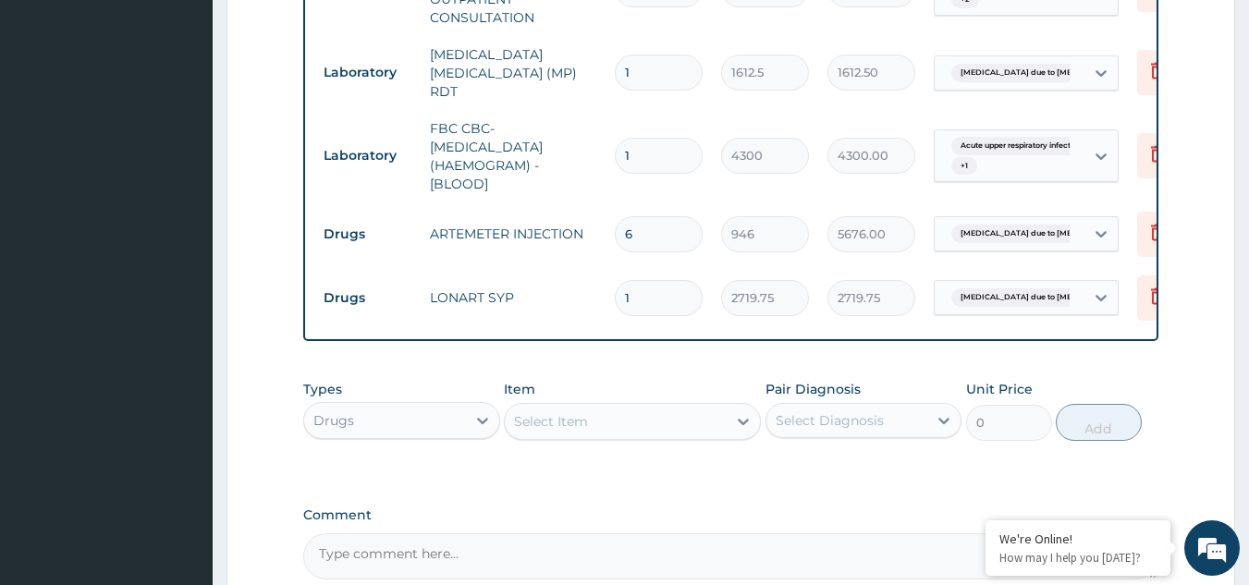
click at [656, 419] on div "Select Item" at bounding box center [616, 422] width 222 height 30
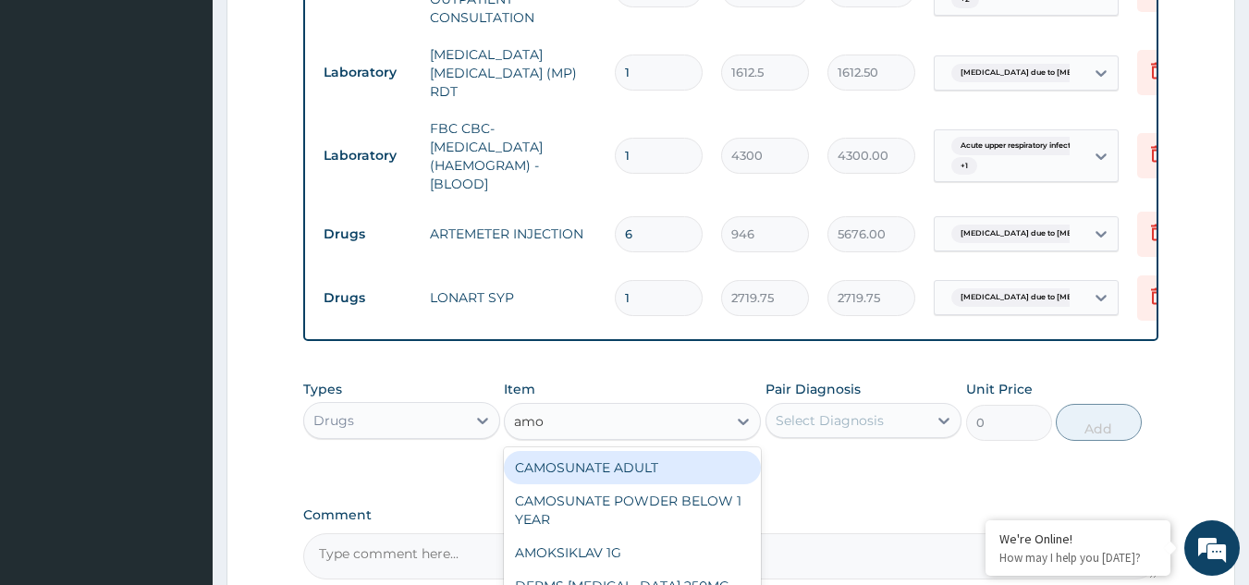
type input "amox"
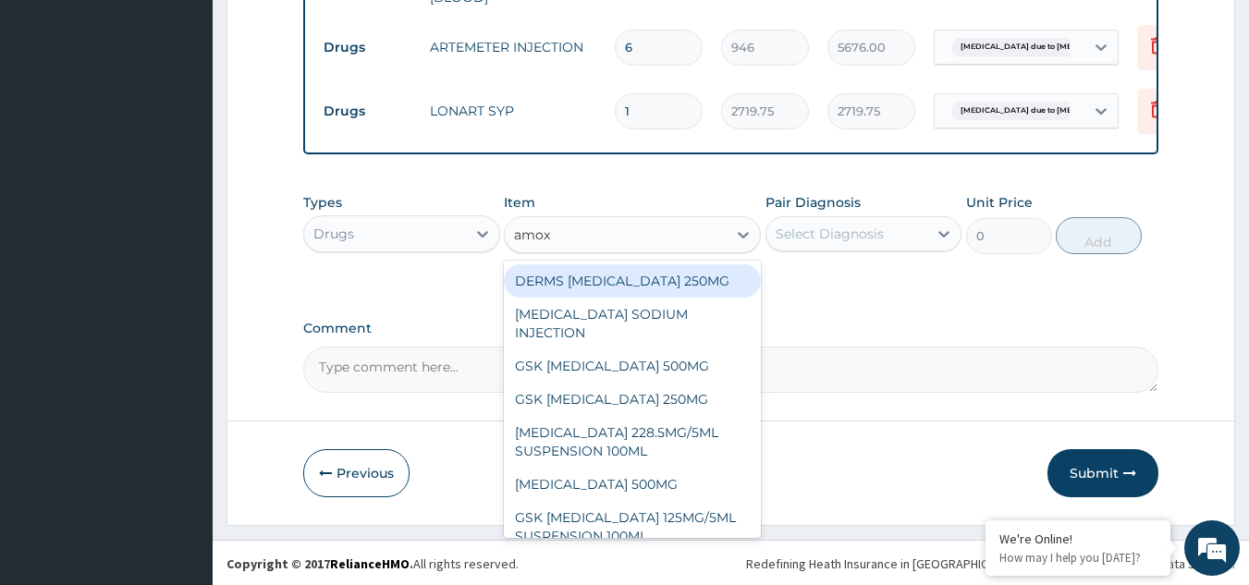
scroll to position [987, 0]
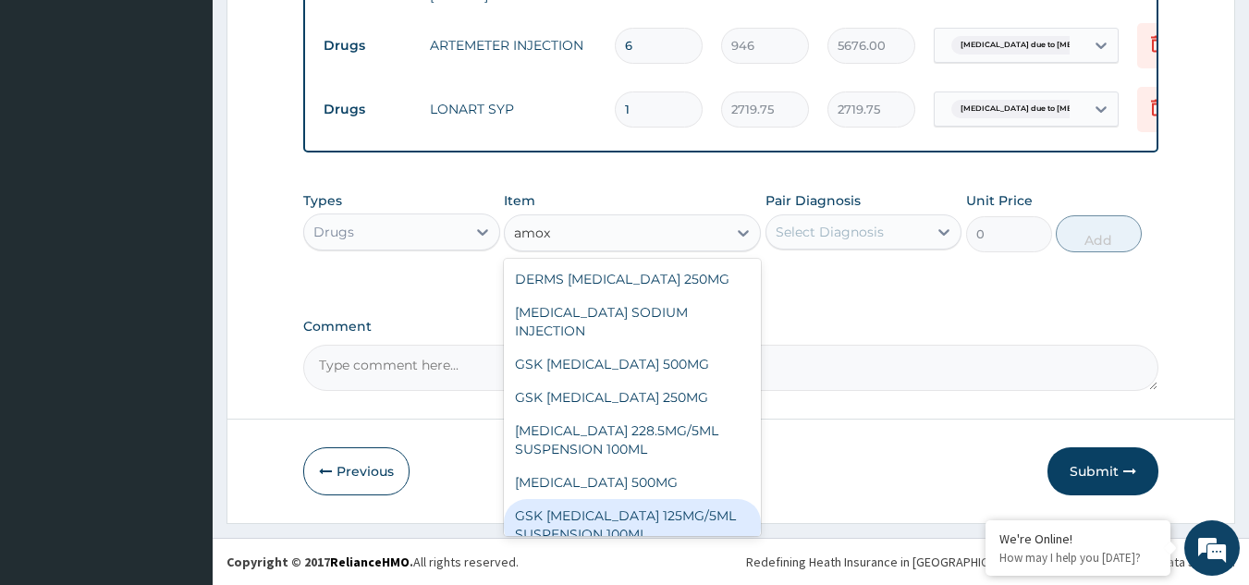
click at [615, 512] on div "GSK [MEDICAL_DATA] 125MG/5ML SUSPENSION 100ML" at bounding box center [632, 525] width 257 height 52
type input "8868.75"
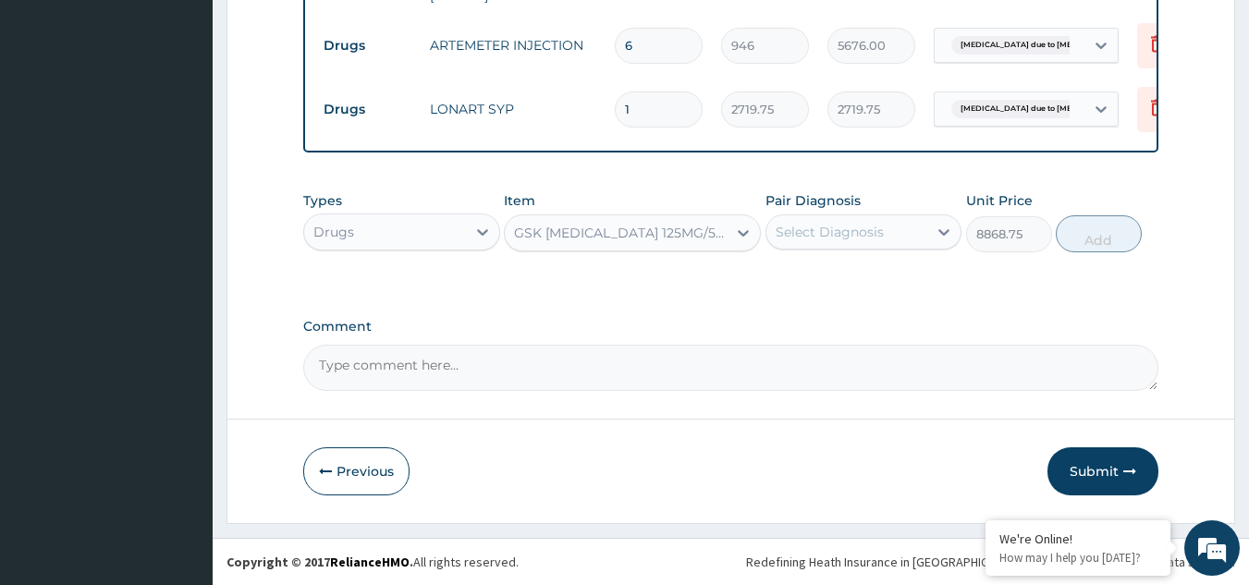
click at [844, 227] on div "Select Diagnosis" at bounding box center [830, 232] width 108 height 18
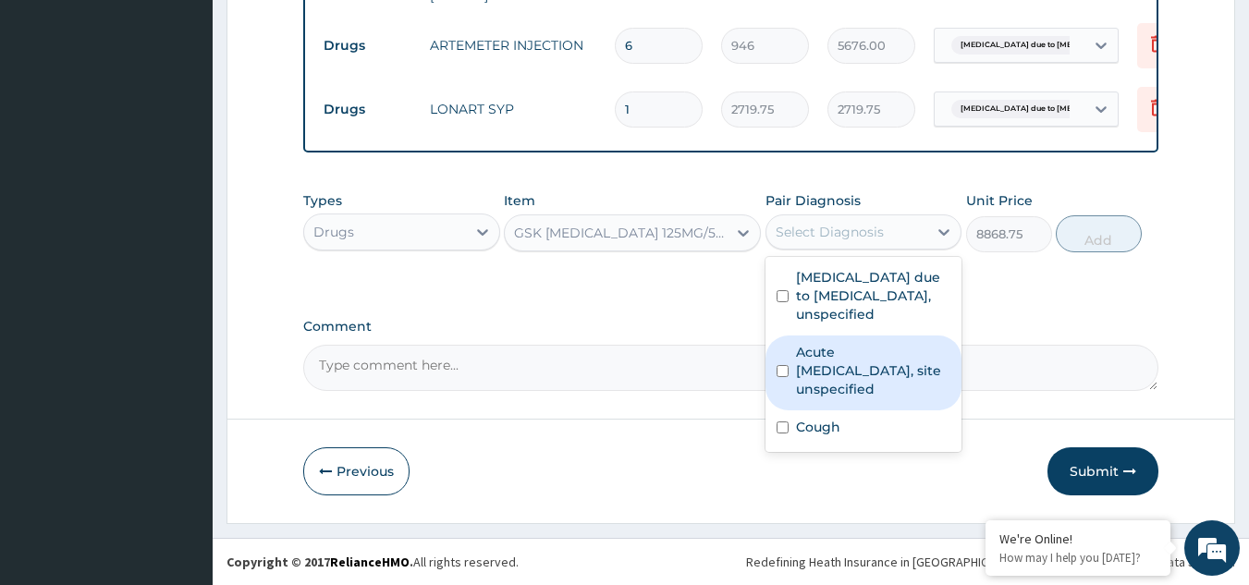
click at [846, 362] on label "Acute [MEDICAL_DATA], site unspecified" at bounding box center [873, 370] width 155 height 55
checkbox input "true"
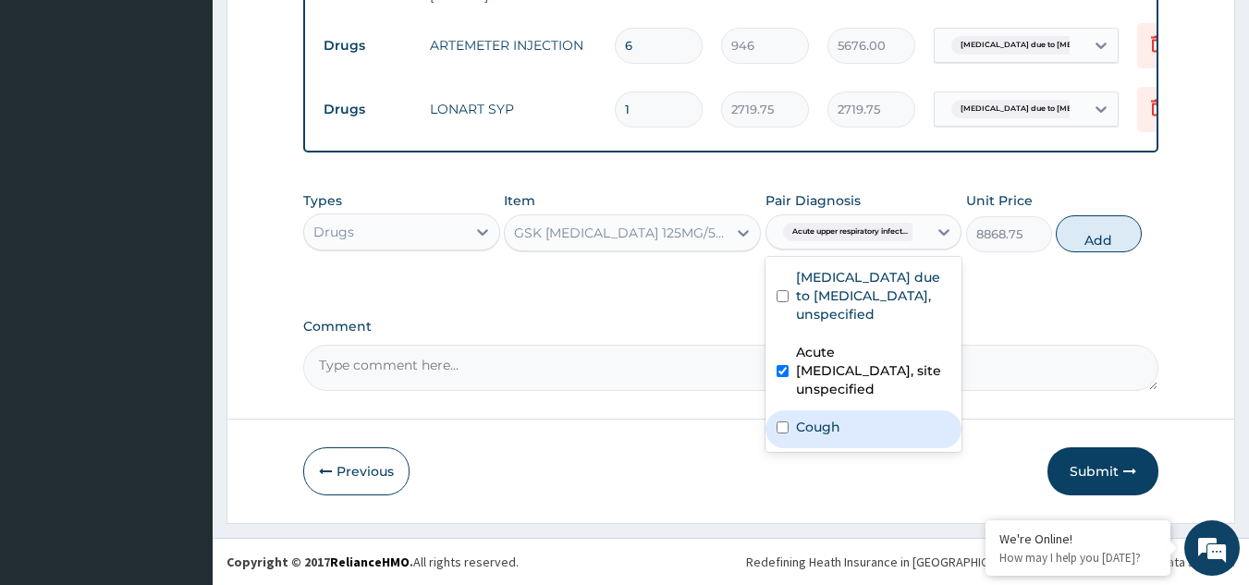
click at [838, 420] on label "Cough" at bounding box center [818, 427] width 44 height 18
checkbox input "true"
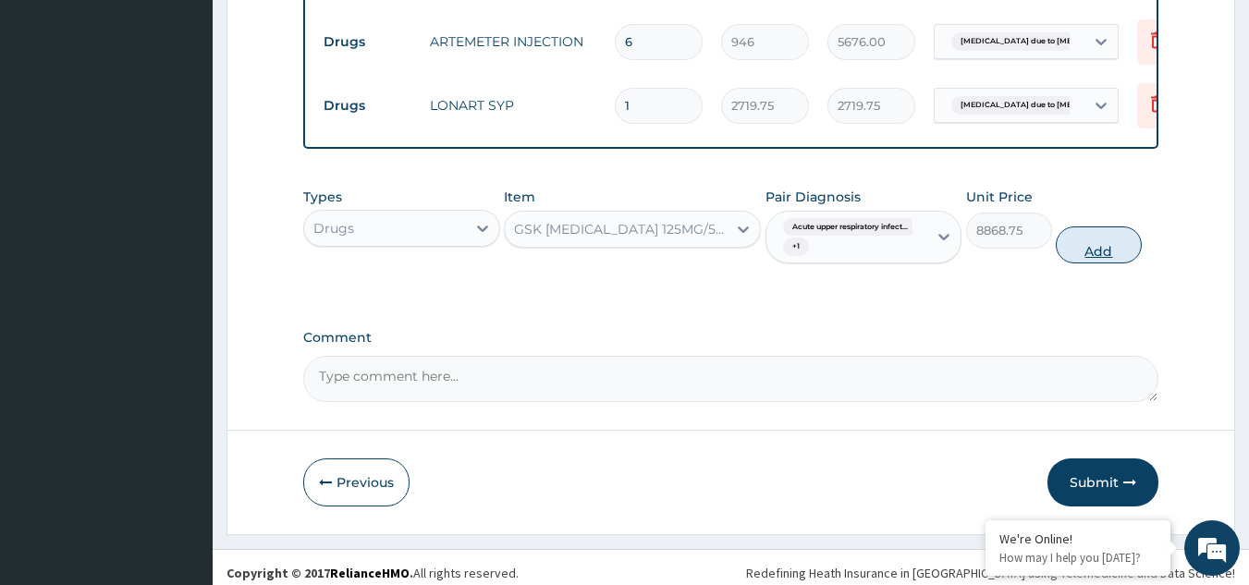
click at [1101, 251] on button "Add" at bounding box center [1099, 245] width 86 height 37
type input "0"
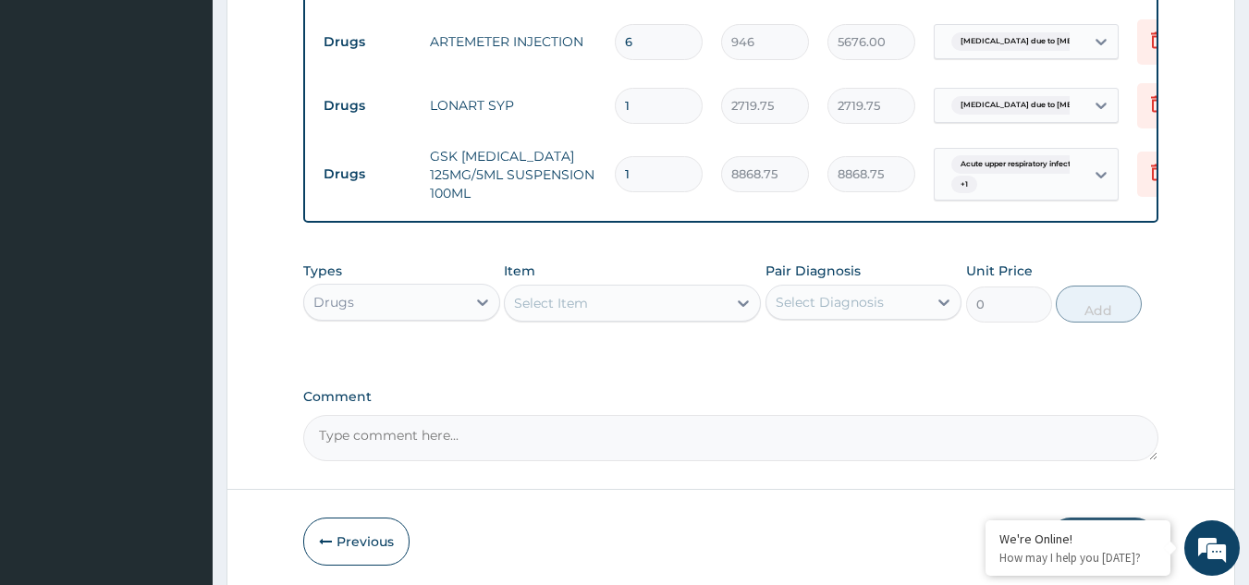
click at [638, 298] on div "Select Item" at bounding box center [616, 303] width 222 height 30
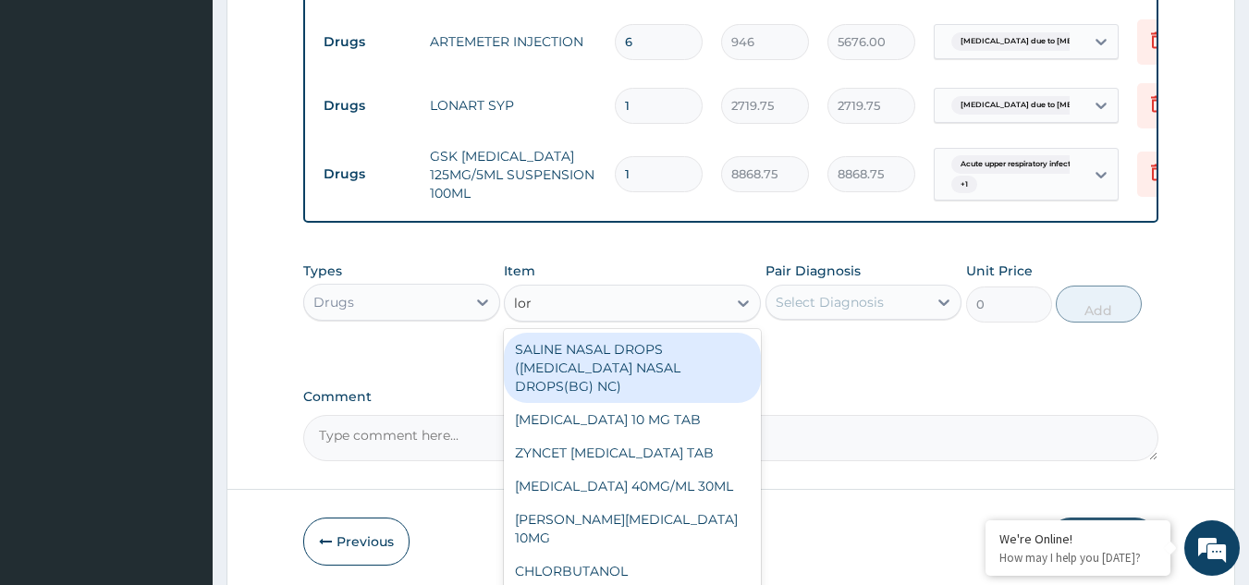
type input "[PERSON_NAME]"
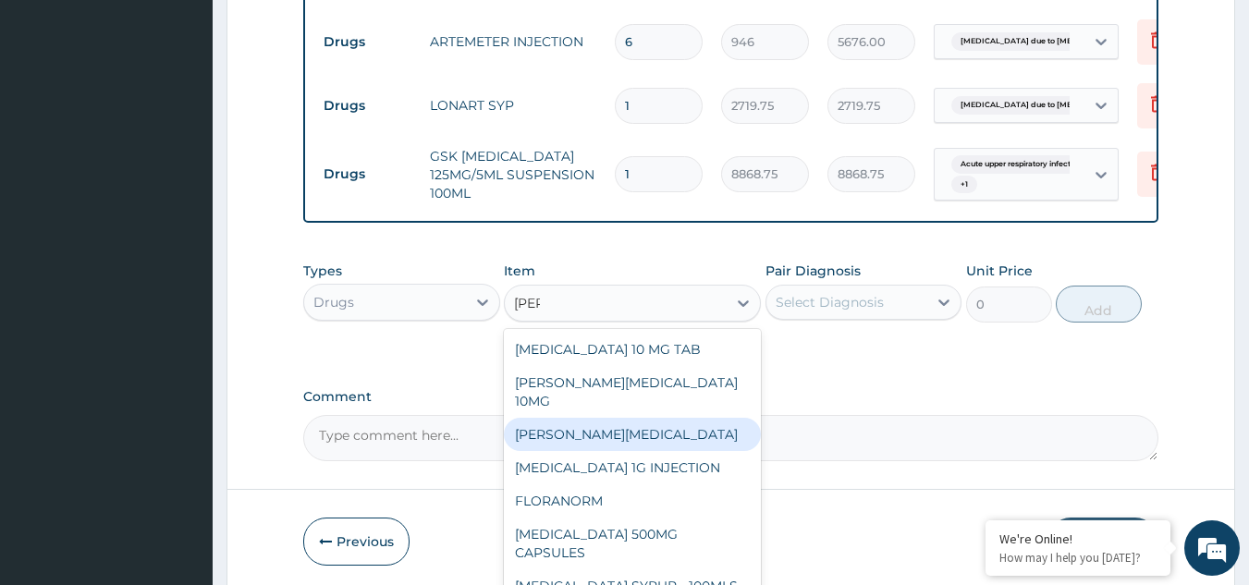
click at [640, 418] on div "[PERSON_NAME][MEDICAL_DATA]" at bounding box center [632, 434] width 257 height 33
type input "1182.5"
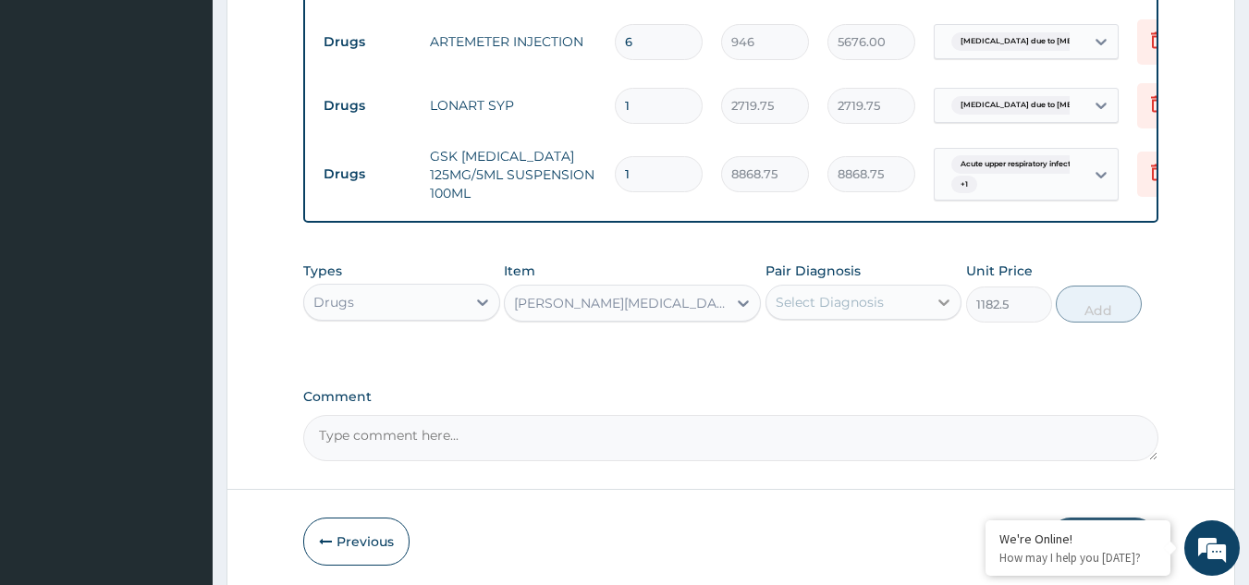
click at [935, 295] on icon at bounding box center [944, 302] width 18 height 18
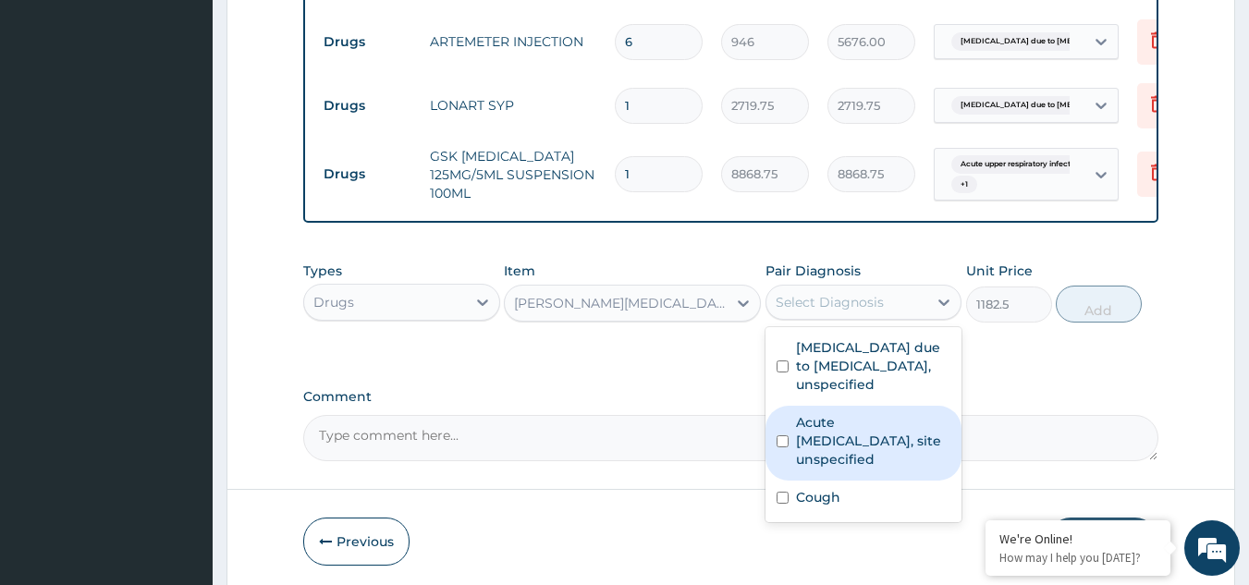
click at [858, 450] on label "Acute [MEDICAL_DATA], site unspecified" at bounding box center [873, 440] width 155 height 55
checkbox input "true"
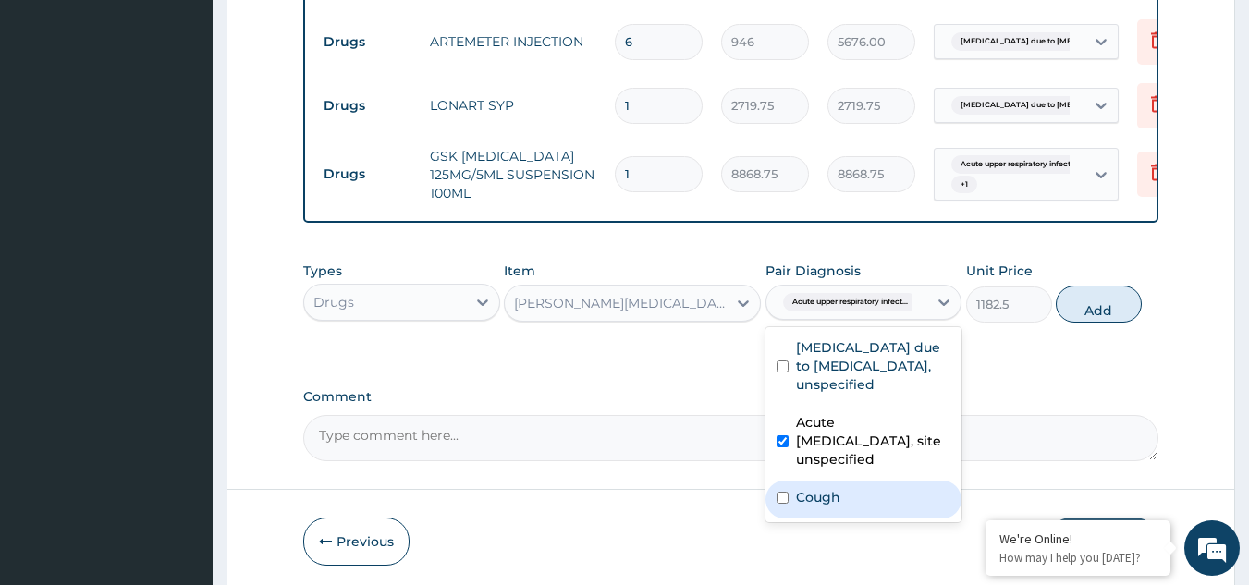
click at [840, 514] on div "Cough" at bounding box center [864, 500] width 197 height 38
checkbox input "true"
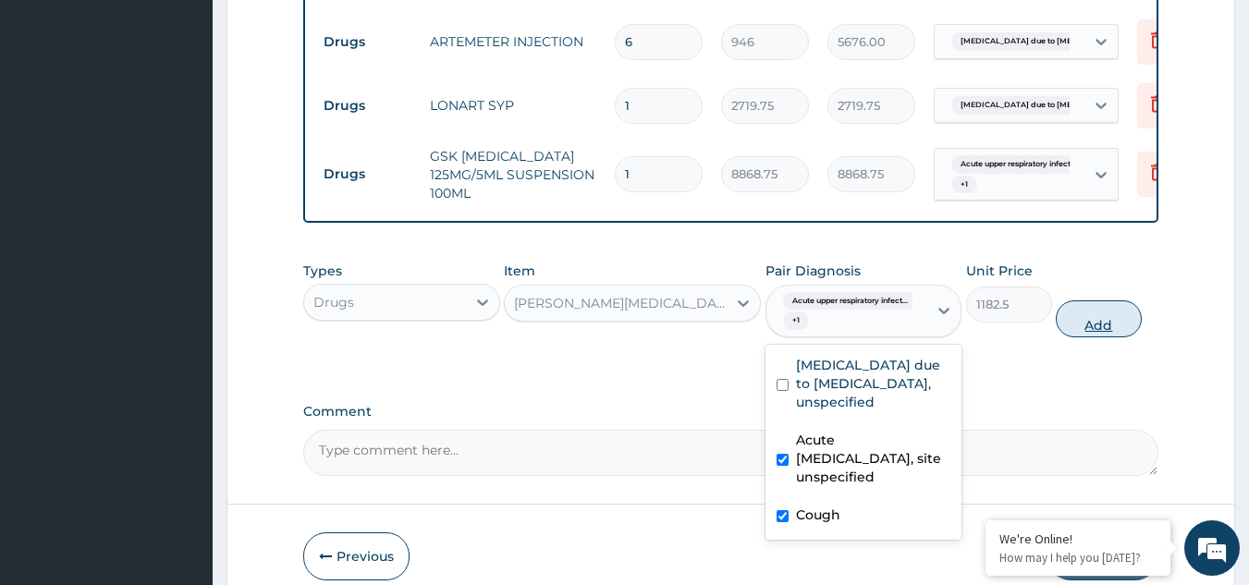
click at [1100, 328] on button "Add" at bounding box center [1099, 318] width 86 height 37
type input "0"
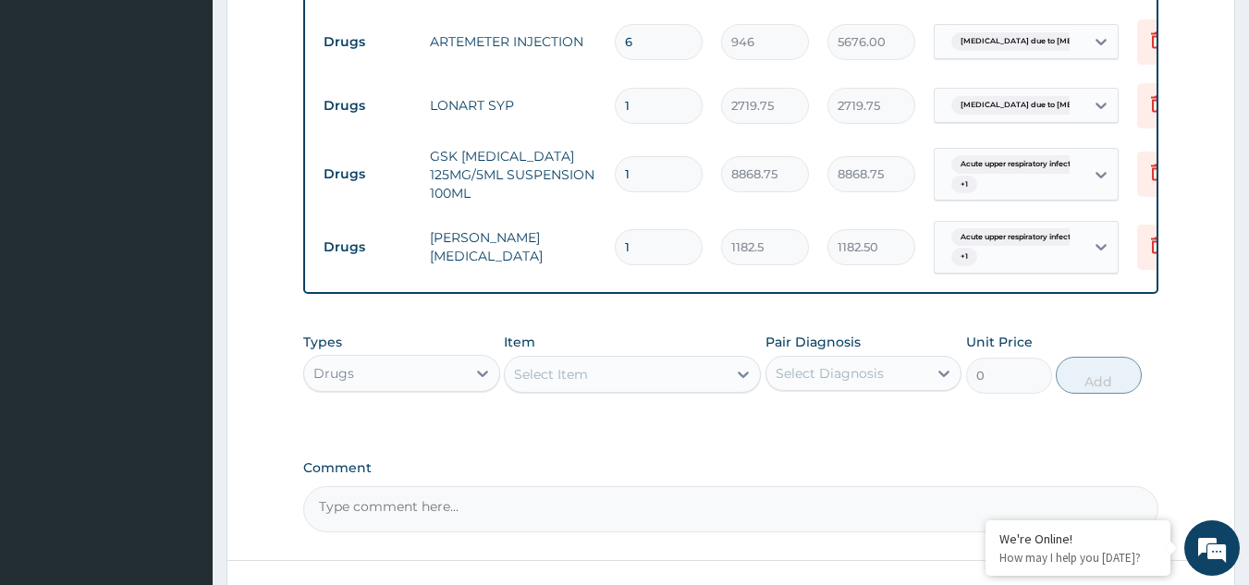
click at [656, 388] on div "Select Item" at bounding box center [616, 375] width 222 height 30
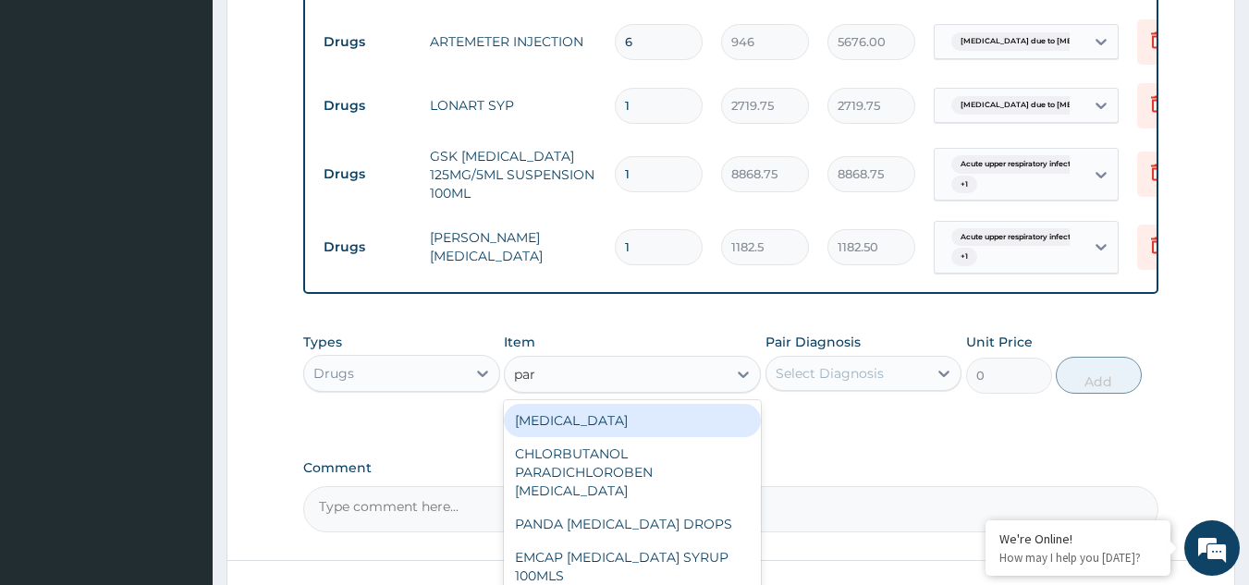
type input "para"
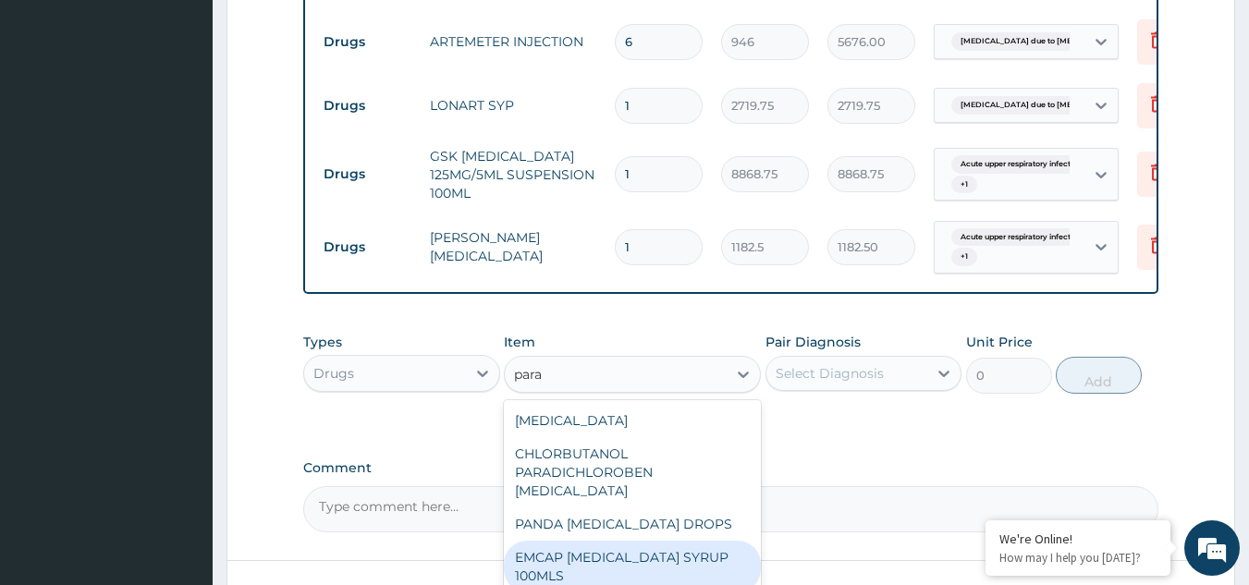
click at [644, 541] on div "EMCAP [MEDICAL_DATA] SYRUP 100MLS" at bounding box center [632, 567] width 257 height 52
type input "591.25"
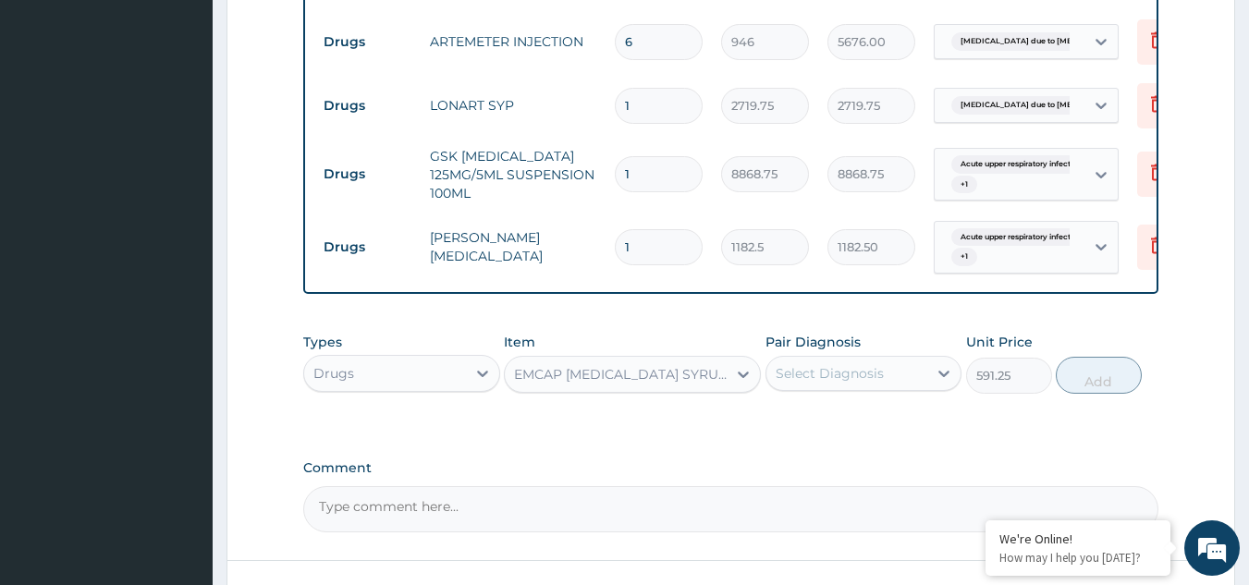
click at [644, 376] on div "EMCAP [MEDICAL_DATA] SYRUP 100MLS" at bounding box center [621, 374] width 215 height 18
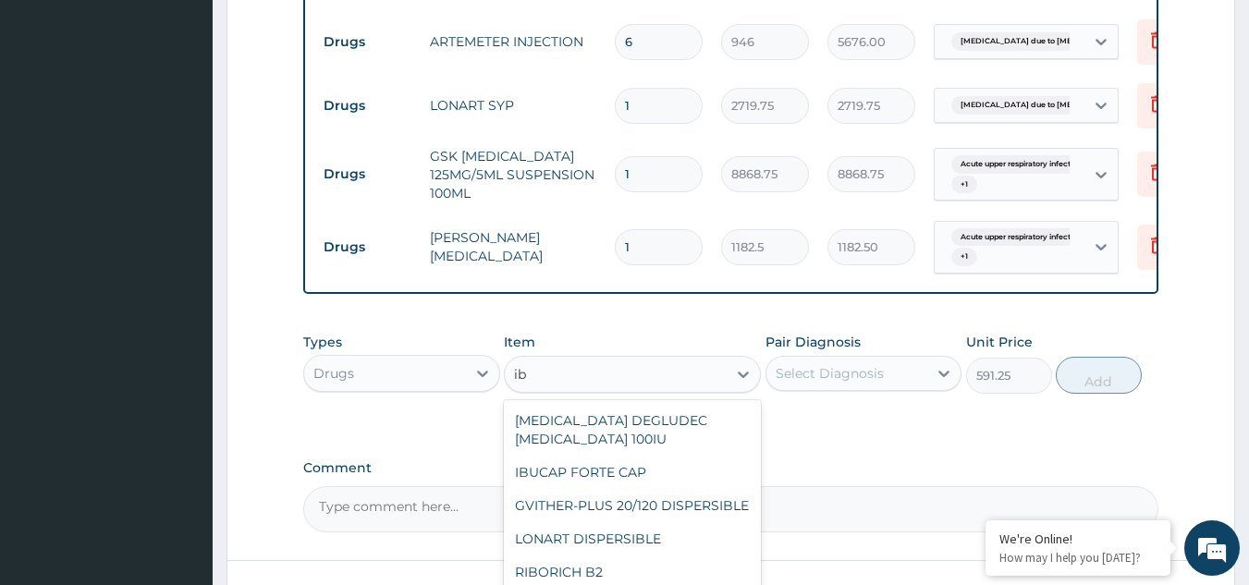
scroll to position [199, 0]
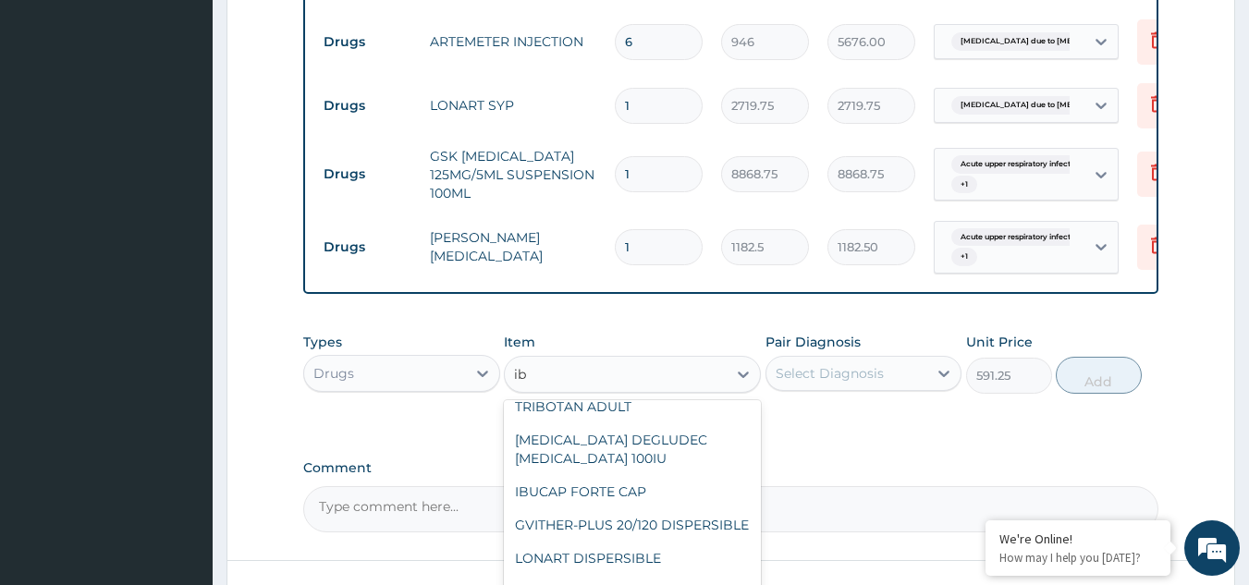
type input "ibu"
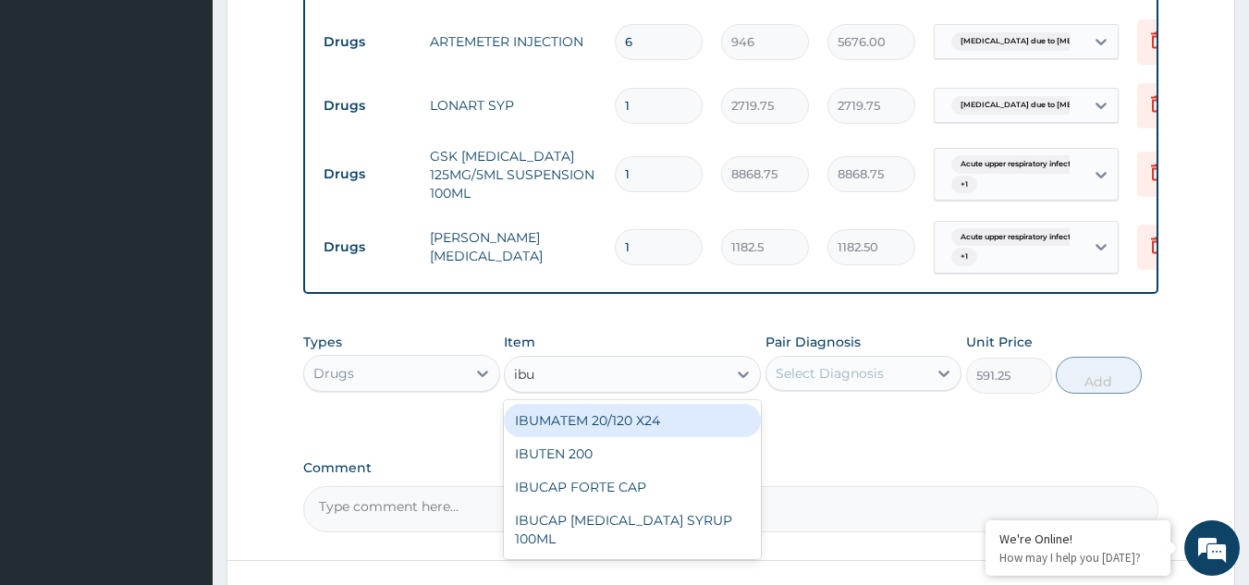
scroll to position [0, 0]
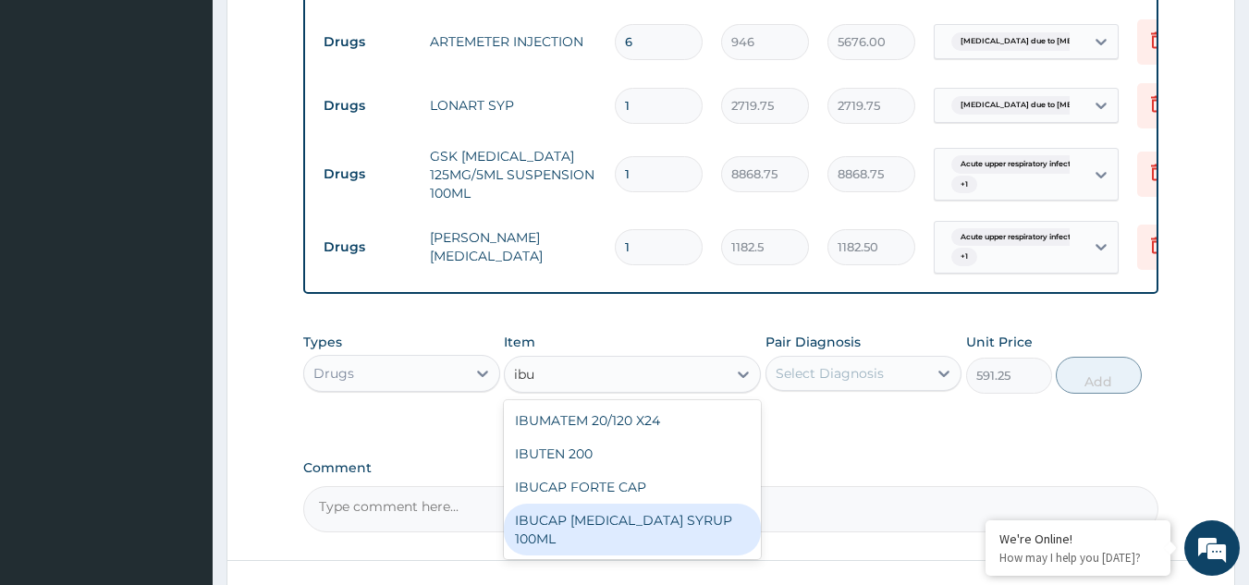
click at [618, 514] on div "IBUCAP [MEDICAL_DATA] SYRUP 100ML" at bounding box center [632, 530] width 257 height 52
type input "768.625"
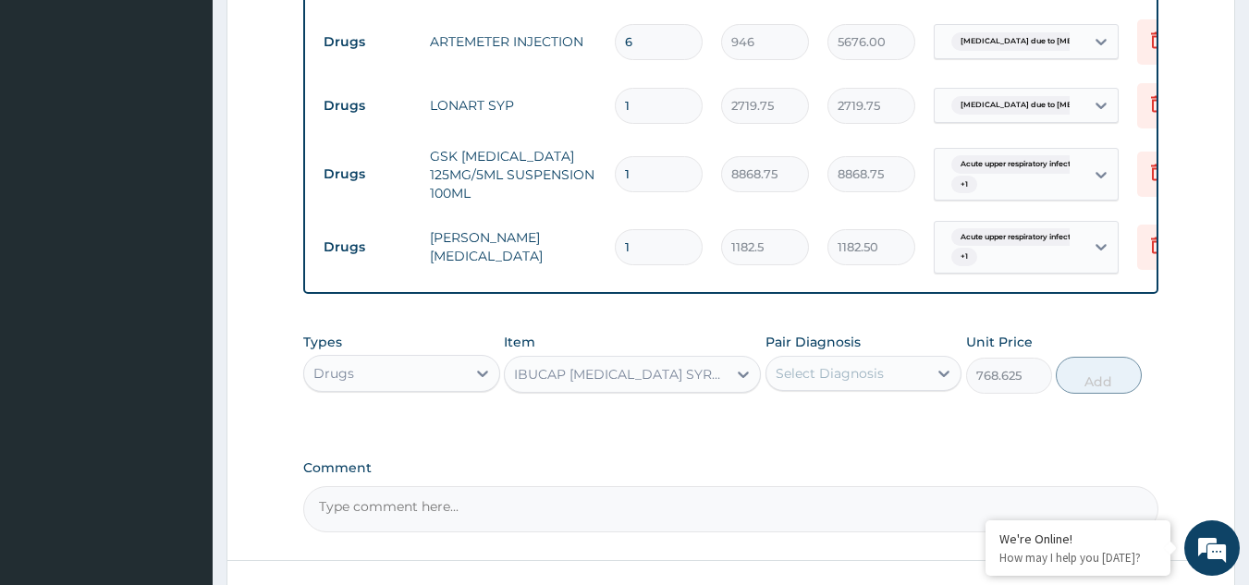
click at [621, 371] on div "IBUCAP [MEDICAL_DATA] SYRUP 100ML" at bounding box center [621, 374] width 215 height 18
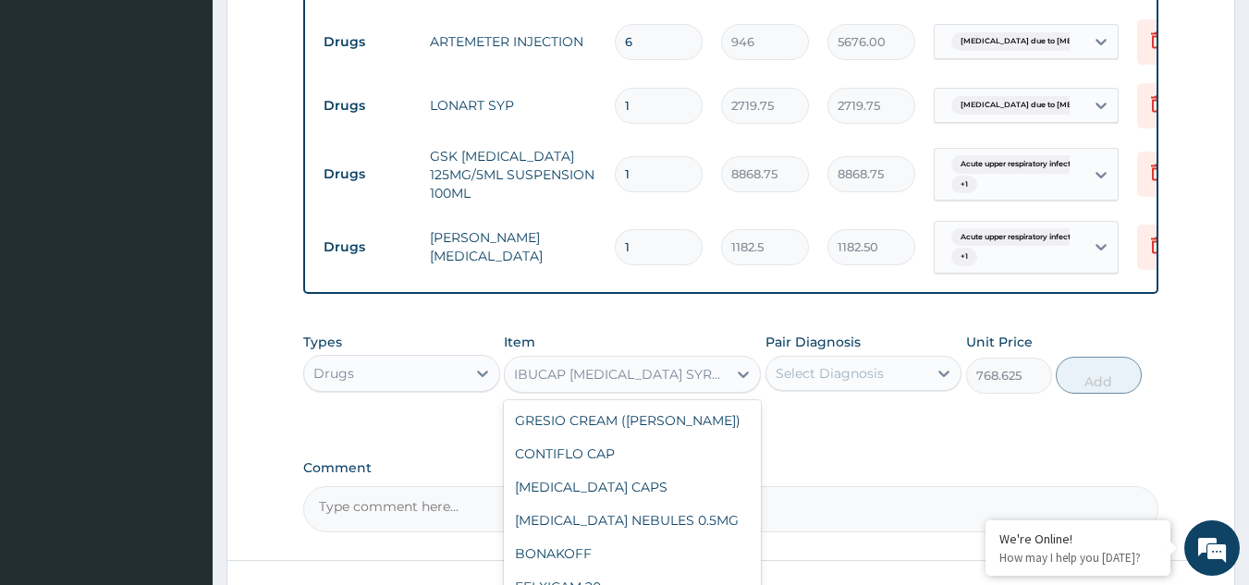
scroll to position [22937, 0]
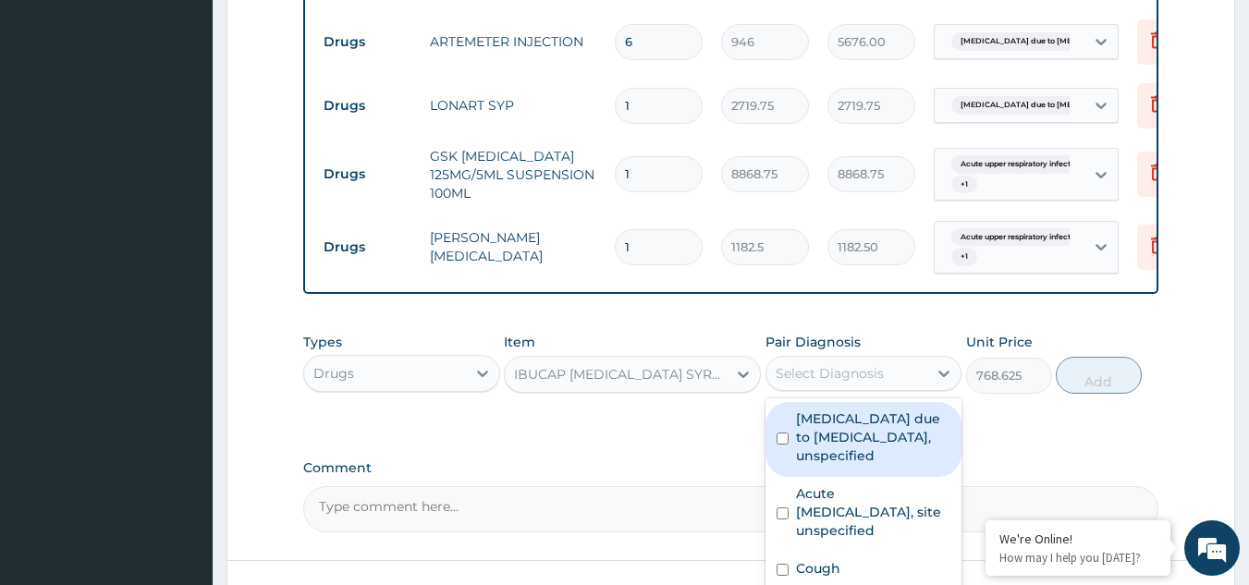
click at [871, 388] on div "Select Diagnosis" at bounding box center [847, 374] width 162 height 30
click at [831, 463] on label "[MEDICAL_DATA] due to [MEDICAL_DATA], unspecified" at bounding box center [873, 437] width 155 height 55
checkbox input "true"
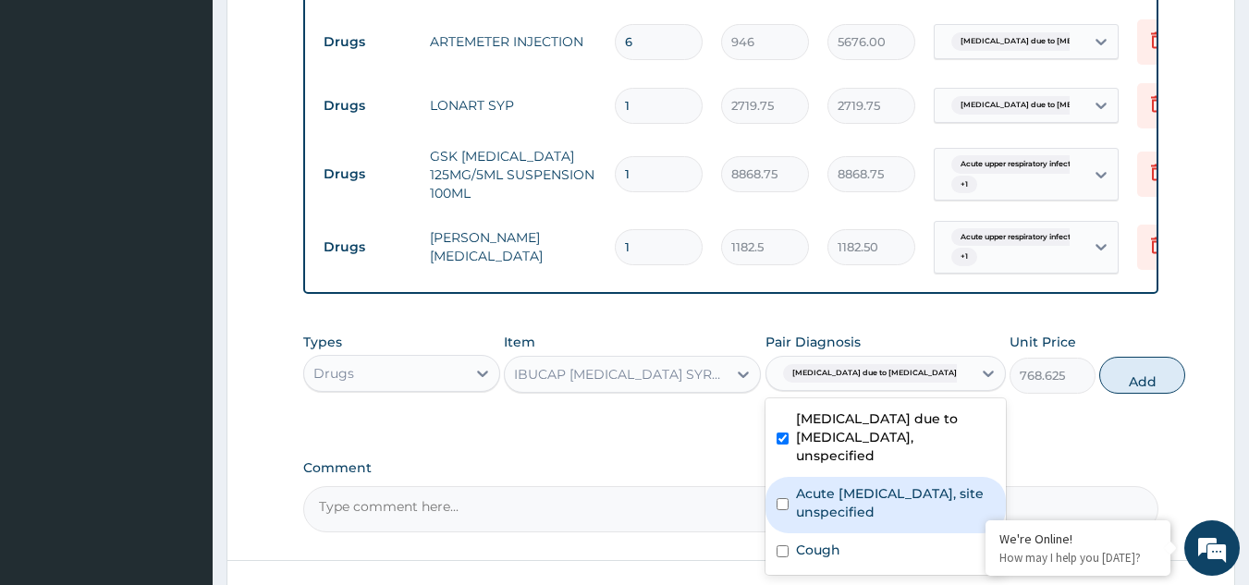
click at [828, 521] on label "Acute [MEDICAL_DATA], site unspecified" at bounding box center [895, 502] width 199 height 37
checkbox input "true"
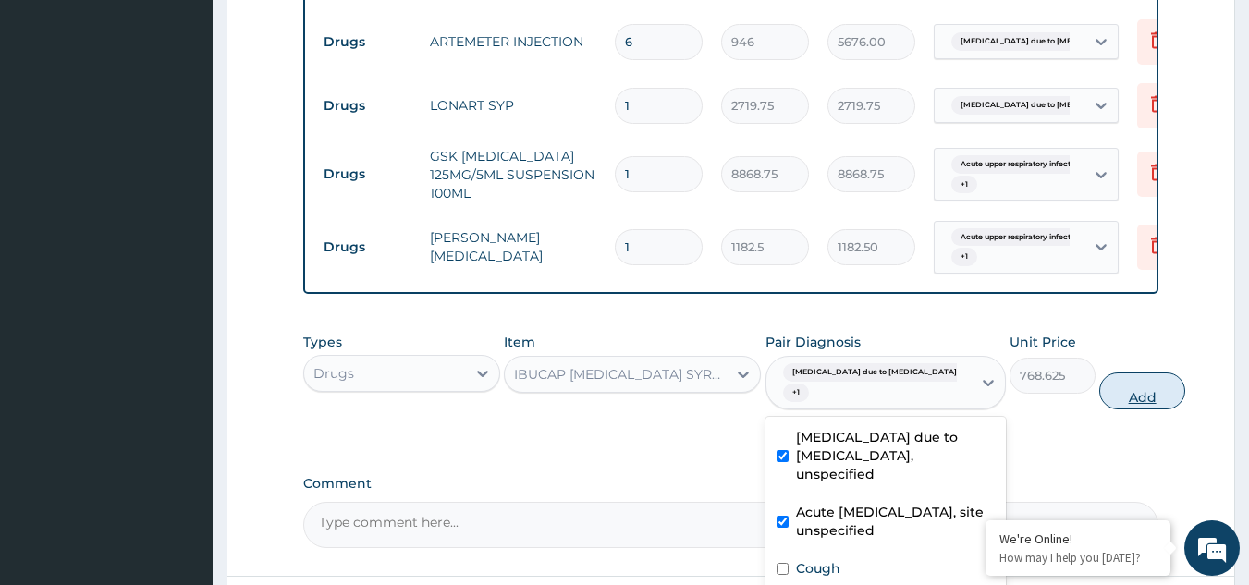
click at [1099, 395] on button "Add" at bounding box center [1142, 391] width 86 height 37
type input "0"
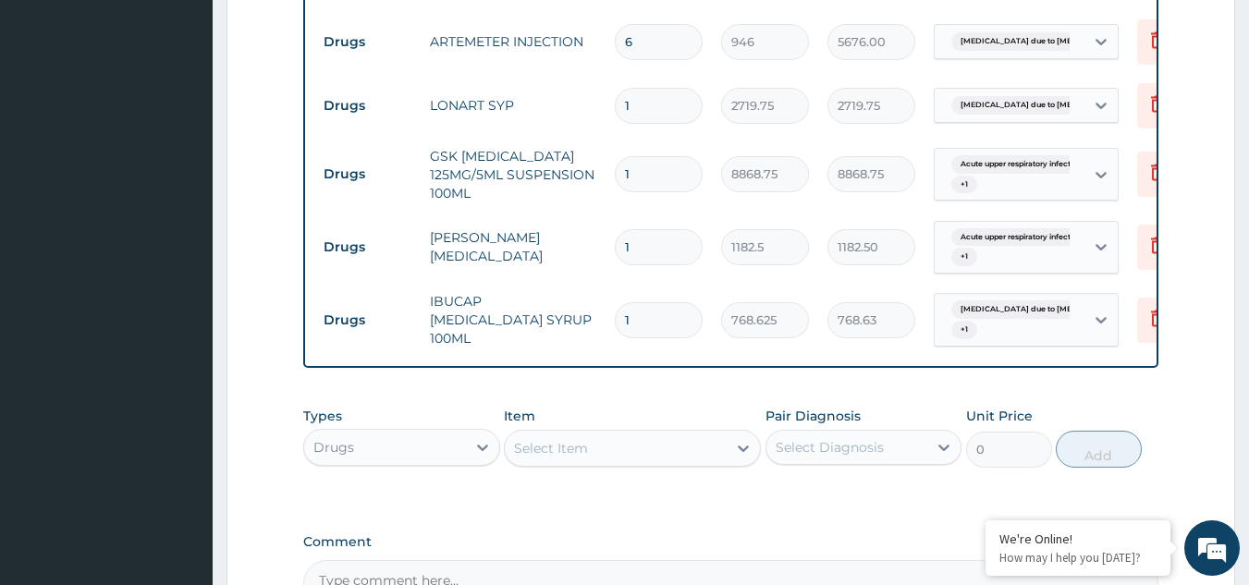
click at [618, 460] on div "Select Item" at bounding box center [616, 449] width 222 height 30
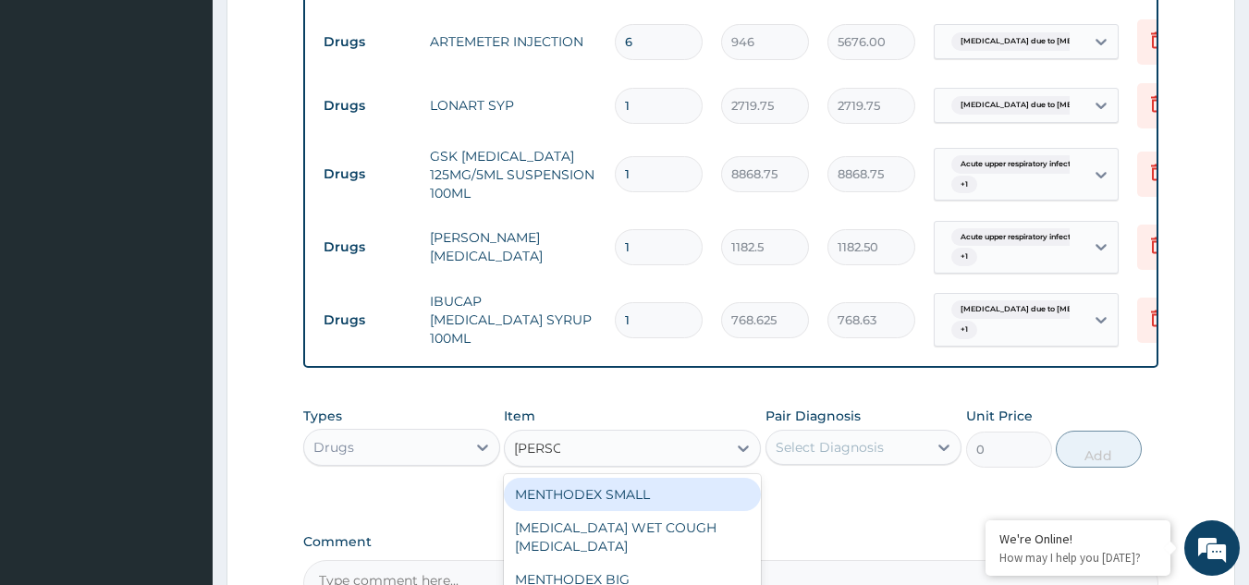
type input "mentho"
click at [615, 491] on div "MENTHODEX SMALL" at bounding box center [632, 494] width 257 height 33
type input "2956.25"
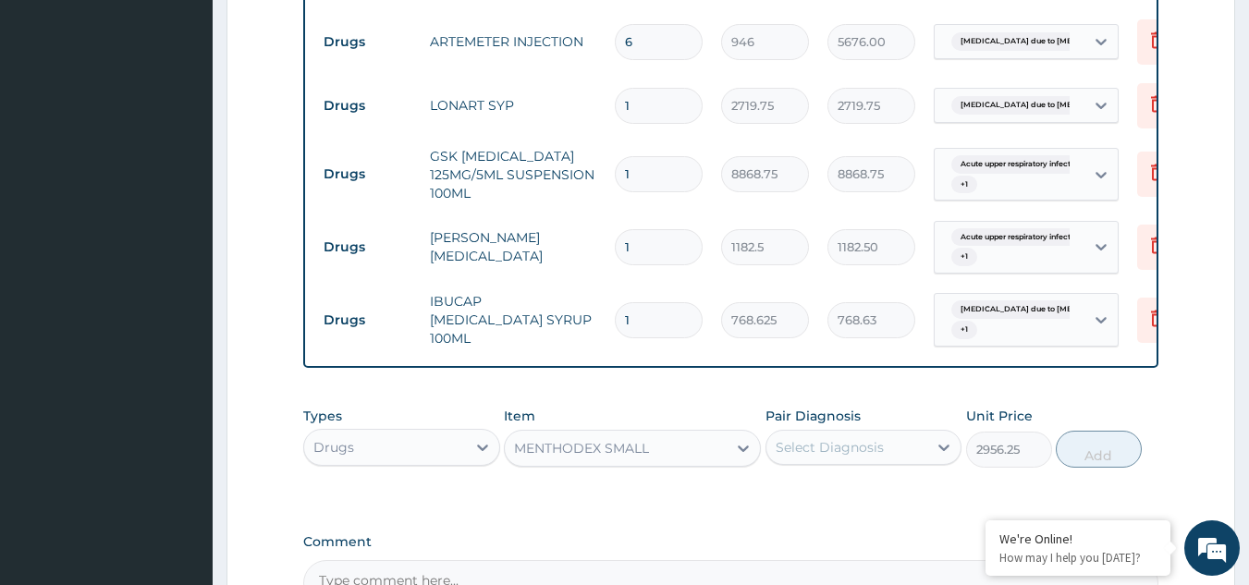
click at [856, 454] on div "Select Diagnosis" at bounding box center [830, 447] width 108 height 18
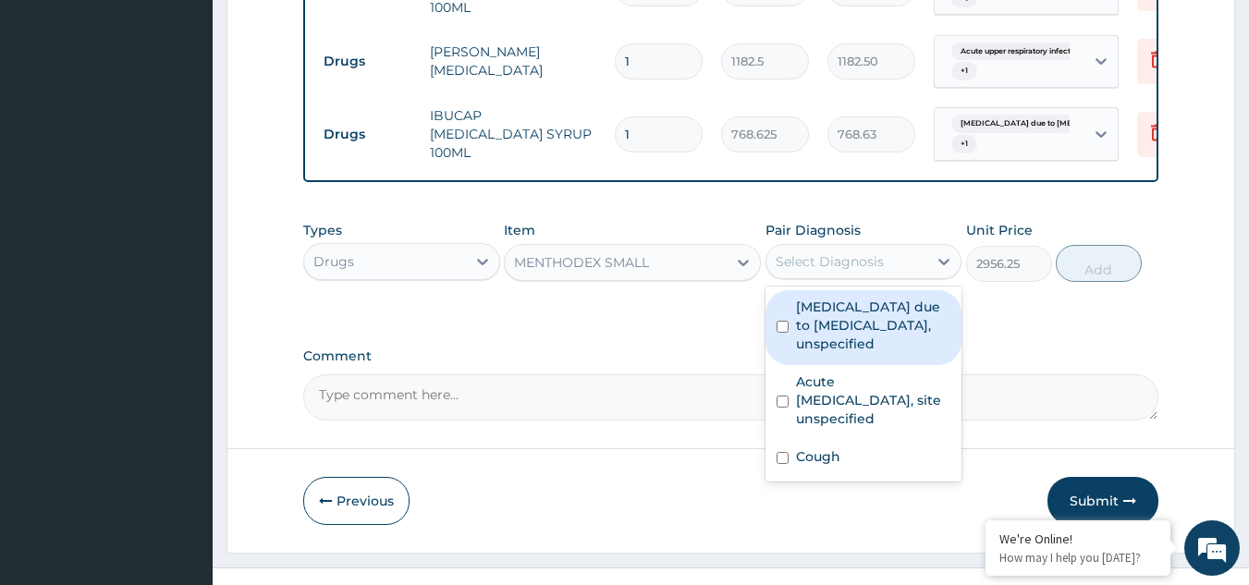
scroll to position [1196, 0]
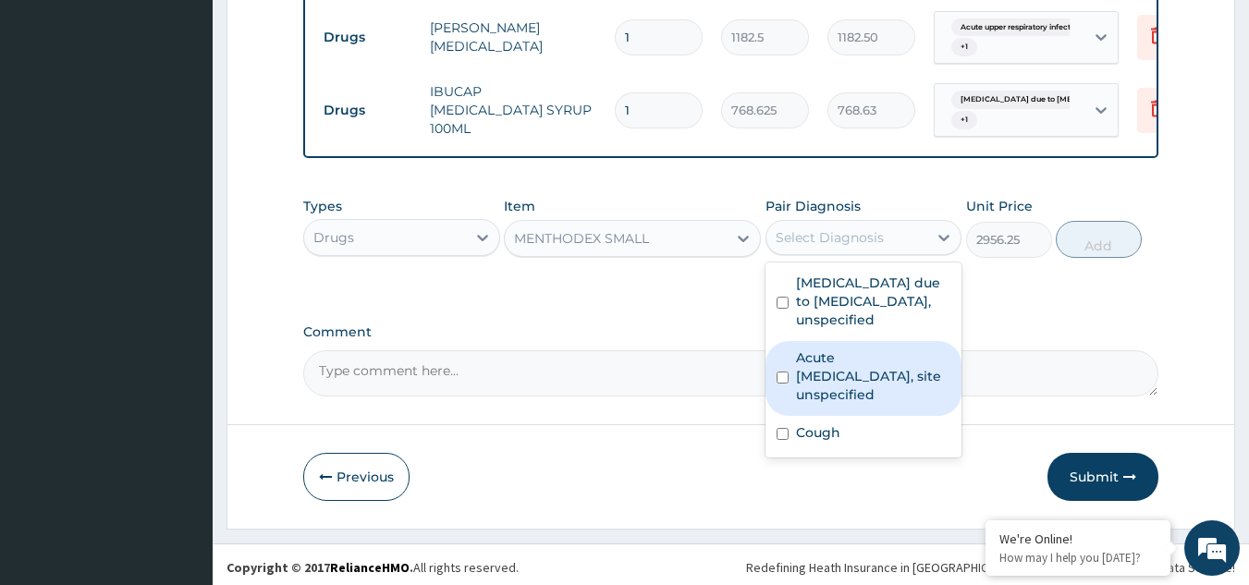
click at [813, 390] on label "Acute [MEDICAL_DATA], site unspecified" at bounding box center [873, 376] width 155 height 55
checkbox input "true"
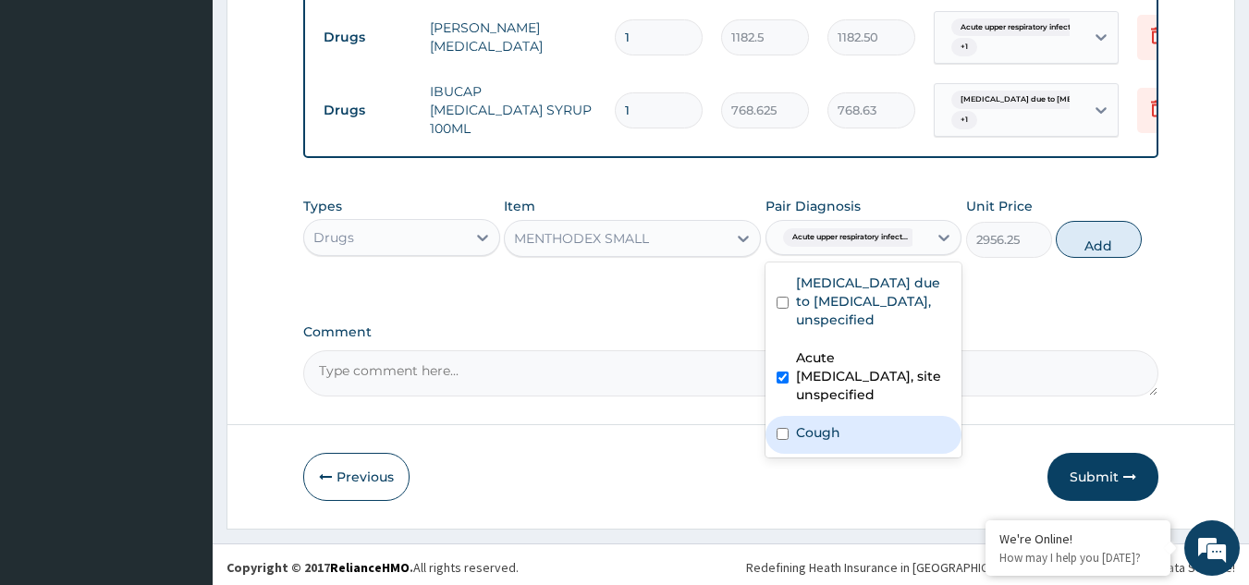
click at [803, 442] on div "Cough" at bounding box center [864, 435] width 197 height 38
checkbox input "true"
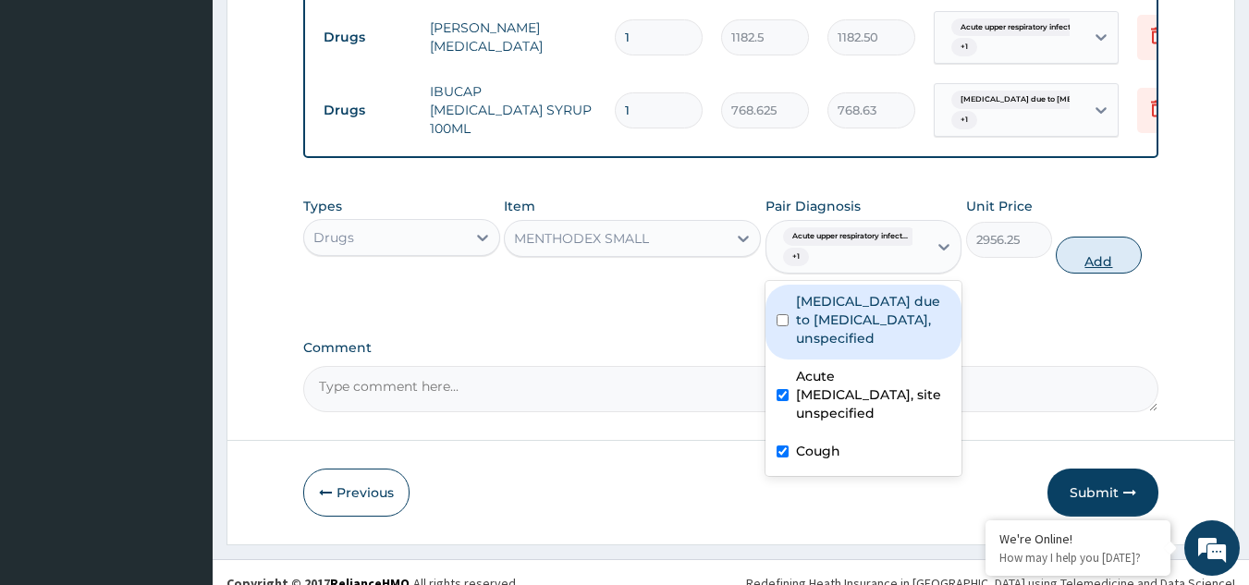
click at [1097, 263] on button "Add" at bounding box center [1099, 255] width 86 height 37
type input "0"
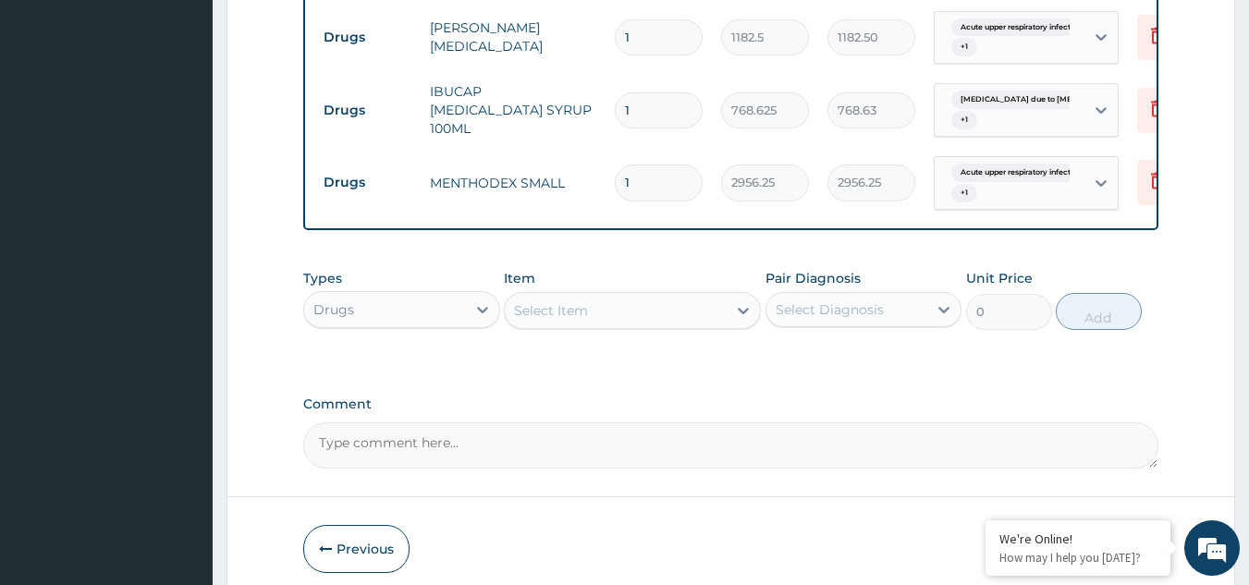
click at [695, 320] on div "Select Item" at bounding box center [616, 311] width 222 height 30
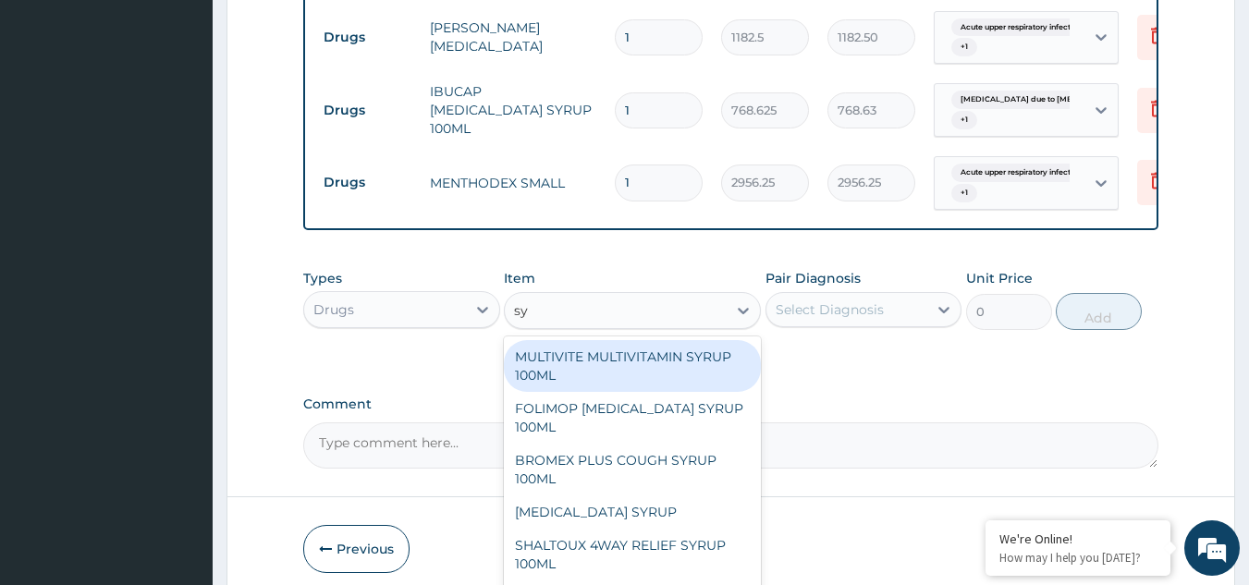
type input "s"
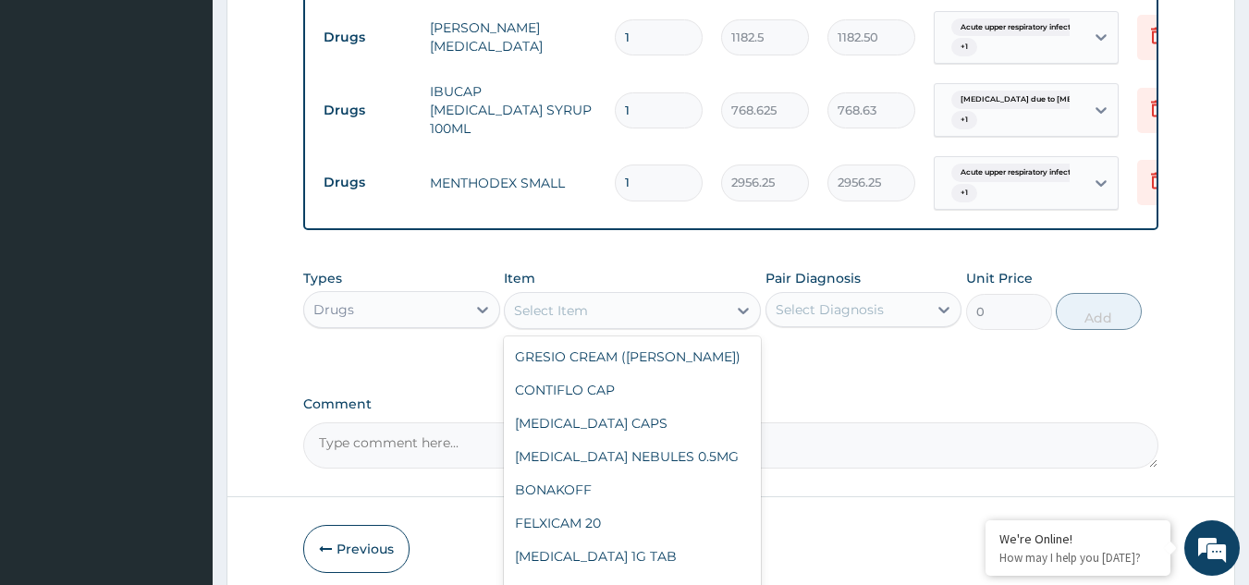
click at [854, 360] on div "Types Drugs Item option MENTHODEX SMALL, selected. option MULTIVITE MULTIVITAMI…" at bounding box center [731, 313] width 856 height 107
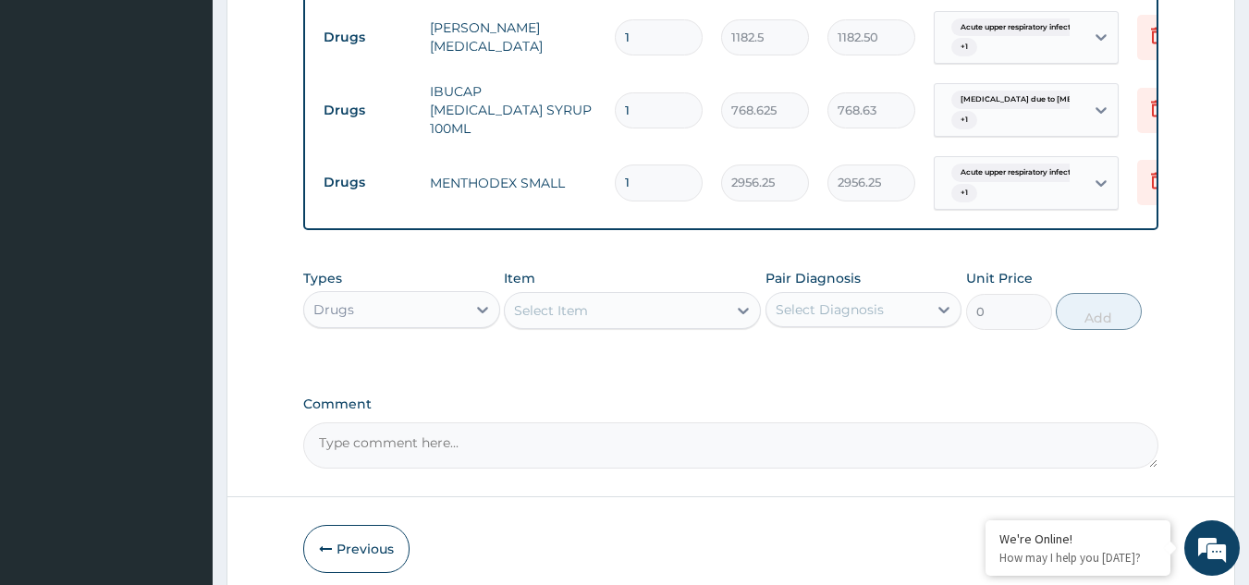
scroll to position [1273, 0]
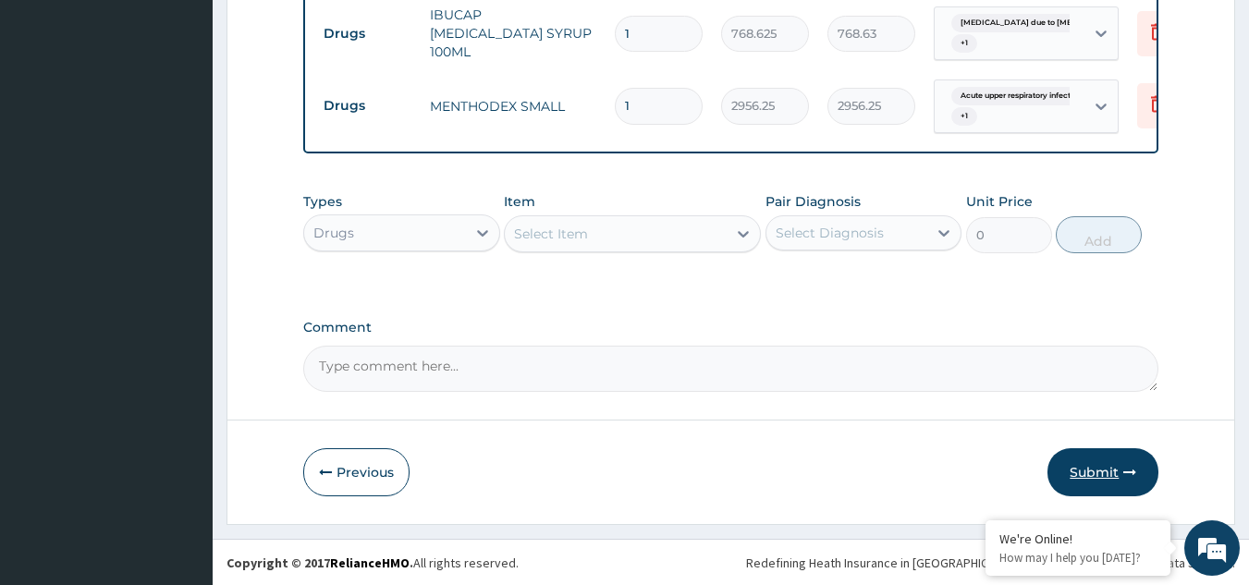
click at [1103, 469] on button "Submit" at bounding box center [1103, 472] width 111 height 48
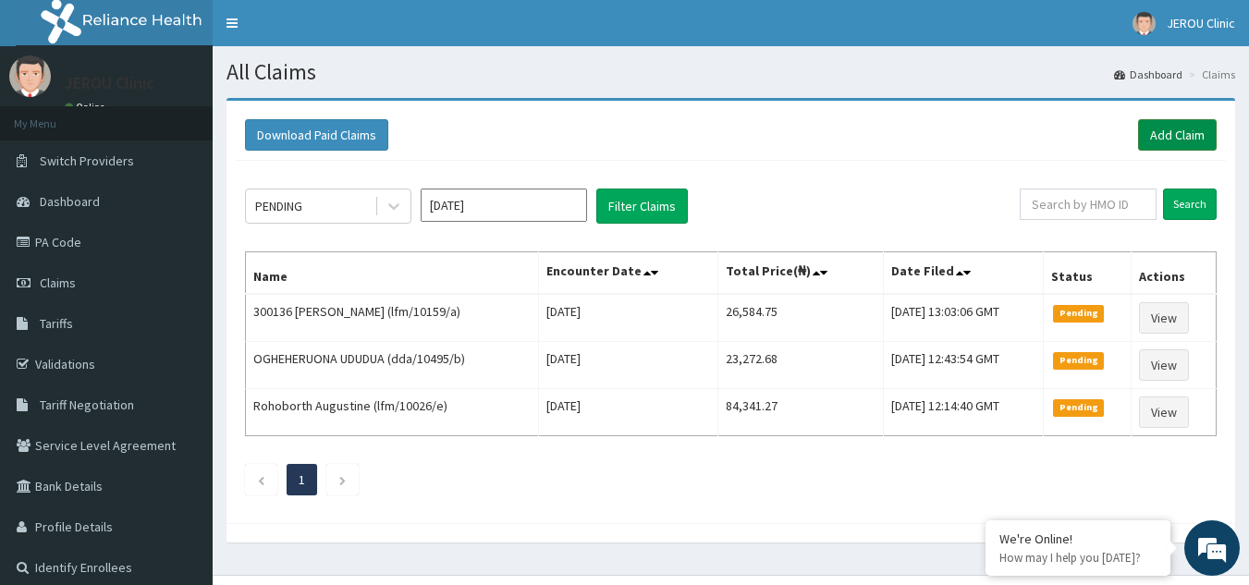
click at [1164, 141] on link "Add Claim" at bounding box center [1177, 134] width 79 height 31
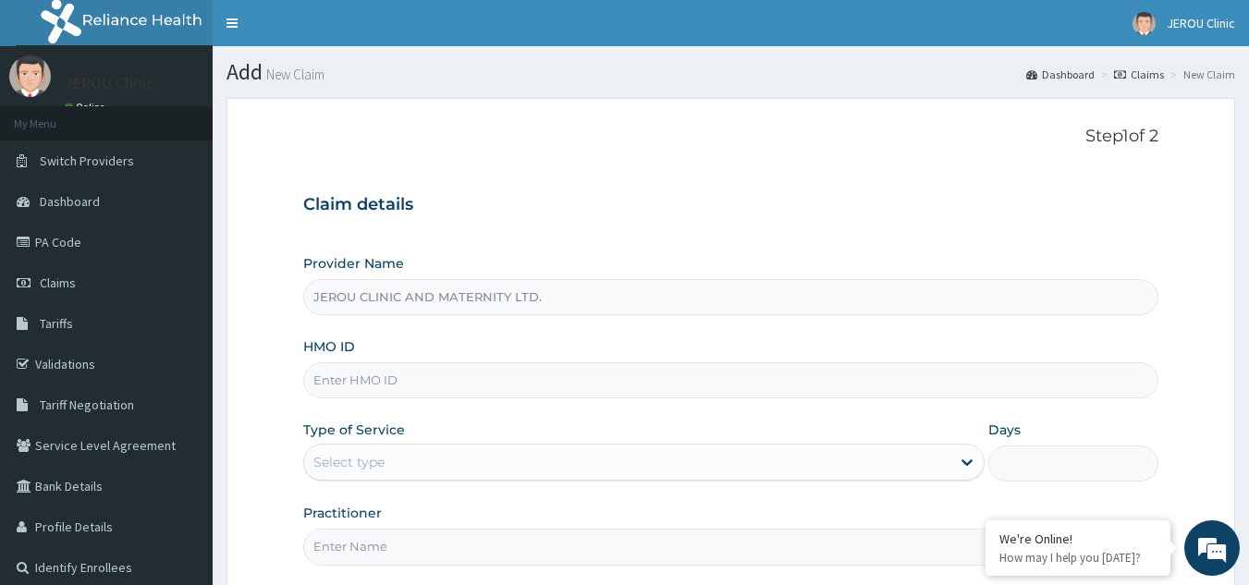
type input "JEROU CLINIC AND MATERNITY LTD."
type input "DDA/10495/A"
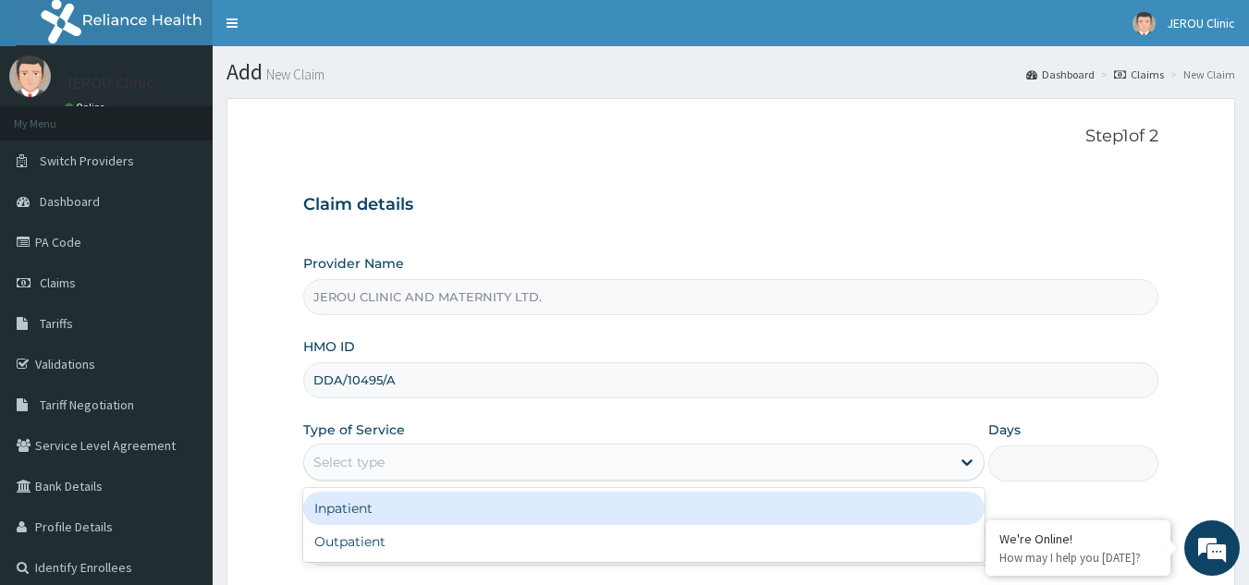
click at [595, 461] on div "Select type" at bounding box center [627, 463] width 646 height 30
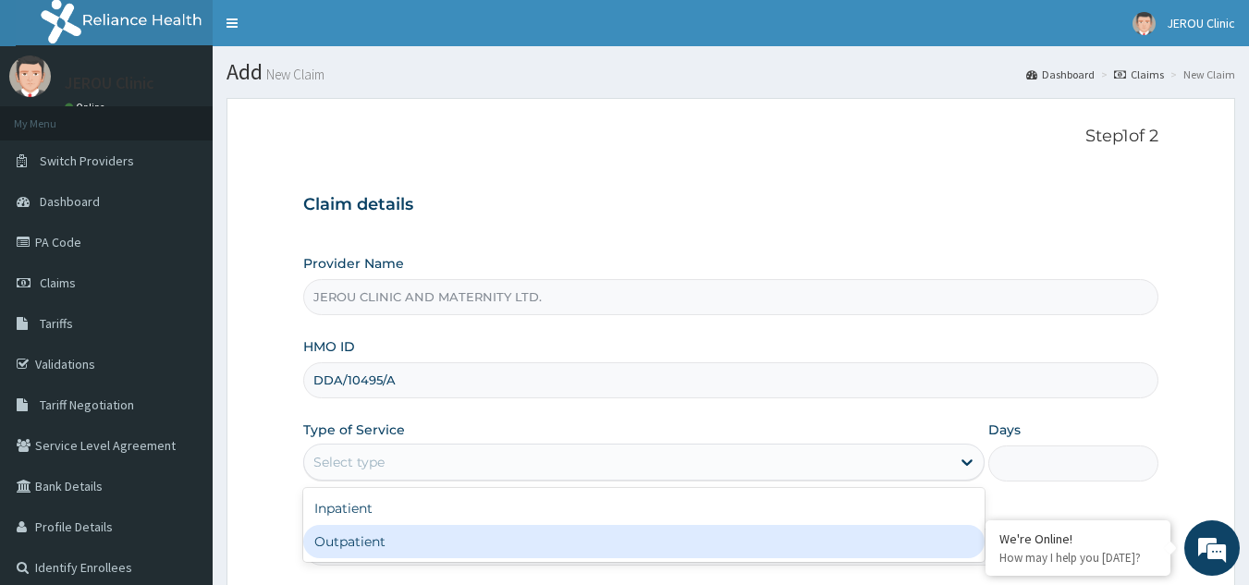
click at [574, 546] on div "Outpatient" at bounding box center [643, 541] width 681 height 33
type input "1"
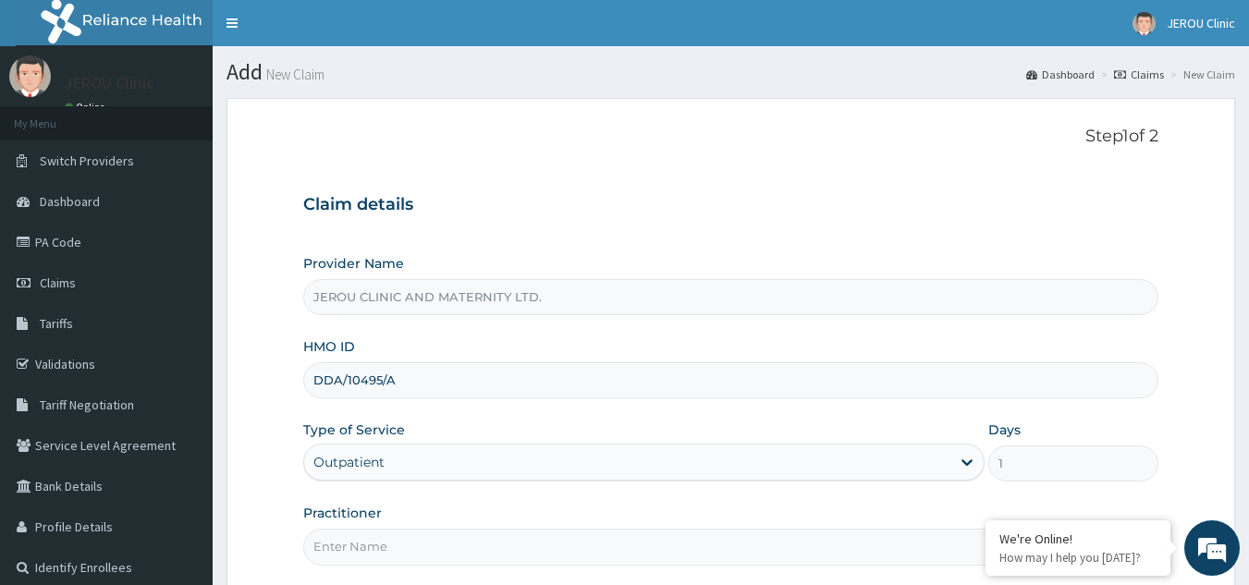
click at [542, 558] on input "Practitioner" at bounding box center [731, 547] width 856 height 36
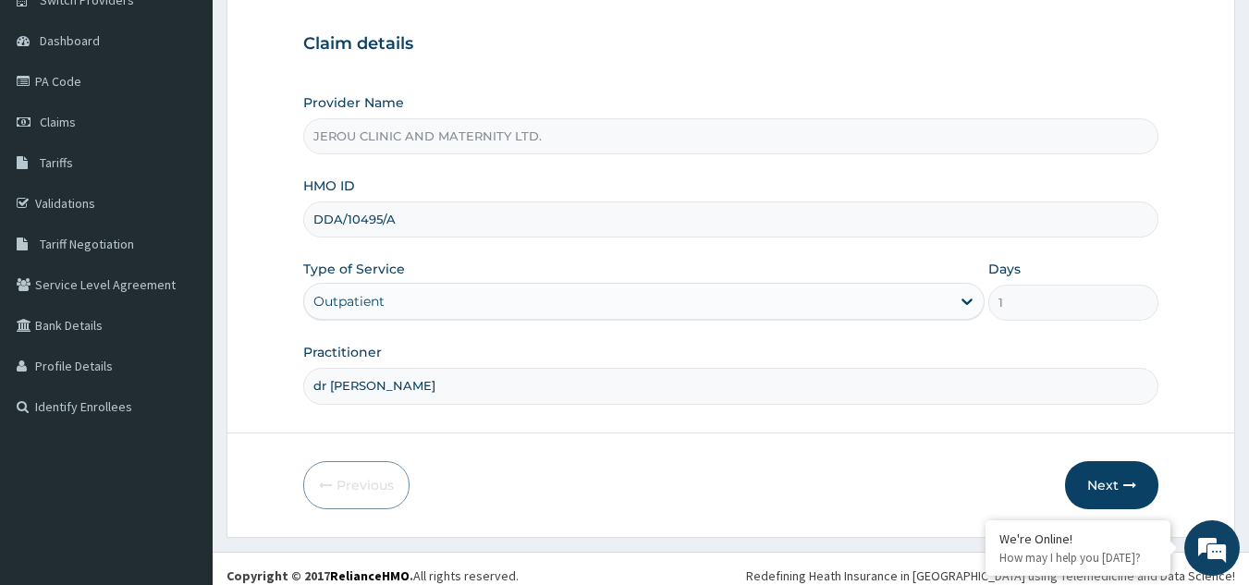
scroll to position [162, 0]
type input "dr [PERSON_NAME]"
click at [1119, 471] on button "Next" at bounding box center [1111, 484] width 93 height 48
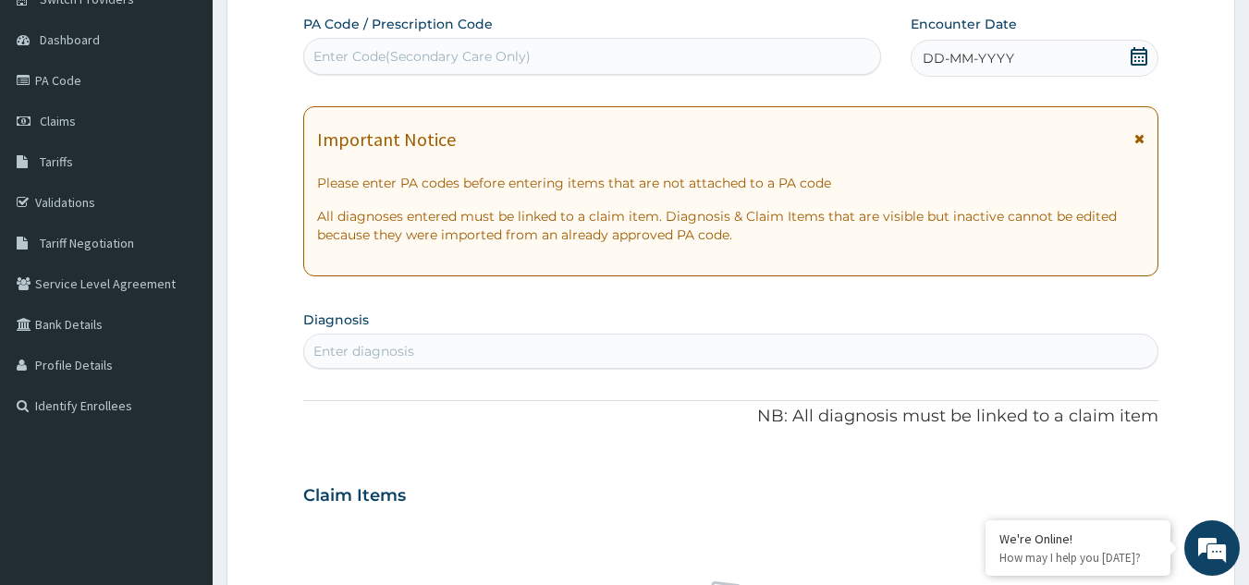
scroll to position [0, 0]
click at [1073, 43] on div "DD-MM-YYYY" at bounding box center [1035, 58] width 248 height 37
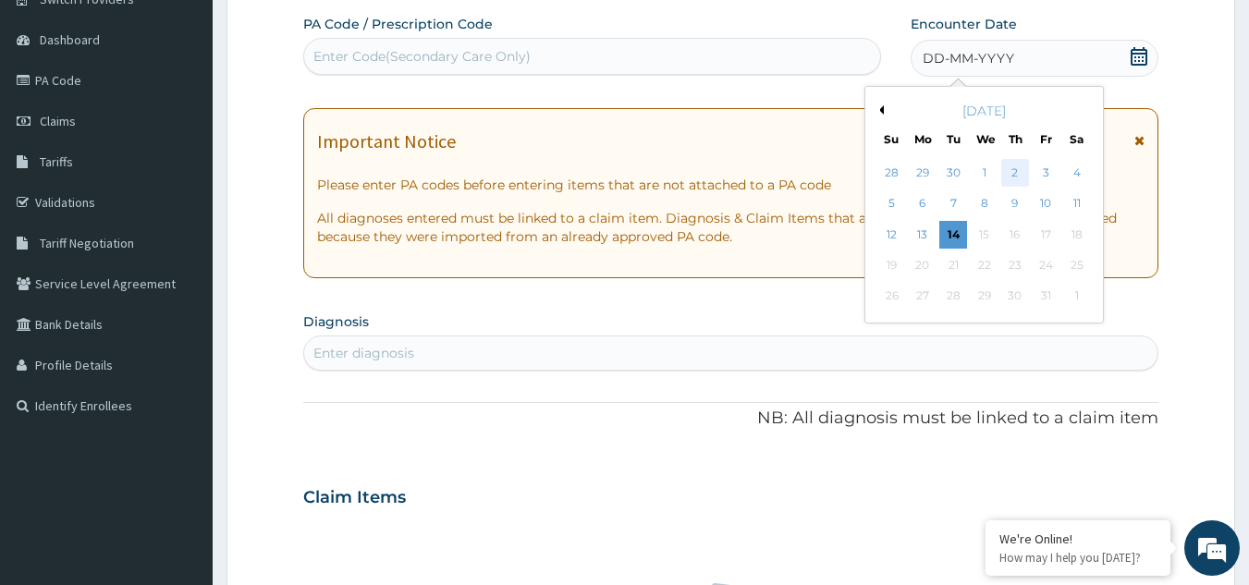
click at [1017, 175] on div "2" at bounding box center [1015, 173] width 28 height 28
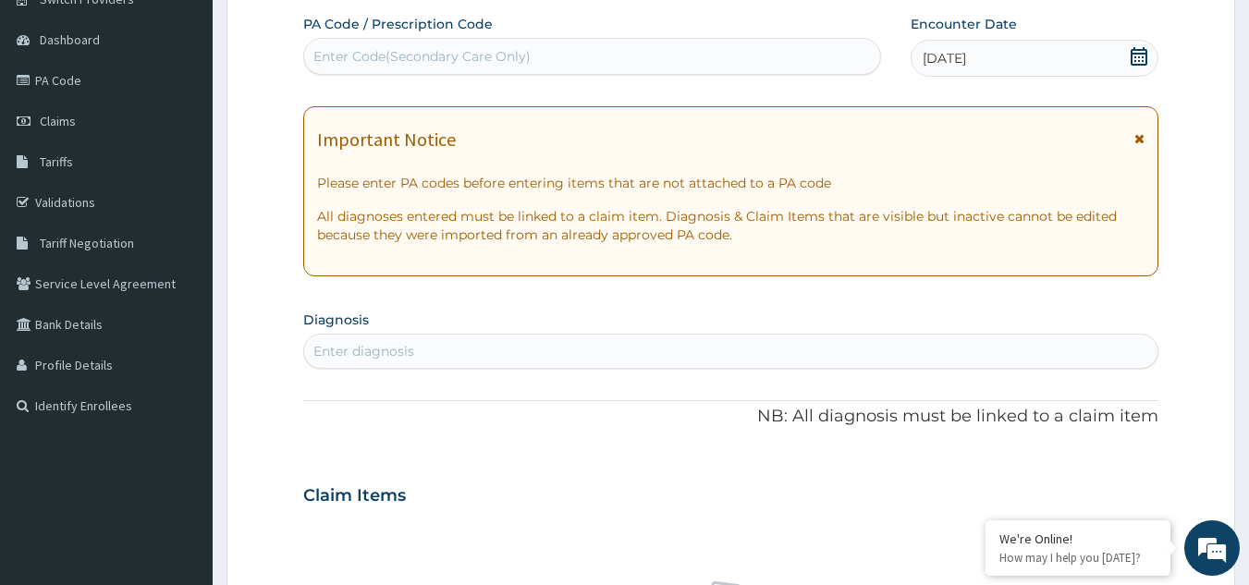
click at [473, 360] on div "Enter diagnosis" at bounding box center [731, 352] width 854 height 30
type input "[MEDICAL_DATA]"
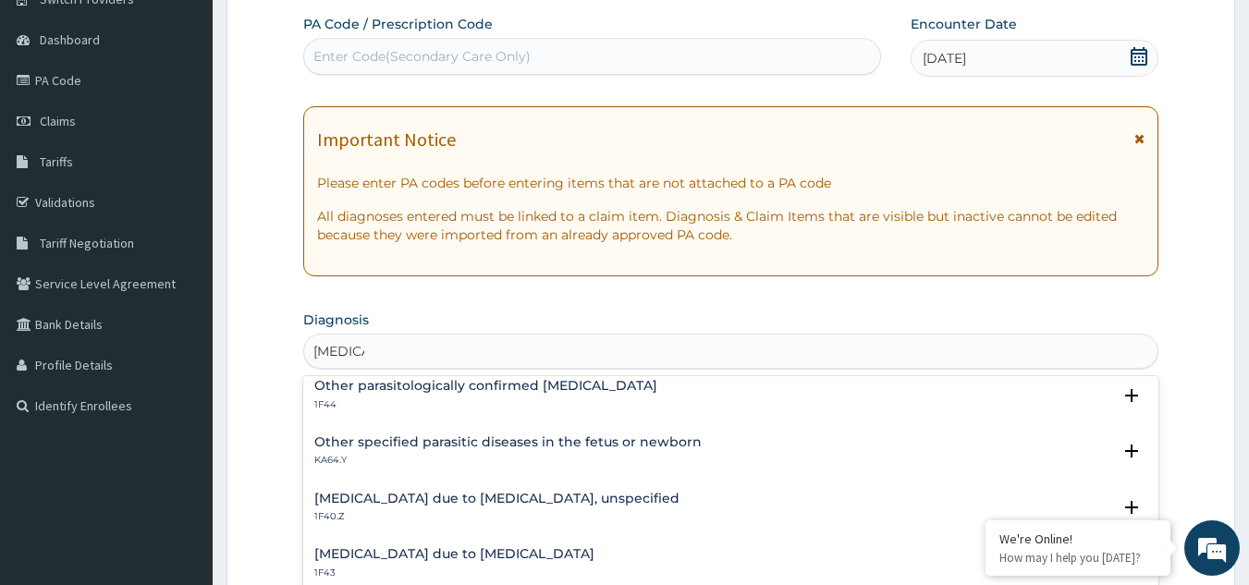
scroll to position [223, 0]
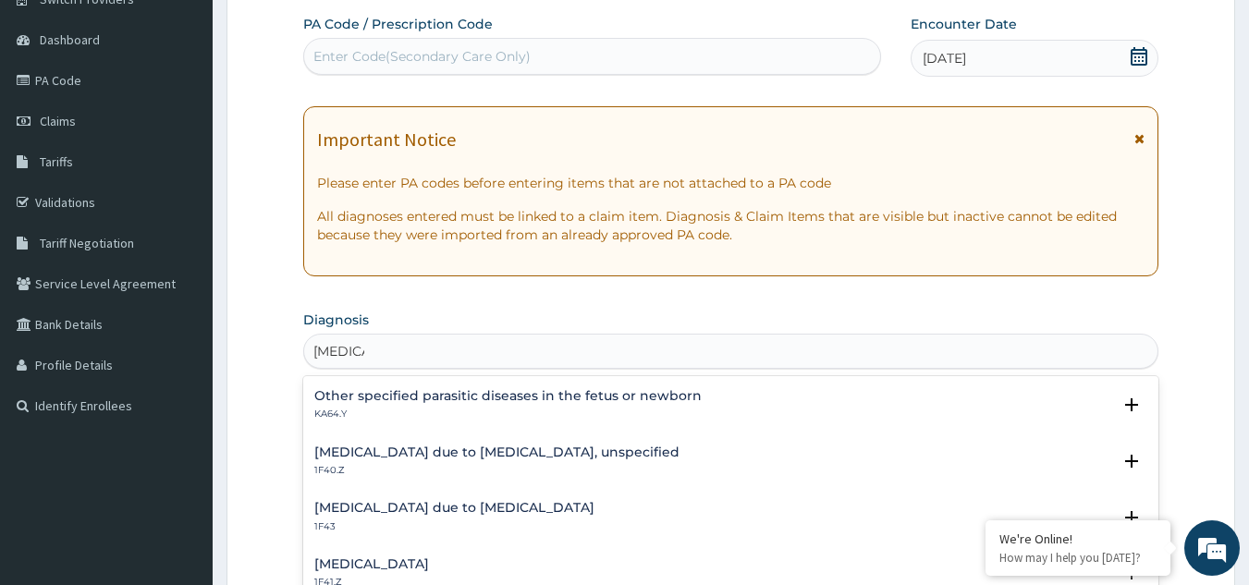
click at [539, 441] on div "[MEDICAL_DATA] due to [MEDICAL_DATA], unspecified 1F40.Z Select Status Query Qu…" at bounding box center [731, 466] width 856 height 56
click at [536, 455] on h4 "[MEDICAL_DATA] due to [MEDICAL_DATA], unspecified" at bounding box center [496, 453] width 365 height 14
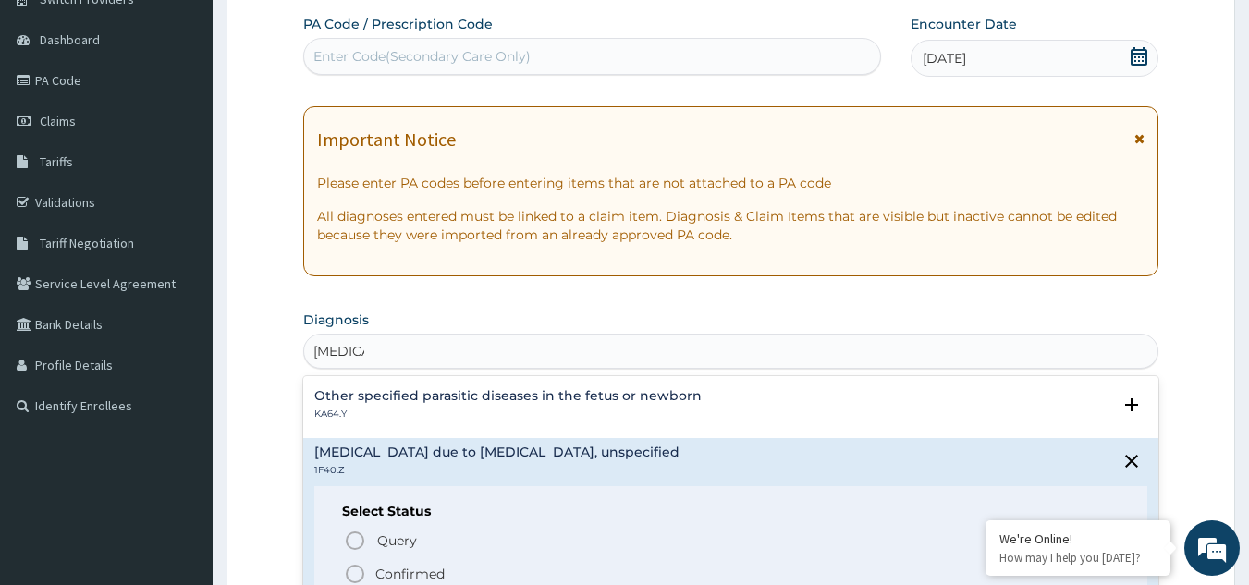
click at [353, 569] on icon "status option filled" at bounding box center [355, 574] width 22 height 22
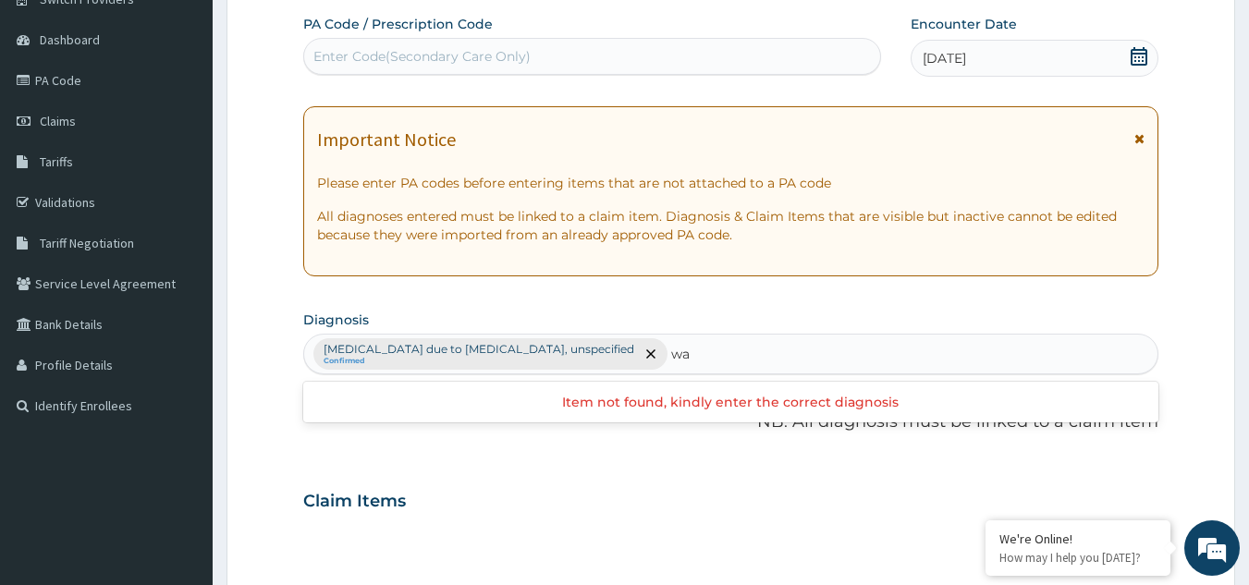
type input "w"
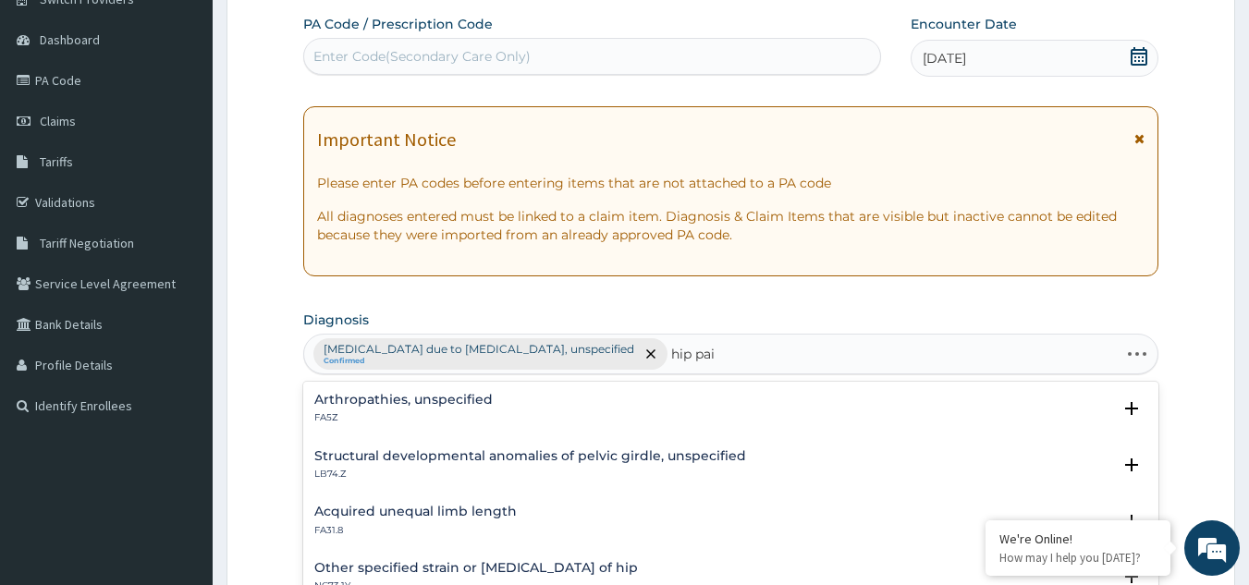
type input "hip pain"
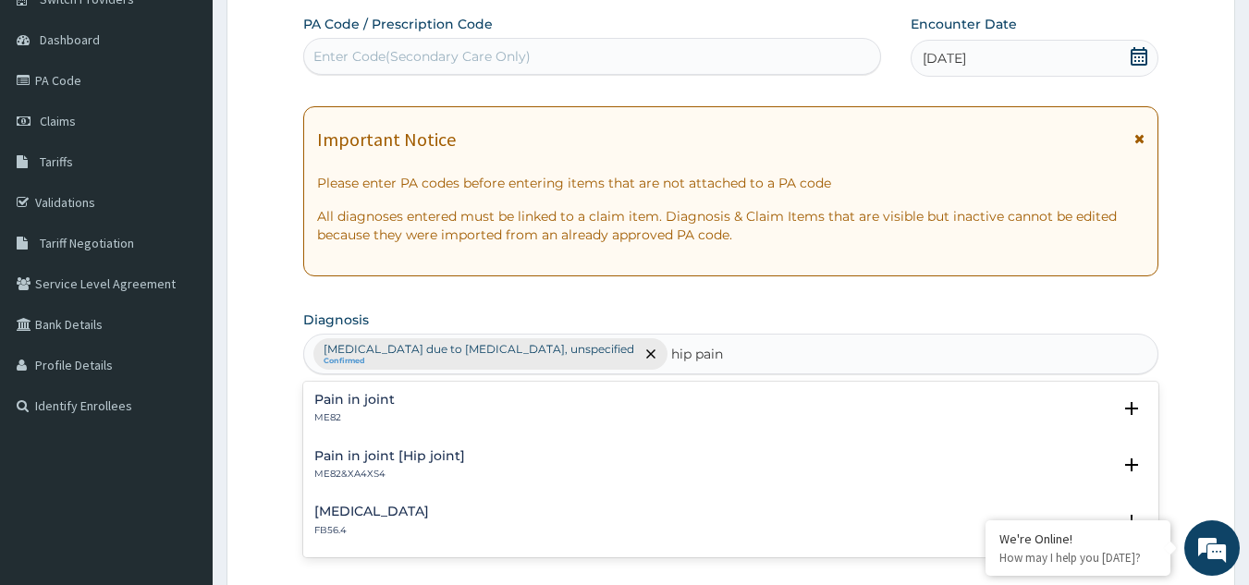
click at [326, 520] on div "[MEDICAL_DATA] FB56.4" at bounding box center [371, 521] width 115 height 32
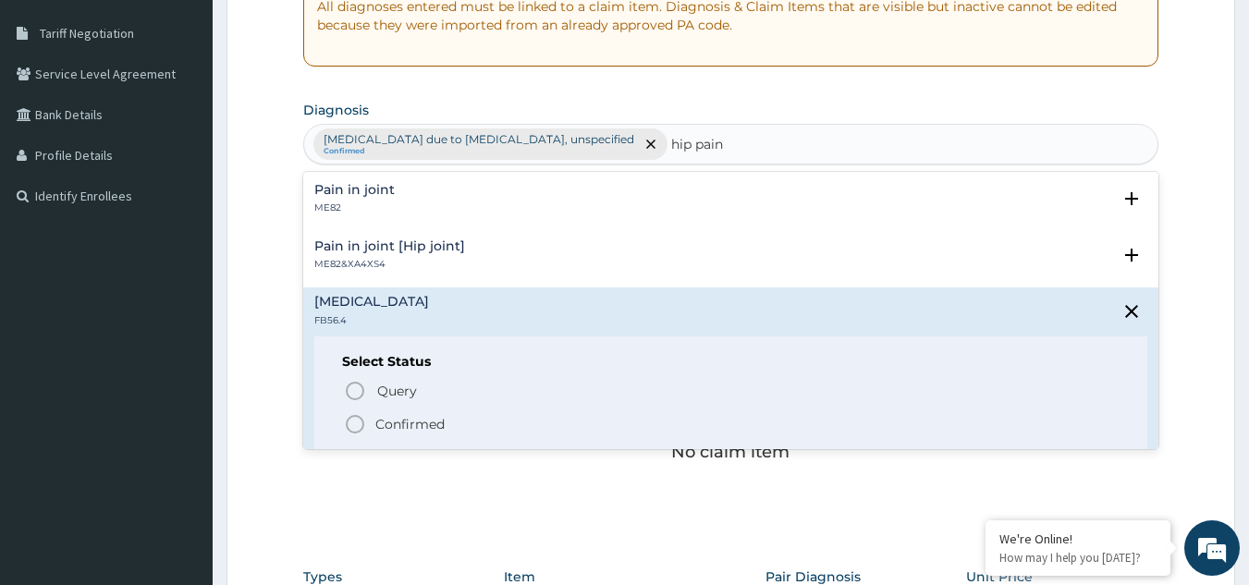
scroll to position [374, 0]
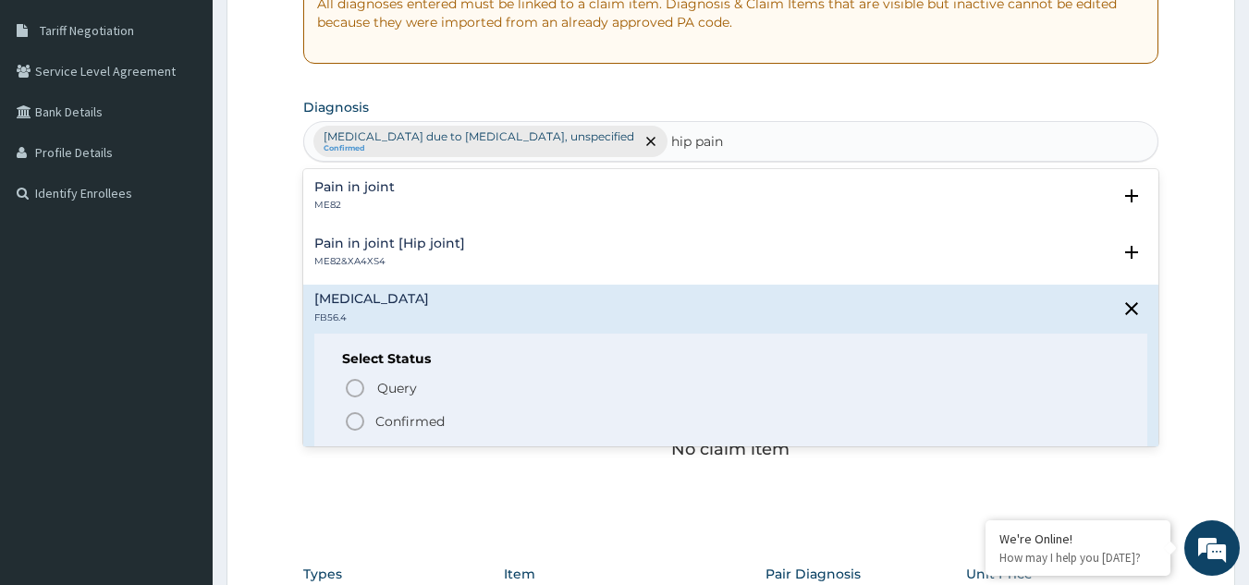
click at [353, 424] on icon "status option filled" at bounding box center [355, 422] width 22 height 22
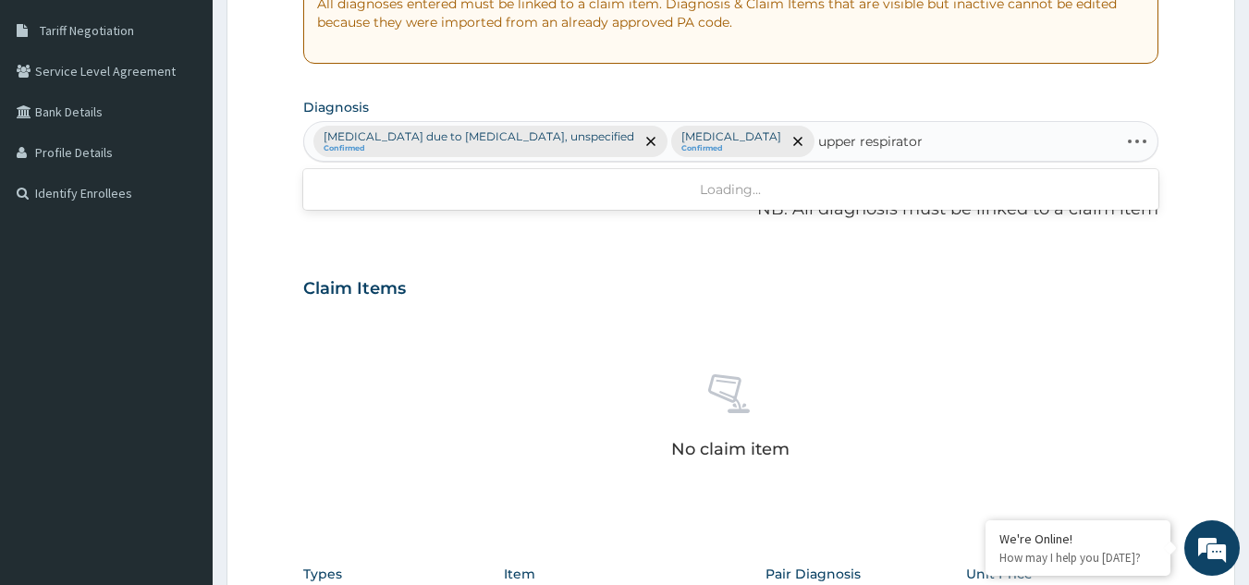
type input "upper respiratory"
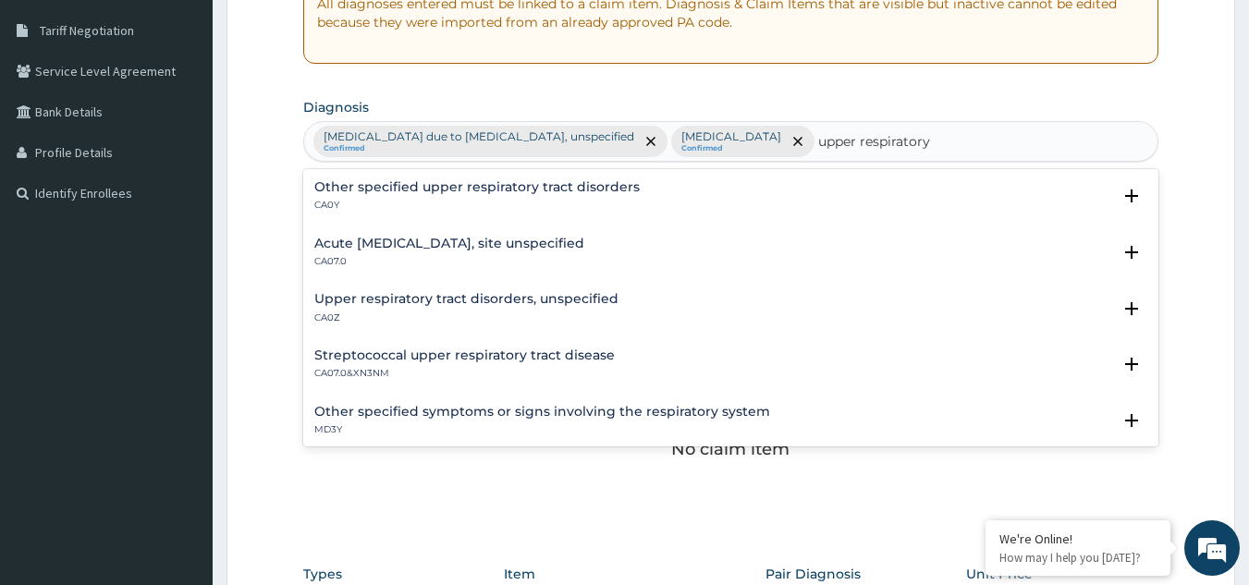
click at [497, 248] on h4 "Acute [MEDICAL_DATA], site unspecified" at bounding box center [449, 244] width 270 height 14
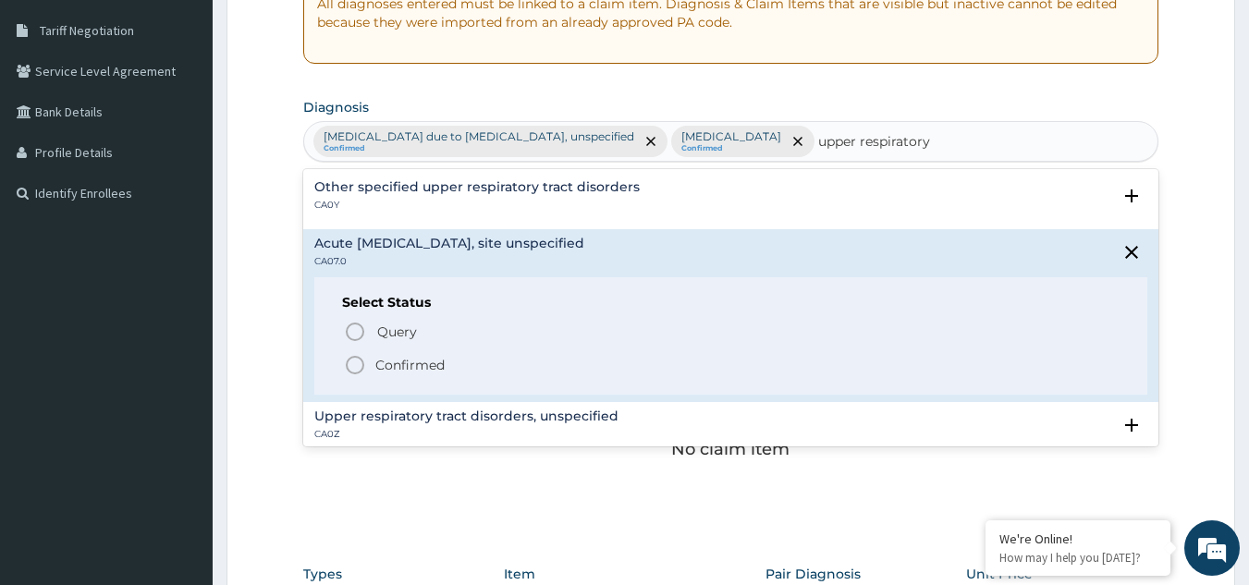
click at [368, 352] on div "Query Query covers suspected (?), Keep in view (kiv), Ruled out (r/o) Confirmed" at bounding box center [731, 348] width 779 height 56
click at [455, 195] on div "Other specified upper respiratory tract disorders CA0Y" at bounding box center [476, 196] width 325 height 32
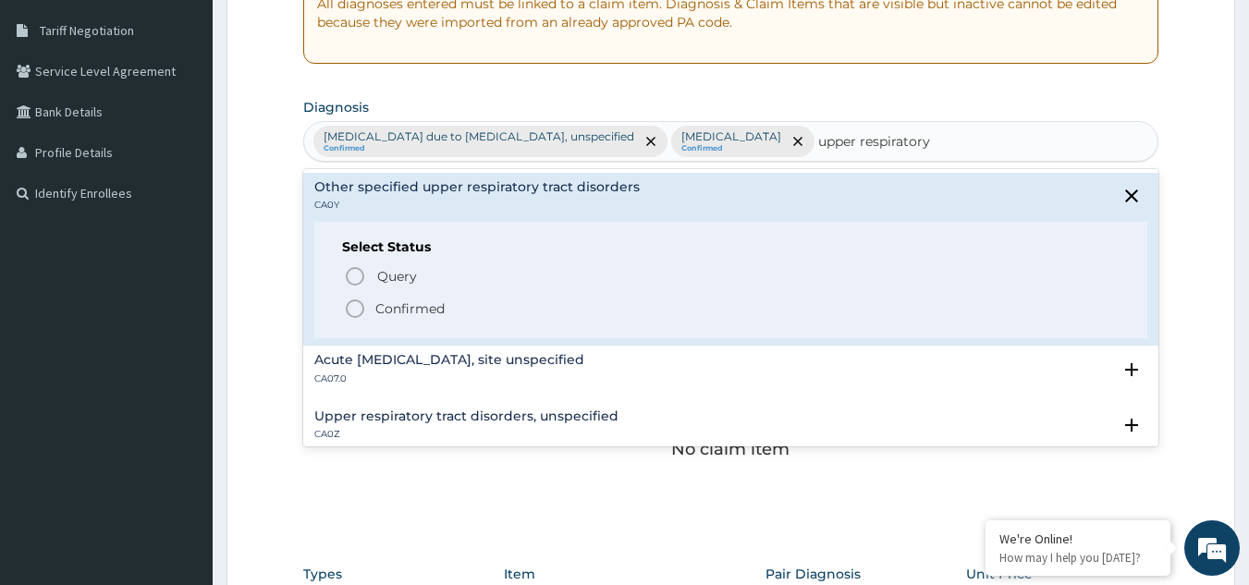
click at [357, 315] on icon "status option filled" at bounding box center [355, 309] width 22 height 22
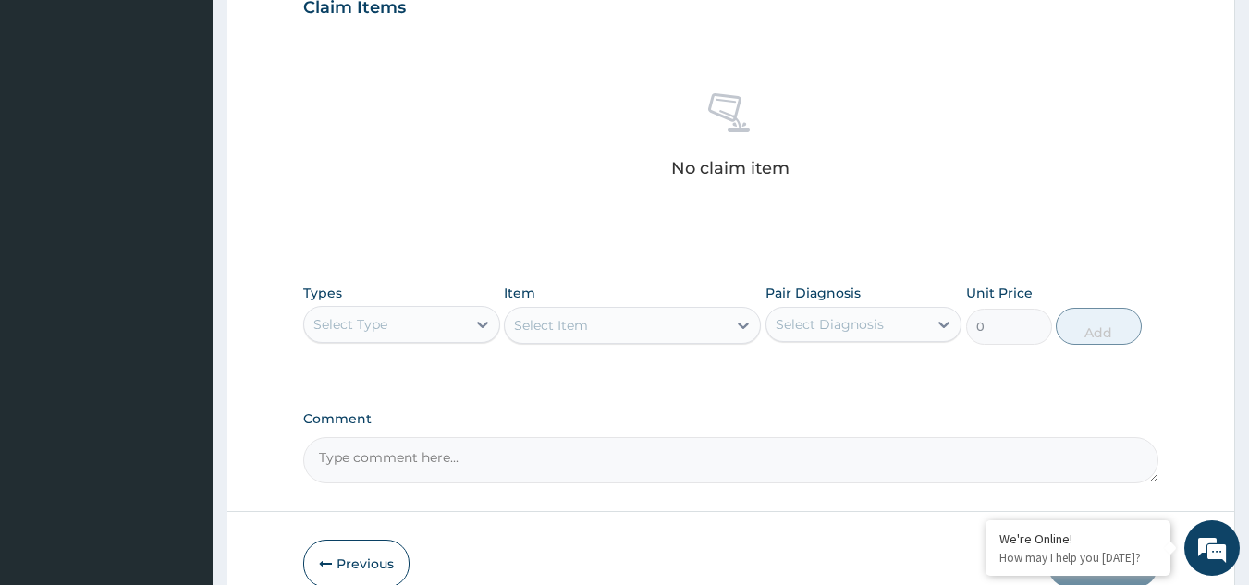
scroll to position [720, 0]
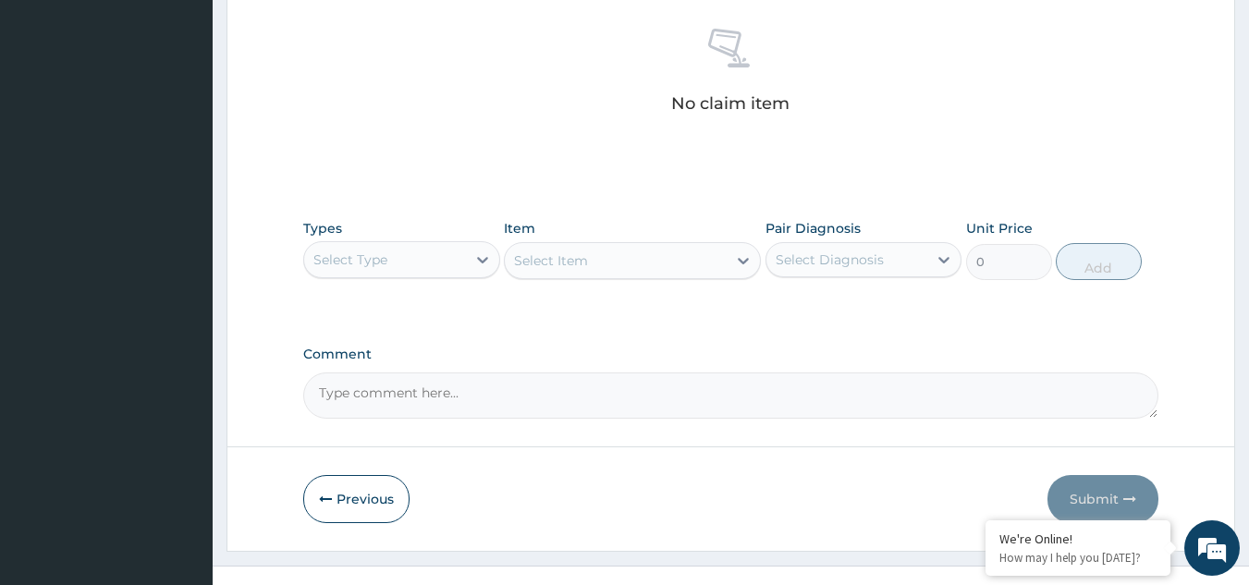
click at [424, 256] on div "Select Type" at bounding box center [385, 260] width 162 height 30
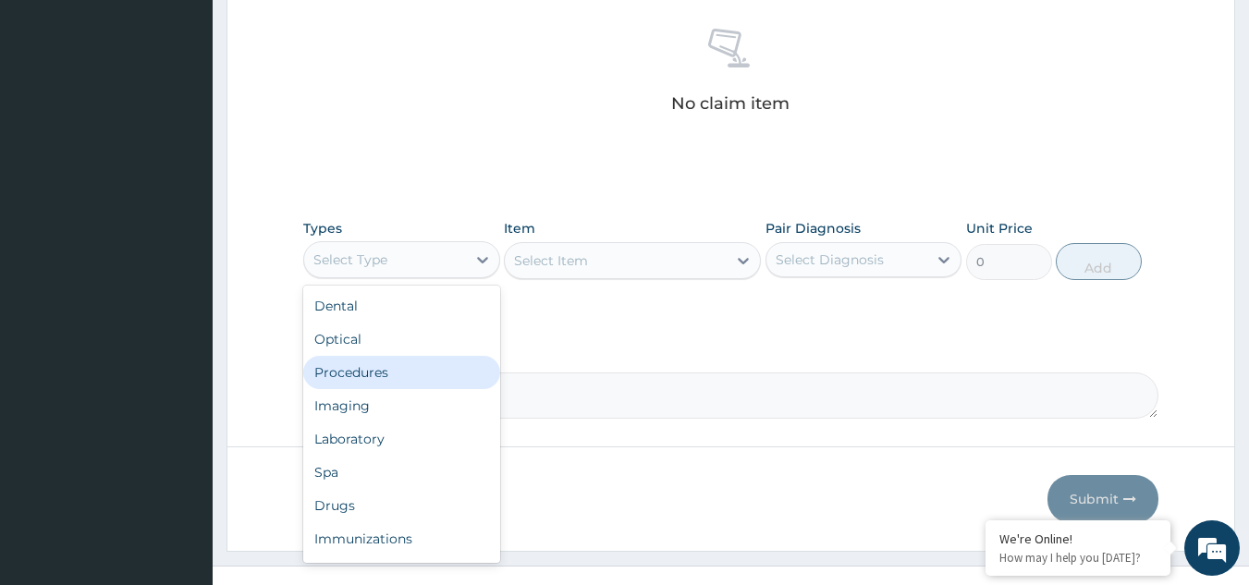
click at [395, 378] on div "Procedures" at bounding box center [401, 372] width 197 height 33
click at [395, 378] on textarea "Comment" at bounding box center [731, 396] width 856 height 46
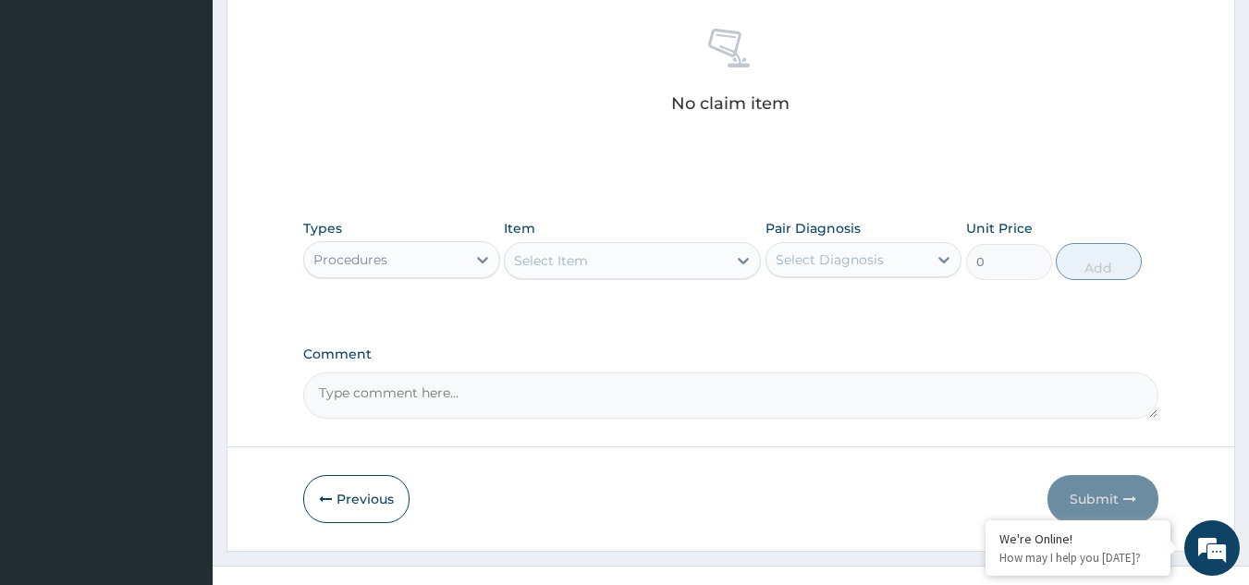
click at [570, 266] on div "Select Item" at bounding box center [551, 260] width 74 height 18
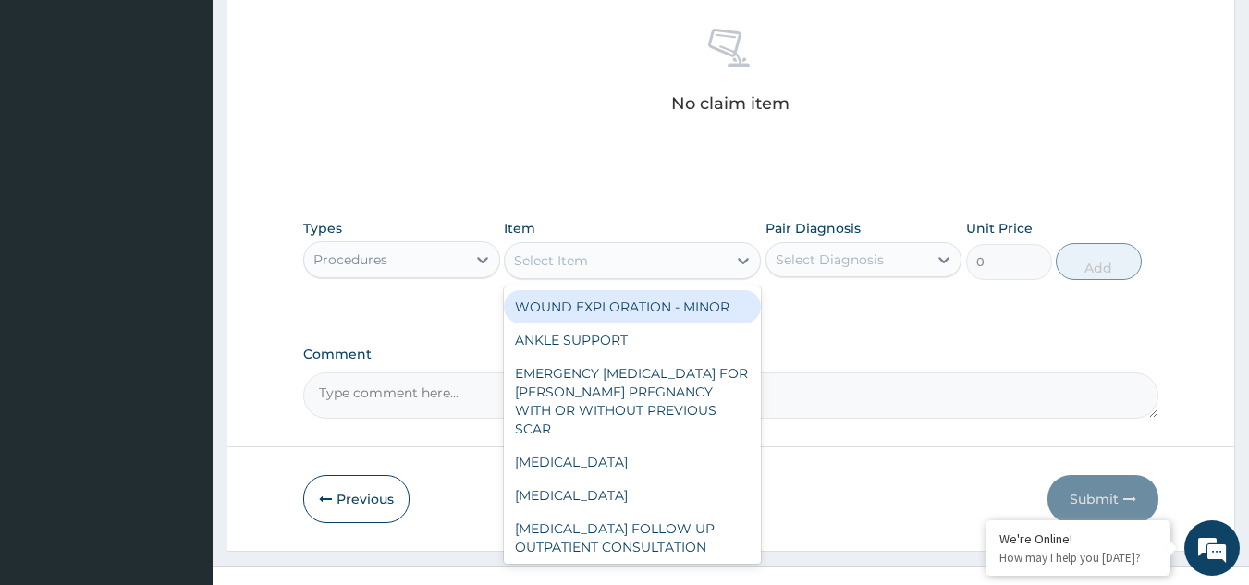
click at [570, 266] on div "Select Item" at bounding box center [551, 260] width 74 height 18
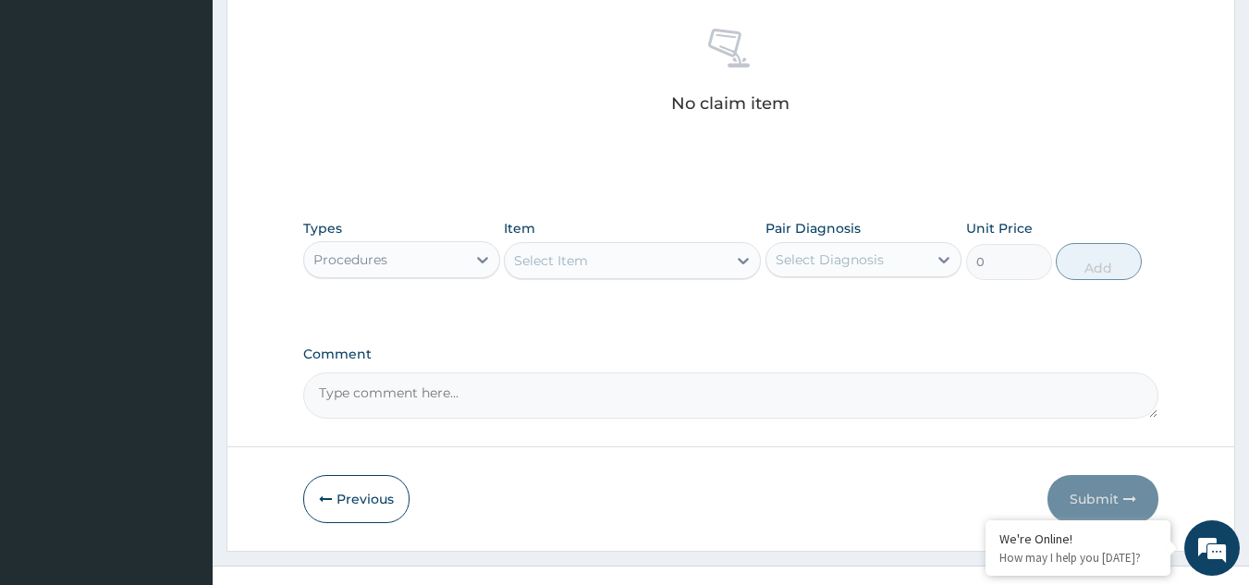
click at [570, 266] on div "Select Item" at bounding box center [551, 260] width 74 height 18
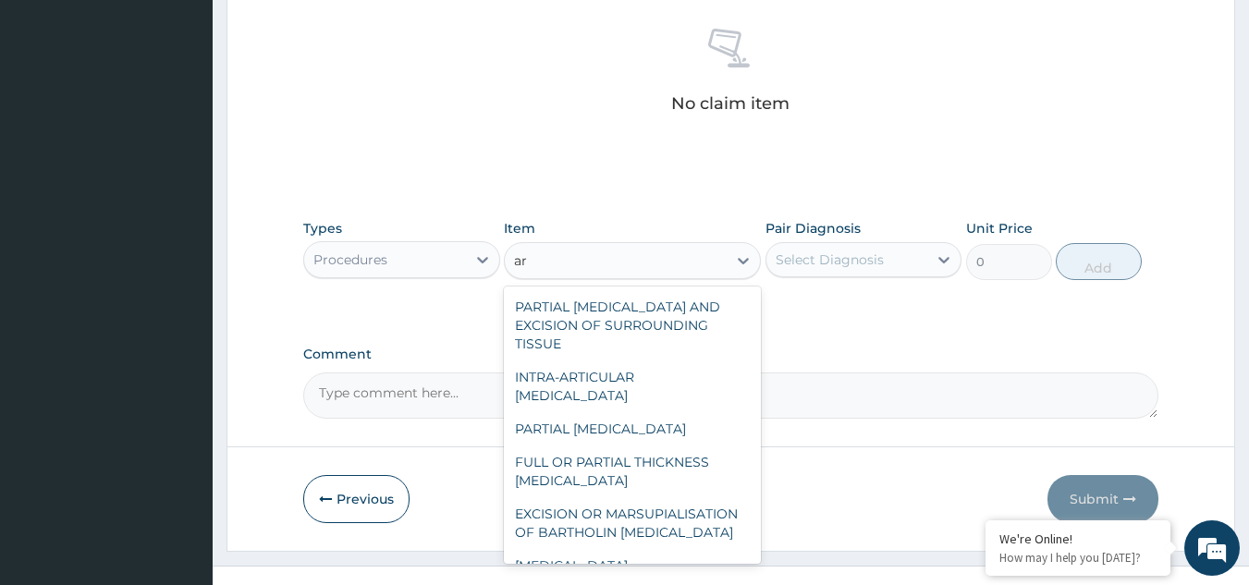
type input "a"
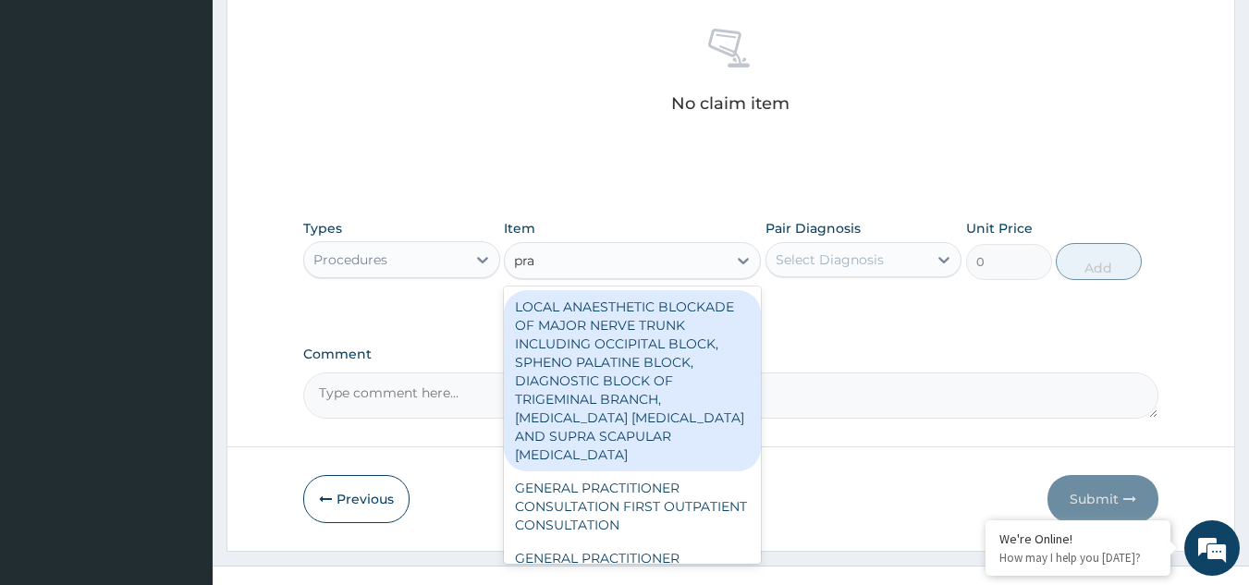
type input "prac"
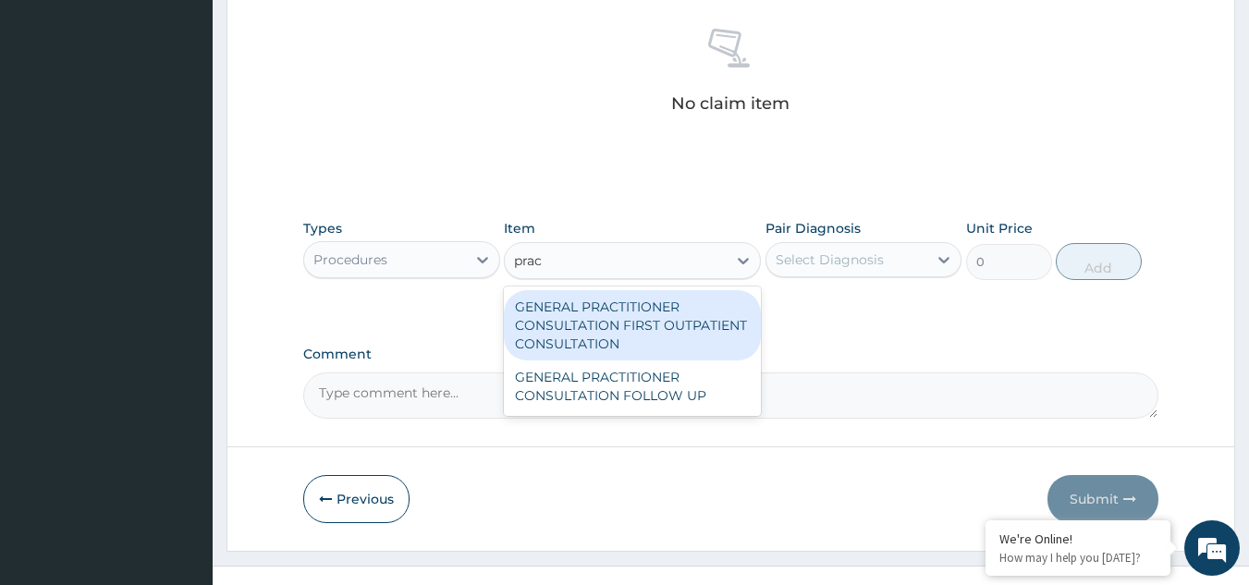
click at [588, 326] on div "GENERAL PRACTITIONER CONSULTATION FIRST OUTPATIENT CONSULTATION" at bounding box center [632, 325] width 257 height 70
type input "3547.5"
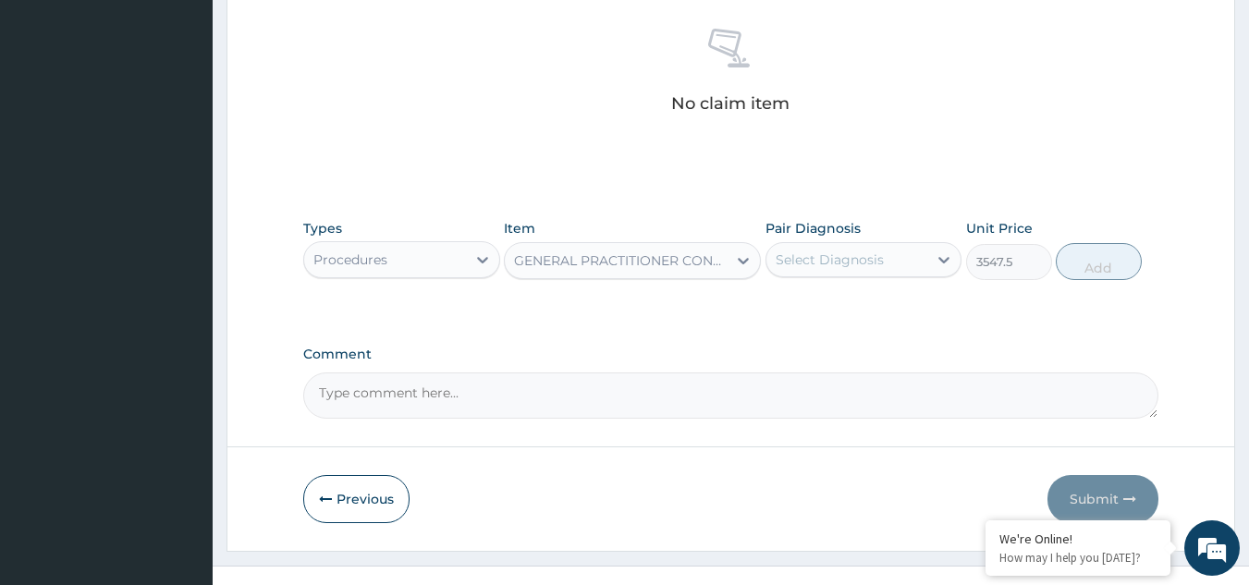
click at [863, 258] on div "Select Diagnosis" at bounding box center [830, 260] width 108 height 18
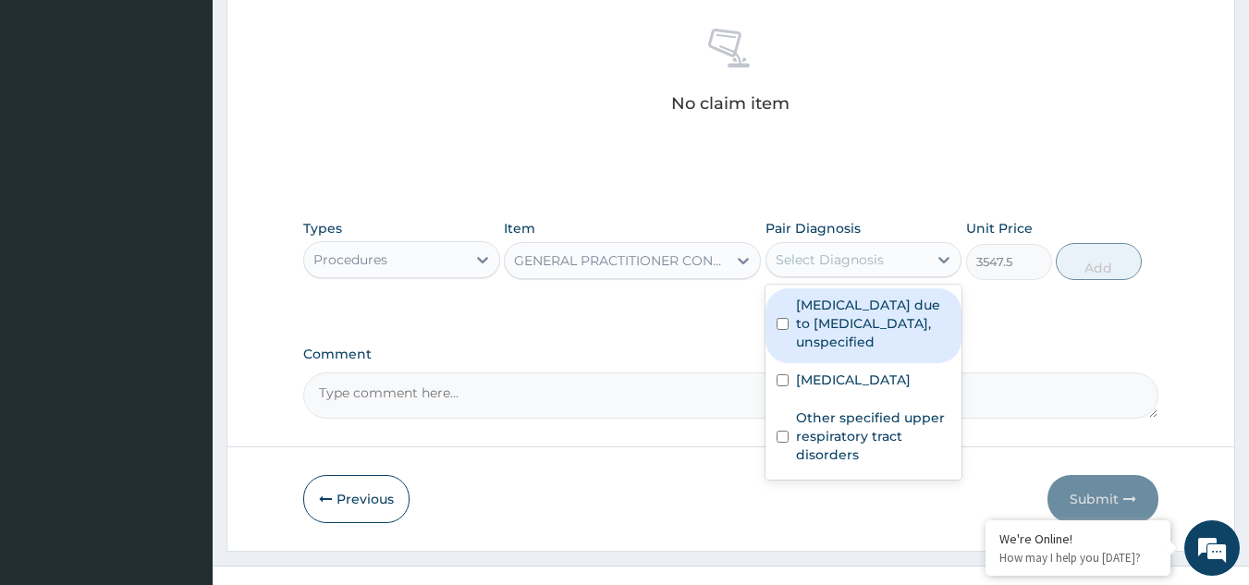
click at [847, 320] on label "Malaria due to Plasmodium falciparum, unspecified" at bounding box center [873, 323] width 155 height 55
checkbox input "true"
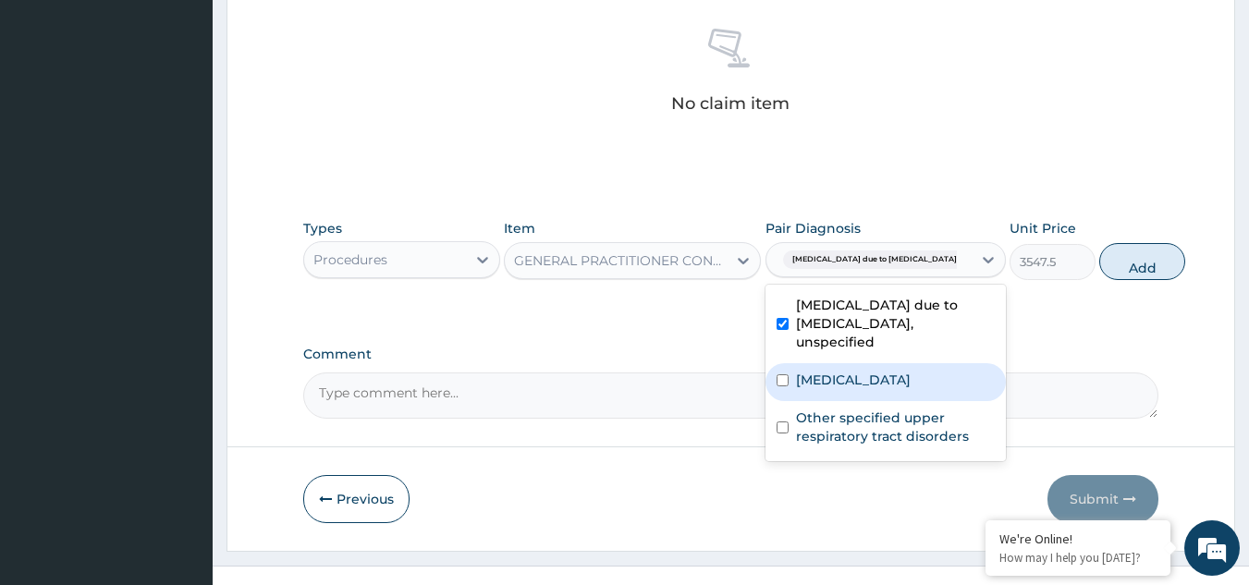
click at [845, 381] on label "Pain in limb" at bounding box center [853, 380] width 115 height 18
checkbox input "true"
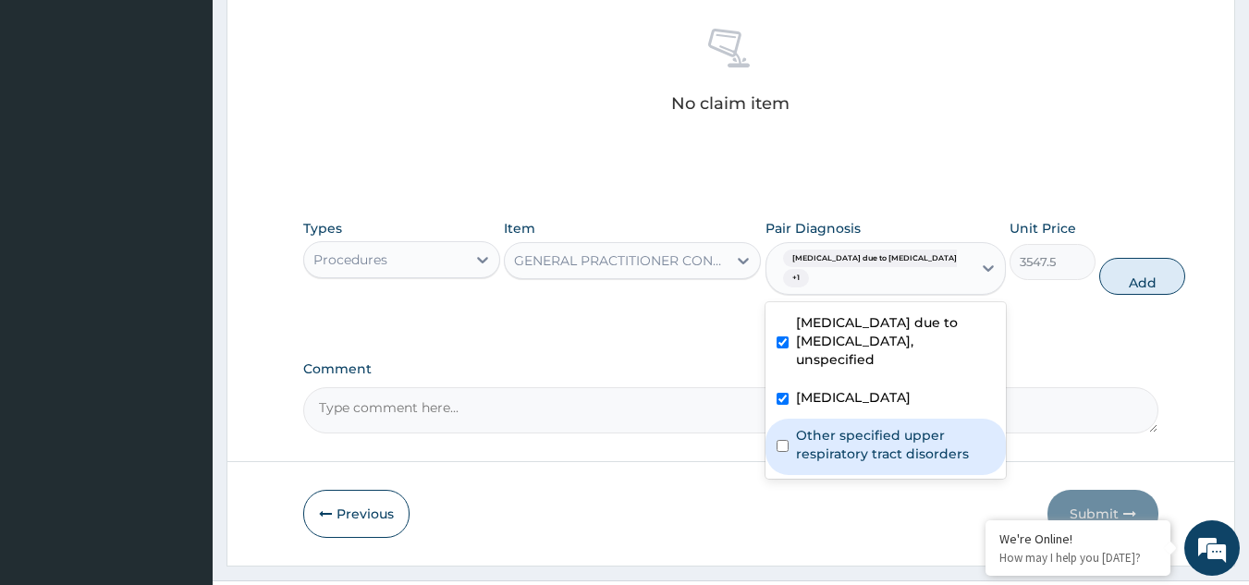
click at [871, 442] on label "Other specified upper respiratory tract disorders" at bounding box center [895, 444] width 199 height 37
checkbox input "true"
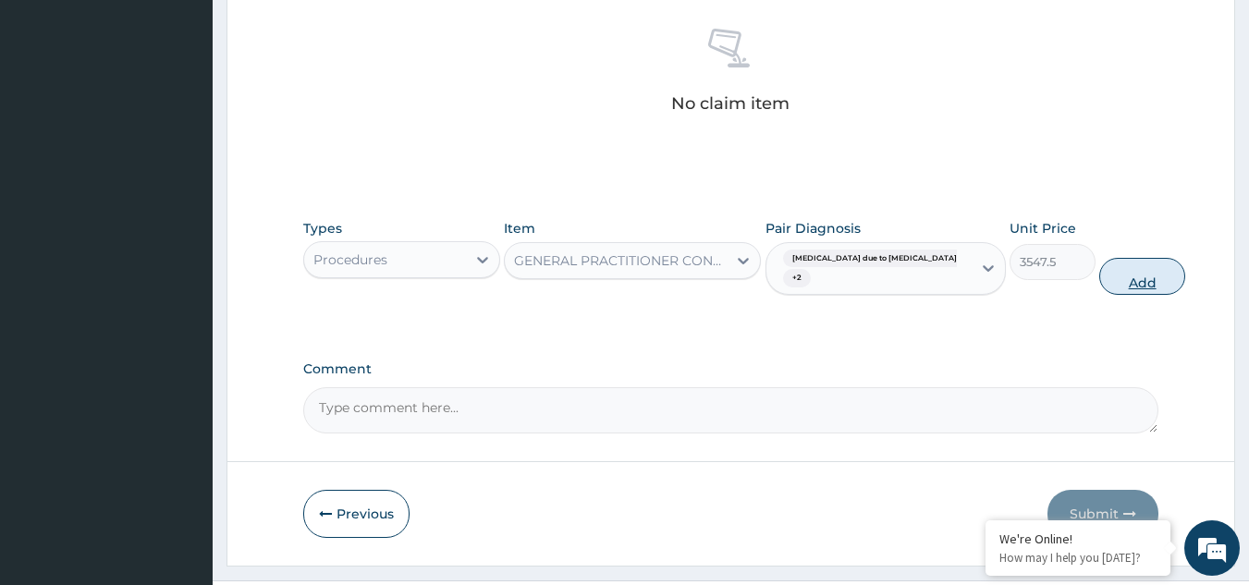
click at [1103, 281] on button "Add" at bounding box center [1142, 276] width 86 height 37
type input "0"
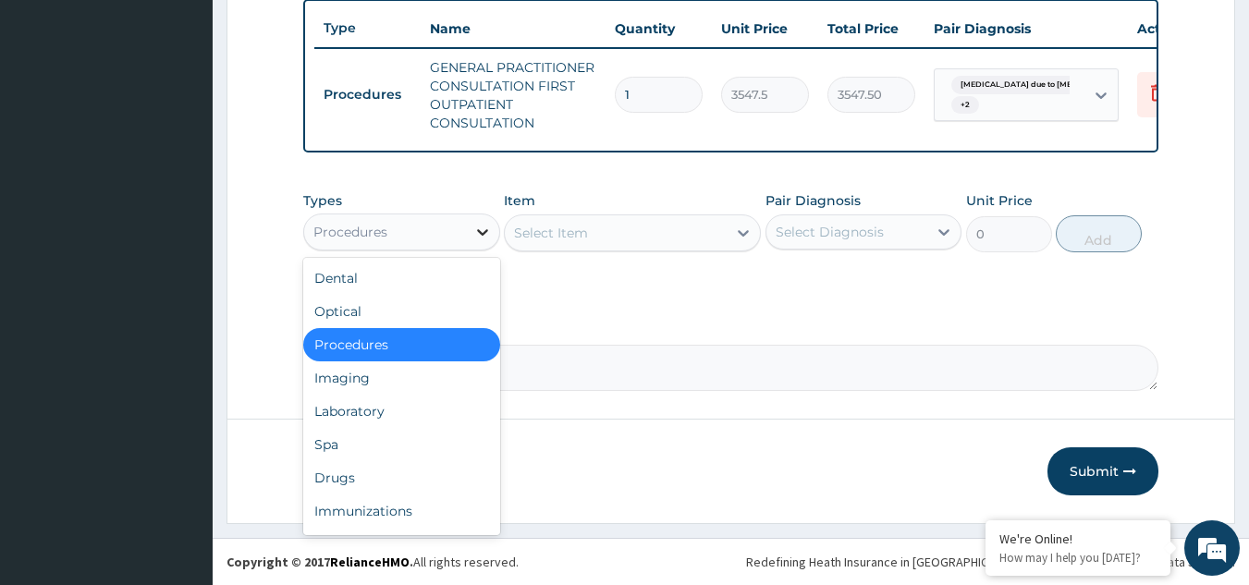
click at [470, 238] on div at bounding box center [482, 231] width 33 height 33
click at [414, 411] on div "Laboratory" at bounding box center [401, 411] width 197 height 33
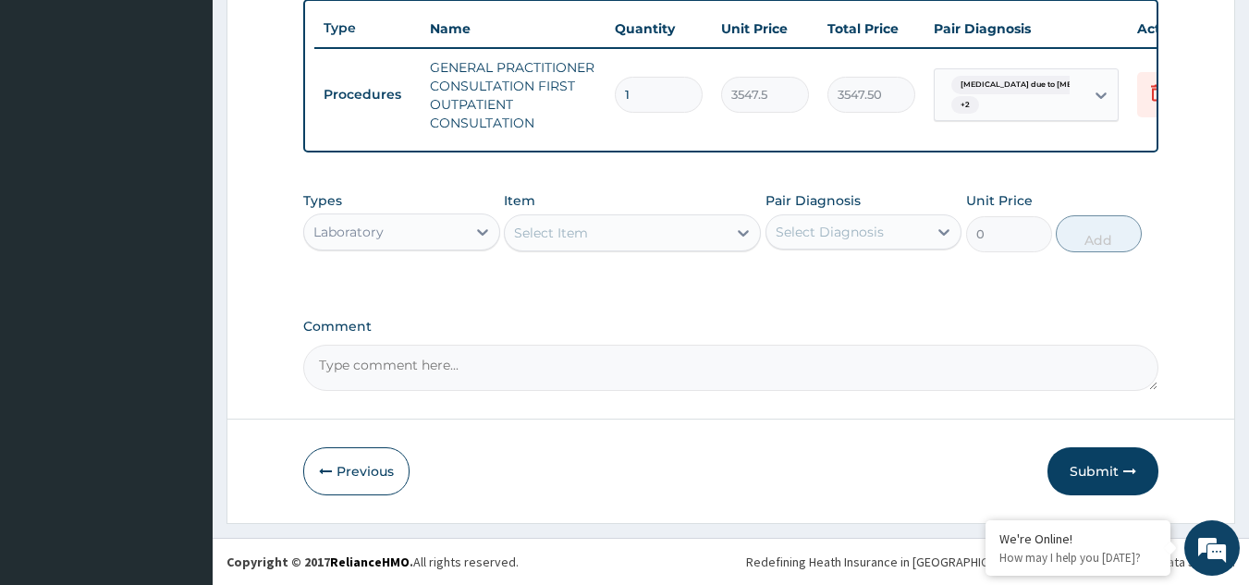
click at [690, 240] on div "Select Item" at bounding box center [616, 233] width 222 height 30
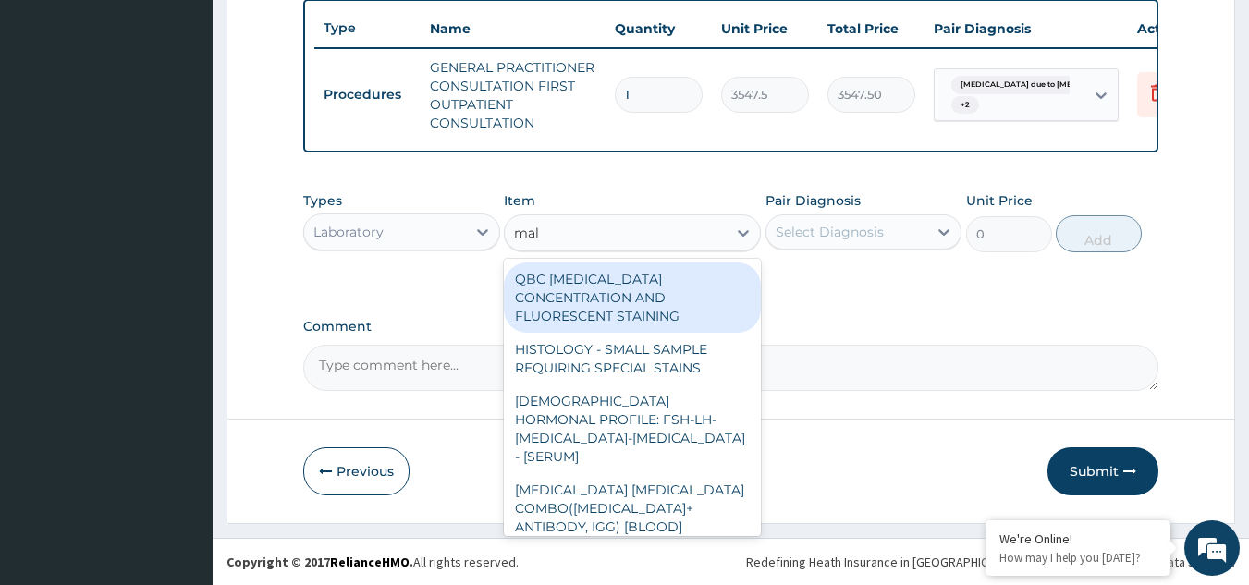
type input "mala"
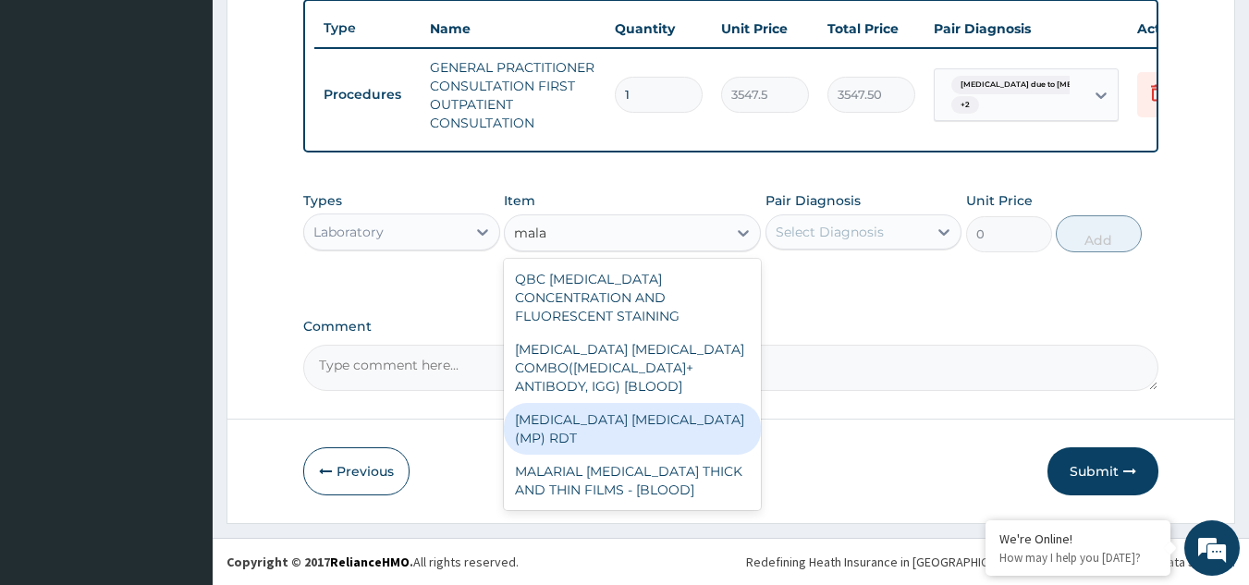
click at [680, 403] on div "MALARIA PARASITE (MP) RDT" at bounding box center [632, 429] width 257 height 52
type input "1612.5"
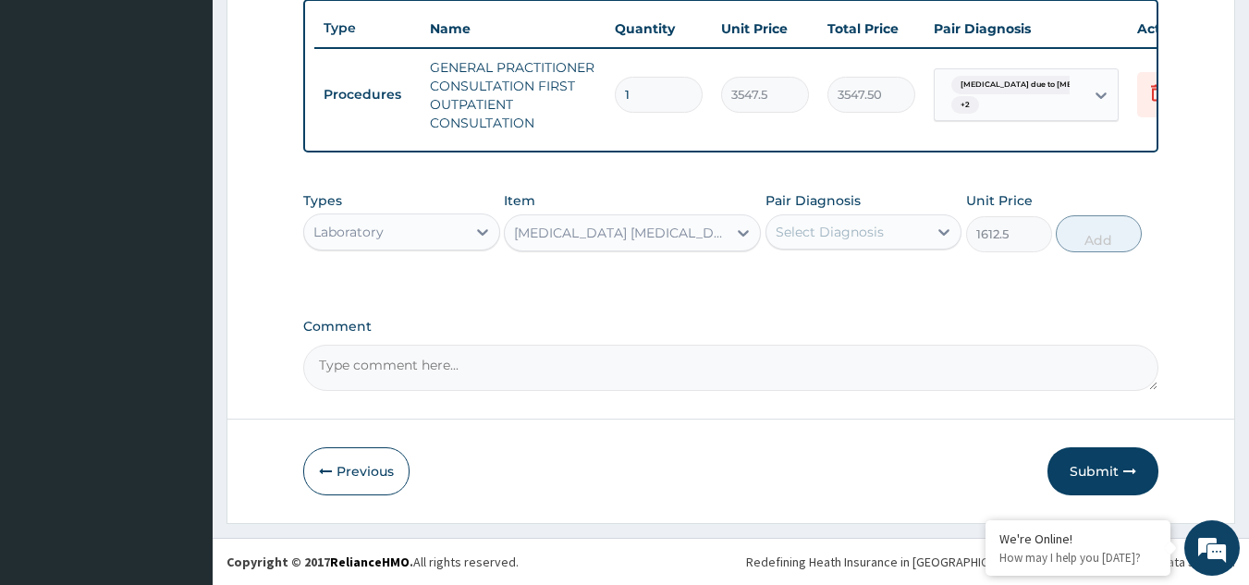
click at [890, 233] on div "Select Diagnosis" at bounding box center [847, 232] width 162 height 30
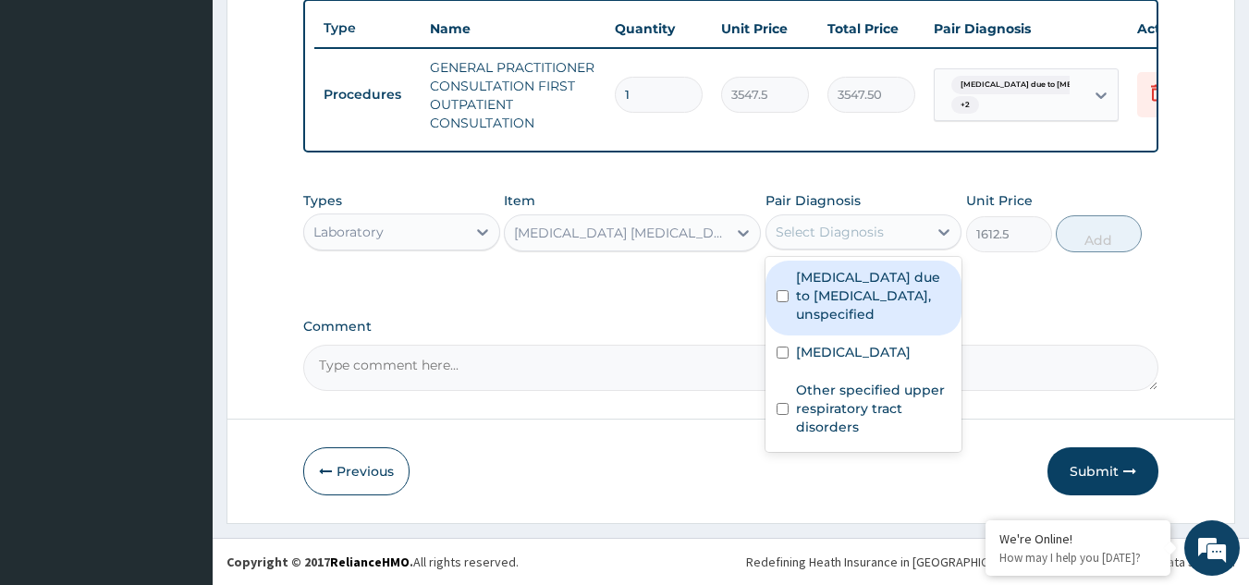
click at [857, 296] on label "Malaria due to Plasmodium falciparum, unspecified" at bounding box center [873, 295] width 155 height 55
checkbox input "true"
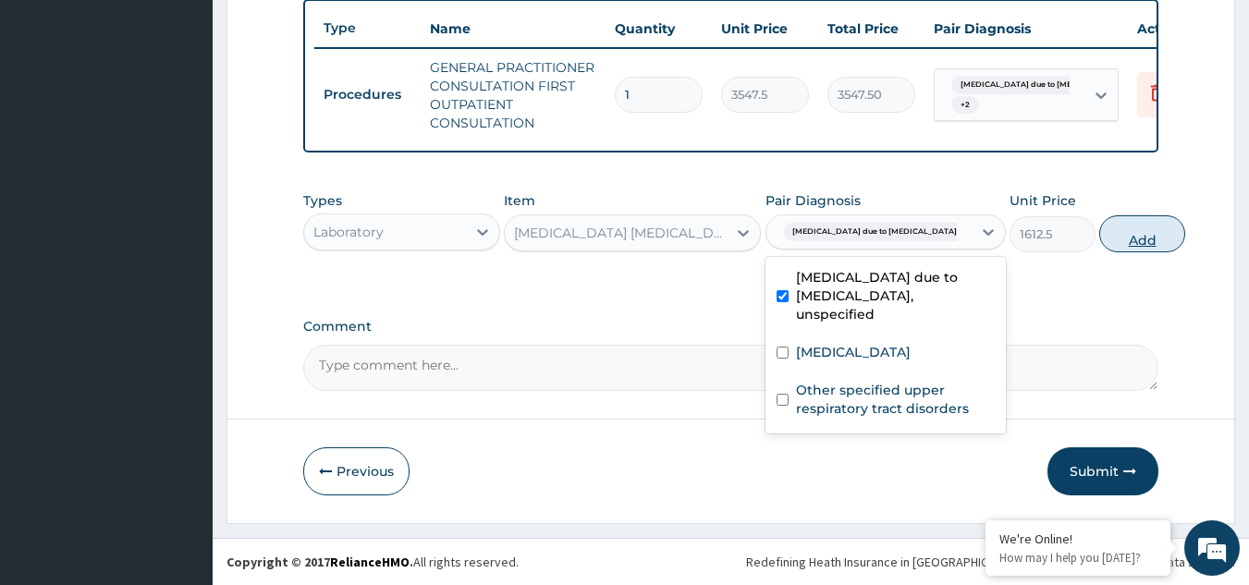
click at [1099, 231] on button "Add" at bounding box center [1142, 233] width 86 height 37
type input "0"
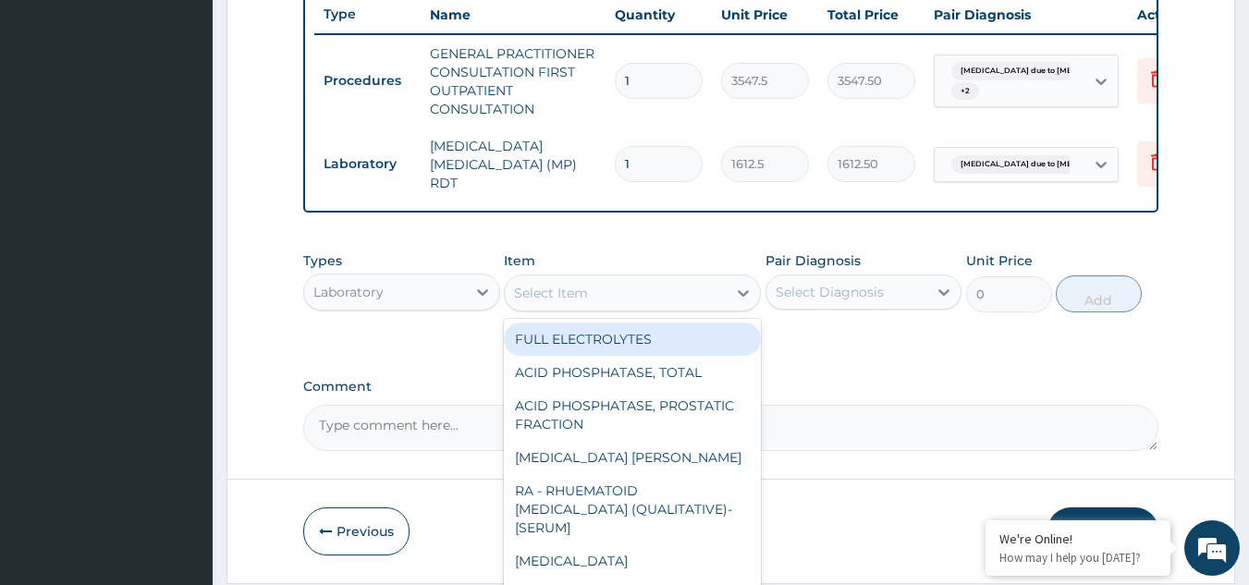
click at [677, 301] on div "Select Item" at bounding box center [616, 293] width 222 height 30
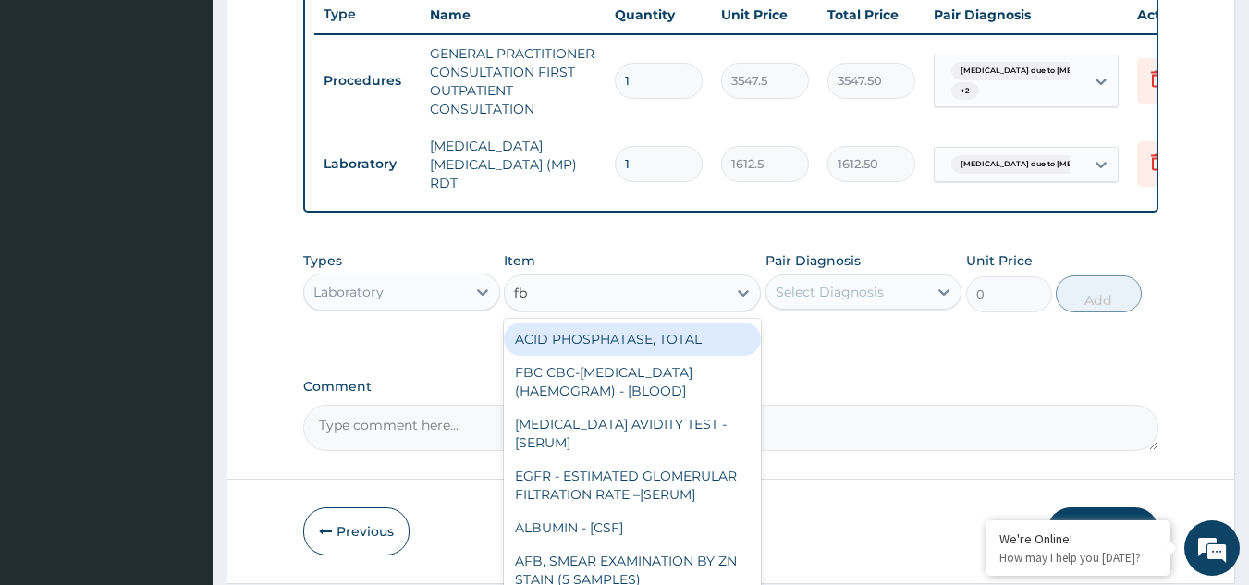
type input "fbc"
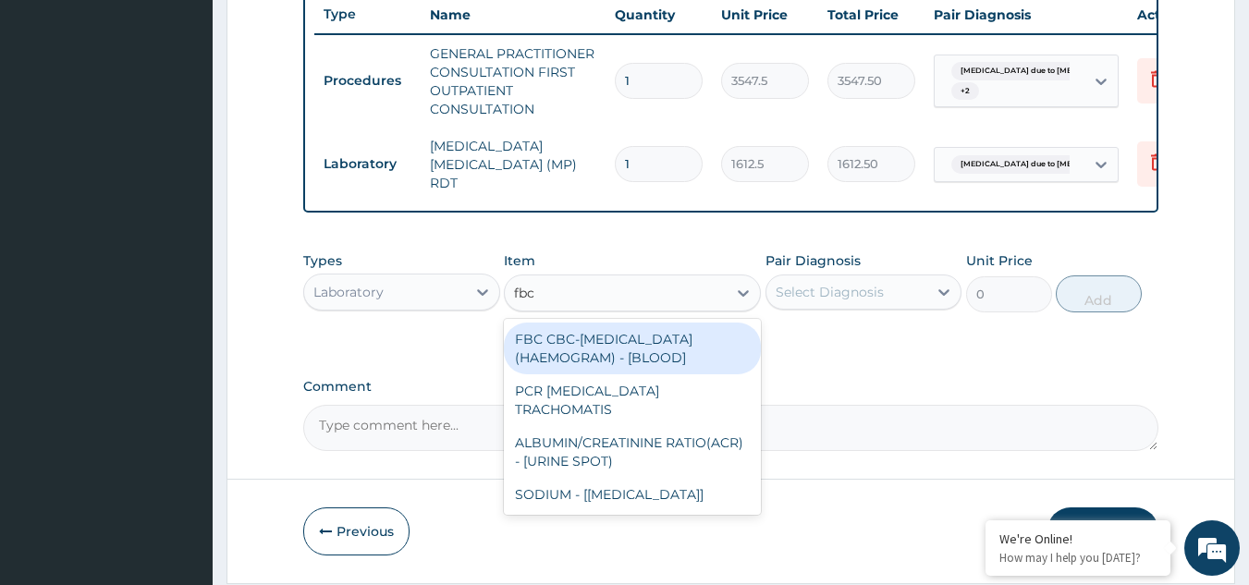
click at [649, 356] on div "FBC CBC-COMPLETE BLOOD COUNT (HAEMOGRAM) - [BLOOD]" at bounding box center [632, 349] width 257 height 52
type input "4300"
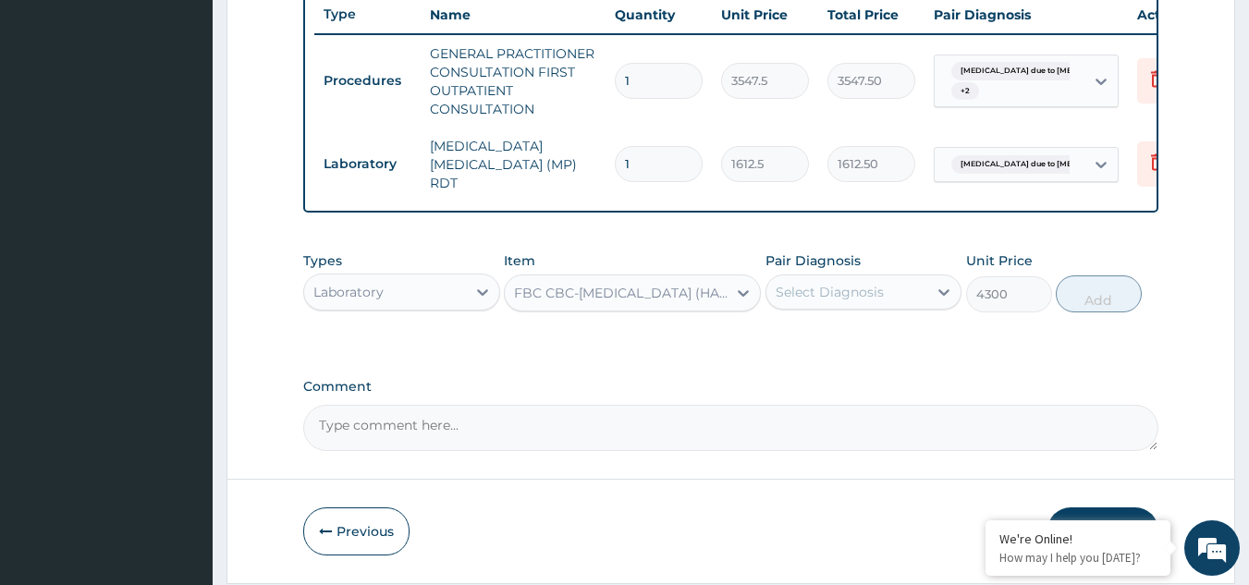
click at [864, 281] on div "Select Diagnosis" at bounding box center [847, 292] width 162 height 30
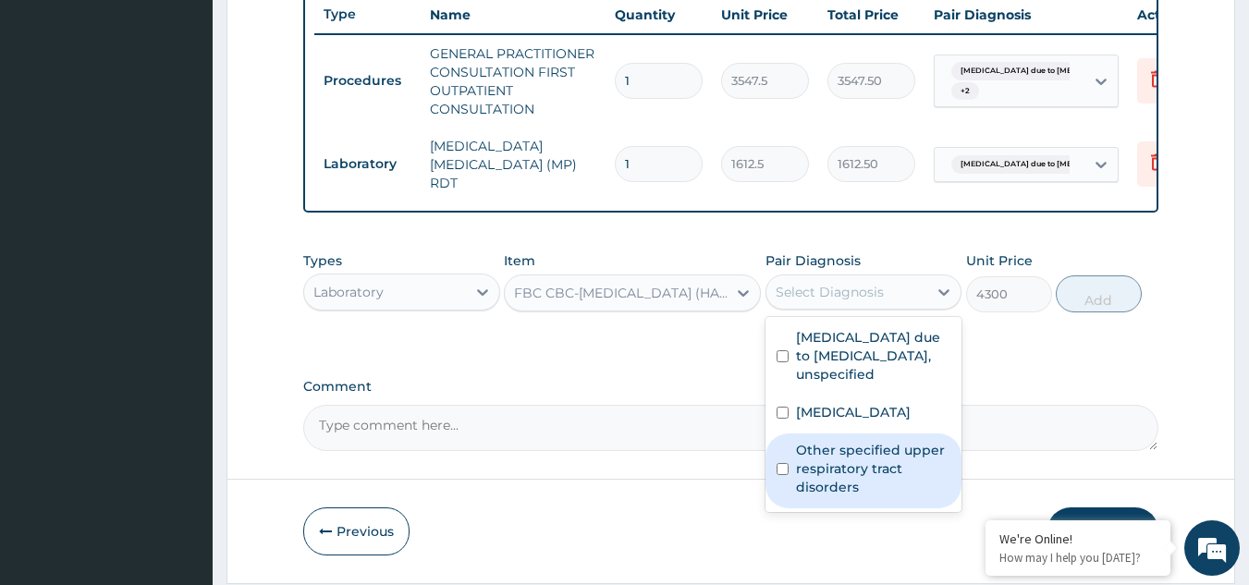
click at [835, 446] on label "Other specified upper respiratory tract disorders" at bounding box center [873, 468] width 155 height 55
checkbox input "true"
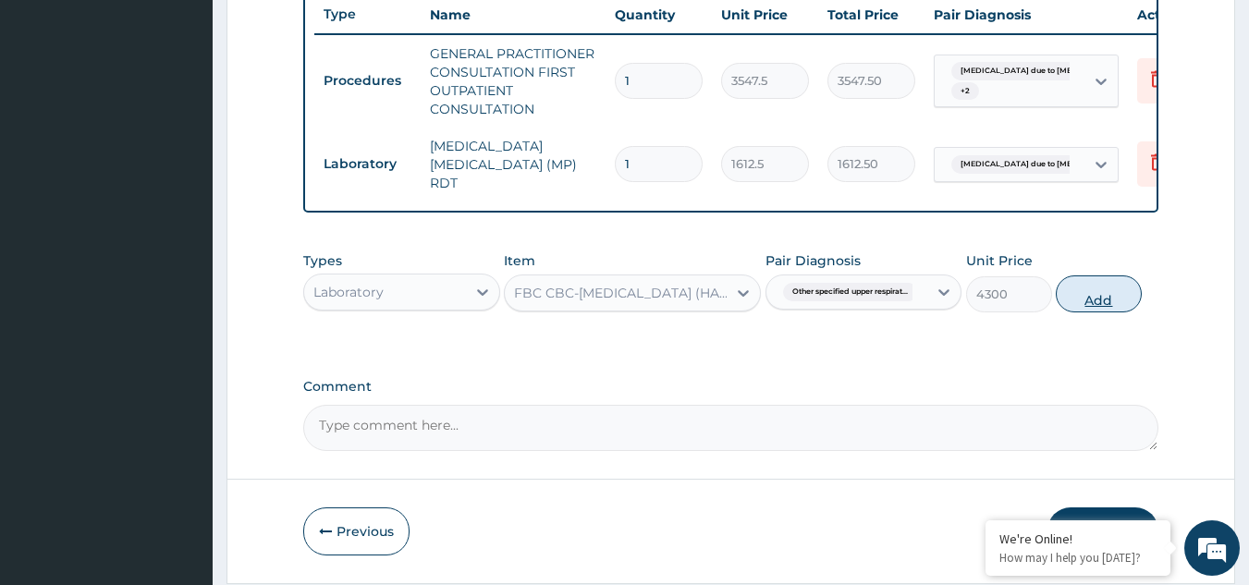
click at [1095, 302] on button "Add" at bounding box center [1099, 294] width 86 height 37
type input "0"
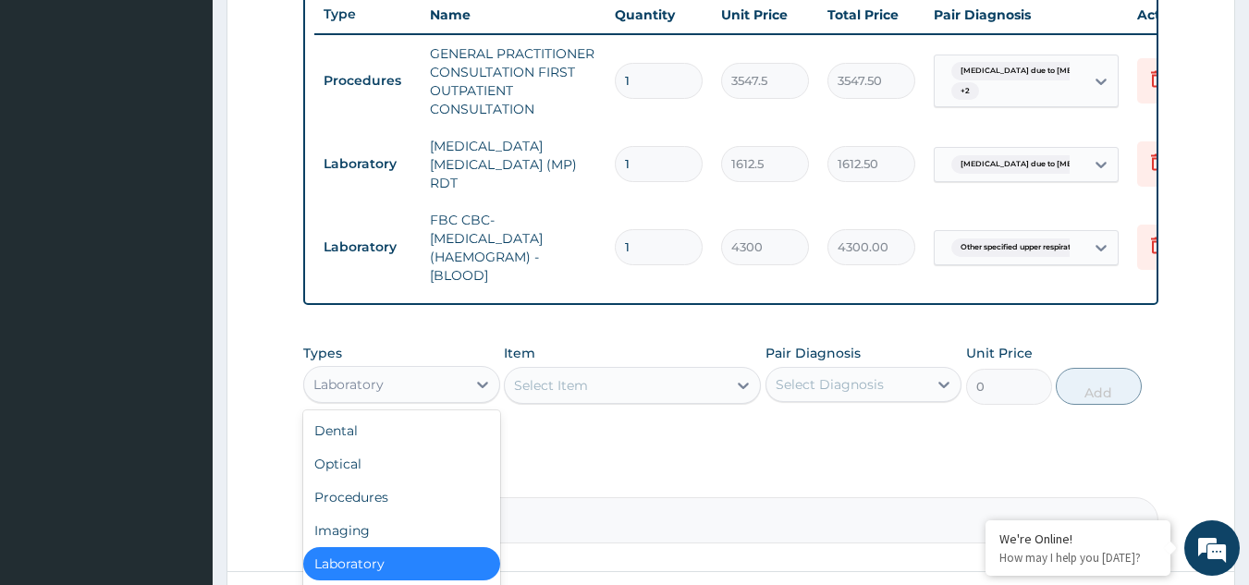
click at [439, 379] on div "Laboratory" at bounding box center [385, 385] width 162 height 30
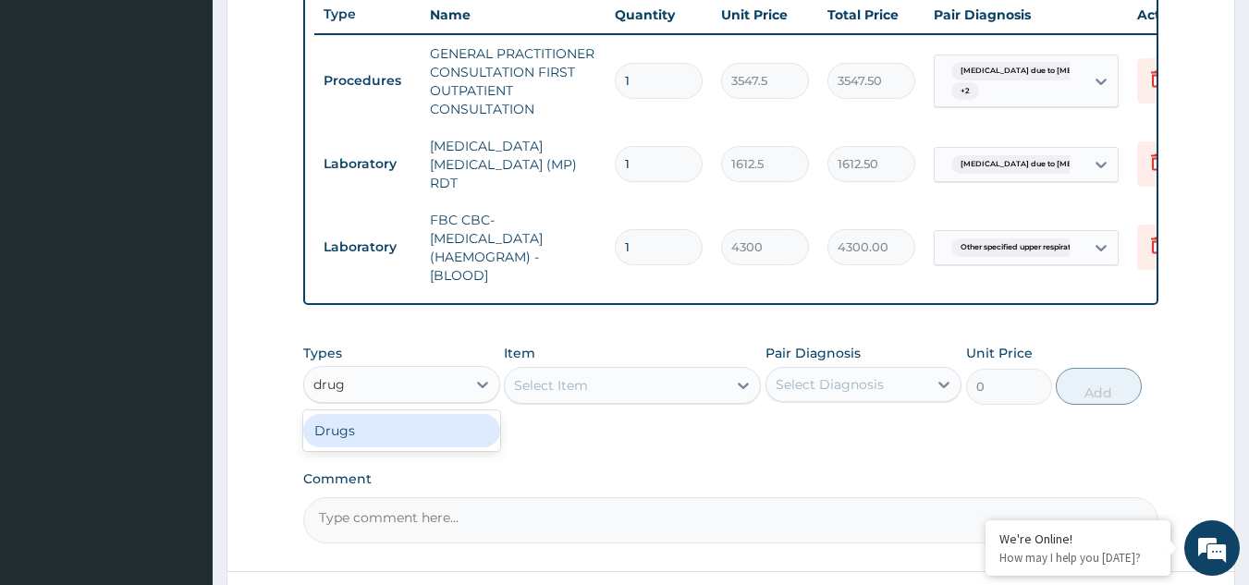
type input "drugs"
click at [437, 425] on div "Drugs" at bounding box center [401, 430] width 197 height 33
click at [688, 393] on div "Select Item" at bounding box center [616, 386] width 222 height 30
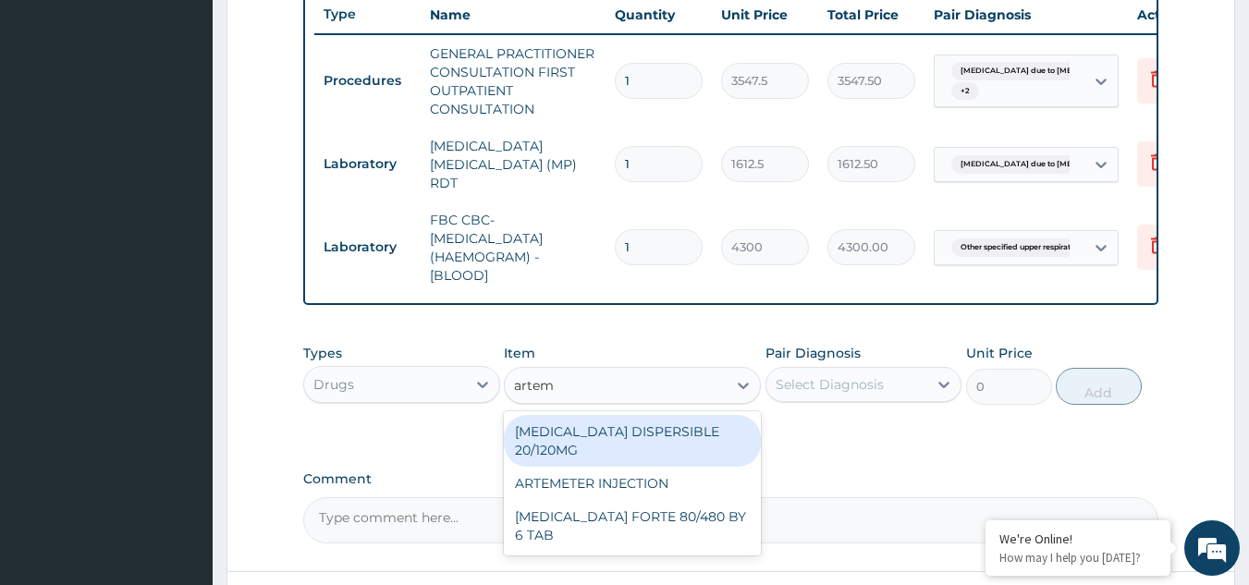
type input "arteme"
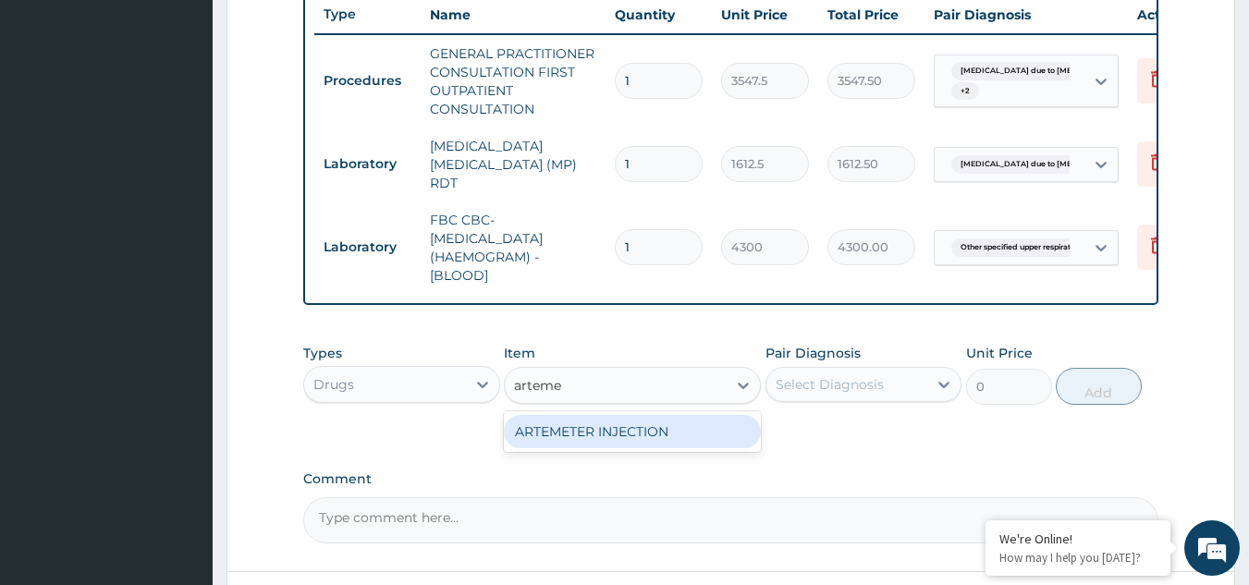
click at [675, 444] on div "ARTEMETER INJECTION" at bounding box center [632, 431] width 257 height 33
type input "946"
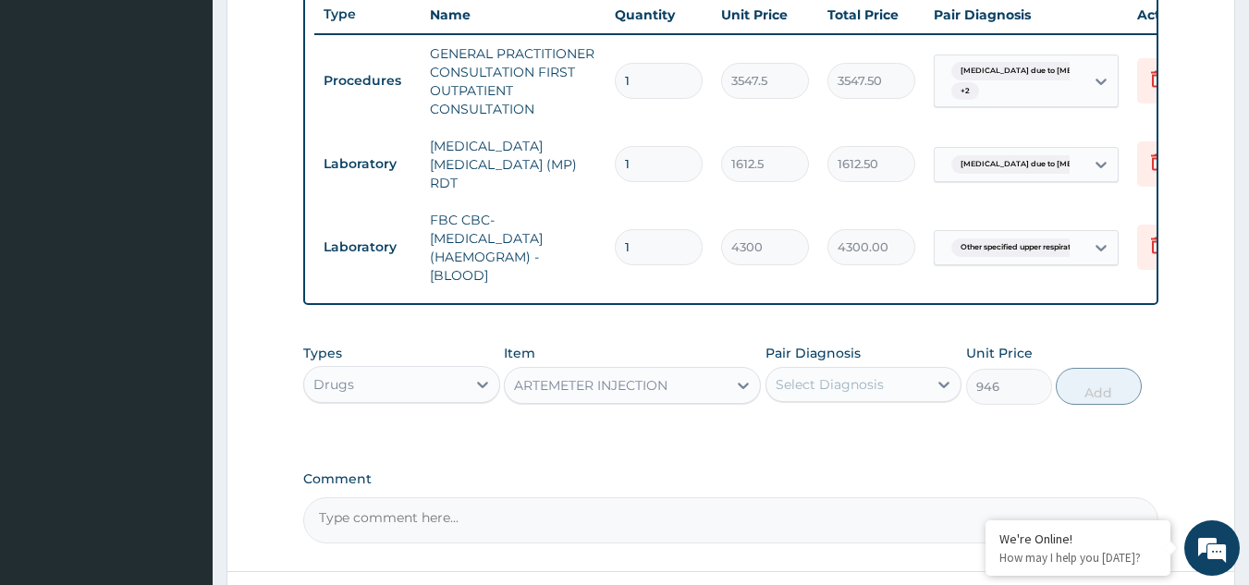
click at [914, 383] on div "Select Diagnosis" at bounding box center [847, 385] width 162 height 30
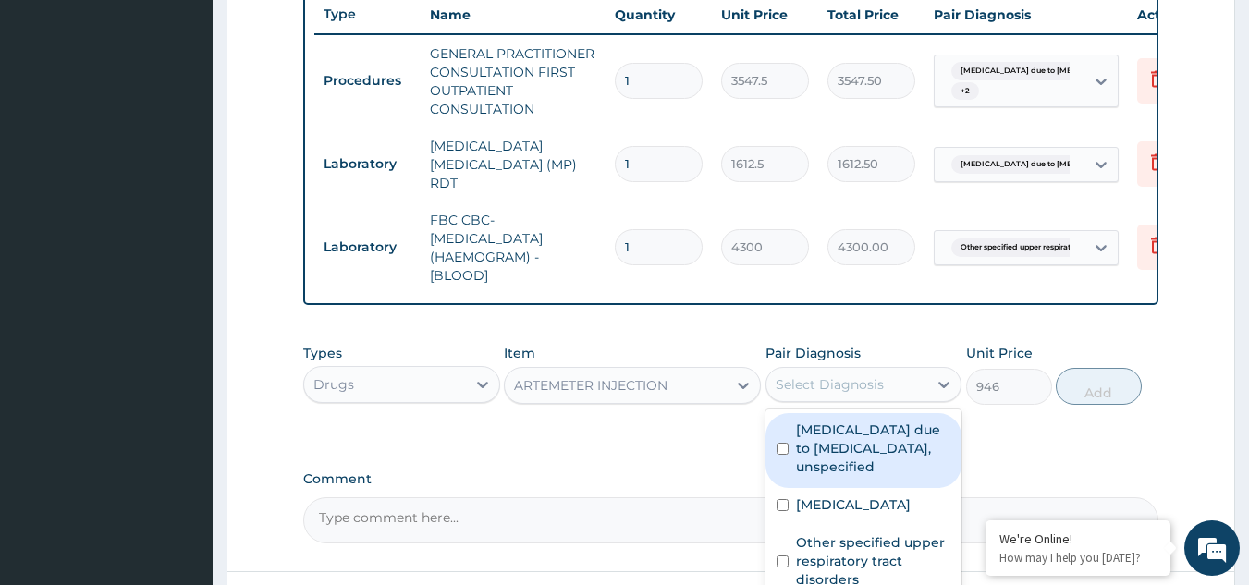
click at [877, 431] on label "Malaria due to Plasmodium falciparum, unspecified" at bounding box center [873, 448] width 155 height 55
checkbox input "true"
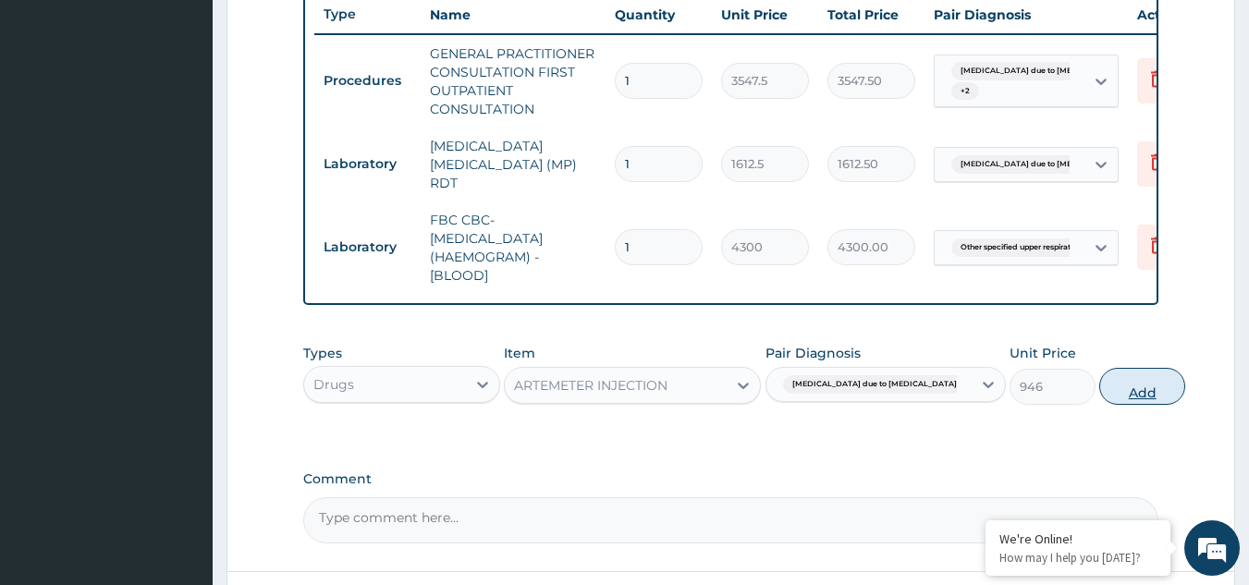
click at [1099, 399] on button "Add" at bounding box center [1142, 386] width 86 height 37
type input "0"
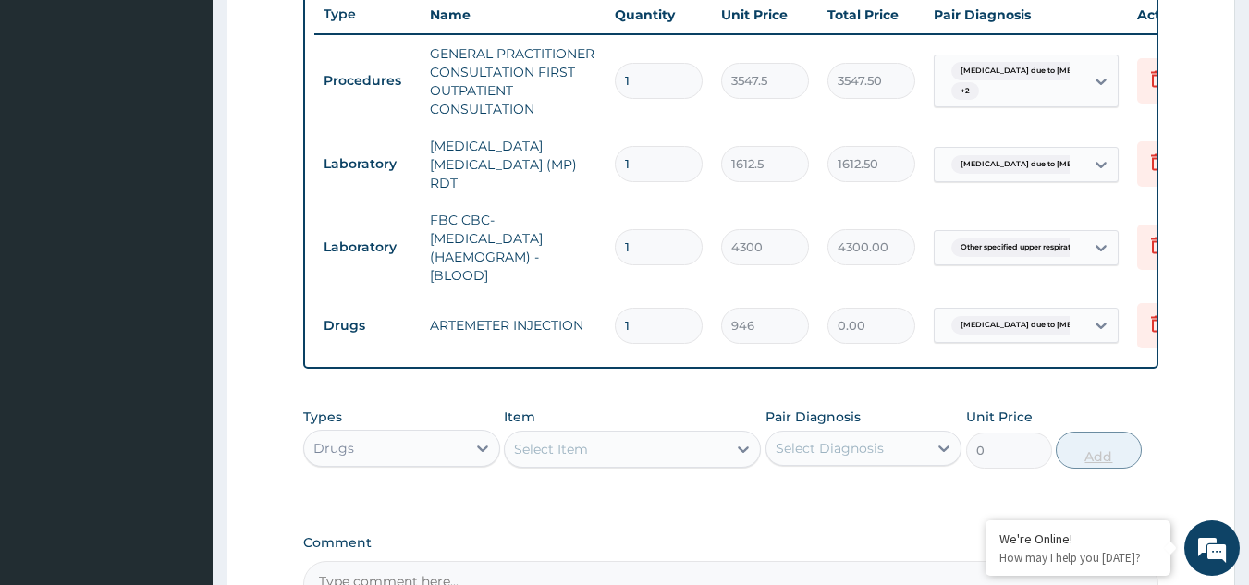
type input "0.00"
type input "6"
type input "5676.00"
type input "6"
click at [579, 459] on div "Select Item" at bounding box center [551, 449] width 74 height 18
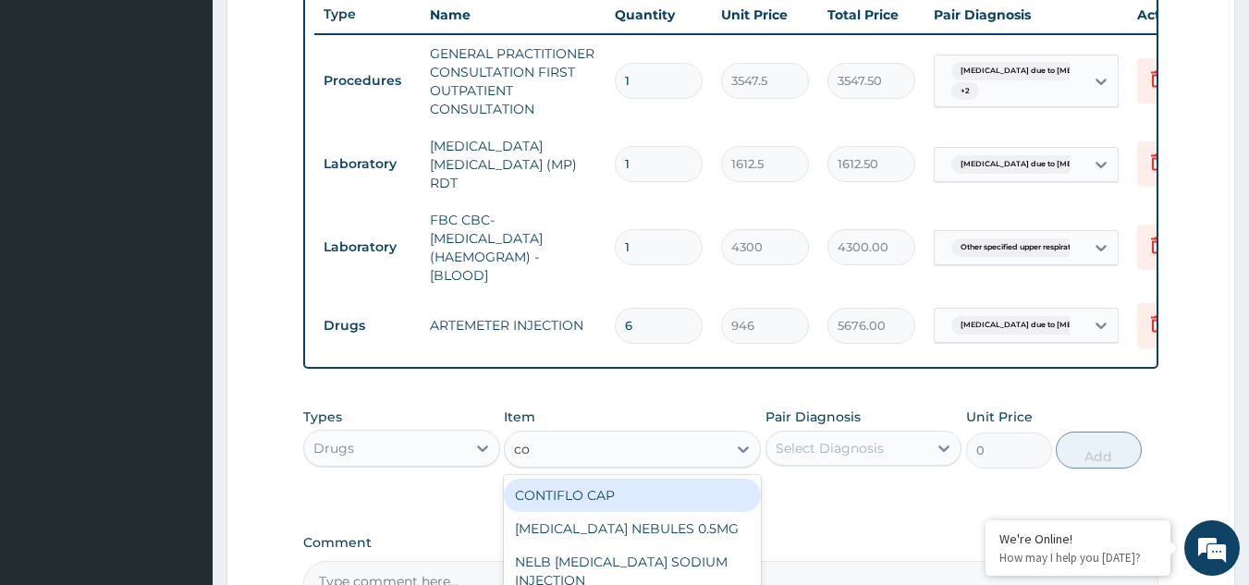
type input "coa"
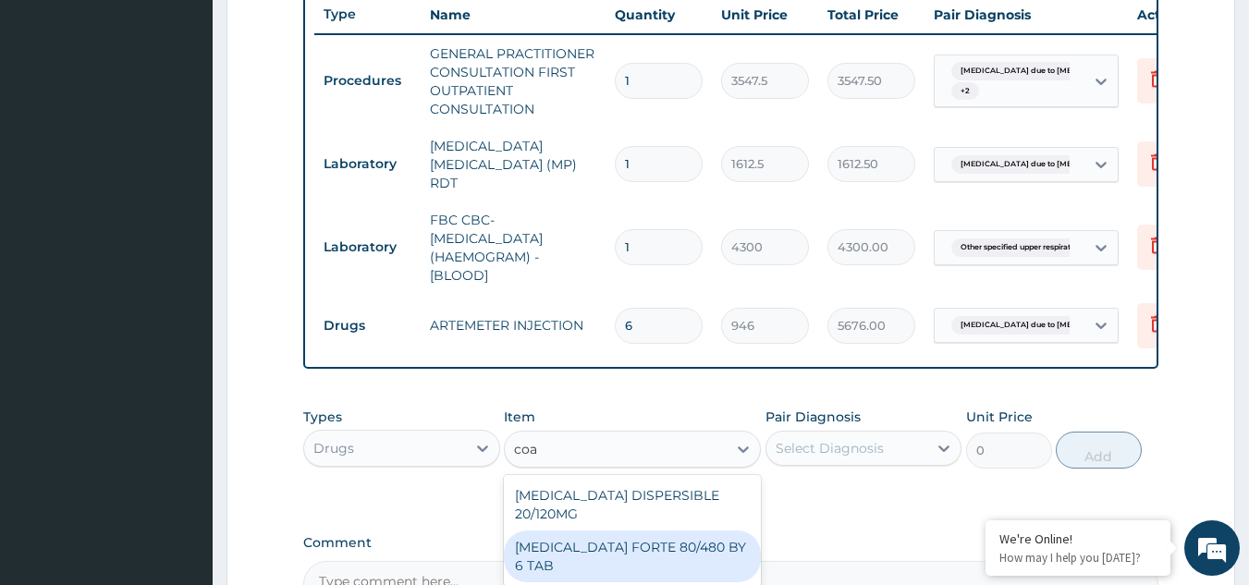
click at [582, 531] on div "COARTEM FORTE 80/480 BY 6 TAB" at bounding box center [632, 557] width 257 height 52
type input "449.3500061035156"
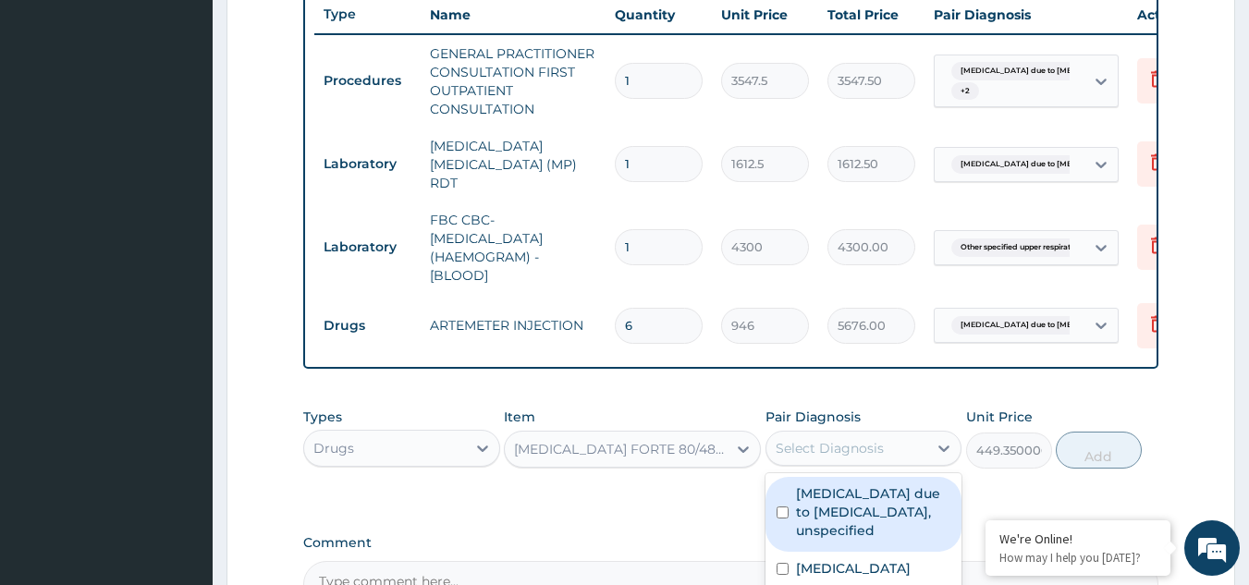
click at [908, 441] on div "Select Diagnosis" at bounding box center [847, 449] width 162 height 30
click at [881, 512] on label "Malaria due to Plasmodium falciparum, unspecified" at bounding box center [873, 511] width 155 height 55
checkbox input "true"
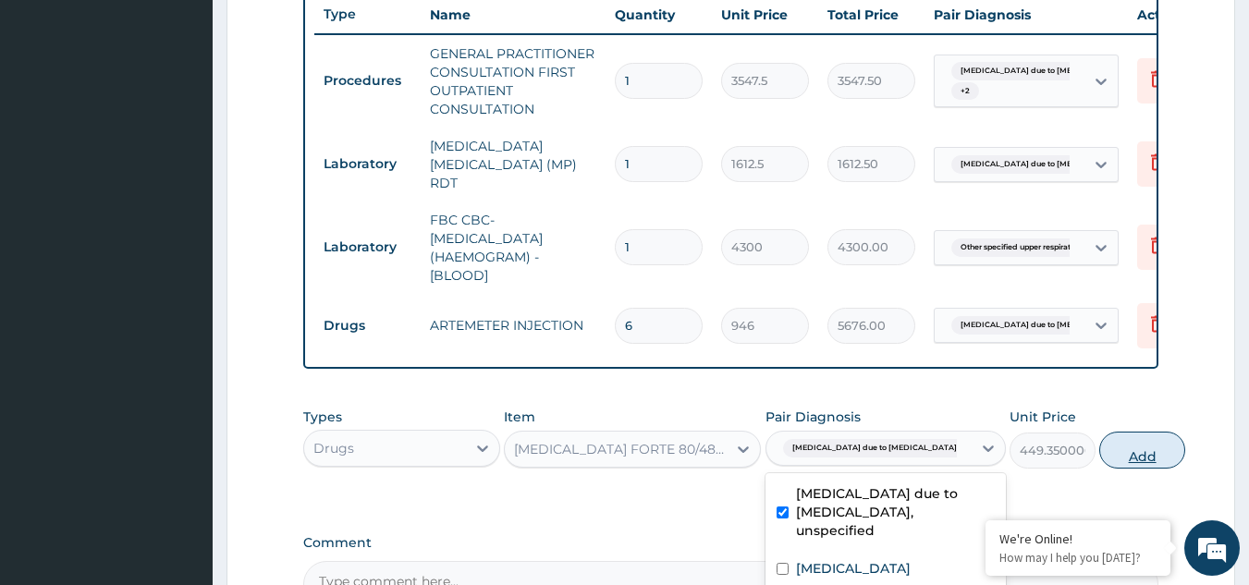
click at [1099, 459] on button "Add" at bounding box center [1142, 450] width 86 height 37
type input "0"
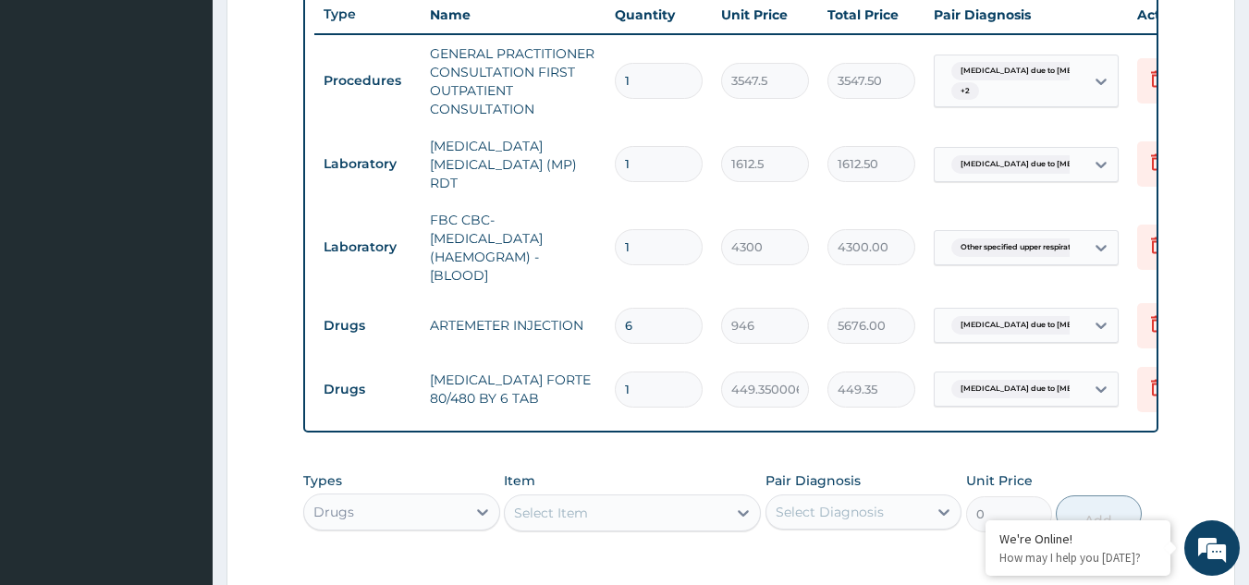
type input "0.00"
type input "6"
type input "2696.10"
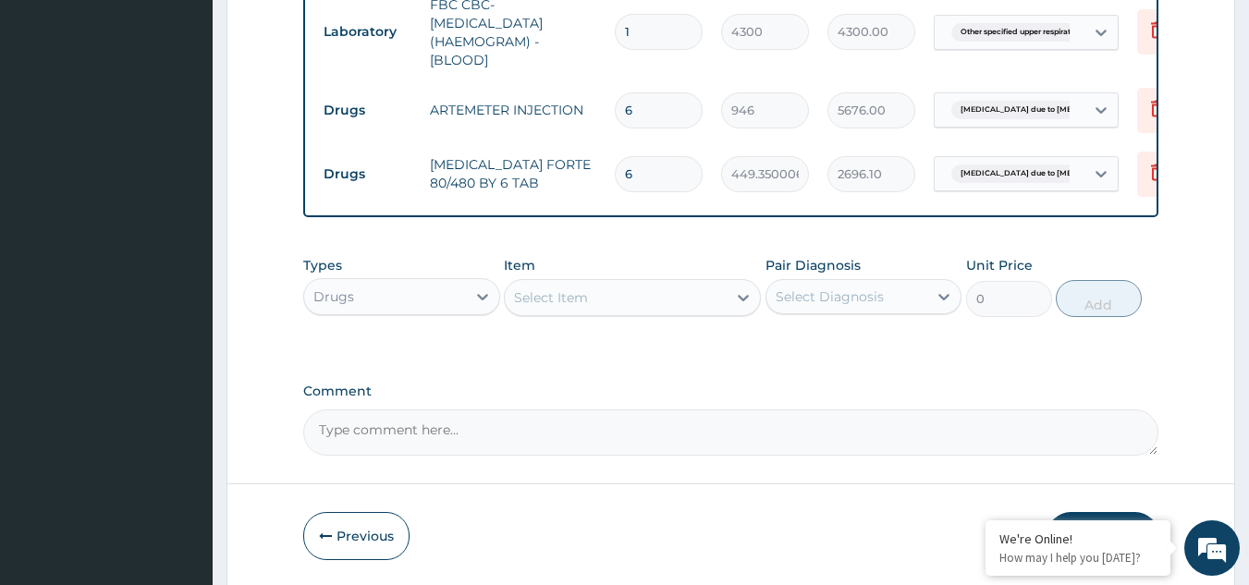
scroll to position [921, 0]
type input "6"
click at [605, 302] on div "Select Item" at bounding box center [616, 295] width 222 height 30
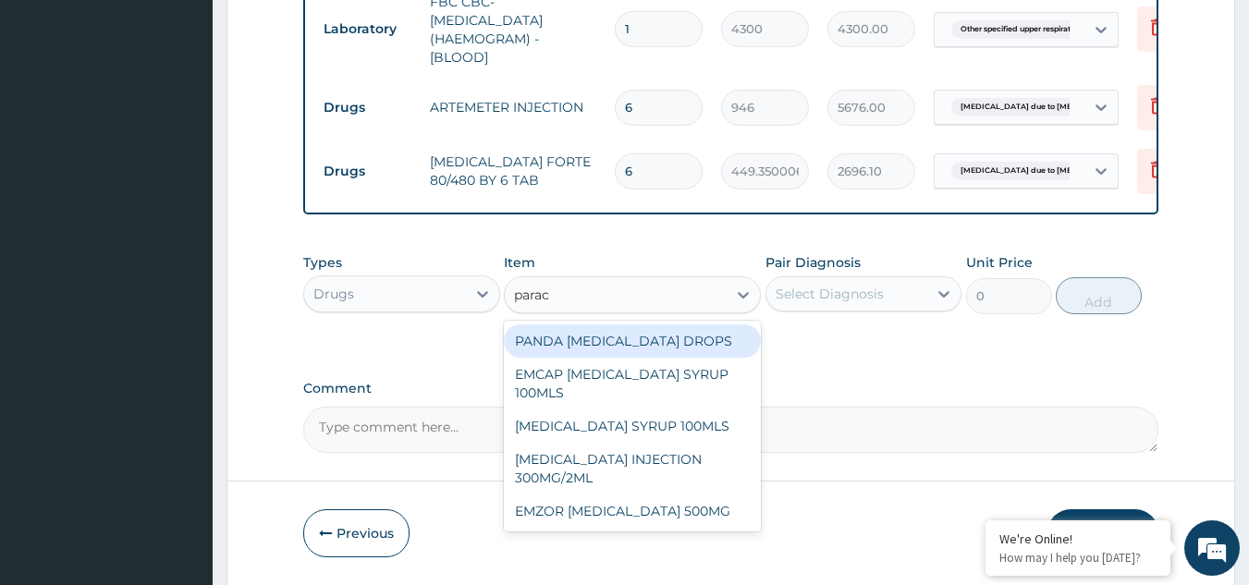
type input "parace"
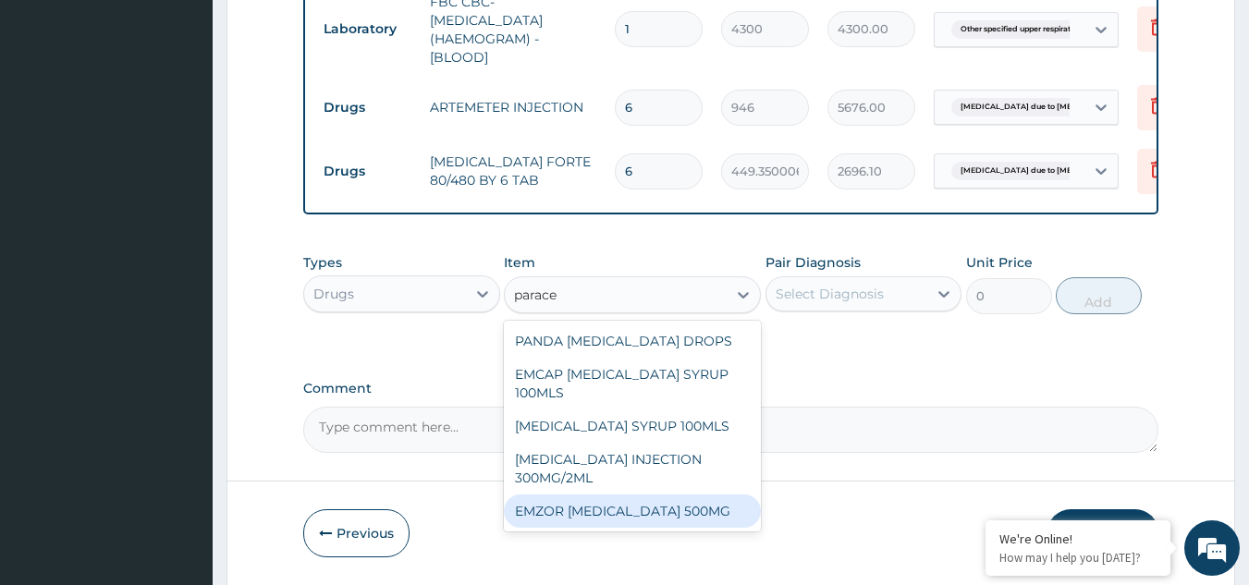
click at [599, 521] on div "EMZOR PARACETAMOL 500MG" at bounding box center [632, 511] width 257 height 33
type input "23.64999961853027"
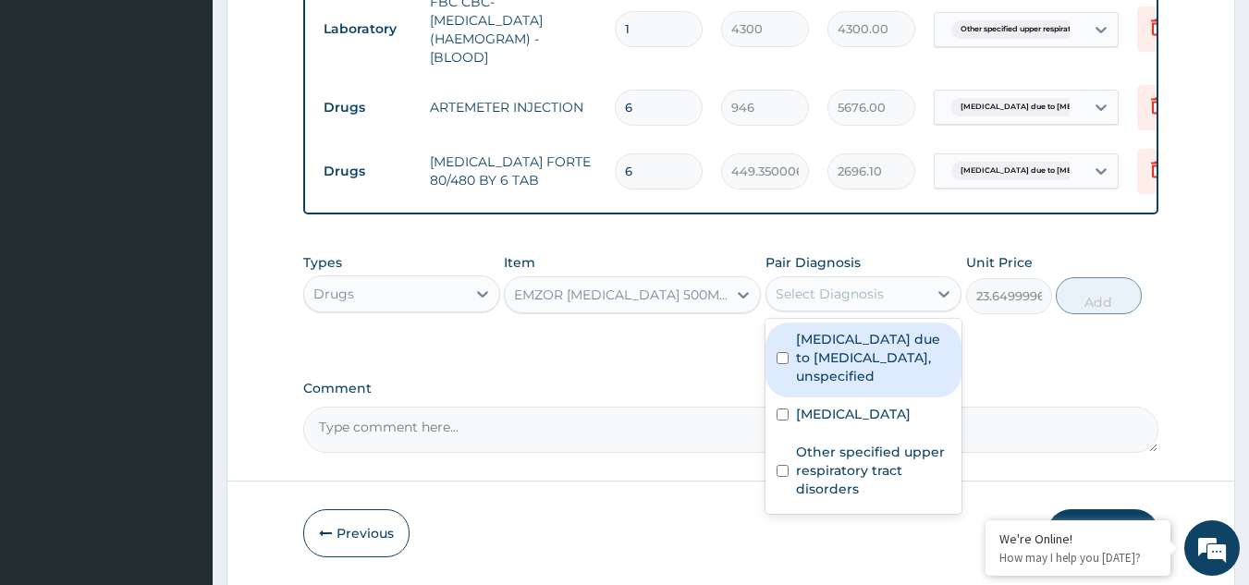
click at [881, 283] on div "Select Diagnosis" at bounding box center [847, 294] width 162 height 30
click at [862, 392] on div "Malaria due to Plasmodium falciparum, unspecified" at bounding box center [864, 360] width 197 height 75
checkbox input "true"
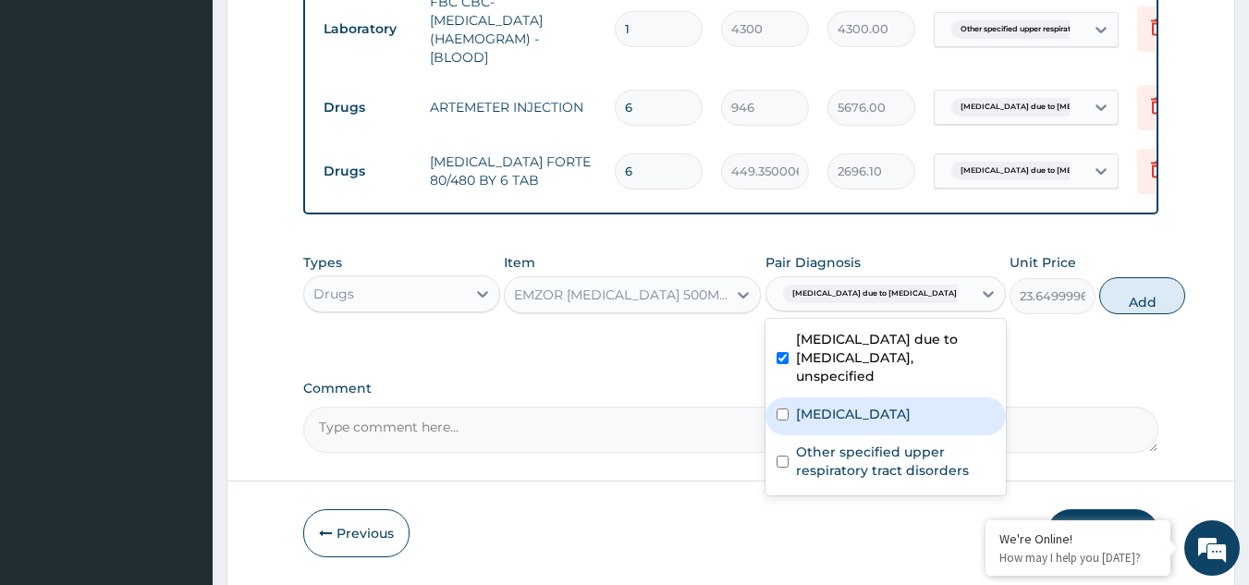
click at [873, 416] on label "Pain in limb" at bounding box center [853, 414] width 115 height 18
checkbox input "true"
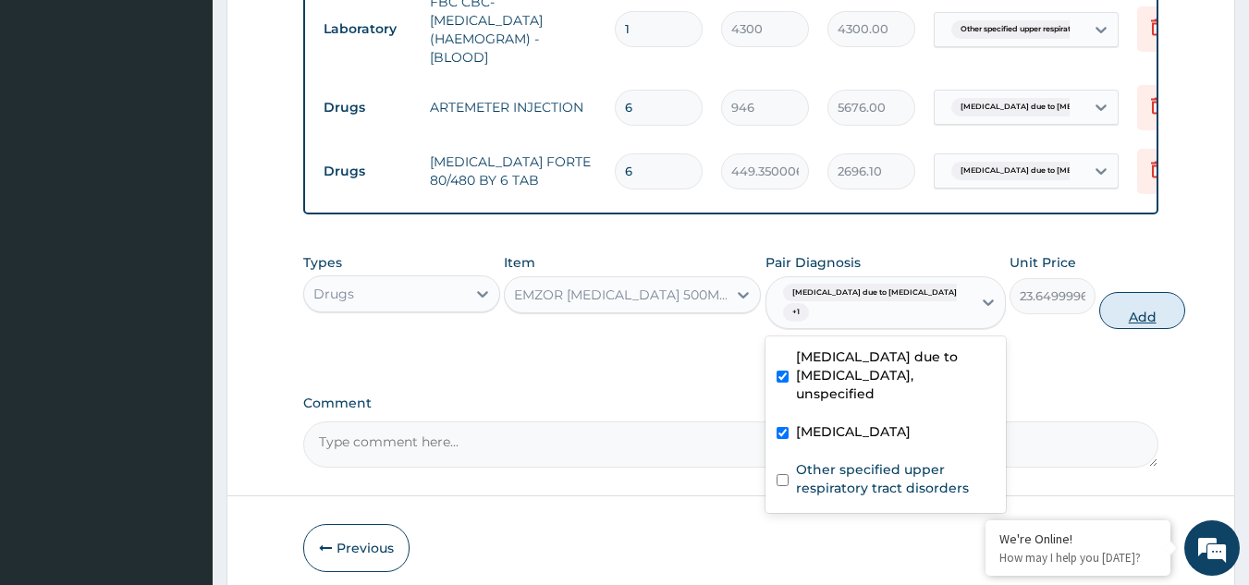
click at [1099, 318] on button "Add" at bounding box center [1142, 310] width 86 height 37
type input "0"
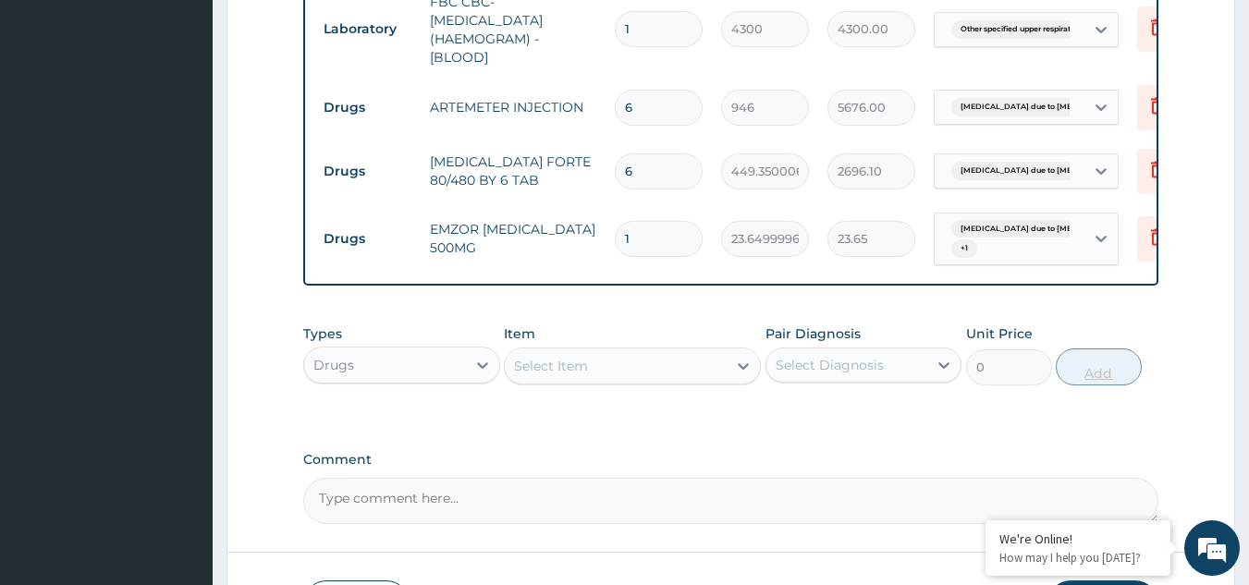
type input "18"
type input "425.70"
type input "18"
click at [640, 374] on div "Select Item" at bounding box center [616, 366] width 222 height 30
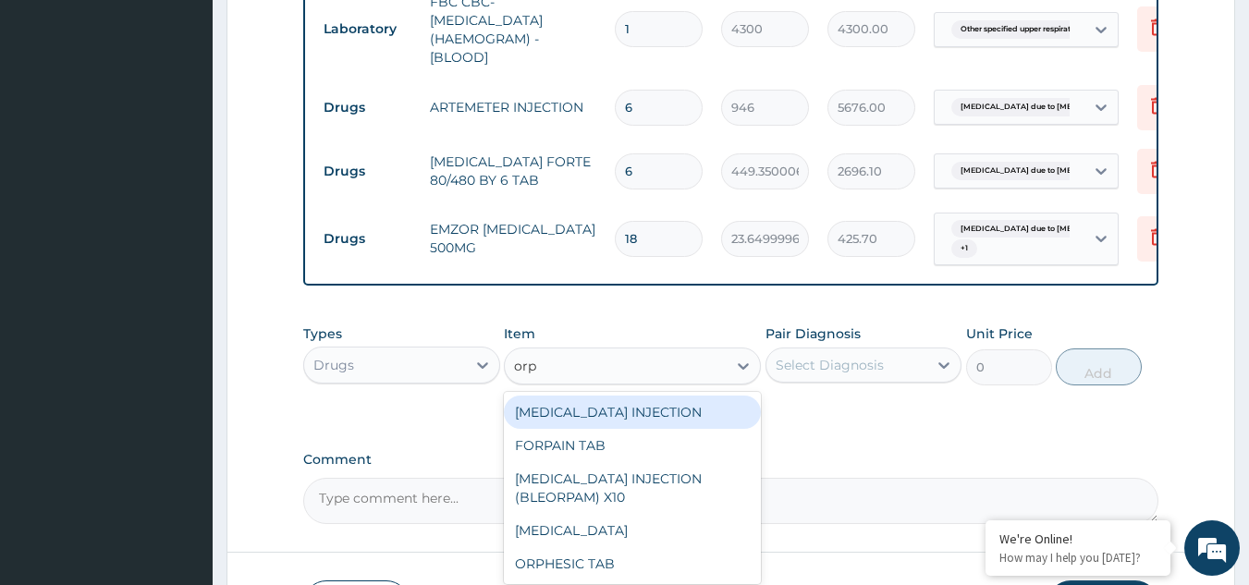
type input "orph"
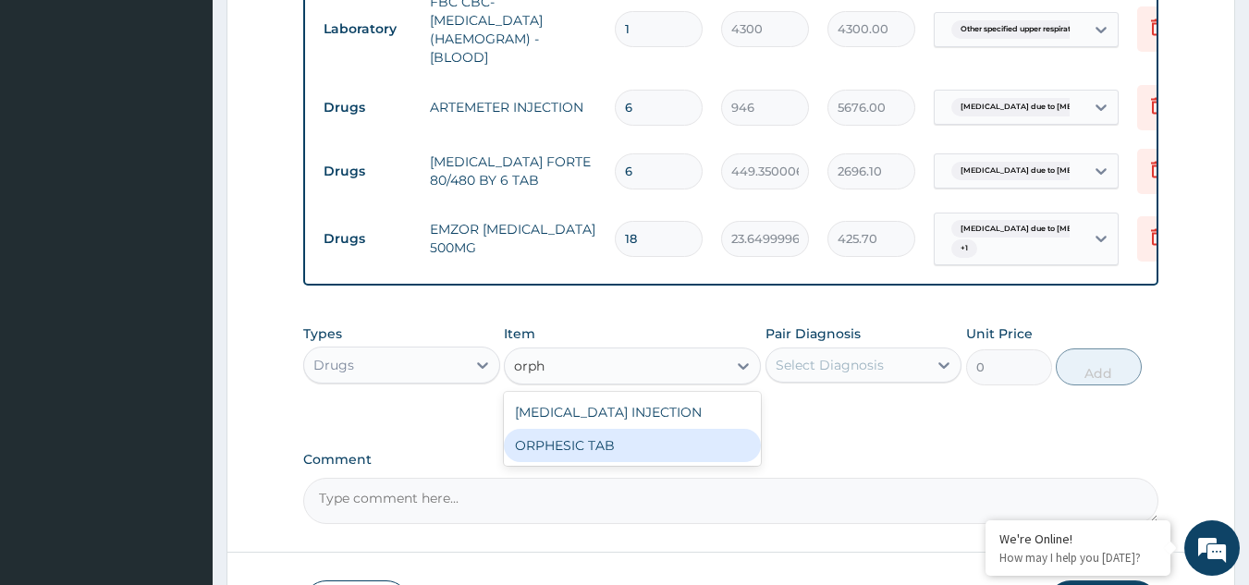
click at [595, 458] on div "ORPHESIC TAB" at bounding box center [632, 445] width 257 height 33
type input "106.4250030517578"
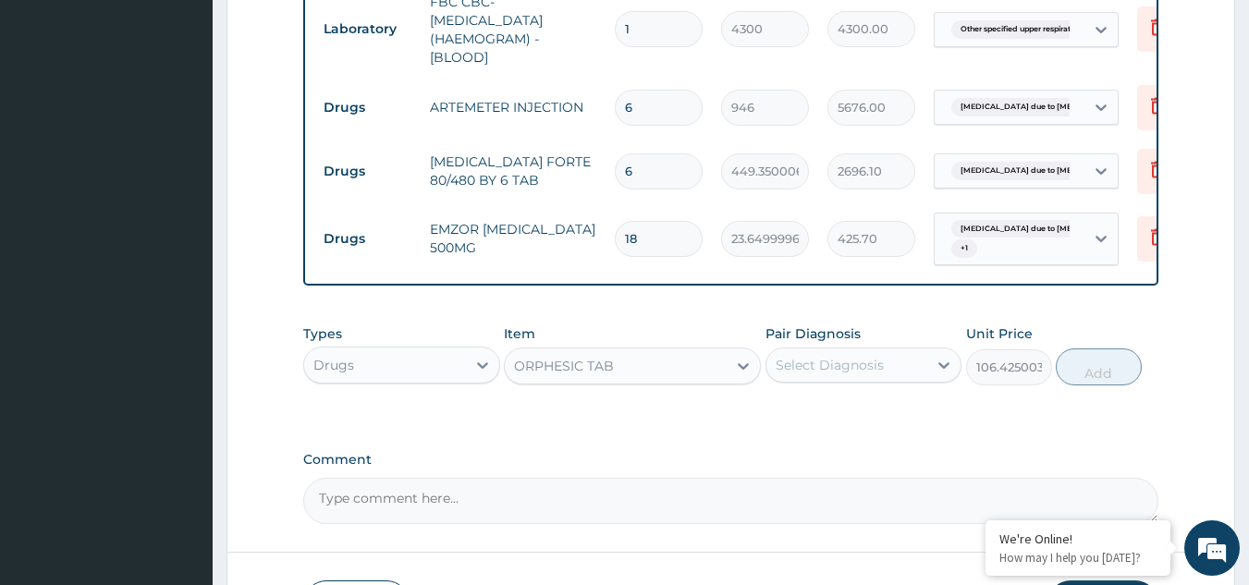
click at [865, 352] on div "Select Diagnosis" at bounding box center [864, 365] width 197 height 35
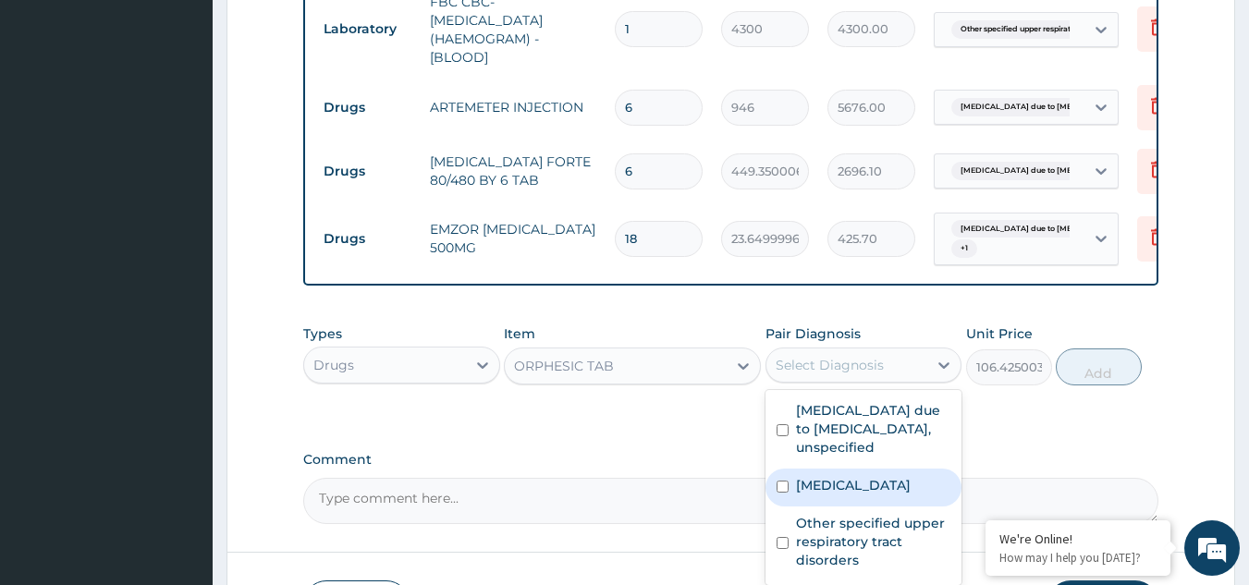
click at [819, 495] on label "Pain in limb" at bounding box center [853, 485] width 115 height 18
checkbox input "true"
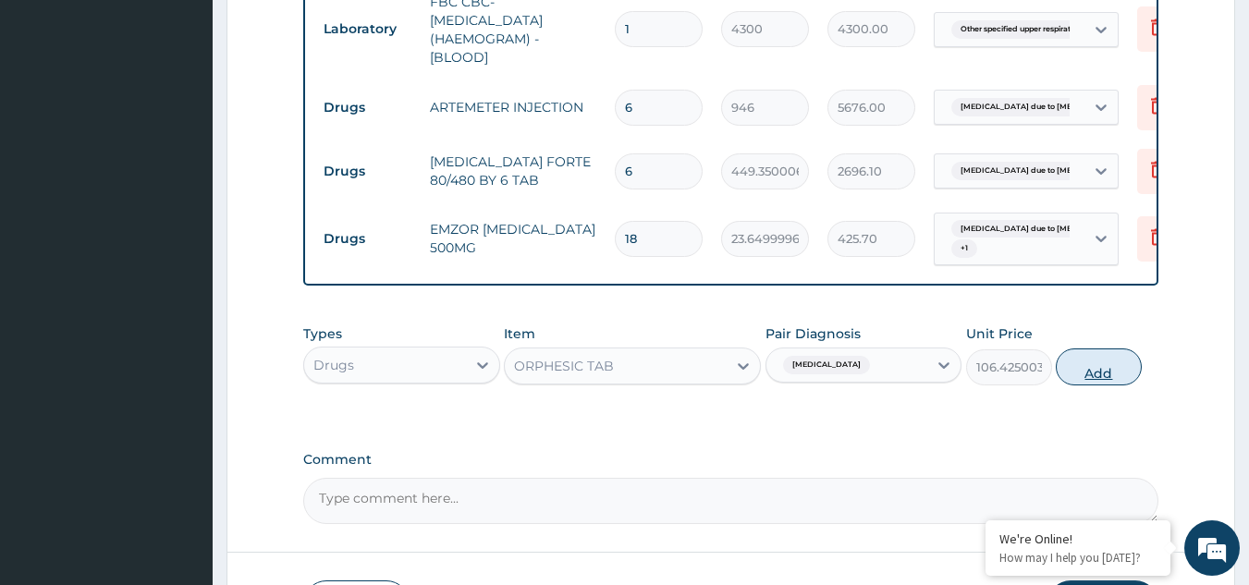
click at [1108, 377] on button "Add" at bounding box center [1099, 367] width 86 height 37
type input "0"
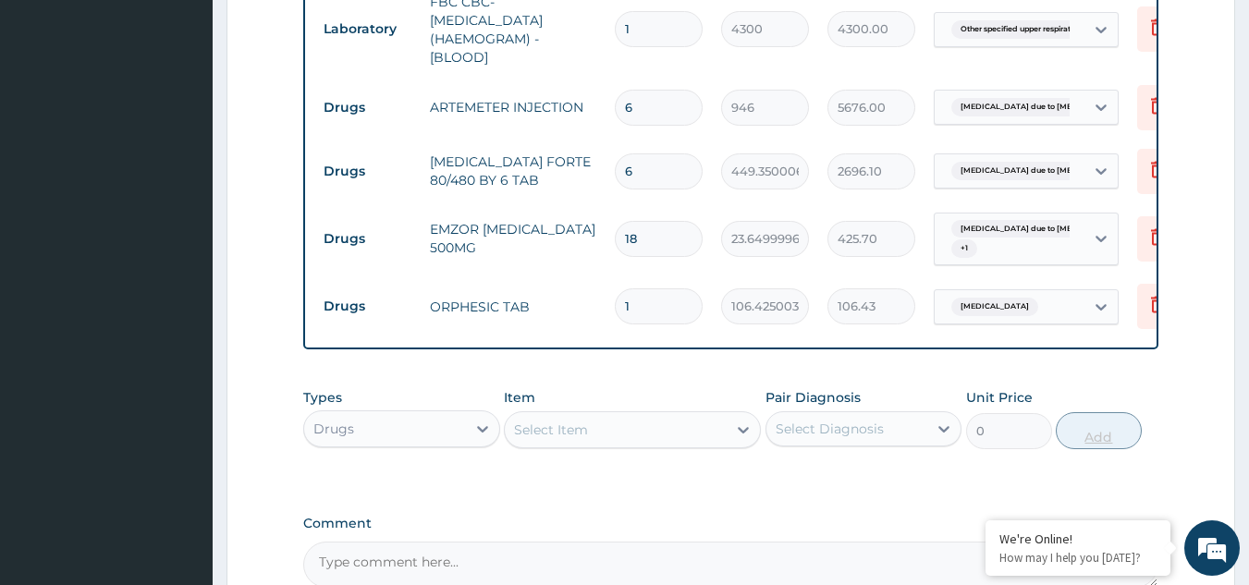
type input "18"
type input "1915.65"
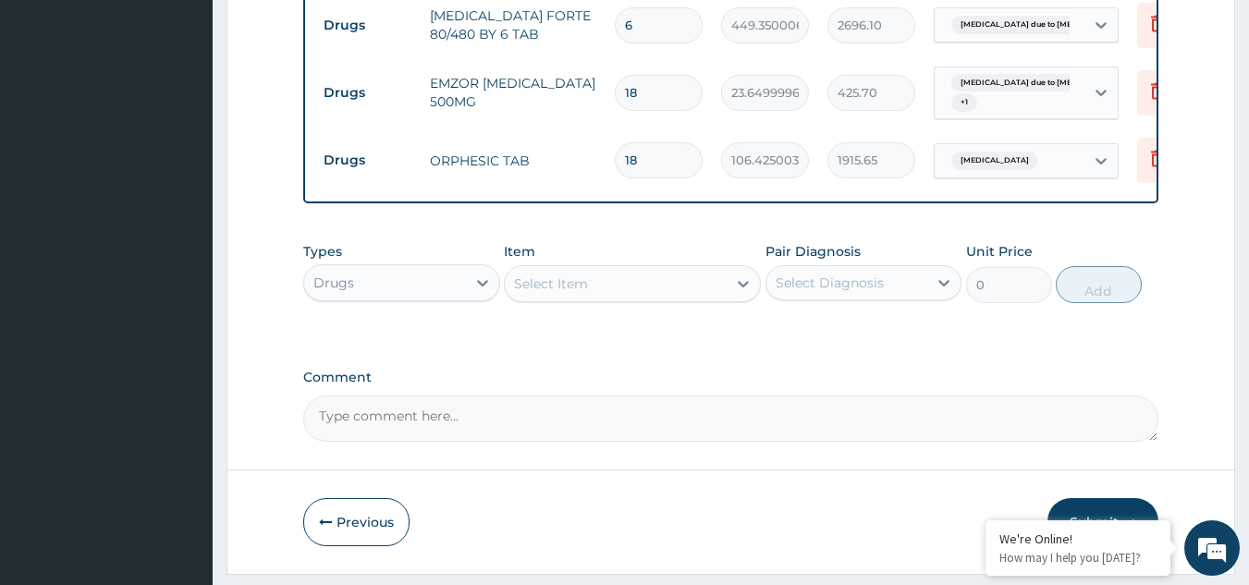
scroll to position [1070, 0]
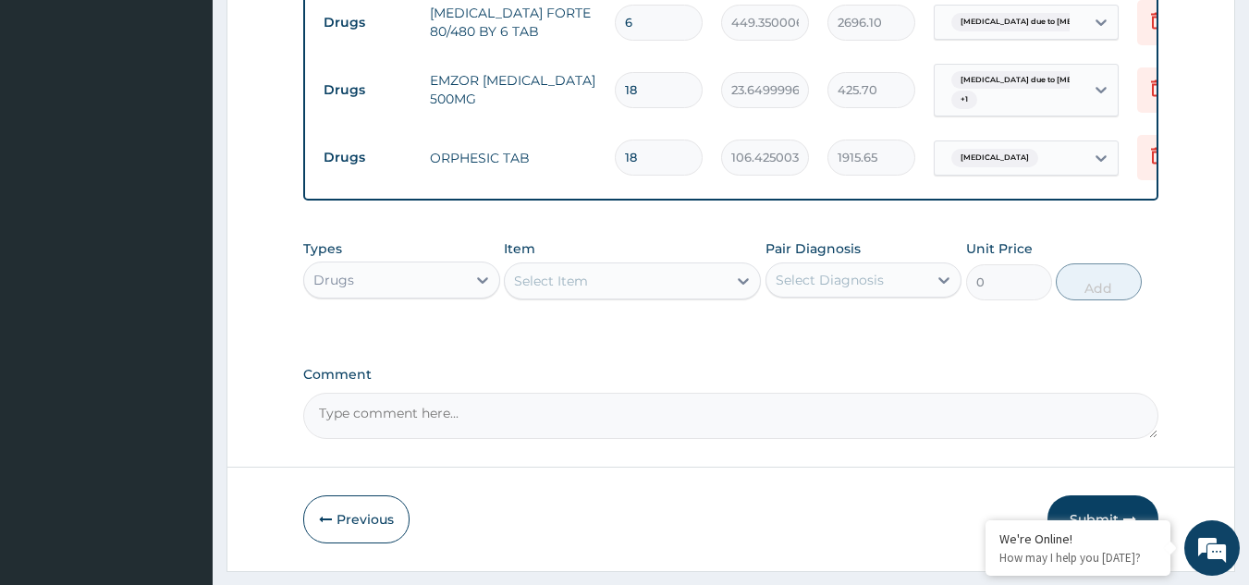
type input "18"
click at [576, 290] on div "Select Item" at bounding box center [551, 281] width 74 height 18
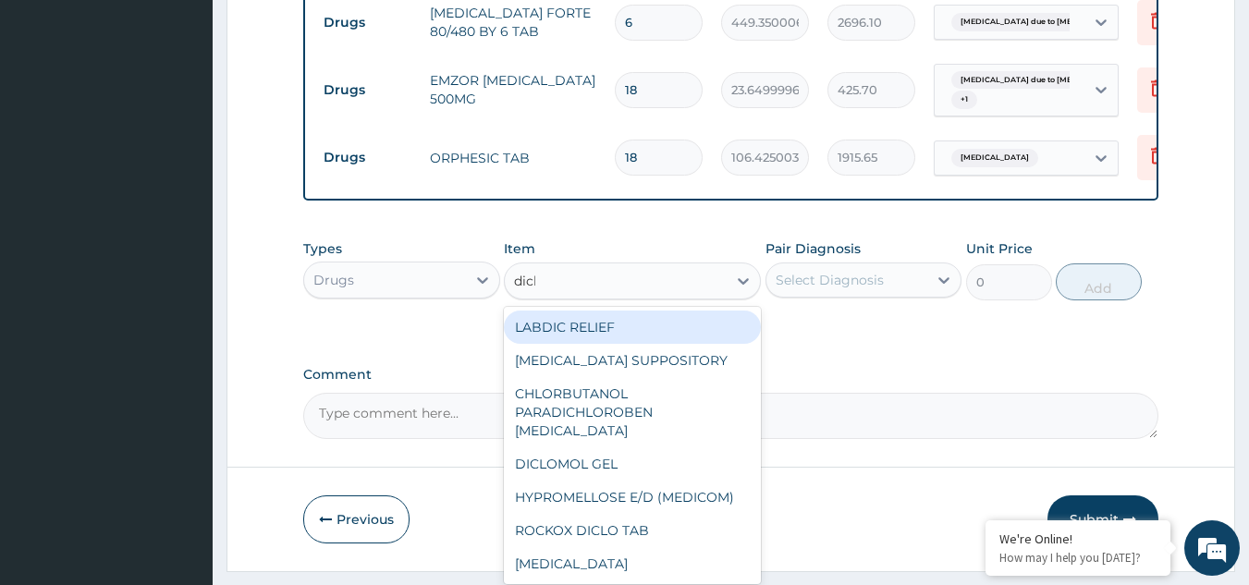
type input "diclo"
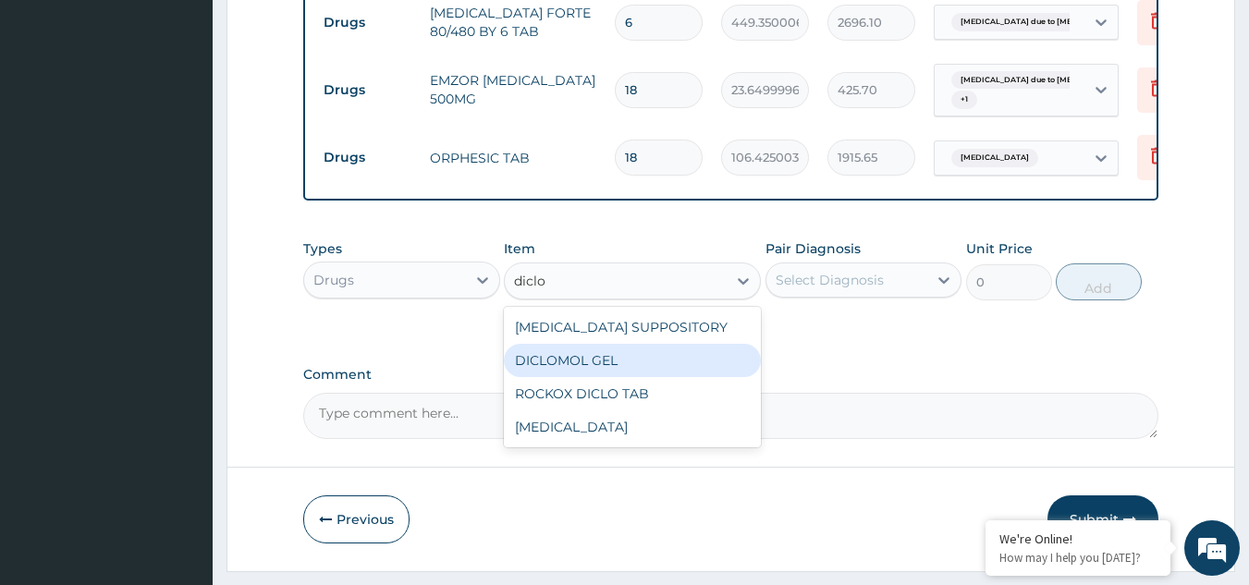
click at [588, 365] on div "DICLOMOL GEL" at bounding box center [632, 360] width 257 height 33
type input "827.75"
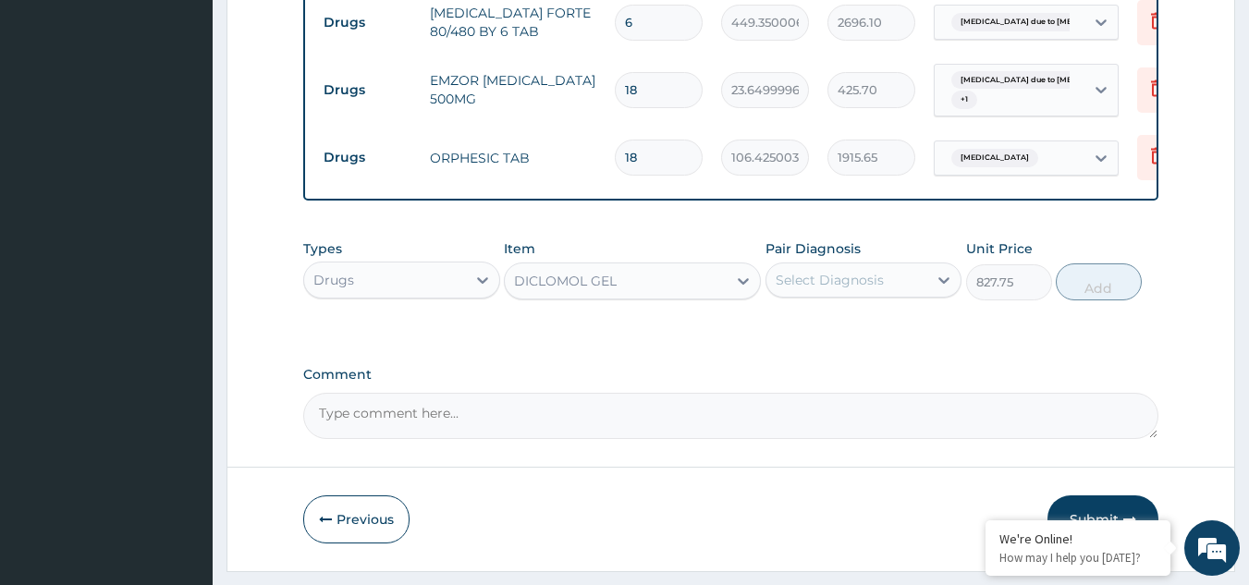
click at [851, 276] on div "Select Diagnosis" at bounding box center [830, 280] width 108 height 18
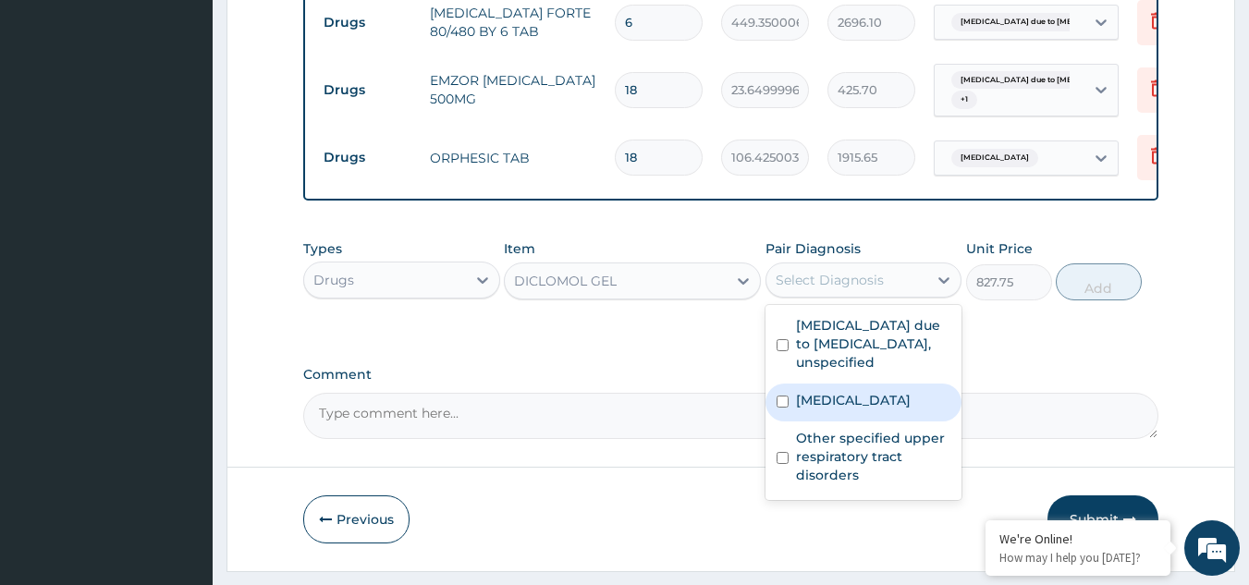
click at [816, 401] on label "Pain in limb" at bounding box center [853, 400] width 115 height 18
checkbox input "true"
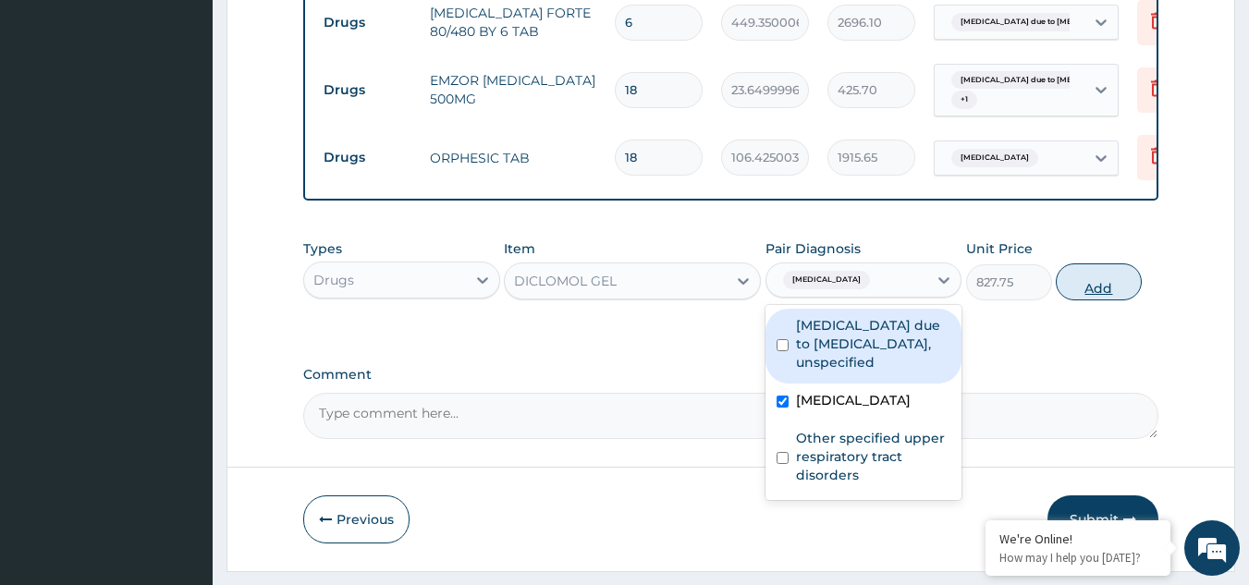
click at [1102, 290] on button "Add" at bounding box center [1099, 282] width 86 height 37
type input "0"
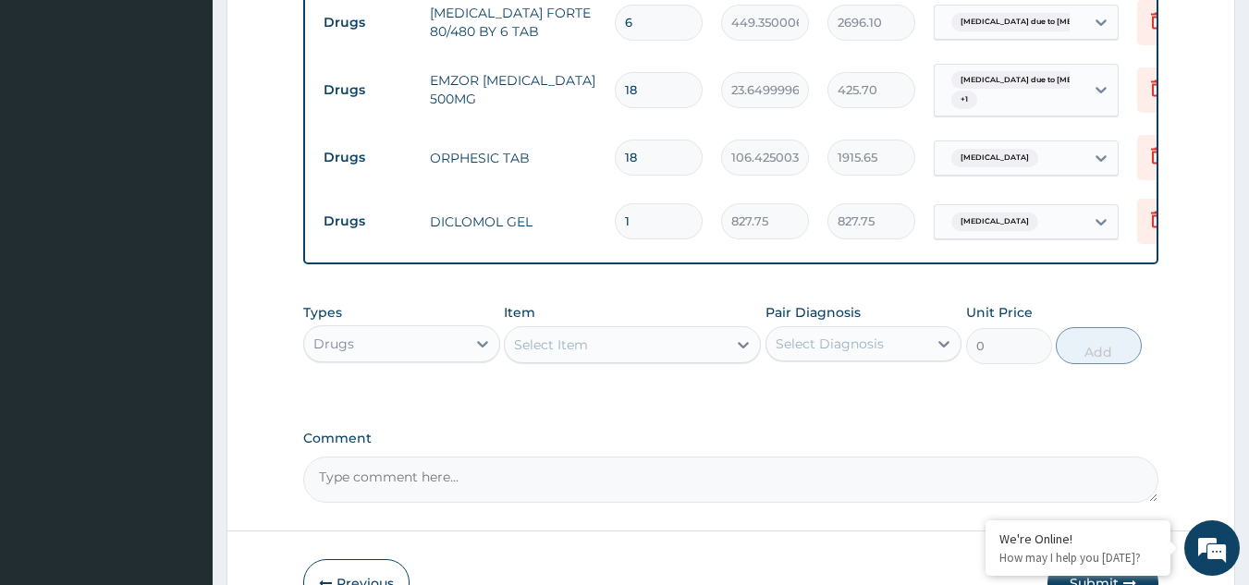
click at [584, 354] on div "Select Item" at bounding box center [551, 345] width 74 height 18
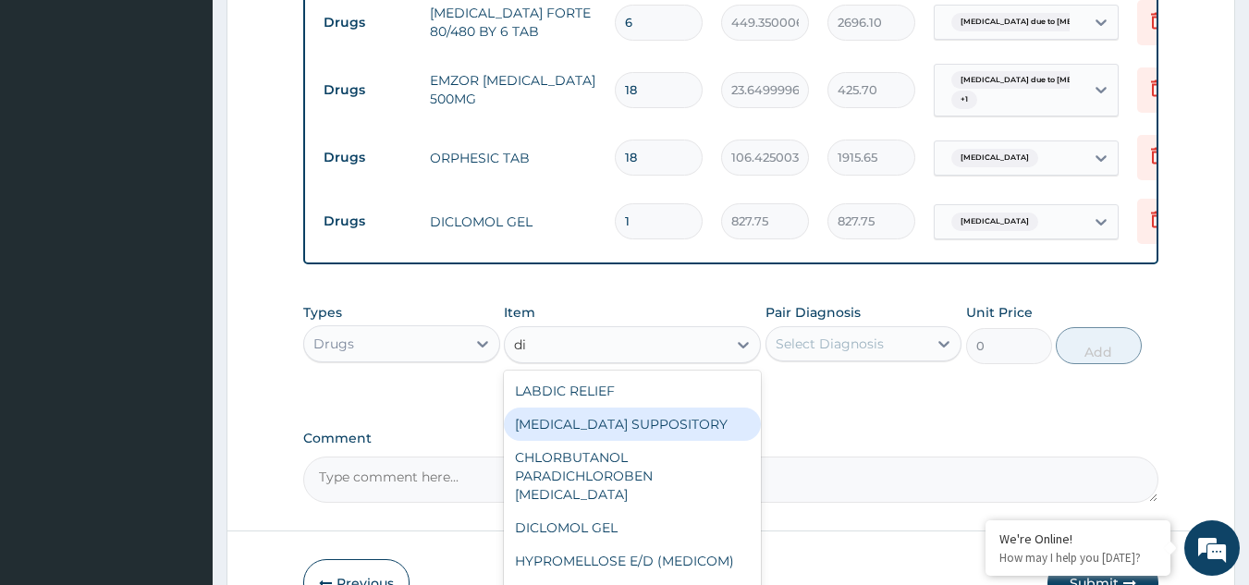
type input "d"
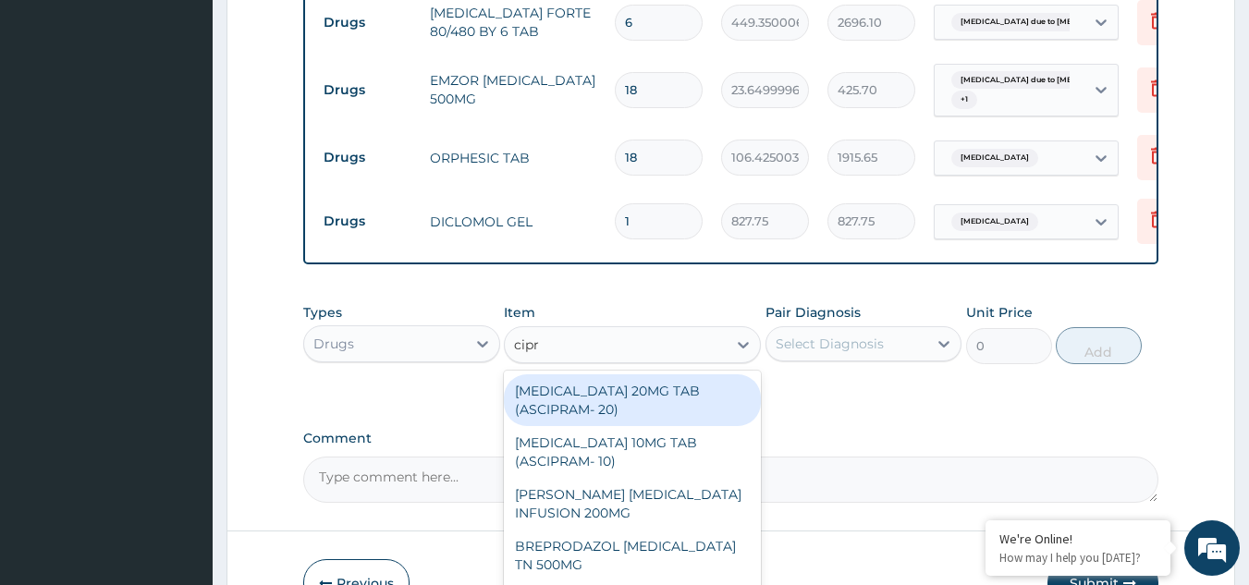
type input "cipro"
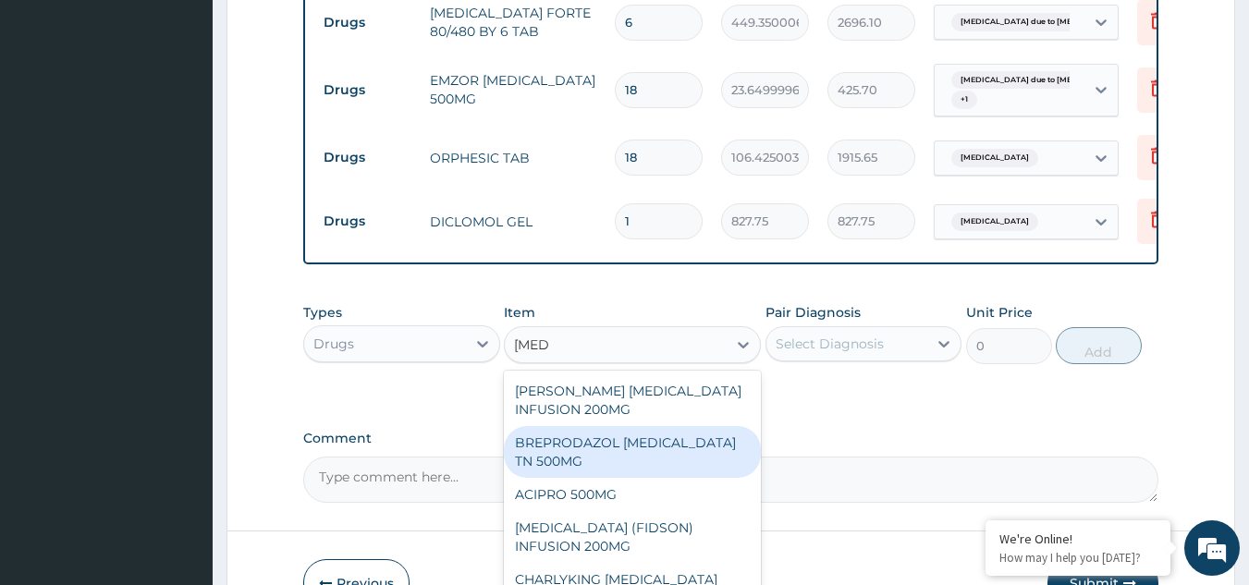
click at [563, 453] on div "BREPRODAZOL CIPRO TN 500MG" at bounding box center [632, 452] width 257 height 52
type input "177.375"
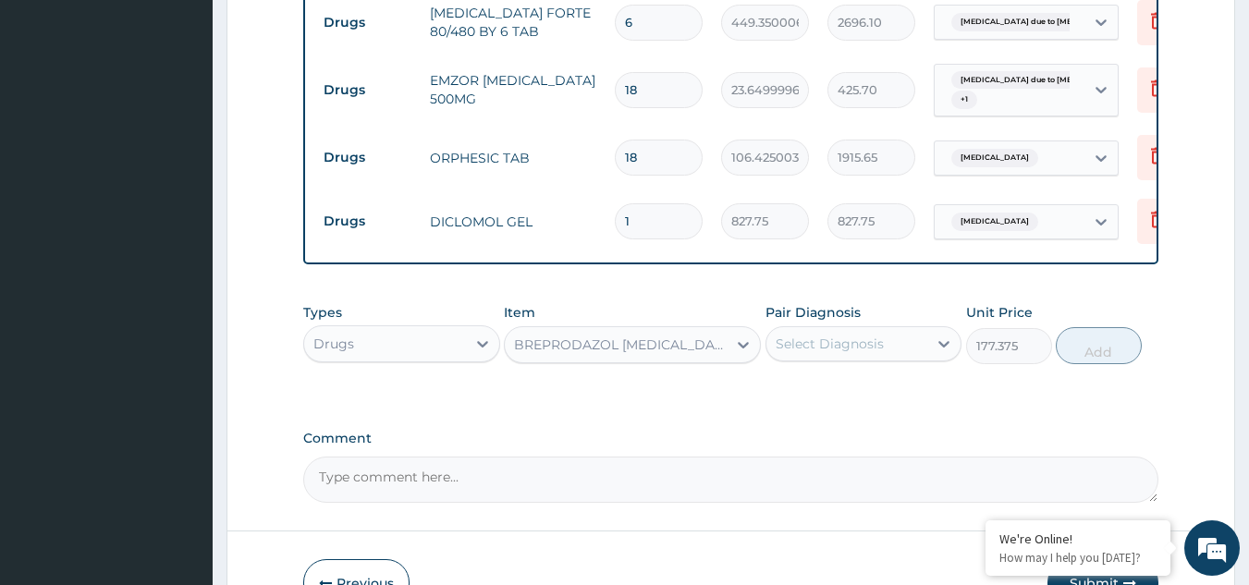
click at [896, 339] on div "Select Diagnosis" at bounding box center [847, 344] width 162 height 30
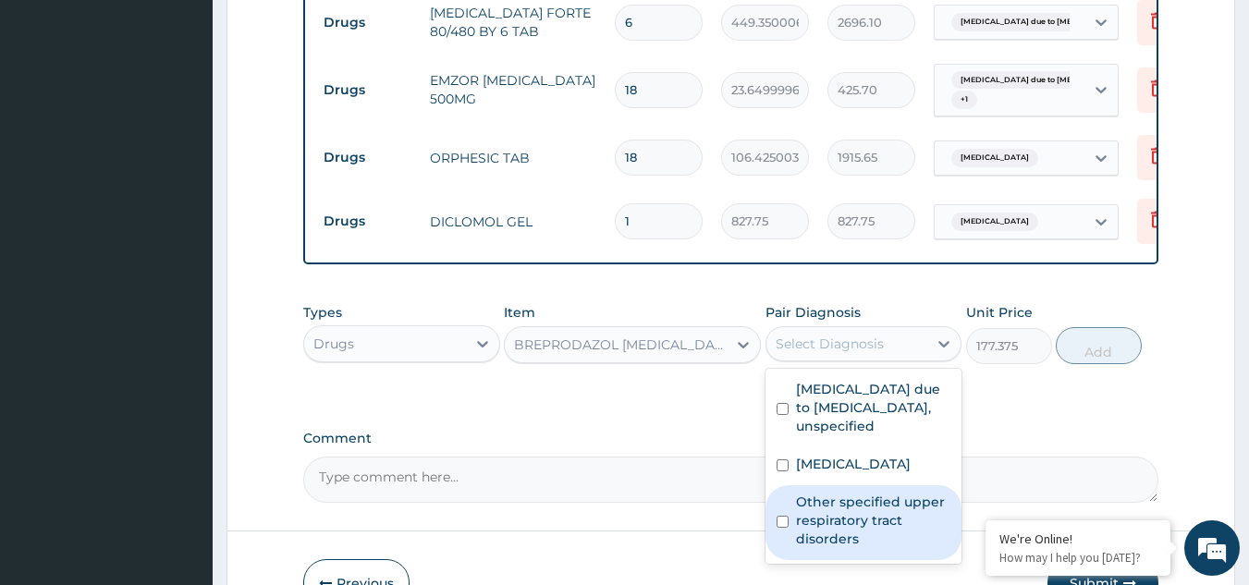
click at [852, 509] on label "Other specified upper respiratory tract disorders" at bounding box center [873, 520] width 155 height 55
checkbox input "true"
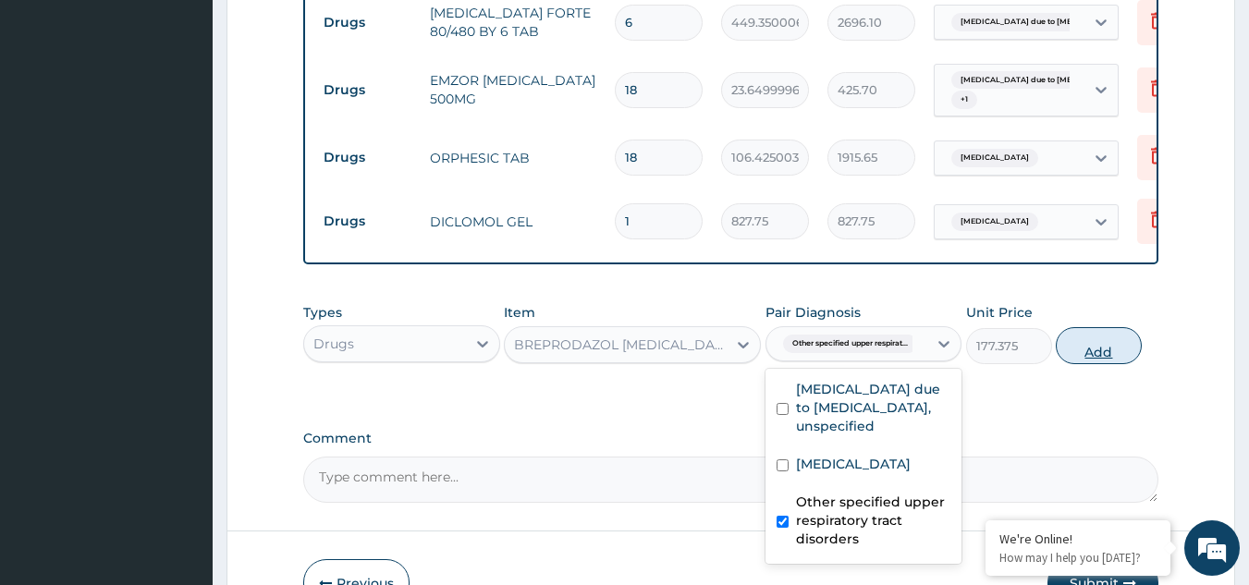
click at [1102, 346] on button "Add" at bounding box center [1099, 345] width 86 height 37
type input "0"
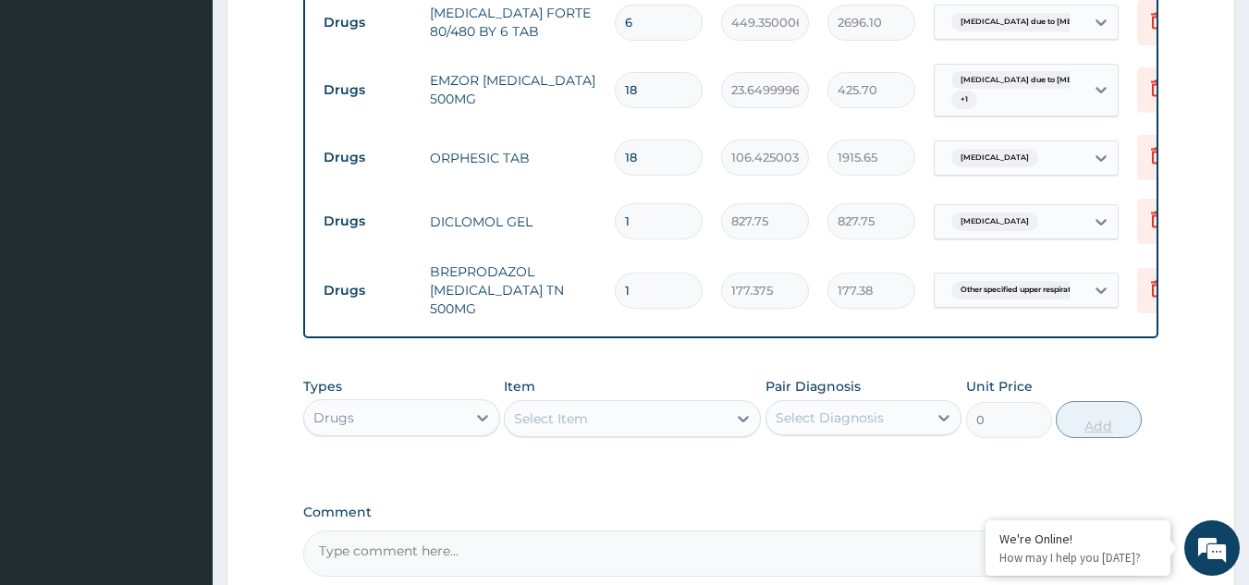
type input "14"
type input "2483.25"
type input "14"
click at [623, 411] on div "Select Item" at bounding box center [616, 419] width 222 height 30
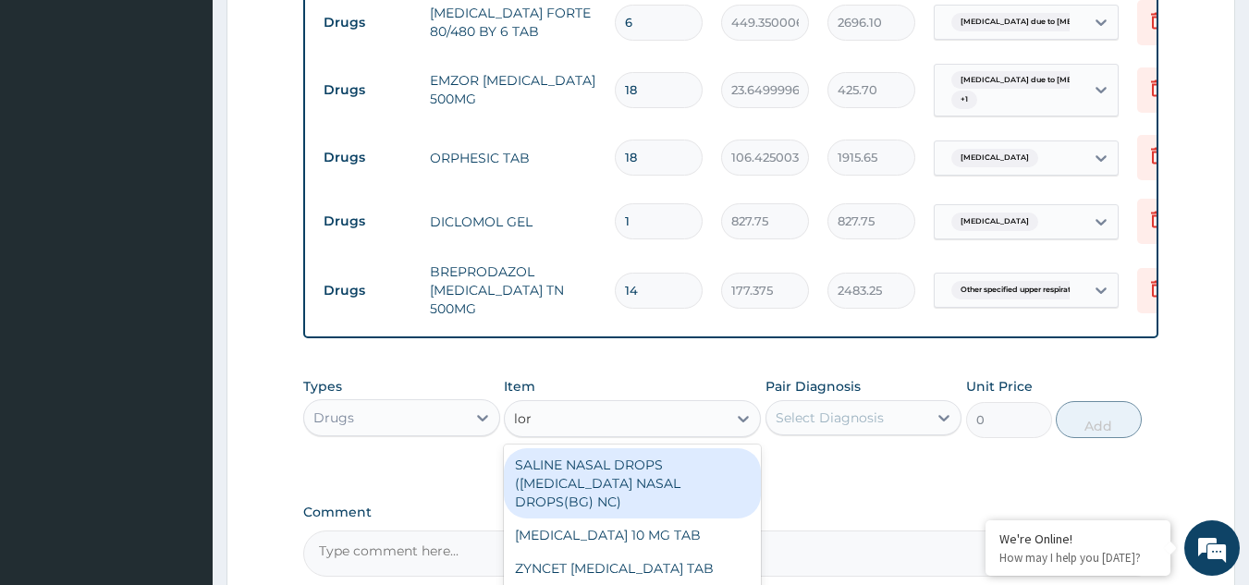
type input "lora"
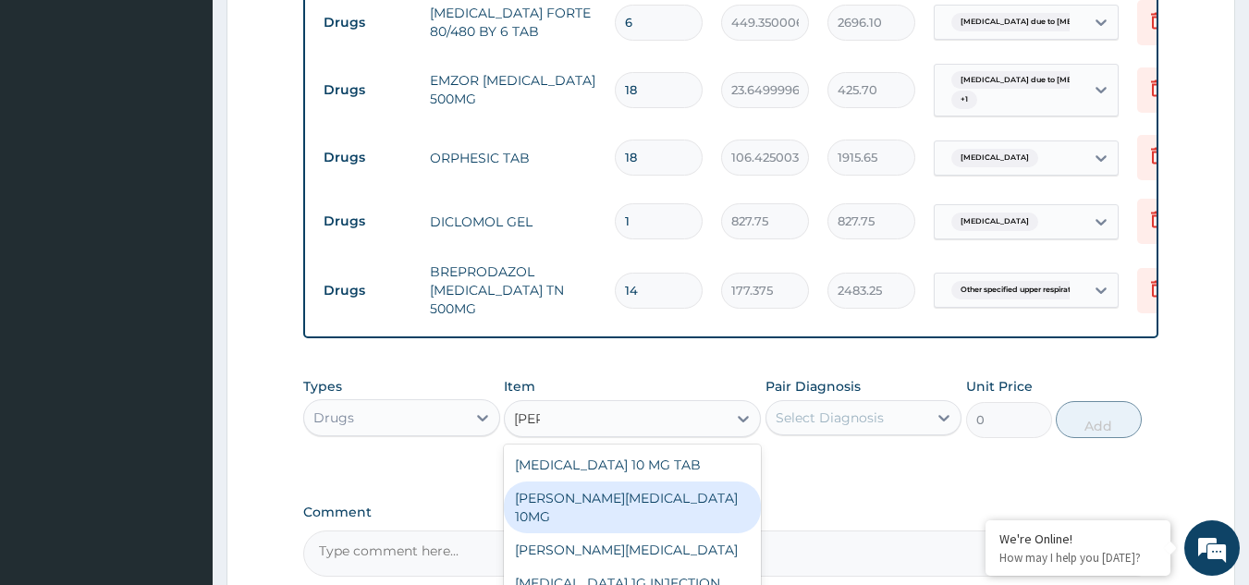
click at [615, 501] on div "LORATYN LORATADINE 10MG" at bounding box center [632, 508] width 257 height 52
type input "88.6875"
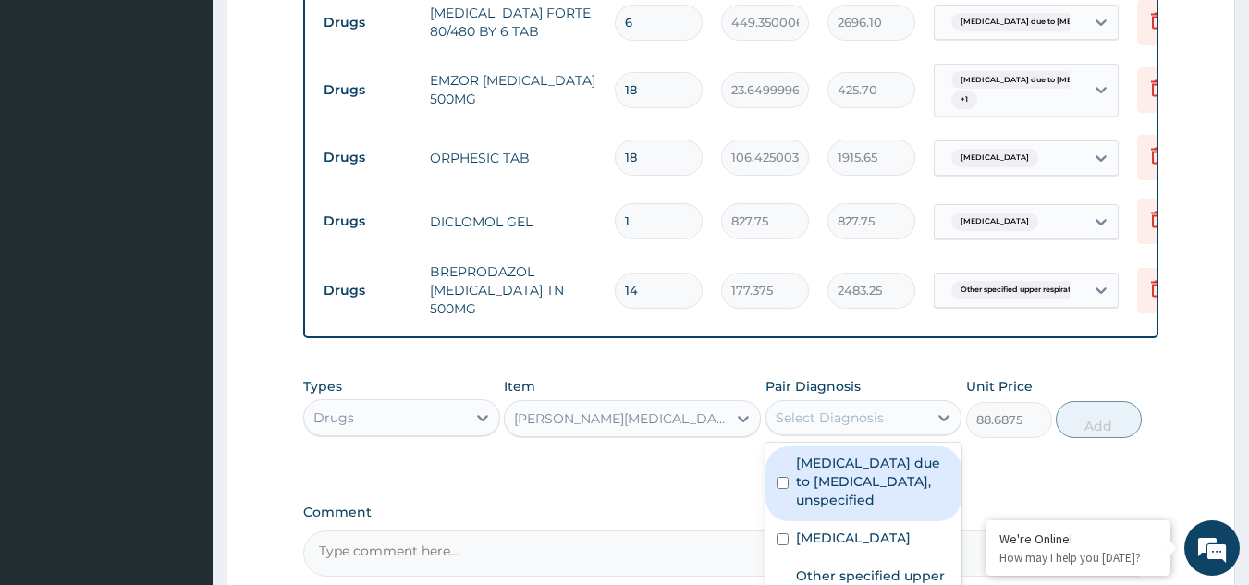
click at [898, 400] on div "Select Diagnosis" at bounding box center [864, 417] width 197 height 35
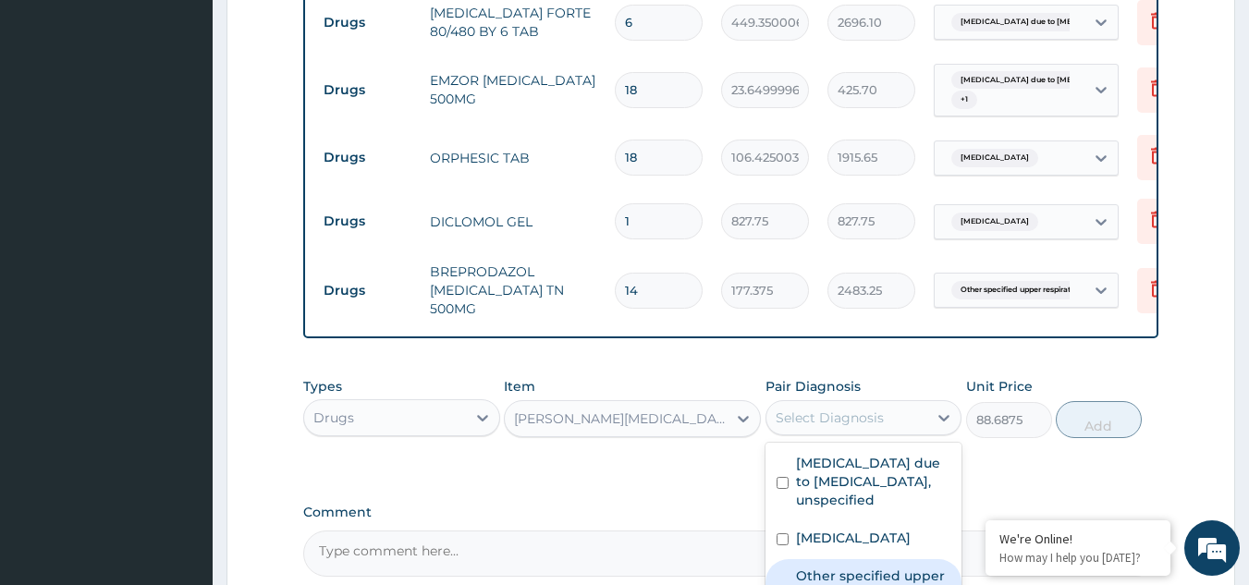
click at [859, 567] on label "Other specified upper respiratory tract disorders" at bounding box center [873, 594] width 155 height 55
checkbox input "true"
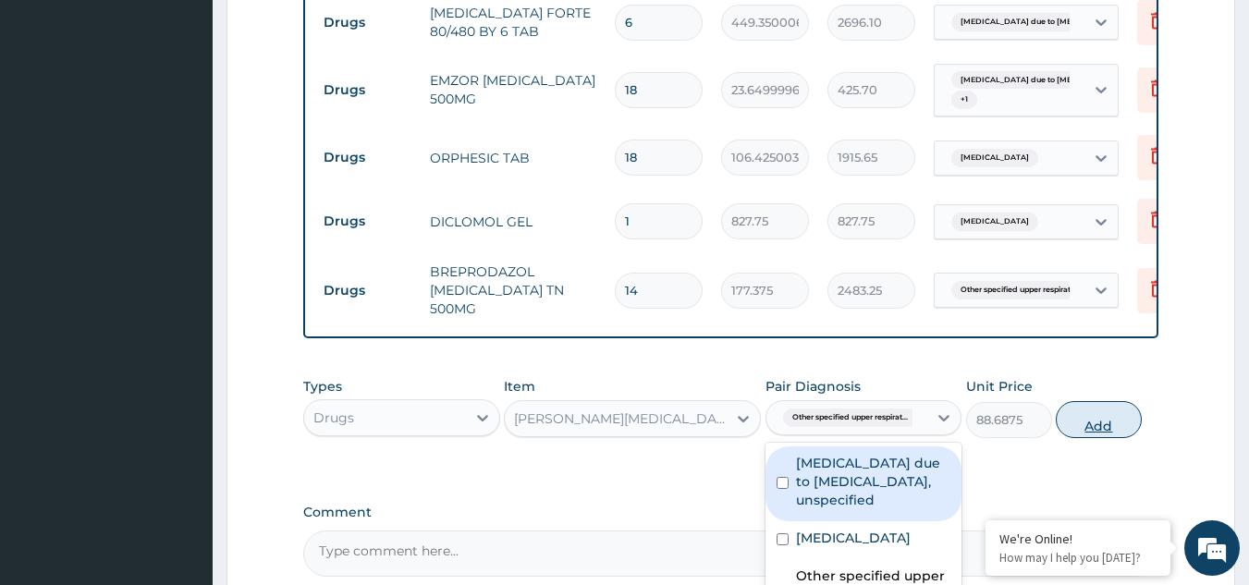
click at [1097, 413] on button "Add" at bounding box center [1099, 419] width 86 height 37
type input "0"
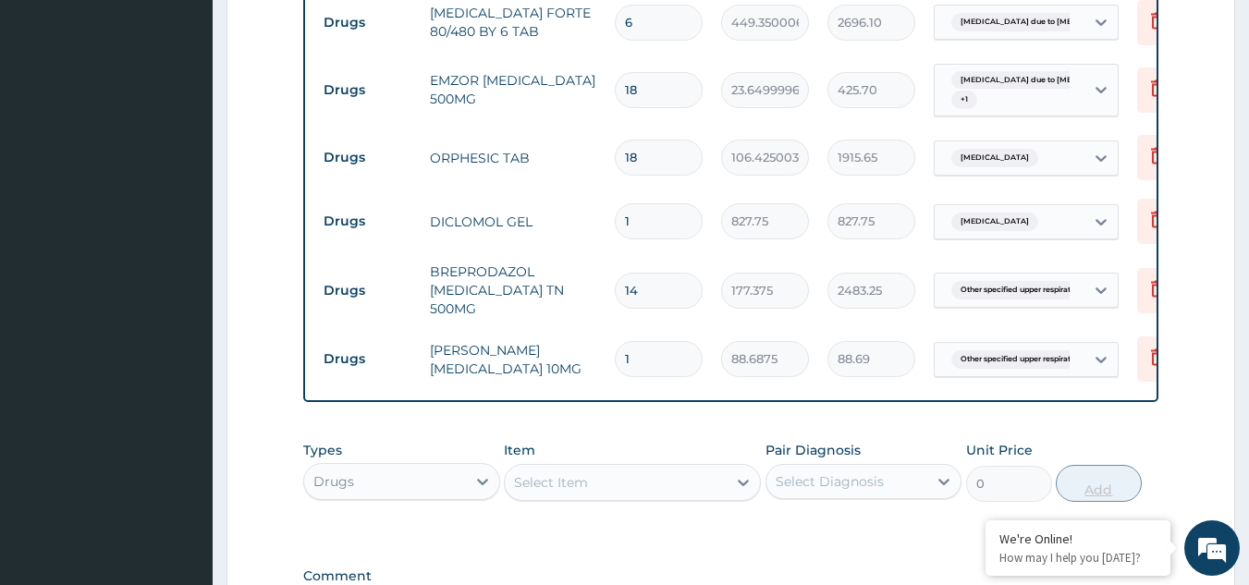
type input "10"
type input "886.88"
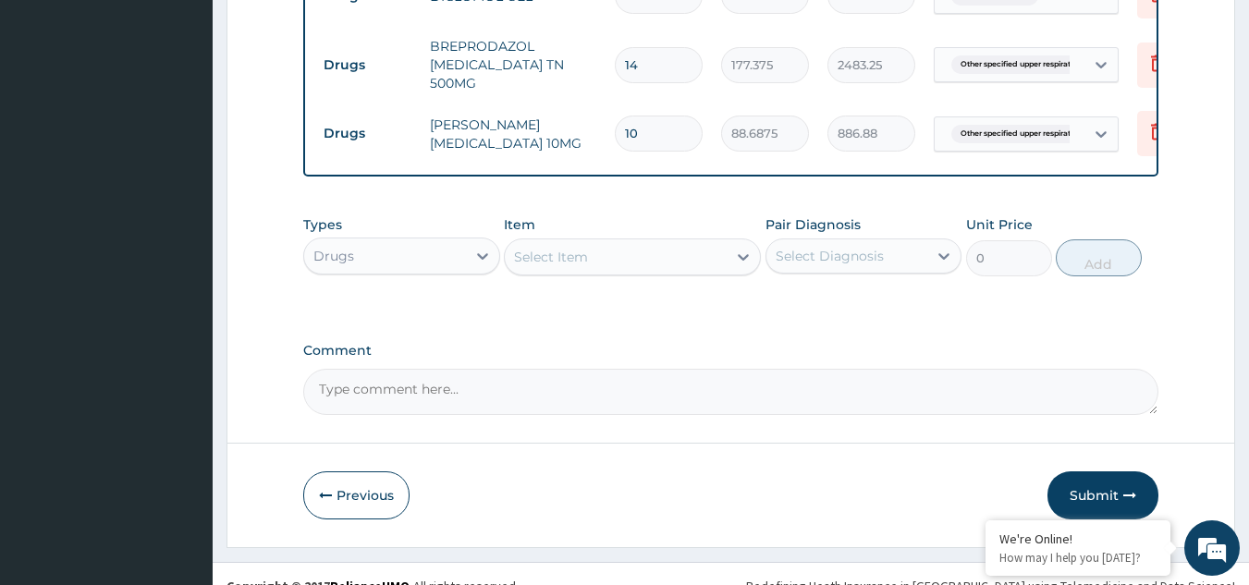
scroll to position [1313, 0]
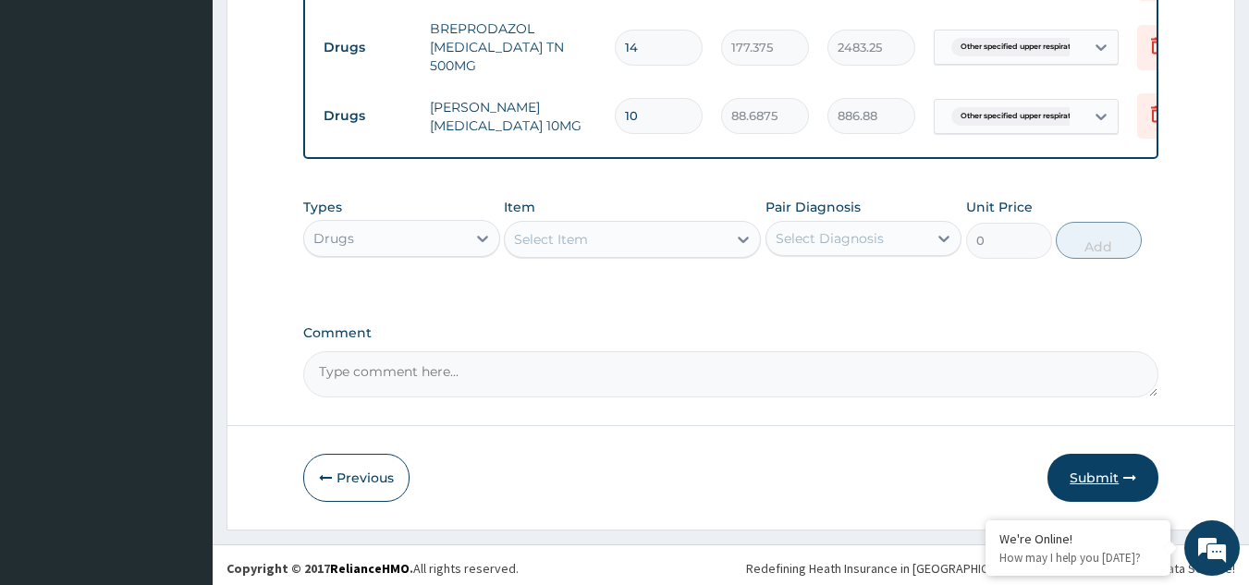
type input "10"
click at [1099, 467] on button "Submit" at bounding box center [1103, 478] width 111 height 48
